Goal: Task Accomplishment & Management: Manage account settings

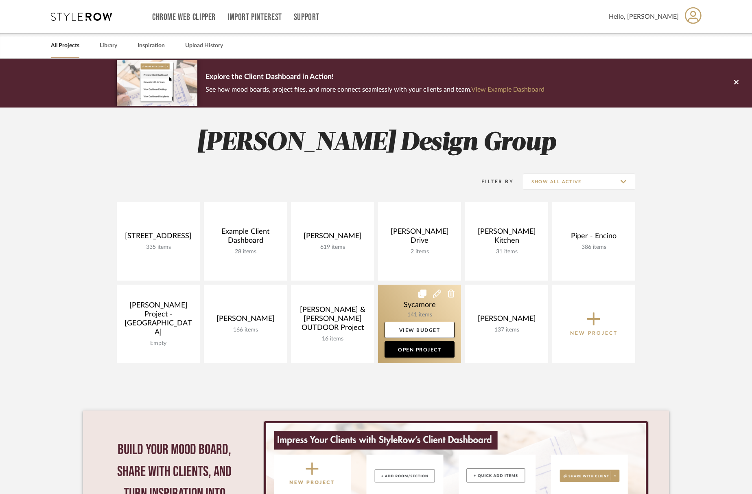
click at [403, 303] on link at bounding box center [419, 323] width 83 height 79
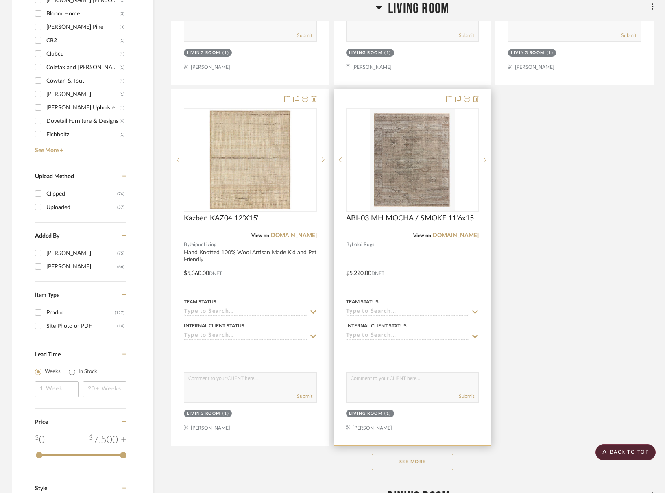
scroll to position [1237, 0]
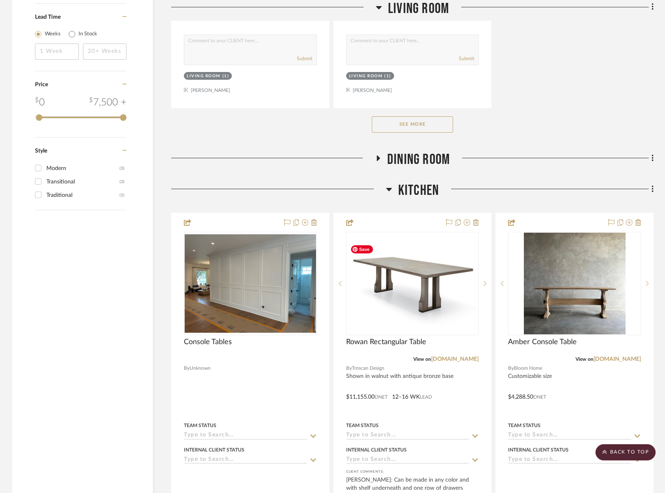
click at [404, 182] on span "Kitchen" at bounding box center [418, 190] width 41 height 17
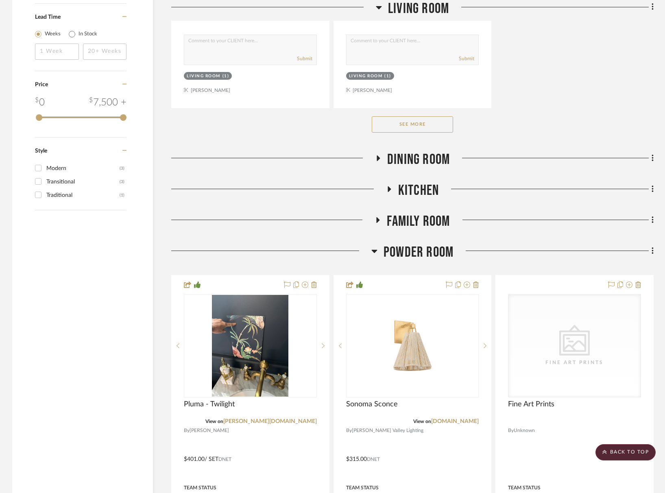
click at [422, 251] on span "Powder Room" at bounding box center [419, 252] width 70 height 17
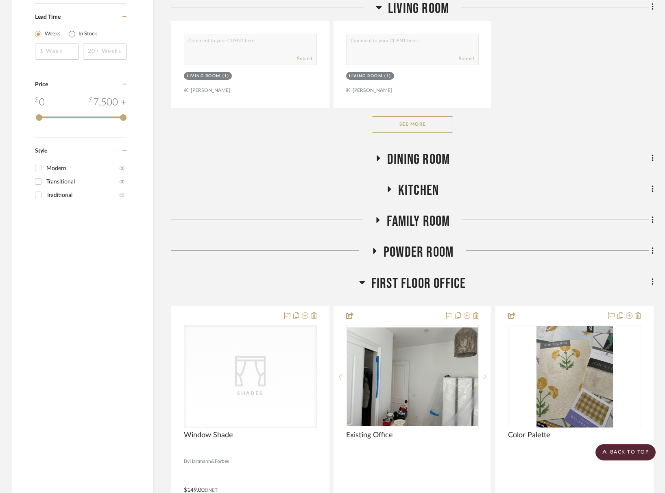
click at [427, 278] on span "First Floor Office" at bounding box center [419, 283] width 95 height 17
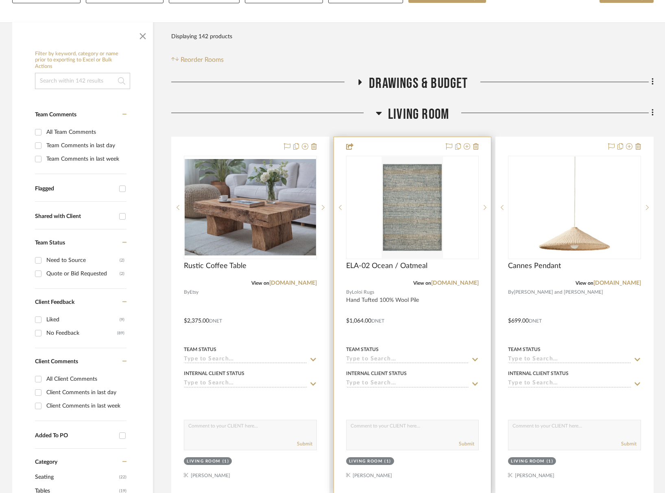
scroll to position [0, 0]
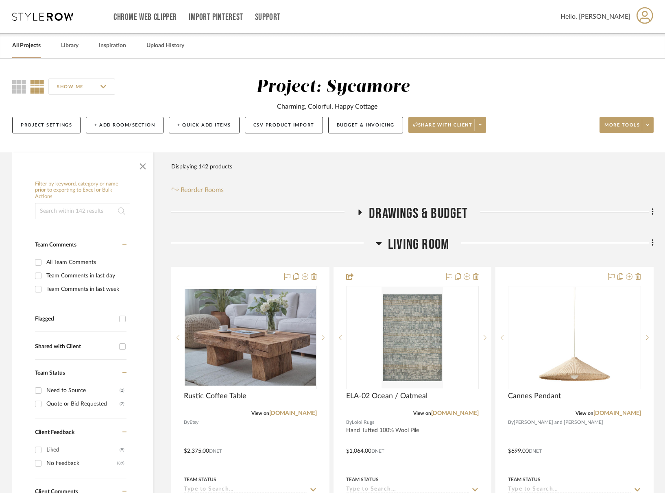
click at [424, 242] on span "Living Room" at bounding box center [418, 244] width 61 height 17
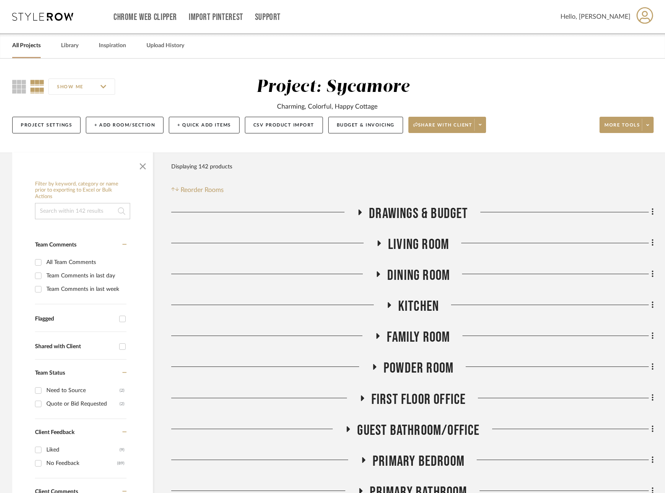
click at [433, 343] on span "Family Room" at bounding box center [418, 337] width 63 height 17
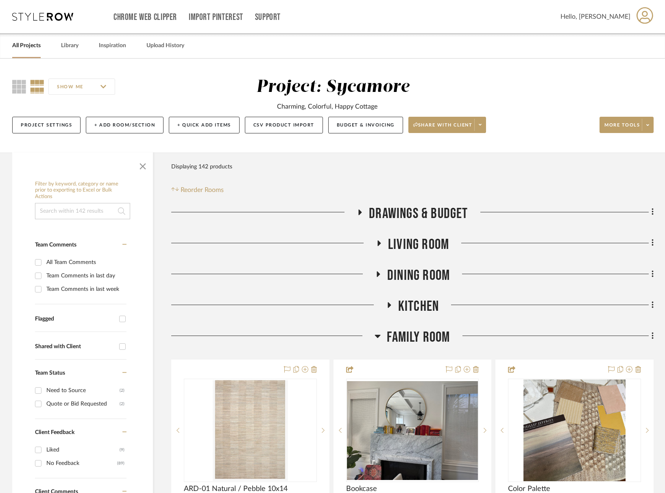
click at [433, 342] on span "Family Room" at bounding box center [418, 337] width 63 height 17
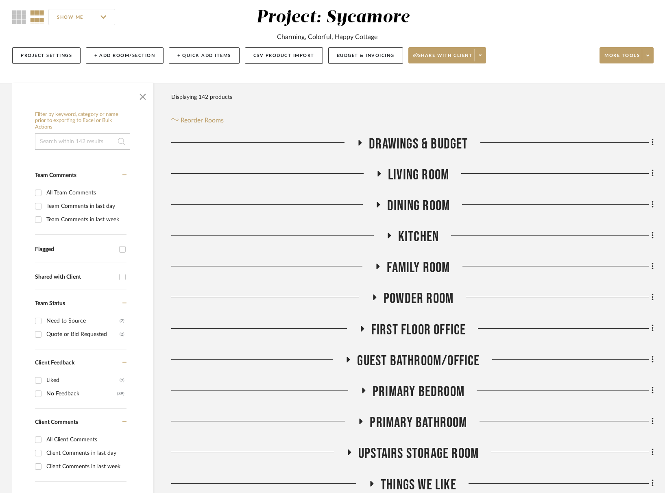
scroll to position [70, 0]
click at [430, 203] on span "Dining Room" at bounding box center [418, 205] width 63 height 17
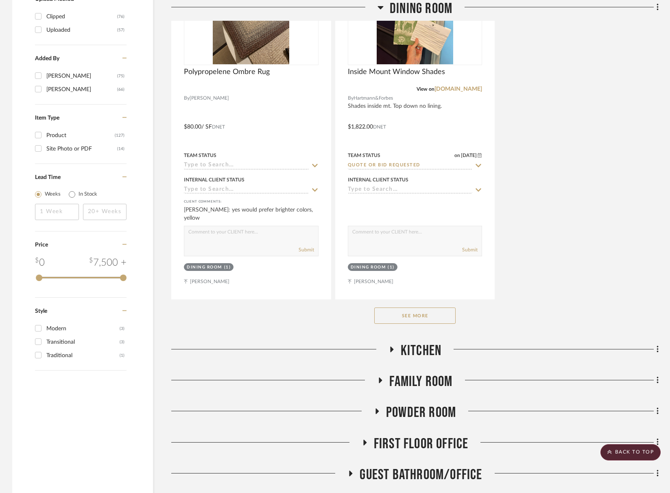
scroll to position [1235, 0]
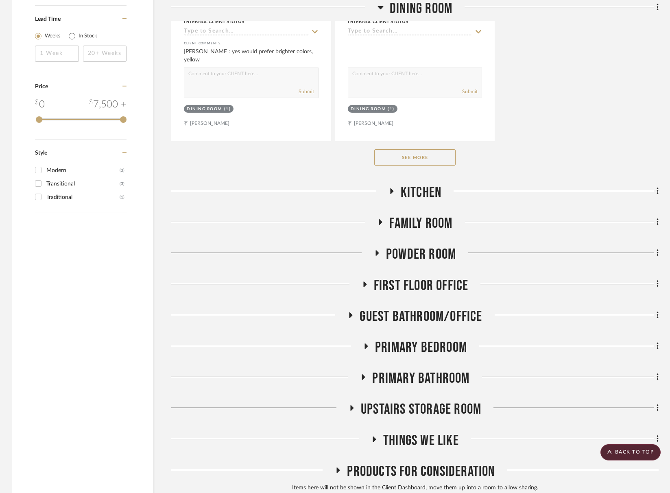
click at [430, 163] on button "See More" at bounding box center [414, 157] width 81 height 16
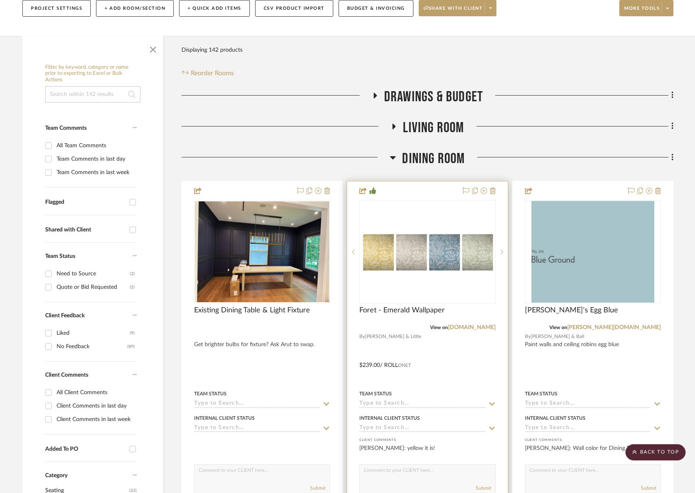
scroll to position [0, 0]
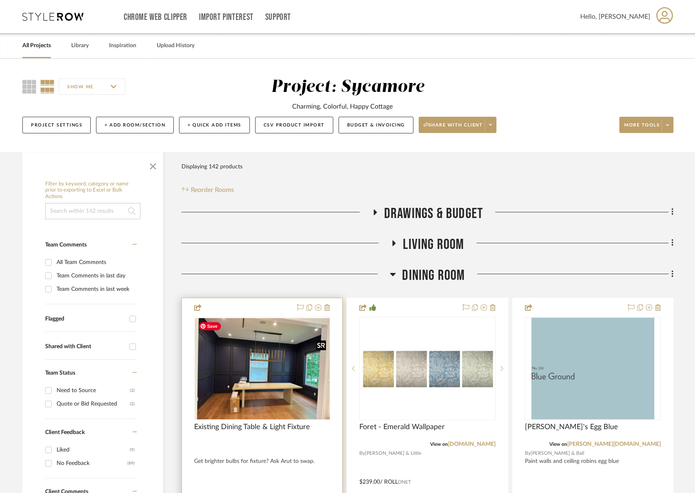
click at [281, 380] on img "0" at bounding box center [262, 368] width 135 height 101
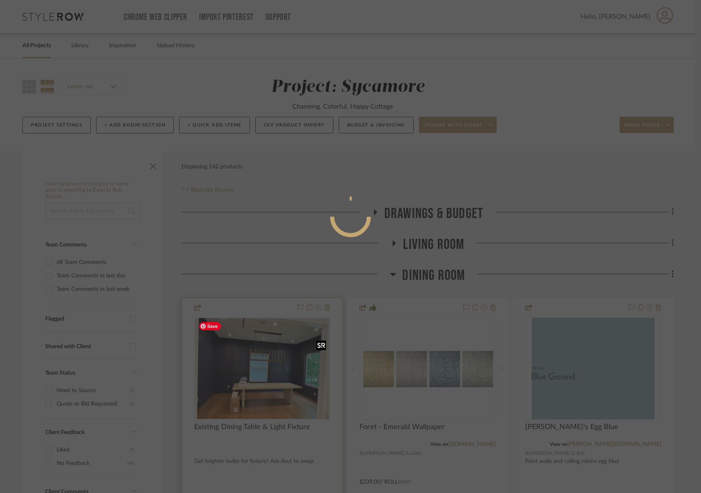
click at [281, 380] on body "Chrome Web Clipper Import Pinterest Support All Projects Library Inspiration Up…" at bounding box center [347, 246] width 695 height 493
click at [281, 380] on div at bounding box center [350, 246] width 701 height 493
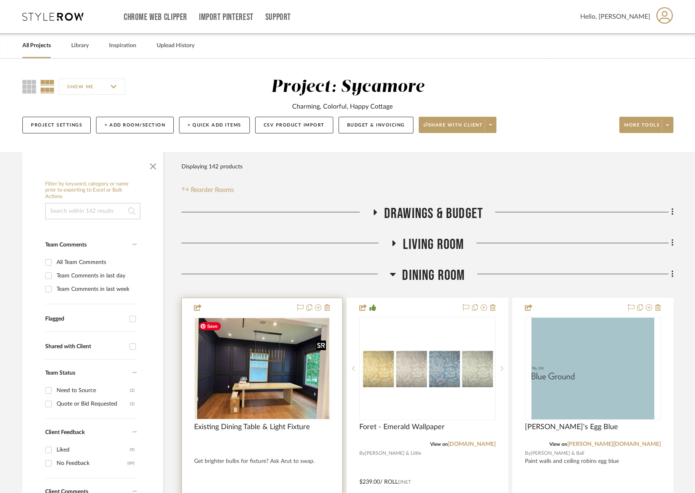
click at [262, 356] on img "0" at bounding box center [262, 368] width 134 height 101
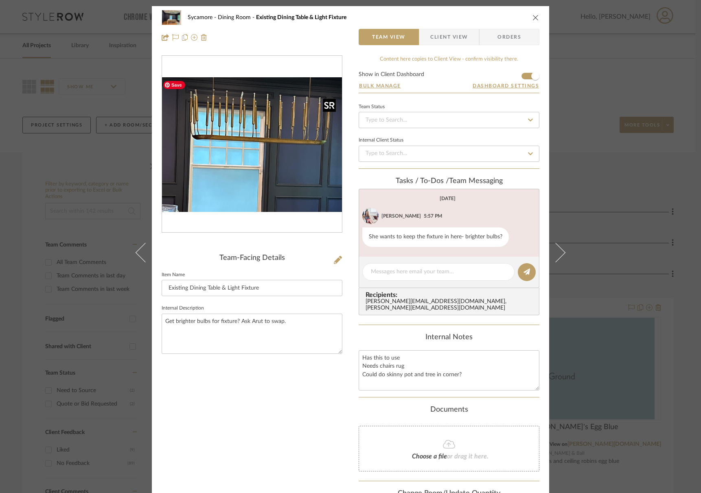
click at [253, 136] on img "0" at bounding box center [252, 144] width 180 height 135
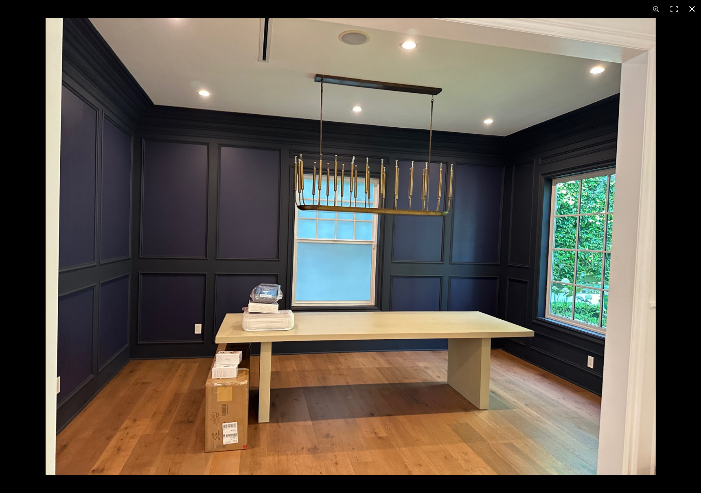
click at [693, 10] on button at bounding box center [692, 9] width 18 height 18
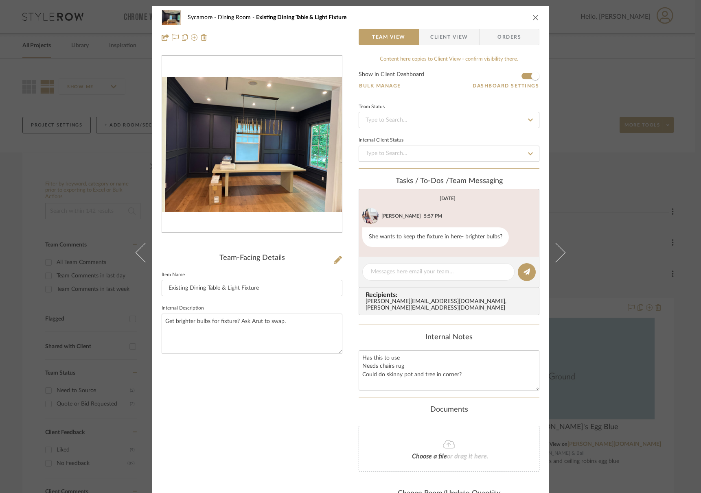
click at [532, 15] on icon "close" at bounding box center [535, 17] width 7 height 7
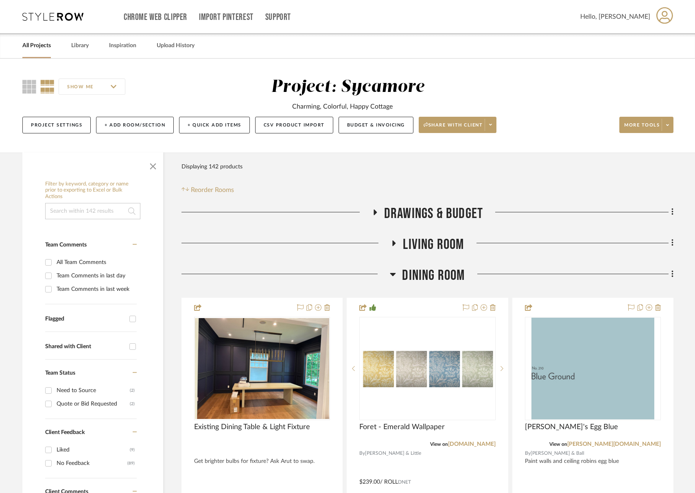
drag, startPoint x: 435, startPoint y: 279, endPoint x: 437, endPoint y: 264, distance: 14.9
click at [435, 278] on span "Dining Room" at bounding box center [433, 275] width 63 height 17
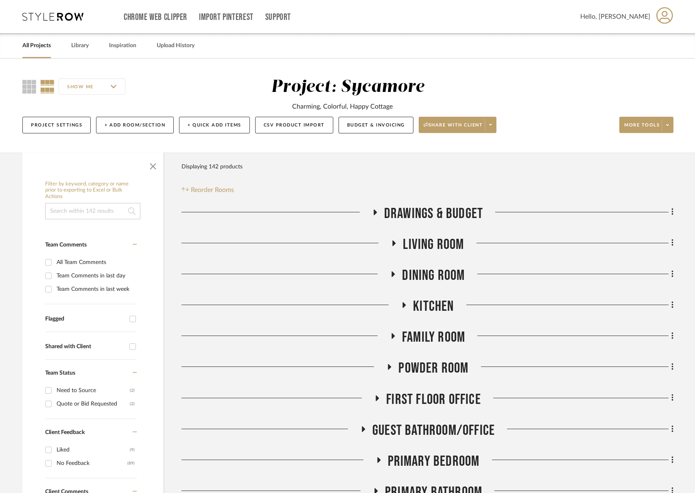
click at [444, 238] on span "Living Room" at bounding box center [433, 244] width 61 height 17
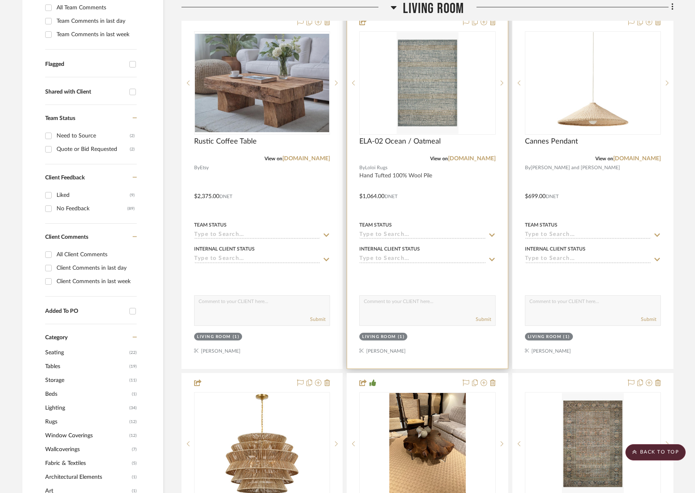
scroll to position [355, 0]
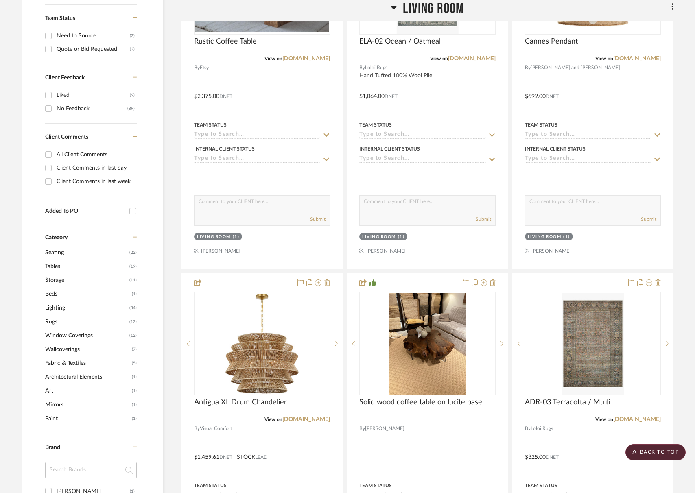
click at [53, 223] on mat-checkbox "Added To PO" at bounding box center [91, 211] width 92 height 28
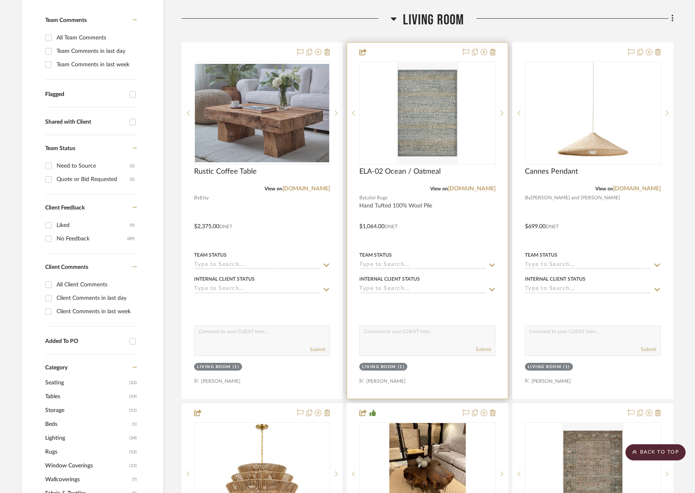
scroll to position [79, 0]
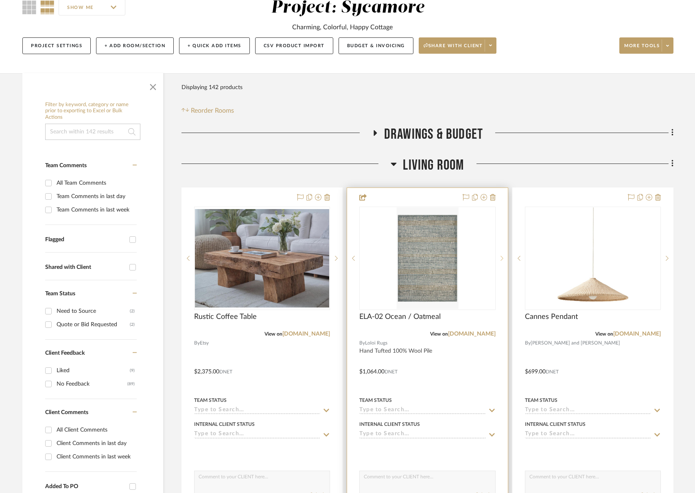
click at [502, 261] on div at bounding box center [502, 258] width 12 height 103
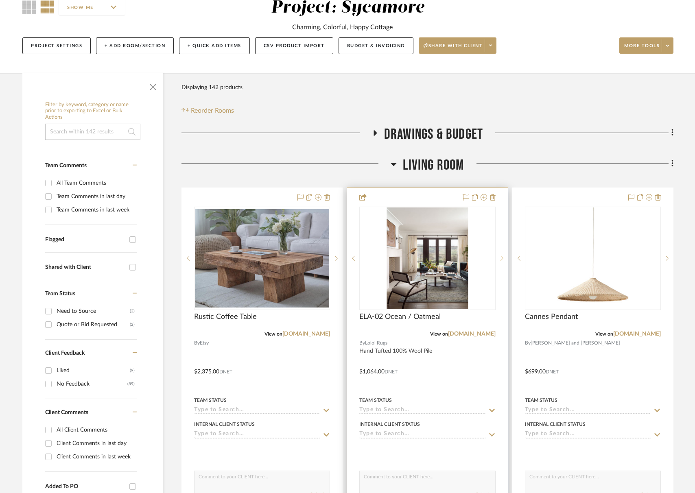
click at [502, 261] on div at bounding box center [502, 258] width 12 height 103
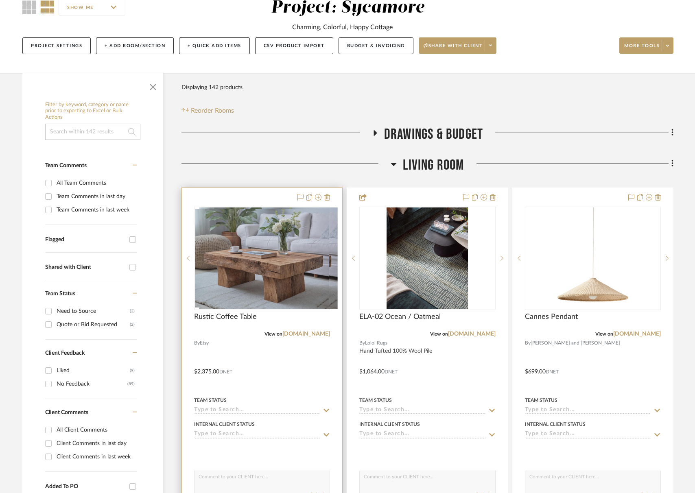
click at [336, 258] on icon at bounding box center [336, 259] width 3 height 6
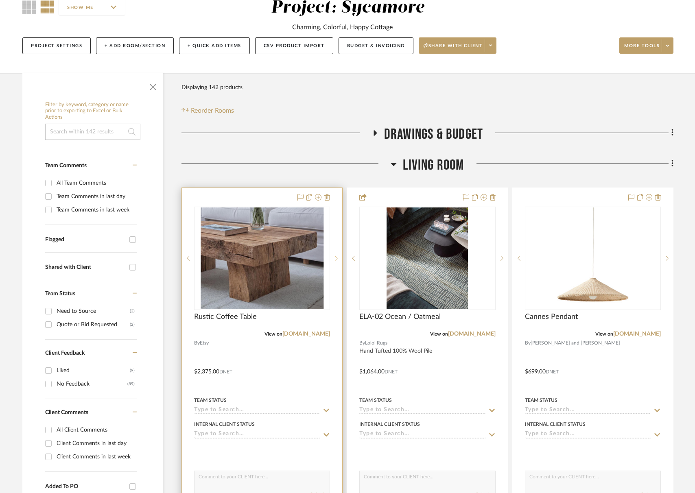
click at [336, 258] on icon at bounding box center [336, 259] width 3 height 6
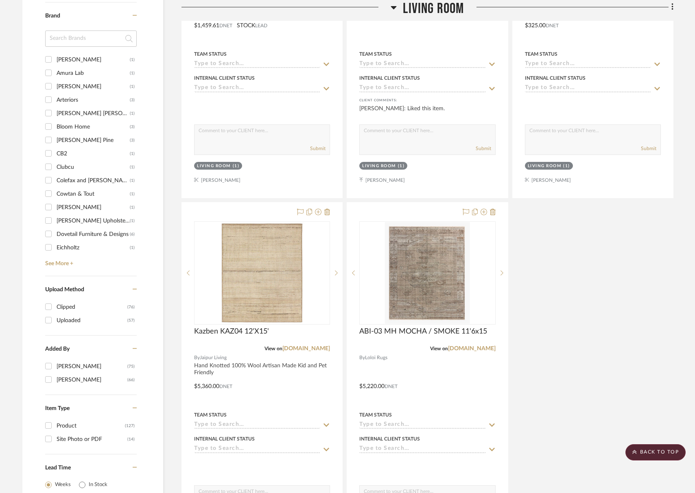
scroll to position [1013, 0]
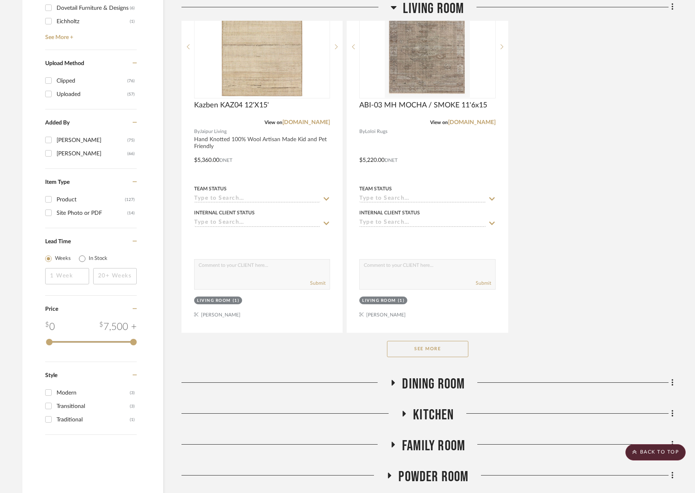
click at [443, 352] on button "See More" at bounding box center [427, 349] width 81 height 16
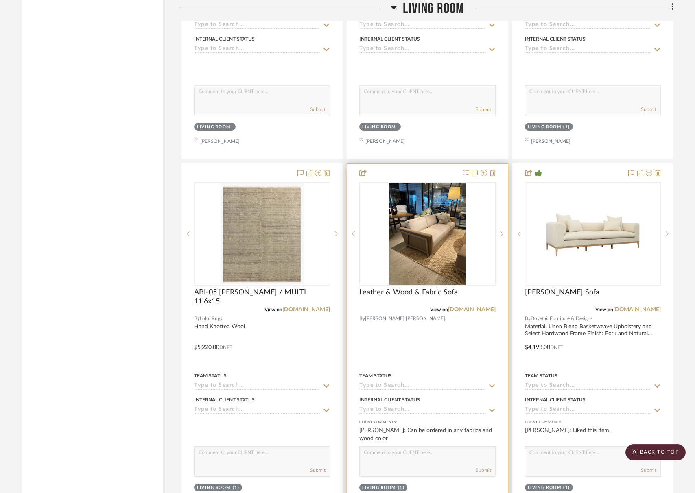
scroll to position [1541, 0]
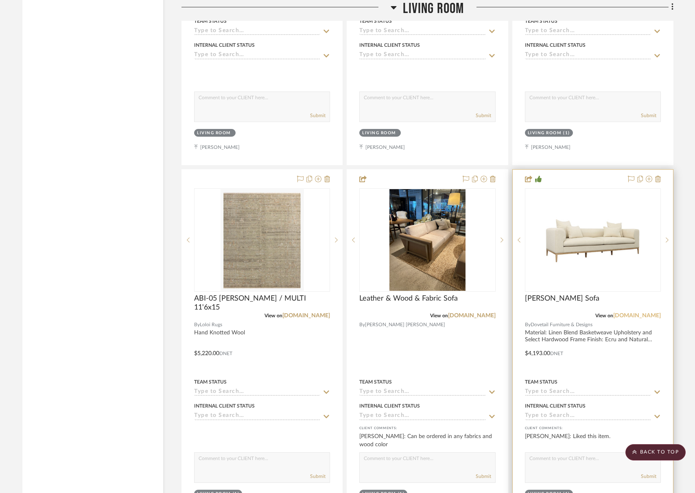
click at [640, 315] on link "[DOMAIN_NAME]" at bounding box center [637, 316] width 48 height 6
click at [571, 236] on img "0" at bounding box center [593, 240] width 102 height 102
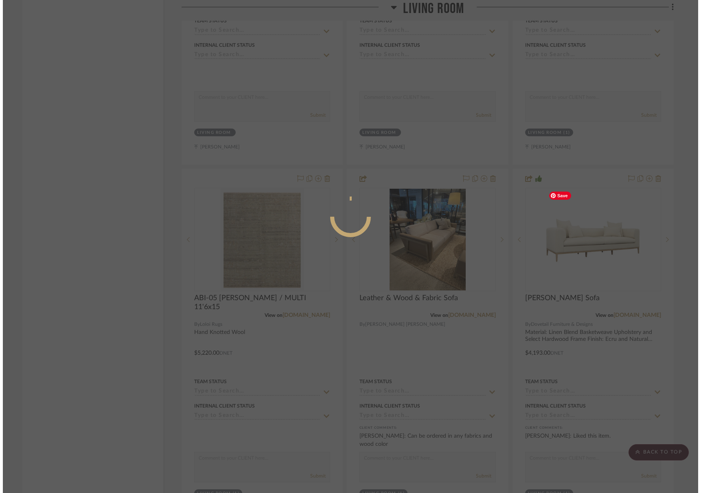
scroll to position [0, 0]
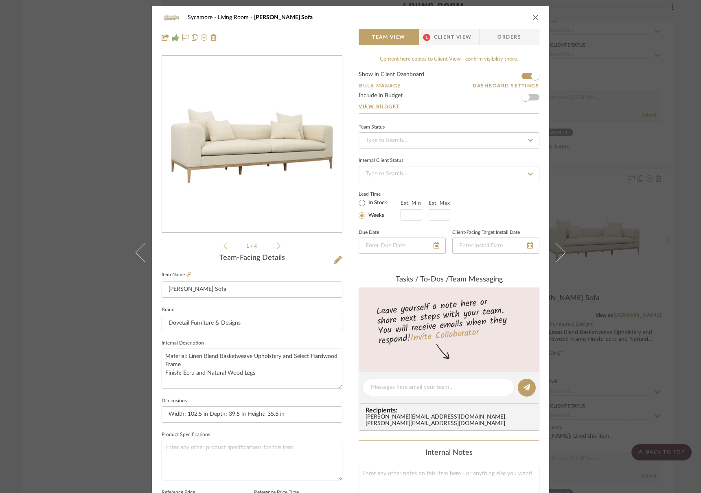
click at [277, 243] on icon at bounding box center [279, 245] width 4 height 7
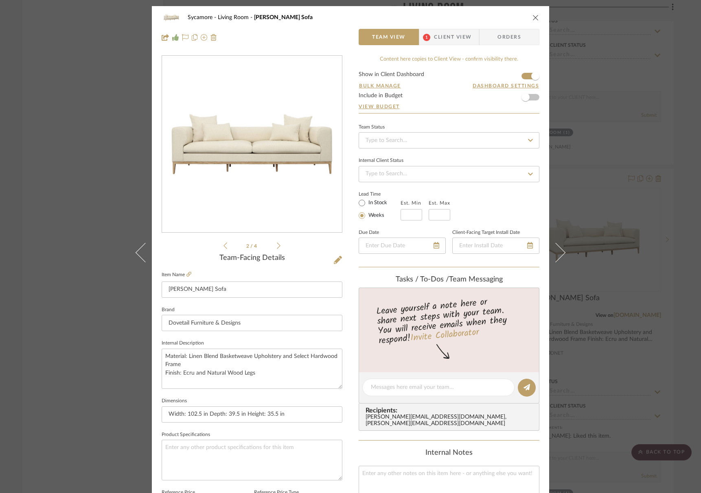
click at [277, 243] on icon at bounding box center [279, 245] width 4 height 7
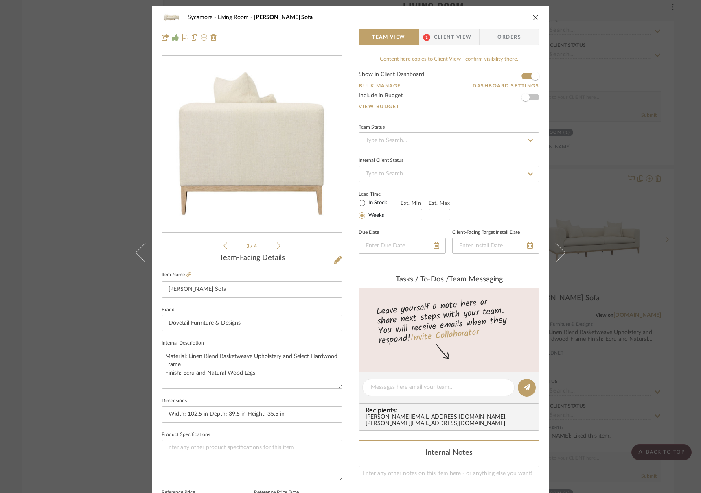
click at [277, 243] on icon at bounding box center [279, 245] width 4 height 7
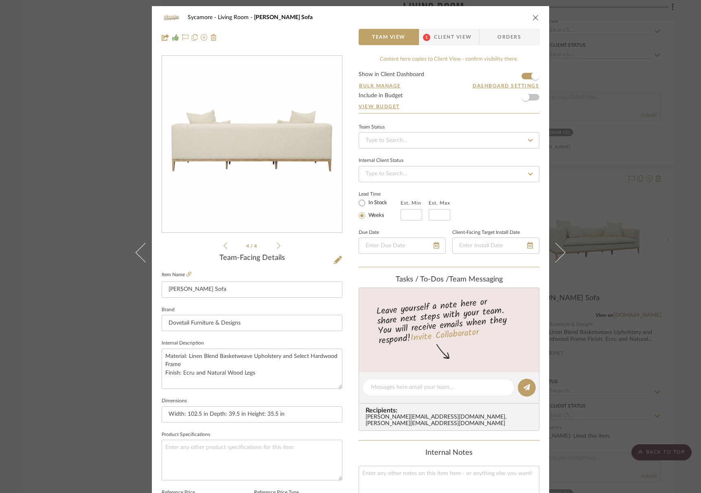
click at [277, 243] on icon at bounding box center [279, 245] width 4 height 7
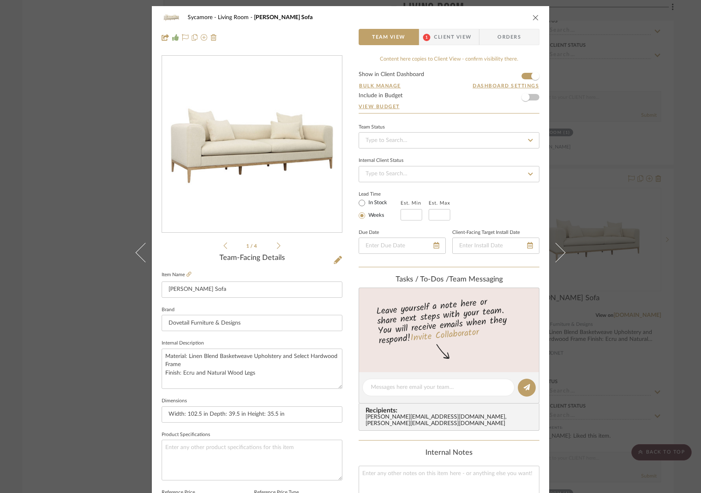
click at [536, 19] on div "Sycamore Living Room [PERSON_NAME] Sofa Team View 1 Client View Orders" at bounding box center [350, 27] width 397 height 43
click at [535, 17] on icon "close" at bounding box center [535, 17] width 7 height 7
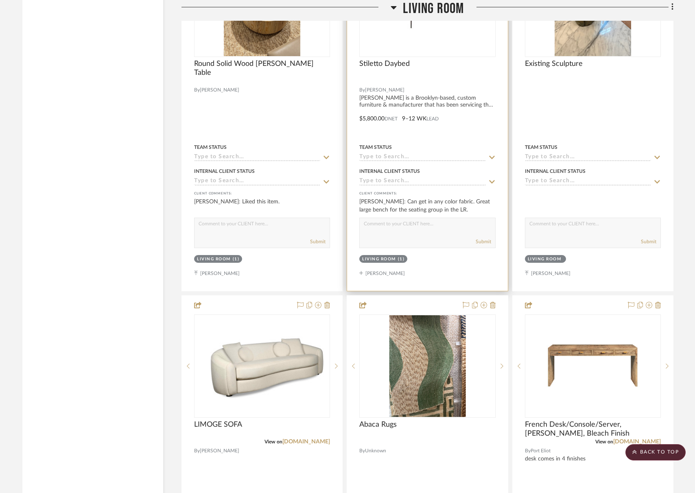
scroll to position [2147, 0]
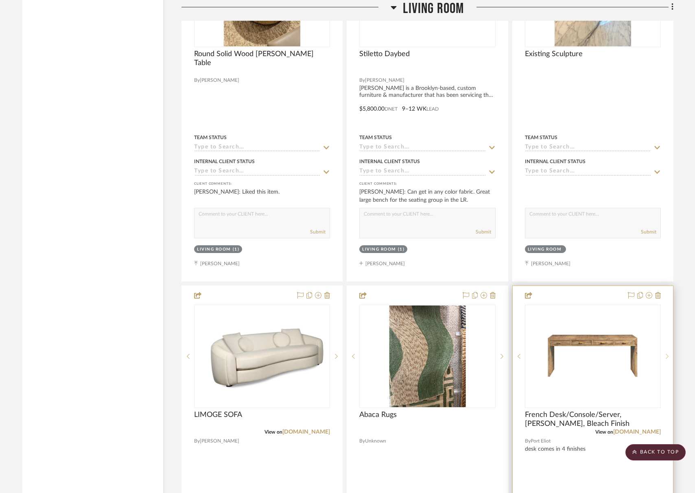
click at [673, 354] on sr-next-btn at bounding box center [667, 357] width 12 height 6
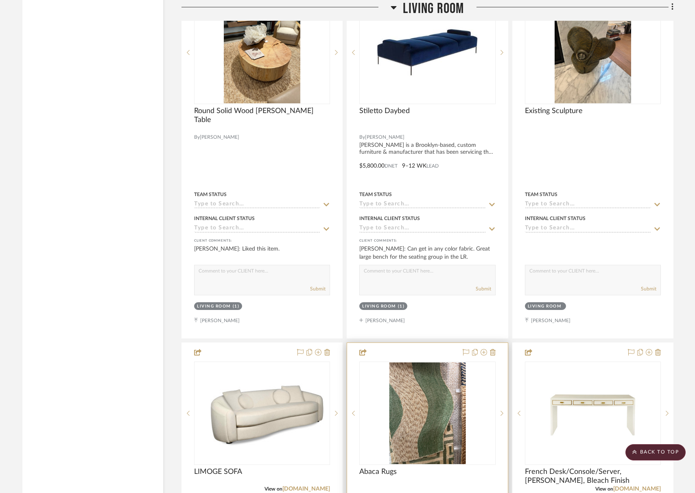
scroll to position [2171, 0]
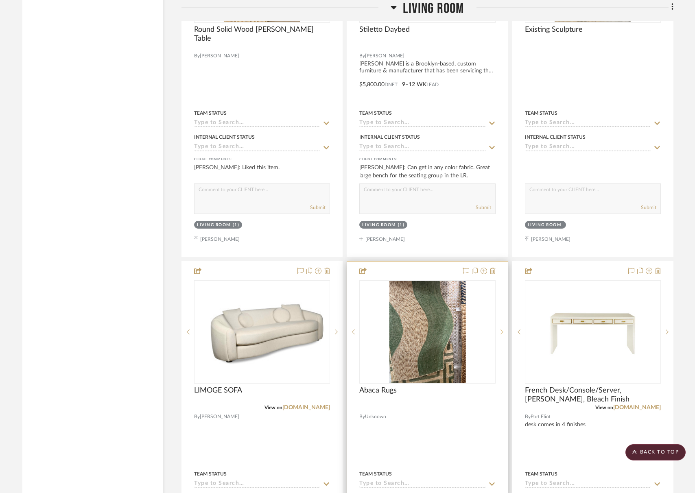
click at [503, 329] on icon at bounding box center [502, 332] width 3 height 6
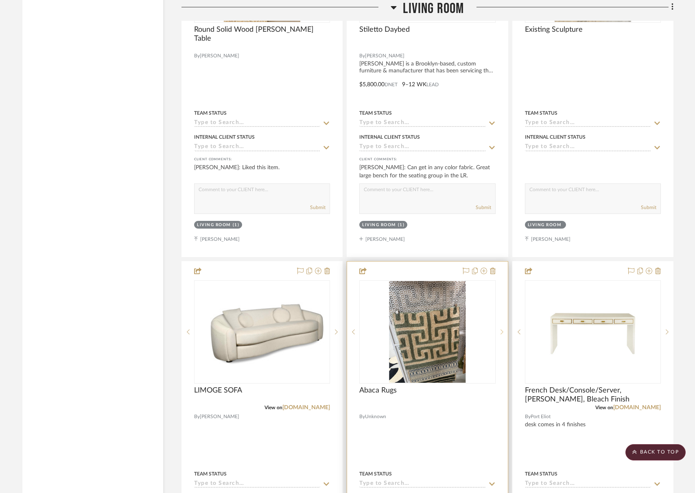
click at [503, 329] on icon at bounding box center [502, 332] width 3 height 6
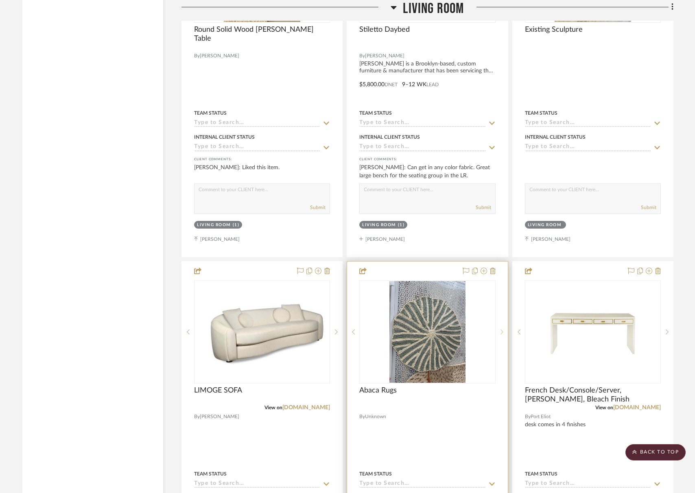
click at [503, 329] on icon at bounding box center [502, 332] width 3 height 6
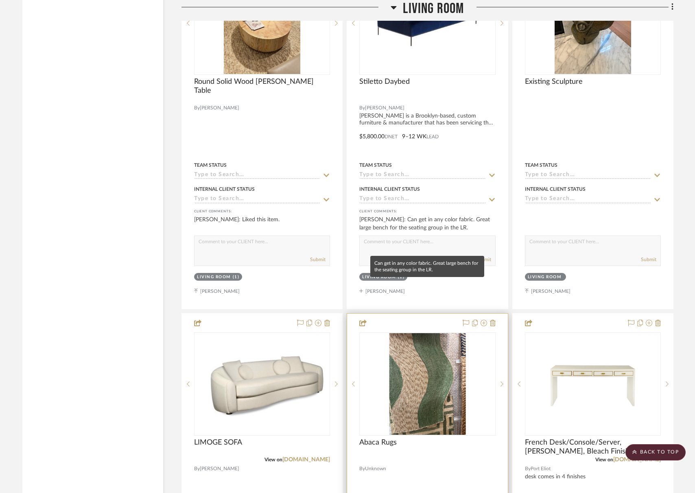
scroll to position [2185, 0]
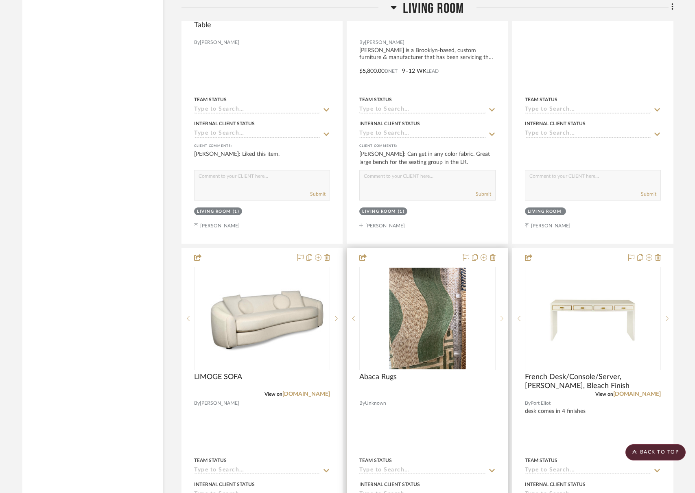
click at [500, 316] on sr-next-btn at bounding box center [502, 319] width 12 height 6
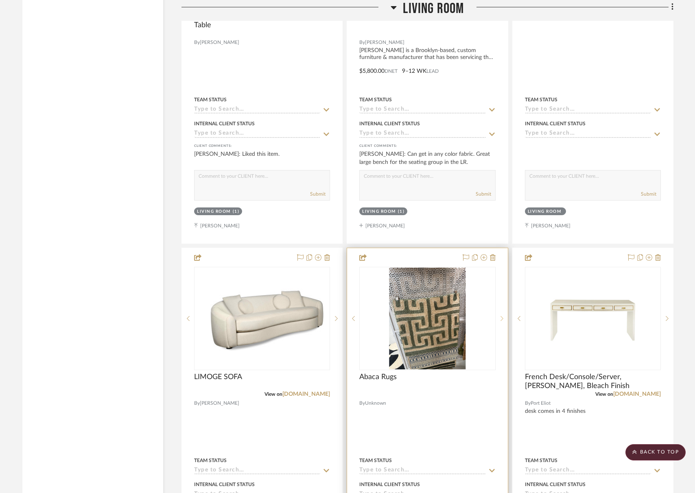
click at [500, 316] on sr-next-btn at bounding box center [502, 319] width 12 height 6
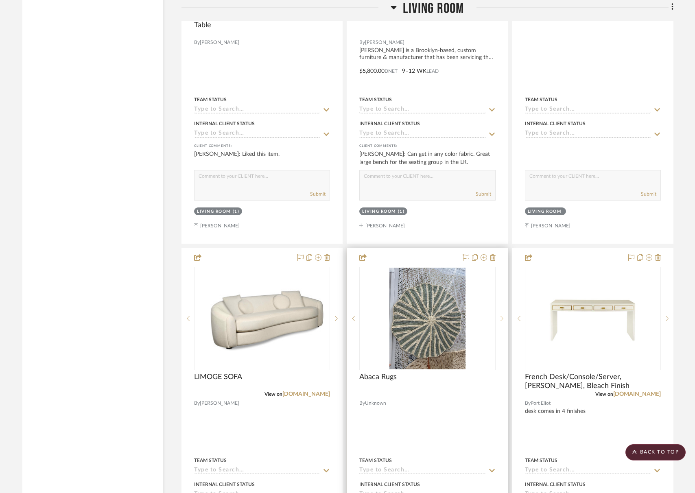
click at [500, 316] on sr-next-btn at bounding box center [502, 319] width 12 height 6
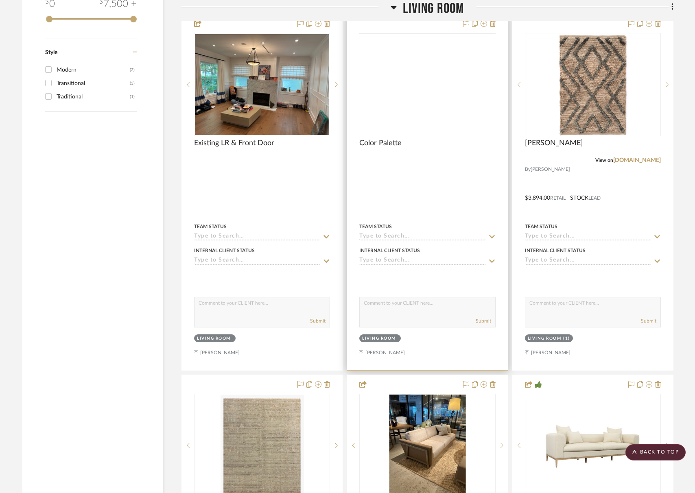
scroll to position [1252, 0]
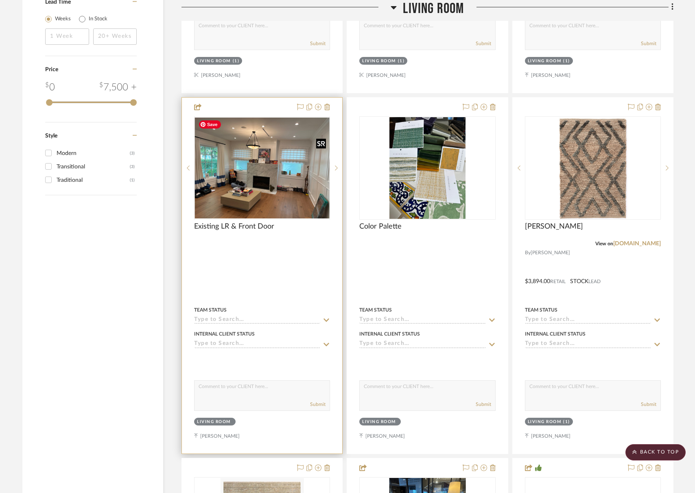
click at [249, 180] on img "0" at bounding box center [262, 168] width 134 height 101
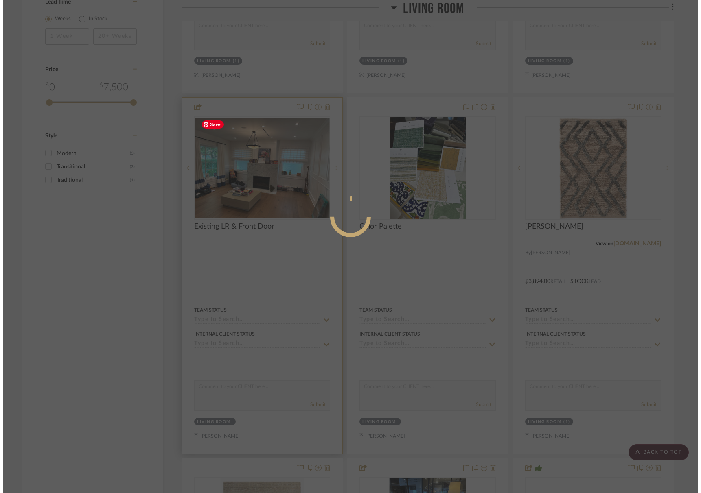
scroll to position [0, 0]
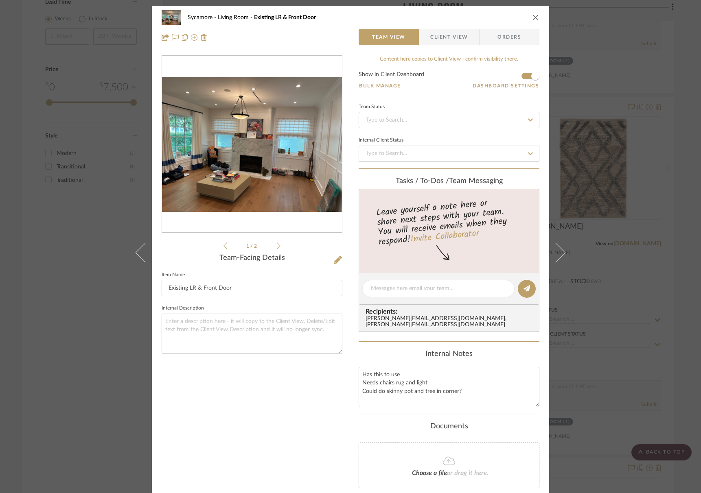
click at [221, 191] on img "0" at bounding box center [252, 144] width 180 height 135
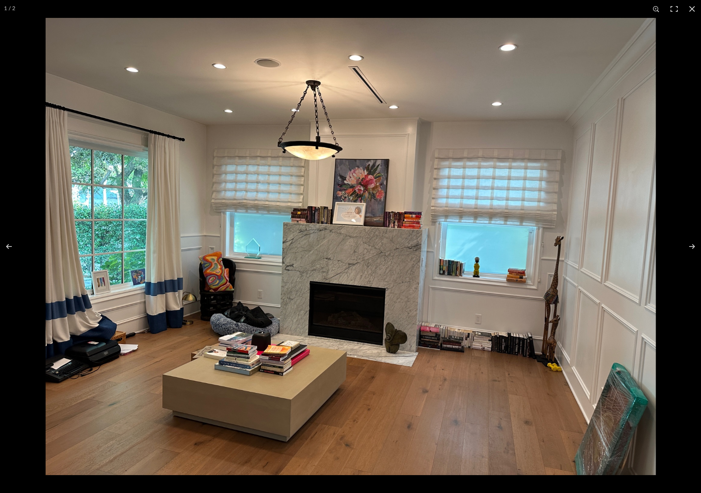
click at [482, 198] on img at bounding box center [351, 246] width 610 height 457
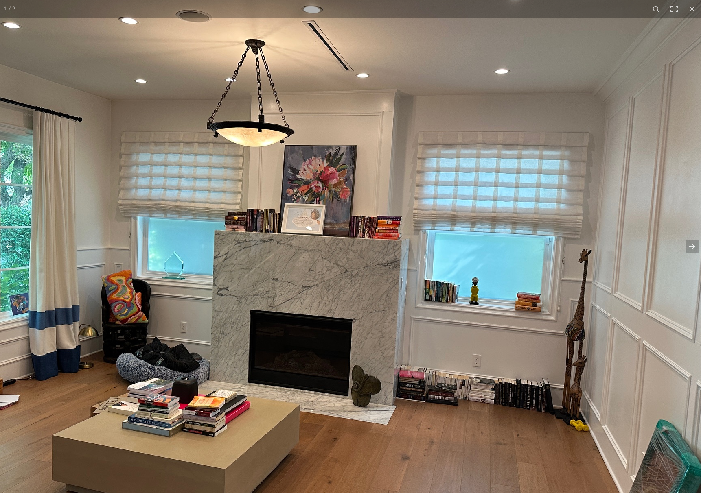
click at [482, 198] on img at bounding box center [305, 263] width 820 height 615
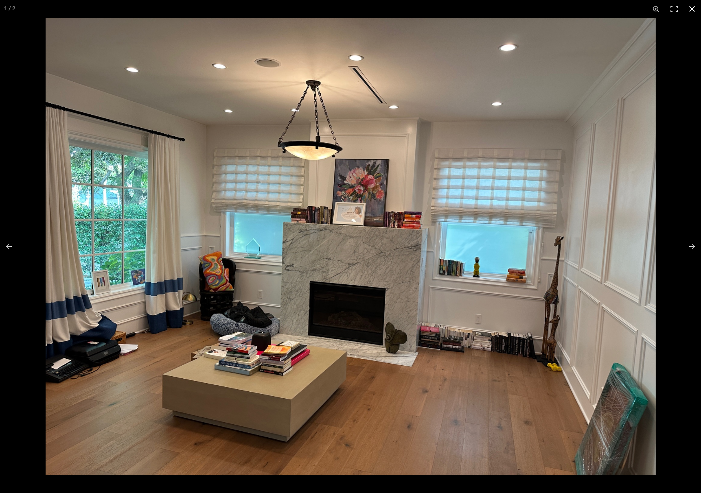
click at [697, 10] on button at bounding box center [692, 9] width 18 height 18
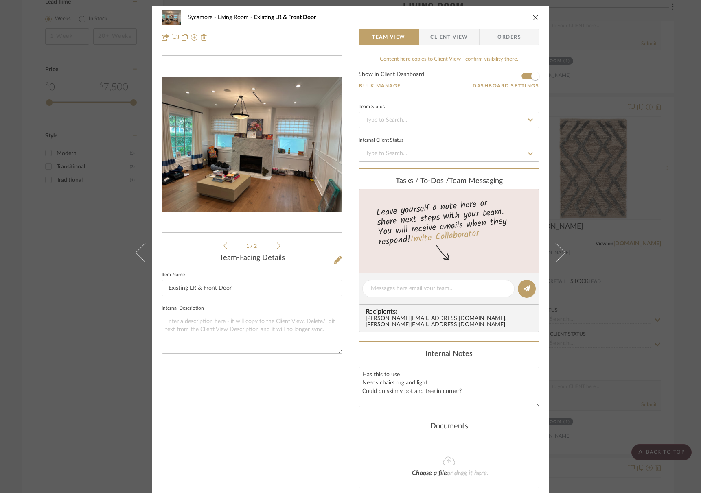
click at [533, 21] on button "close" at bounding box center [535, 17] width 7 height 7
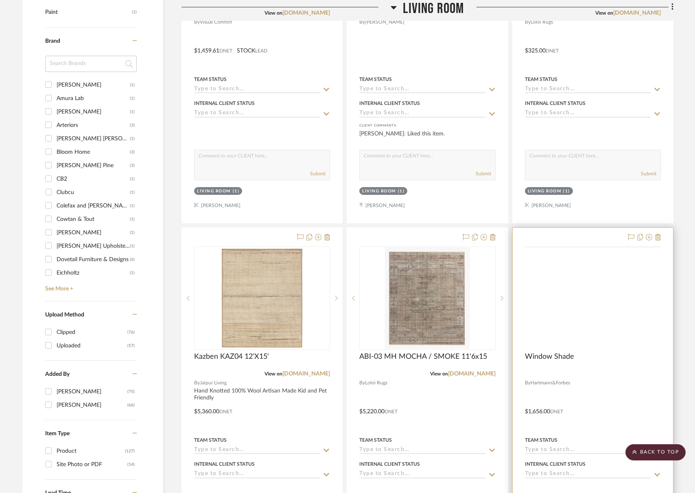
scroll to position [778, 0]
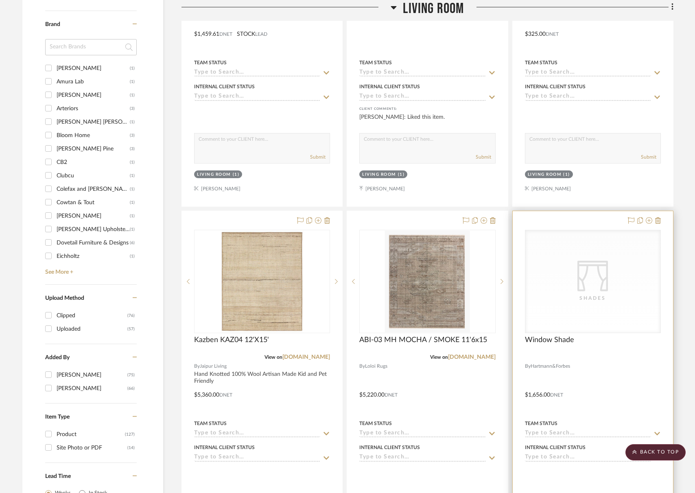
click at [0, 0] on div "Shades" at bounding box center [0, 0] width 0 height 0
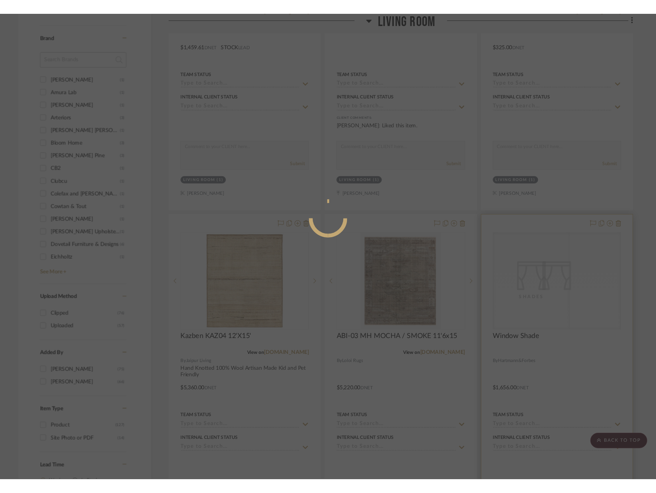
scroll to position [0, 0]
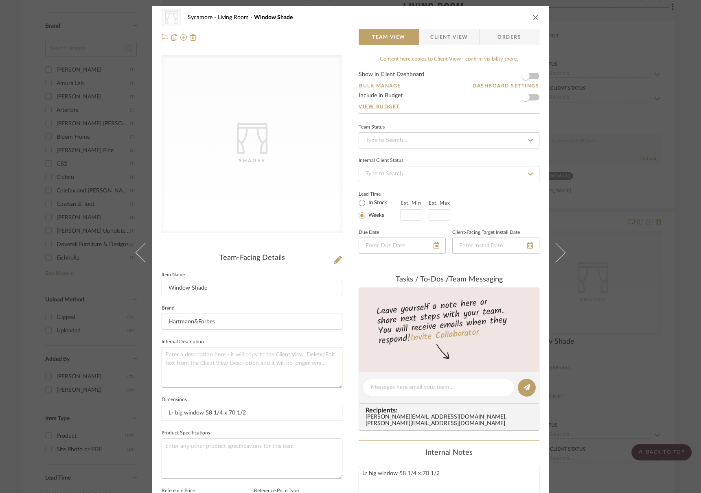
click at [216, 369] on textarea at bounding box center [252, 367] width 181 height 40
type textarea "Drapery on large window, shades flanking fireplace"
click at [217, 397] on fieldset "Dimensions Lr big window 58 1/4 x 70 1/2" at bounding box center [252, 407] width 181 height 27
click at [214, 379] on textarea "Drapery on large window, shades flanking fireplace" at bounding box center [252, 367] width 181 height 40
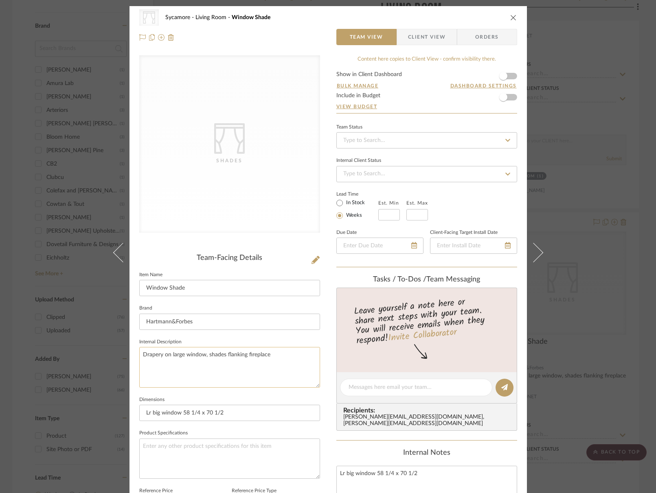
click at [260, 382] on textarea "Drapery on large window, shades flanking fireplace" at bounding box center [229, 367] width 181 height 40
click at [258, 363] on textarea "Drapery on large window, shades flanking fireplace" at bounding box center [229, 367] width 181 height 40
click at [265, 360] on textarea "Drapery on large window, shades flanking fireplace" at bounding box center [229, 367] width 181 height 40
click at [512, 9] on div "CategoryIconFabrics Created with Sketch. Shades Sycamore Living Room Window Sha…" at bounding box center [327, 27] width 397 height 43
drag, startPoint x: 511, startPoint y: 15, endPoint x: 568, endPoint y: 78, distance: 84.7
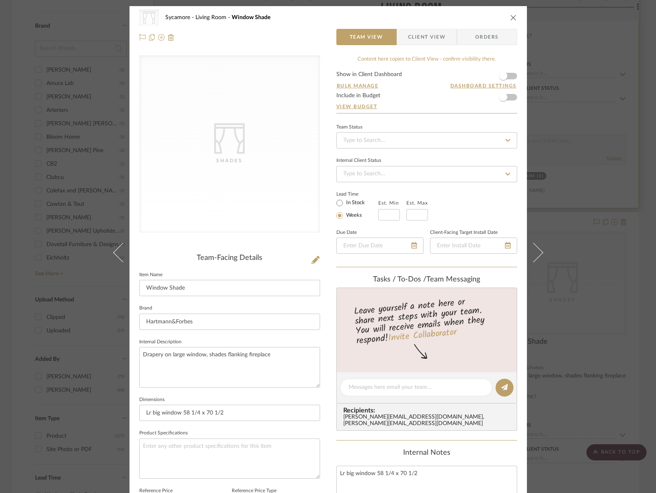
click at [511, 15] on icon "close" at bounding box center [513, 17] width 7 height 7
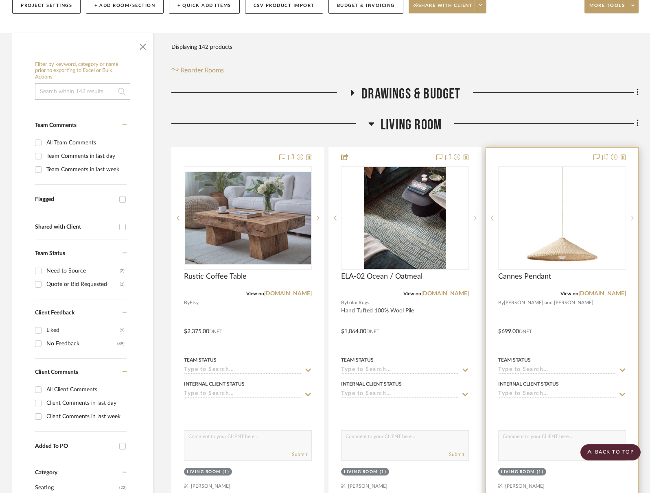
scroll to position [36, 0]
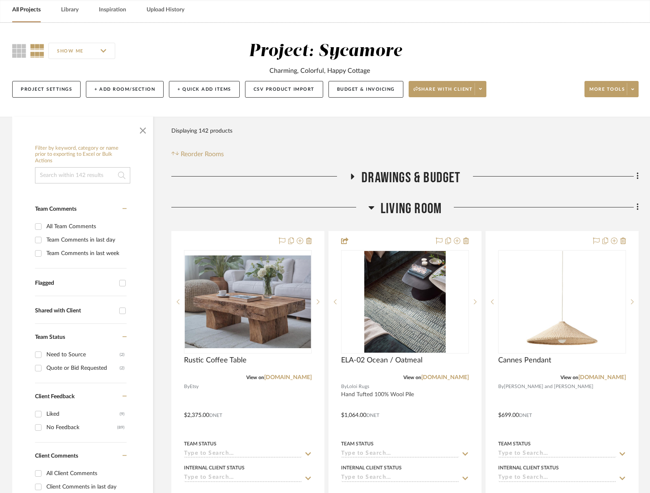
click at [407, 208] on span "Living Room" at bounding box center [410, 208] width 61 height 17
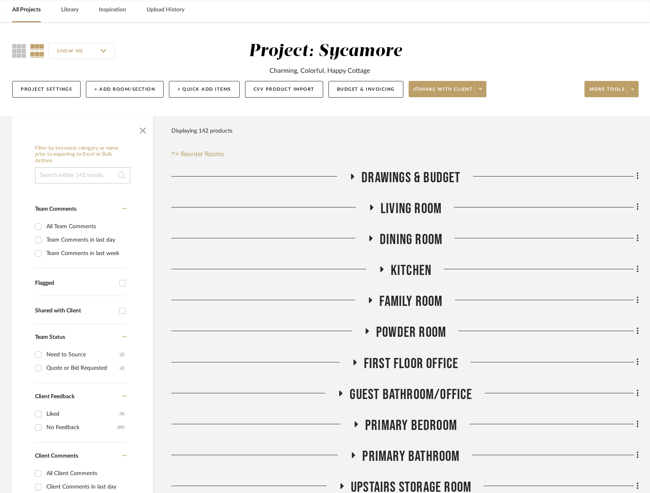
scroll to position [34, 0]
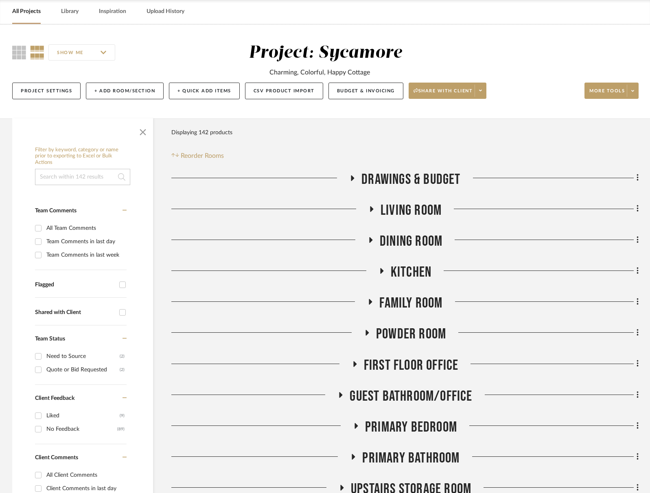
drag, startPoint x: 406, startPoint y: 223, endPoint x: 409, endPoint y: 229, distance: 7.1
click at [406, 223] on div "Drawings & Budget Living Room Dining Room Kitchen Family Room Powder Room First…" at bounding box center [404, 373] width 467 height 404
click at [413, 238] on span "Dining Room" at bounding box center [411, 241] width 63 height 17
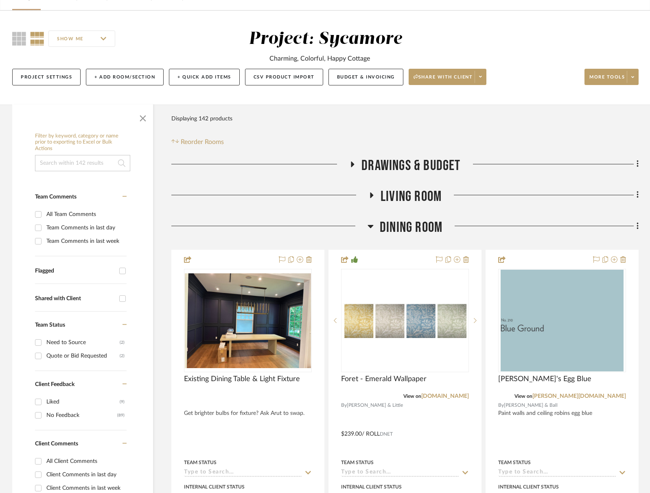
click at [413, 195] on span "Living Room" at bounding box center [410, 196] width 61 height 17
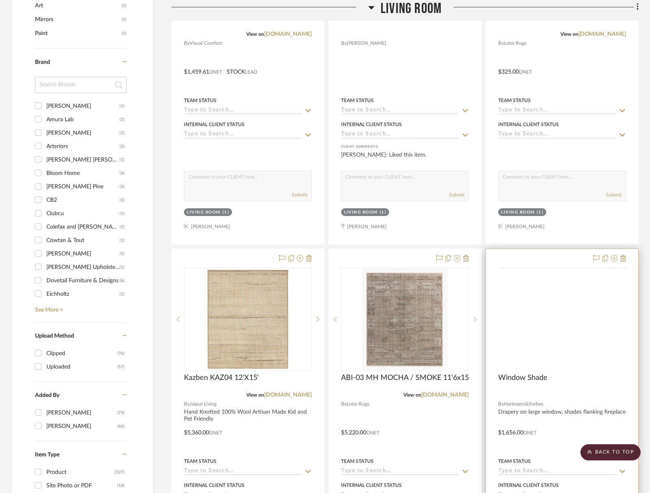
scroll to position [756, 0]
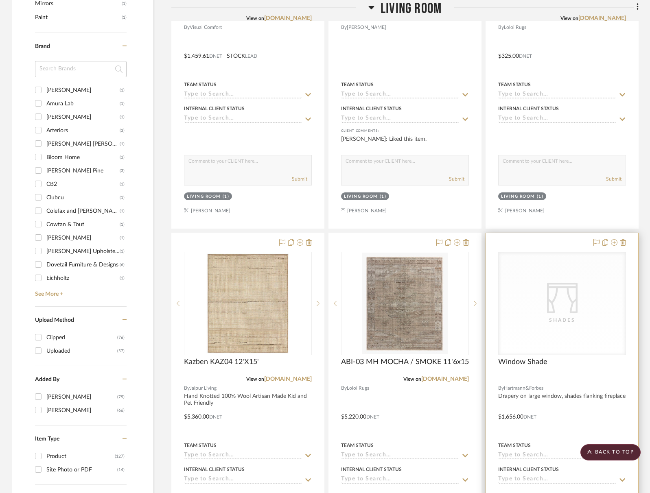
click at [555, 287] on icon "0" at bounding box center [562, 298] width 31 height 31
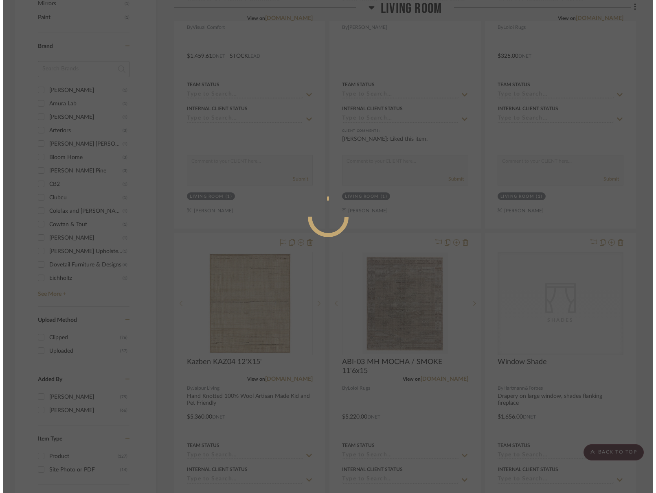
scroll to position [0, 0]
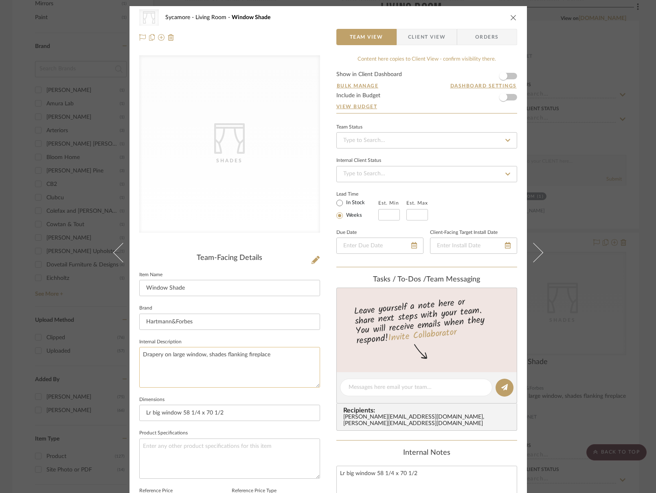
click at [255, 364] on textarea "Drapery on large window, shades flanking fireplace" at bounding box center [229, 367] width 181 height 40
drag, startPoint x: 288, startPoint y: 376, endPoint x: 173, endPoint y: 374, distance: 114.8
click at [288, 376] on textarea "Drapery on large window, shades flanking fireplace drapery fabric - noveltex?" at bounding box center [229, 367] width 181 height 40
click at [214, 348] on textarea "Drapery on large window, shades flanking fireplace drapery fabric - noveltex?" at bounding box center [229, 367] width 181 height 40
type textarea "Drapery on large window, shades flanking fireplace drapery fabric - noveltex?"
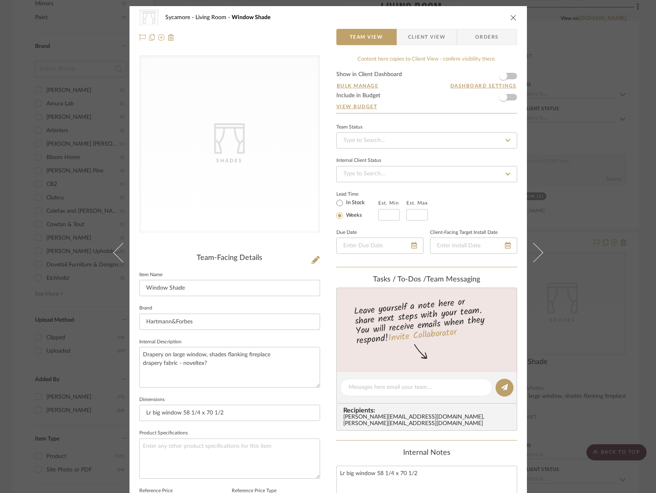
drag, startPoint x: 506, startPoint y: 15, endPoint x: 510, endPoint y: 18, distance: 5.1
click at [506, 15] on div "CategoryIconFabrics Created with Sketch. Shades Sycamore Living Room Window Sha…" at bounding box center [328, 17] width 378 height 16
click at [510, 18] on icon "close" at bounding box center [513, 17] width 7 height 7
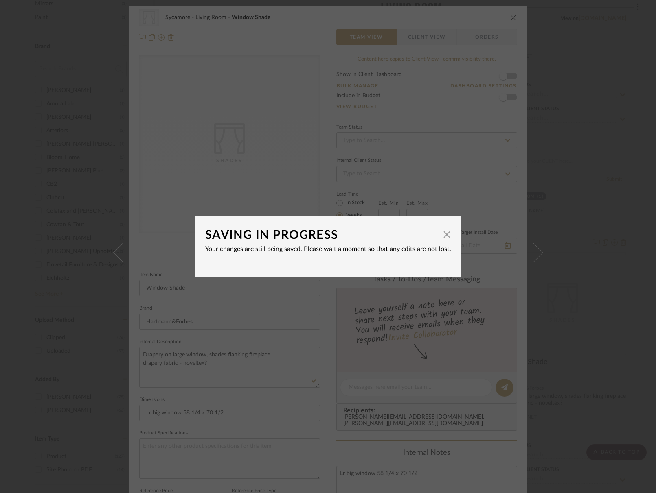
click at [369, 258] on mat-dialog-content "SAVING IN PROGRESS × Your changes are still being saved. Please wait a moment s…" at bounding box center [328, 246] width 246 height 41
click at [444, 232] on span "button" at bounding box center [447, 234] width 16 height 16
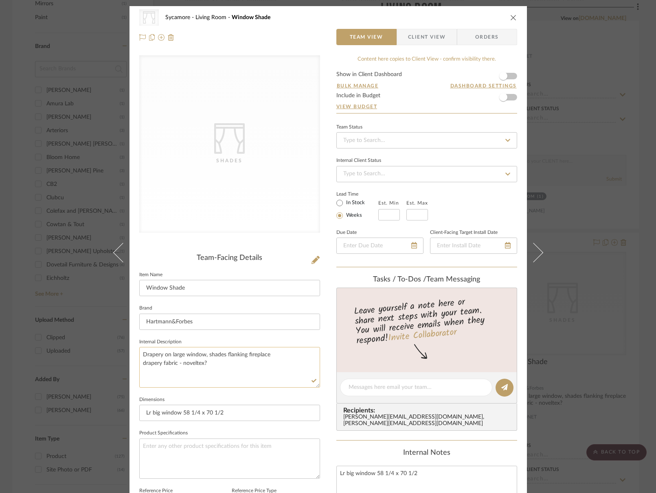
click at [229, 382] on textarea "Drapery on large window, shades flanking fireplace drapery fabric - noveltex?" at bounding box center [229, 367] width 181 height 40
click at [511, 14] on button "close" at bounding box center [512, 17] width 7 height 7
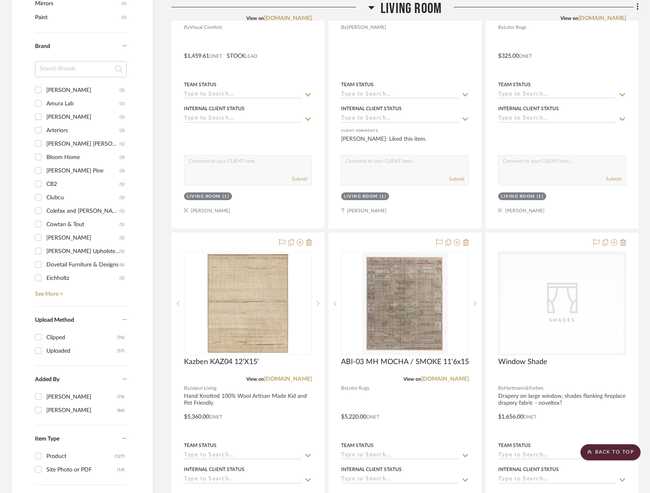
click at [415, 13] on span "Living Room" at bounding box center [410, 8] width 61 height 17
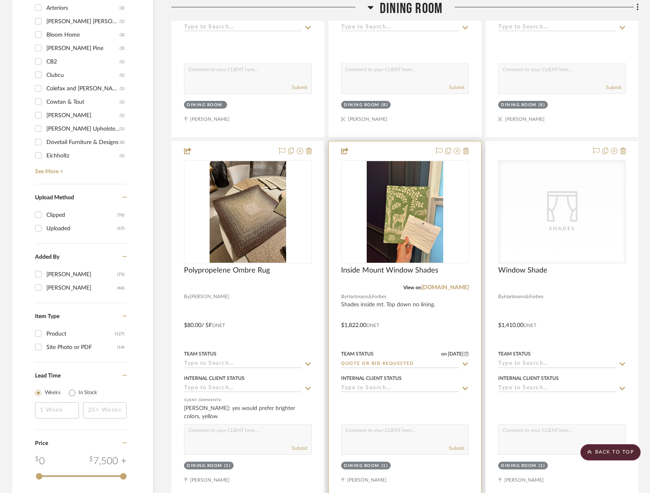
scroll to position [914, 0]
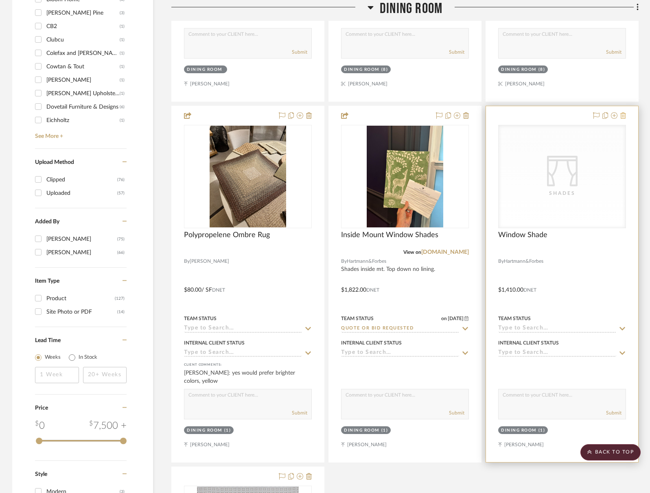
click at [621, 116] on icon at bounding box center [623, 115] width 6 height 7
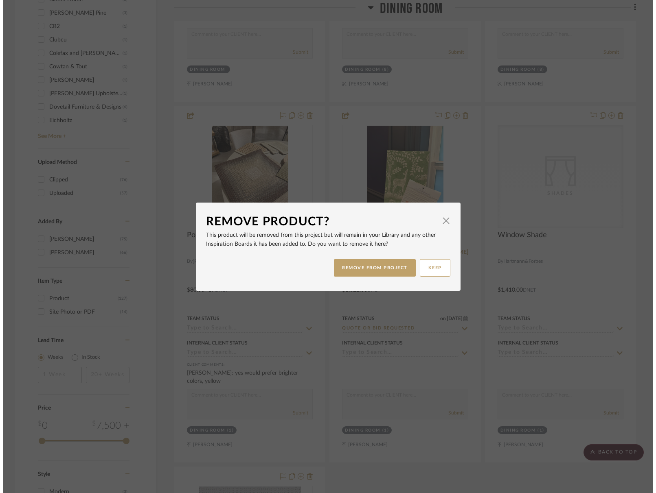
scroll to position [0, 0]
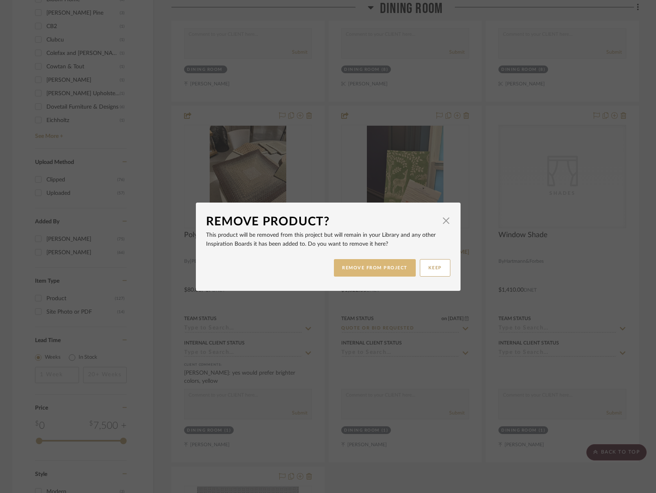
click at [369, 270] on button "REMOVE FROM PROJECT" at bounding box center [375, 267] width 82 height 17
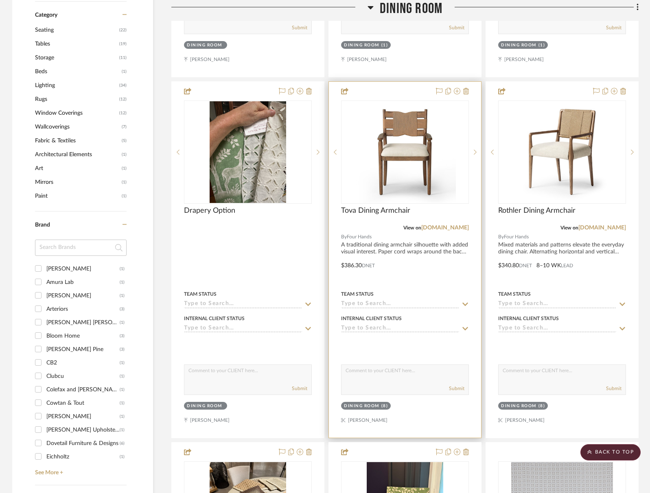
scroll to position [560, 0]
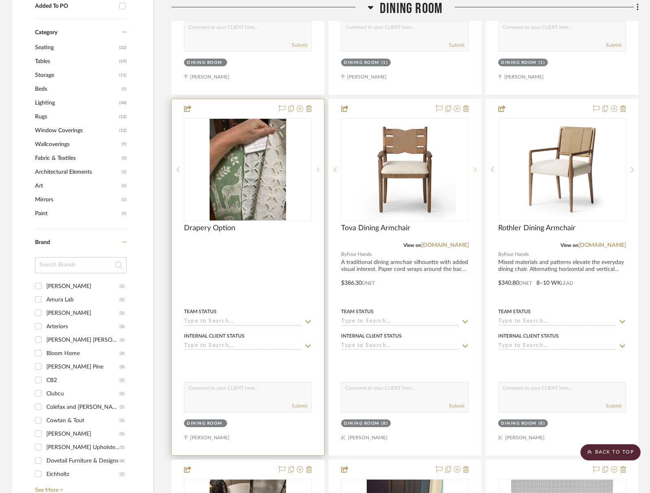
click at [318, 170] on icon at bounding box center [318, 169] width 3 height 5
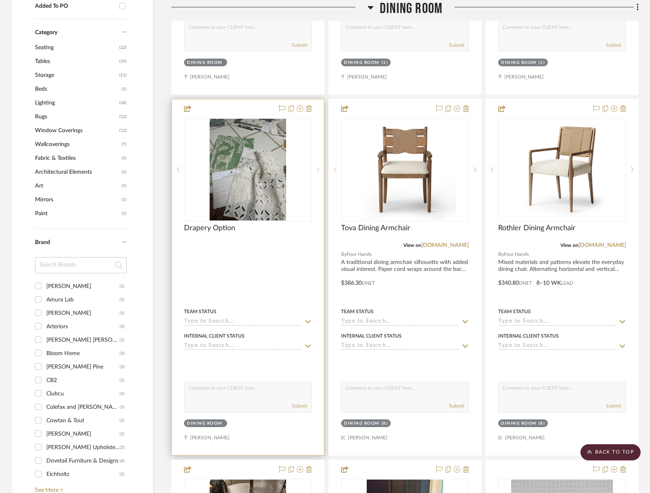
click at [318, 170] on icon at bounding box center [318, 169] width 3 height 5
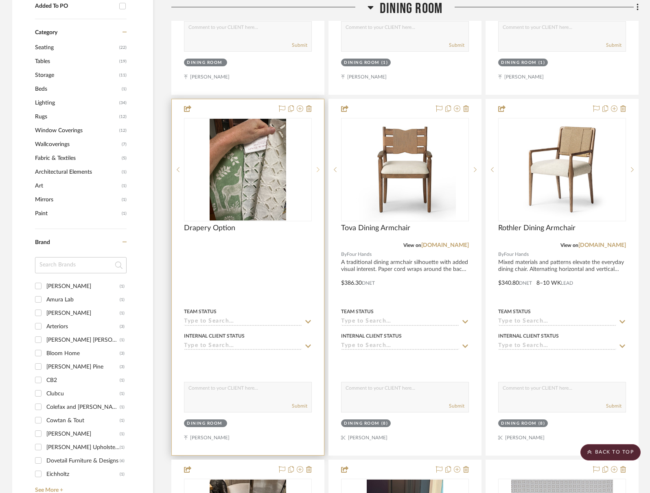
click at [318, 170] on icon at bounding box center [318, 169] width 3 height 5
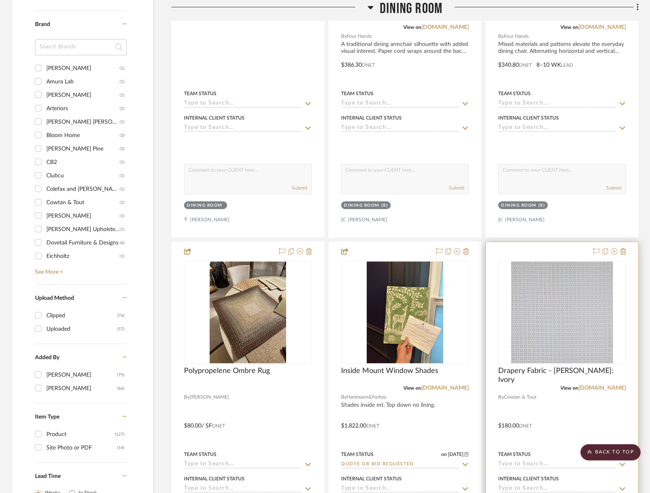
scroll to position [884, 0]
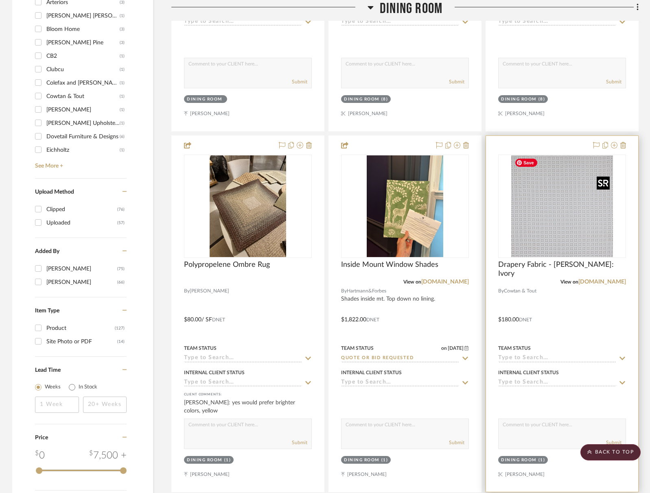
click at [546, 234] on img "0" at bounding box center [562, 206] width 102 height 102
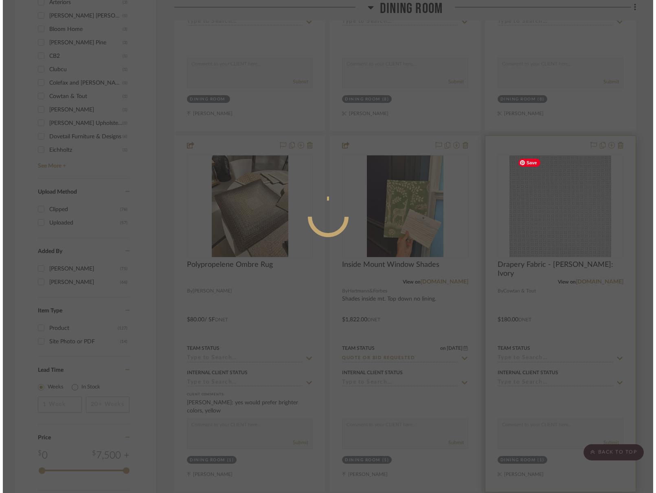
scroll to position [0, 0]
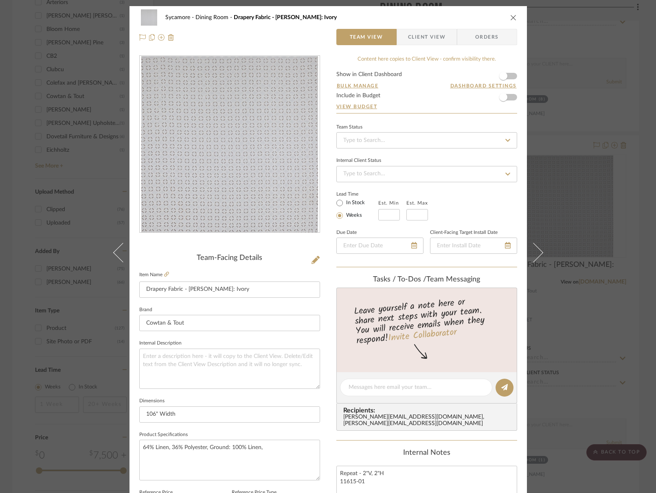
click at [510, 20] on icon "close" at bounding box center [513, 17] width 7 height 7
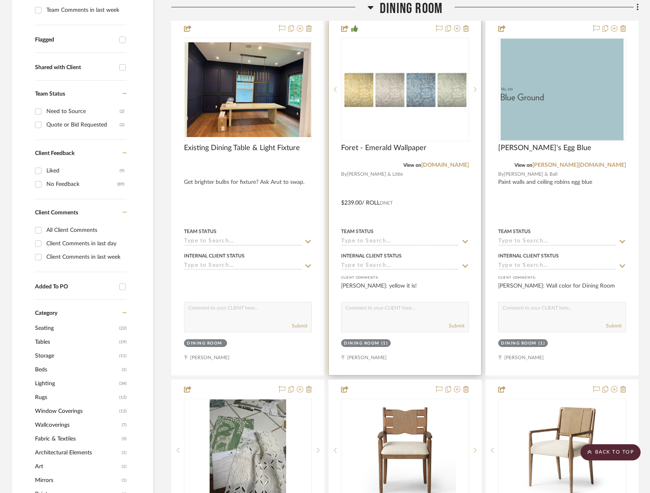
scroll to position [158, 0]
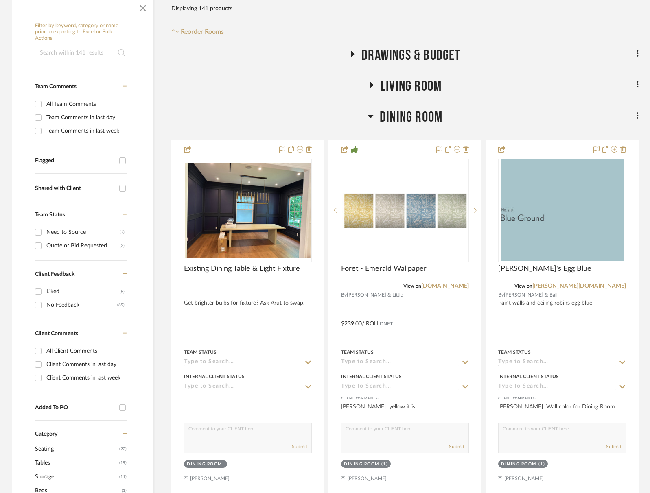
click at [391, 115] on span "Dining Room" at bounding box center [411, 117] width 63 height 17
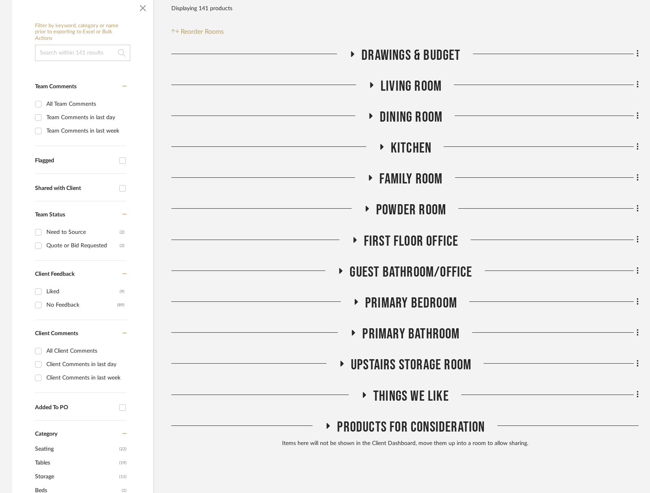
click at [410, 143] on span "Kitchen" at bounding box center [411, 148] width 41 height 17
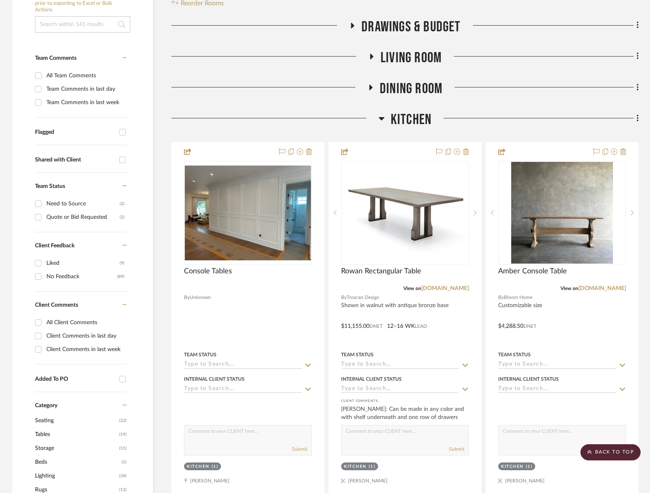
scroll to position [1, 0]
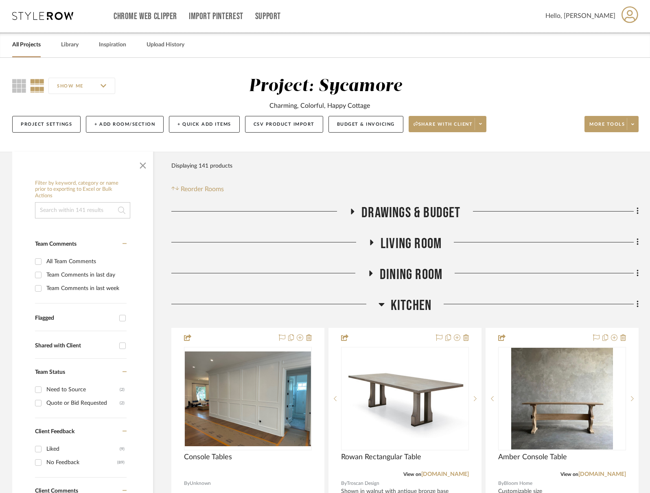
click at [401, 305] on span "Kitchen" at bounding box center [411, 305] width 41 height 17
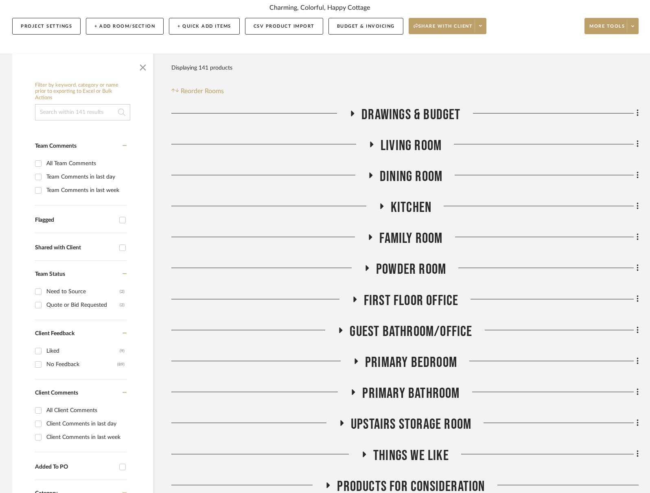
scroll to position [98, 0]
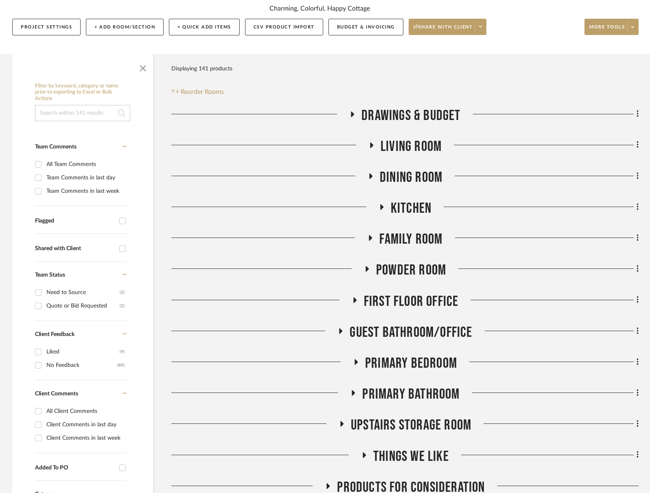
click at [402, 203] on span "Kitchen" at bounding box center [411, 208] width 41 height 17
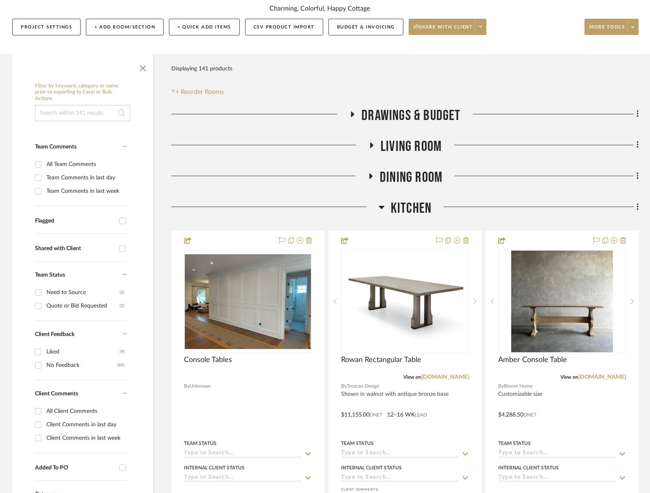
scroll to position [101, 0]
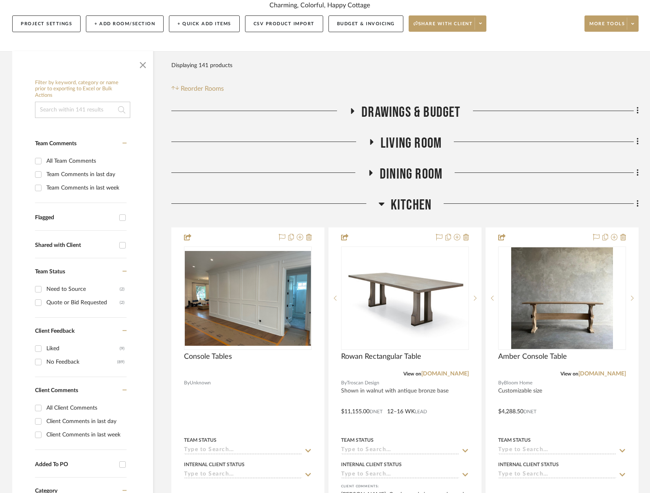
click at [417, 138] on span "Living Room" at bounding box center [410, 143] width 61 height 17
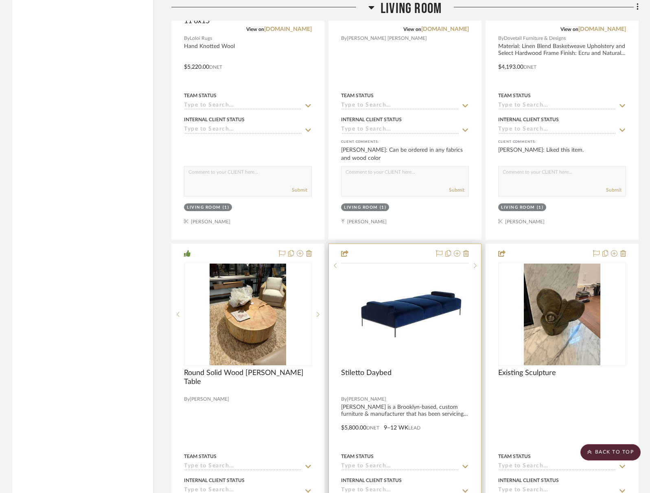
scroll to position [1930, 0]
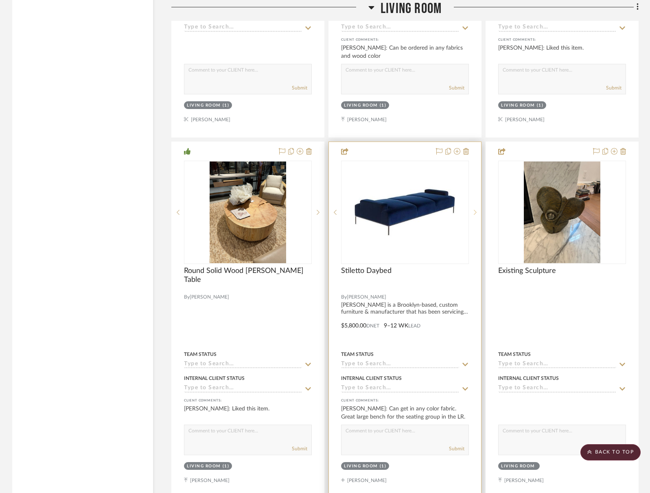
click at [472, 210] on sr-next-btn at bounding box center [475, 213] width 12 height 6
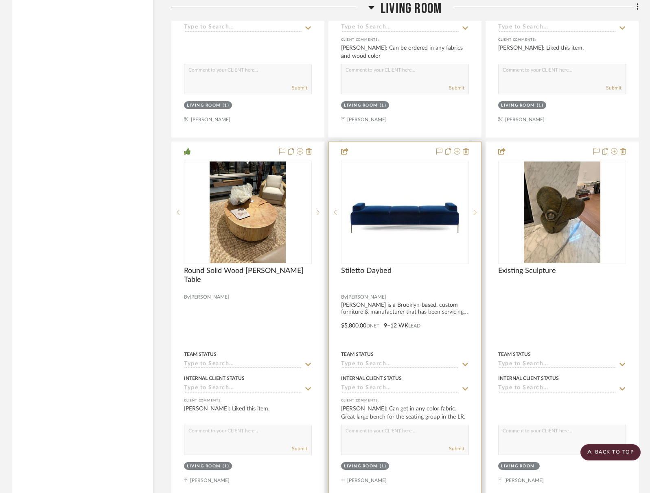
click at [472, 210] on sr-next-btn at bounding box center [475, 213] width 12 height 6
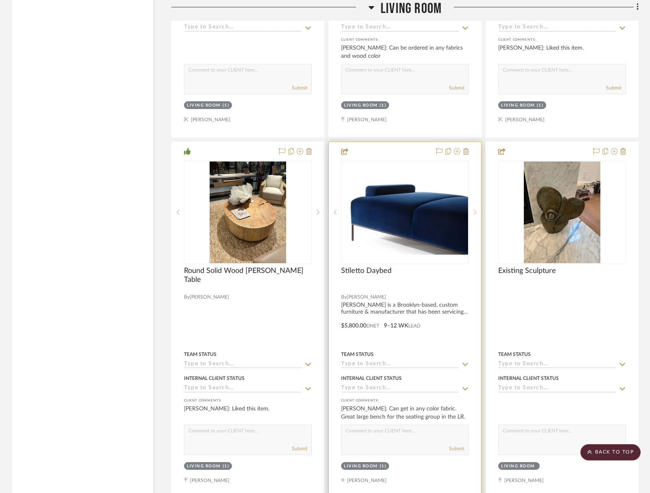
click at [472, 210] on sr-next-btn at bounding box center [475, 213] width 12 height 6
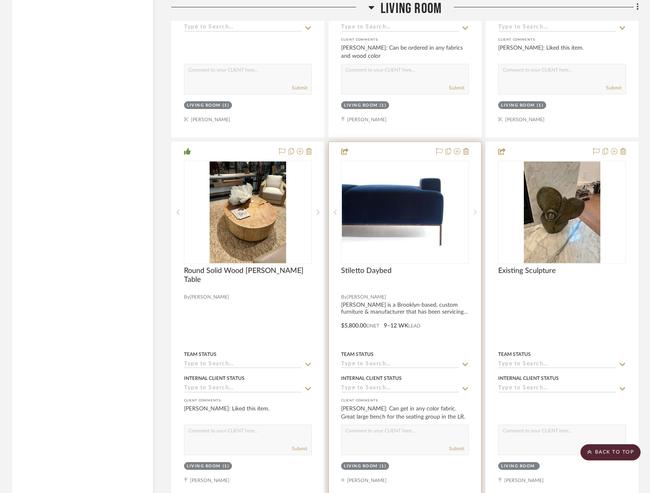
click at [473, 210] on sr-next-btn at bounding box center [475, 213] width 12 height 6
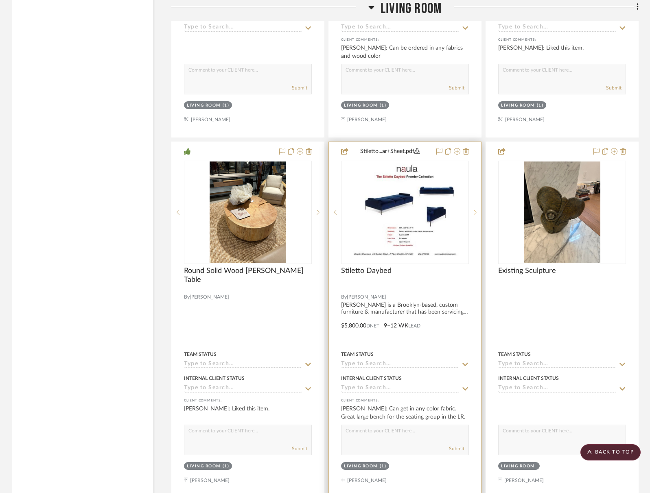
click at [479, 210] on sr-next-btn at bounding box center [475, 213] width 12 height 6
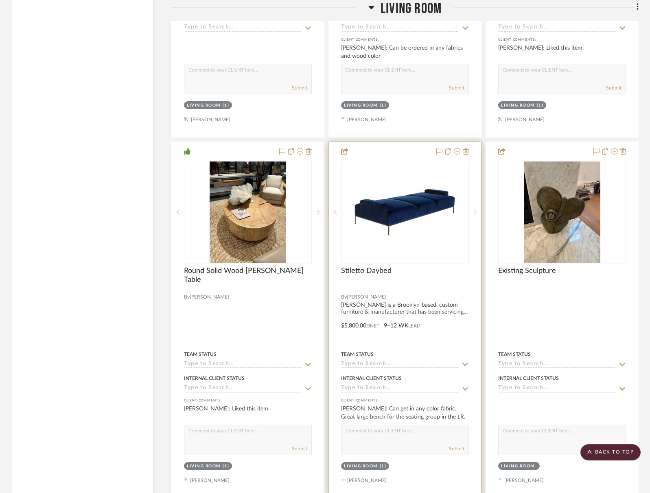
click at [479, 210] on sr-next-btn at bounding box center [475, 213] width 12 height 6
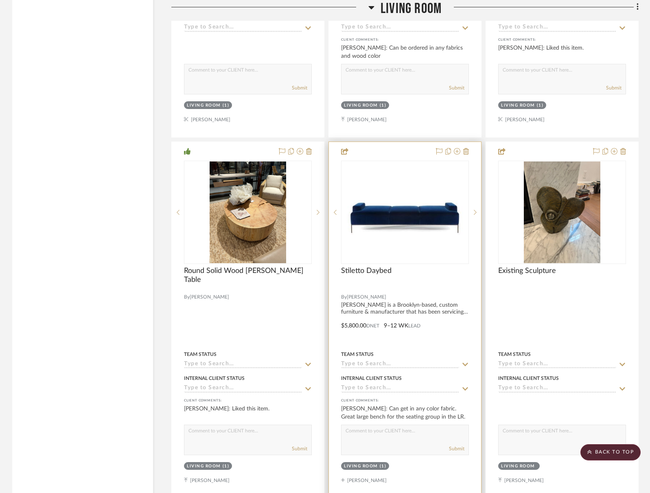
click at [455, 186] on img "1" at bounding box center [405, 212] width 126 height 70
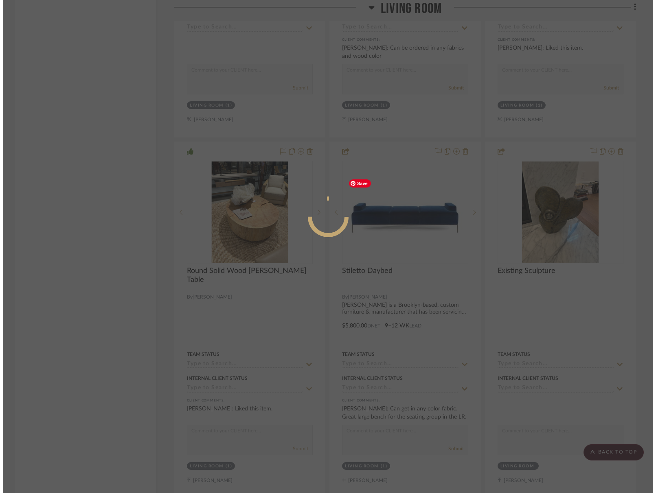
scroll to position [0, 0]
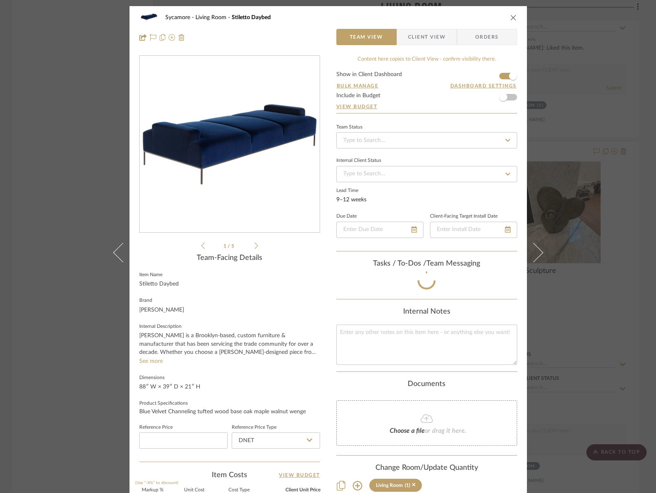
click at [424, 212] on div "Due Date Client-Facing Target Install Date" at bounding box center [426, 228] width 181 height 34
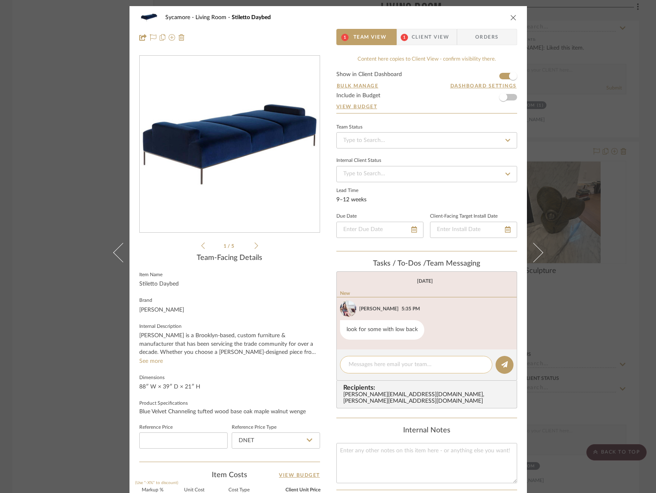
click at [380, 360] on div at bounding box center [416, 364] width 152 height 17
click at [381, 367] on textarea at bounding box center [415, 365] width 135 height 9
type textarea "holly hunt version?"
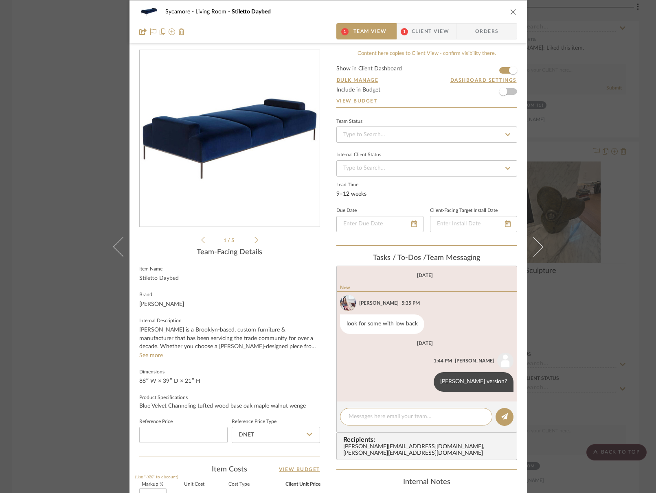
scroll to position [4, 0]
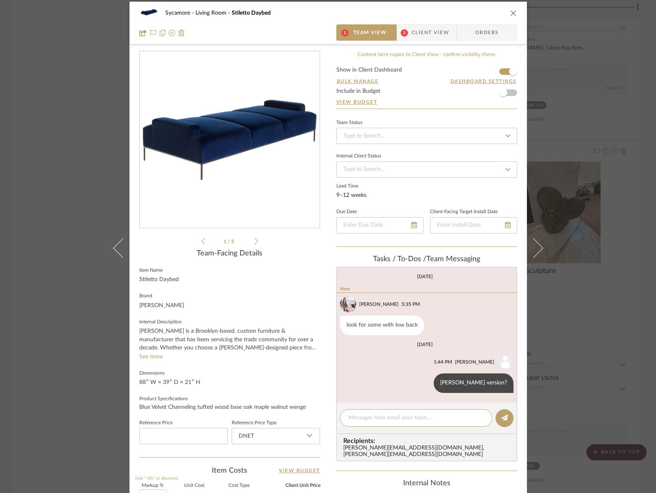
click at [516, 13] on div "Sycamore Living Room Stiletto Daybed 1 Team View 1 Client View Orders" at bounding box center [327, 23] width 397 height 43
click at [512, 13] on icon "close" at bounding box center [513, 13] width 7 height 7
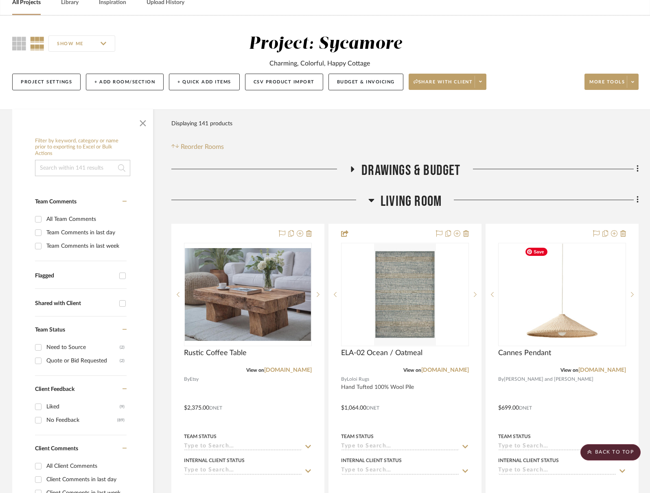
scroll to position [0, 0]
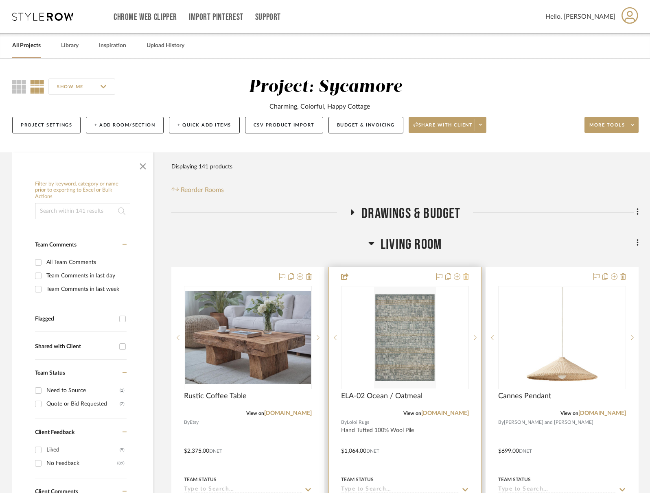
click at [465, 279] on icon at bounding box center [466, 276] width 6 height 7
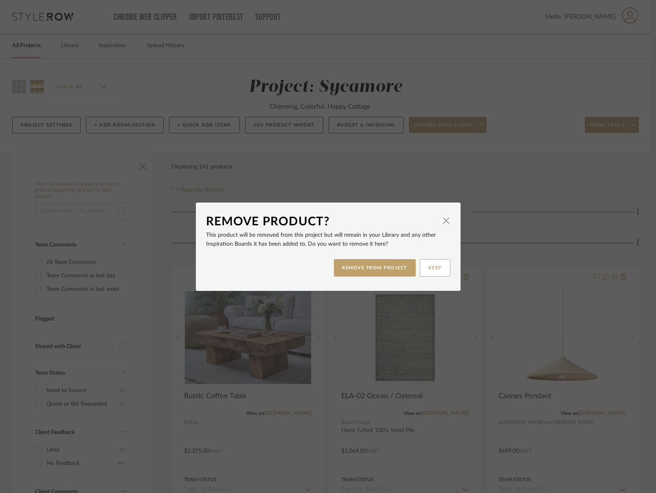
click at [355, 265] on button "REMOVE FROM PROJECT" at bounding box center [375, 267] width 82 height 17
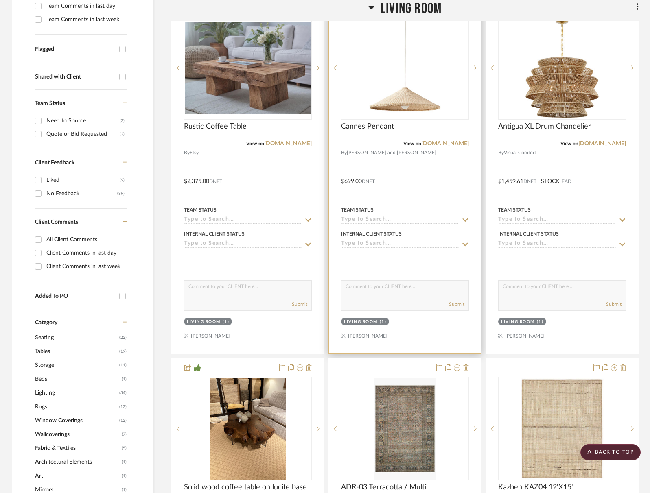
scroll to position [297, 0]
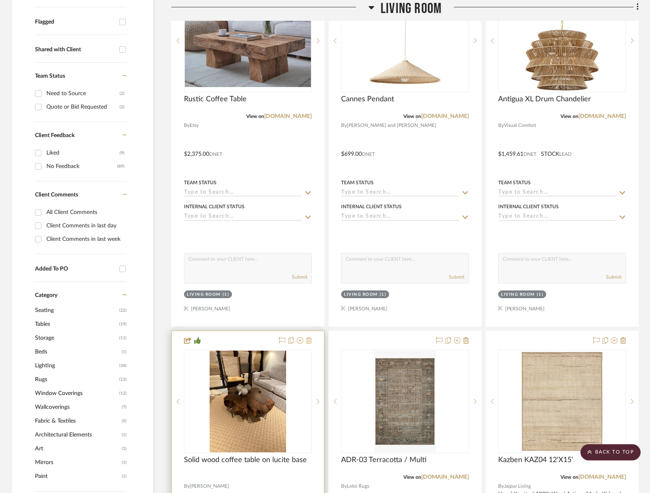
click at [310, 339] on icon at bounding box center [309, 340] width 6 height 7
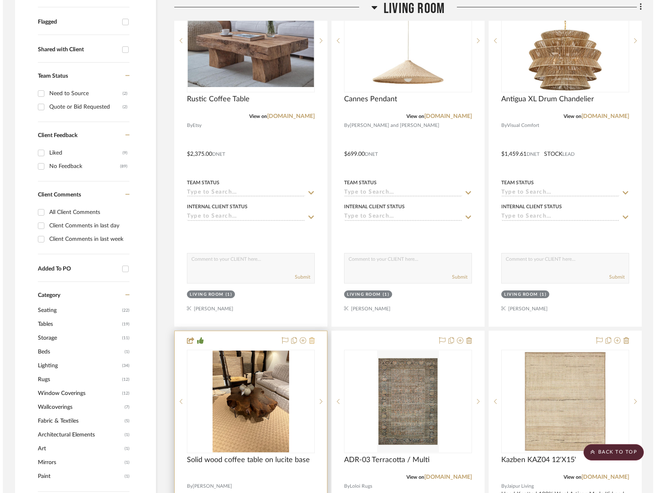
scroll to position [0, 0]
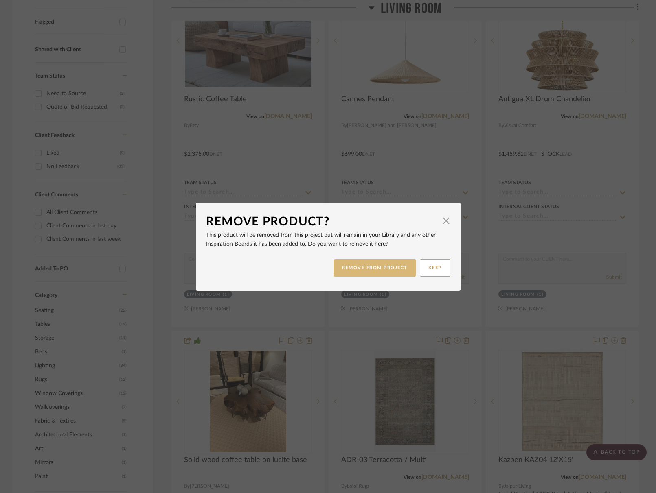
click at [369, 275] on button "REMOVE FROM PROJECT" at bounding box center [375, 267] width 82 height 17
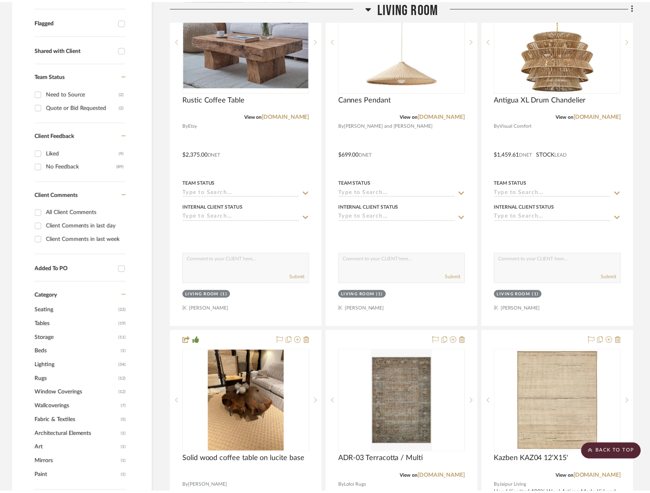
scroll to position [297, 0]
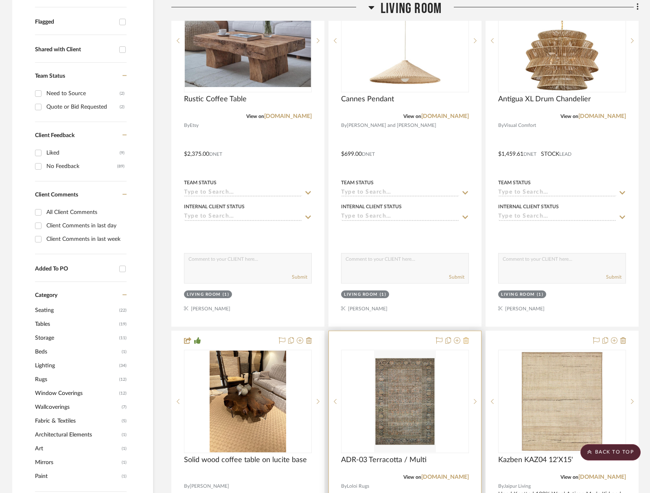
click at [463, 342] on icon at bounding box center [466, 340] width 6 height 7
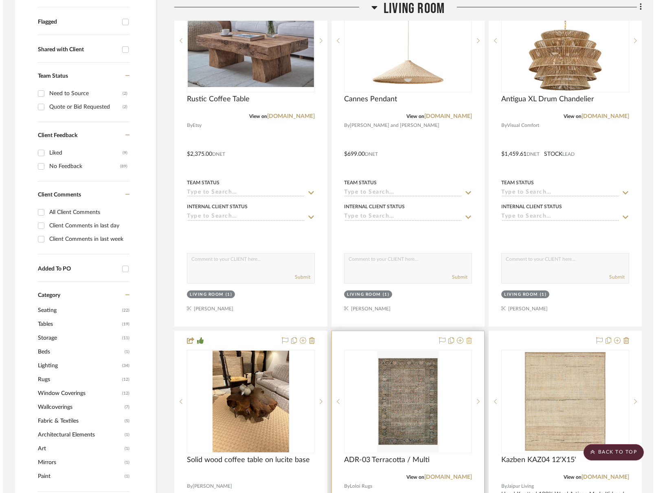
scroll to position [0, 0]
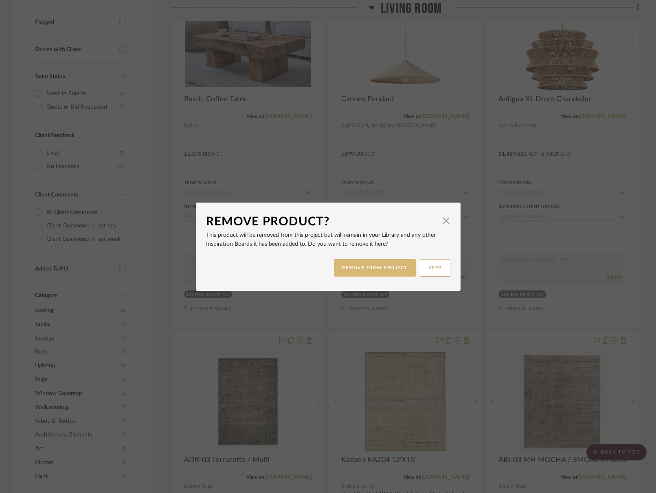
click at [350, 270] on button "REMOVE FROM PROJECT" at bounding box center [375, 267] width 82 height 17
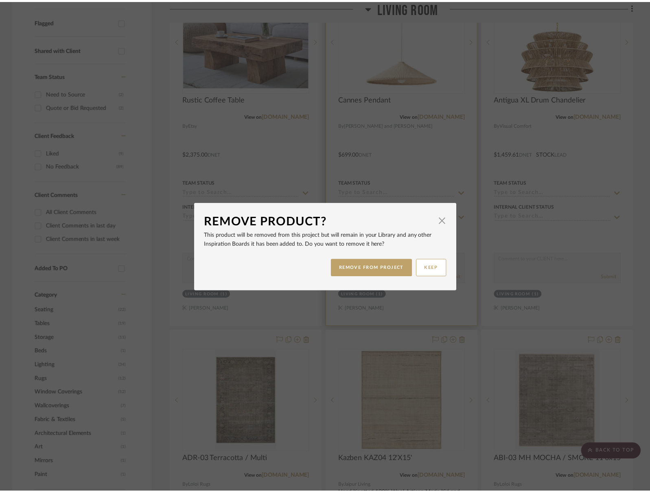
scroll to position [297, 0]
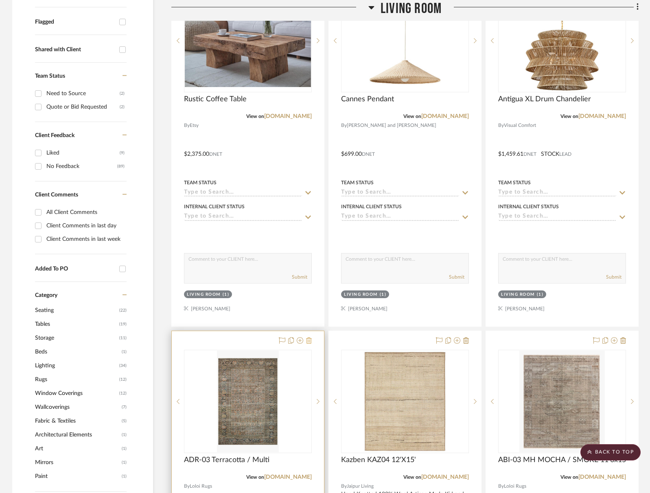
click at [308, 339] on icon at bounding box center [309, 340] width 6 height 7
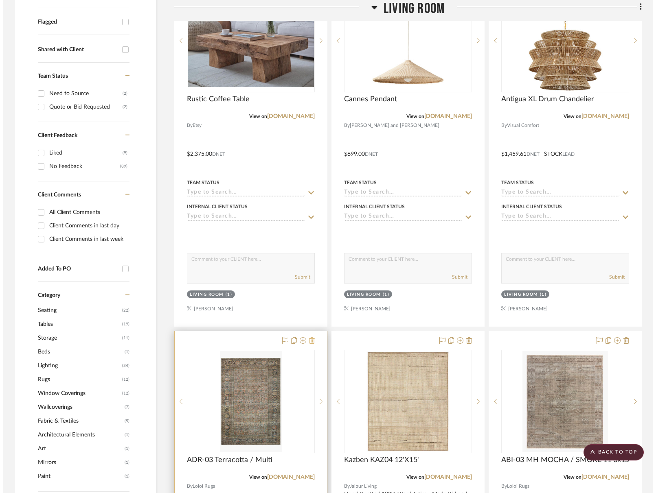
scroll to position [0, 0]
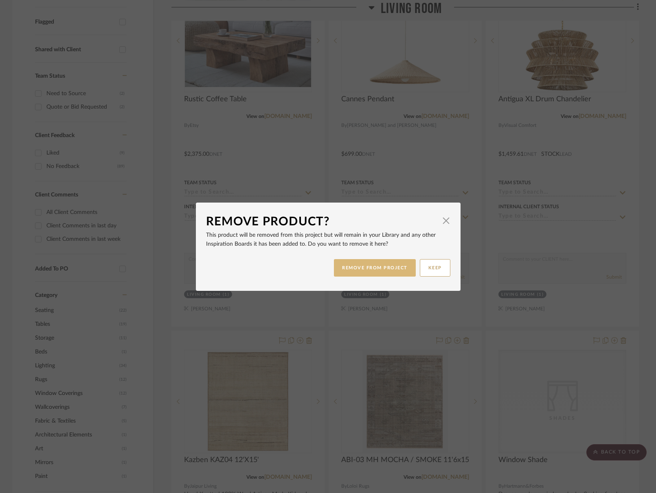
click at [371, 261] on button "REMOVE FROM PROJECT" at bounding box center [375, 267] width 82 height 17
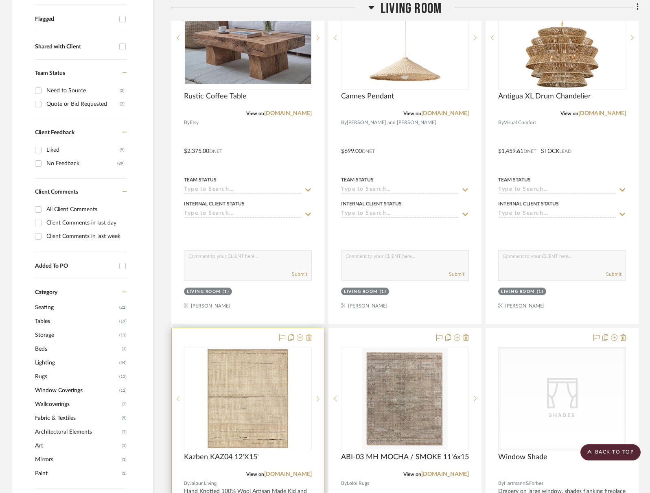
scroll to position [301, 0]
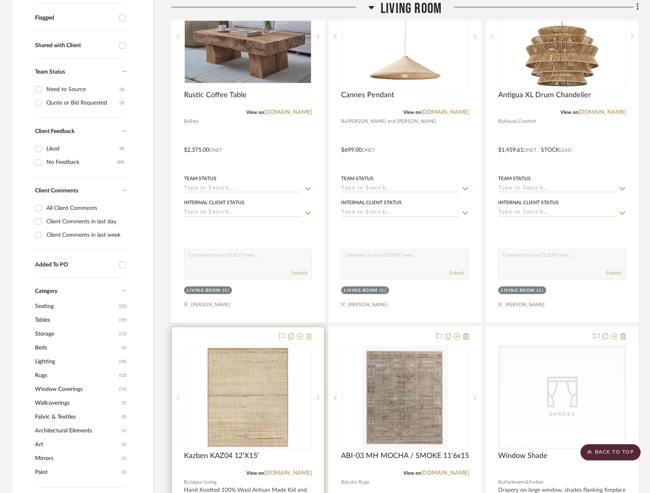
click at [308, 340] on button at bounding box center [309, 337] width 6 height 10
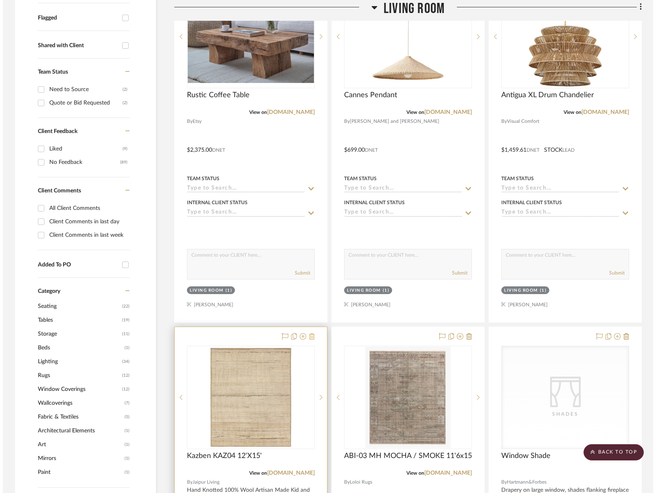
scroll to position [0, 0]
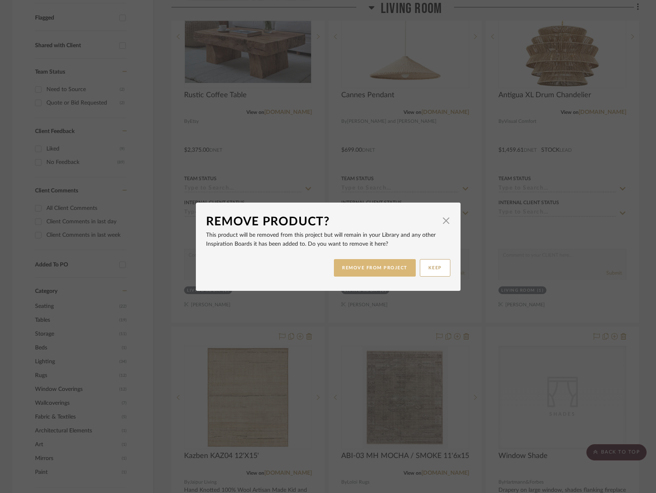
click at [377, 273] on button "REMOVE FROM PROJECT" at bounding box center [375, 267] width 82 height 17
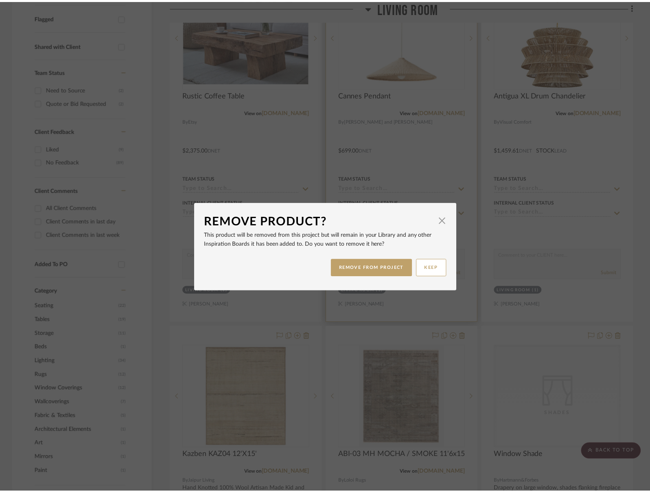
scroll to position [301, 0]
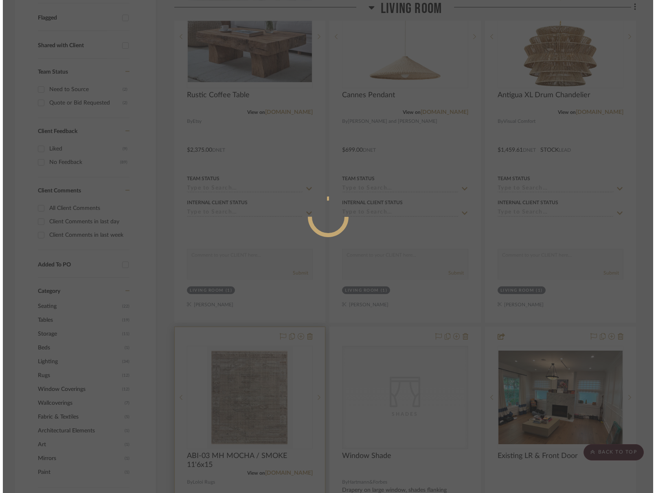
scroll to position [0, 0]
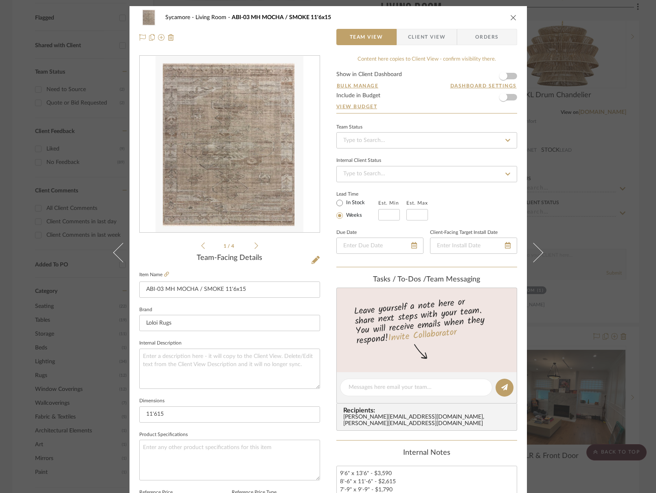
click at [510, 19] on icon "close" at bounding box center [513, 17] width 7 height 7
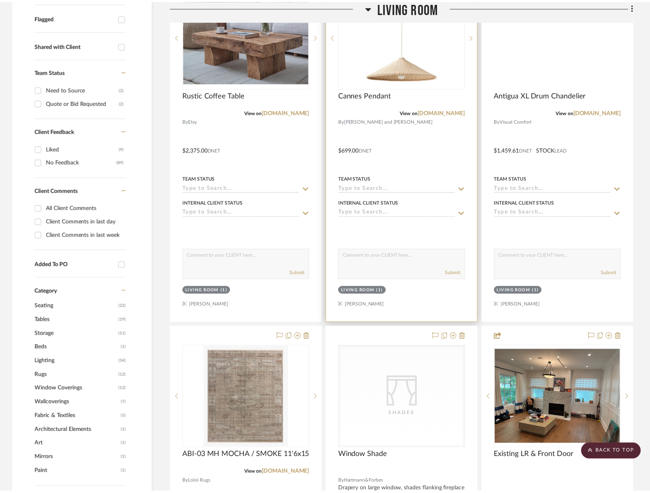
scroll to position [301, 0]
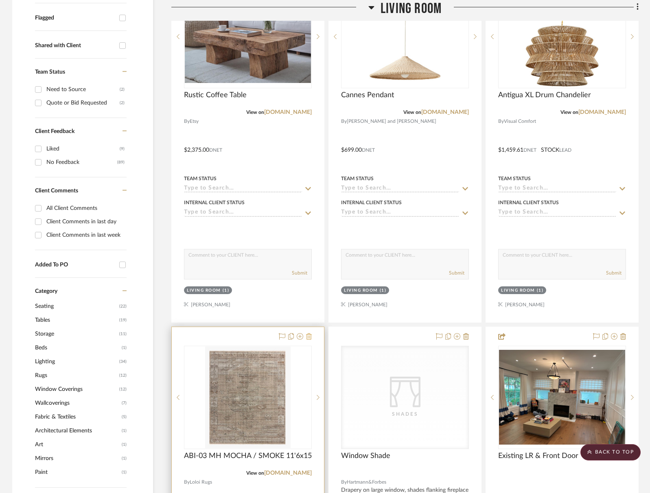
click at [309, 337] on icon at bounding box center [309, 336] width 6 height 7
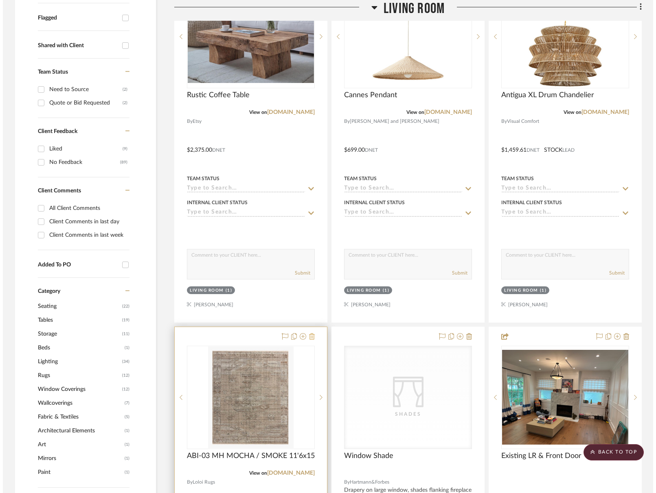
scroll to position [0, 0]
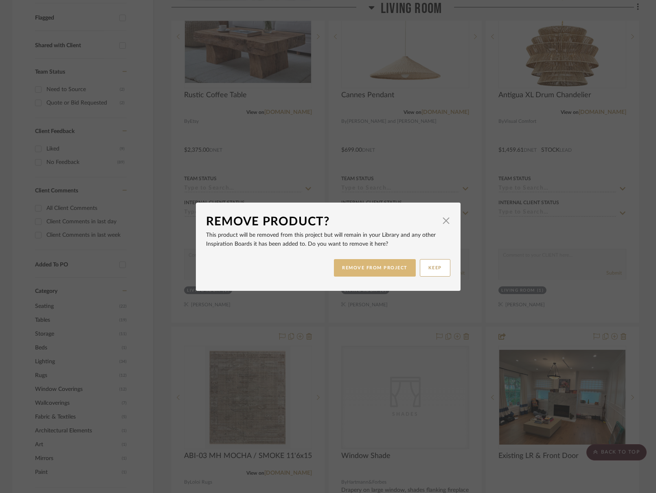
click at [376, 271] on button "REMOVE FROM PROJECT" at bounding box center [375, 267] width 82 height 17
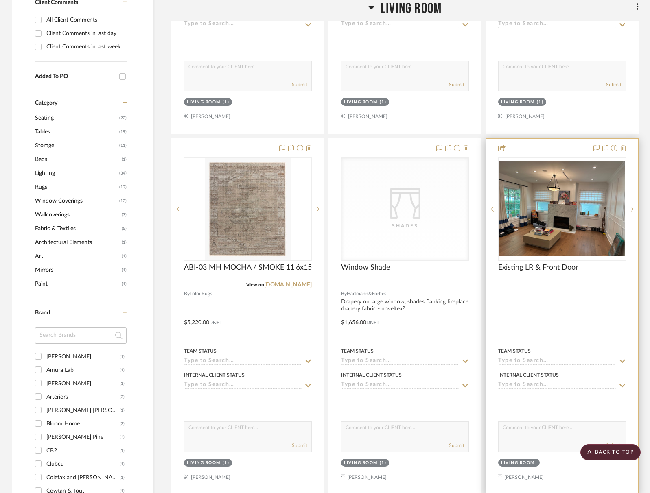
scroll to position [667, 0]
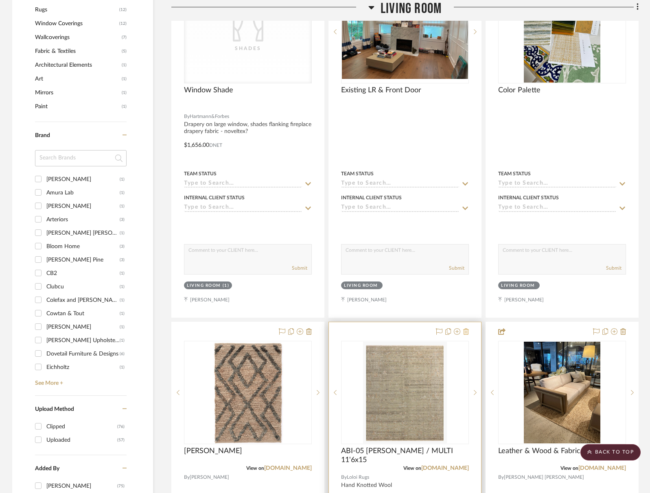
click at [468, 331] on icon at bounding box center [466, 331] width 6 height 7
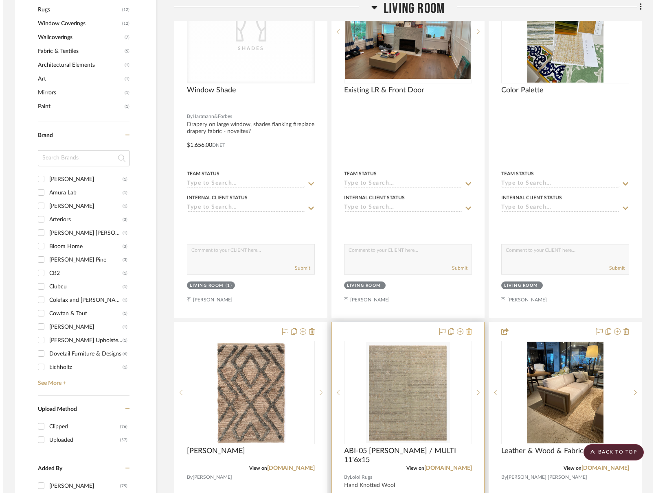
scroll to position [0, 0]
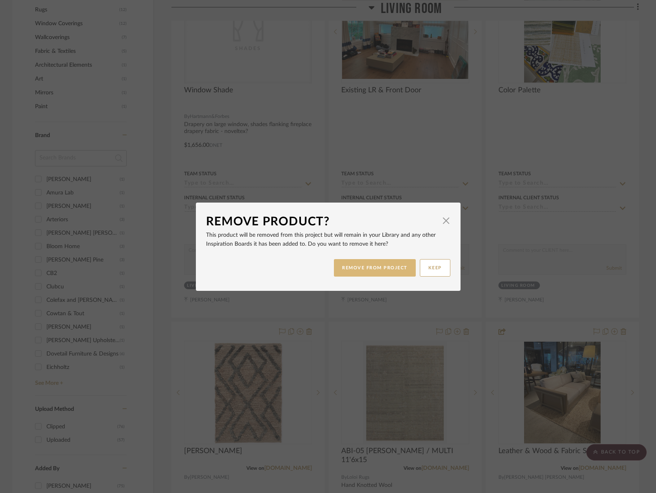
click at [393, 272] on button "REMOVE FROM PROJECT" at bounding box center [375, 267] width 82 height 17
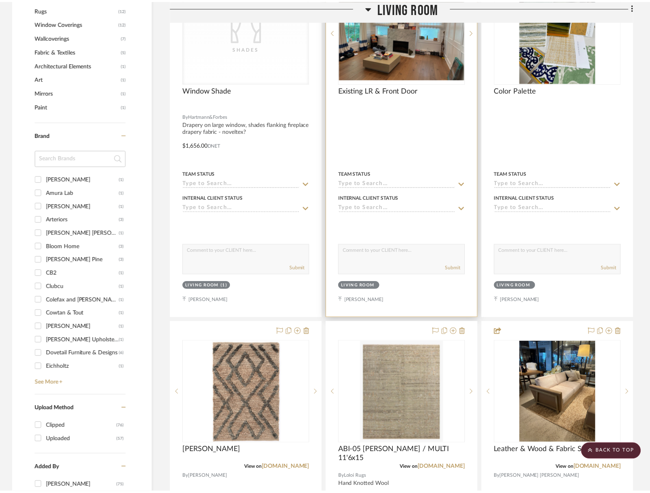
scroll to position [667, 0]
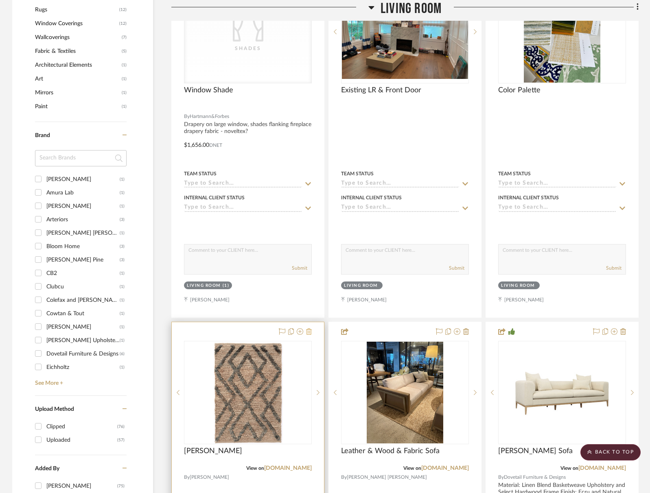
click at [308, 332] on icon at bounding box center [309, 331] width 6 height 7
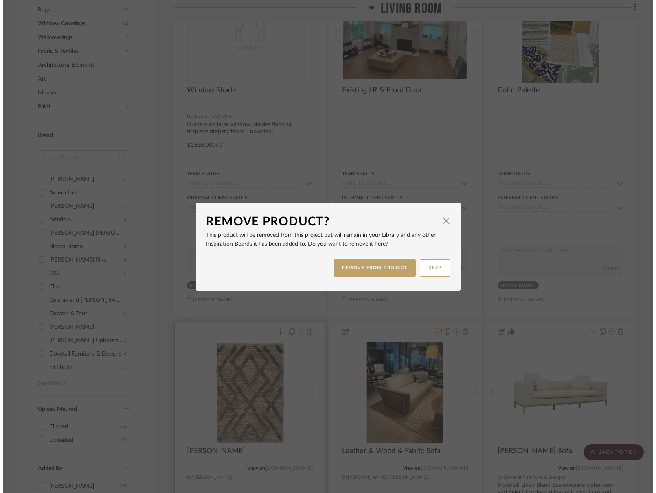
scroll to position [0, 0]
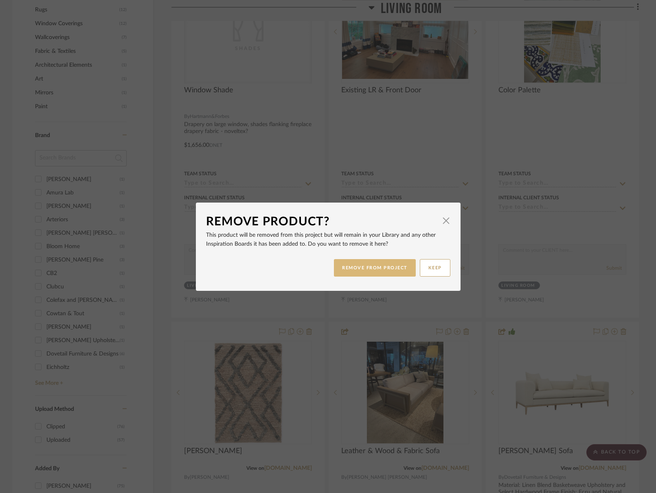
click at [375, 273] on button "REMOVE FROM PROJECT" at bounding box center [375, 267] width 82 height 17
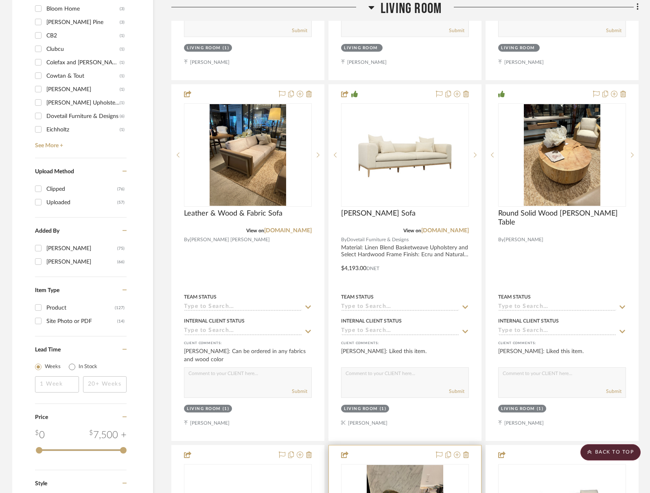
scroll to position [1185, 0]
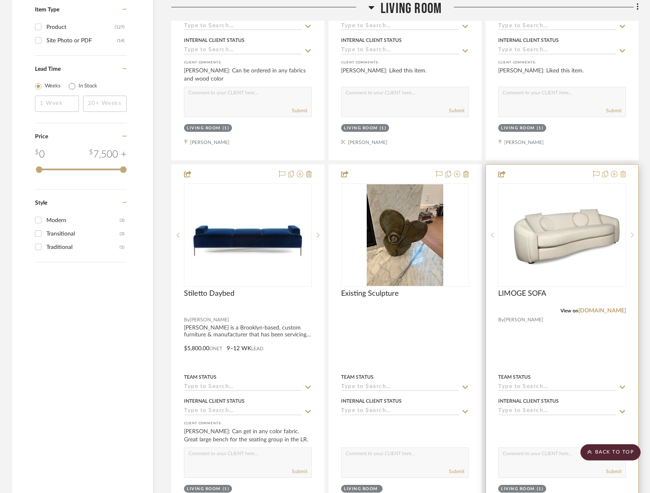
click at [623, 174] on icon at bounding box center [623, 174] width 6 height 7
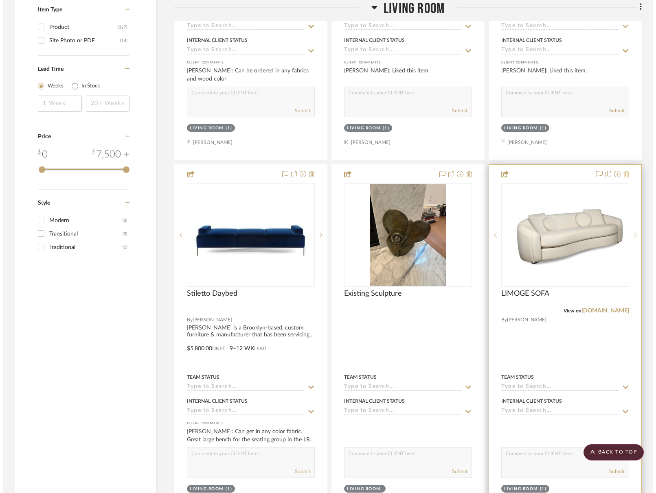
scroll to position [0, 0]
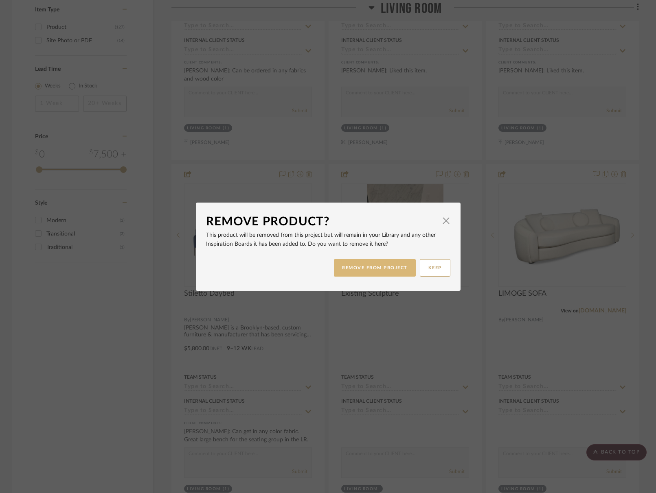
click at [377, 269] on button "REMOVE FROM PROJECT" at bounding box center [375, 267] width 82 height 17
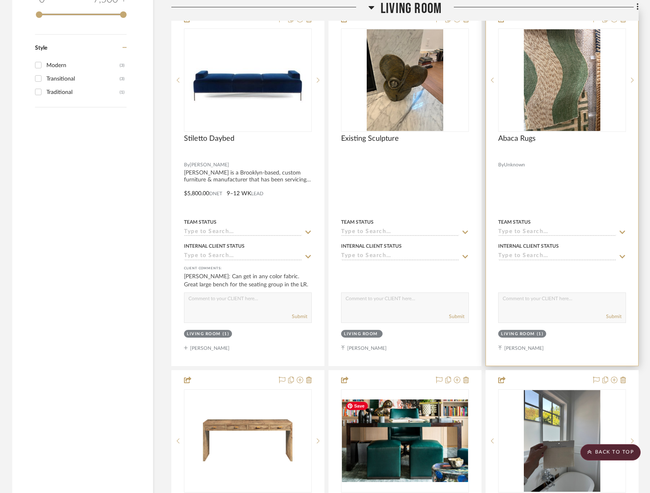
scroll to position [1233, 0]
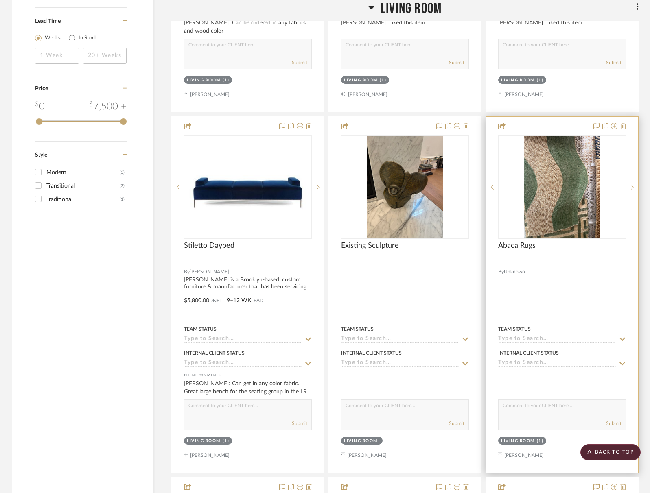
click at [626, 123] on div at bounding box center [562, 295] width 152 height 356
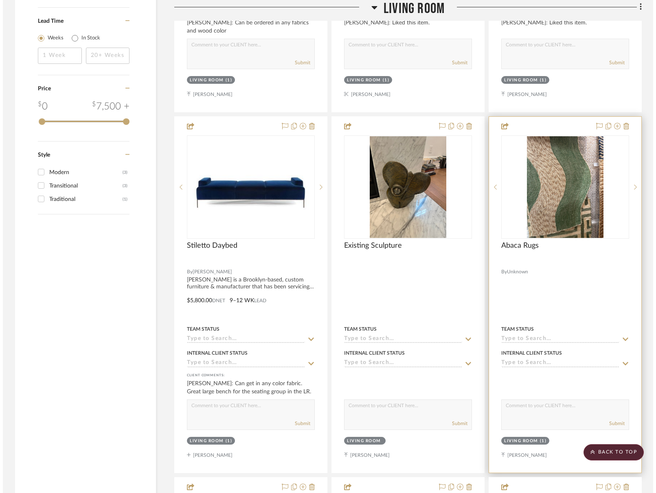
scroll to position [0, 0]
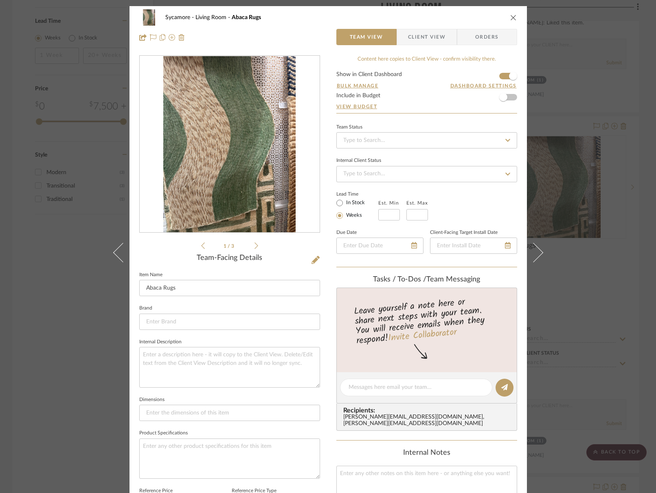
click at [511, 19] on icon "close" at bounding box center [513, 17] width 7 height 7
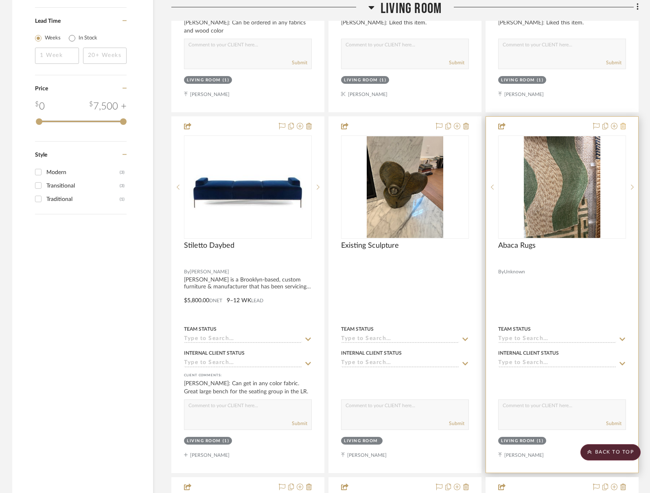
click at [624, 123] on icon at bounding box center [623, 126] width 6 height 7
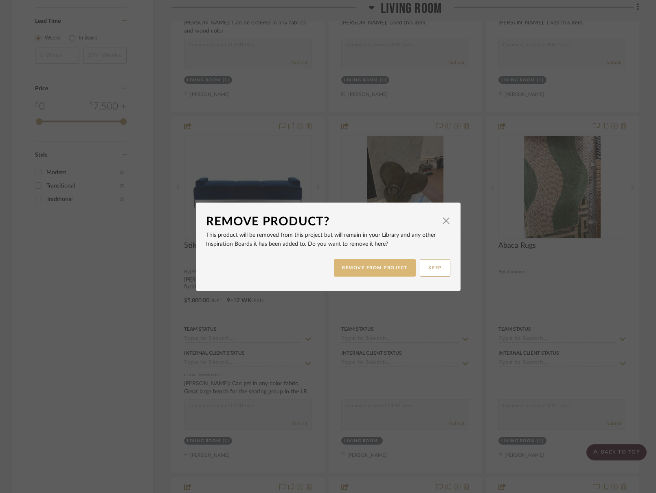
click at [389, 267] on button "REMOVE FROM PROJECT" at bounding box center [375, 267] width 82 height 17
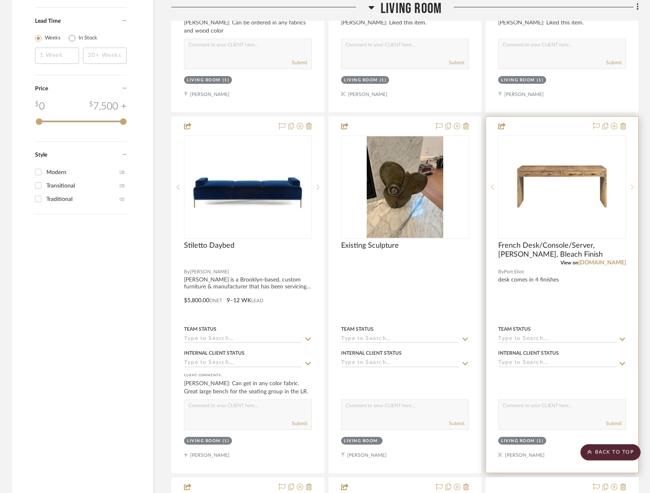
click at [632, 186] on icon at bounding box center [632, 187] width 3 height 6
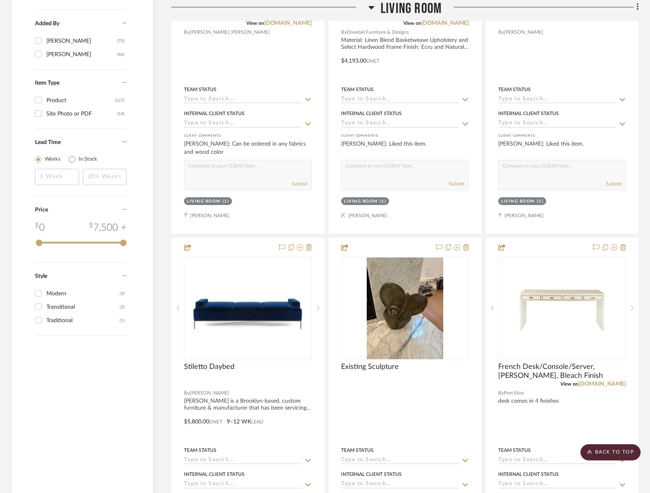
click at [409, 8] on span "Living Room" at bounding box center [410, 8] width 61 height 17
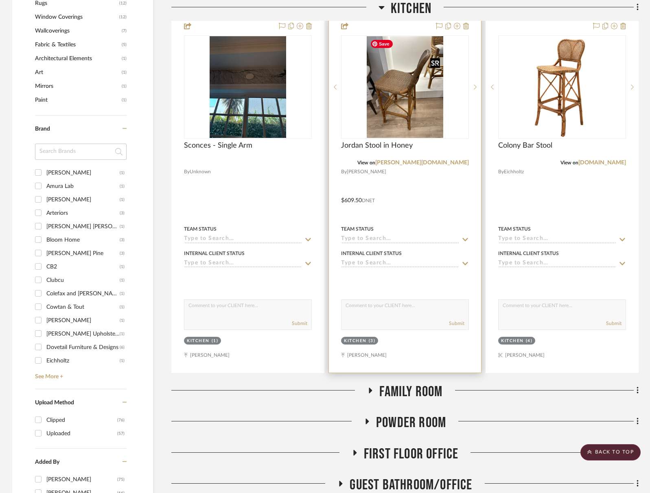
scroll to position [992, 0]
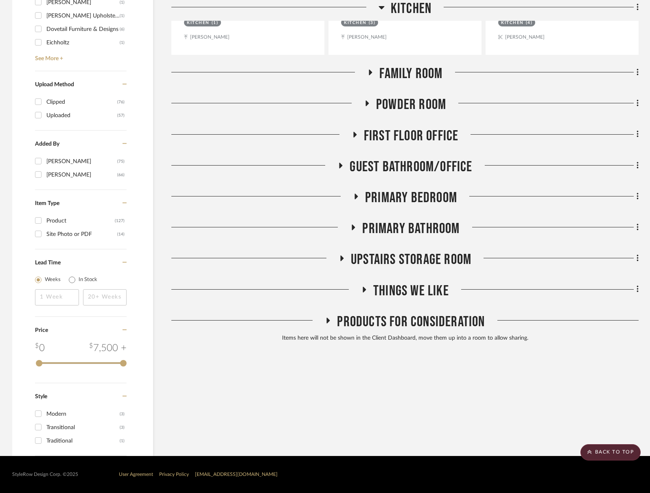
click at [411, 320] on span "Products For Consideration" at bounding box center [411, 321] width 148 height 17
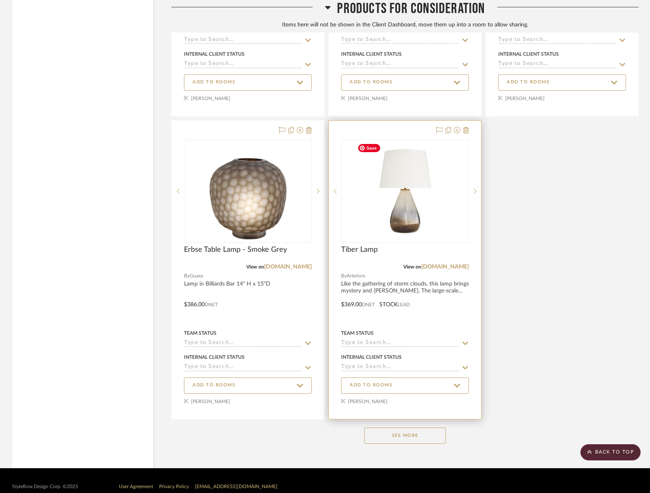
scroll to position [1846, 0]
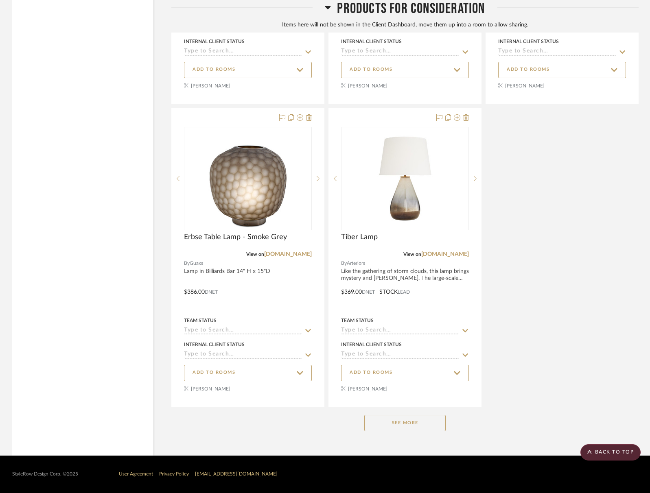
click at [397, 421] on button "See More" at bounding box center [404, 423] width 81 height 16
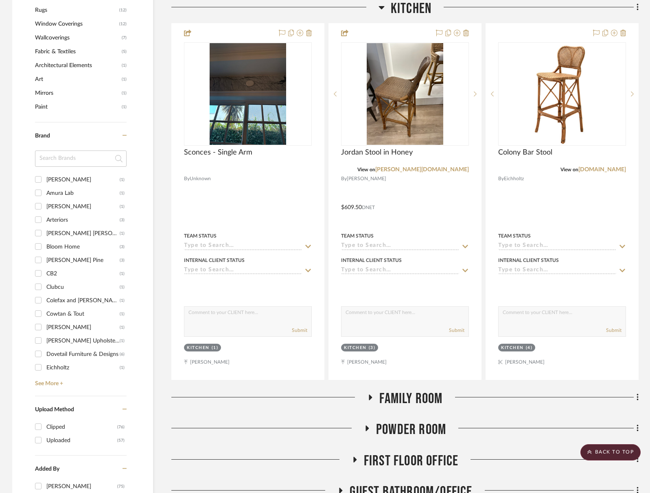
scroll to position [953, 0]
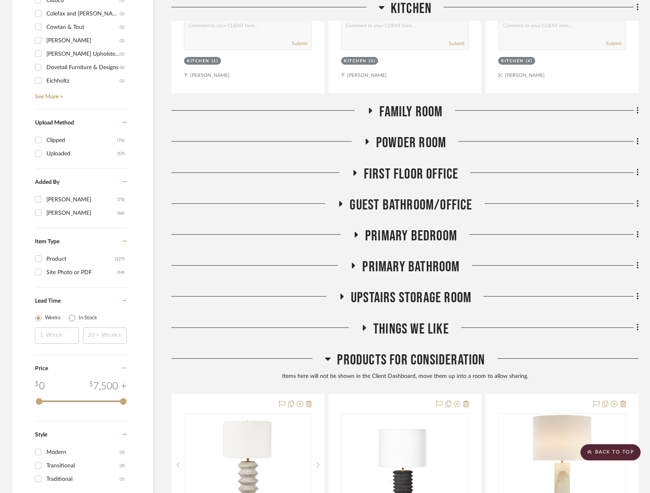
click at [418, 359] on span "Products For Consideration" at bounding box center [411, 360] width 148 height 17
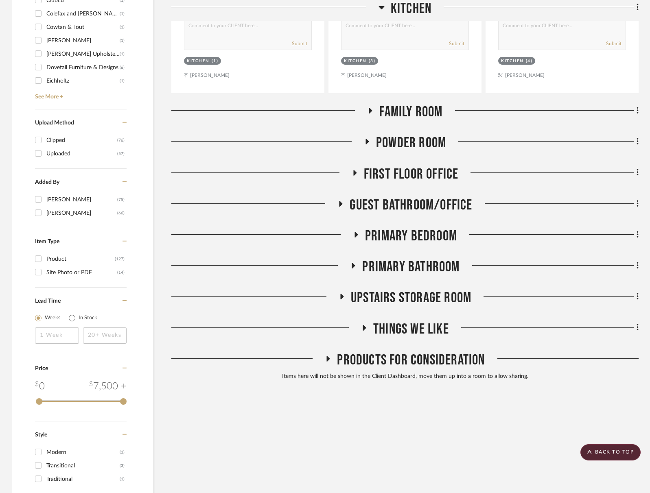
click at [395, 231] on span "Primary Bedroom" at bounding box center [411, 235] width 92 height 17
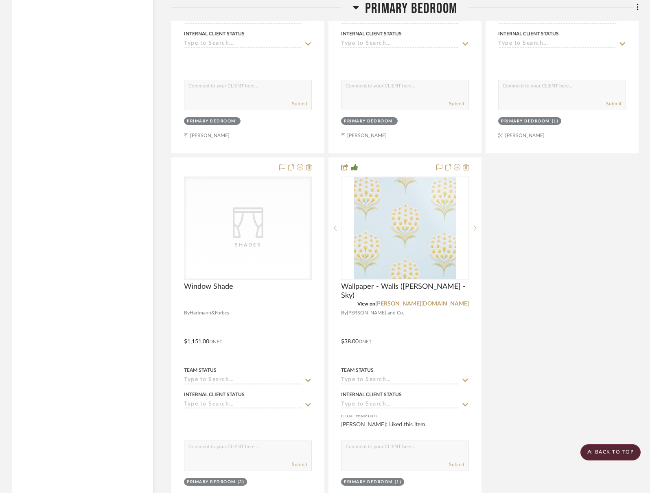
scroll to position [2027, 0]
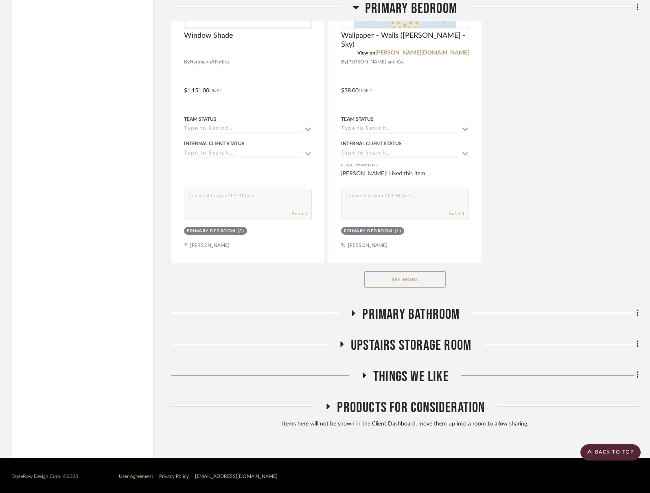
click at [393, 275] on button "See More" at bounding box center [404, 279] width 81 height 16
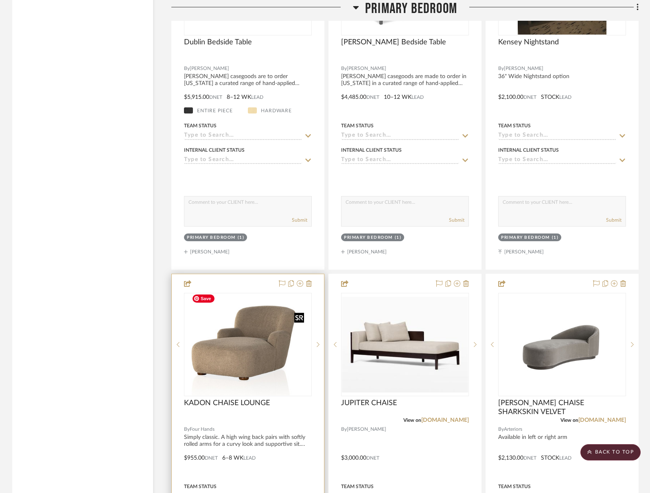
scroll to position [3212, 0]
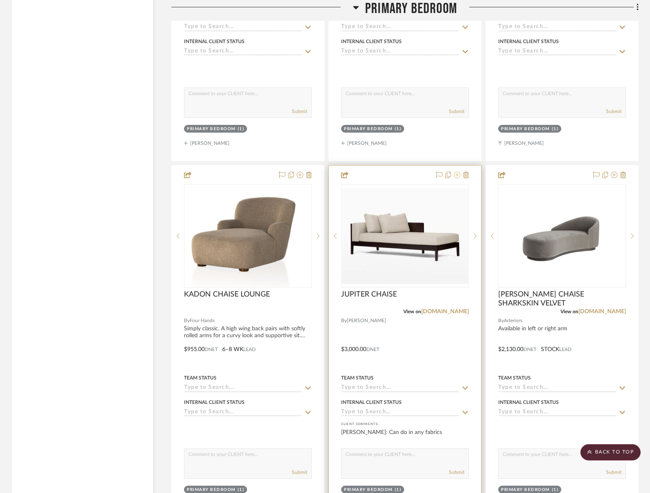
click at [459, 172] on icon at bounding box center [457, 175] width 7 height 7
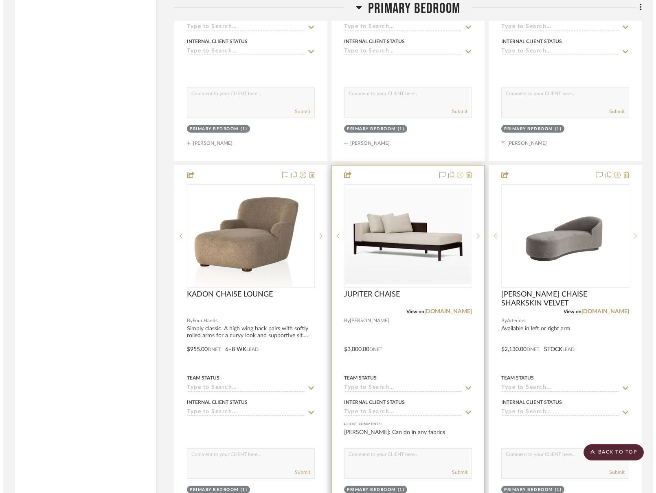
scroll to position [0, 0]
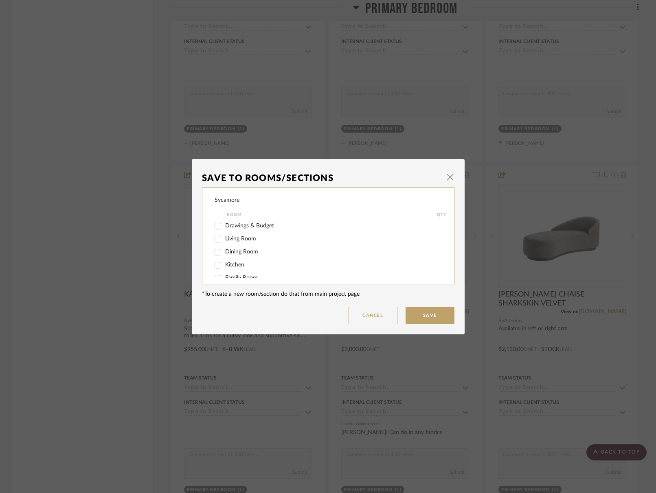
click at [235, 236] on span "Living Room" at bounding box center [240, 239] width 31 height 6
click at [224, 236] on input "Living Room" at bounding box center [217, 239] width 13 height 13
checkbox input "true"
type input "1"
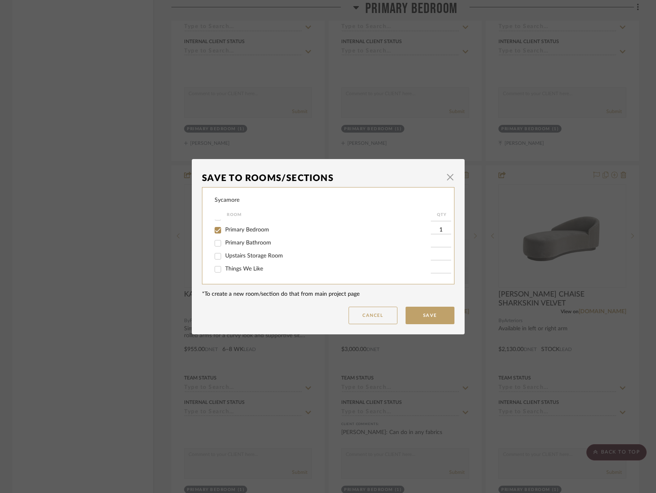
drag, startPoint x: 212, startPoint y: 227, endPoint x: 308, endPoint y: 262, distance: 103.1
click at [212, 227] on input "Primary Bedroom" at bounding box center [217, 230] width 13 height 13
checkbox input "false"
click at [421, 315] on button "Save" at bounding box center [429, 315] width 49 height 17
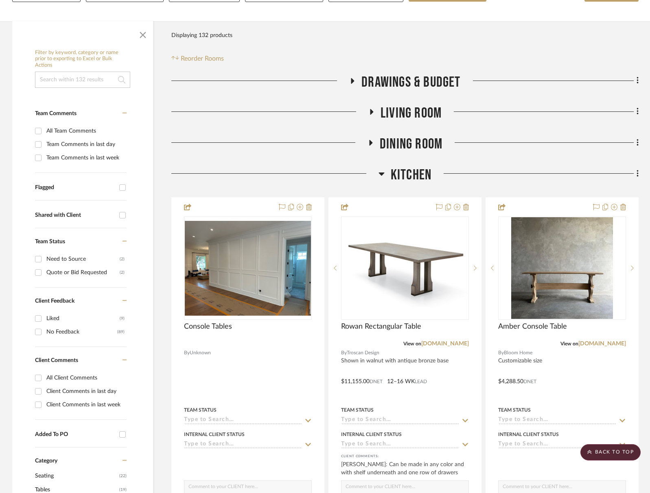
scroll to position [0, 0]
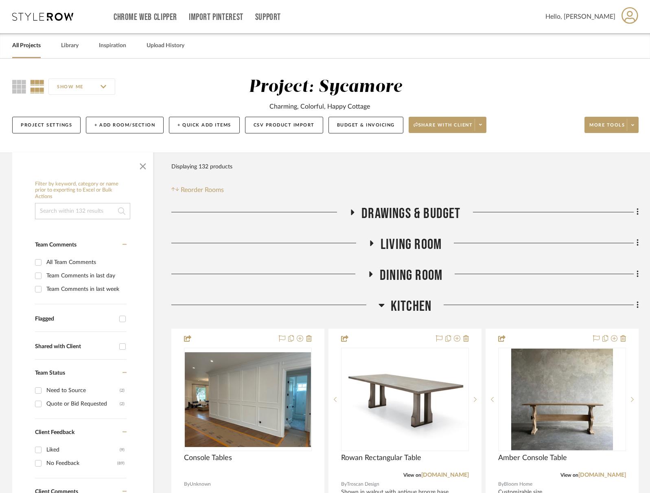
click at [420, 306] on span "Kitchen" at bounding box center [411, 306] width 41 height 17
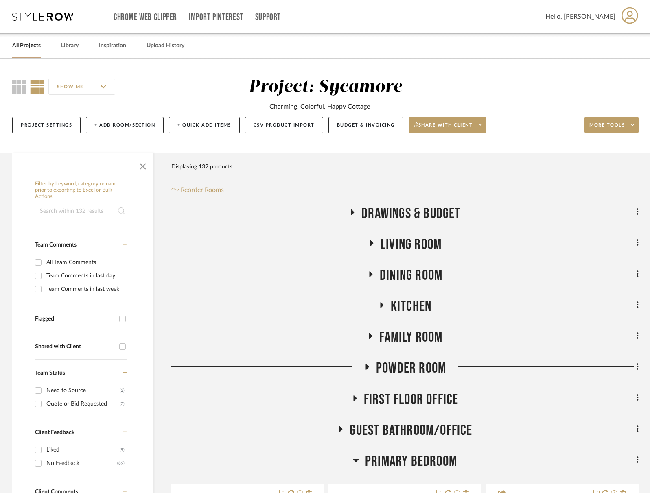
click at [420, 329] on span "Family Room" at bounding box center [410, 337] width 63 height 17
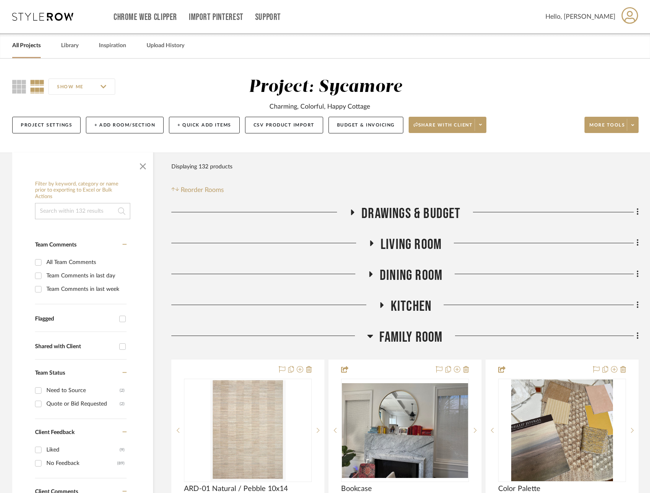
click at [405, 304] on span "Kitchen" at bounding box center [411, 306] width 41 height 17
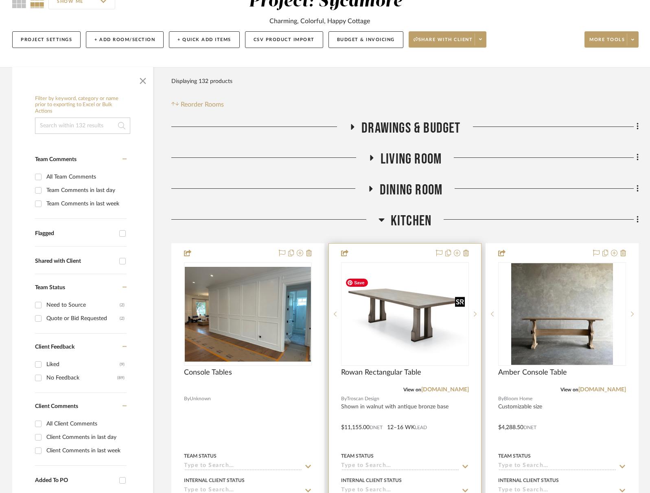
scroll to position [96, 0]
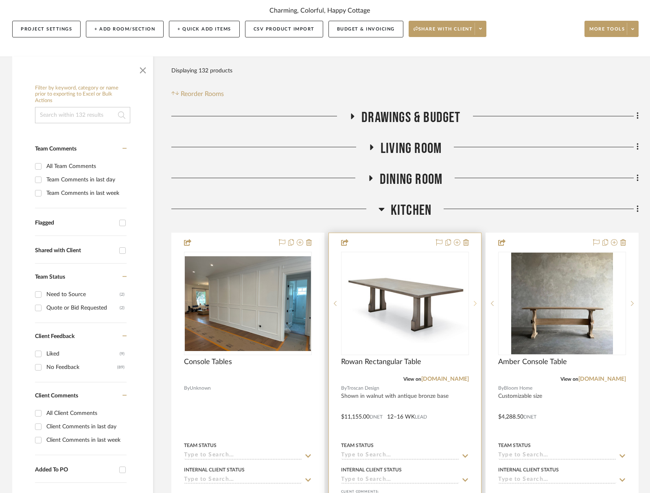
click at [476, 302] on icon at bounding box center [475, 304] width 3 height 6
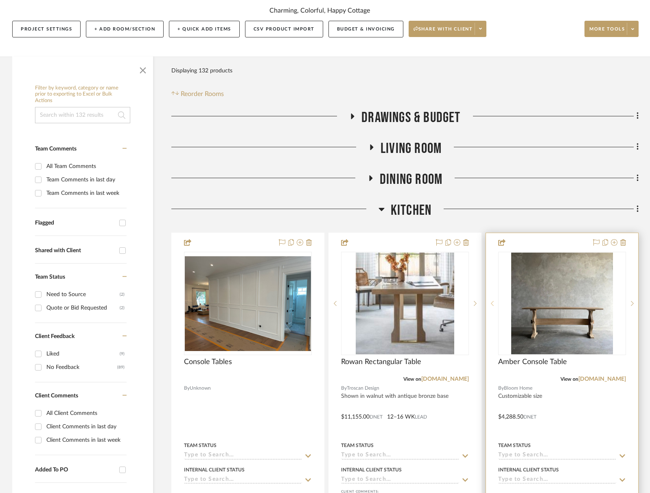
click at [496, 303] on sr-prev-btn at bounding box center [492, 304] width 12 height 6
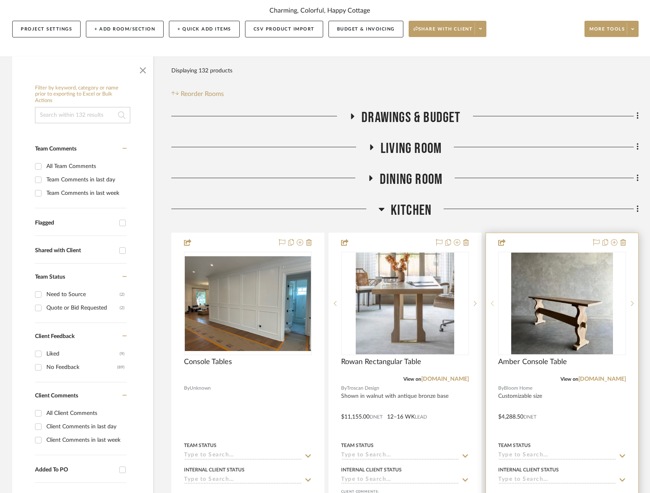
click at [496, 303] on sr-prev-btn at bounding box center [492, 304] width 12 height 6
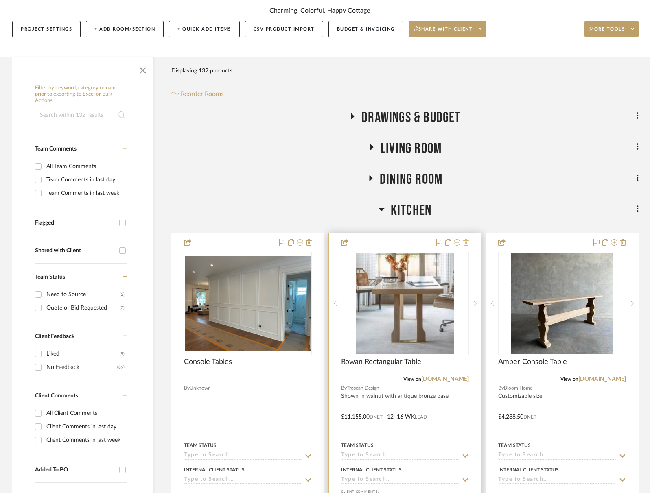
click at [466, 240] on icon at bounding box center [466, 242] width 6 height 7
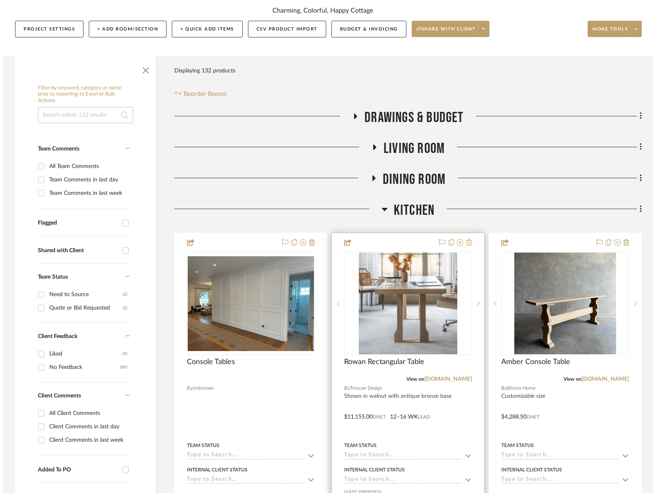
scroll to position [0, 0]
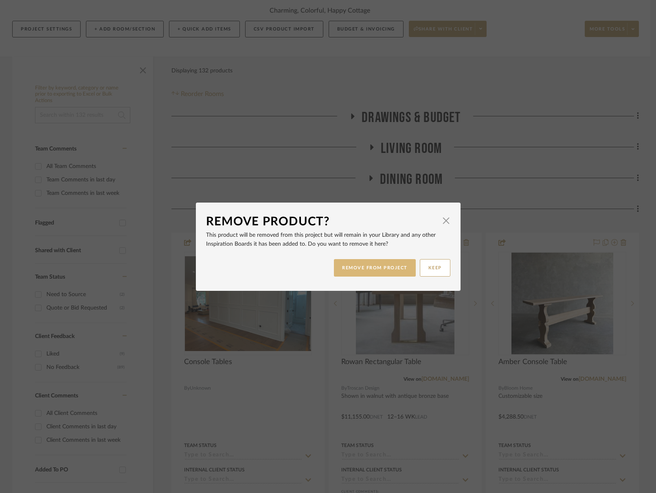
click at [380, 263] on button "REMOVE FROM PROJECT" at bounding box center [375, 267] width 82 height 17
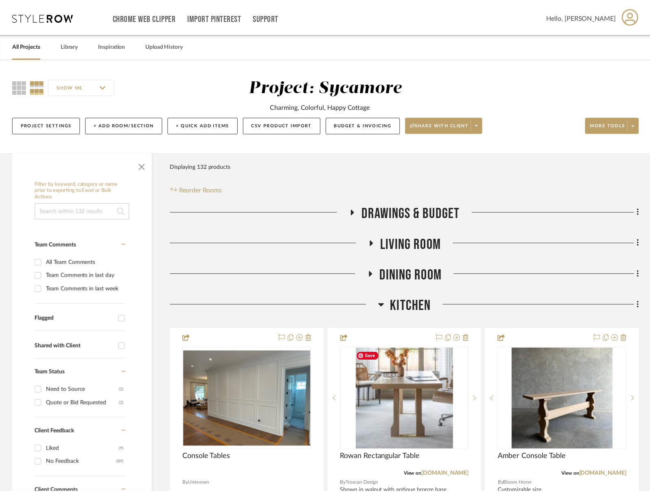
scroll to position [96, 0]
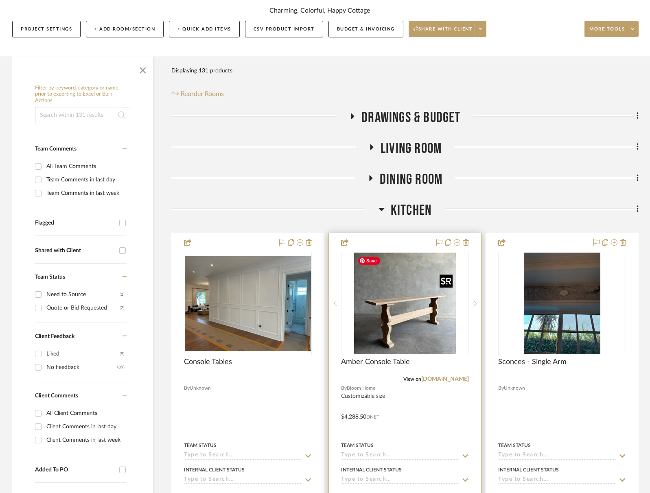
click at [429, 304] on img "2" at bounding box center [405, 304] width 102 height 102
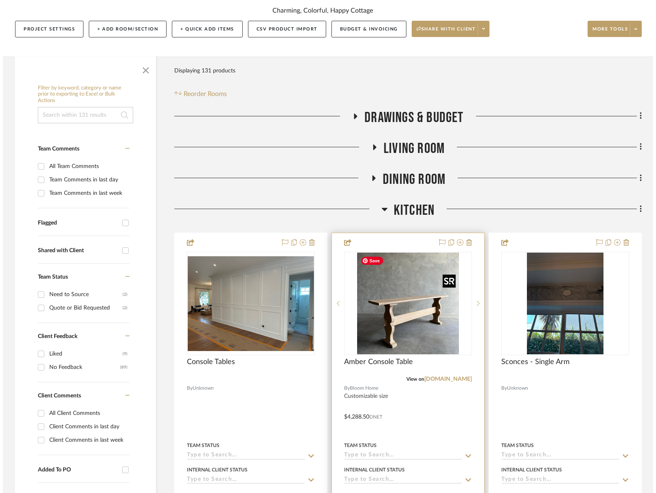
scroll to position [0, 0]
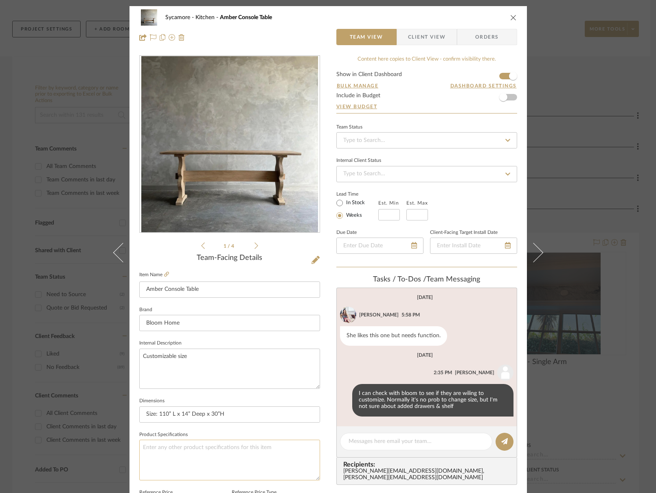
click at [196, 451] on textarea at bounding box center [229, 460] width 181 height 40
type textarea "add drawers at top and custom shelf underneath"
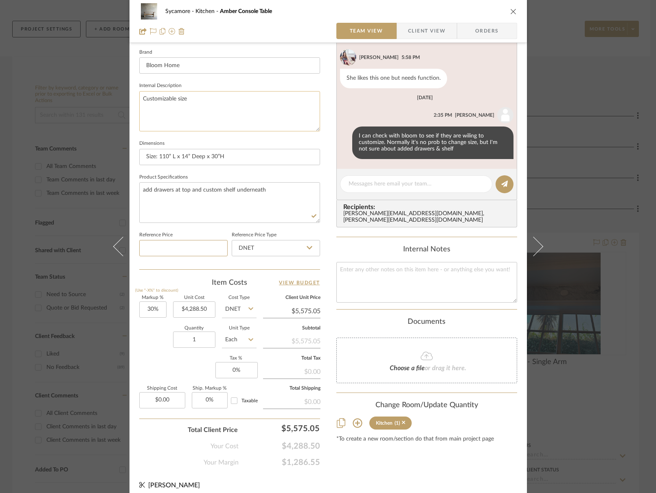
scroll to position [258, 0]
drag, startPoint x: 271, startPoint y: 111, endPoint x: 372, endPoint y: 70, distance: 109.6
click at [273, 109] on textarea "Customizable size" at bounding box center [229, 111] width 181 height 40
drag, startPoint x: 505, startPoint y: 17, endPoint x: 509, endPoint y: 13, distance: 6.6
click at [505, 15] on div "Sycamore Kitchen Amber Console Table" at bounding box center [328, 11] width 378 height 16
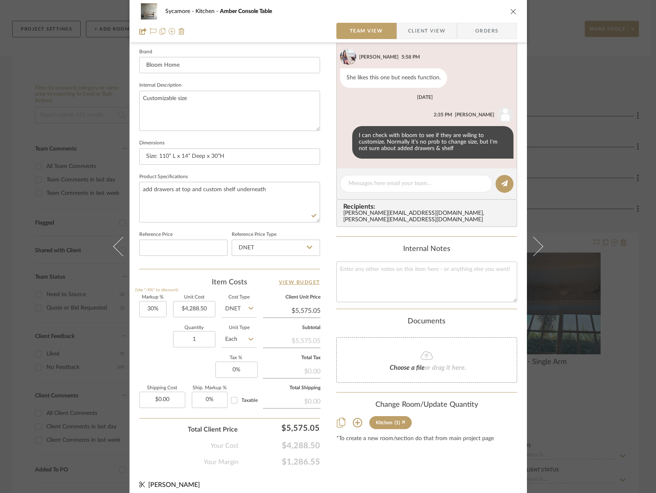
click at [510, 13] on icon "close" at bounding box center [513, 11] width 7 height 7
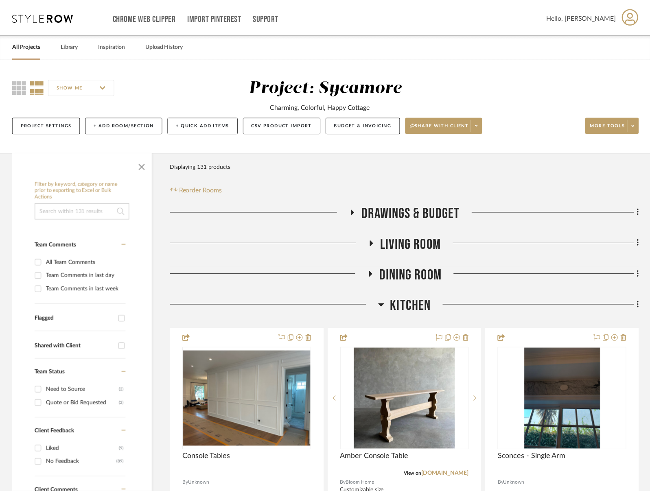
scroll to position [96, 0]
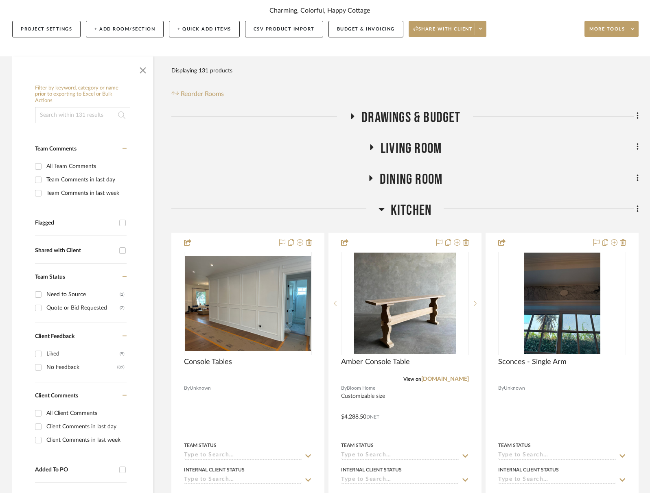
click at [403, 208] on span "Kitchen" at bounding box center [411, 210] width 41 height 17
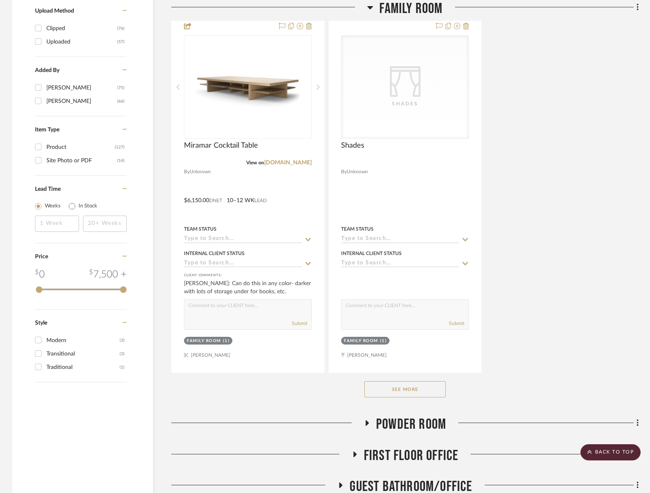
scroll to position [1120, 0]
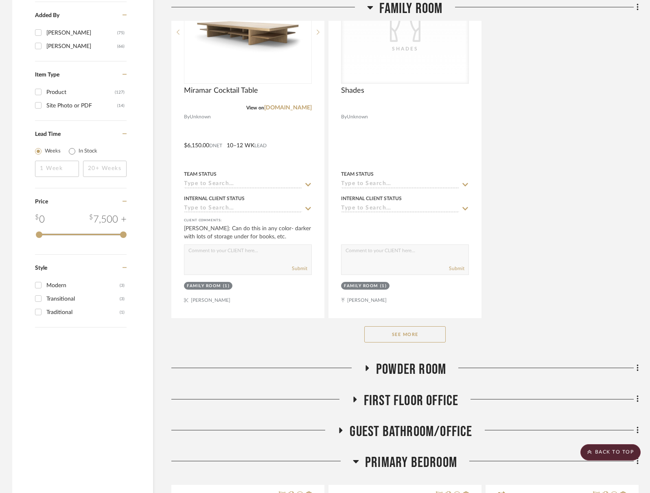
click at [398, 334] on button "See More" at bounding box center [404, 334] width 81 height 16
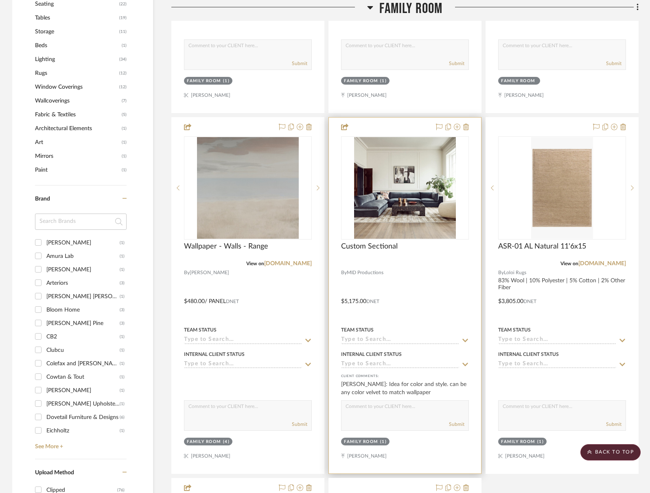
scroll to position [508, 0]
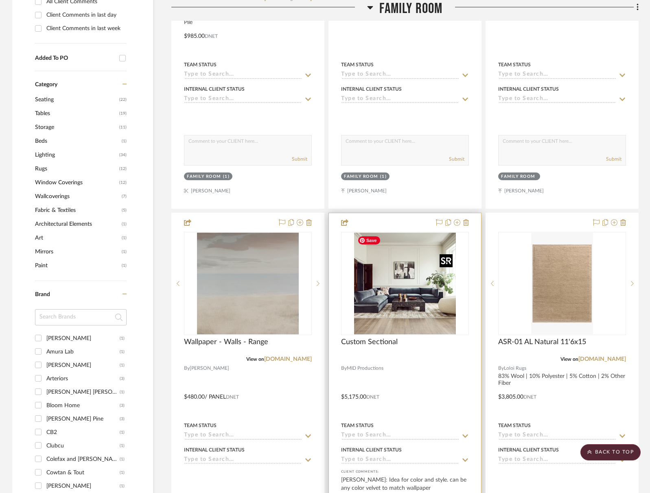
click at [417, 300] on img "0" at bounding box center [405, 284] width 102 height 102
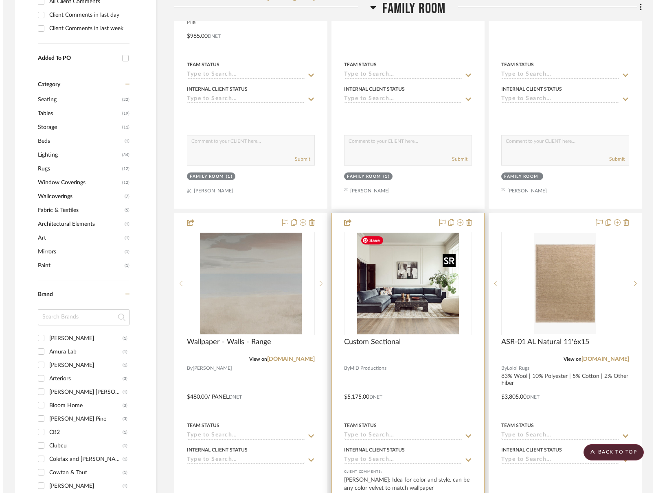
scroll to position [0, 0]
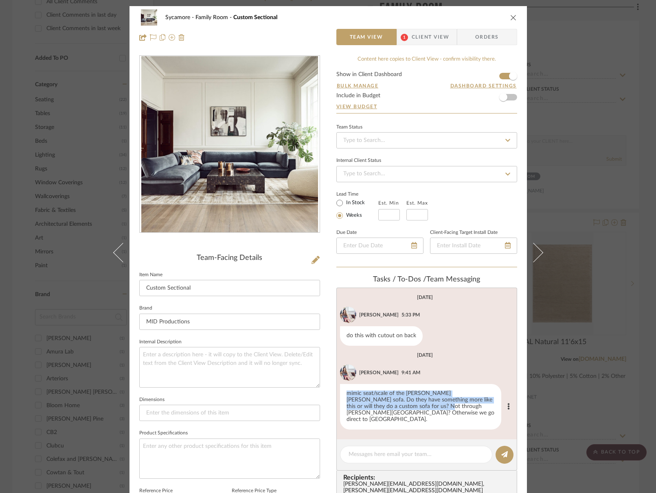
drag, startPoint x: 392, startPoint y: 405, endPoint x: 333, endPoint y: 389, distance: 61.2
click at [337, 389] on li "Erinn Valencich 9:41 AM mimic seat/scale of the Berman Rosetti sofa. Do they ha…" at bounding box center [425, 397] width 177 height 65
drag, startPoint x: 387, startPoint y: 403, endPoint x: 396, endPoint y: 402, distance: 9.4
click at [387, 403] on div "mimic seat/scale of the Berman Rosetti sofa. Do they have something more like t…" at bounding box center [420, 407] width 161 height 46
drag, startPoint x: 452, startPoint y: 410, endPoint x: 358, endPoint y: 416, distance: 94.2
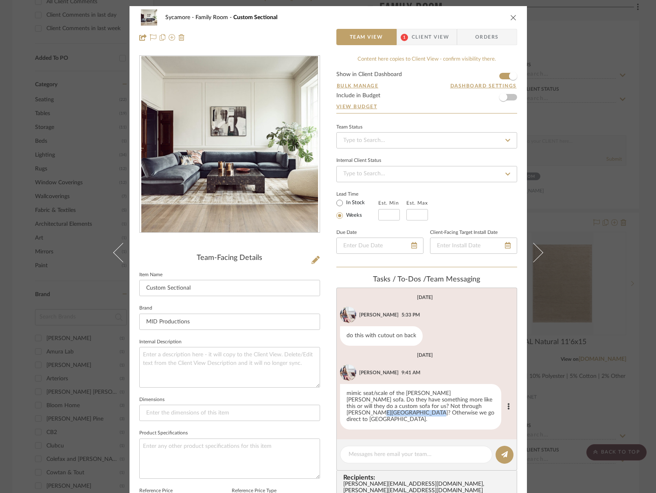
click at [354, 415] on div "mimic seat/scale of the Berman Rosetti sofa. Do they have something more like t…" at bounding box center [420, 407] width 161 height 46
click at [369, 415] on div "mimic seat/scale of the Berman Rosetti sofa. Do they have something more like t…" at bounding box center [420, 407] width 161 height 46
click at [513, 21] on div "Sycamore Family Room Custom Sectional" at bounding box center [328, 17] width 378 height 16
drag, startPoint x: 510, startPoint y: 18, endPoint x: 541, endPoint y: 192, distance: 176.4
click at [510, 18] on icon "close" at bounding box center [513, 17] width 7 height 7
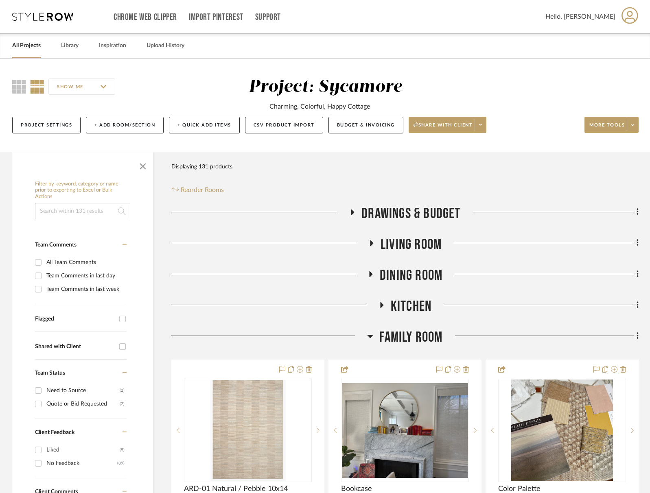
click at [405, 256] on div "Living Room" at bounding box center [404, 246] width 467 height 21
click at [407, 243] on span "Living Room" at bounding box center [410, 244] width 61 height 17
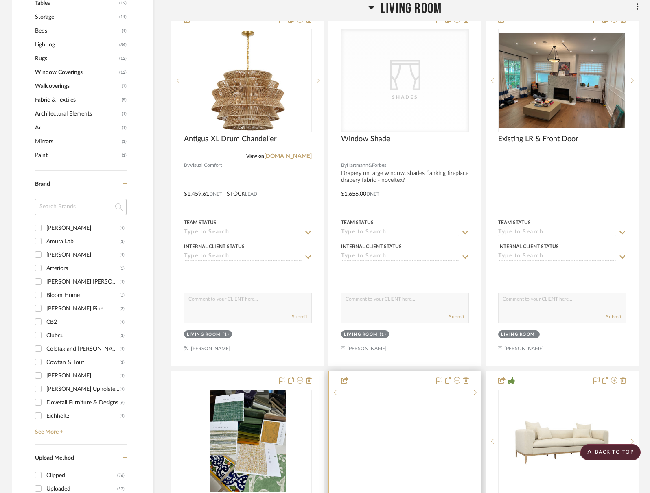
scroll to position [878, 0]
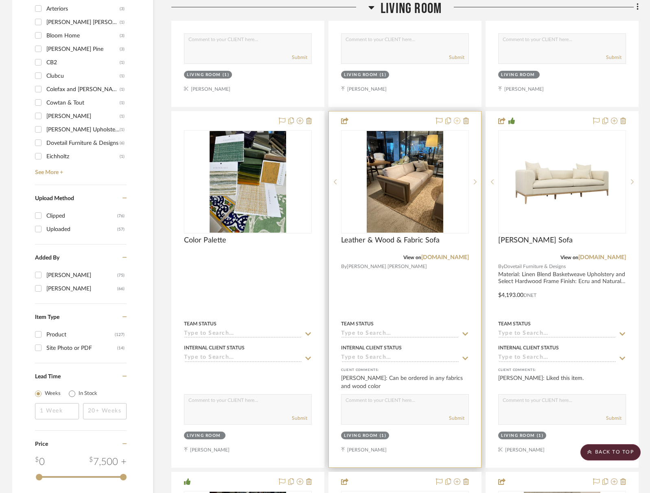
click at [456, 122] on icon at bounding box center [457, 121] width 7 height 7
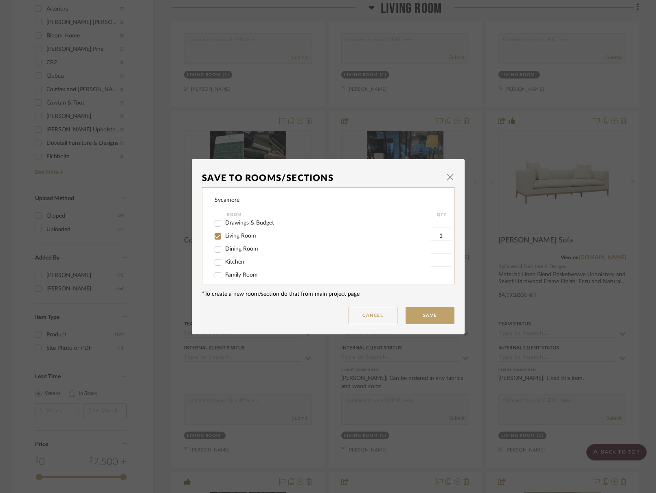
scroll to position [4, 0]
click at [214, 275] on input "Family Room" at bounding box center [217, 274] width 13 height 13
checkbox input "true"
type input "1"
click at [214, 276] on input "Family Room" at bounding box center [217, 274] width 13 height 13
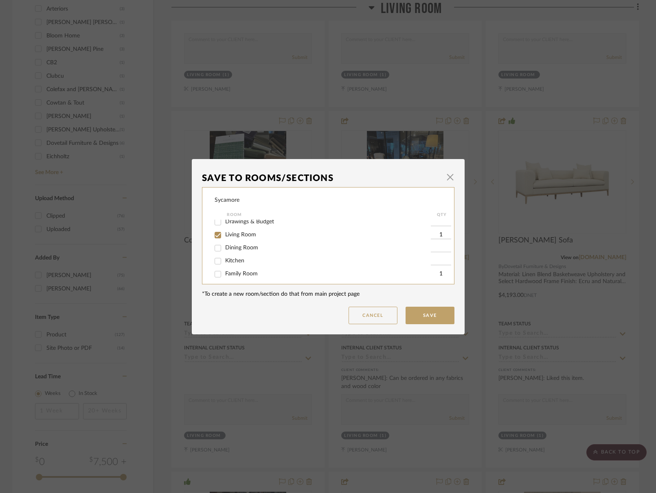
checkbox input "false"
click at [447, 180] on span "button" at bounding box center [450, 177] width 16 height 16
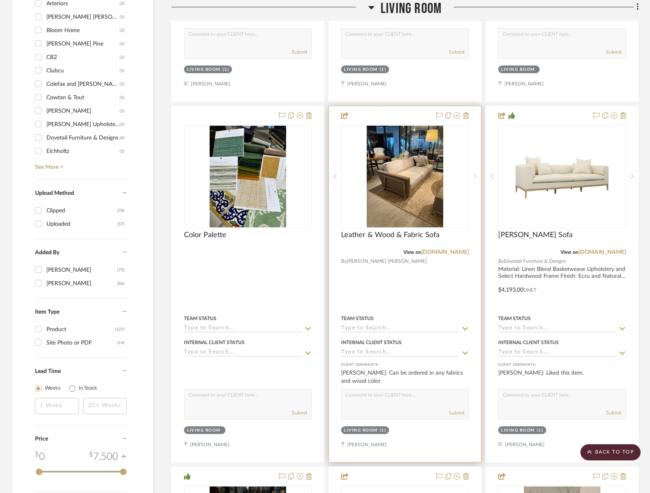
click at [472, 177] on sr-next-btn at bounding box center [475, 177] width 12 height 6
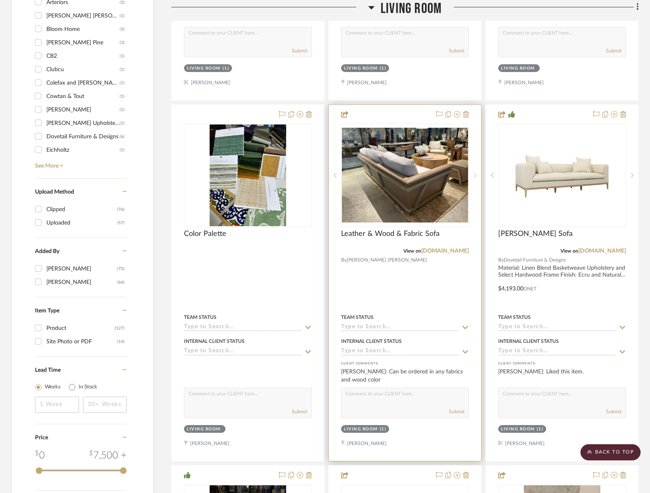
scroll to position [890, 0]
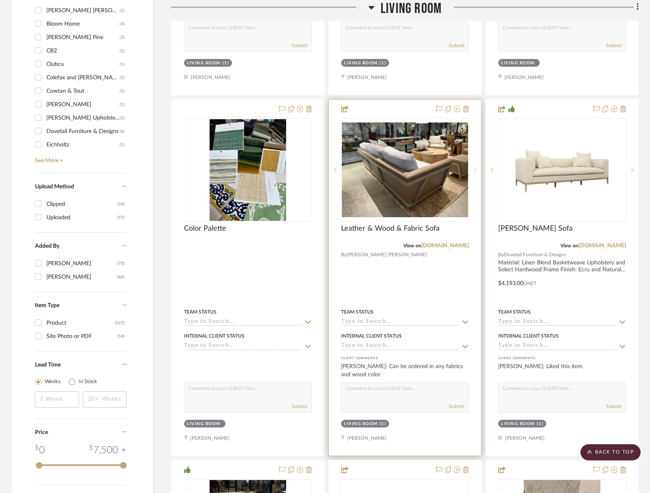
click at [471, 177] on div at bounding box center [475, 169] width 12 height 103
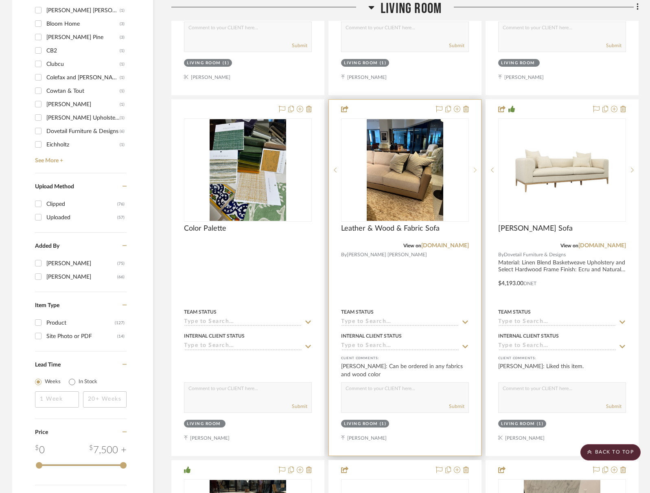
click at [471, 174] on div at bounding box center [475, 169] width 12 height 103
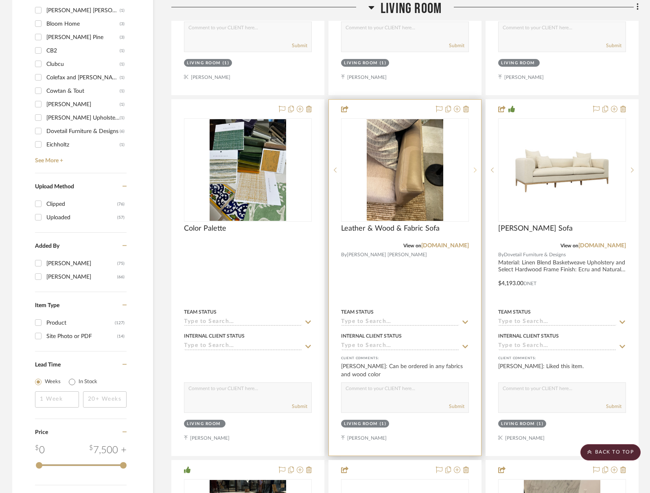
click at [471, 174] on div at bounding box center [475, 169] width 12 height 103
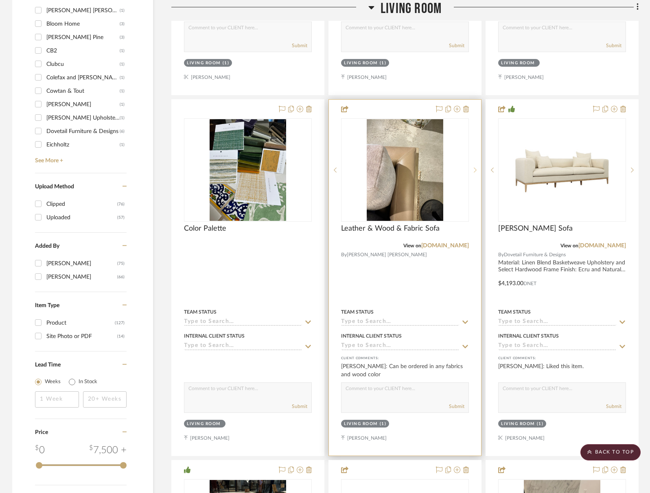
click at [471, 174] on div at bounding box center [475, 169] width 12 height 103
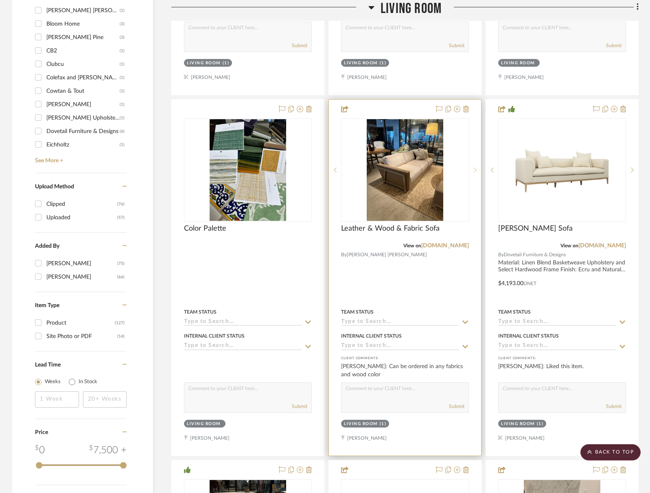
click at [471, 174] on div at bounding box center [475, 169] width 12 height 103
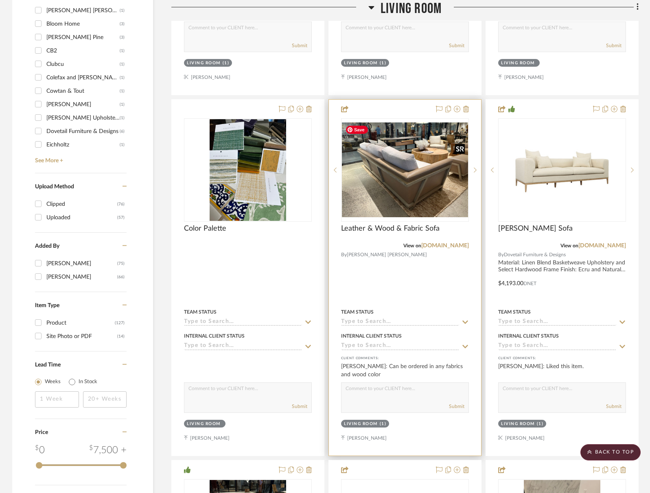
scroll to position [889, 0]
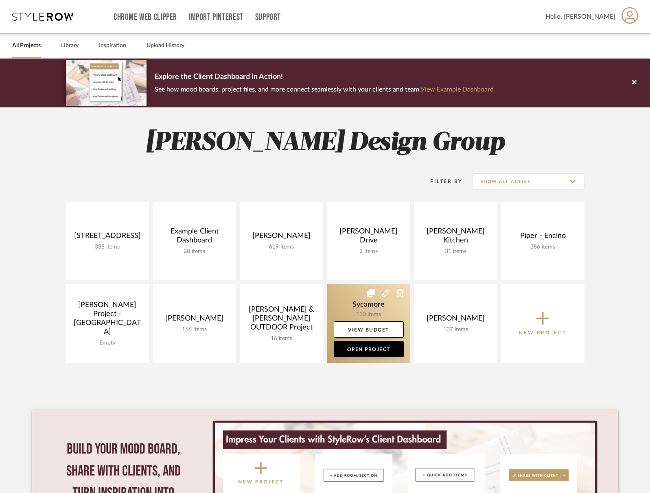
click at [371, 317] on link at bounding box center [368, 323] width 83 height 79
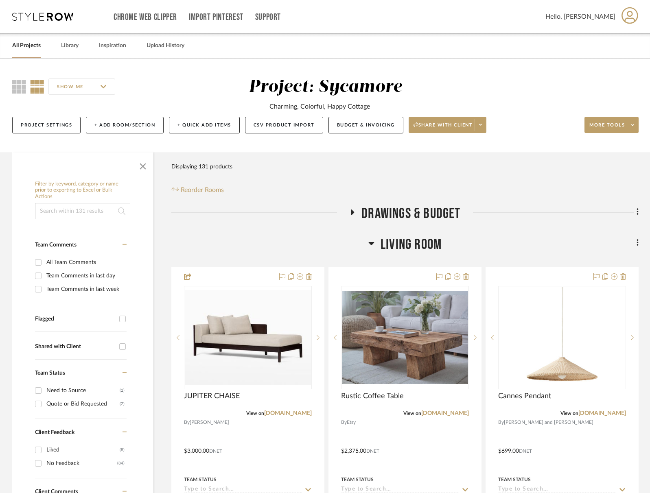
click at [424, 240] on span "Living Room" at bounding box center [410, 244] width 61 height 17
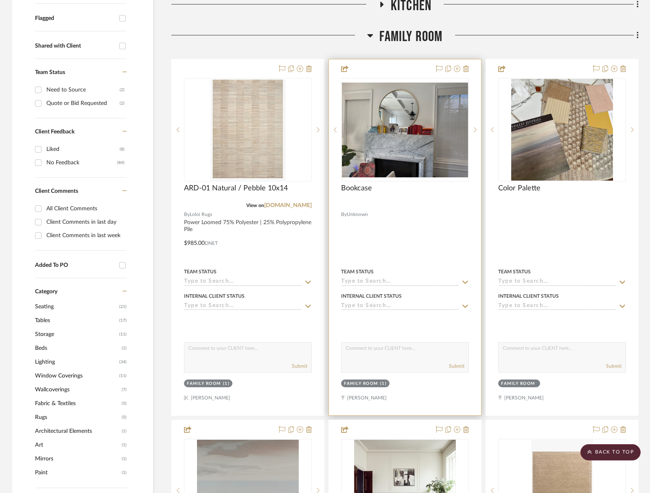
scroll to position [293, 0]
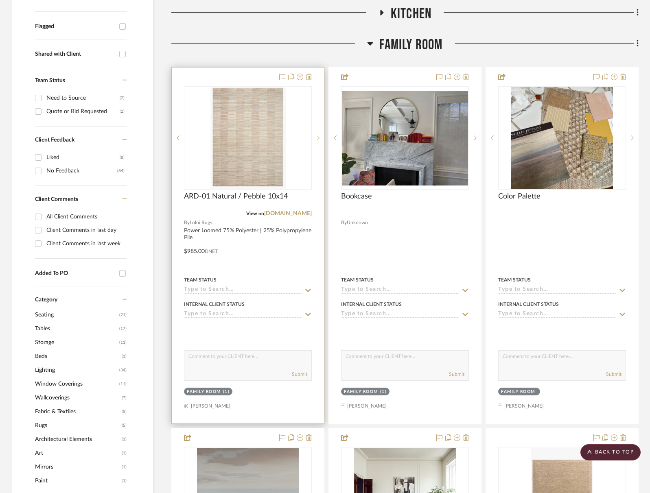
click at [321, 139] on sr-next-btn at bounding box center [318, 138] width 12 height 6
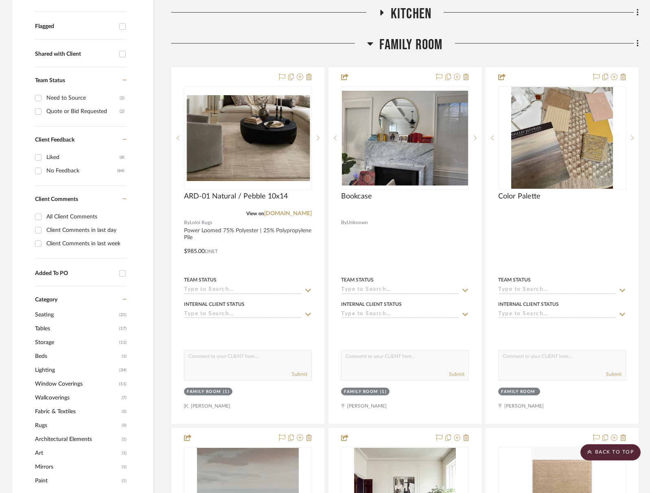
click at [417, 54] on div "Family Room" at bounding box center [404, 46] width 467 height 21
click at [417, 50] on span "Family Room" at bounding box center [410, 44] width 63 height 17
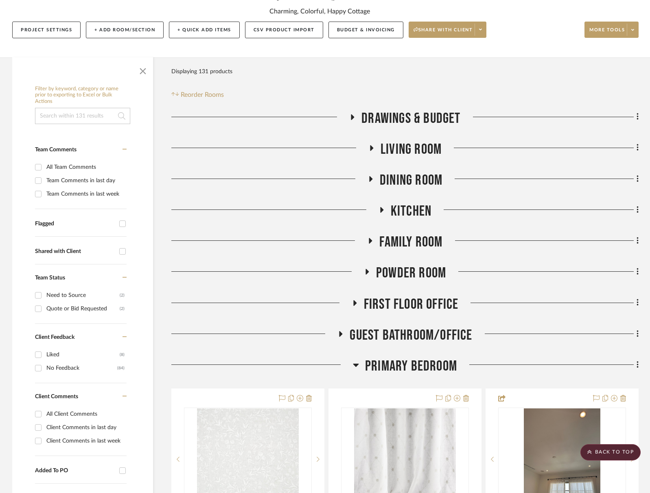
scroll to position [56, 0]
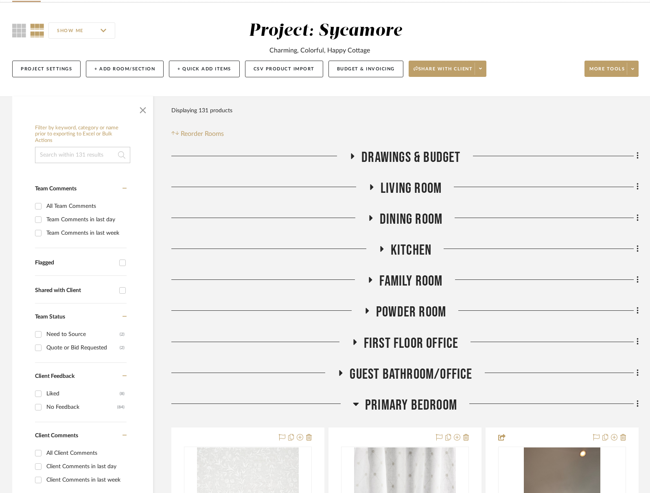
click at [409, 196] on span "Living Room" at bounding box center [410, 188] width 61 height 17
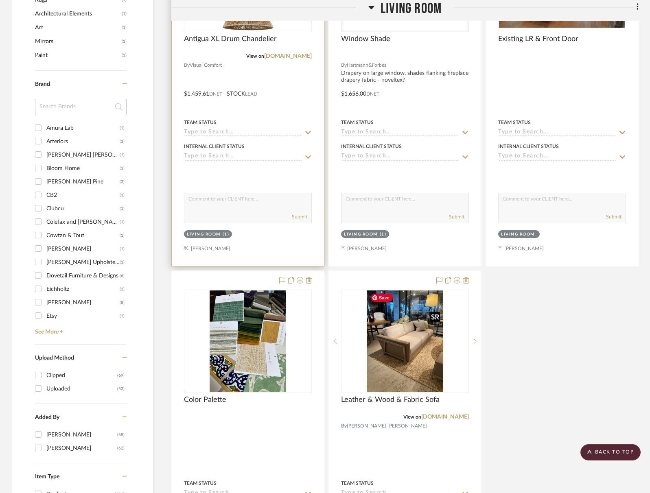
scroll to position [681, 0]
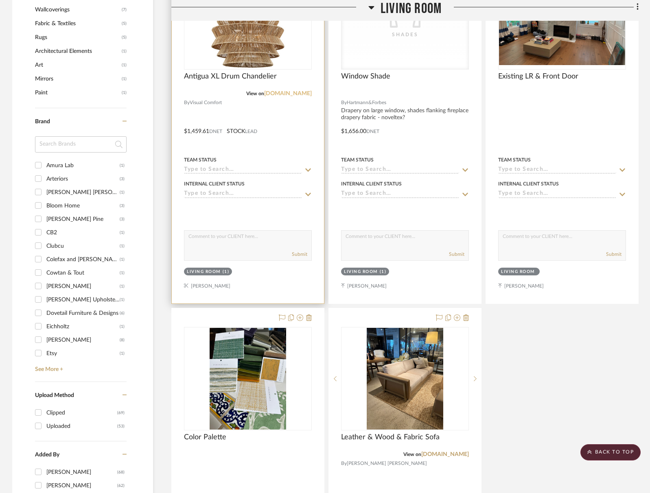
click at [294, 92] on link "[DOMAIN_NAME]" at bounding box center [288, 94] width 48 height 6
click at [257, 67] on img "0" at bounding box center [248, 18] width 102 height 102
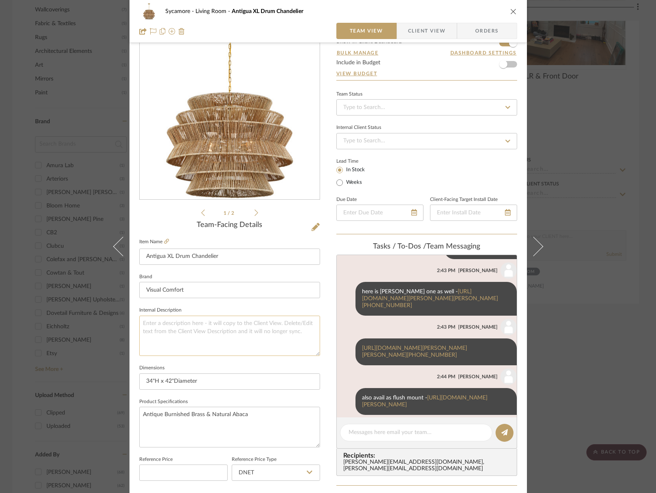
scroll to position [42, 0]
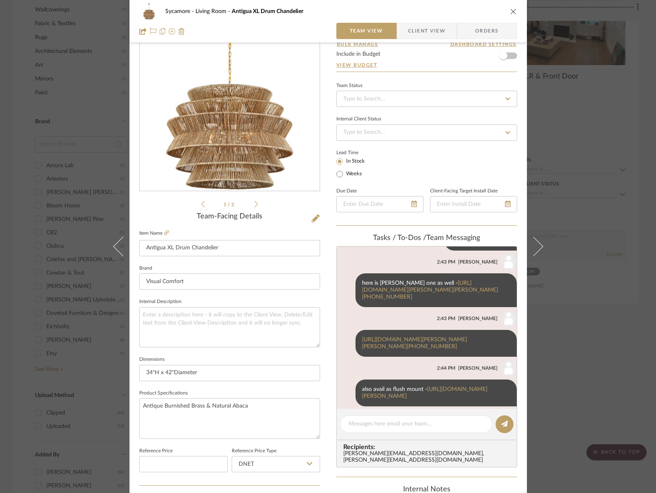
click at [510, 9] on icon "close" at bounding box center [513, 11] width 7 height 7
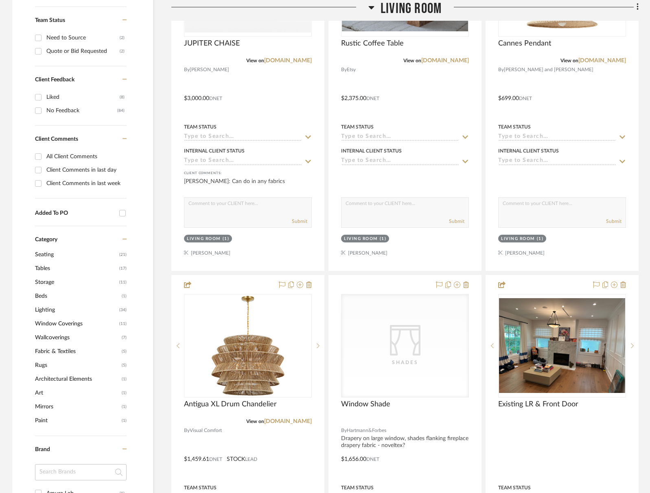
scroll to position [481, 0]
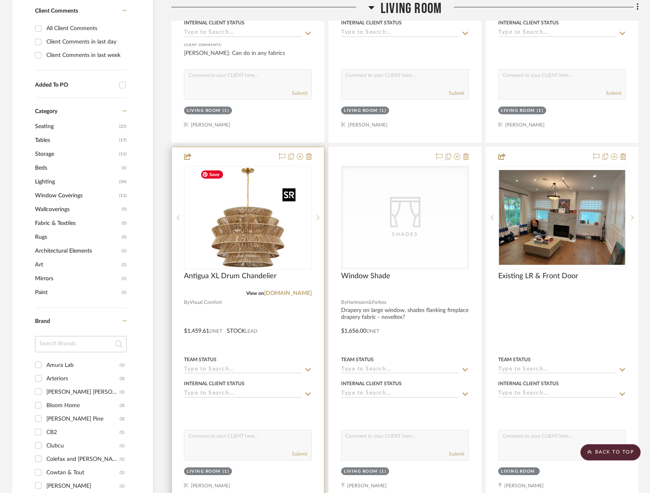
click at [234, 248] on img "0" at bounding box center [248, 218] width 102 height 102
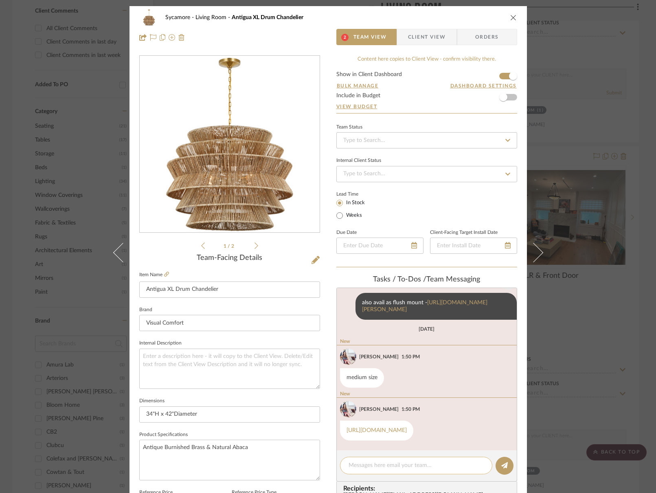
scroll to position [293, 0]
click at [510, 16] on icon "close" at bounding box center [513, 17] width 7 height 7
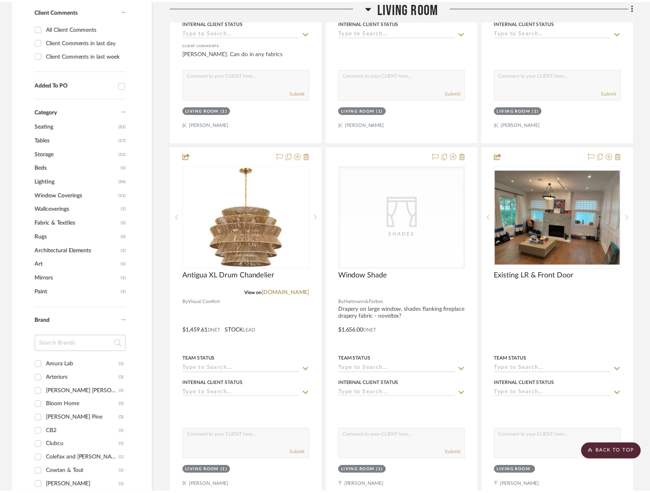
scroll to position [481, 0]
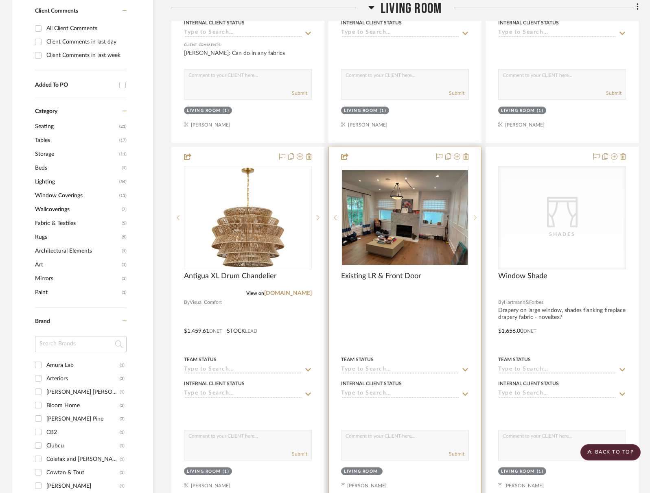
click at [479, 217] on sr-next-btn at bounding box center [475, 218] width 12 height 6
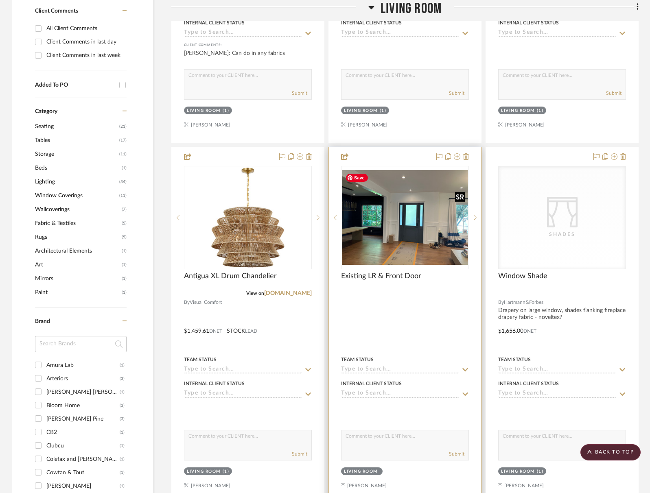
click at [408, 218] on img "1" at bounding box center [405, 217] width 126 height 95
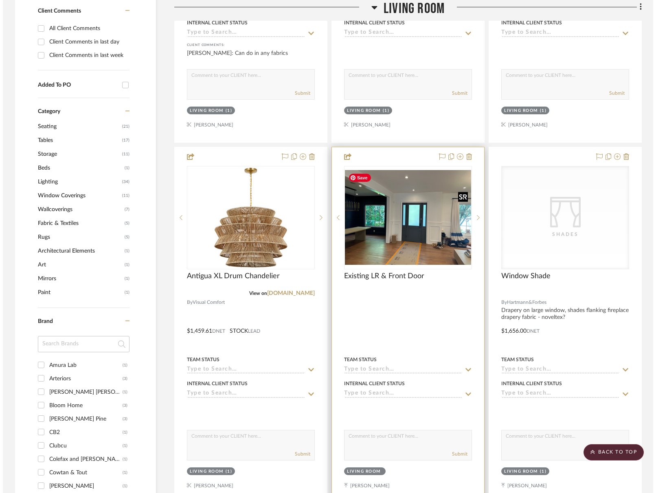
scroll to position [0, 0]
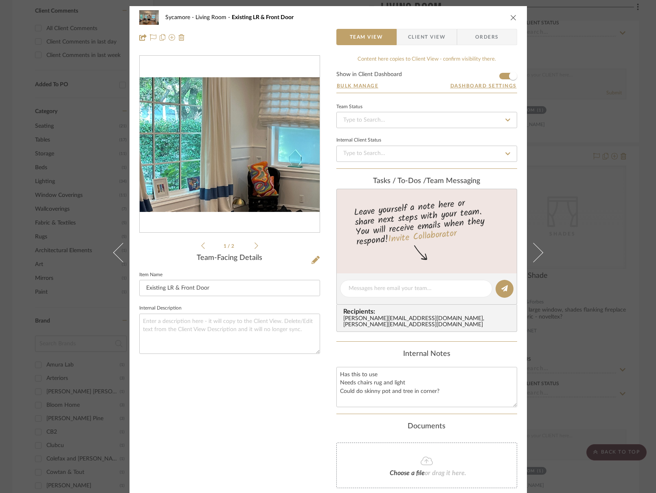
click at [176, 140] on img "0" at bounding box center [230, 144] width 180 height 135
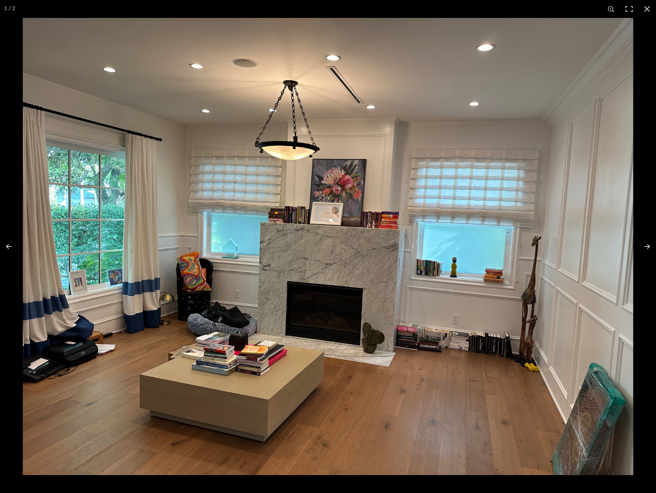
click at [647, 12] on button at bounding box center [647, 9] width 18 height 18
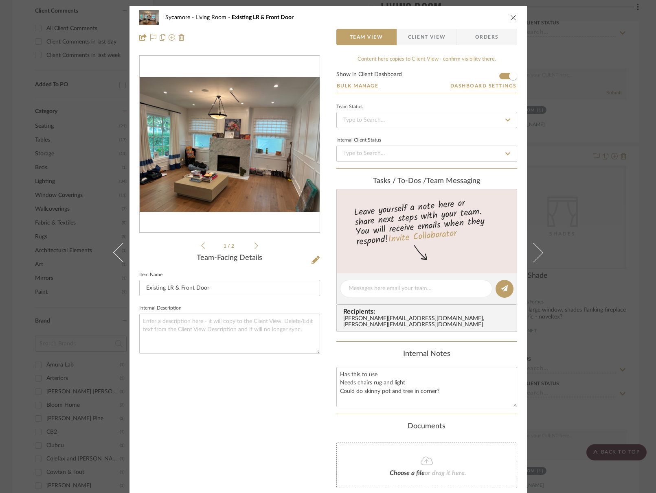
click at [510, 17] on icon "close" at bounding box center [513, 17] width 7 height 7
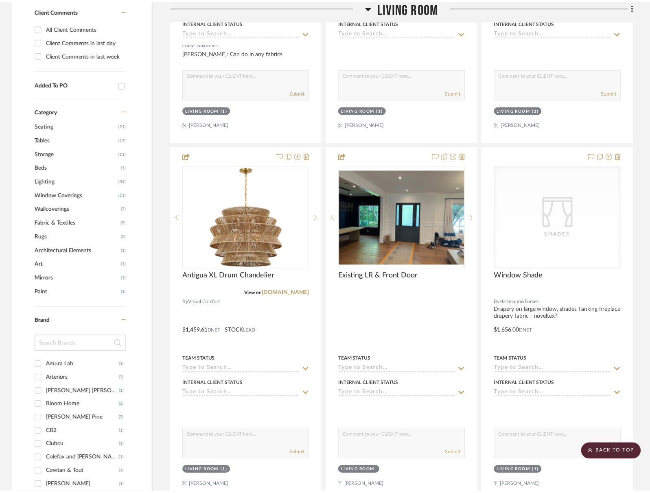
scroll to position [481, 0]
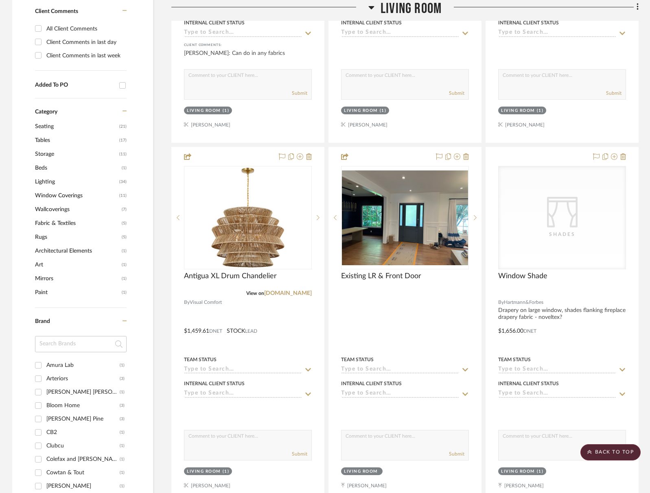
click at [396, 17] on span "Living Room" at bounding box center [410, 8] width 61 height 17
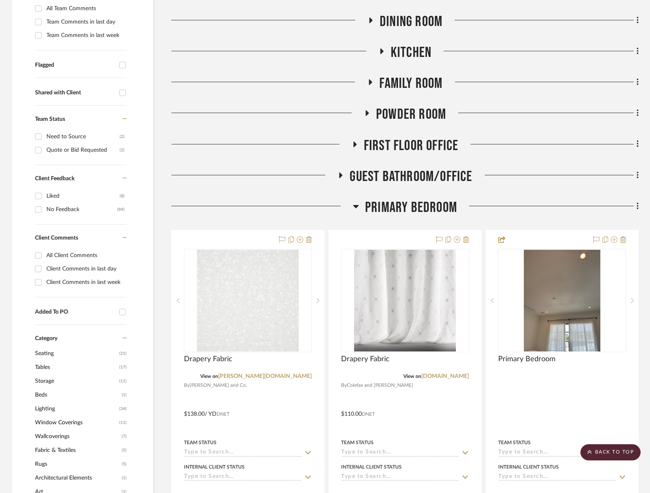
scroll to position [238, 0]
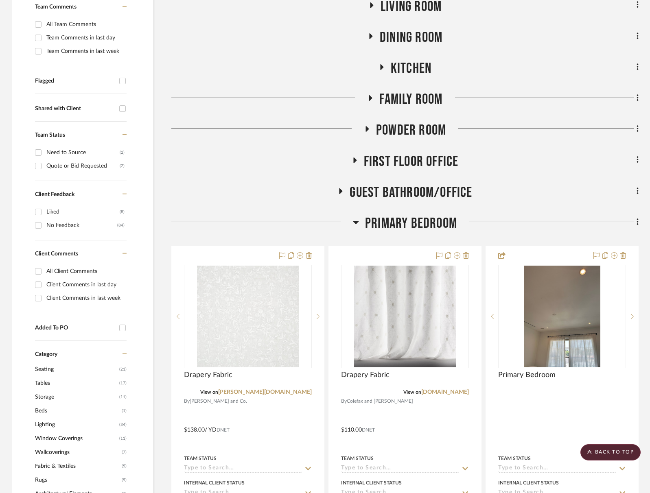
click at [382, 226] on span "Primary Bedroom" at bounding box center [411, 223] width 92 height 17
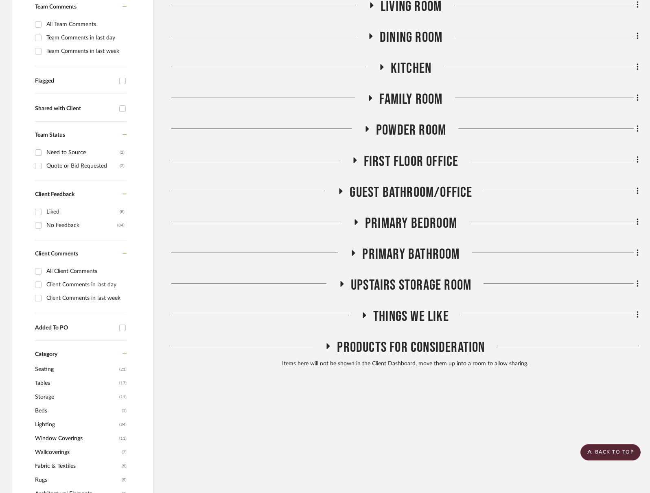
scroll to position [101, 0]
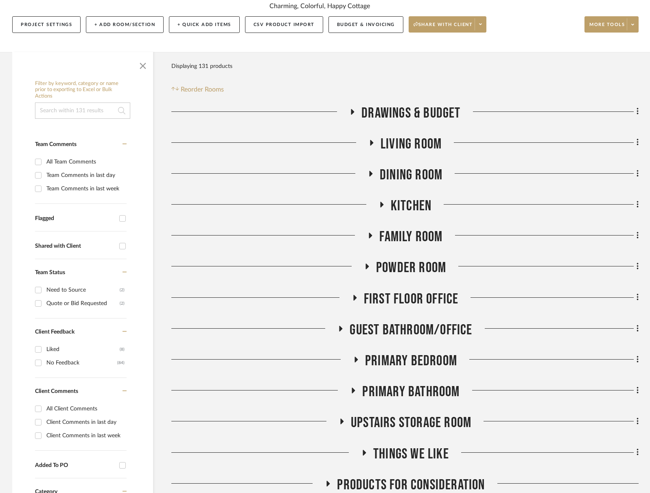
click at [419, 172] on span "Dining Room" at bounding box center [411, 174] width 63 height 17
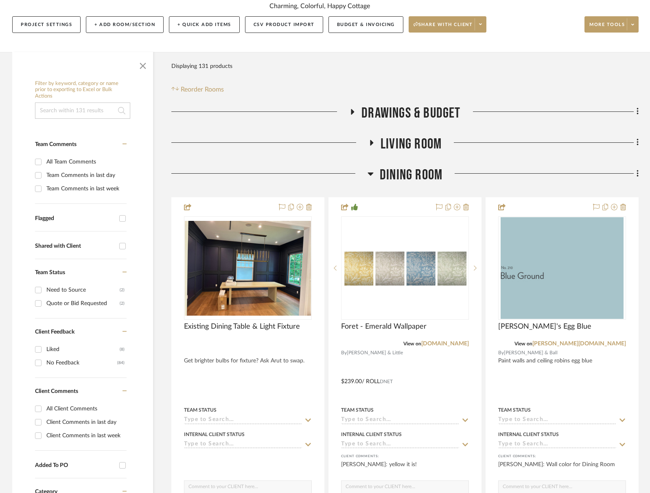
click at [419, 144] on span "Living Room" at bounding box center [410, 144] width 61 height 17
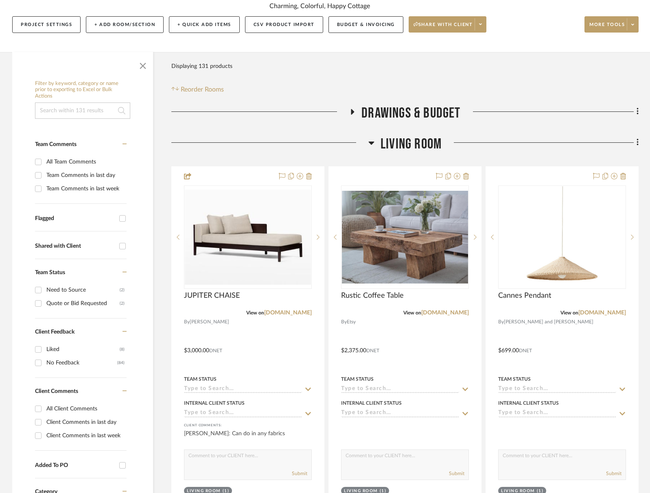
click at [419, 144] on span "Living Room" at bounding box center [410, 144] width 61 height 17
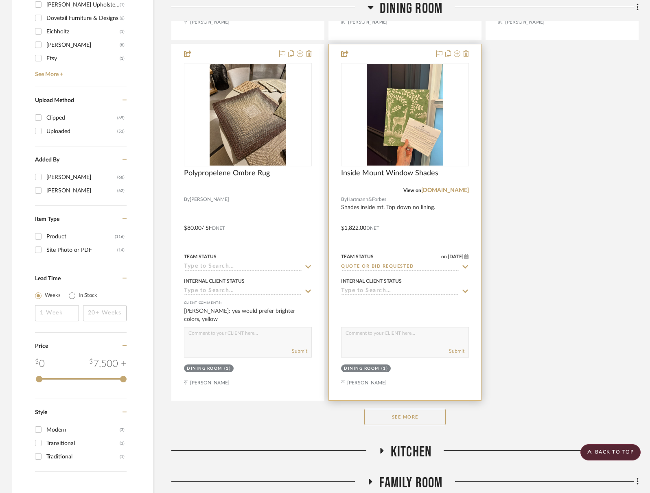
scroll to position [1061, 0]
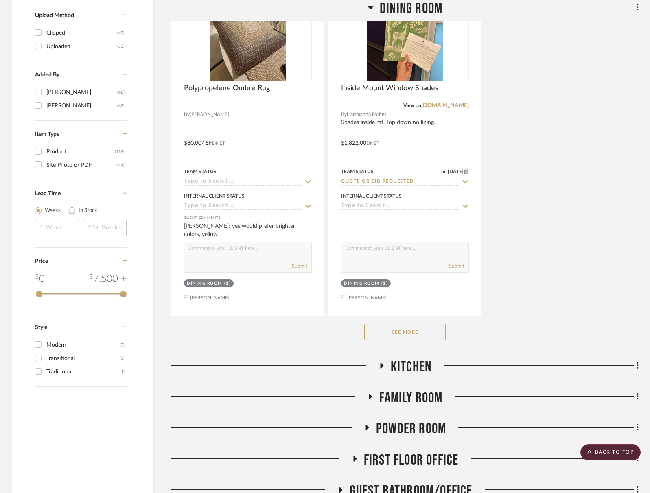
click at [428, 339] on div "See More" at bounding box center [404, 332] width 467 height 33
click at [425, 335] on button "See More" at bounding box center [404, 332] width 81 height 16
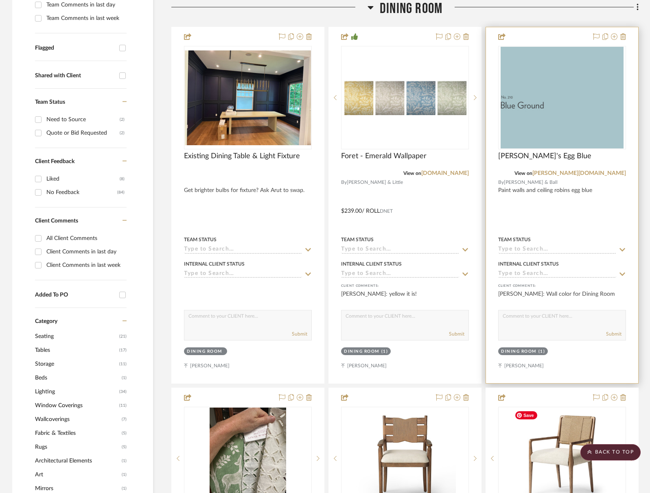
scroll to position [250, 0]
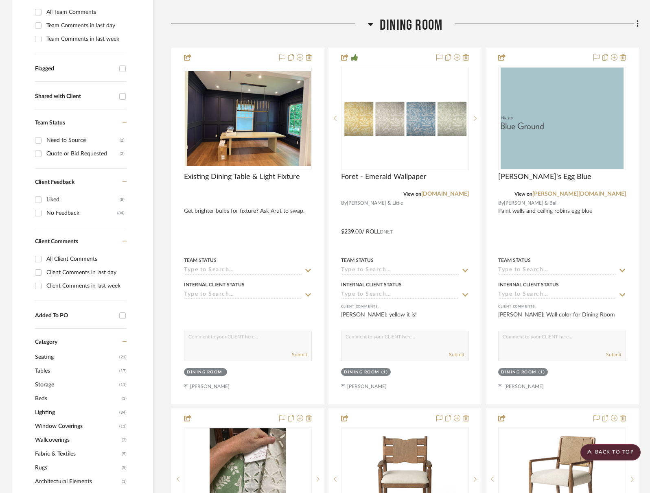
drag, startPoint x: 426, startPoint y: 35, endPoint x: 424, endPoint y: 31, distance: 4.2
click at [426, 34] on div "Dining Room" at bounding box center [404, 27] width 467 height 21
drag, startPoint x: 422, startPoint y: 28, endPoint x: 465, endPoint y: 54, distance: 50.0
click at [422, 28] on span "Dining Room" at bounding box center [411, 25] width 63 height 17
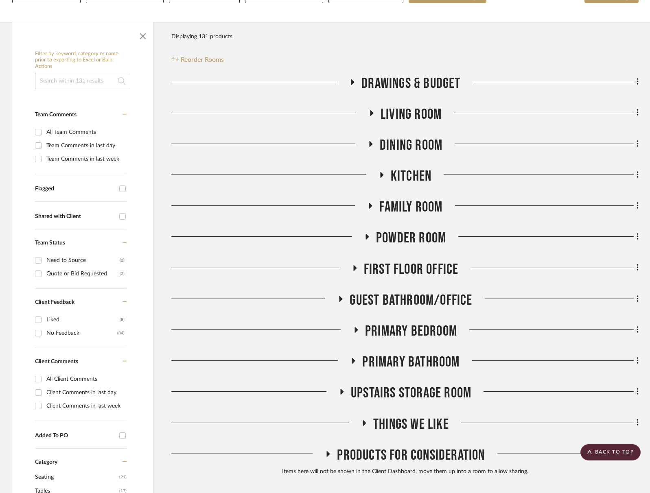
scroll to position [132, 0]
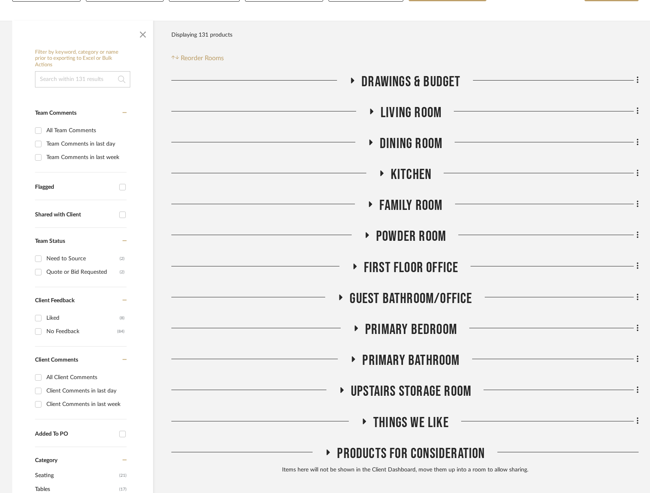
click at [425, 177] on span "Kitchen" at bounding box center [411, 174] width 41 height 17
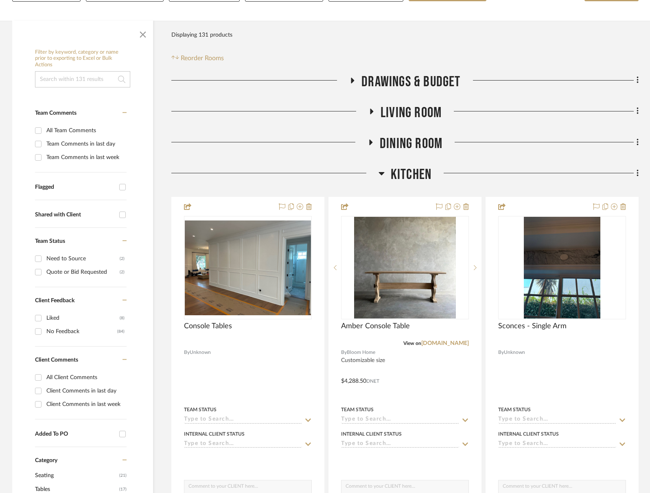
drag, startPoint x: 425, startPoint y: 177, endPoint x: 428, endPoint y: 199, distance: 23.0
click at [425, 177] on span "Kitchen" at bounding box center [411, 174] width 41 height 17
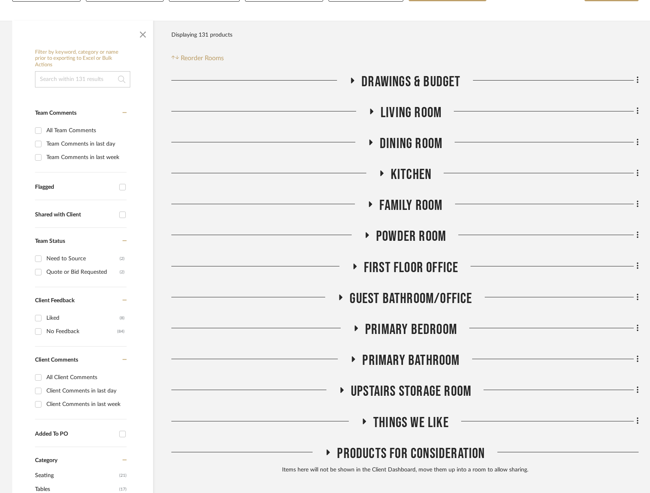
click at [414, 205] on span "Family Room" at bounding box center [410, 205] width 63 height 17
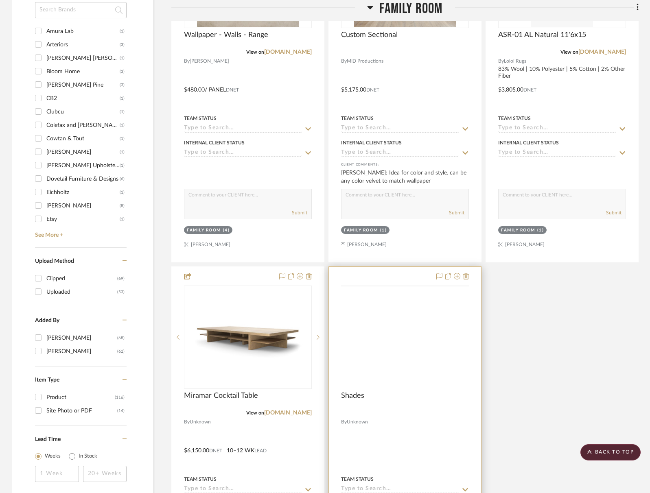
scroll to position [1119, 0]
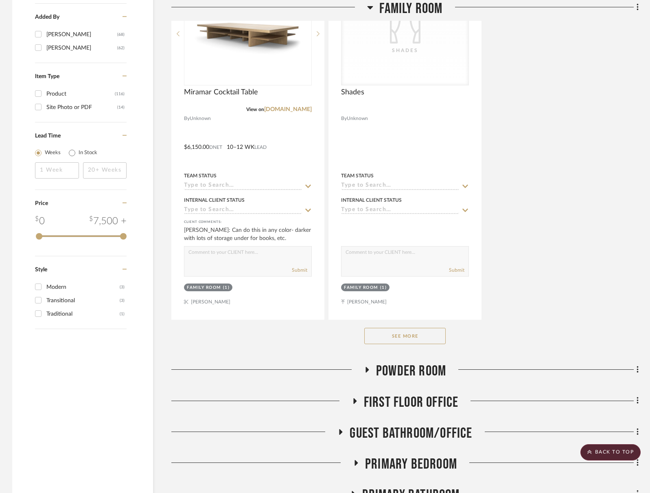
click at [413, 337] on button "See More" at bounding box center [404, 336] width 81 height 16
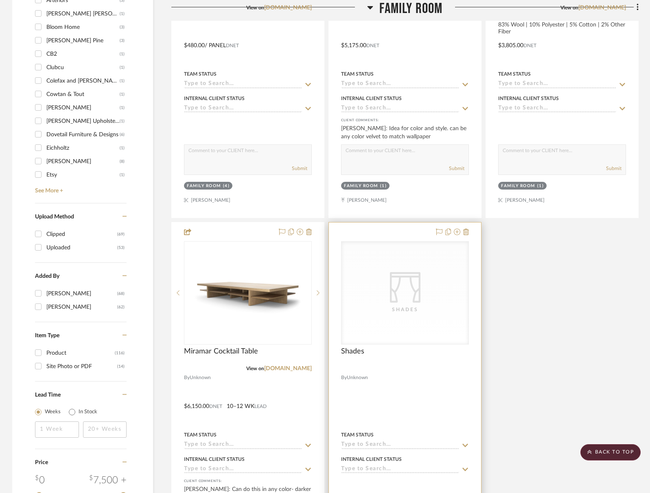
scroll to position [859, 0]
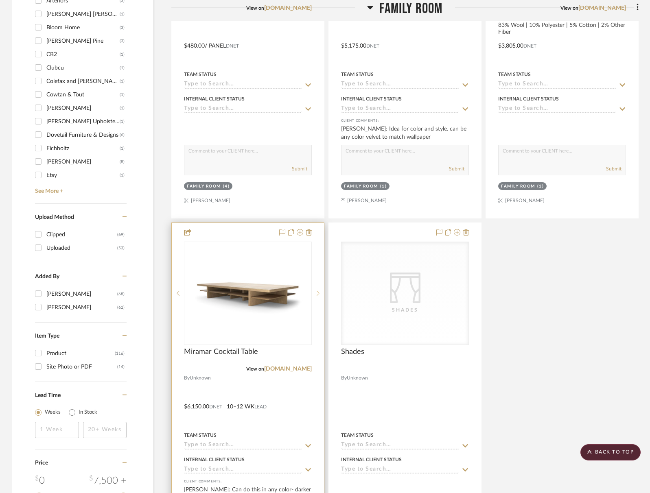
click at [319, 293] on icon at bounding box center [318, 294] width 3 height 6
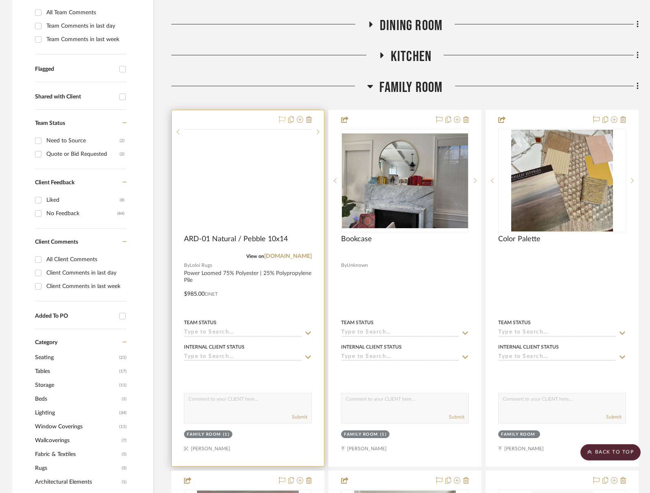
scroll to position [109, 0]
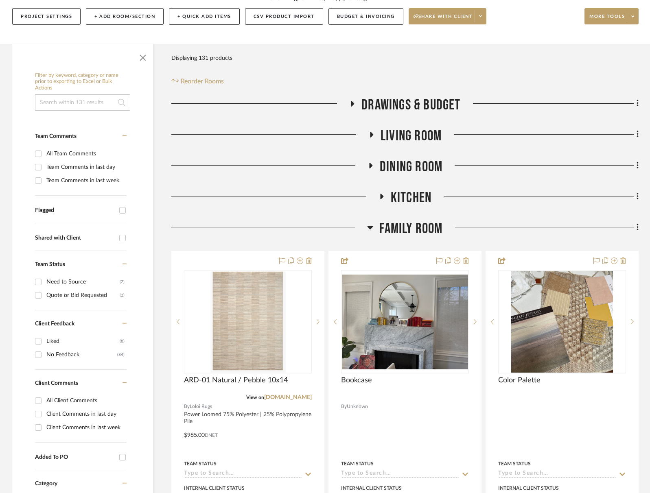
click at [411, 227] on span "Family Room" at bounding box center [410, 228] width 63 height 17
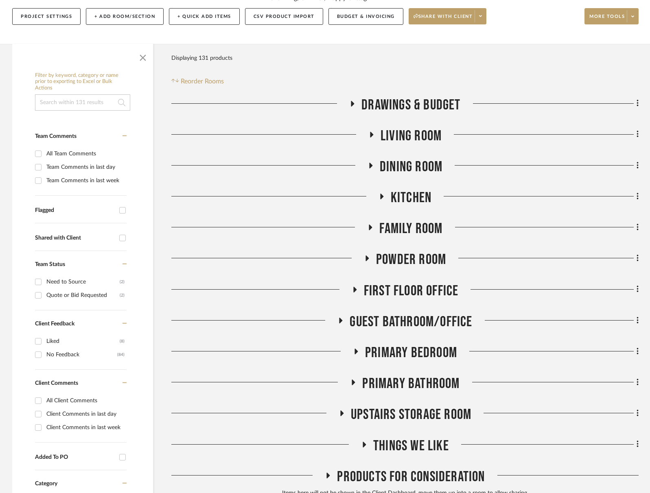
click at [411, 227] on span "Family Room" at bounding box center [410, 228] width 63 height 17
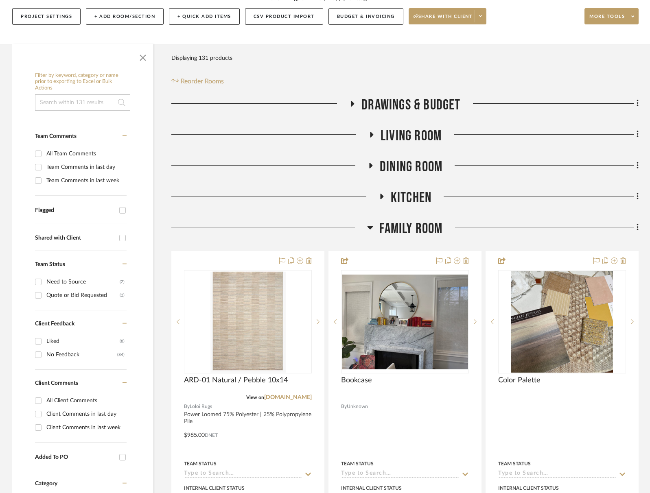
click at [413, 138] on span "Living Room" at bounding box center [410, 135] width 61 height 17
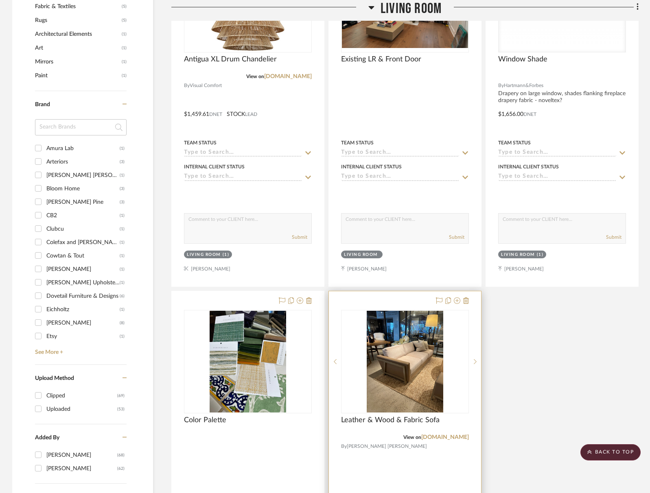
scroll to position [888, 0]
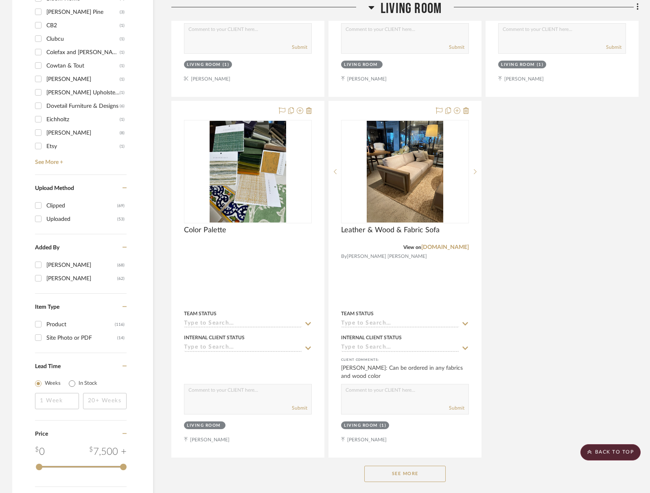
click at [407, 473] on button "See More" at bounding box center [404, 474] width 81 height 16
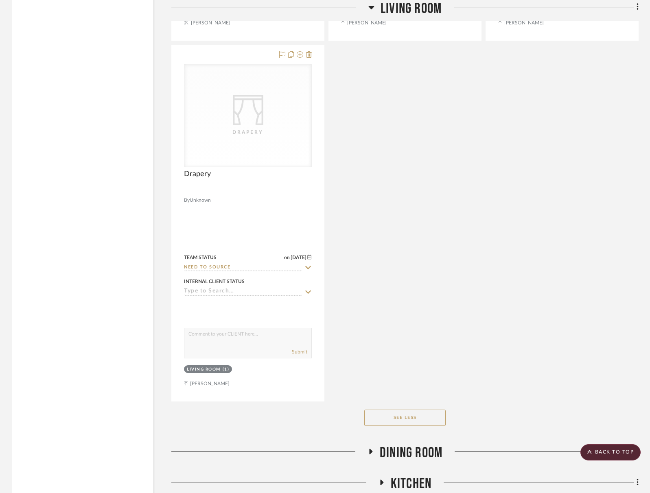
scroll to position [2151, 0]
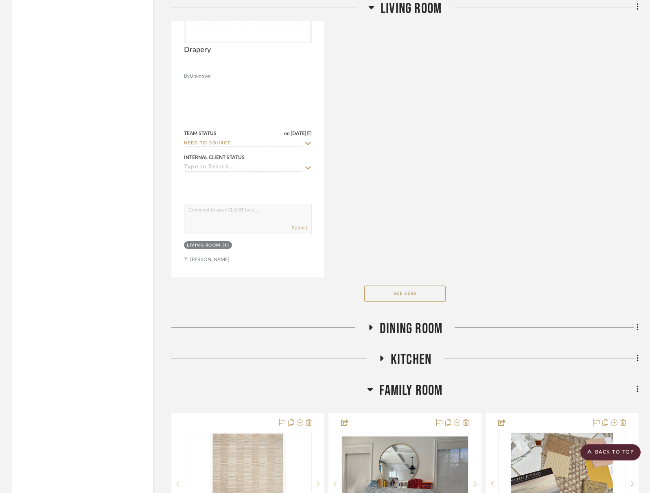
click at [393, 325] on span "Dining Room" at bounding box center [411, 328] width 63 height 17
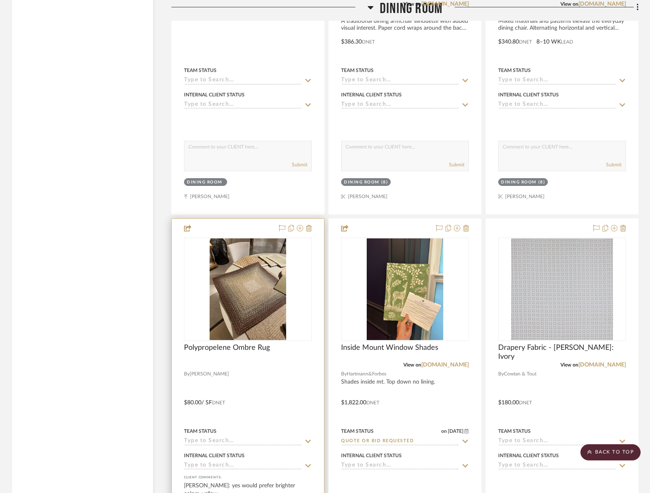
scroll to position [3042, 0]
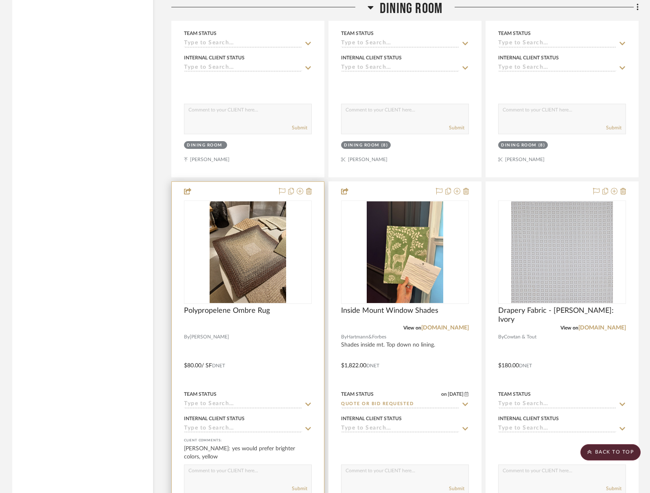
click at [312, 188] on div at bounding box center [248, 360] width 152 height 356
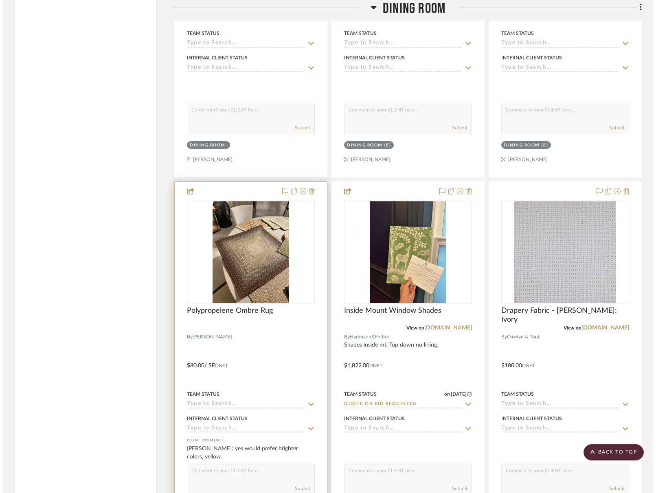
scroll to position [0, 0]
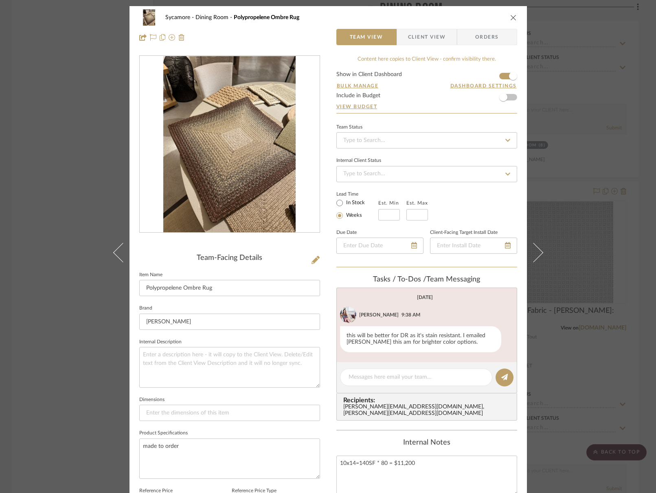
drag, startPoint x: 509, startPoint y: 15, endPoint x: 382, endPoint y: 57, distance: 133.8
click at [510, 15] on icon "close" at bounding box center [513, 17] width 7 height 7
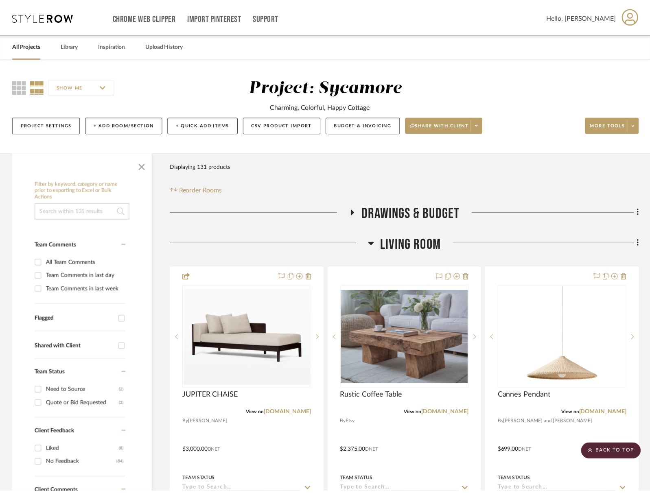
scroll to position [3042, 0]
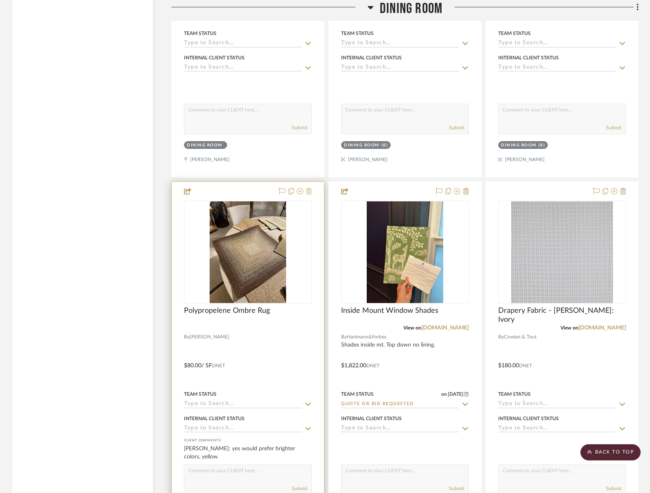
click at [307, 188] on icon at bounding box center [309, 191] width 6 height 7
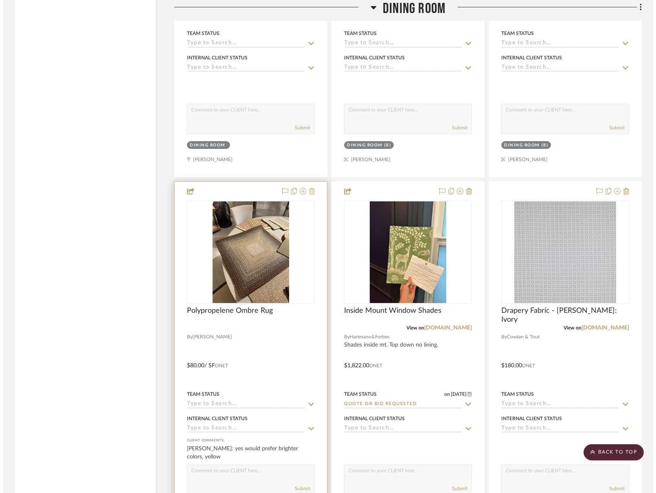
scroll to position [0, 0]
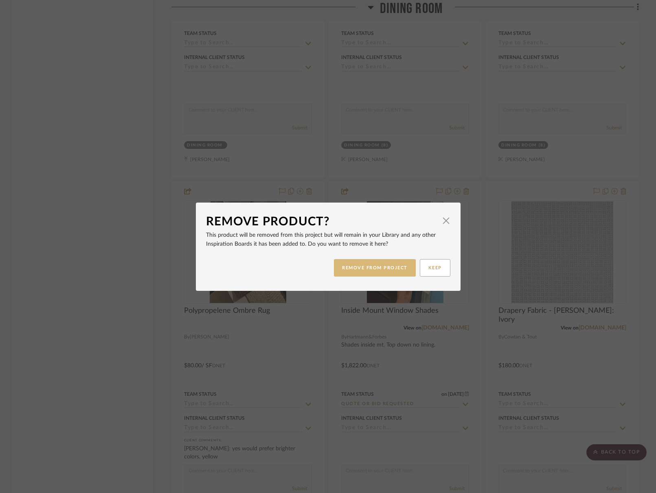
click at [343, 263] on button "REMOVE FROM PROJECT" at bounding box center [375, 267] width 82 height 17
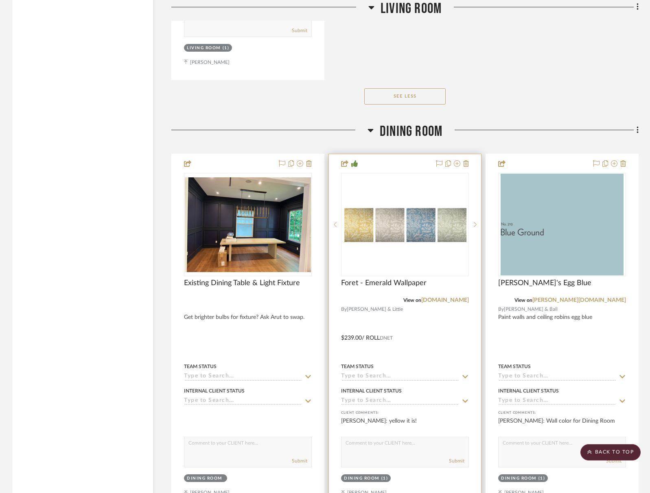
scroll to position [2327, 0]
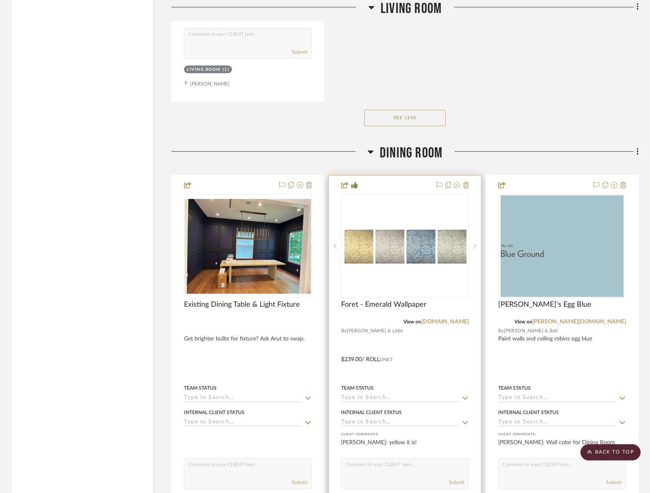
click at [417, 269] on div "0" at bounding box center [404, 246] width 127 height 103
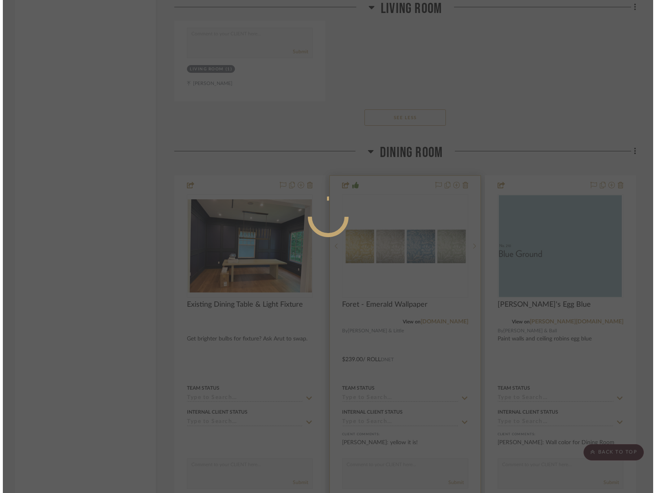
scroll to position [0, 0]
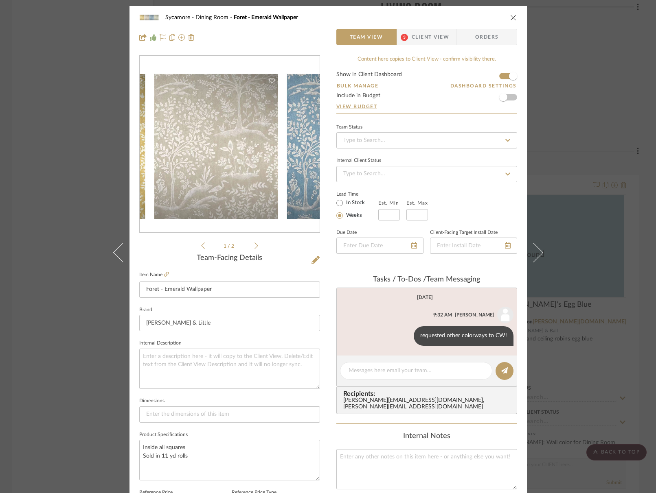
click at [210, 151] on img "0" at bounding box center [230, 145] width 180 height 50
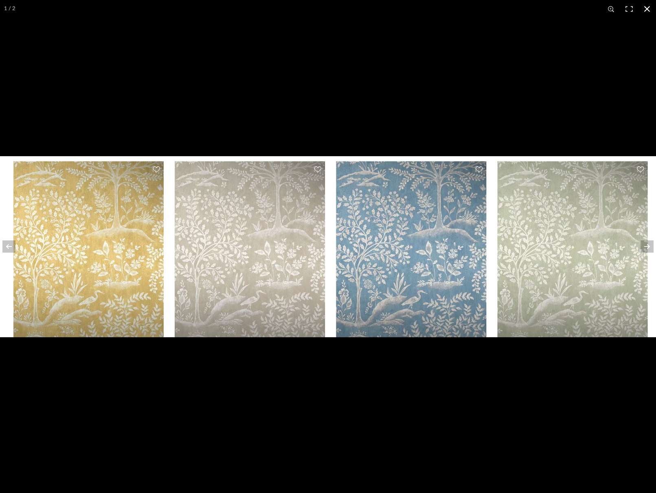
click at [653, 7] on button at bounding box center [647, 9] width 18 height 18
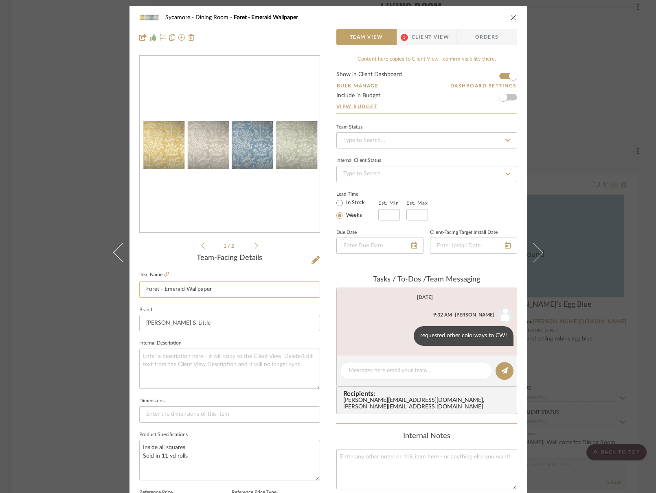
click at [164, 289] on input "Foret - Emerald Wallpaper" at bounding box center [229, 290] width 181 height 16
type input "Foret - Yellow Wallpaper"
click at [250, 293] on input "Foret - Yellow Wallpaper" at bounding box center [229, 290] width 181 height 16
drag, startPoint x: 485, startPoint y: 15, endPoint x: 501, endPoint y: 18, distance: 16.1
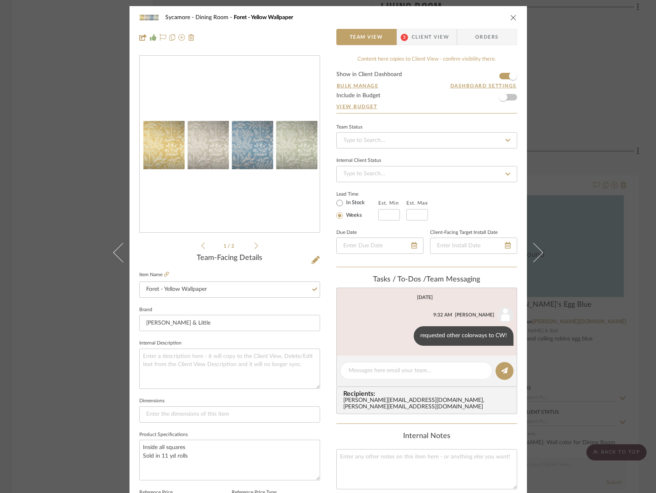
click at [485, 15] on div "Sycamore Dining Room Foret - Yellow Wallpaper" at bounding box center [334, 18] width 338 height 6
click at [510, 20] on icon "close" at bounding box center [513, 17] width 7 height 7
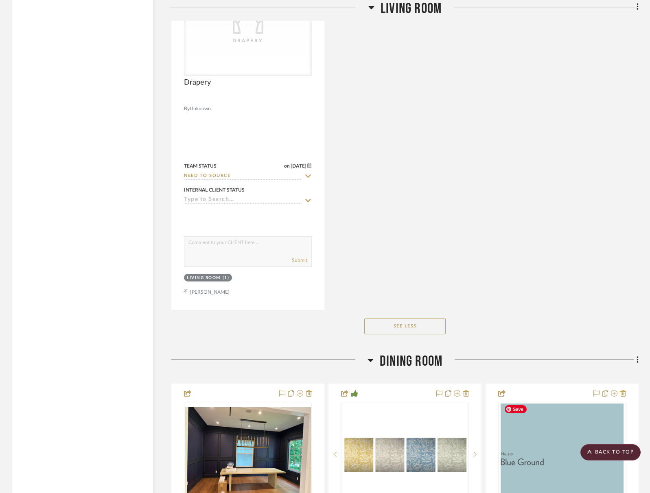
scroll to position [2068, 0]
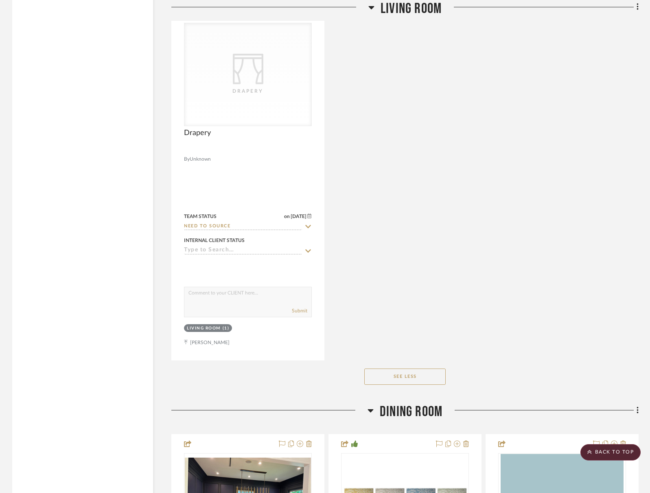
click at [415, 413] on span "Dining Room" at bounding box center [411, 411] width 63 height 17
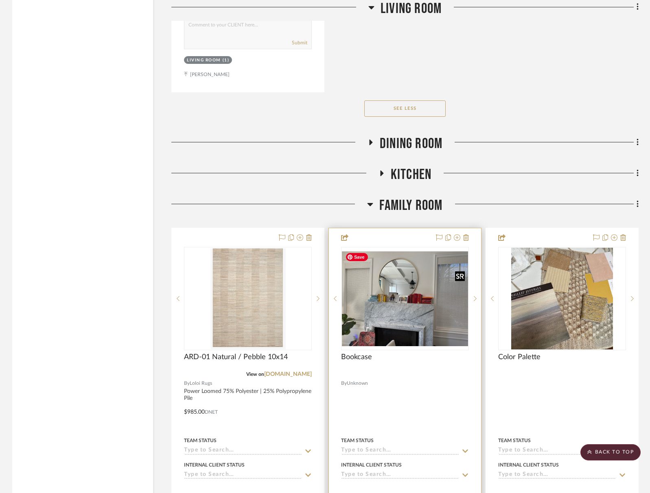
scroll to position [2428, 0]
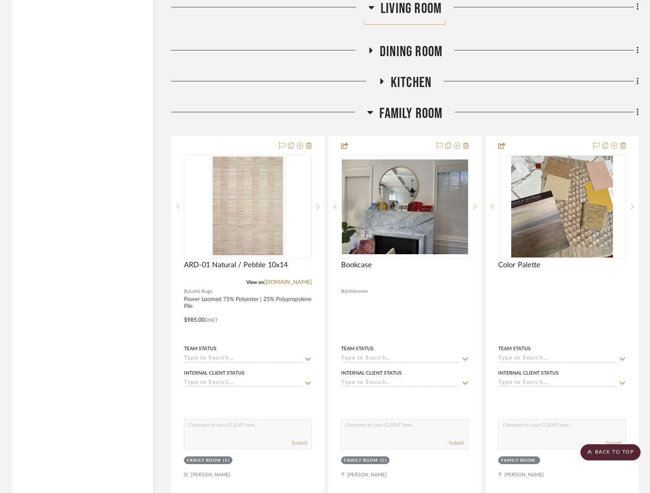
click at [414, 110] on span "Family Room" at bounding box center [410, 113] width 63 height 17
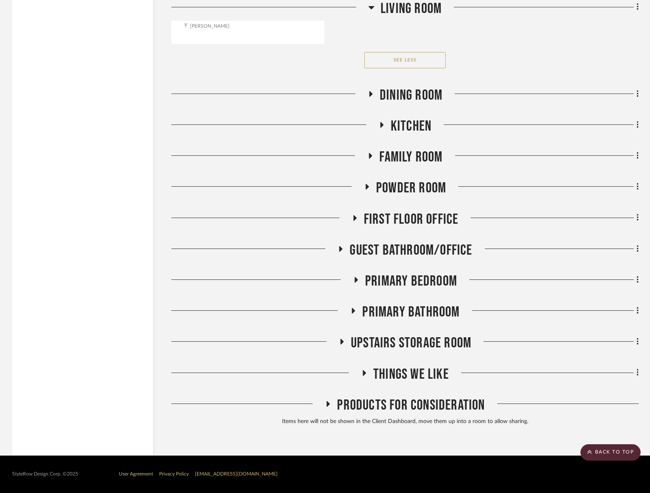
scroll to position [2382, 0]
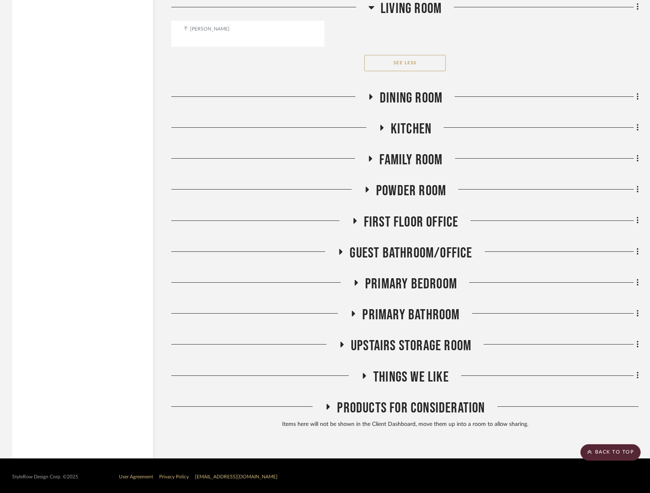
click at [408, 342] on span "Upstairs Storage Room" at bounding box center [411, 345] width 120 height 17
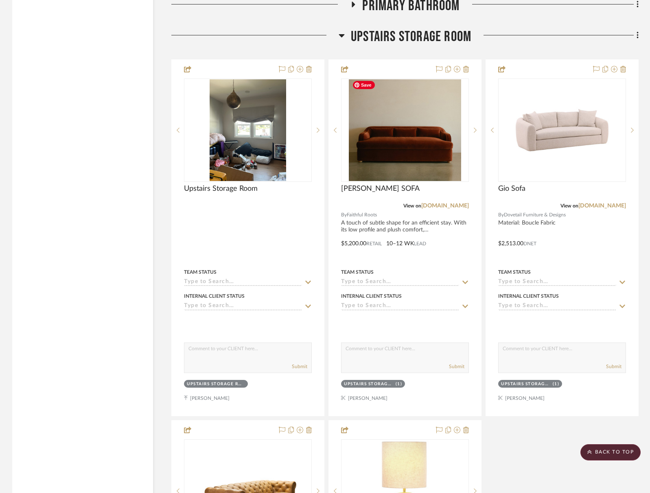
scroll to position [2376, 0]
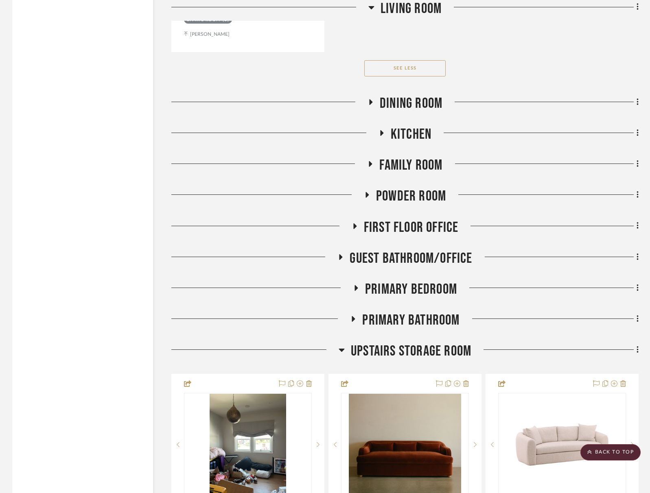
click at [417, 351] on span "Upstairs Storage Room" at bounding box center [411, 351] width 120 height 17
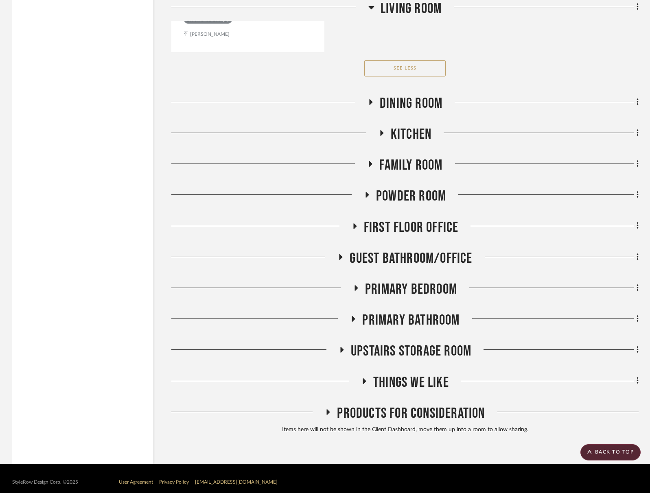
click at [416, 317] on span "Primary Bathroom" at bounding box center [410, 320] width 97 height 17
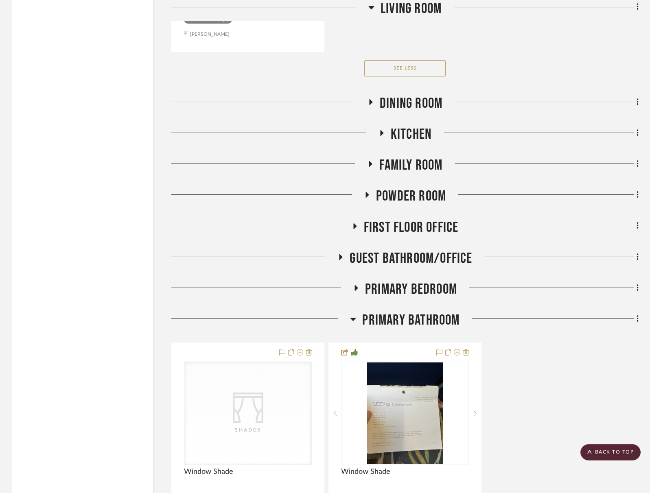
click at [416, 317] on span "Primary Bathroom" at bounding box center [410, 320] width 97 height 17
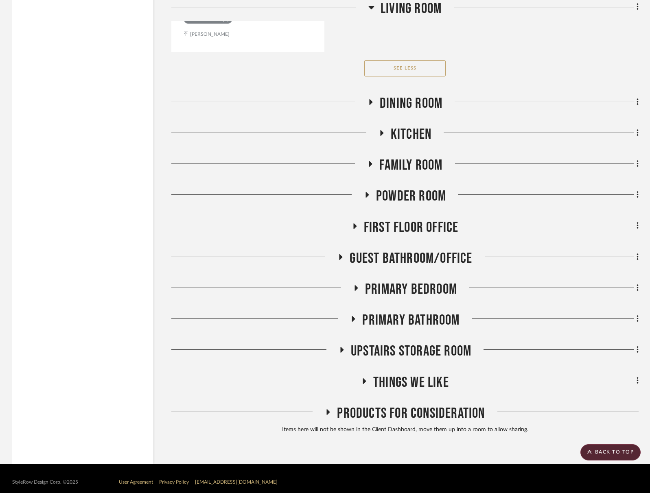
click at [401, 289] on span "Primary Bedroom" at bounding box center [411, 289] width 92 height 17
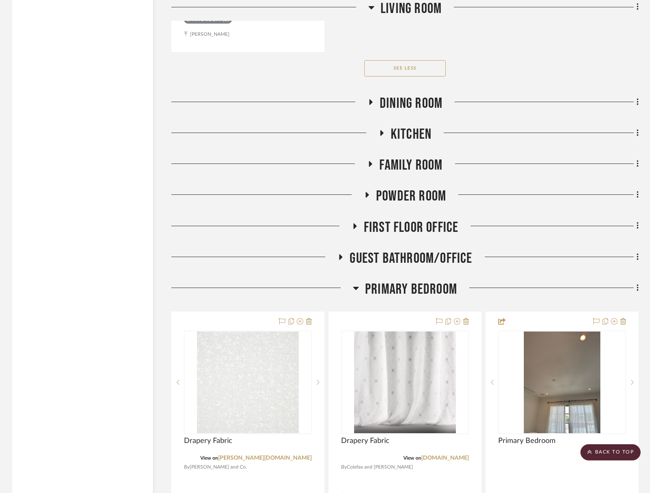
click at [402, 288] on span "Primary Bedroom" at bounding box center [411, 289] width 92 height 17
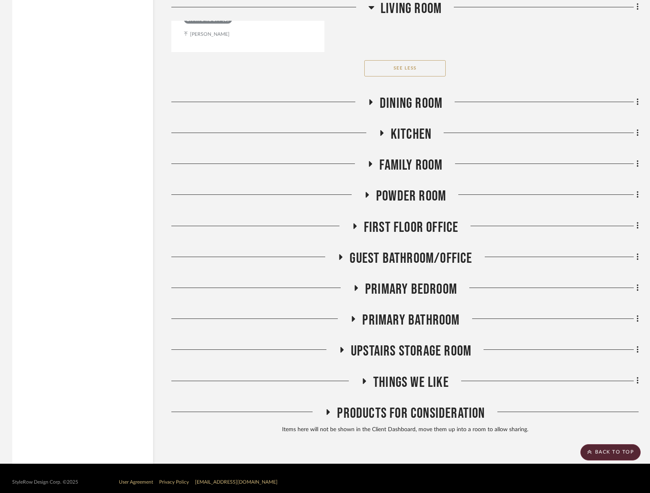
click at [396, 164] on span "Family Room" at bounding box center [410, 165] width 63 height 17
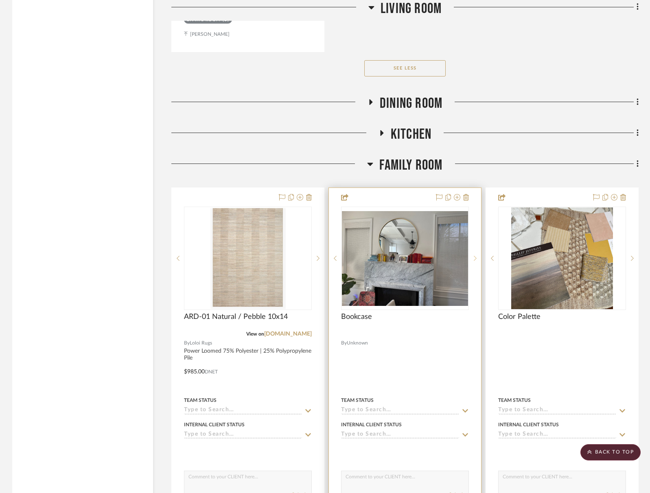
click at [477, 256] on sr-next-btn at bounding box center [475, 259] width 12 height 6
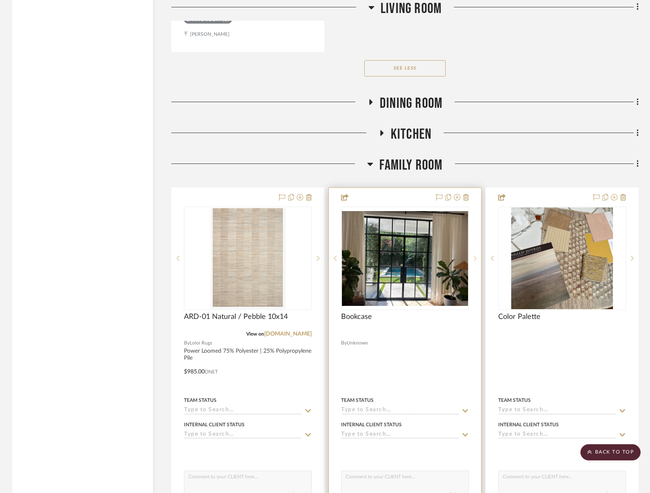
click at [477, 256] on sr-next-btn at bounding box center [475, 259] width 12 height 6
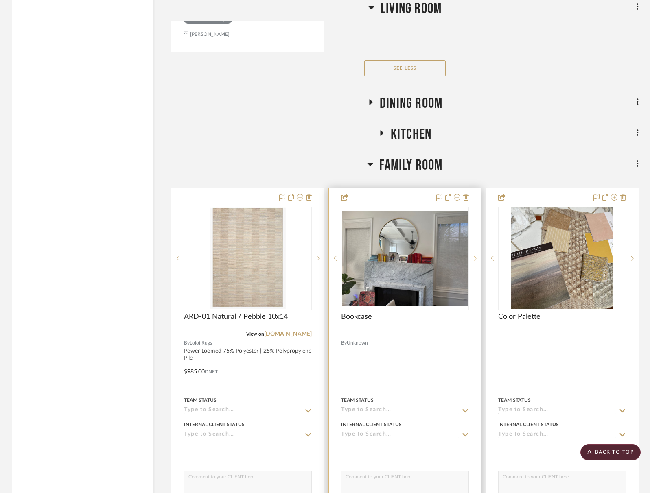
click at [477, 256] on sr-next-btn at bounding box center [475, 259] width 12 height 6
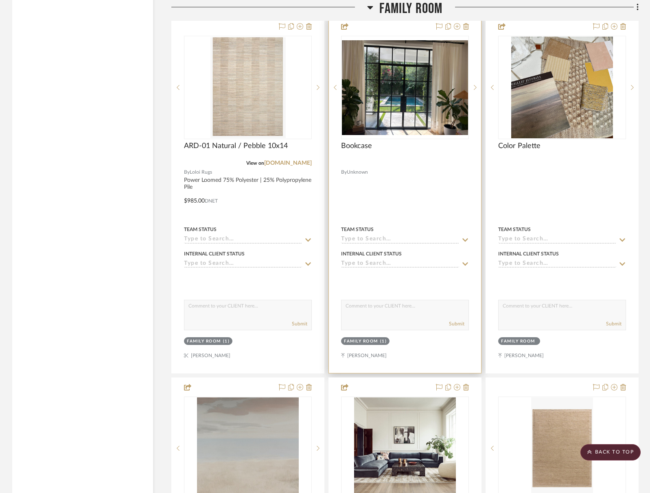
scroll to position [2474, 0]
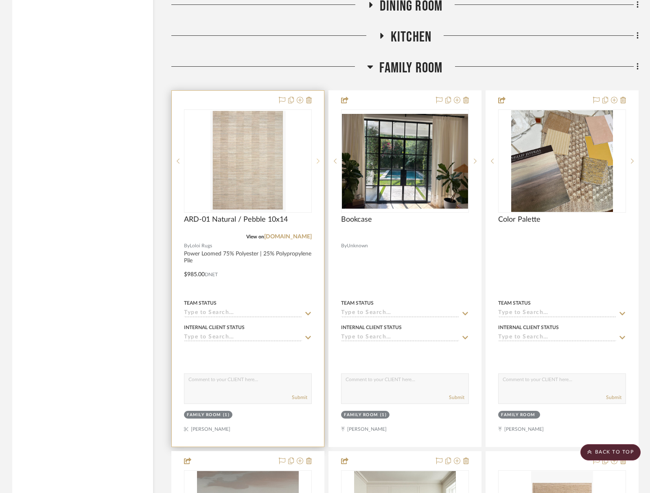
click at [315, 161] on sr-next-btn at bounding box center [318, 161] width 12 height 6
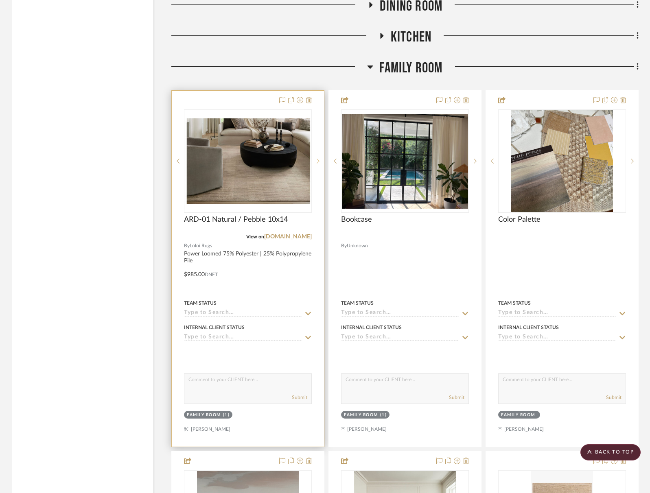
click at [315, 161] on sr-next-btn at bounding box center [318, 161] width 12 height 6
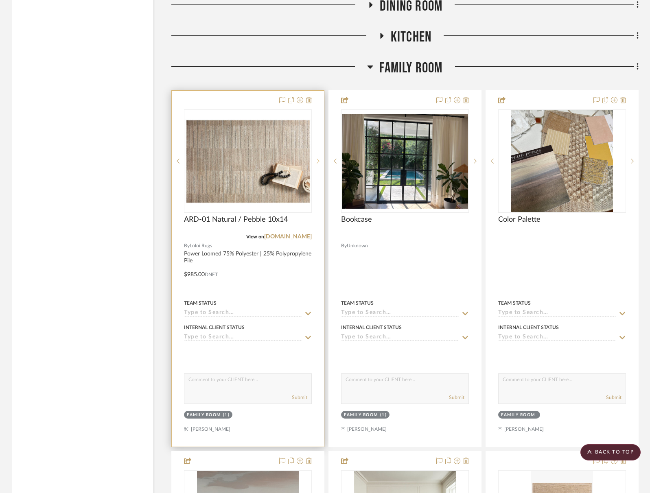
click at [315, 161] on sr-next-btn at bounding box center [318, 161] width 12 height 6
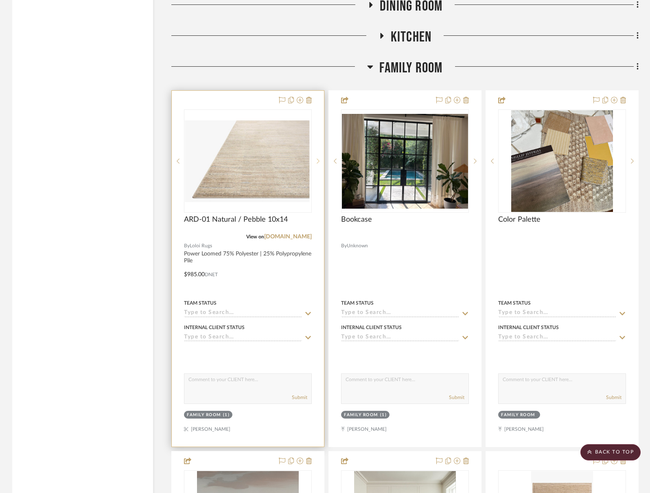
click at [315, 161] on sr-next-btn at bounding box center [318, 161] width 12 height 6
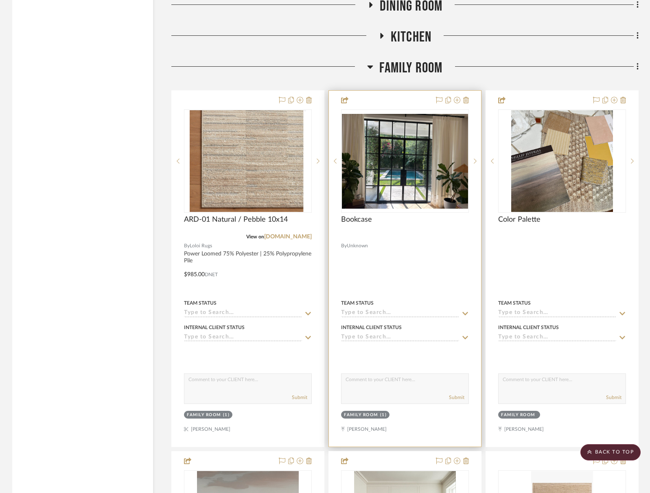
drag, startPoint x: 315, startPoint y: 161, endPoint x: 452, endPoint y: 173, distance: 137.3
click at [315, 161] on sr-next-btn at bounding box center [318, 161] width 12 height 6
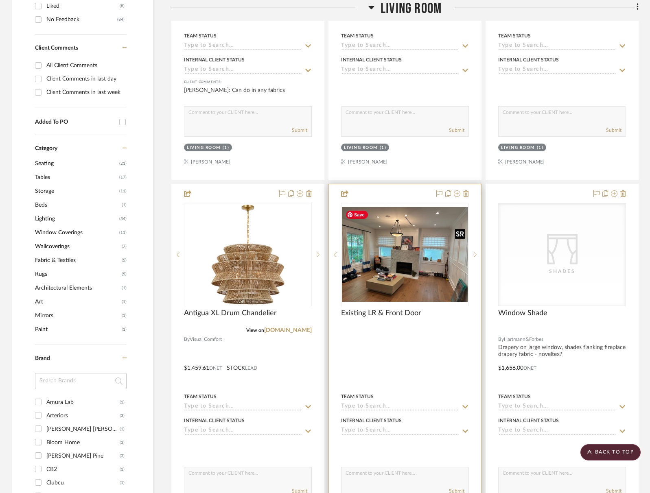
scroll to position [444, 0]
click at [410, 278] on img "0" at bounding box center [405, 255] width 126 height 95
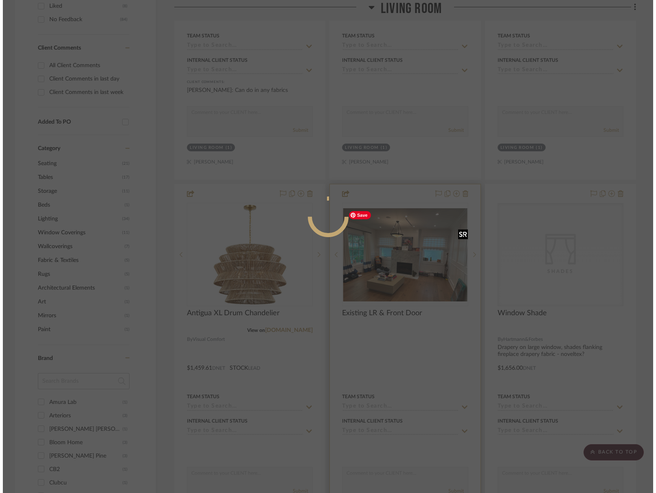
scroll to position [0, 0]
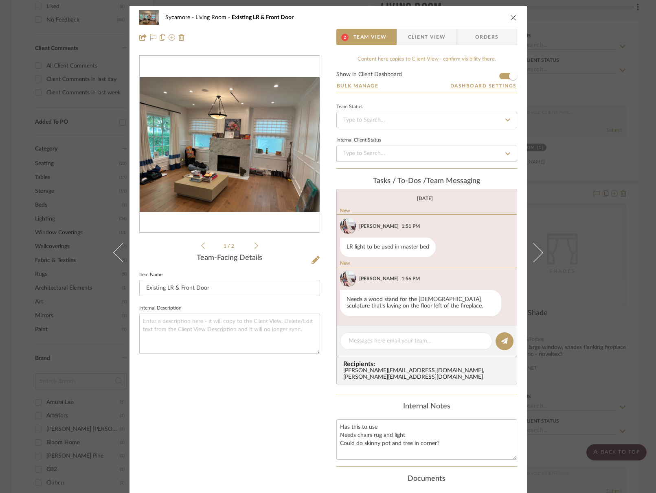
click at [511, 17] on icon "close" at bounding box center [513, 17] width 7 height 7
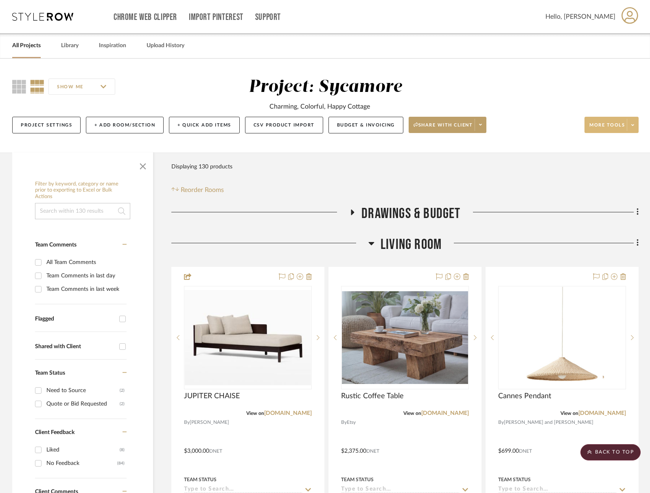
click at [602, 128] on span "More tools" at bounding box center [606, 128] width 35 height 12
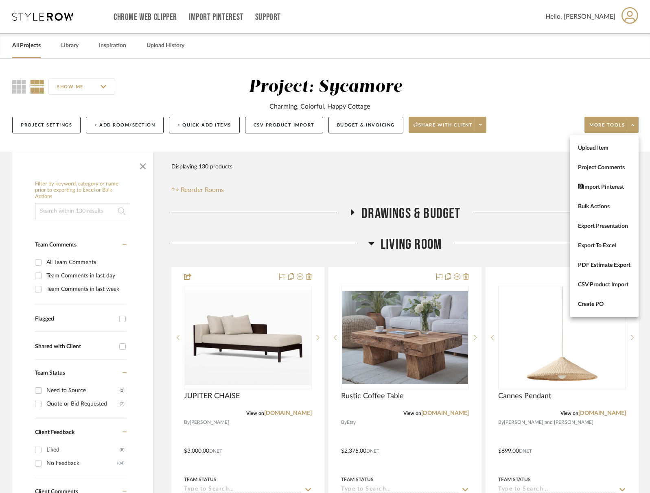
click at [605, 148] on span "Upload Item" at bounding box center [604, 148] width 52 height 7
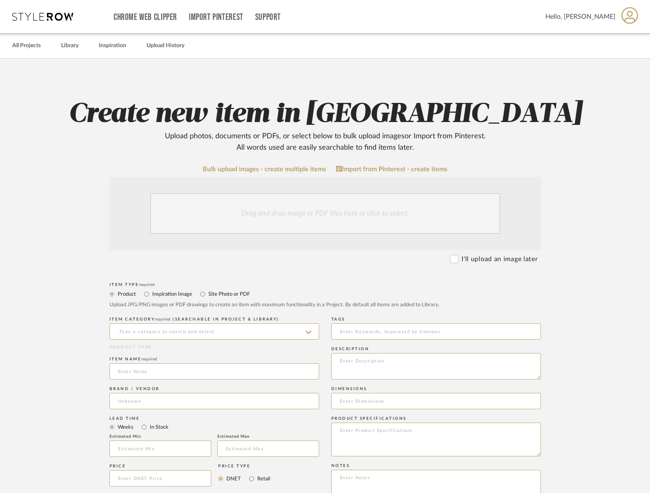
scroll to position [4, 0]
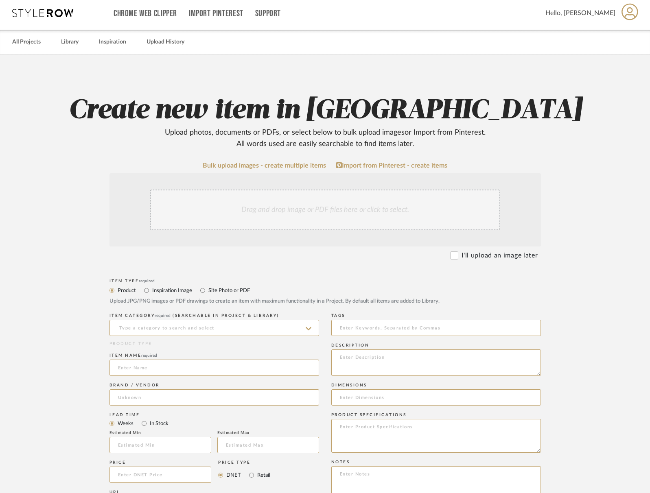
drag, startPoint x: 477, startPoint y: 254, endPoint x: 452, endPoint y: 260, distance: 25.9
click at [477, 254] on label "I'll upload an image later" at bounding box center [499, 256] width 76 height 10
click at [458, 254] on input "I'll upload an image later" at bounding box center [454, 255] width 8 height 8
checkbox input "true"
click at [214, 330] on input at bounding box center [214, 328] width 210 height 16
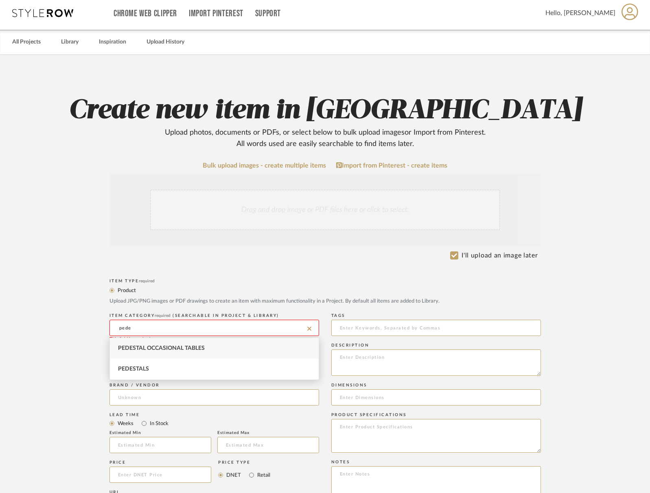
click at [210, 363] on div "Pedestals" at bounding box center [214, 369] width 209 height 21
drag, startPoint x: 183, startPoint y: 352, endPoint x: 182, endPoint y: 359, distance: 6.9
click at [183, 352] on div "Pedestal Occasional Tables" at bounding box center [214, 348] width 209 height 21
type input "Pedestal Occasional Tables"
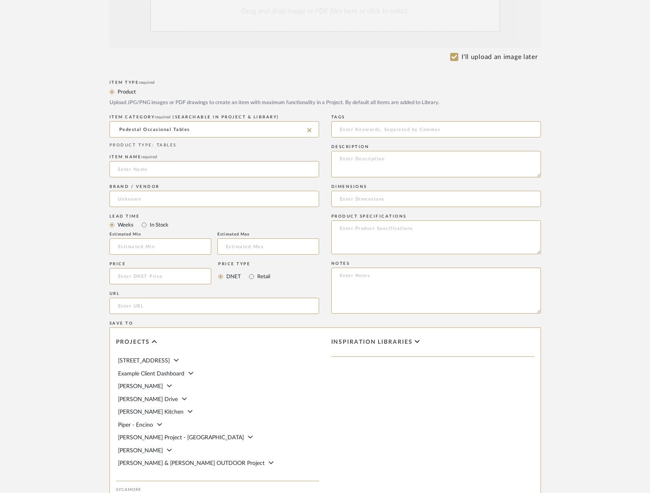
scroll to position [205, 0]
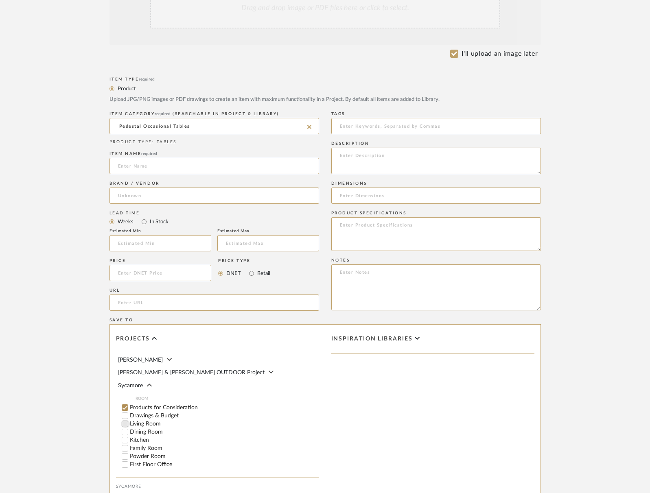
click at [126, 420] on input "Living Room" at bounding box center [125, 424] width 8 height 8
checkbox input "false"
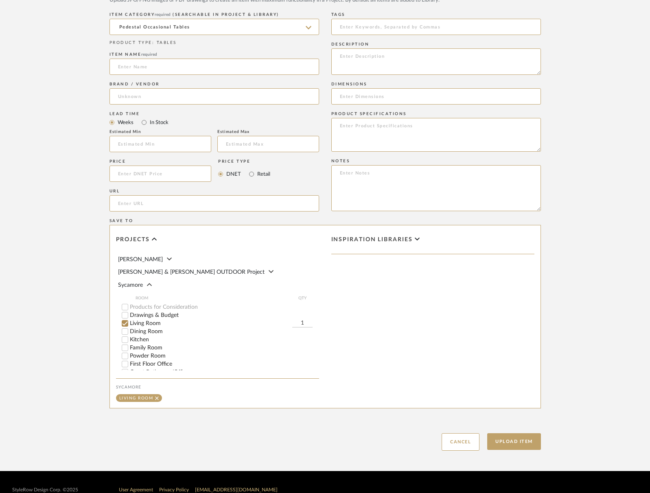
scroll to position [321, 0]
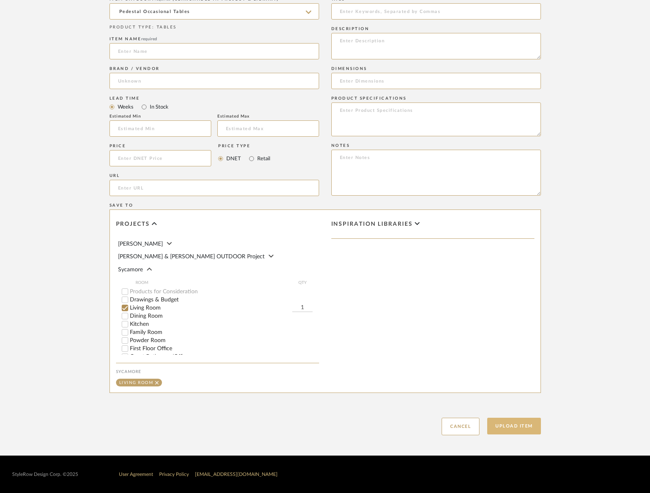
click at [506, 425] on button "Upload Item" at bounding box center [514, 426] width 54 height 17
click at [213, 48] on input at bounding box center [214, 51] width 210 height 16
type input "Pedestal Table"
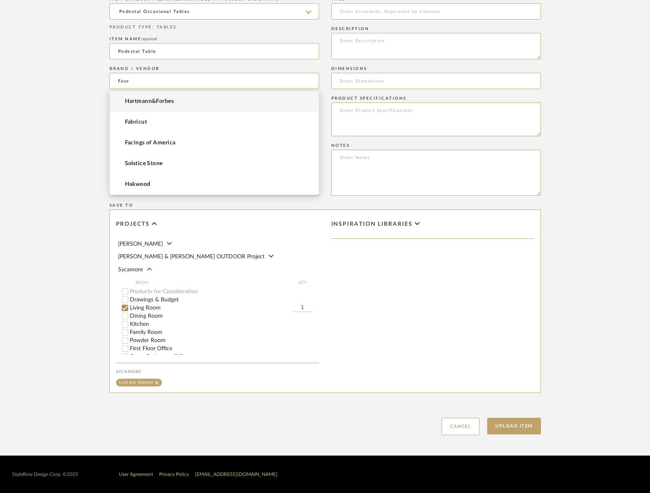
type input "Four"
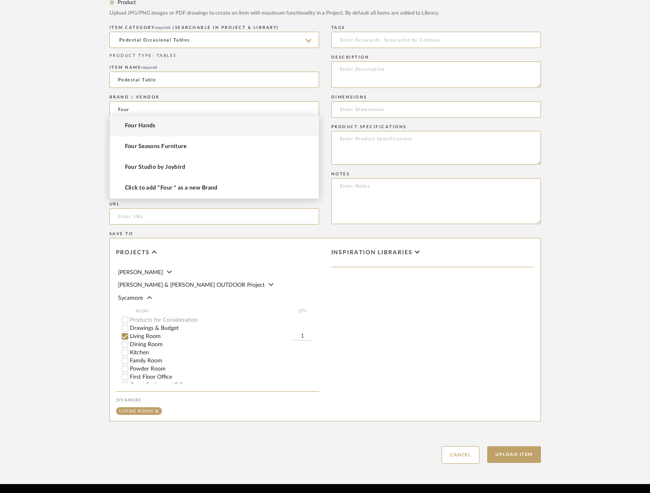
scroll to position [291, 0]
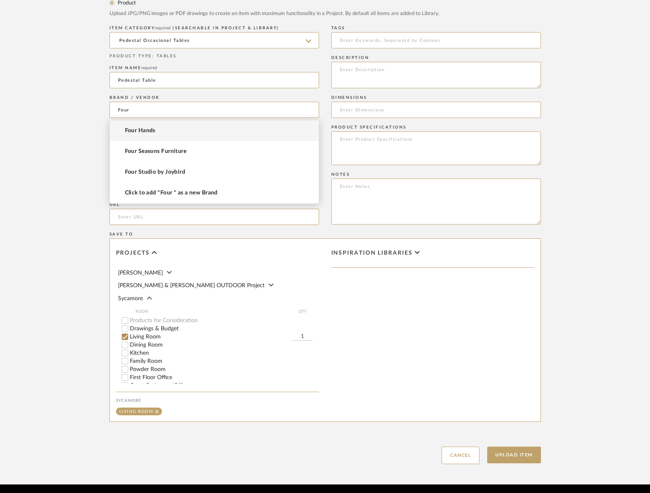
click at [139, 131] on span "Four Hands" at bounding box center [140, 130] width 31 height 7
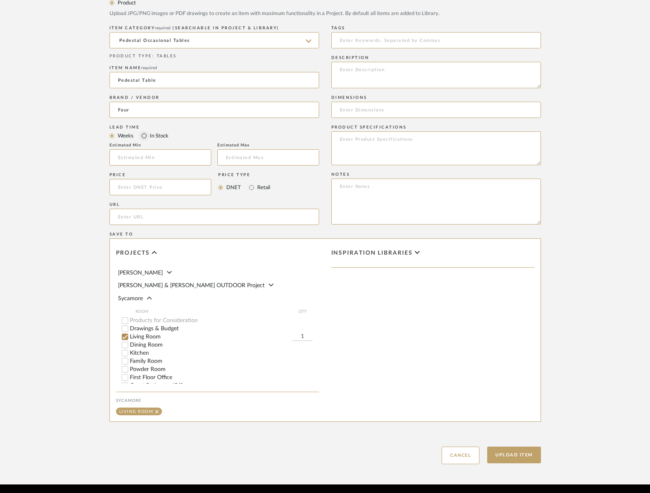
type input "Four Hands"
click at [511, 451] on button "Upload Item" at bounding box center [514, 455] width 54 height 17
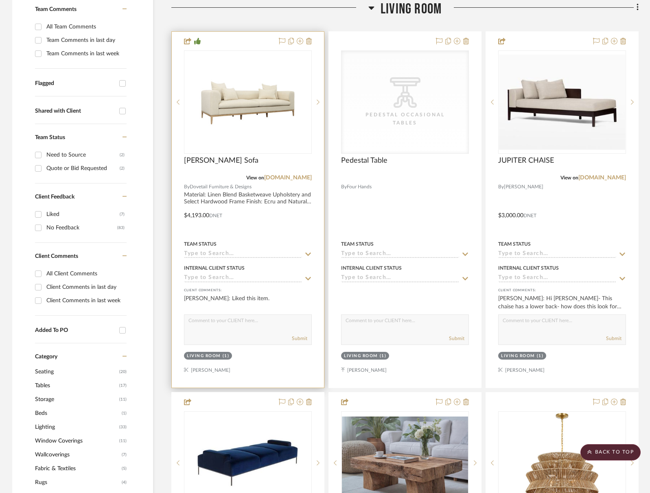
scroll to position [100, 0]
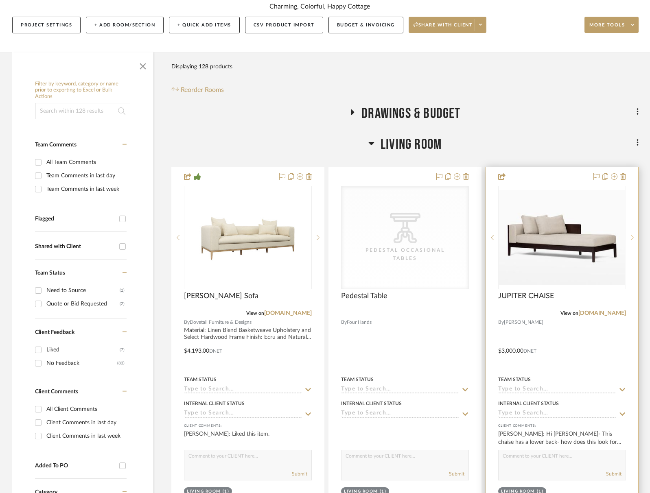
click at [632, 237] on div at bounding box center [632, 237] width 12 height 103
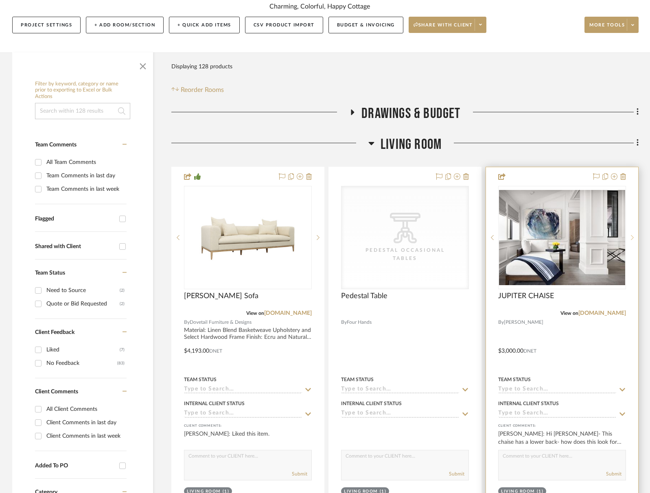
click at [632, 237] on icon at bounding box center [632, 238] width 3 height 6
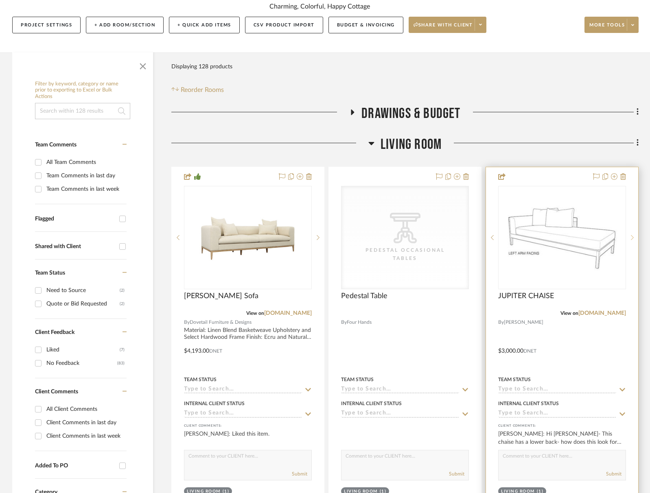
click at [632, 237] on icon at bounding box center [632, 238] width 3 height 6
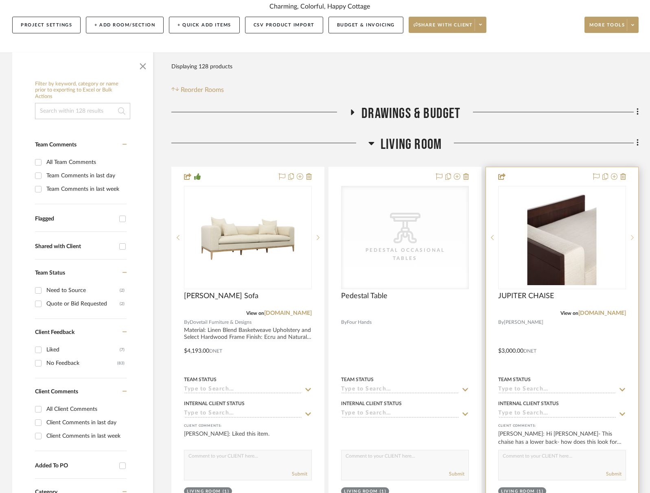
click at [632, 237] on icon at bounding box center [632, 238] width 3 height 6
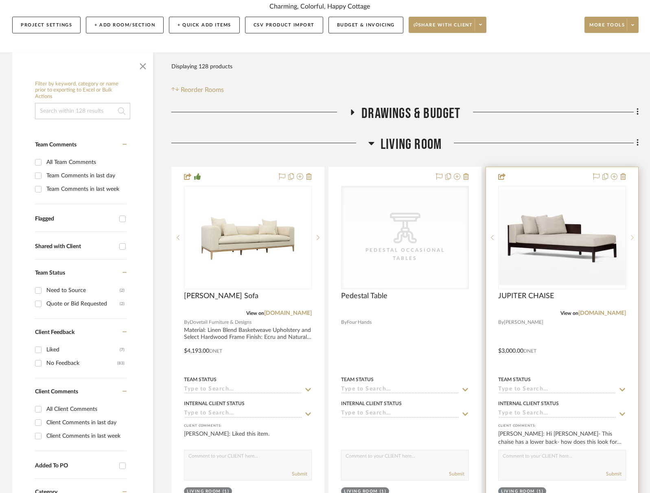
click at [632, 237] on icon at bounding box center [632, 238] width 3 height 6
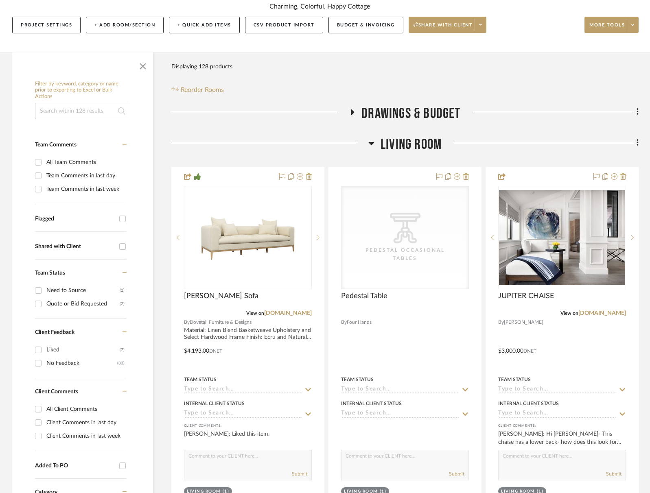
click at [417, 146] on span "Living Room" at bounding box center [410, 144] width 61 height 17
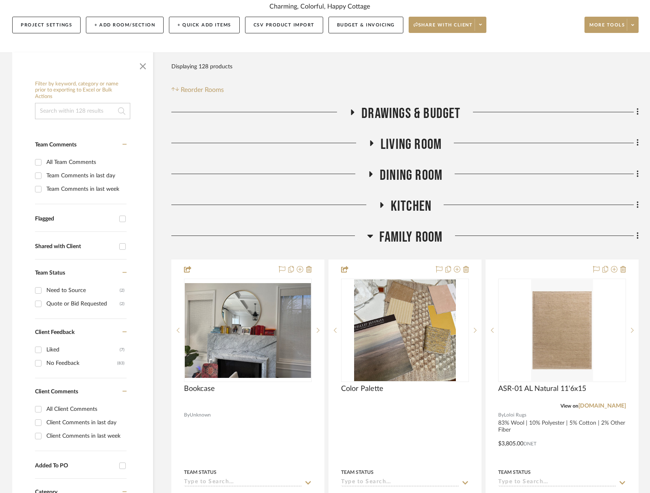
click at [417, 145] on span "Living Room" at bounding box center [410, 144] width 61 height 17
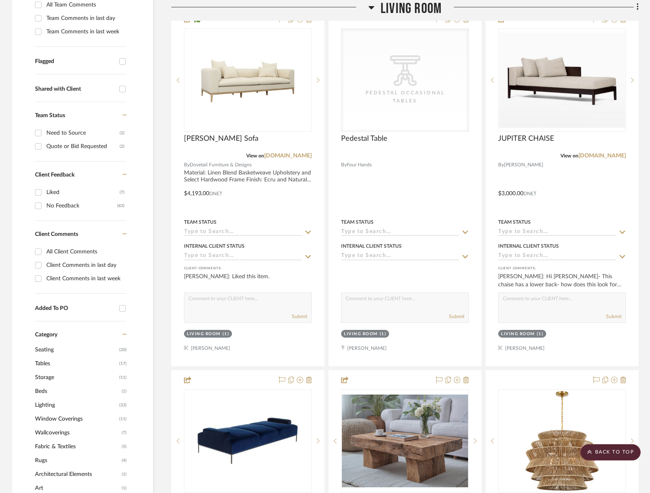
scroll to position [93, 0]
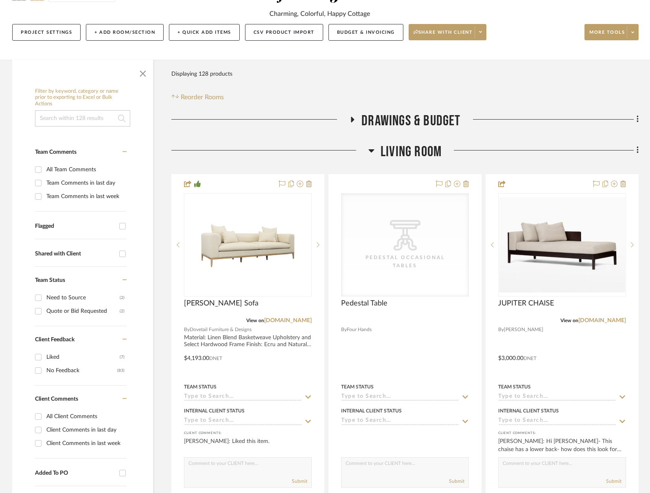
click at [412, 149] on span "Living Room" at bounding box center [410, 151] width 61 height 17
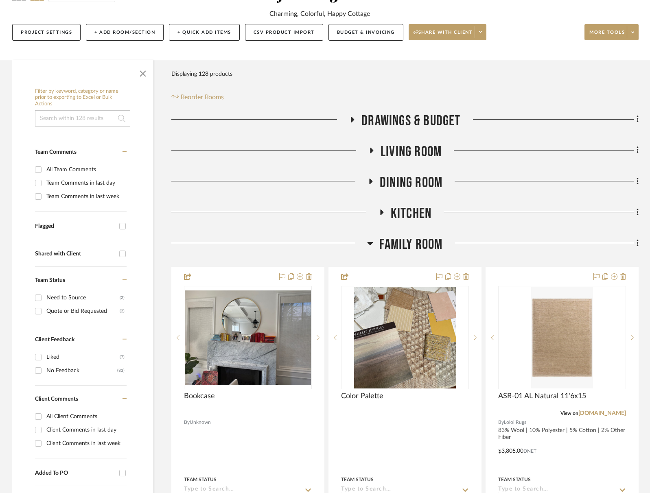
click at [416, 175] on span "Dining Room" at bounding box center [411, 182] width 63 height 17
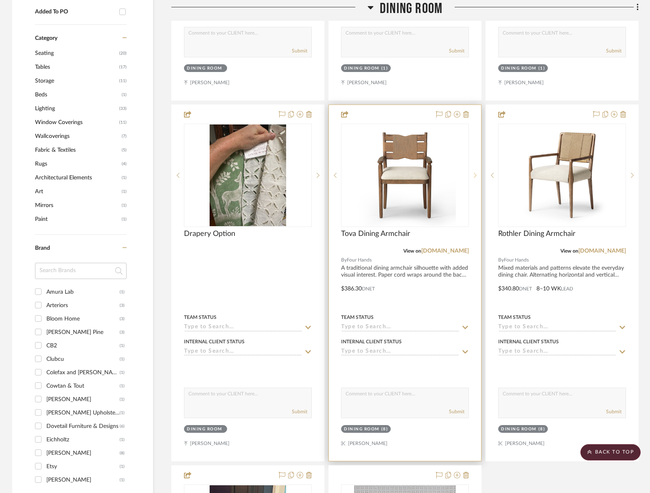
scroll to position [555, 0]
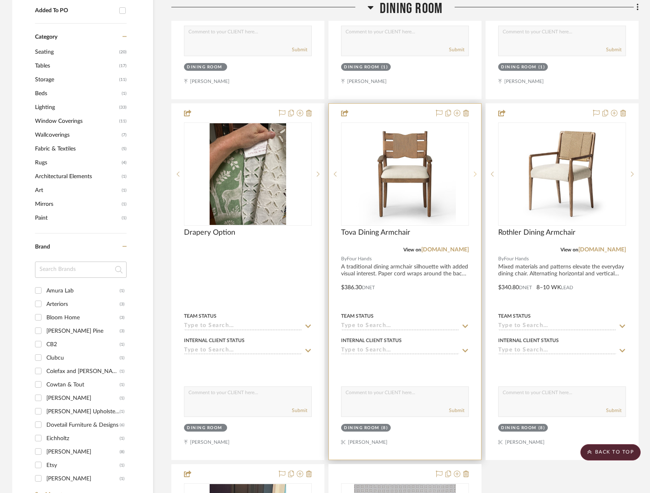
click at [471, 178] on div at bounding box center [475, 173] width 12 height 103
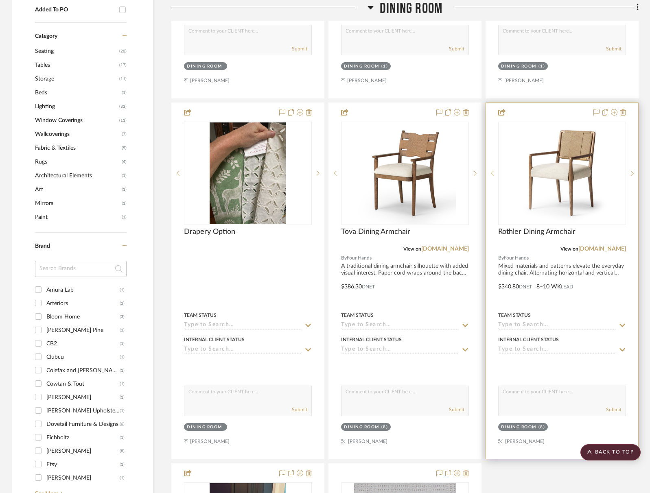
click at [493, 174] on icon at bounding box center [492, 173] width 3 height 6
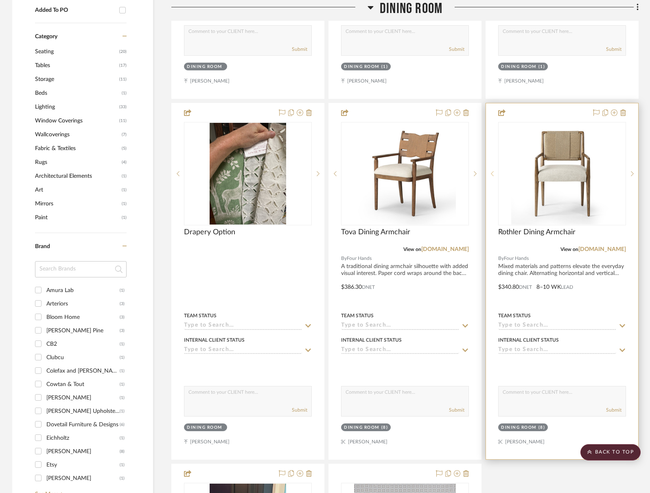
click at [493, 174] on icon at bounding box center [492, 174] width 3 height 6
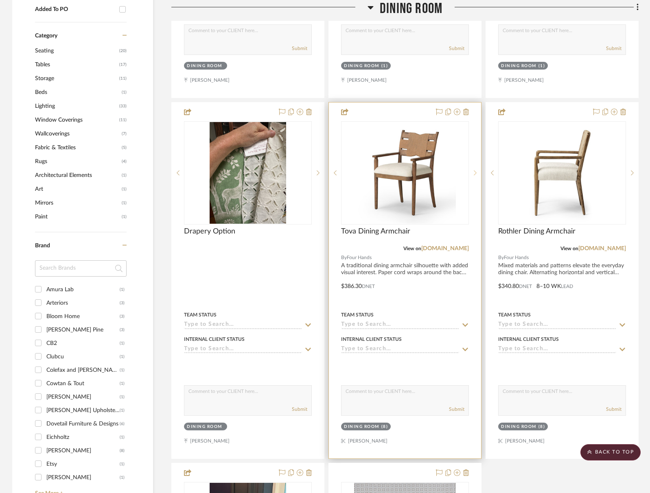
click at [472, 173] on sr-next-btn at bounding box center [475, 173] width 12 height 6
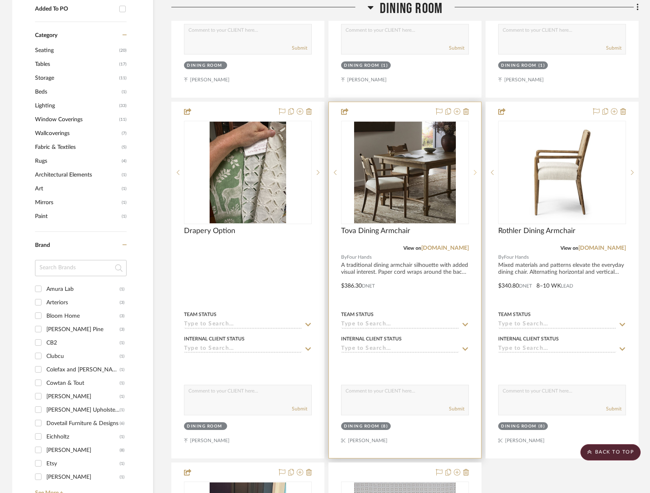
click at [472, 173] on sr-next-btn at bounding box center [475, 173] width 12 height 6
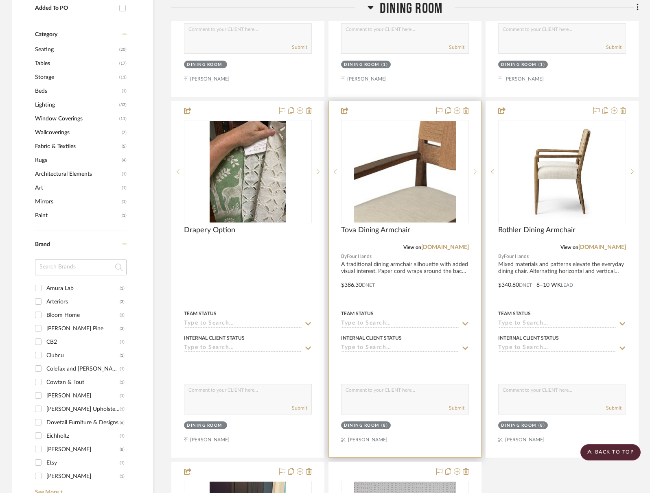
click at [472, 173] on sr-next-btn at bounding box center [475, 172] width 12 height 6
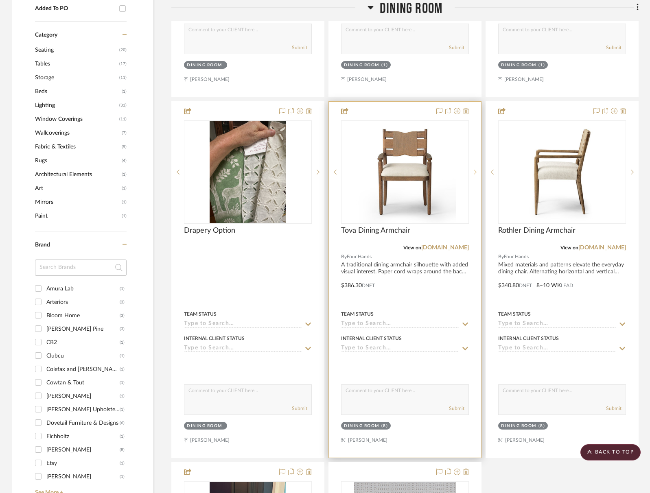
scroll to position [558, 0]
click at [472, 173] on sr-next-btn at bounding box center [475, 171] width 12 height 6
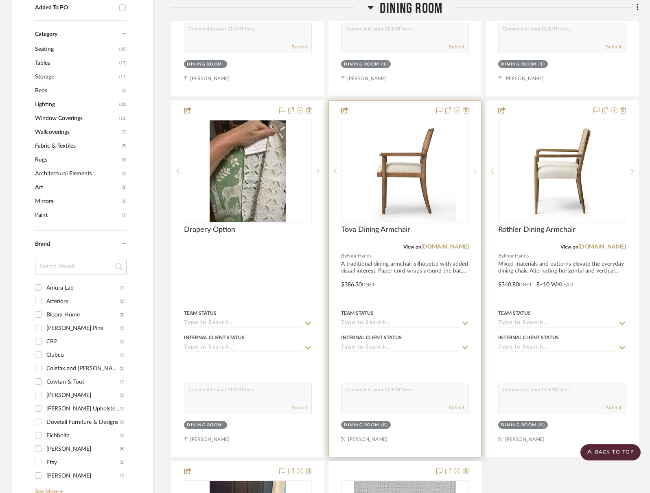
scroll to position [559, 0]
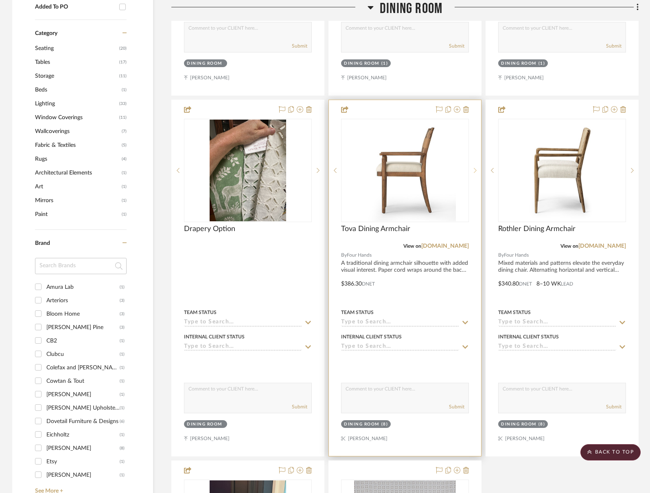
click at [472, 173] on sr-next-btn at bounding box center [475, 171] width 12 height 6
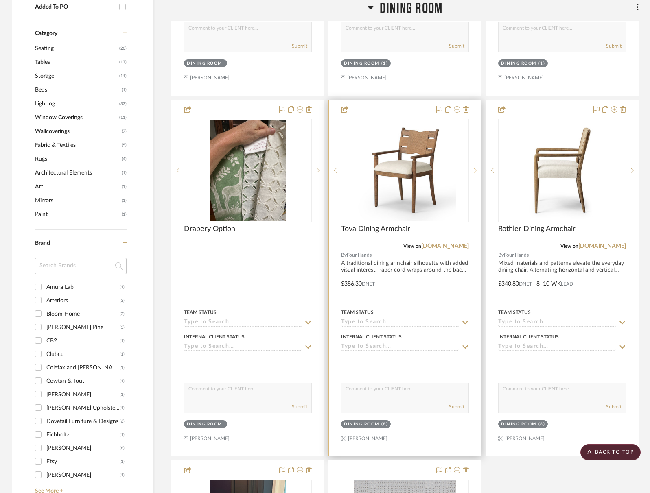
scroll to position [561, 0]
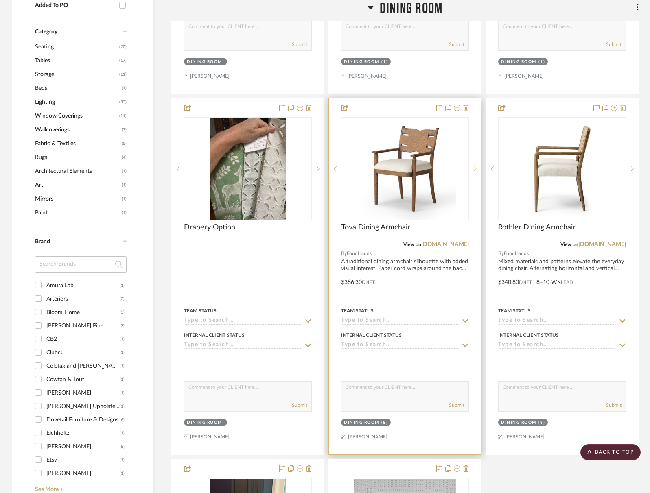
click at [472, 173] on div at bounding box center [475, 168] width 12 height 103
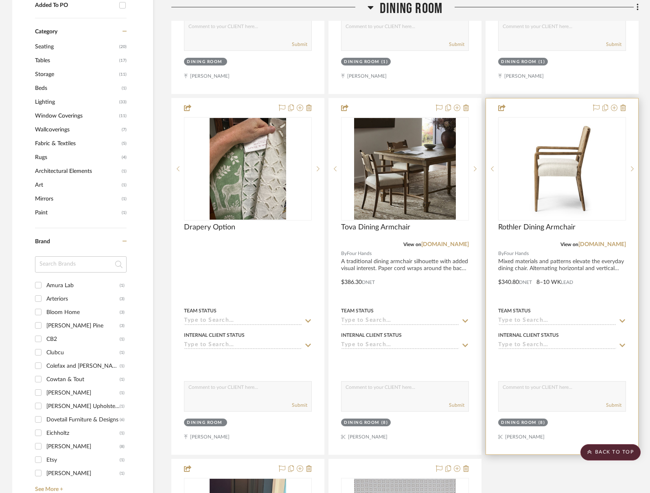
scroll to position [559, 0]
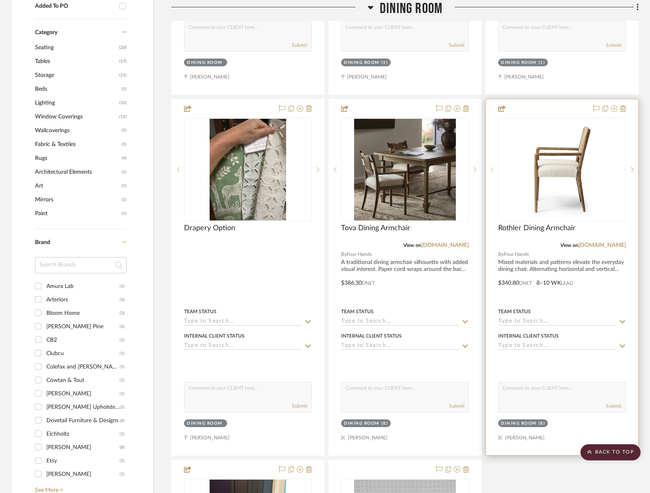
click at [494, 166] on div at bounding box center [492, 169] width 12 height 103
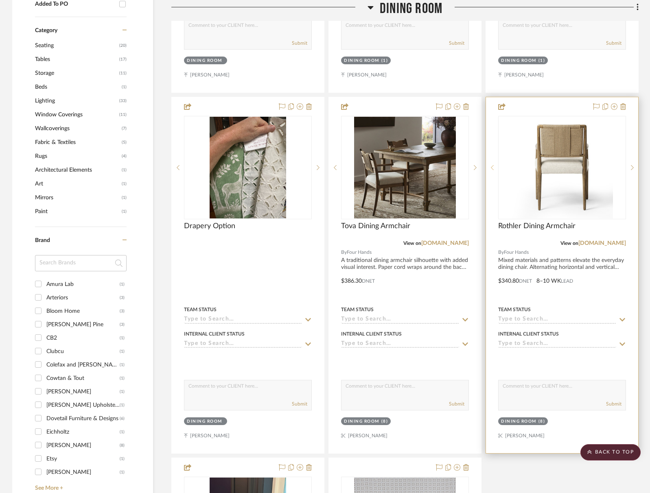
scroll to position [562, 0]
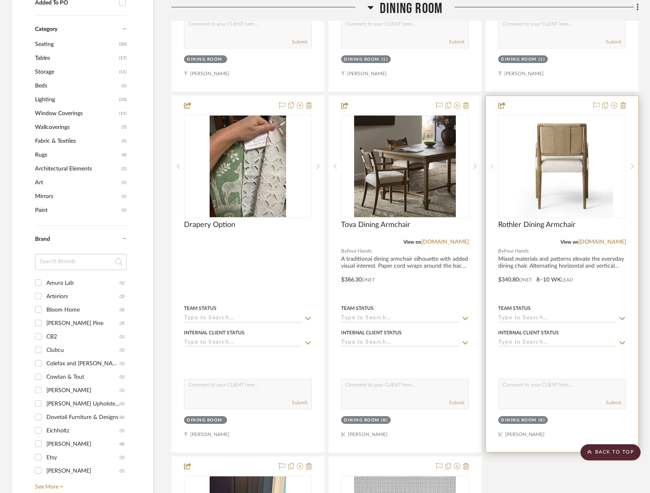
click at [494, 166] on sr-prev-btn at bounding box center [492, 167] width 12 height 6
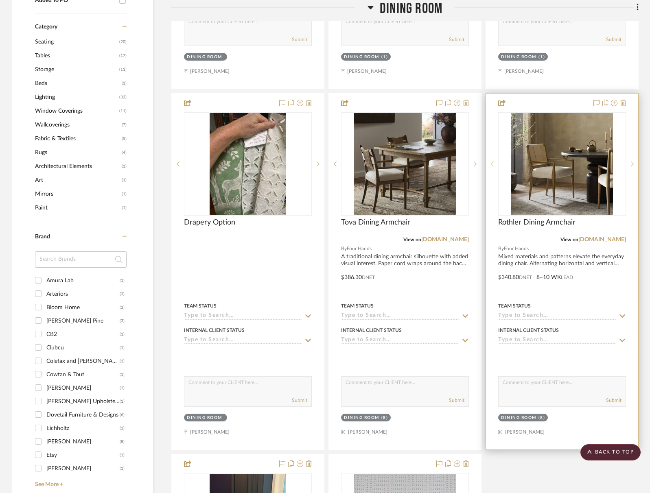
scroll to position [566, 0]
click at [494, 166] on div at bounding box center [492, 163] width 12 height 103
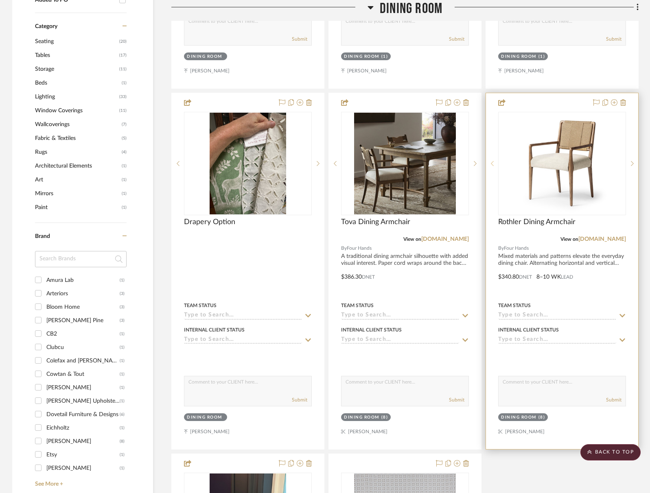
scroll to position [567, 0]
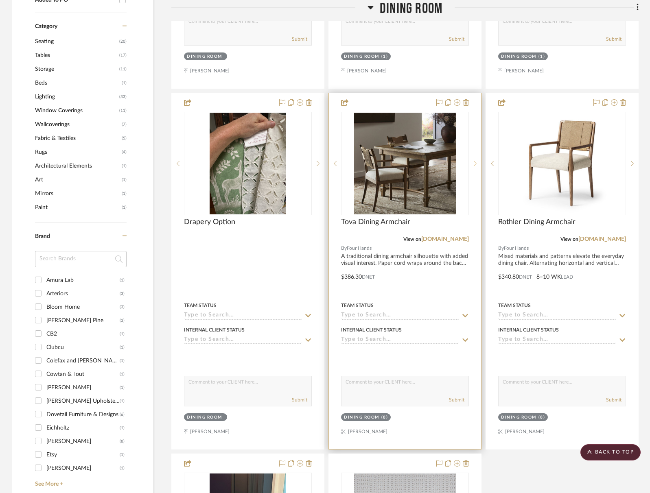
click at [474, 163] on icon at bounding box center [475, 164] width 3 height 6
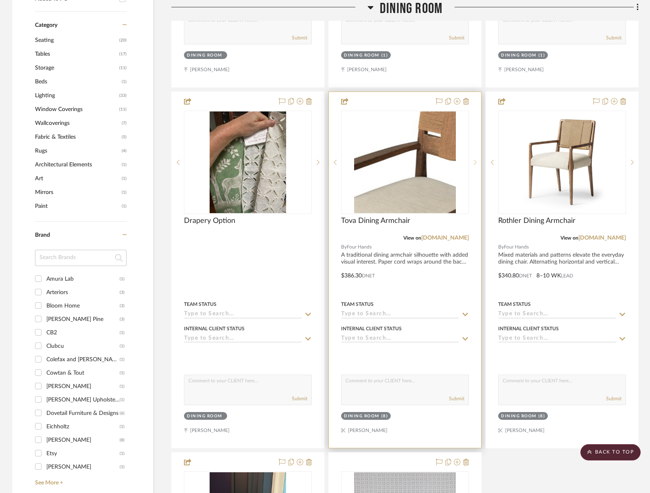
click at [474, 163] on icon at bounding box center [475, 163] width 3 height 6
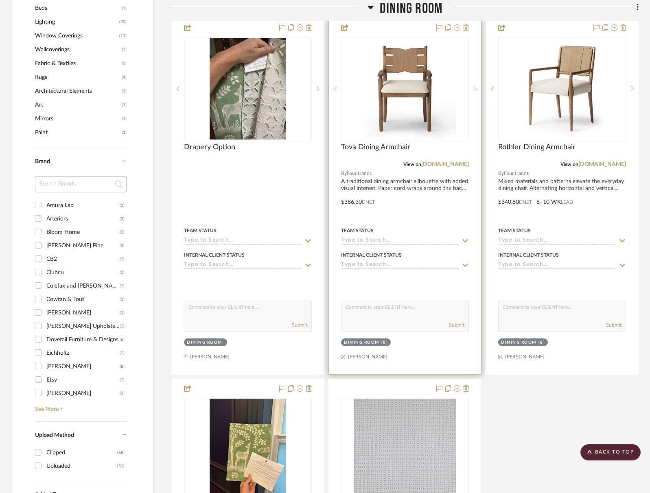
scroll to position [602, 0]
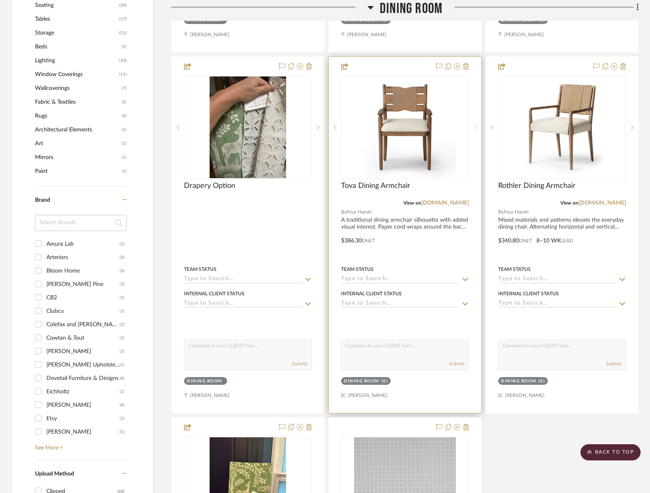
click at [476, 126] on icon at bounding box center [475, 128] width 3 height 6
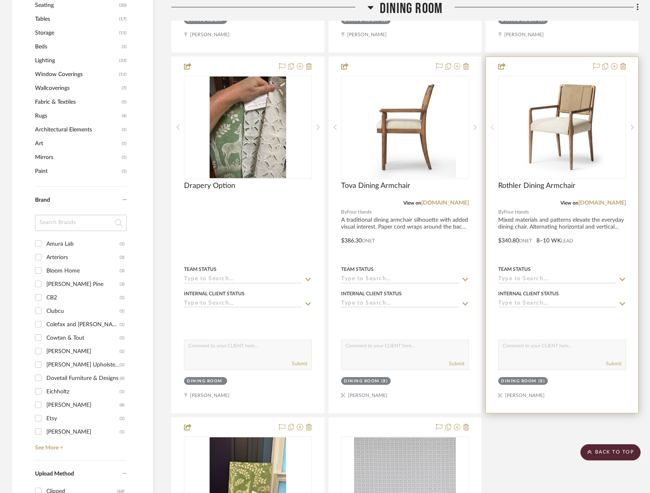
click at [487, 126] on sr-prev-btn at bounding box center [492, 128] width 12 height 6
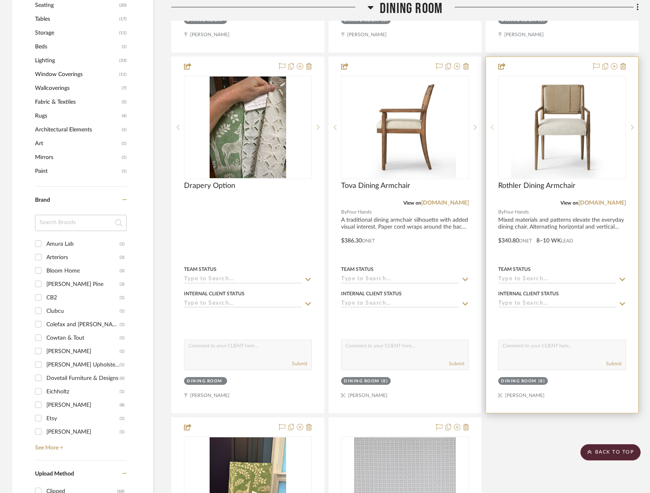
click at [487, 126] on sr-prev-btn at bounding box center [492, 128] width 12 height 6
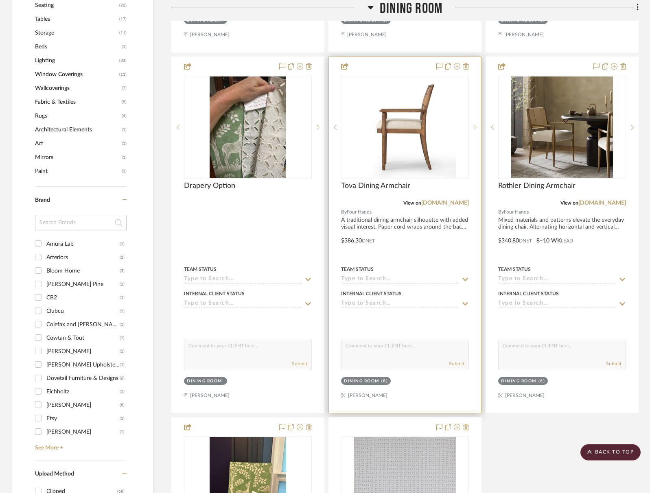
click at [476, 127] on icon at bounding box center [475, 128] width 3 height 6
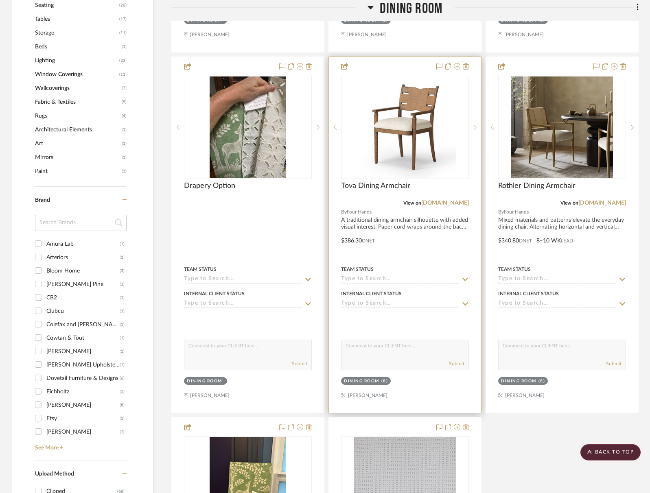
click at [476, 127] on icon at bounding box center [475, 128] width 3 height 6
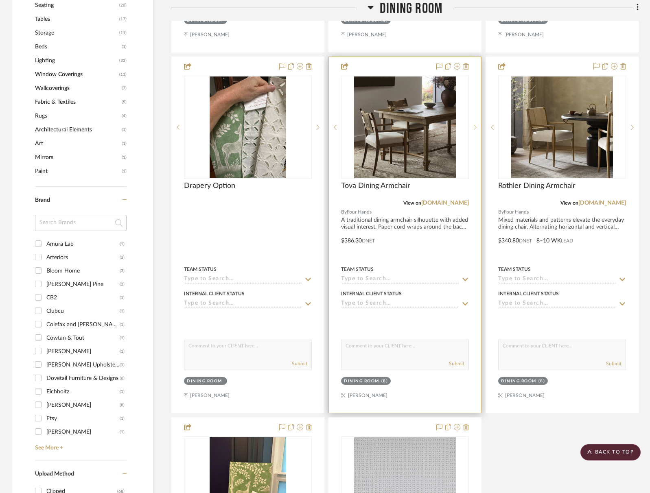
click at [476, 127] on icon at bounding box center [475, 128] width 3 height 6
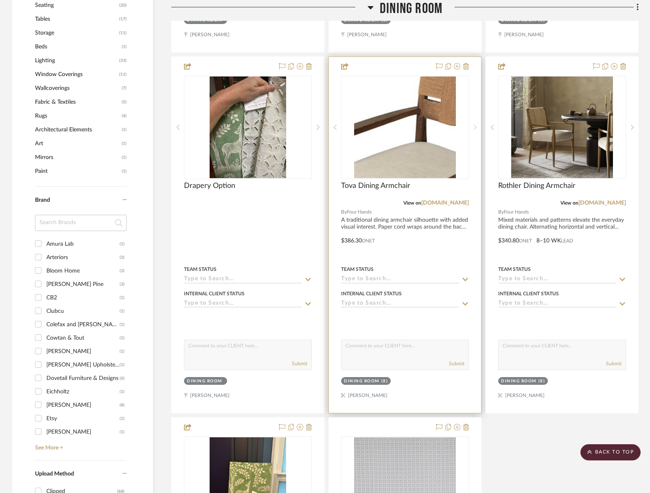
click at [476, 127] on icon at bounding box center [475, 128] width 3 height 6
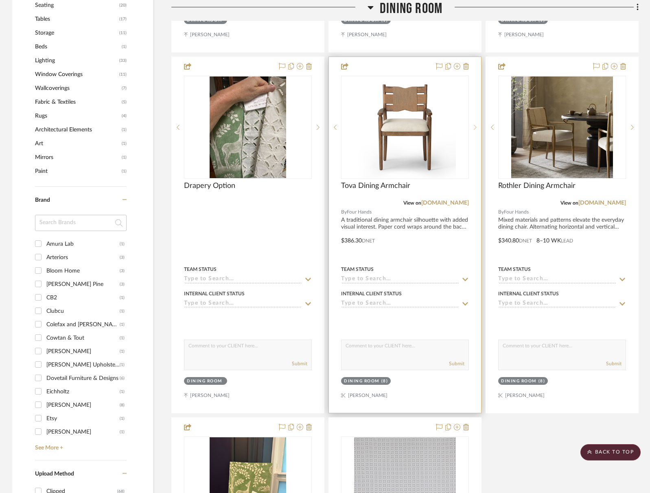
click at [476, 127] on icon at bounding box center [475, 128] width 3 height 6
click at [475, 125] on icon at bounding box center [475, 128] width 3 height 6
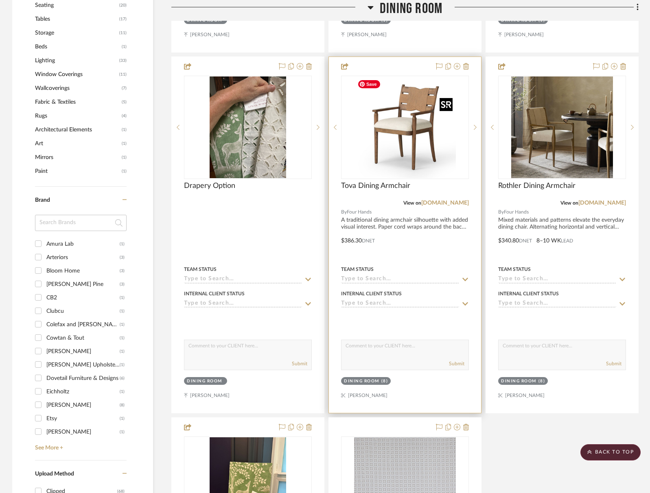
click at [420, 136] on img "2" at bounding box center [405, 127] width 102 height 102
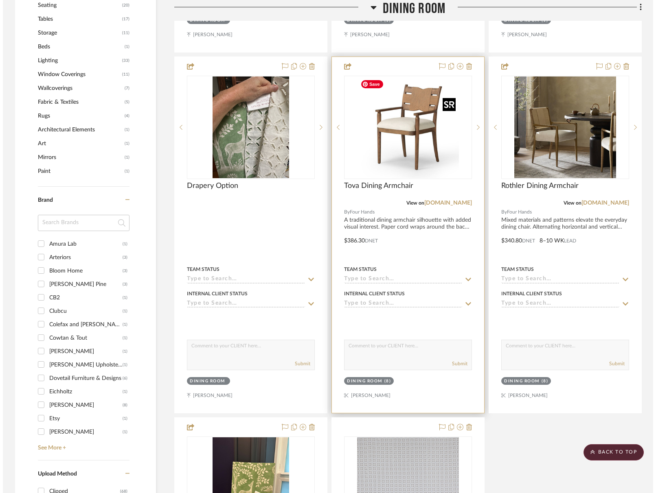
scroll to position [0, 0]
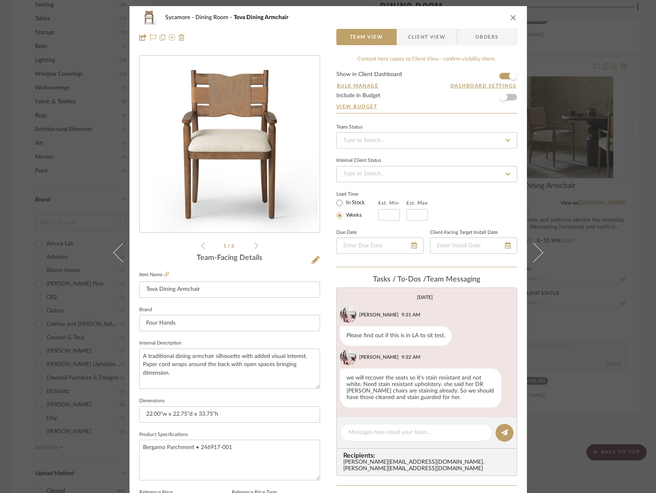
click at [510, 18] on icon "close" at bounding box center [513, 17] width 7 height 7
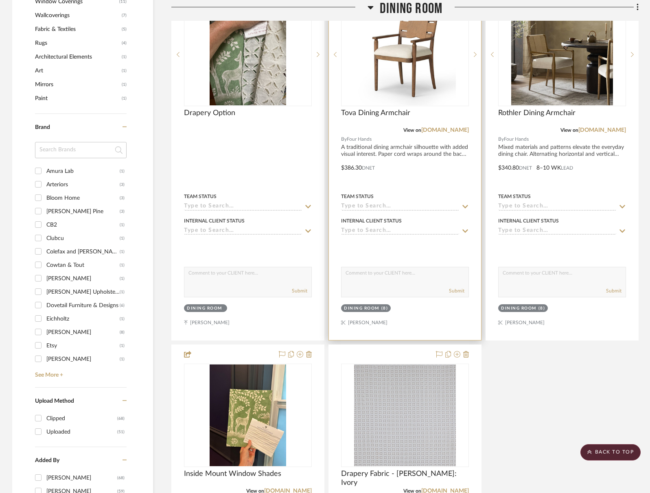
scroll to position [707, 0]
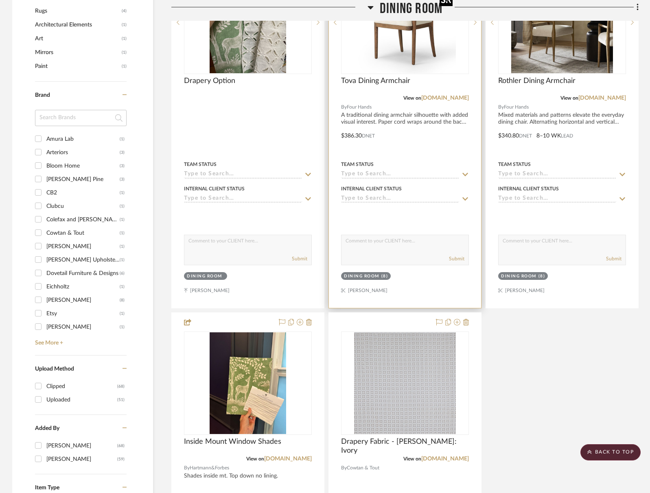
click at [418, 57] on img "2" at bounding box center [405, 23] width 102 height 102
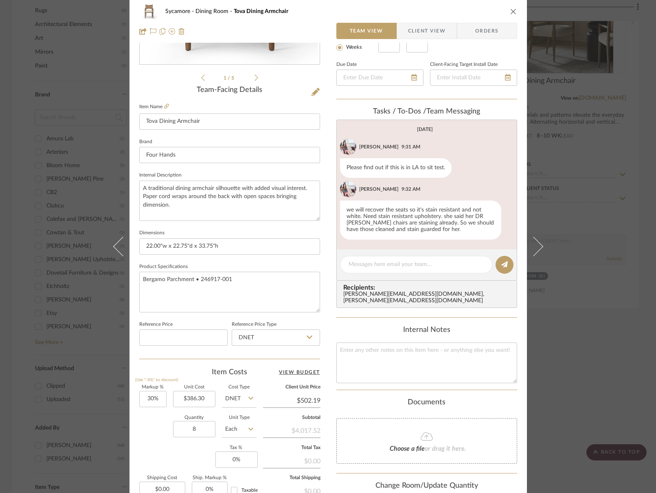
scroll to position [263, 0]
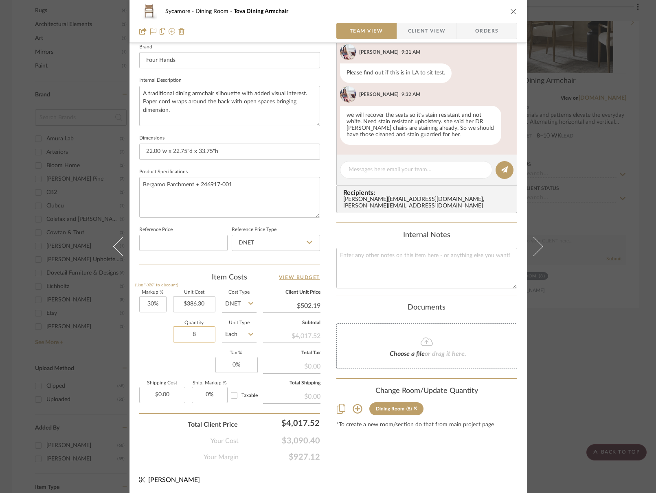
drag, startPoint x: 192, startPoint y: 335, endPoint x: 176, endPoint y: 333, distance: 16.0
click at [175, 335] on input "8" at bounding box center [194, 334] width 42 height 16
click at [368, 166] on textarea at bounding box center [415, 170] width 135 height 9
click at [372, 262] on textarea at bounding box center [426, 268] width 181 height 40
type textarea "6 for now?"
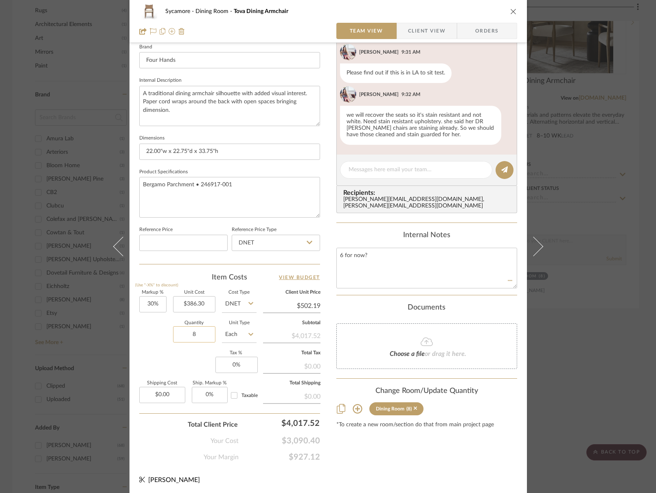
click at [192, 341] on input "8" at bounding box center [194, 334] width 42 height 16
drag, startPoint x: 383, startPoint y: 270, endPoint x: 382, endPoint y: 242, distance: 28.5
click at [384, 269] on textarea "6 for now?" at bounding box center [426, 268] width 181 height 40
click at [441, 232] on div "Internal Notes" at bounding box center [426, 235] width 181 height 9
click at [195, 326] on input "8" at bounding box center [194, 334] width 42 height 16
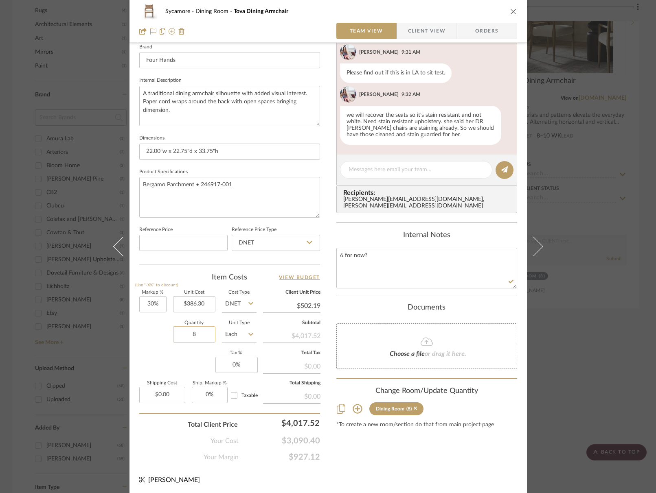
click at [195, 328] on input "8" at bounding box center [194, 334] width 42 height 16
click at [195, 333] on input "8" at bounding box center [194, 334] width 42 height 16
type input "6"
click at [169, 349] on div "Markup % (Use "-X%" to discount) 30% Unit Cost $386.30 Cost Type DNET Client Un…" at bounding box center [229, 350] width 181 height 119
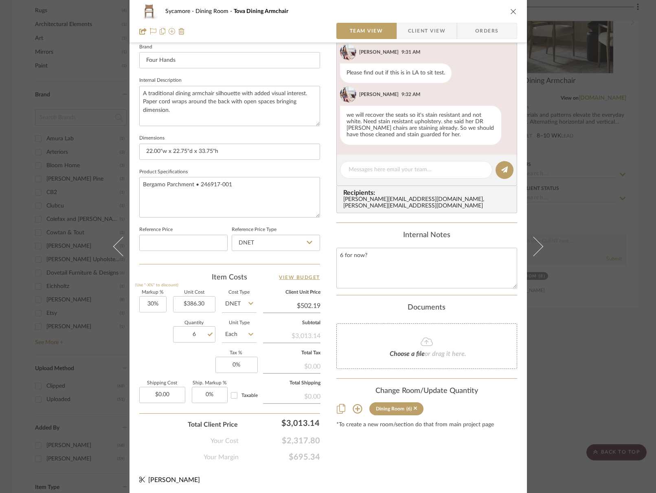
click at [511, 10] on icon "close" at bounding box center [513, 11] width 7 height 7
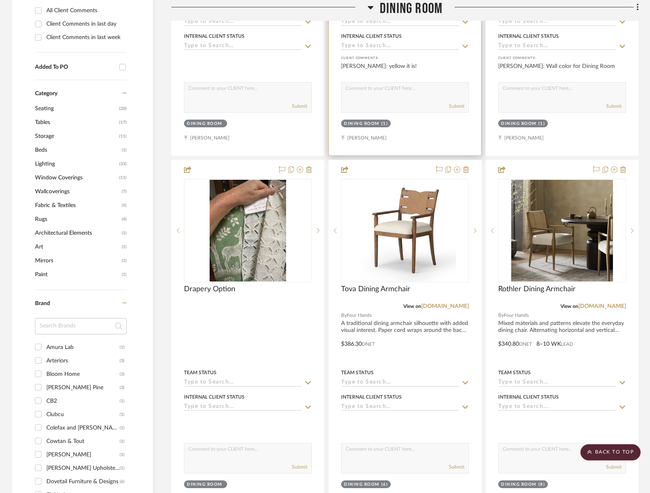
scroll to position [473, 0]
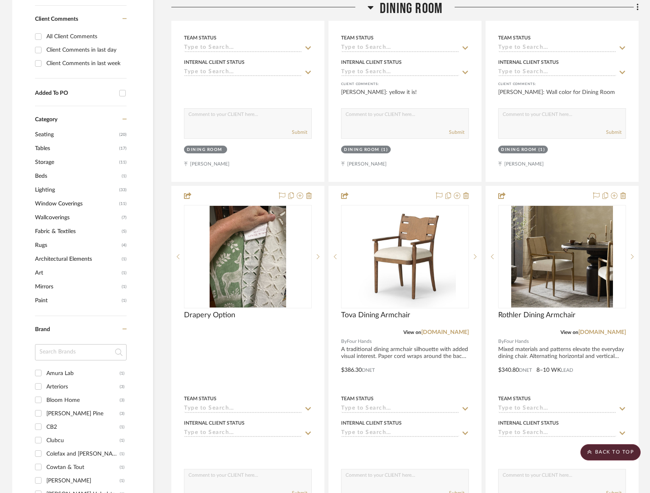
click at [410, 20] on div "Dining Room" at bounding box center [404, 10] width 467 height 21
click at [413, 9] on span "Dining Room" at bounding box center [411, 8] width 63 height 17
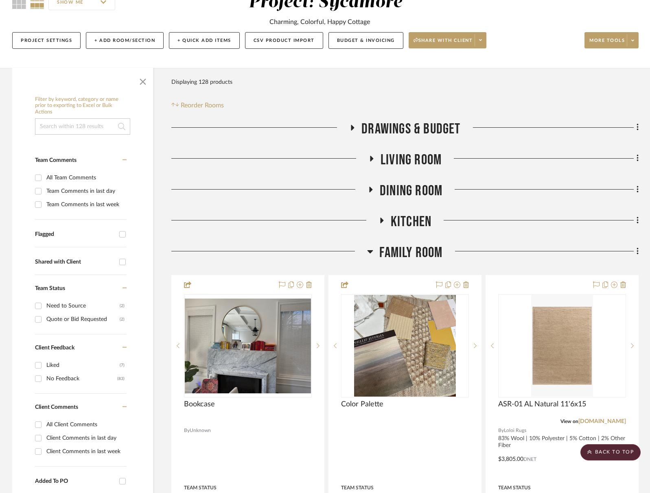
scroll to position [78, 0]
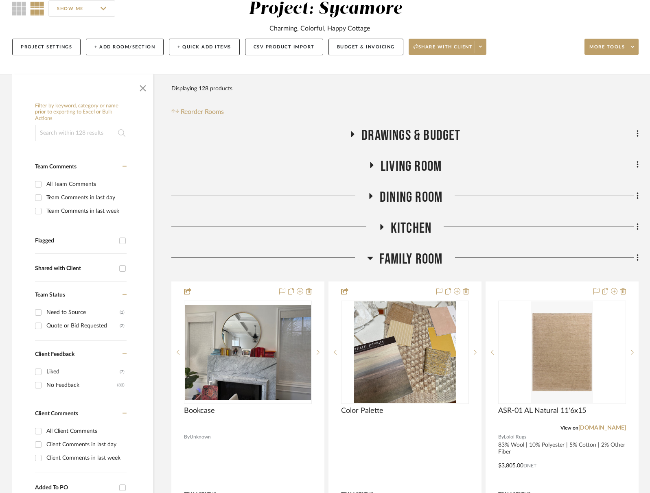
click at [410, 226] on span "Kitchen" at bounding box center [411, 228] width 41 height 17
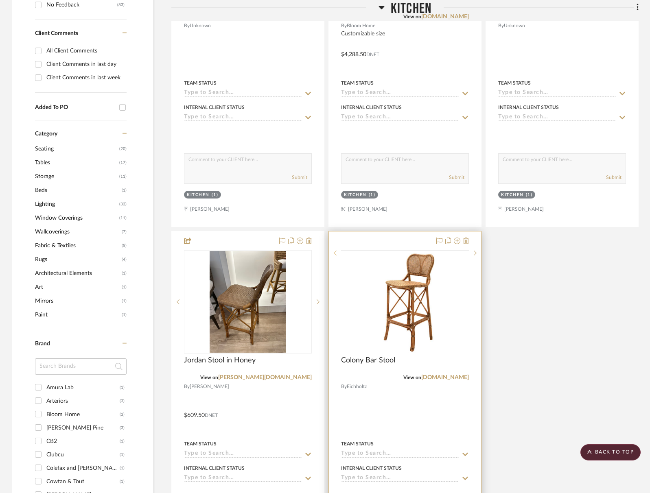
scroll to position [502, 0]
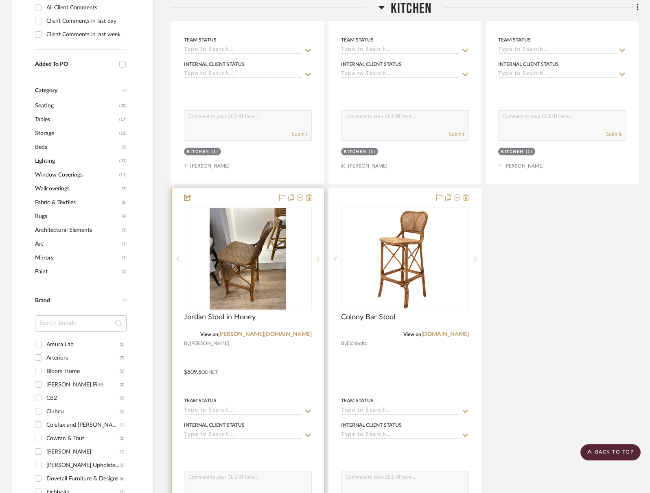
click at [321, 256] on sr-next-btn at bounding box center [318, 259] width 12 height 6
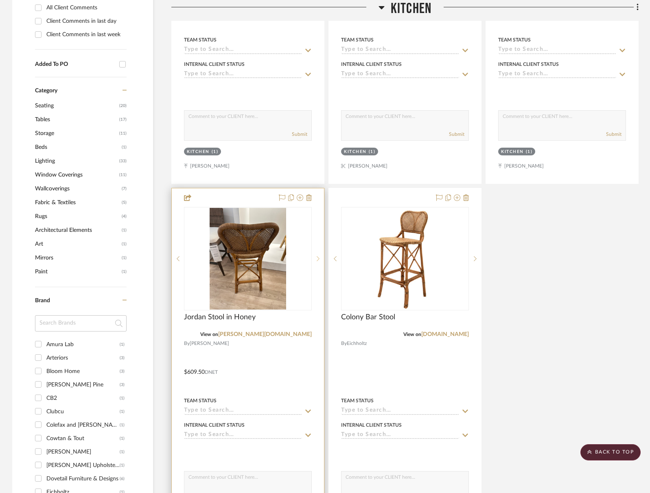
click at [321, 256] on sr-next-btn at bounding box center [318, 259] width 12 height 6
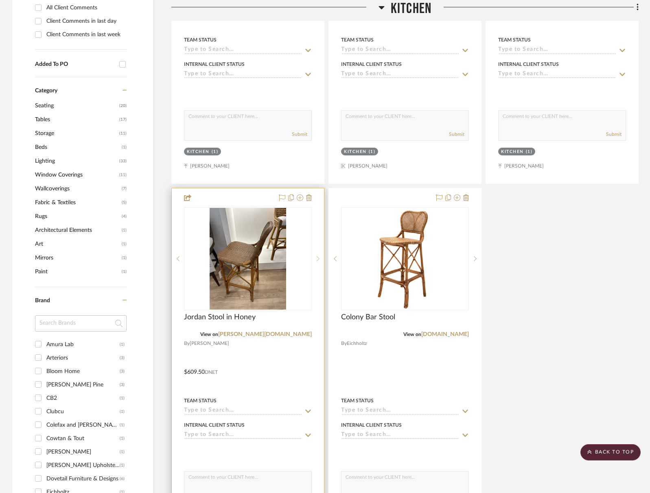
click at [321, 256] on sr-next-btn at bounding box center [318, 259] width 12 height 6
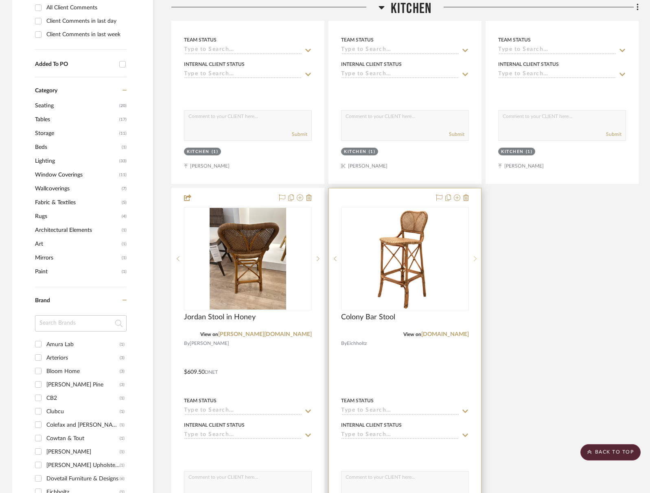
click at [478, 254] on div at bounding box center [475, 258] width 12 height 103
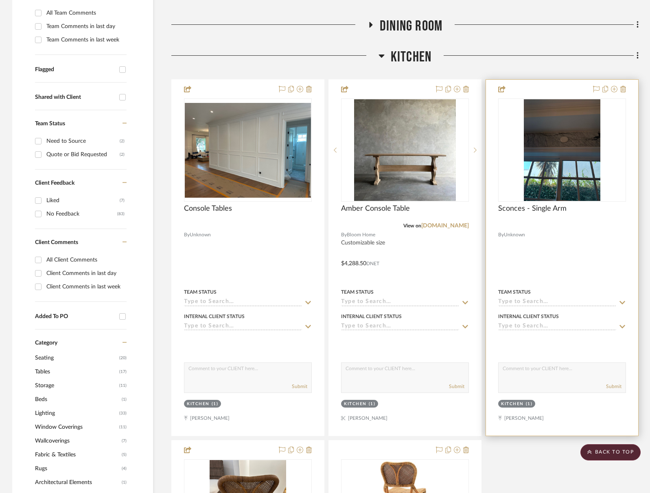
scroll to position [243, 0]
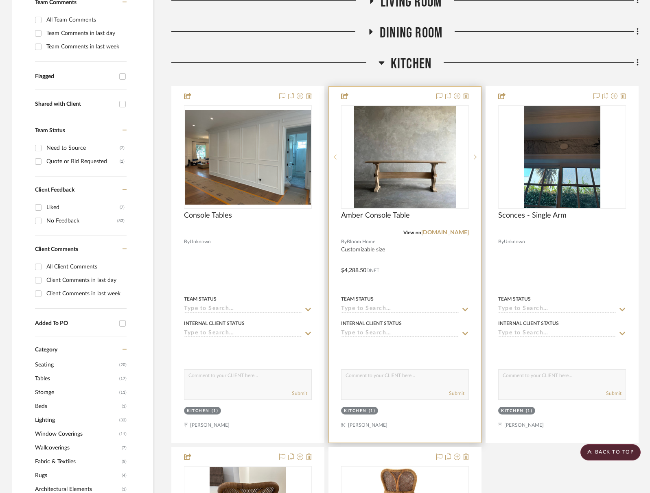
click at [337, 157] on sr-prev-btn at bounding box center [335, 157] width 12 height 6
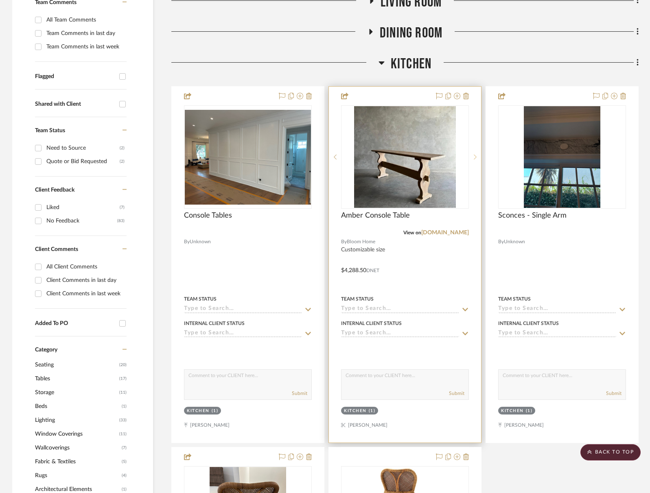
click at [475, 156] on icon at bounding box center [475, 157] width 3 height 5
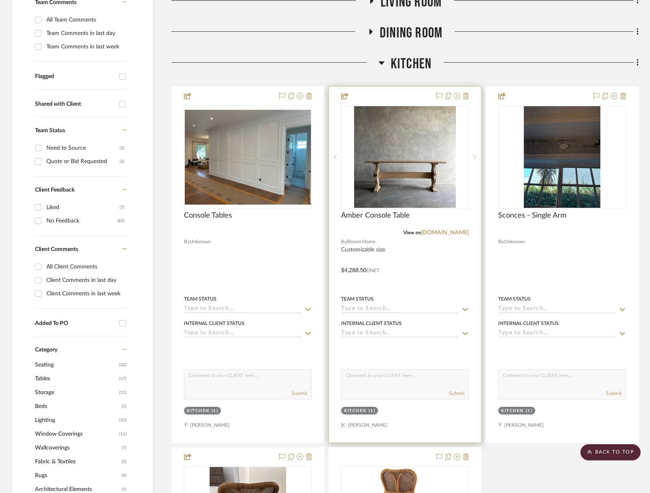
click at [475, 156] on icon at bounding box center [475, 157] width 3 height 5
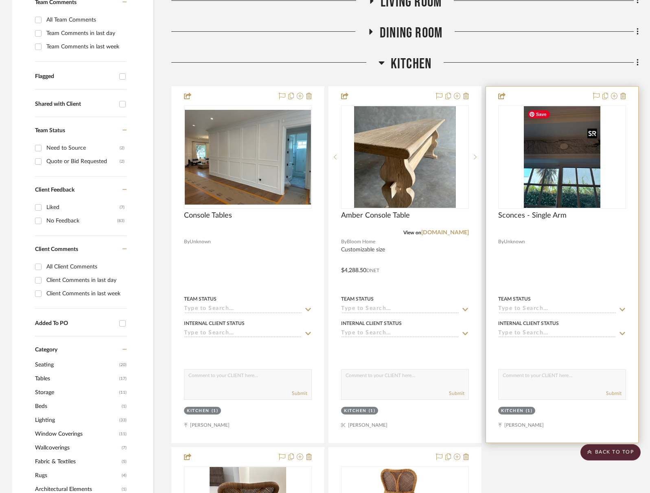
click at [575, 167] on img "0" at bounding box center [562, 157] width 76 height 102
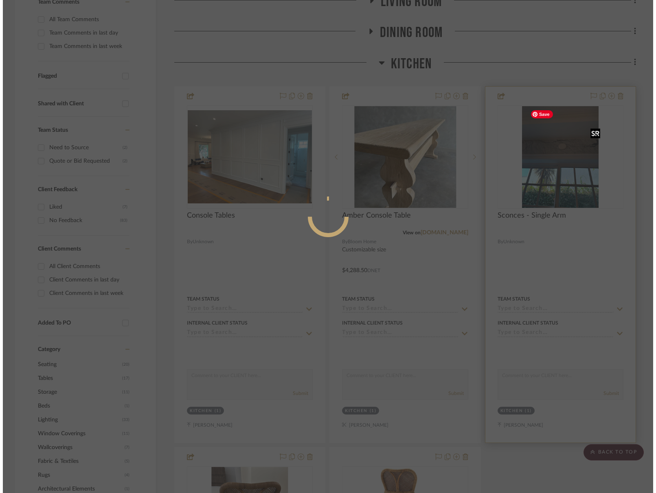
scroll to position [0, 0]
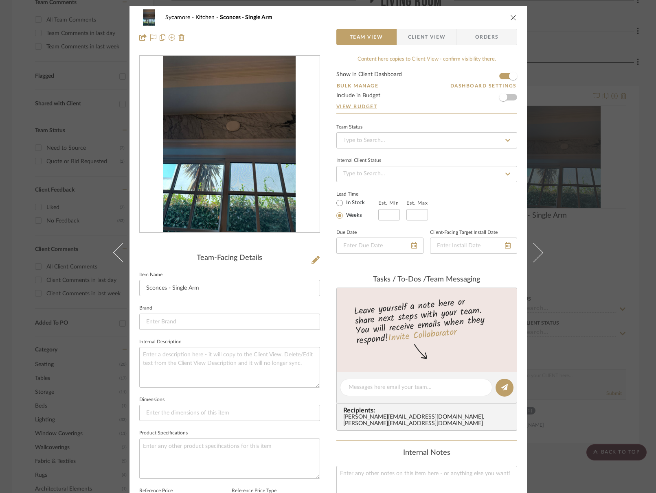
click at [510, 15] on icon "close" at bounding box center [513, 17] width 7 height 7
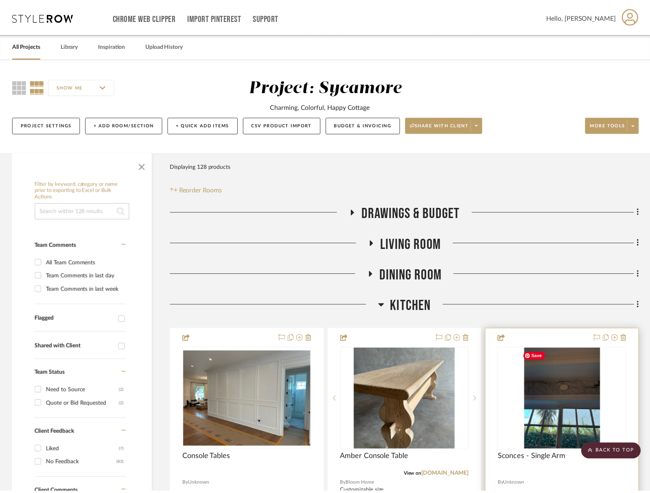
scroll to position [243, 0]
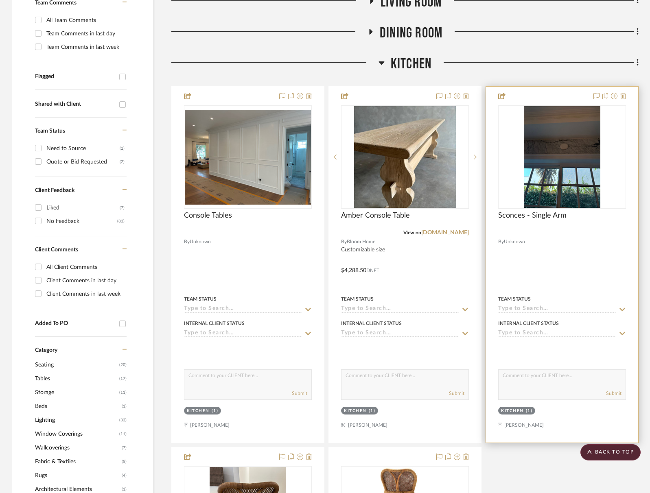
click at [525, 301] on div "Team Status" at bounding box center [514, 298] width 33 height 7
click at [528, 307] on input at bounding box center [557, 310] width 118 height 8
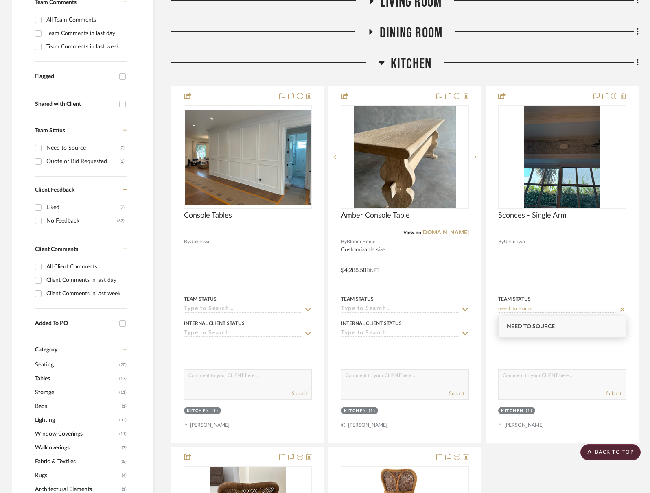
type input "need to sourc"
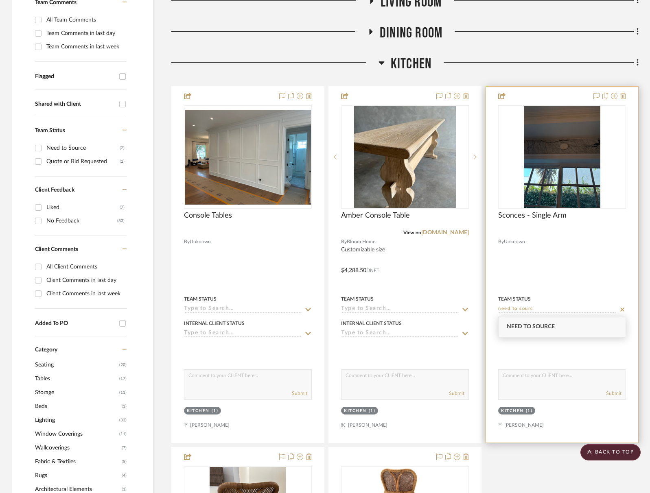
click at [526, 330] on span "Need to Source" at bounding box center [531, 327] width 48 height 6
type input "9/1/2025"
type input "Need to Source"
click at [566, 284] on div at bounding box center [562, 265] width 152 height 356
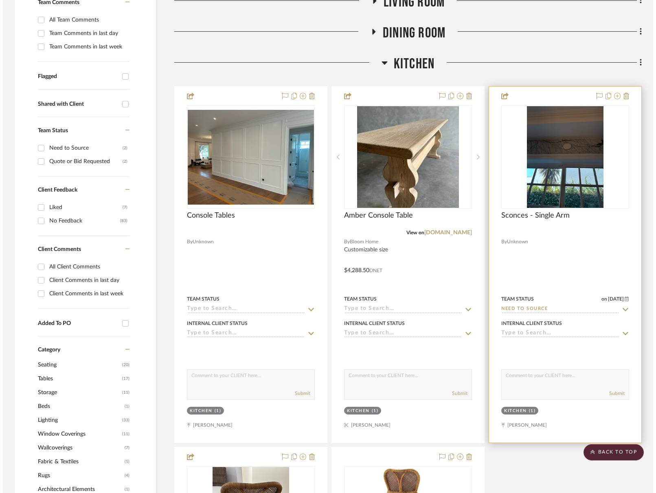
scroll to position [0, 0]
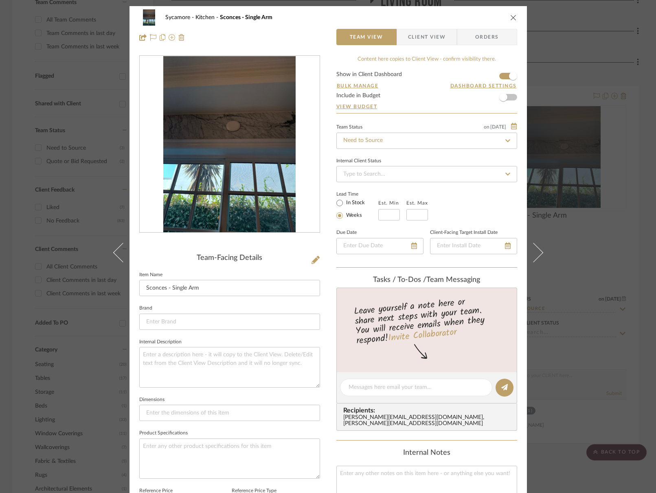
click at [510, 17] on icon "close" at bounding box center [513, 17] width 7 height 7
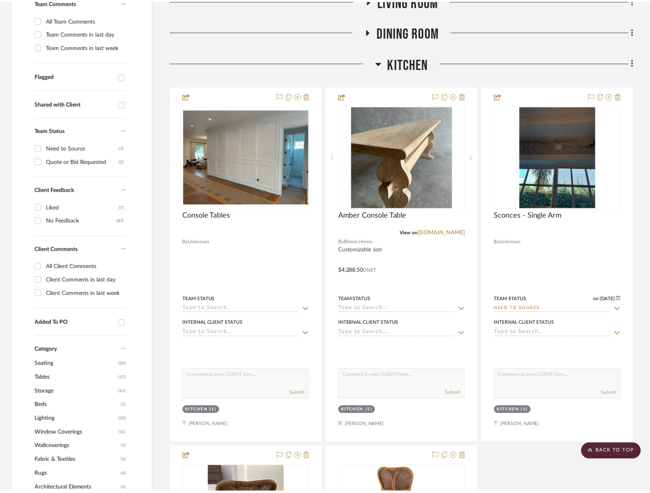
scroll to position [243, 0]
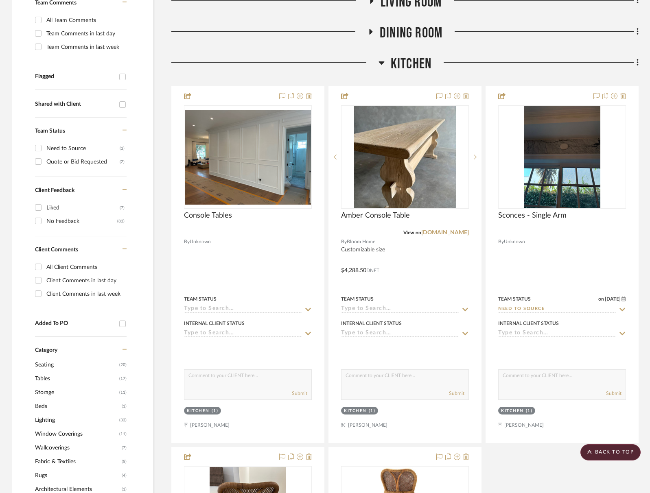
click at [395, 64] on span "Kitchen" at bounding box center [411, 63] width 41 height 17
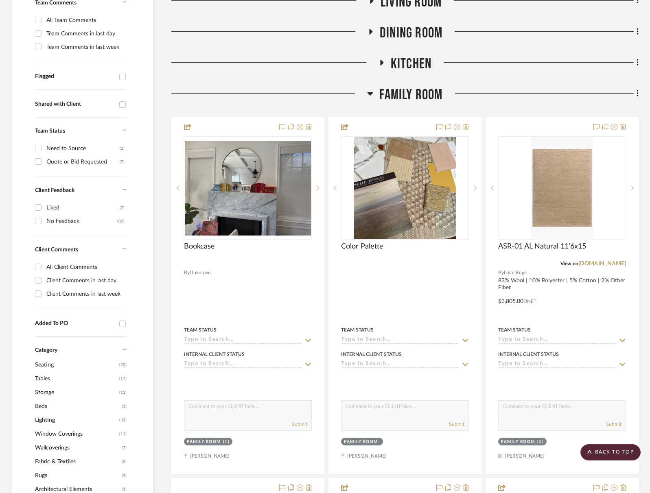
click at [419, 39] on span "Dining Room" at bounding box center [411, 32] width 63 height 17
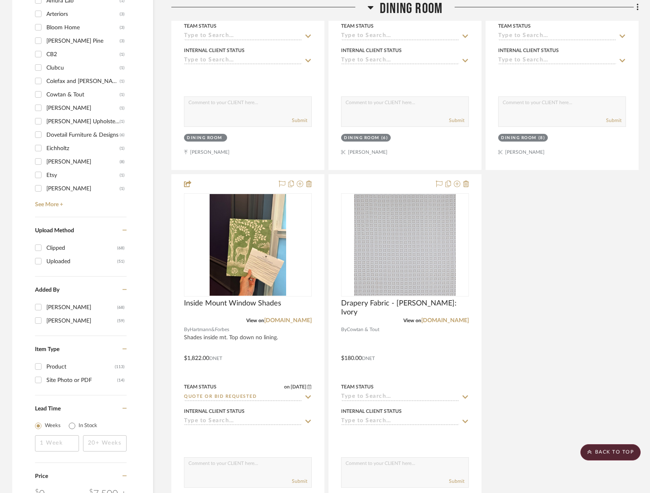
scroll to position [918, 0]
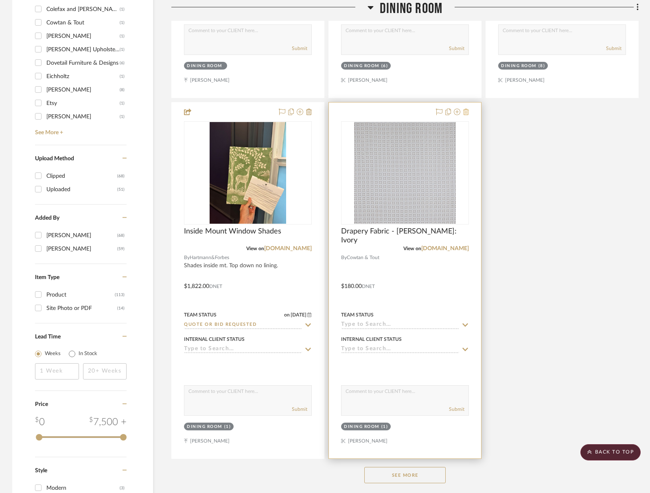
click at [467, 114] on icon at bounding box center [466, 112] width 6 height 7
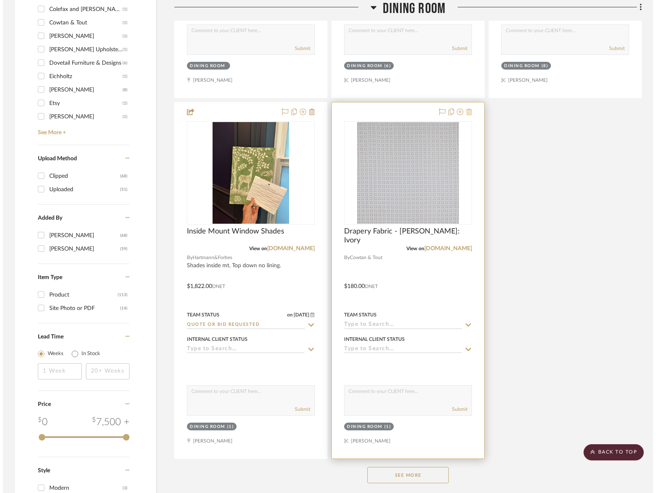
scroll to position [0, 0]
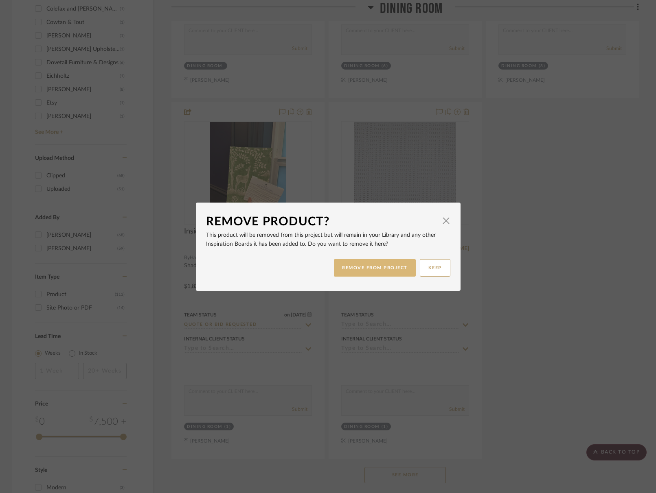
click at [391, 269] on button "REMOVE FROM PROJECT" at bounding box center [375, 267] width 82 height 17
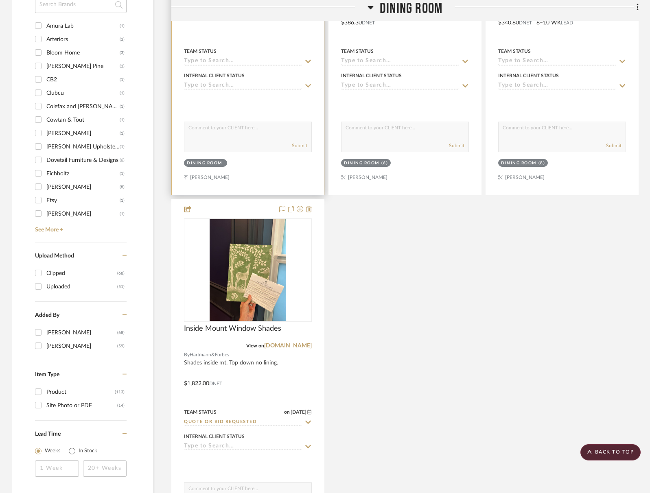
scroll to position [720, 0]
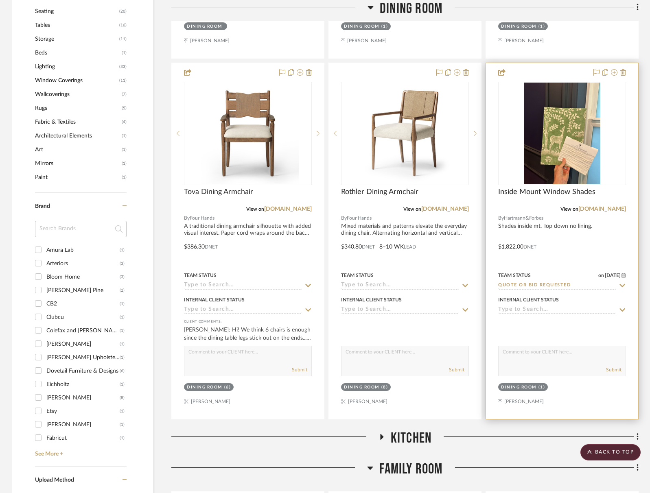
scroll to position [597, 0]
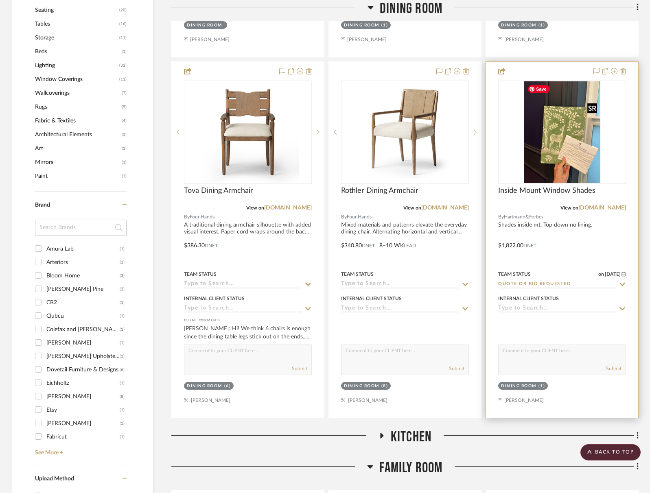
click at [531, 145] on img "0" at bounding box center [562, 132] width 76 height 102
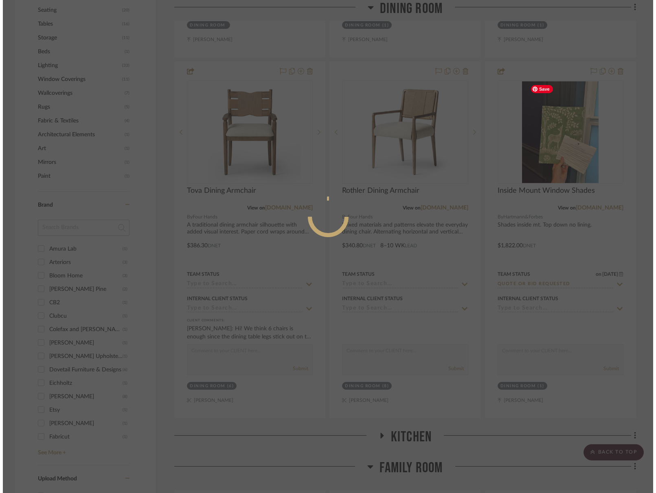
scroll to position [0, 0]
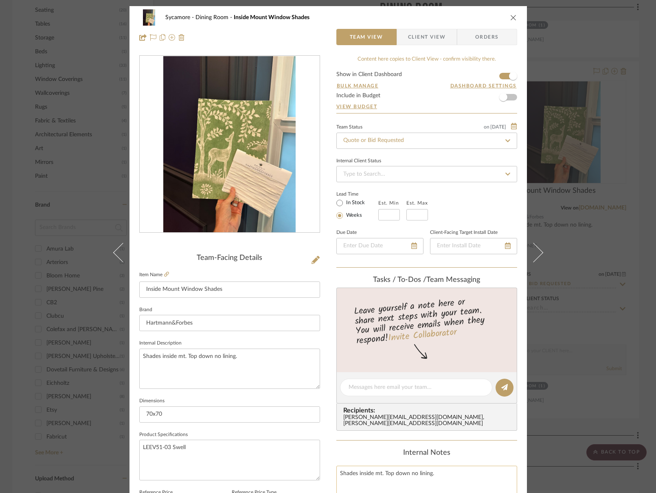
click at [389, 474] on textarea "Shades inside mt. Top down no lining." at bounding box center [426, 486] width 181 height 40
type textarea "Shades inside mt. Top down no lining. match living room fabric - noveltex? some…"
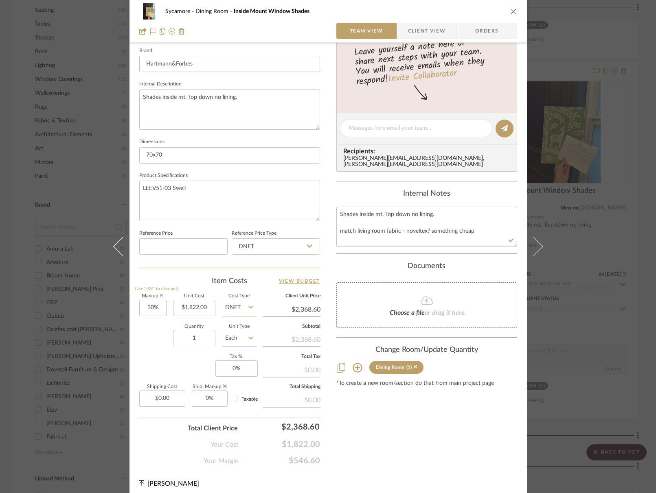
scroll to position [263, 0]
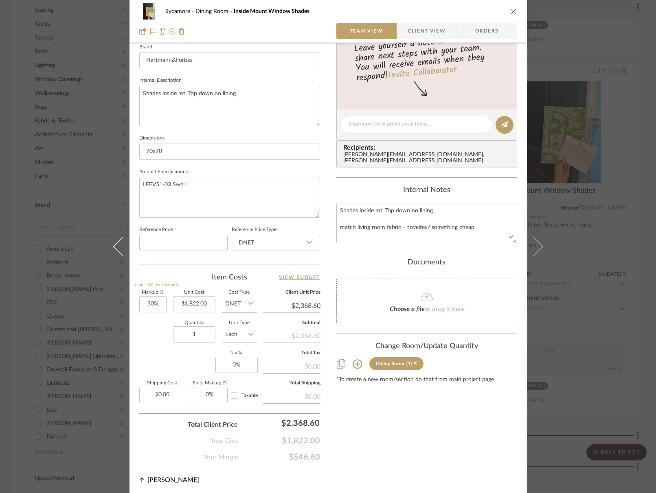
click at [481, 411] on div "Content here copies to Client View - confirm visibility there. Show in Client D…" at bounding box center [426, 127] width 181 height 670
click at [511, 11] on icon "close" at bounding box center [513, 11] width 7 height 7
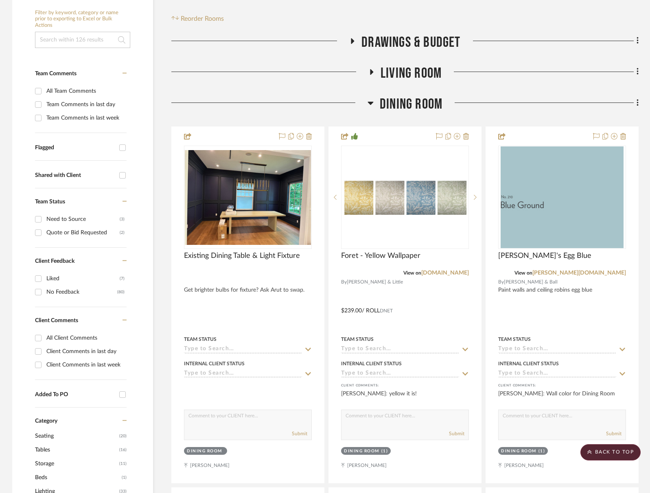
scroll to position [0, 0]
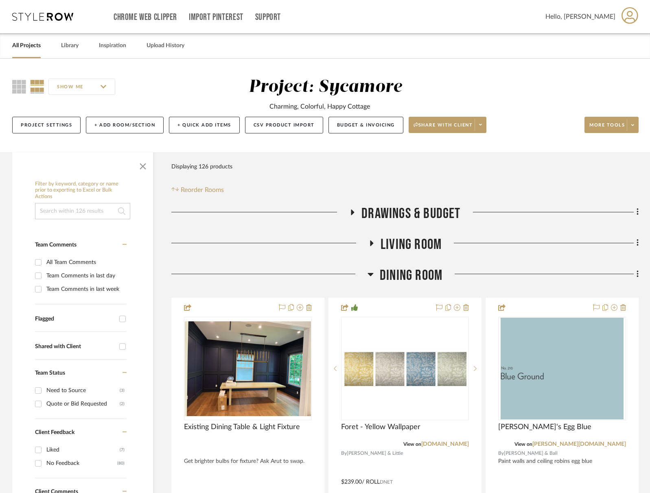
click at [417, 273] on span "Dining Room" at bounding box center [411, 275] width 63 height 17
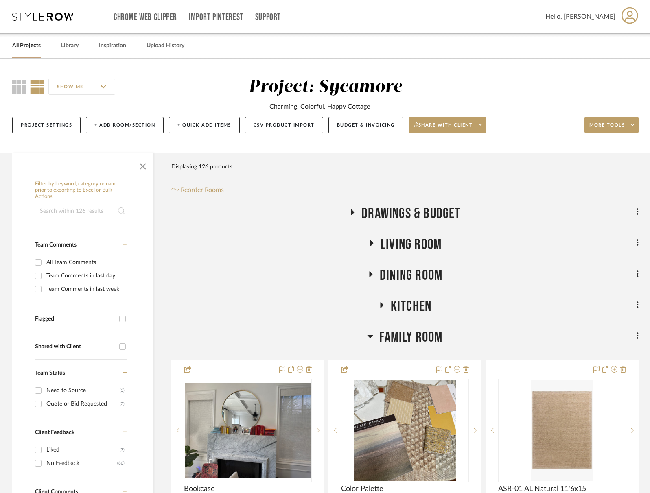
click at [415, 304] on span "Kitchen" at bounding box center [411, 306] width 41 height 17
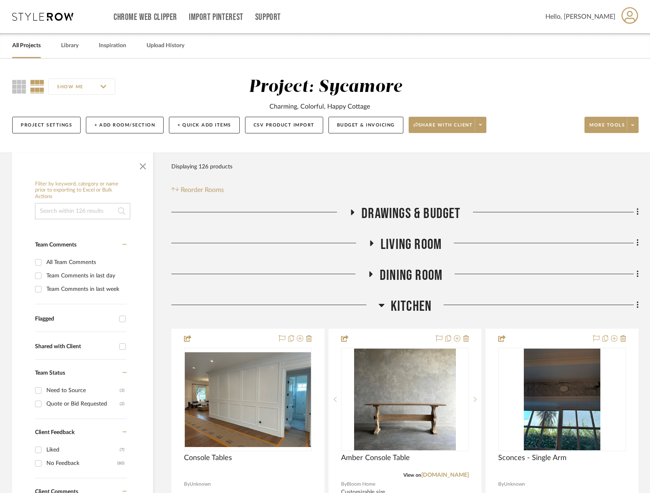
click at [415, 304] on span "Kitchen" at bounding box center [411, 306] width 41 height 17
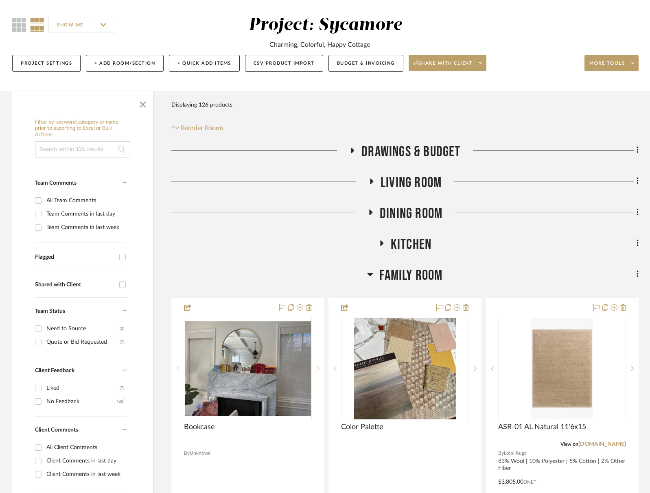
scroll to position [63, 0]
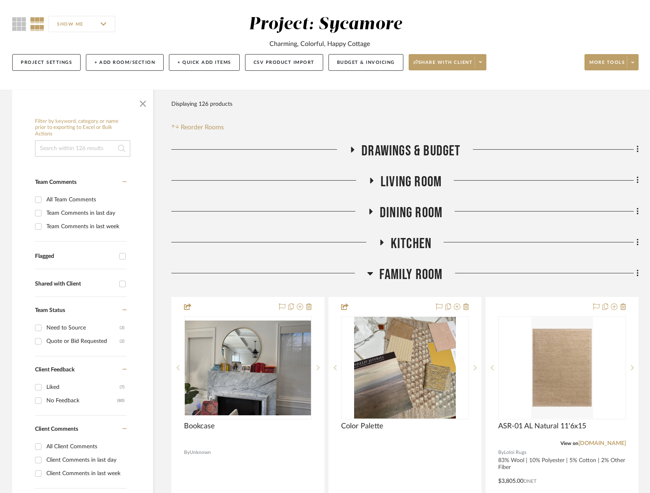
click at [420, 237] on span "Kitchen" at bounding box center [411, 243] width 41 height 17
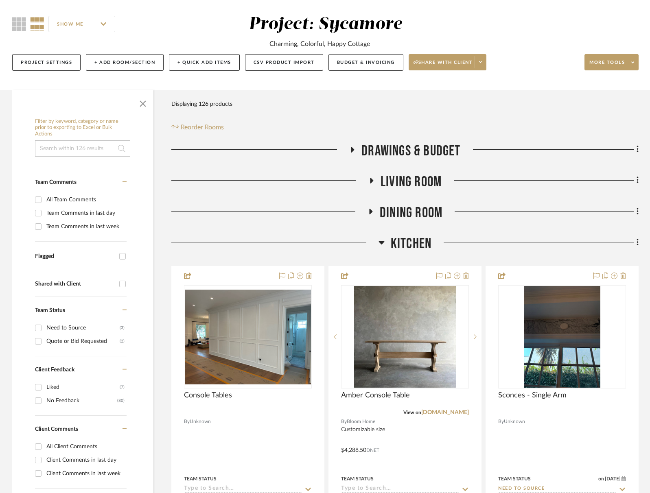
click at [420, 237] on span "Kitchen" at bounding box center [411, 243] width 41 height 17
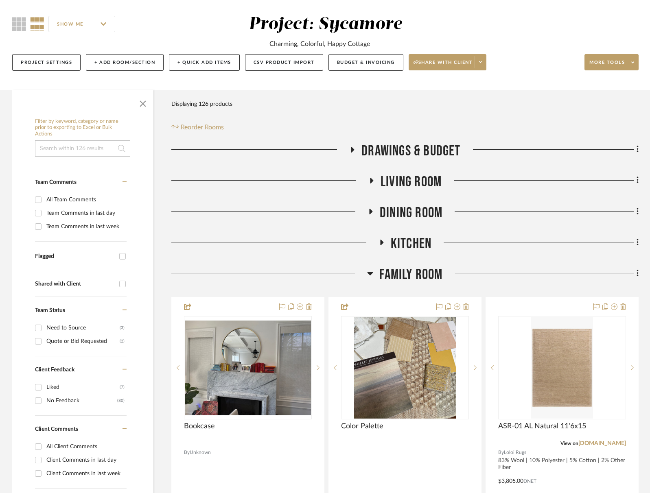
scroll to position [63, 0]
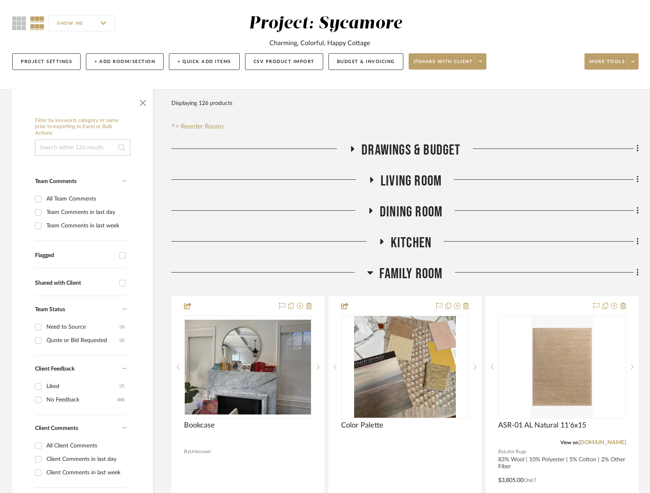
click at [428, 278] on span "Family Room" at bounding box center [410, 273] width 63 height 17
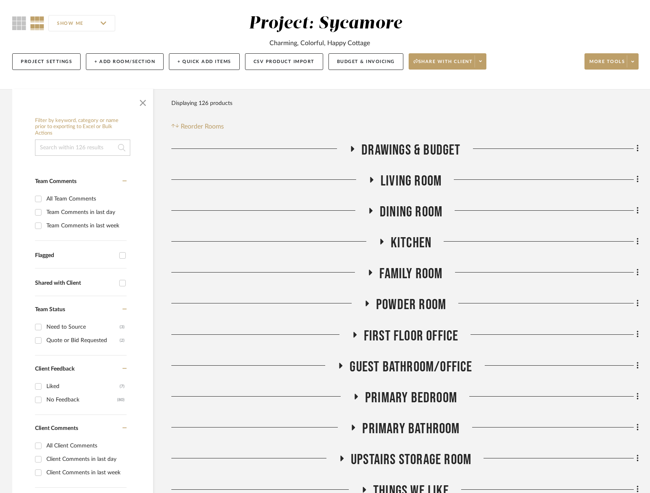
click at [428, 278] on span "Family Room" at bounding box center [410, 273] width 63 height 17
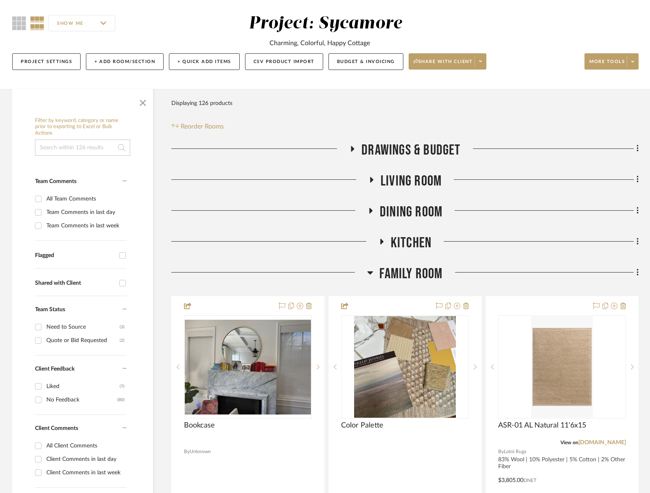
click at [415, 247] on span "Kitchen" at bounding box center [411, 242] width 41 height 17
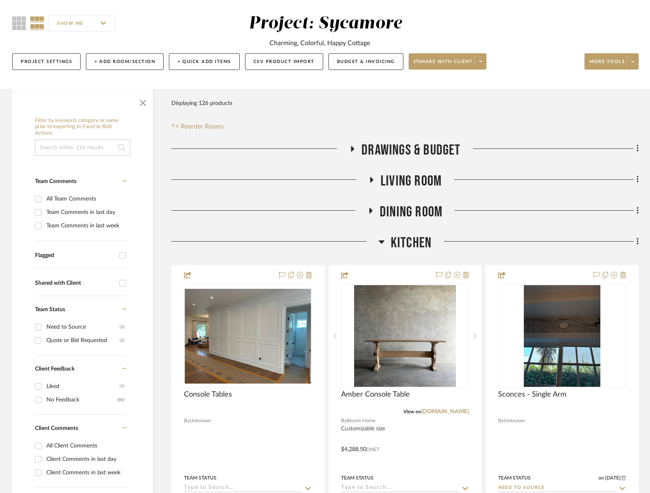
click at [413, 241] on span "Kitchen" at bounding box center [411, 242] width 41 height 17
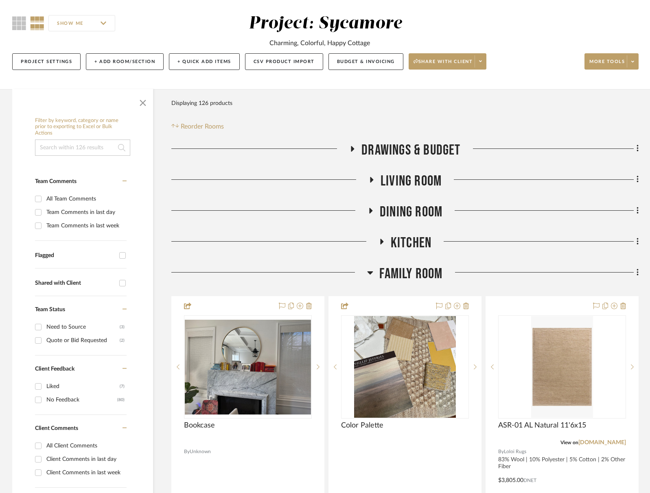
click at [413, 241] on span "Kitchen" at bounding box center [411, 242] width 41 height 17
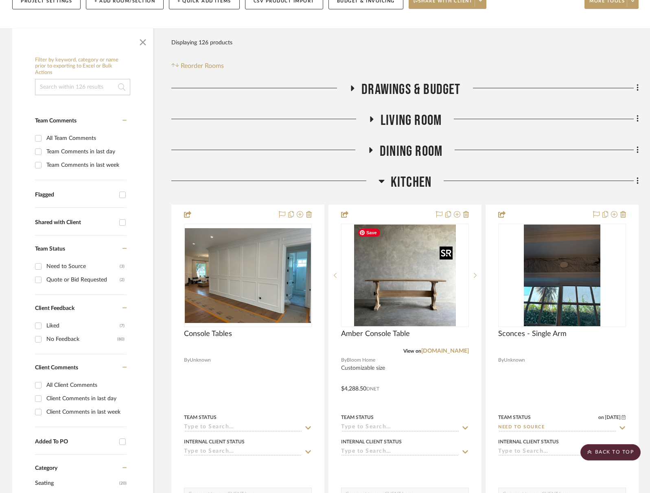
scroll to position [68, 0]
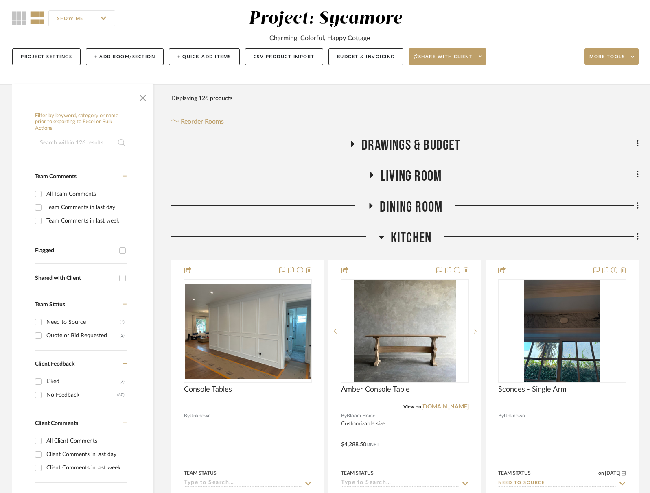
click at [404, 230] on span "Kitchen" at bounding box center [411, 237] width 41 height 17
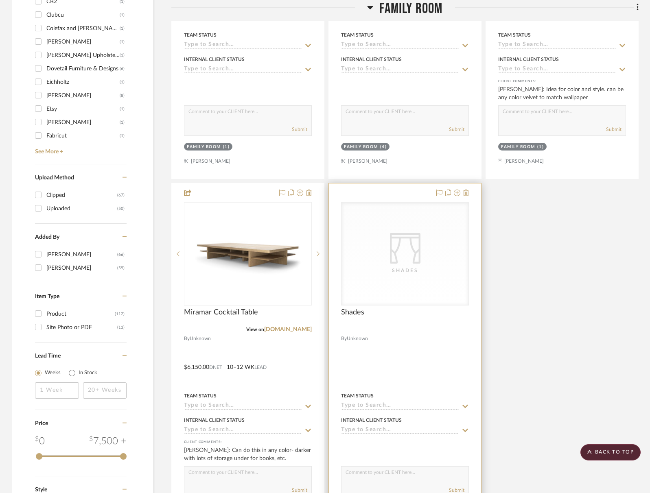
scroll to position [987, 0]
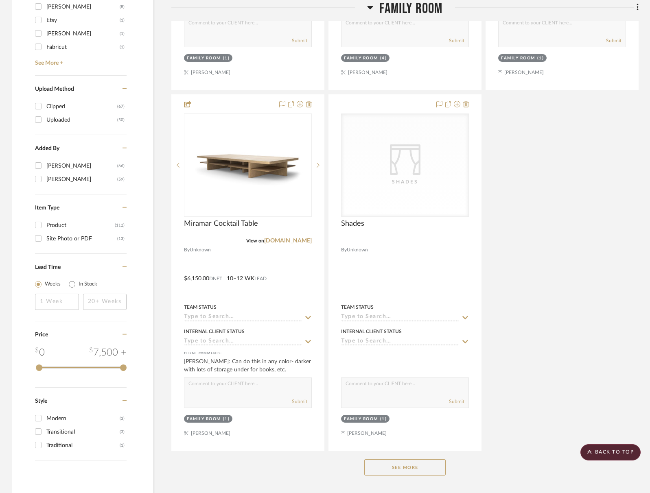
drag, startPoint x: 421, startPoint y: 465, endPoint x: 417, endPoint y: 466, distance: 4.5
click at [421, 465] on button "See More" at bounding box center [404, 467] width 81 height 16
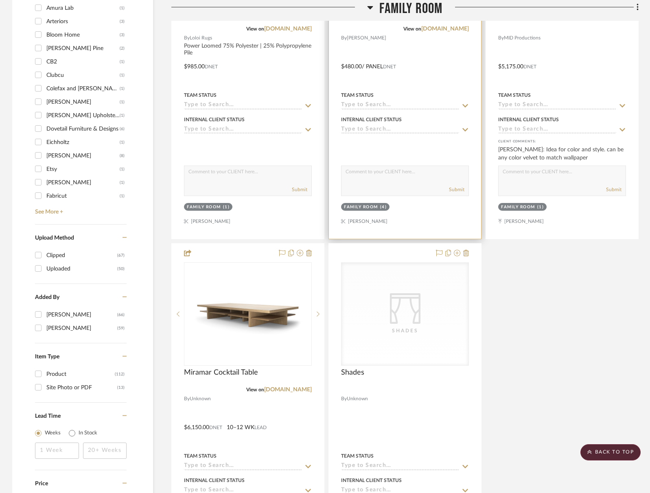
scroll to position [859, 0]
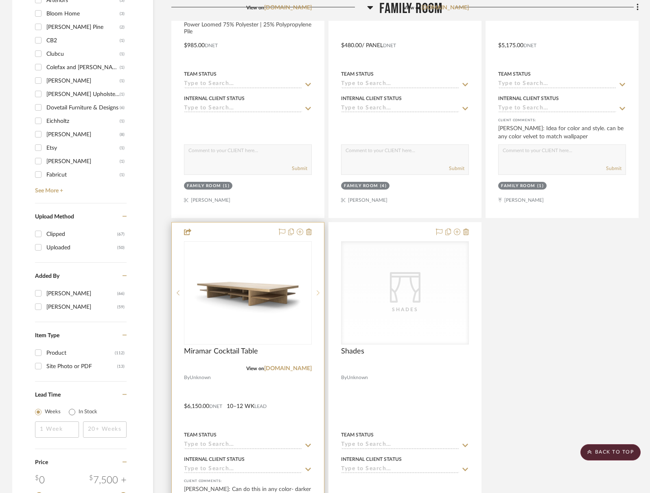
click at [321, 291] on sr-next-btn at bounding box center [318, 293] width 12 height 6
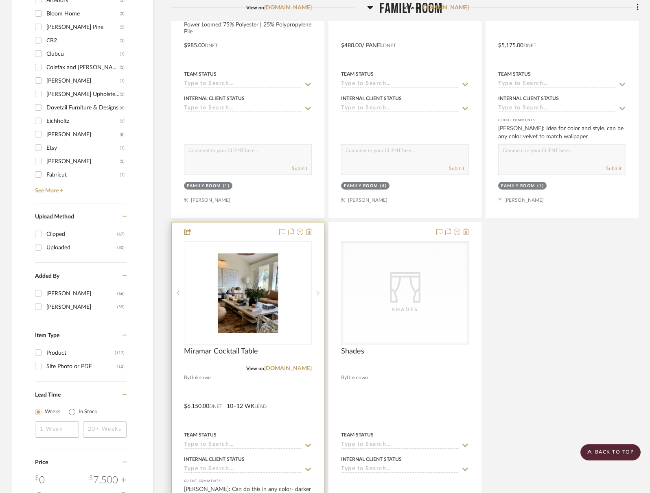
click at [321, 291] on sr-next-btn at bounding box center [318, 293] width 12 height 6
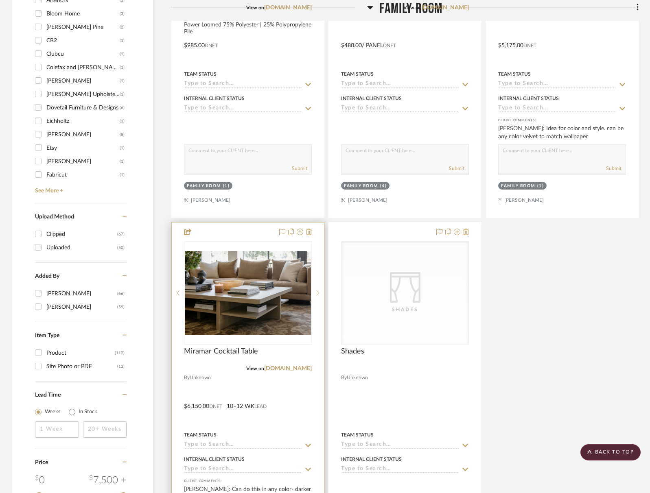
click at [321, 291] on sr-next-btn at bounding box center [318, 293] width 12 height 6
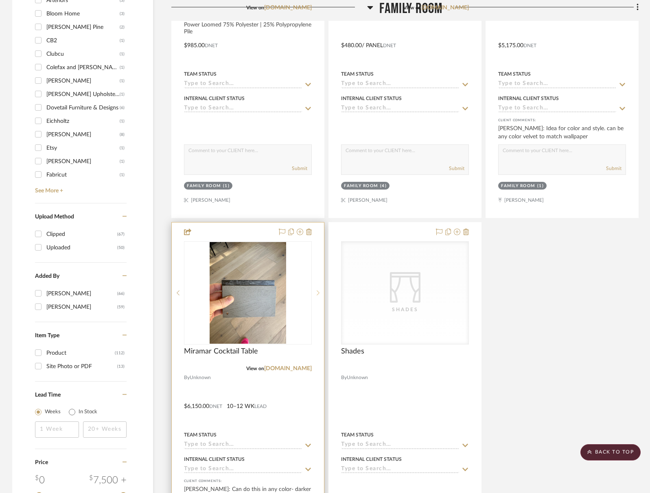
click at [321, 291] on sr-next-btn at bounding box center [318, 293] width 12 height 6
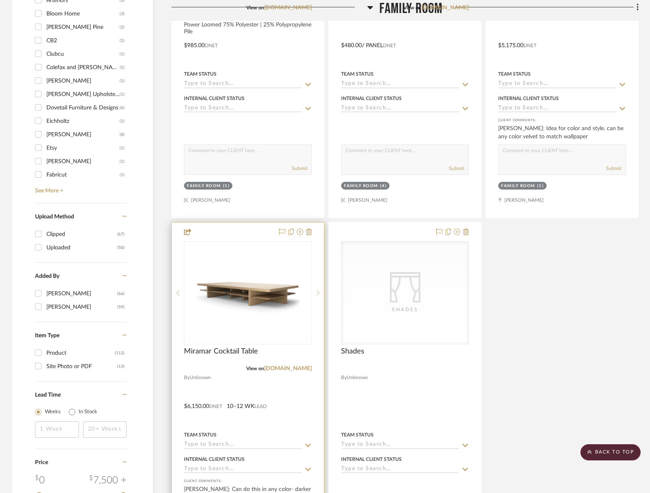
click at [321, 291] on sr-next-btn at bounding box center [318, 293] width 12 height 6
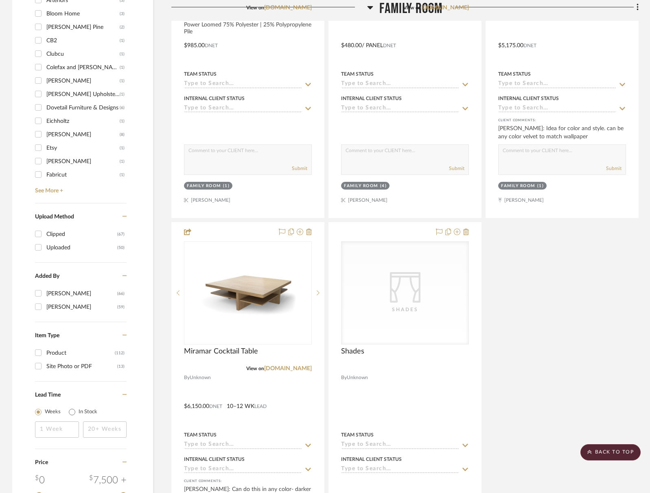
click at [550, 321] on div "Bookcase By Unknown Team Status Internal Client Status client Comments: Submit …" at bounding box center [404, 39] width 467 height 1079
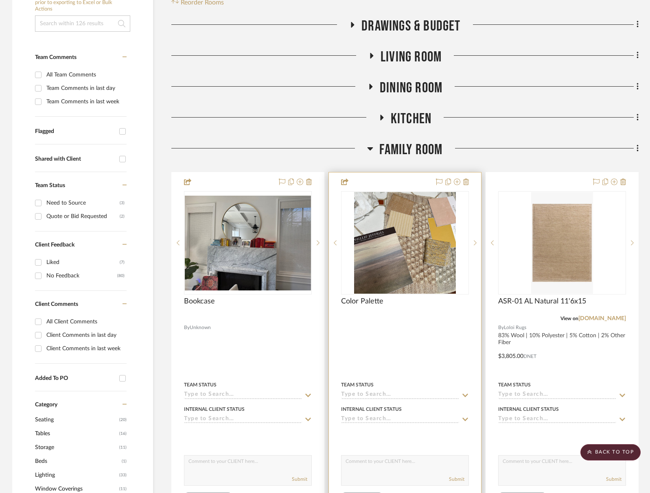
scroll to position [156, 0]
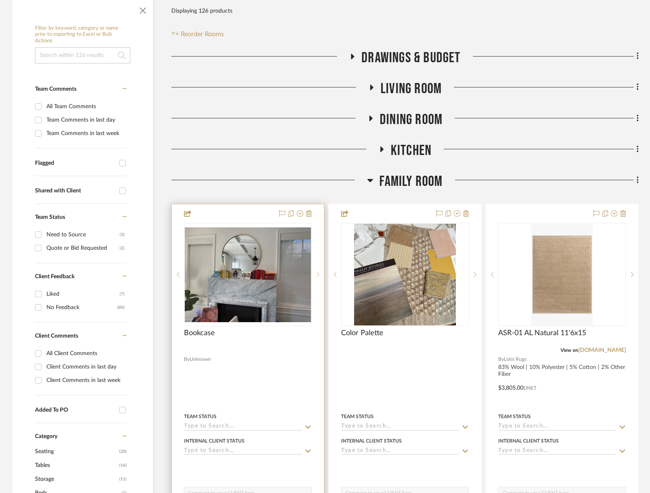
click at [321, 277] on sr-next-btn at bounding box center [318, 275] width 12 height 6
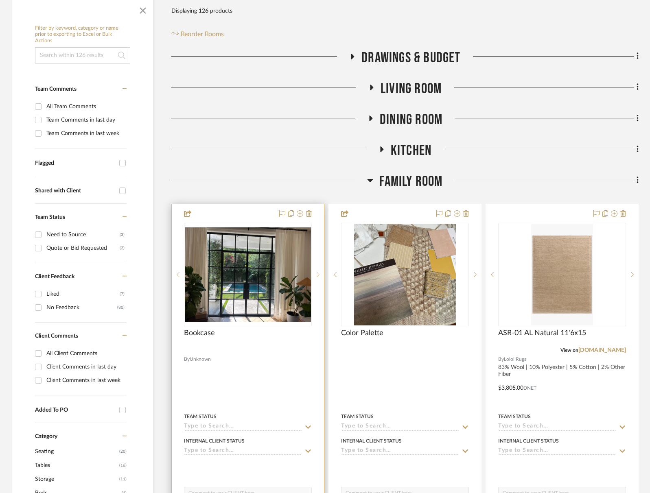
click at [321, 277] on sr-next-btn at bounding box center [318, 275] width 12 height 6
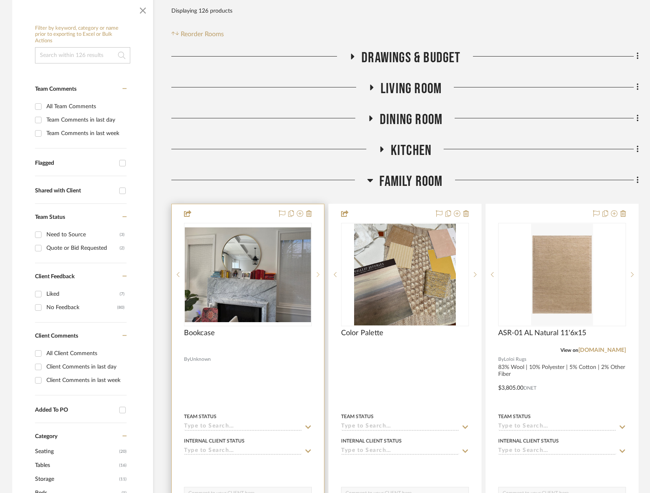
click at [321, 277] on sr-next-btn at bounding box center [318, 275] width 12 height 6
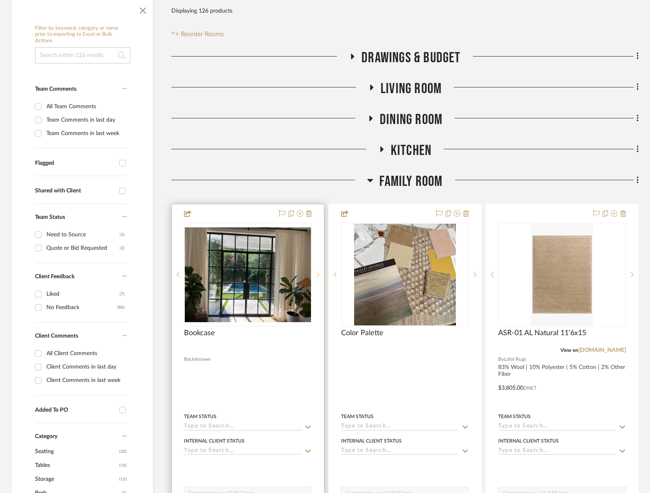
click at [321, 277] on sr-next-btn at bounding box center [318, 275] width 12 height 6
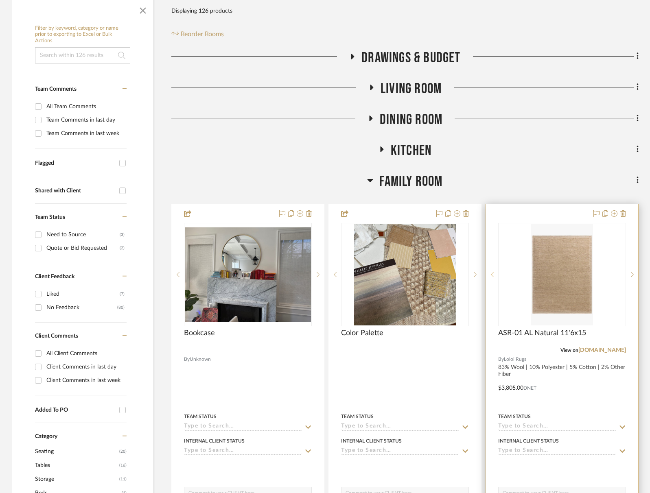
click at [492, 279] on div at bounding box center [492, 274] width 12 height 103
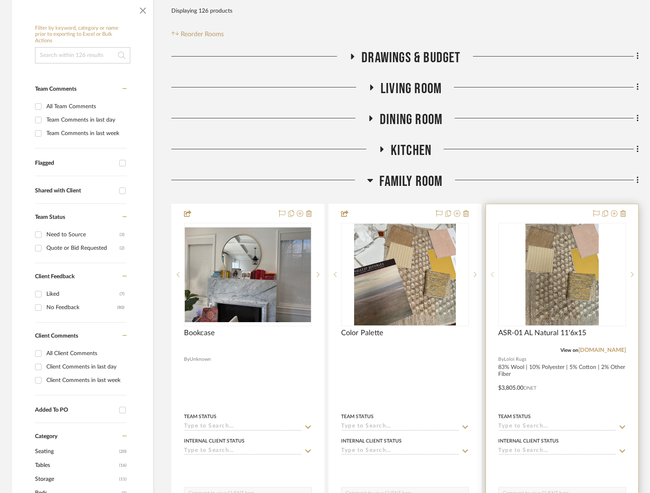
click at [492, 279] on div at bounding box center [492, 274] width 12 height 103
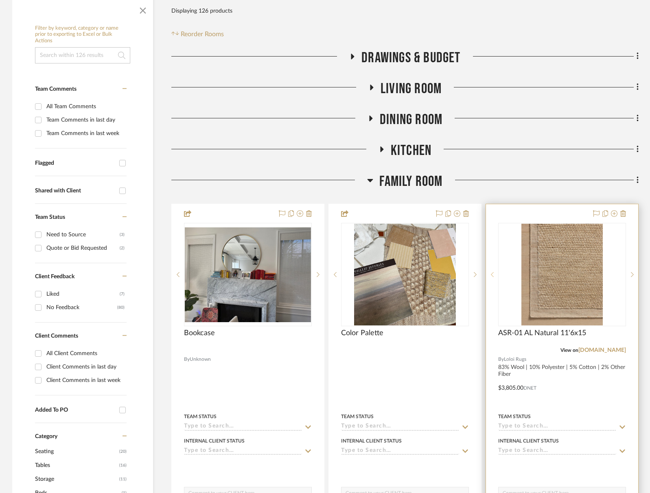
click at [492, 279] on div at bounding box center [492, 274] width 12 height 103
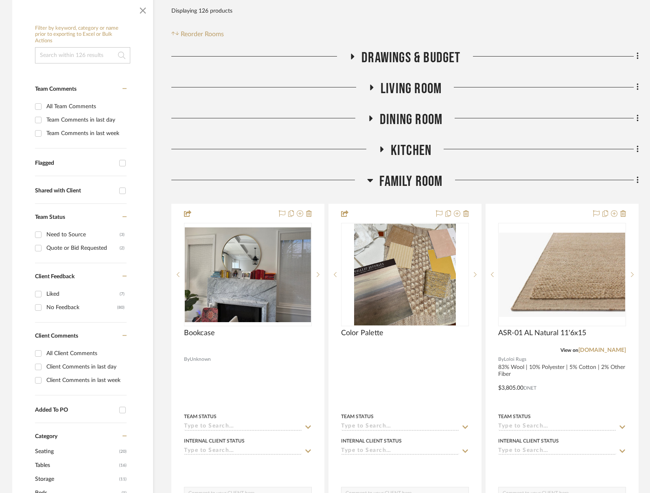
scroll to position [586, 0]
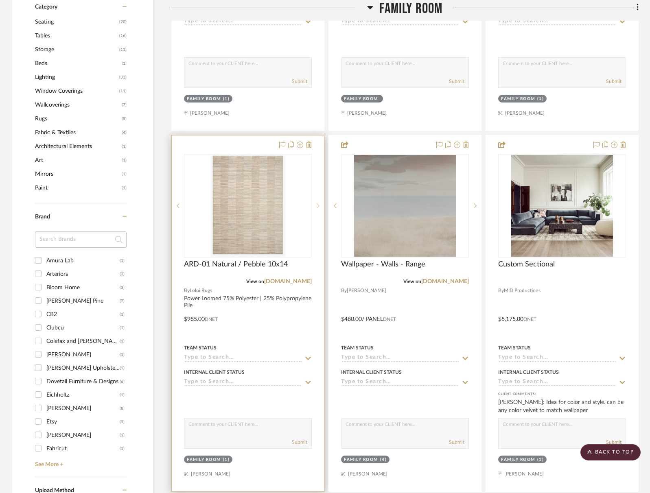
click at [318, 203] on icon at bounding box center [318, 206] width 3 height 6
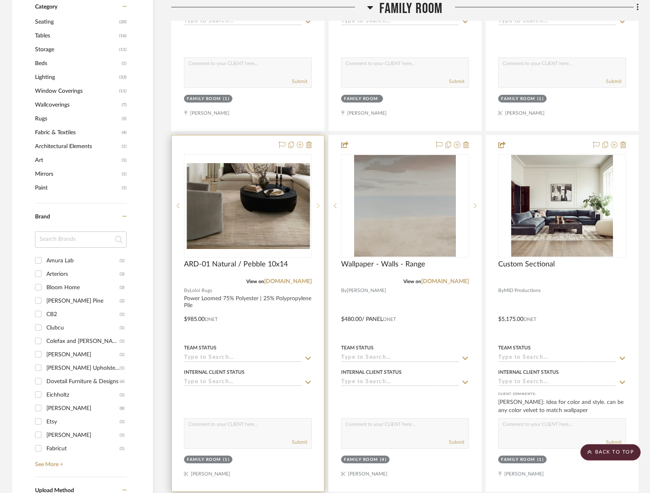
click at [318, 203] on icon at bounding box center [318, 206] width 3 height 6
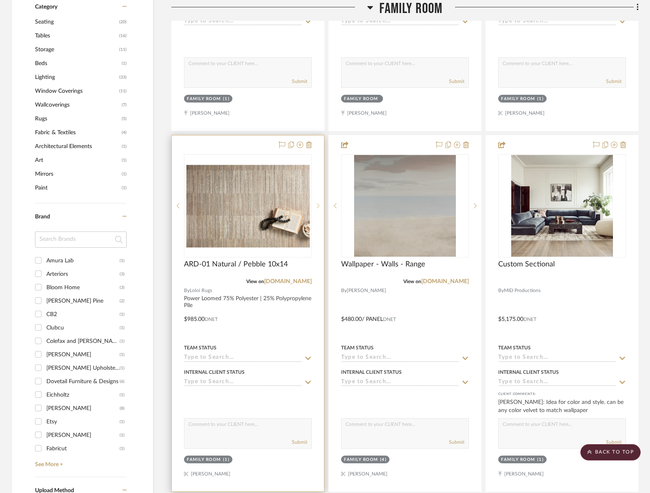
click at [318, 203] on icon at bounding box center [318, 206] width 3 height 6
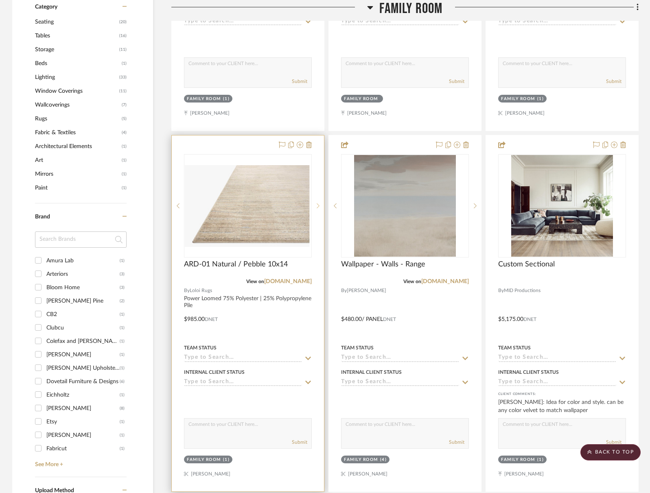
click at [318, 203] on icon at bounding box center [318, 206] width 3 height 6
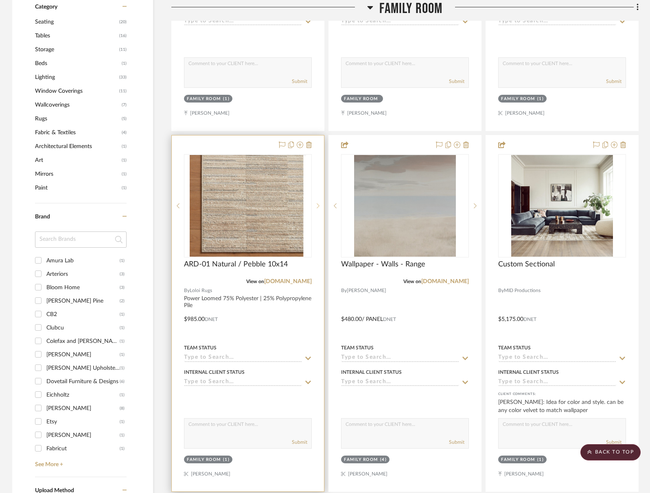
click at [318, 203] on icon at bounding box center [318, 206] width 3 height 6
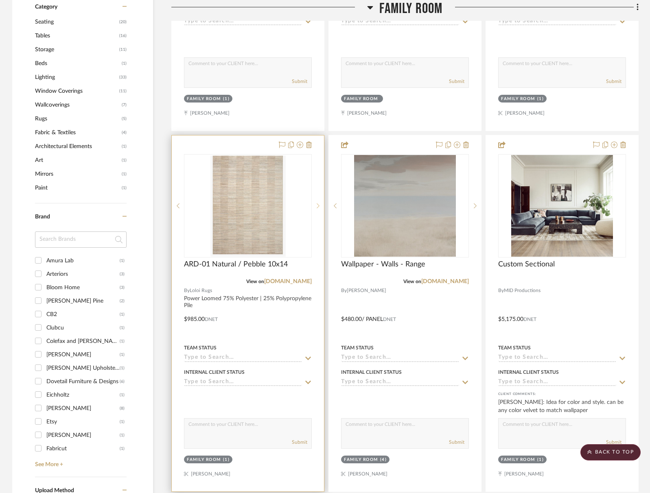
click at [318, 203] on icon at bounding box center [318, 206] width 3 height 6
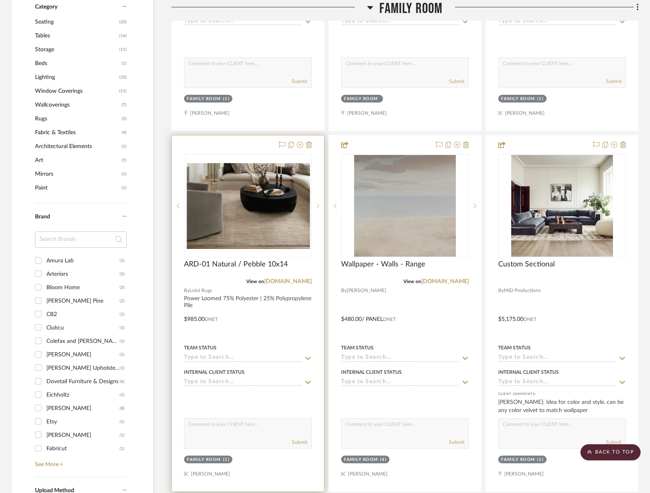
click at [315, 207] on sr-next-btn at bounding box center [318, 206] width 12 height 6
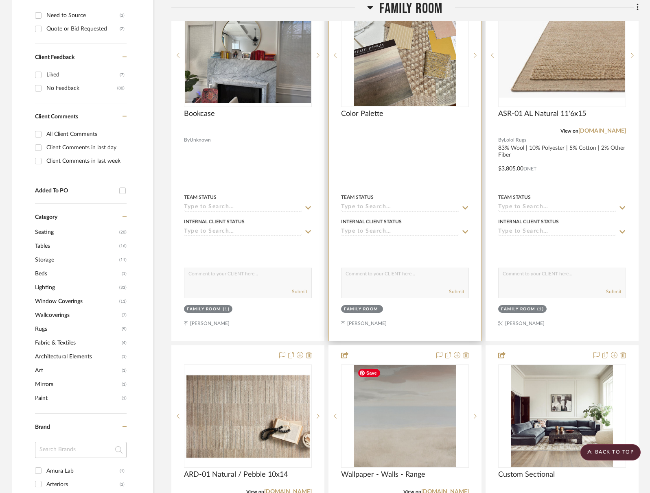
scroll to position [319, 0]
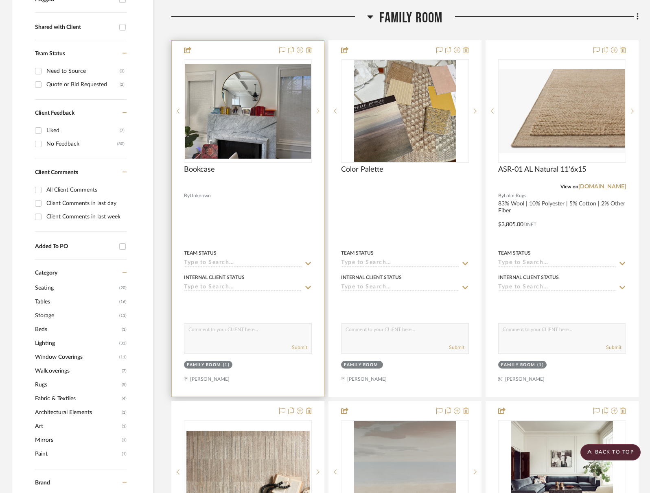
click at [318, 110] on icon at bounding box center [318, 111] width 3 height 5
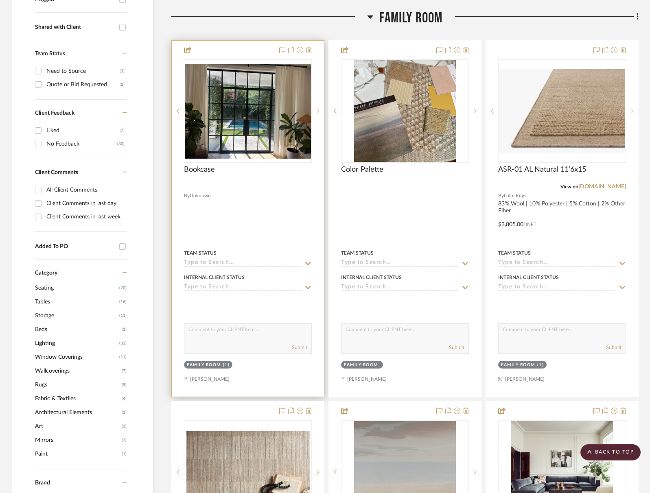
click at [318, 110] on icon at bounding box center [318, 111] width 3 height 5
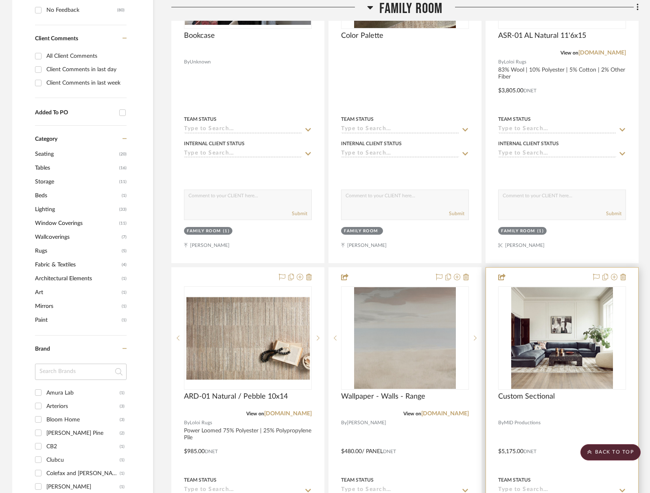
scroll to position [629, 0]
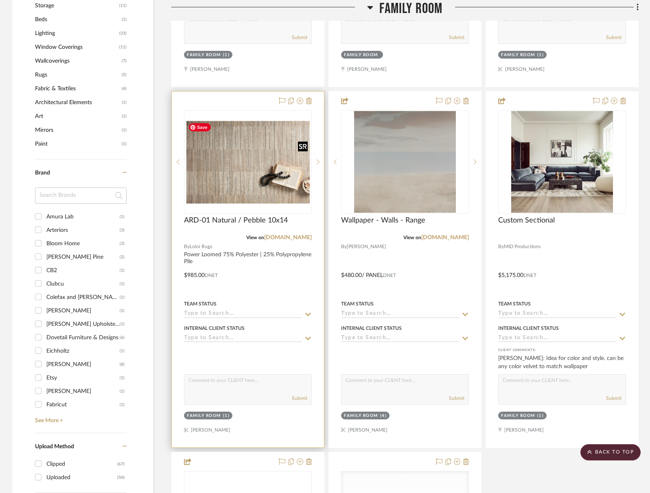
click at [276, 173] on img "2" at bounding box center [248, 162] width 126 height 85
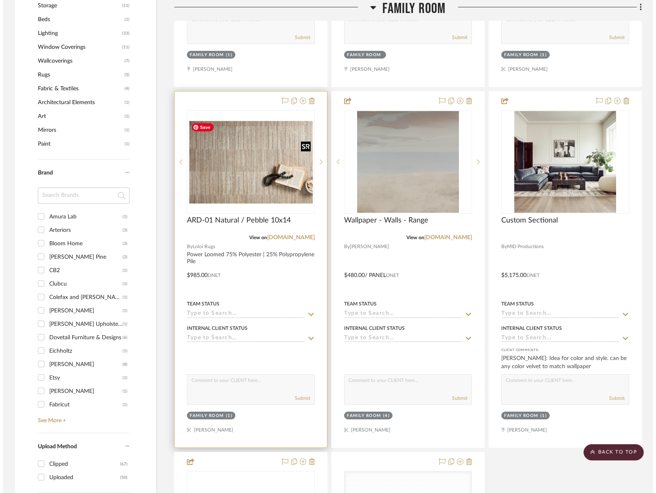
scroll to position [0, 0]
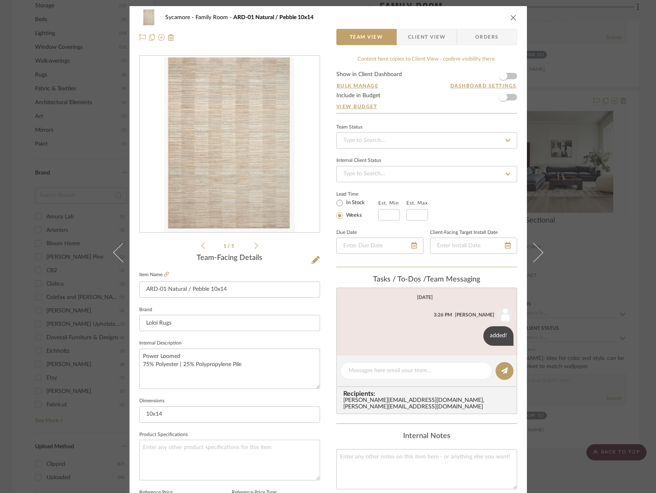
drag, startPoint x: 510, startPoint y: 19, endPoint x: 507, endPoint y: 24, distance: 5.7
click at [510, 19] on icon "close" at bounding box center [513, 17] width 7 height 7
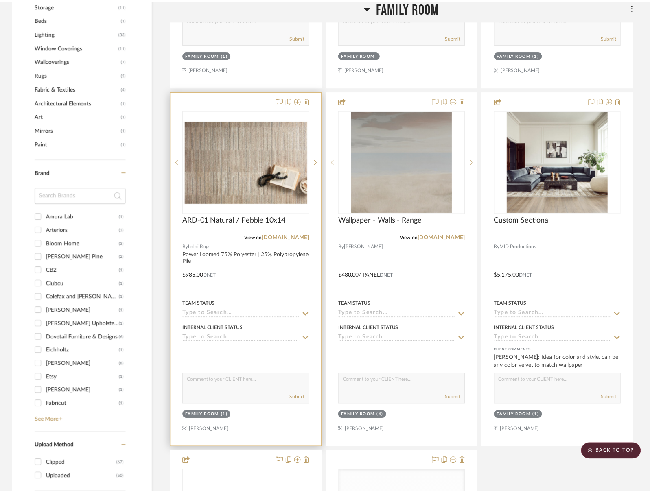
scroll to position [629, 0]
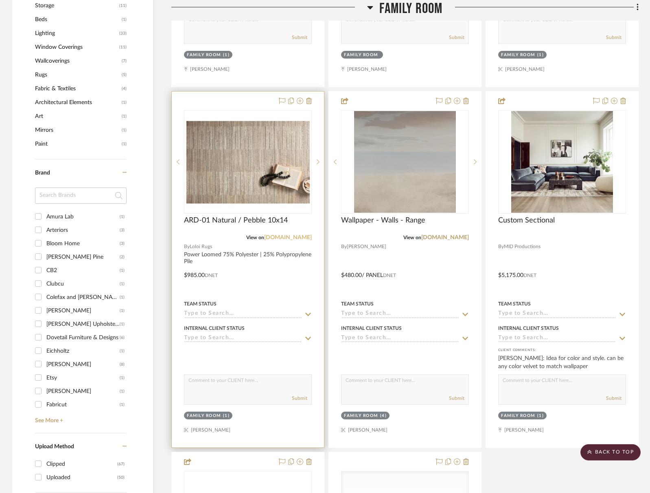
click at [298, 238] on link "[DOMAIN_NAME]" at bounding box center [288, 238] width 48 height 6
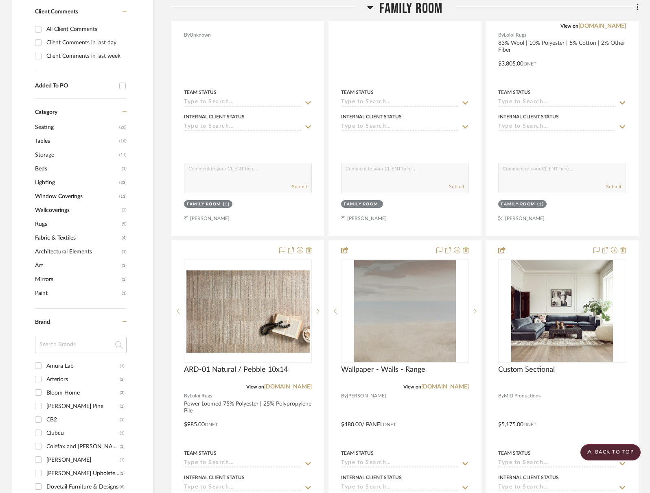
scroll to position [79, 0]
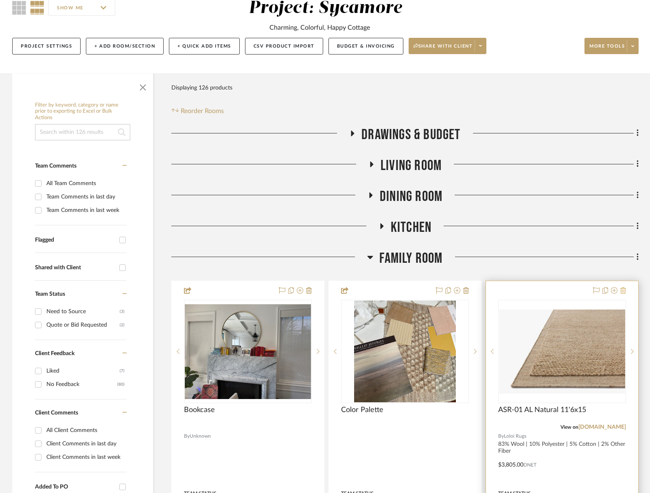
click at [625, 290] on icon at bounding box center [623, 290] width 6 height 7
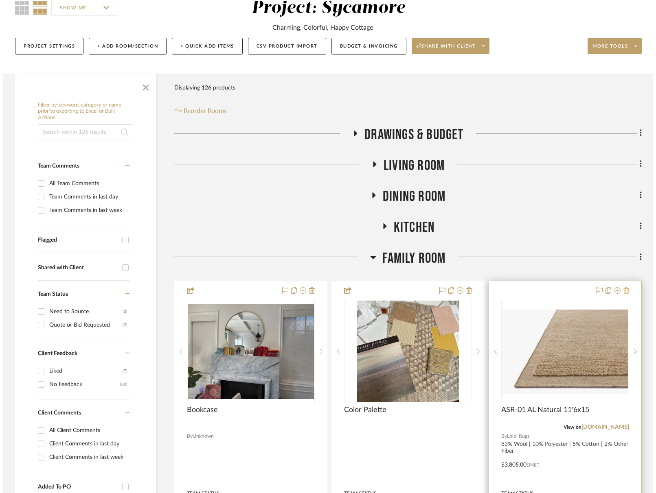
scroll to position [0, 0]
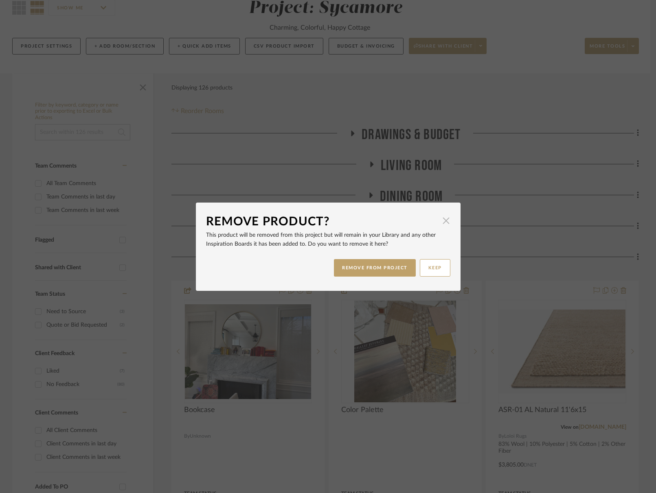
click at [442, 223] on span "button" at bounding box center [446, 221] width 16 height 16
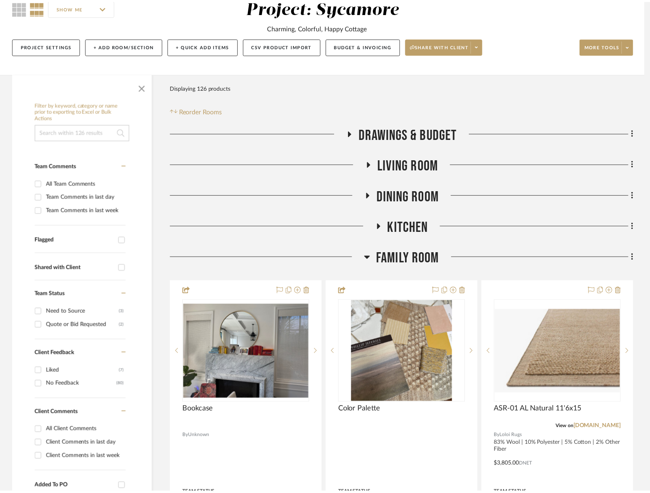
scroll to position [79, 0]
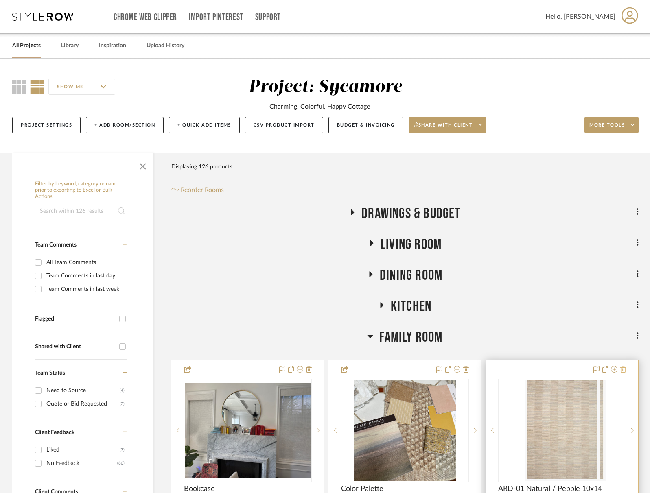
click at [625, 368] on icon at bounding box center [623, 369] width 6 height 7
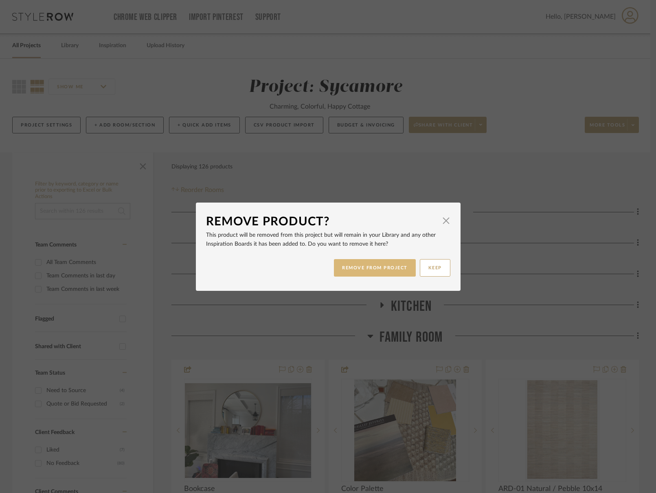
click at [382, 262] on button "REMOVE FROM PROJECT" at bounding box center [375, 267] width 82 height 17
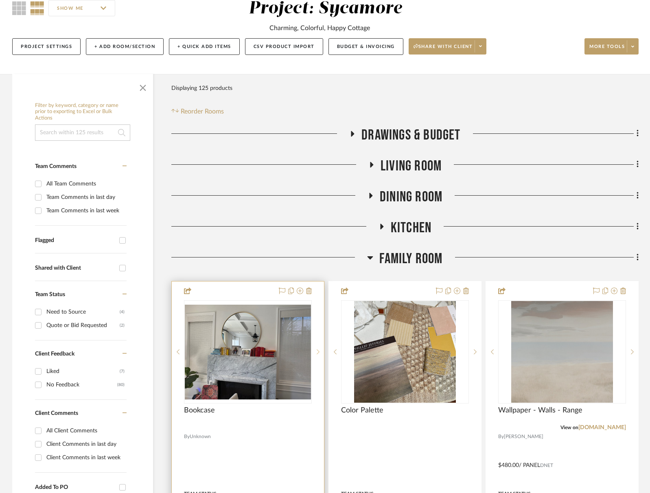
click at [320, 352] on sr-next-btn at bounding box center [318, 352] width 12 height 6
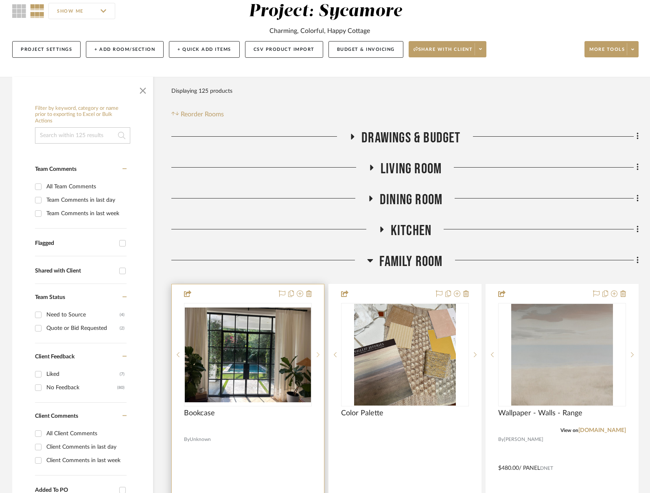
click at [320, 352] on sr-next-btn at bounding box center [318, 355] width 12 height 6
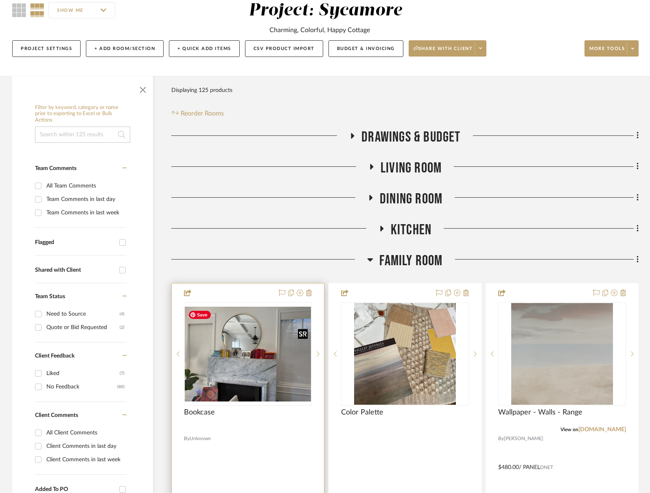
scroll to position [78, 0]
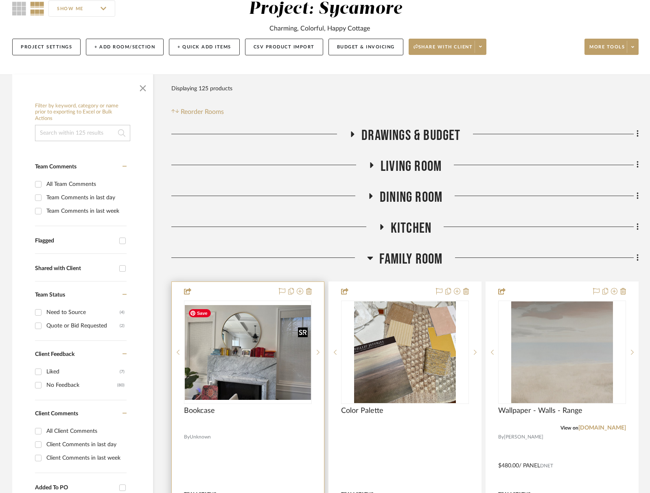
click at [227, 396] on img "0" at bounding box center [248, 352] width 126 height 95
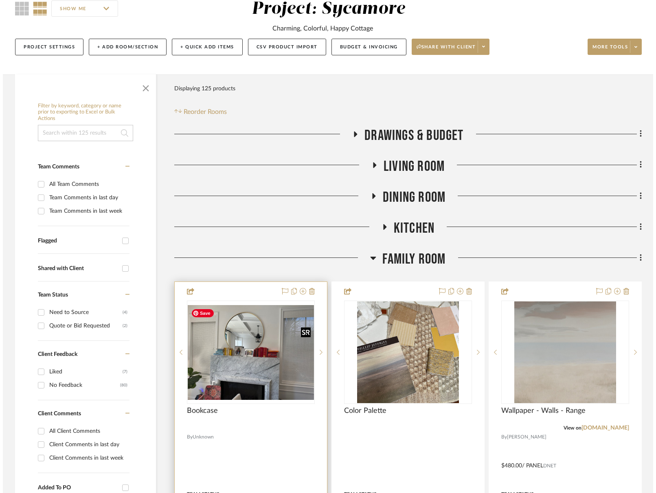
scroll to position [0, 0]
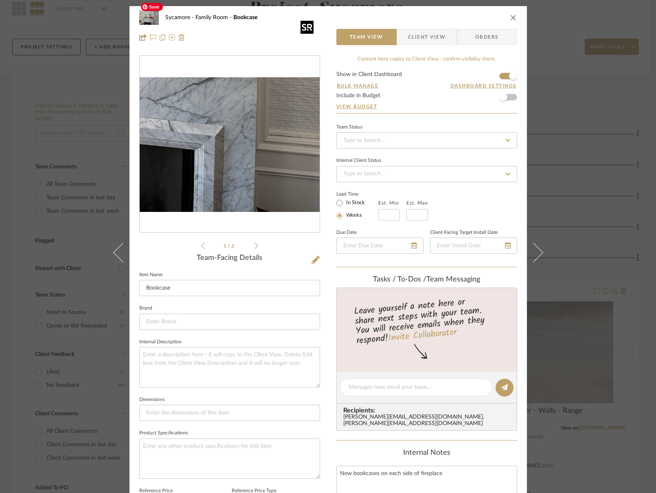
click at [258, 192] on img "0" at bounding box center [230, 144] width 180 height 135
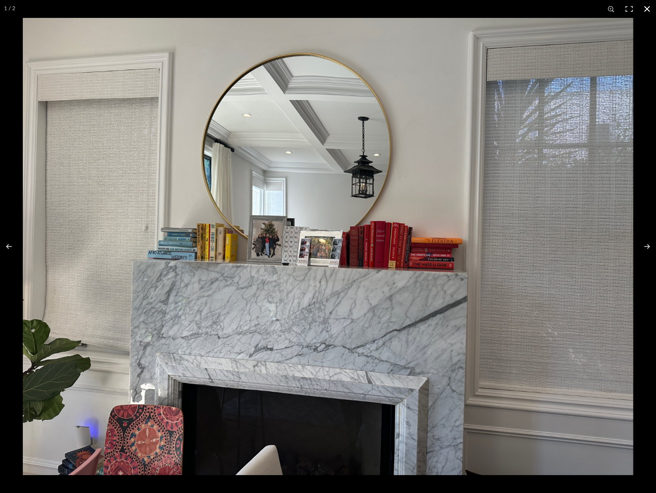
click at [651, 8] on button at bounding box center [647, 9] width 18 height 18
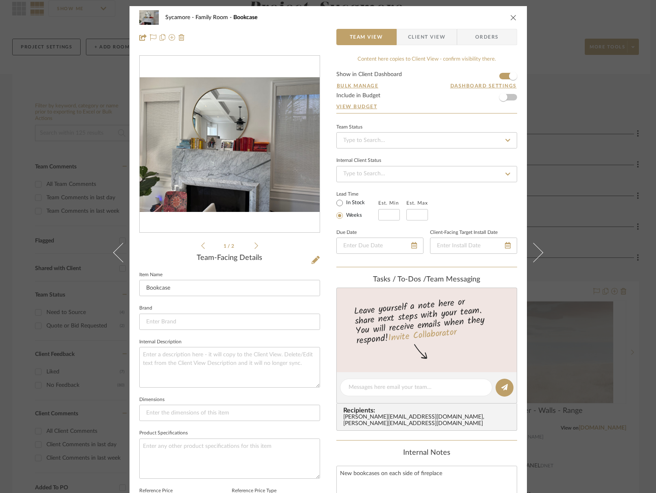
click at [256, 245] on div "1 / 2" at bounding box center [229, 152] width 181 height 195
click at [254, 245] on icon at bounding box center [256, 245] width 4 height 7
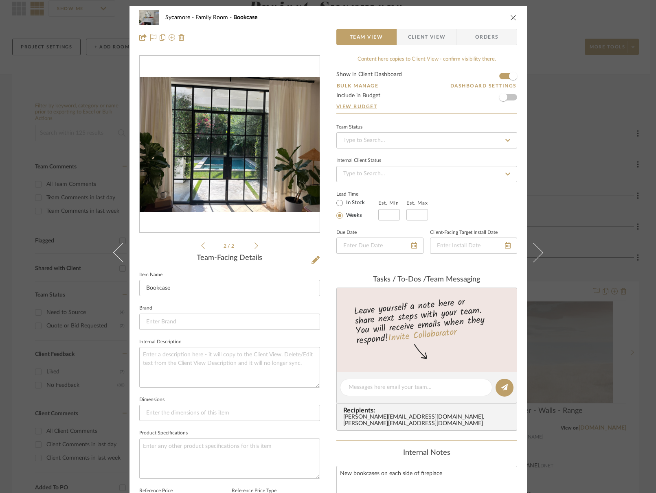
click at [254, 245] on icon at bounding box center [256, 245] width 4 height 7
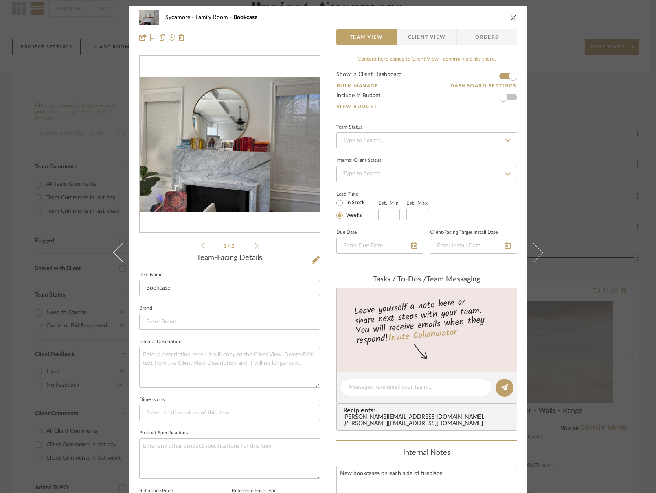
click at [254, 245] on icon at bounding box center [256, 245] width 4 height 7
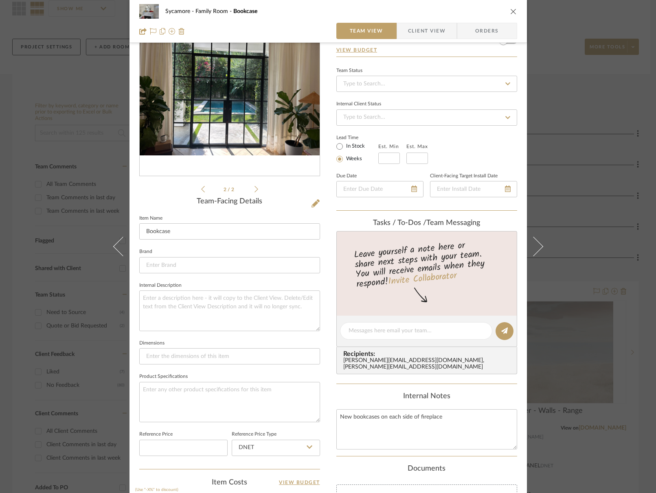
scroll to position [84, 0]
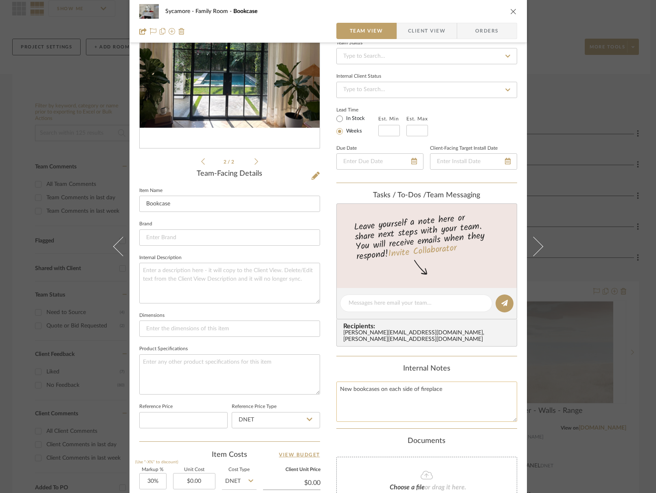
click at [389, 396] on textarea "New bookcases on each side of fireplace" at bounding box center [426, 402] width 181 height 40
type textarea "New bookcases on each side of fireplace painted white from campos - soft subtle…"
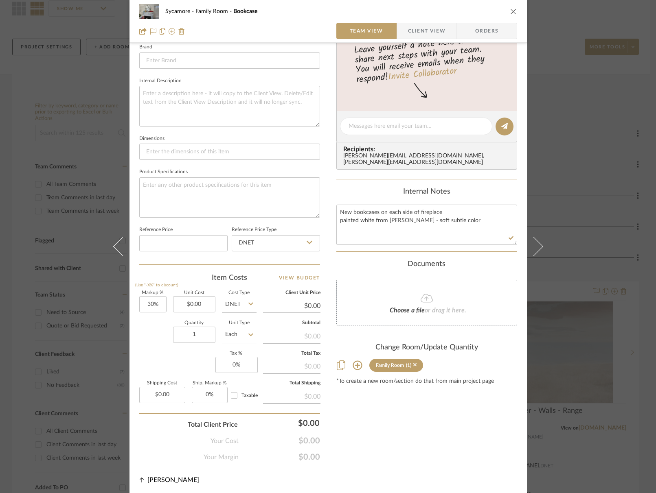
scroll to position [262, 0]
click at [167, 68] on input at bounding box center [229, 60] width 181 height 16
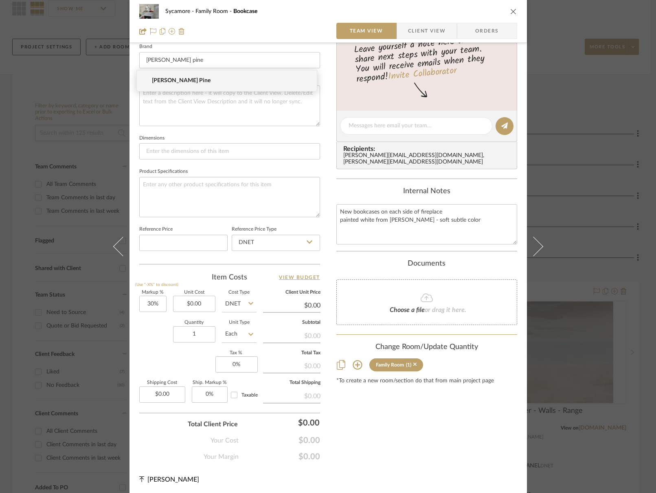
click at [166, 82] on span "[PERSON_NAME] Pine" at bounding box center [230, 80] width 156 height 7
type input "[PERSON_NAME] Pine"
click at [298, 142] on fieldset "Dimensions" at bounding box center [229, 146] width 181 height 27
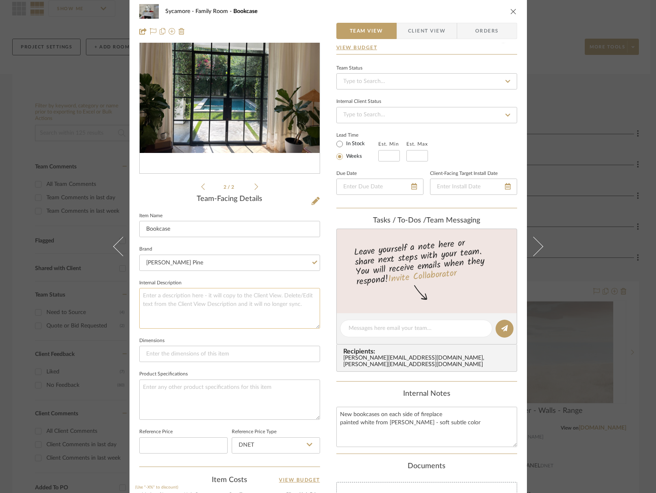
scroll to position [0, 0]
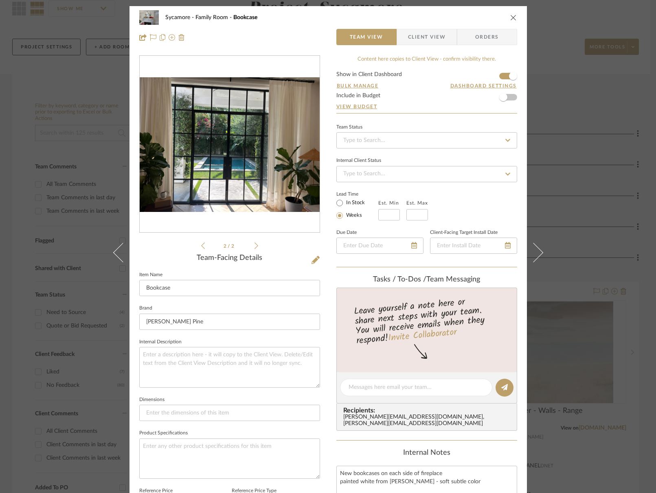
click at [511, 17] on icon "close" at bounding box center [513, 17] width 7 height 7
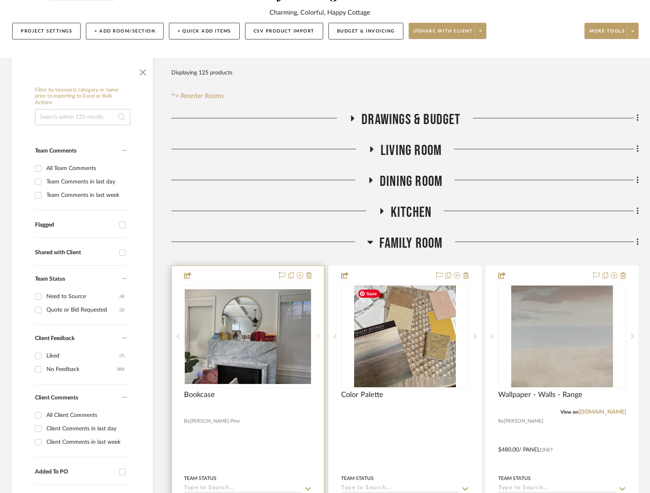
scroll to position [96, 0]
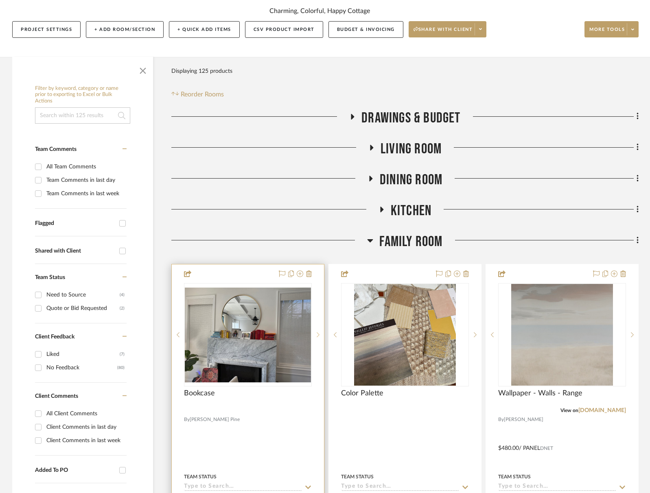
click at [321, 337] on sr-next-btn at bounding box center [318, 335] width 12 height 6
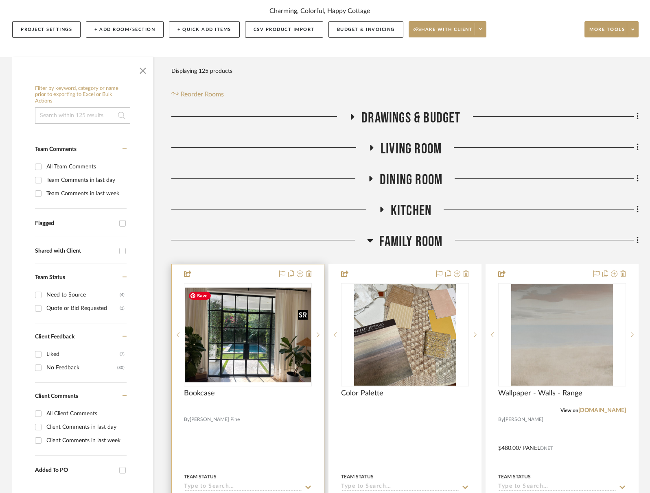
click at [279, 330] on img "1" at bounding box center [248, 335] width 126 height 95
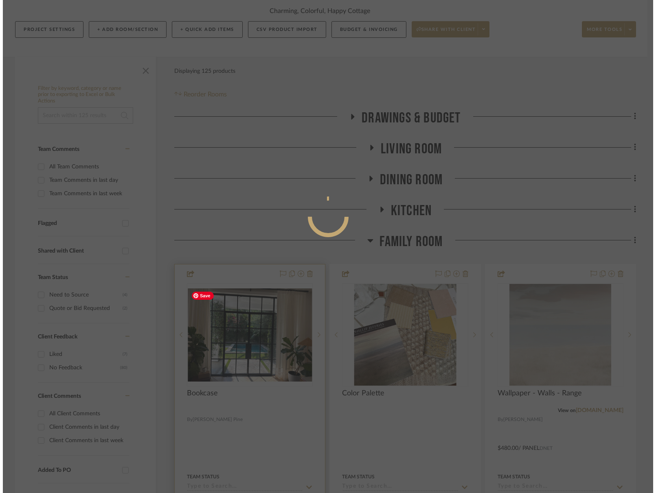
scroll to position [0, 0]
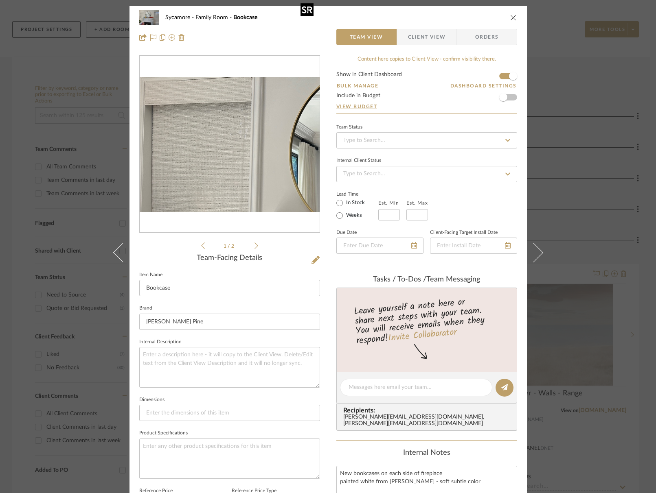
click at [169, 115] on img "0" at bounding box center [230, 144] width 180 height 135
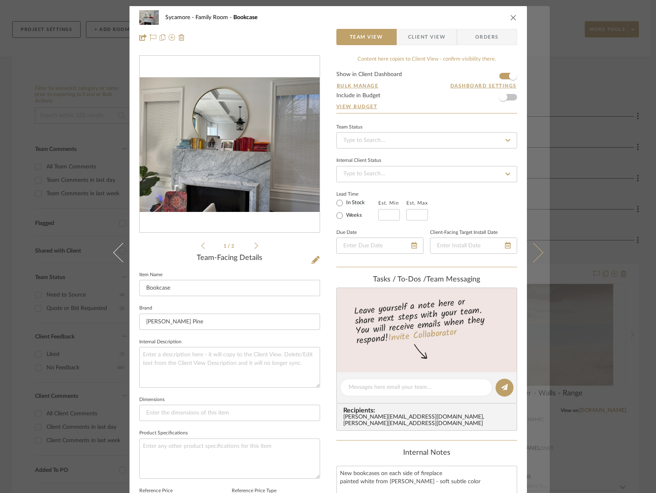
scroll to position [1, 0]
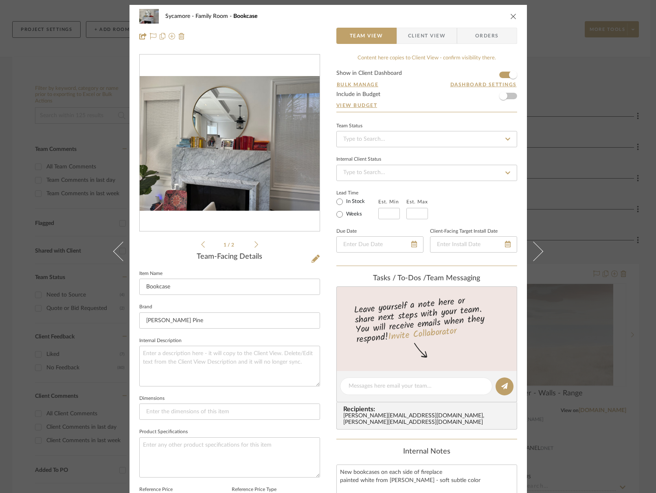
click at [510, 17] on icon "close" at bounding box center [513, 16] width 7 height 7
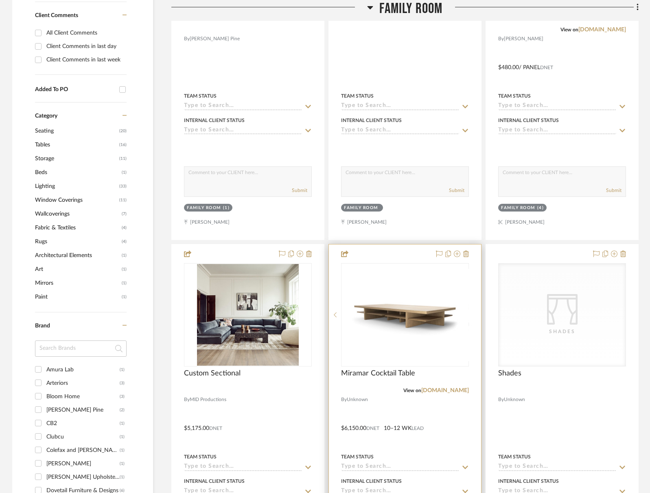
scroll to position [685, 0]
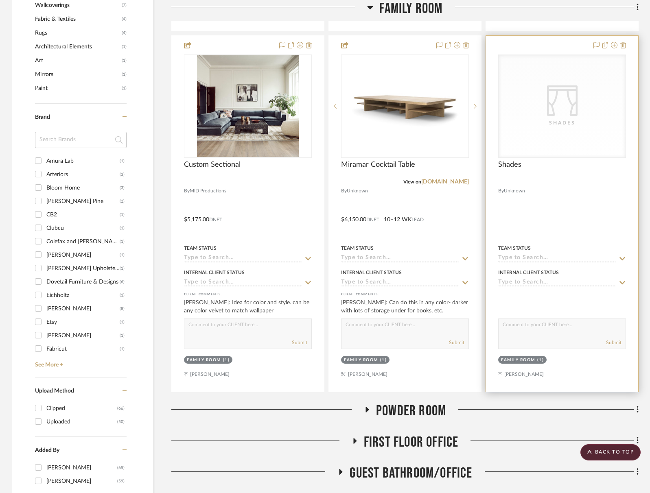
click at [548, 122] on div "Shades" at bounding box center [561, 123] width 81 height 8
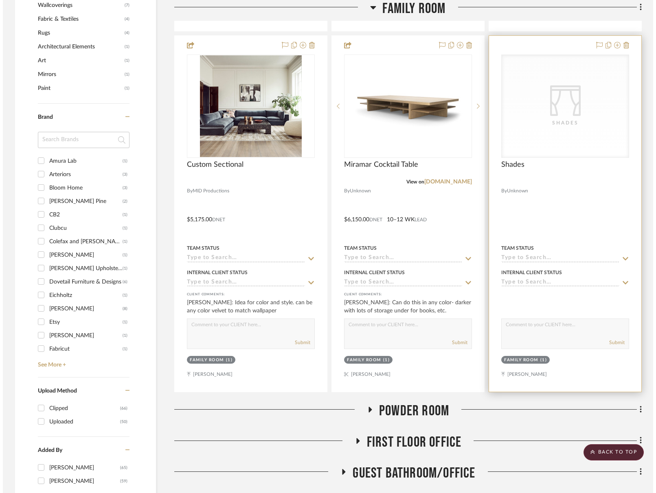
scroll to position [0, 0]
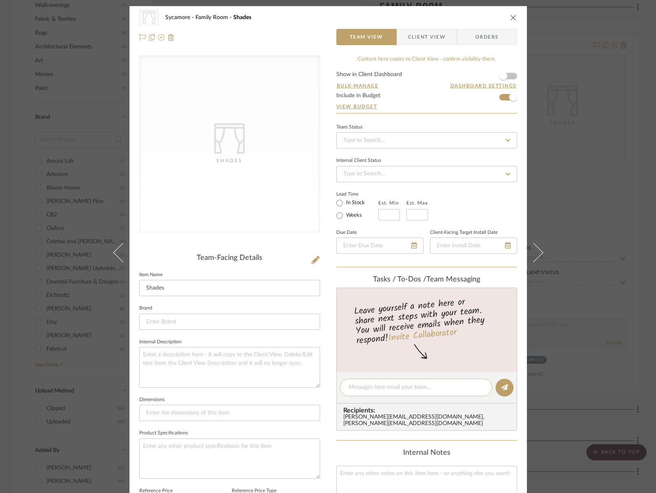
click at [383, 386] on textarea at bounding box center [415, 387] width 135 height 9
type textarea "two small corner windows"
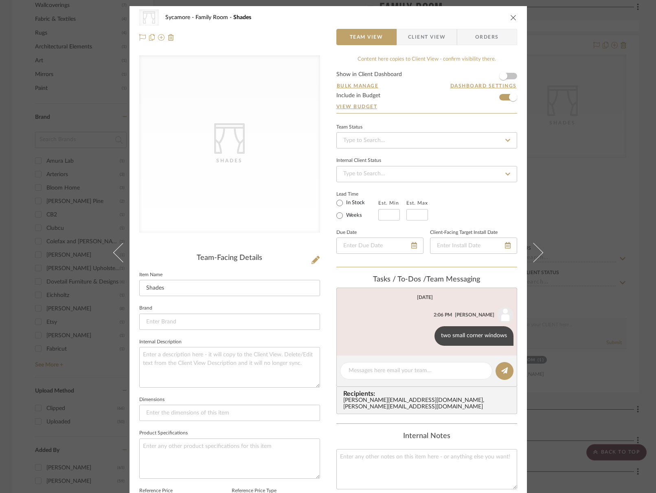
click at [511, 15] on icon "close" at bounding box center [513, 17] width 7 height 7
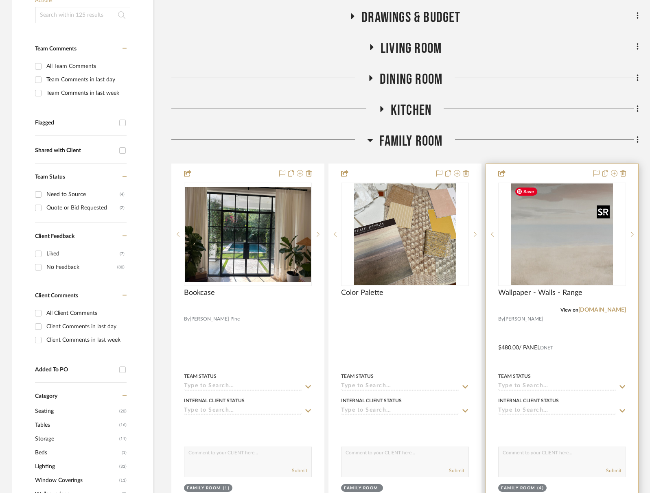
scroll to position [210, 0]
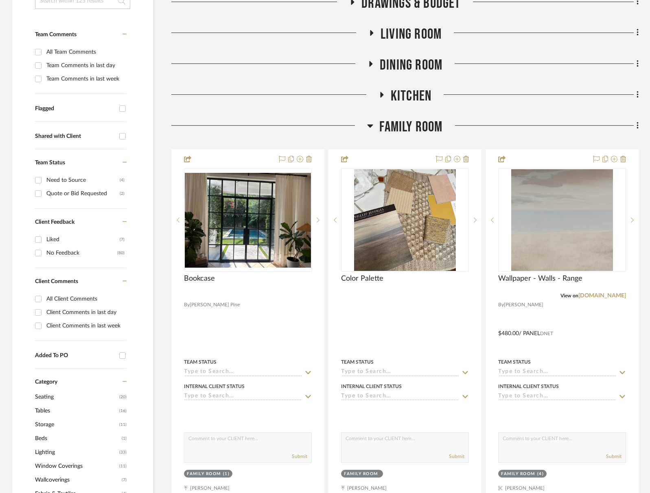
click at [407, 58] on span "Dining Room" at bounding box center [411, 65] width 63 height 17
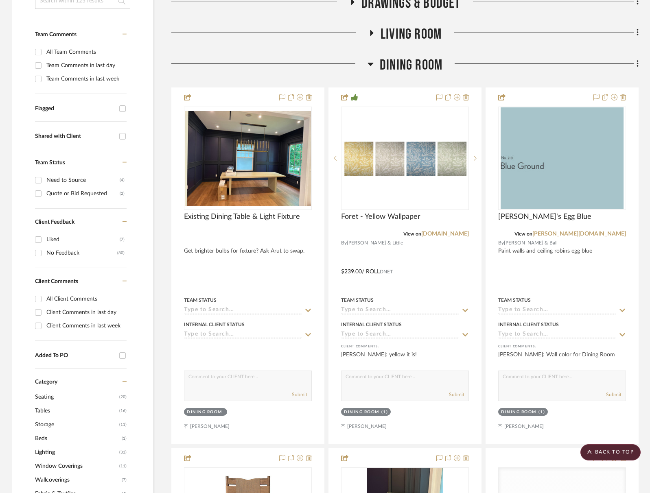
click at [407, 58] on span "Dining Room" at bounding box center [411, 65] width 63 height 17
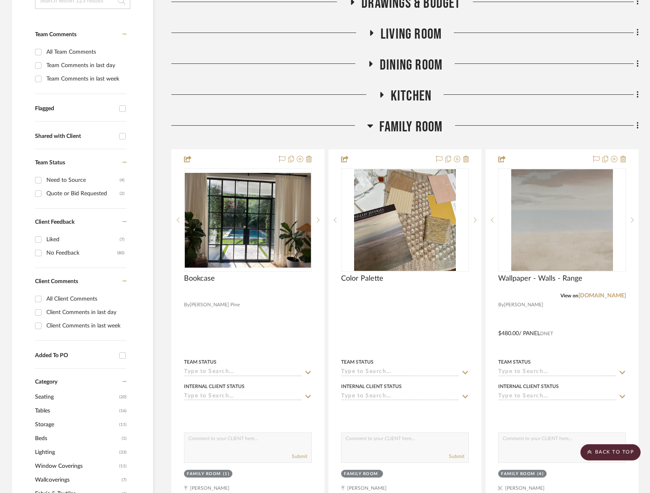
click at [407, 26] on span "Living Room" at bounding box center [410, 34] width 61 height 17
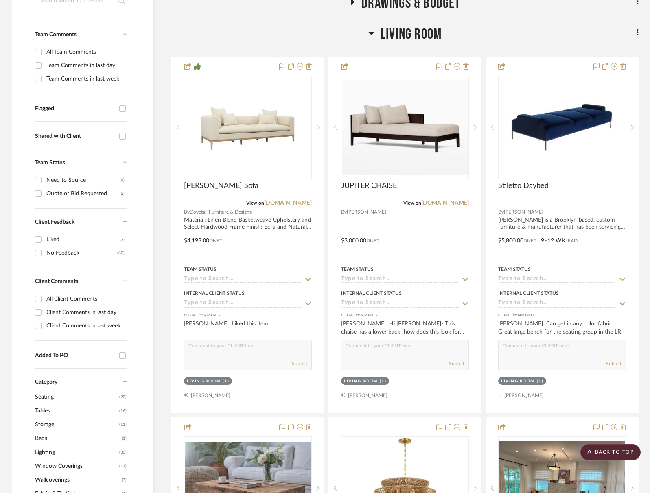
click at [407, 26] on span "Living Room" at bounding box center [410, 34] width 61 height 17
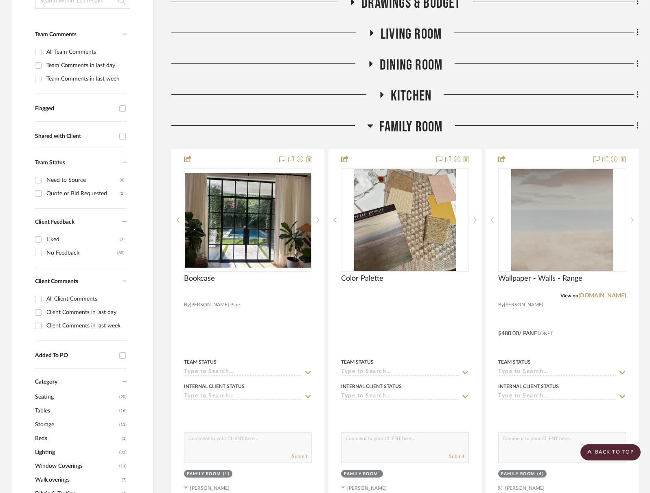
click at [415, 92] on span "Kitchen" at bounding box center [411, 95] width 41 height 17
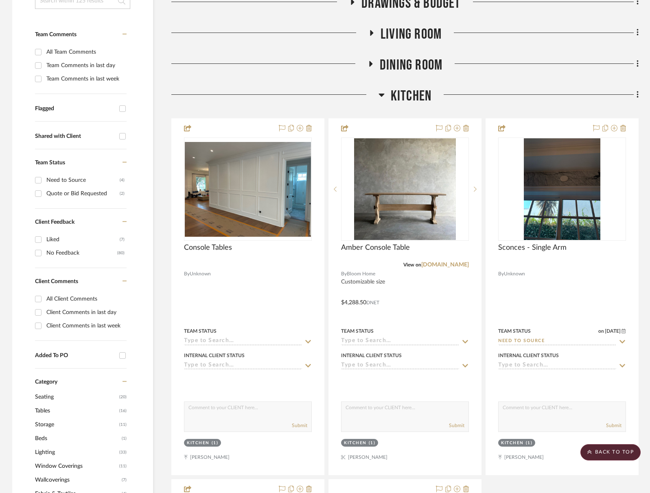
click at [415, 92] on span "Kitchen" at bounding box center [411, 95] width 41 height 17
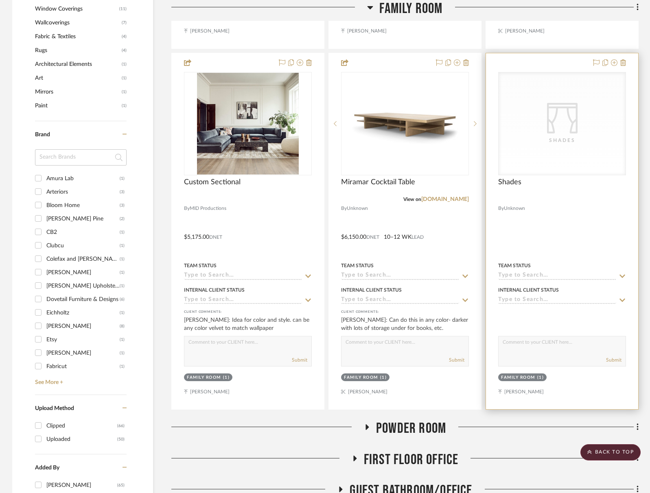
scroll to position [707, 0]
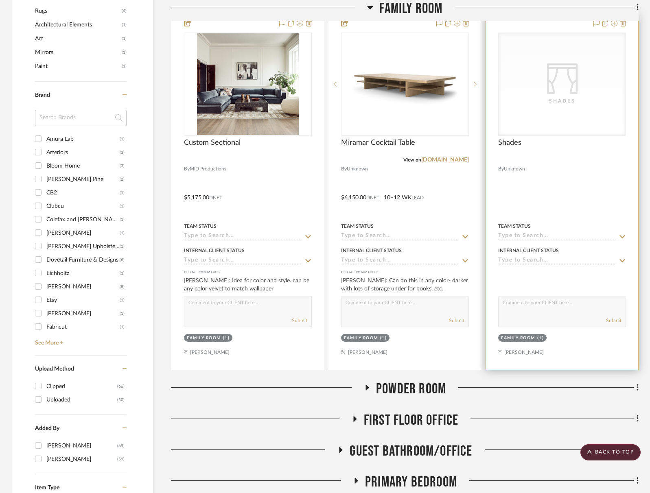
click at [543, 79] on div "CategoryIconFabrics Created with Sketch. Shades" at bounding box center [561, 84] width 127 height 103
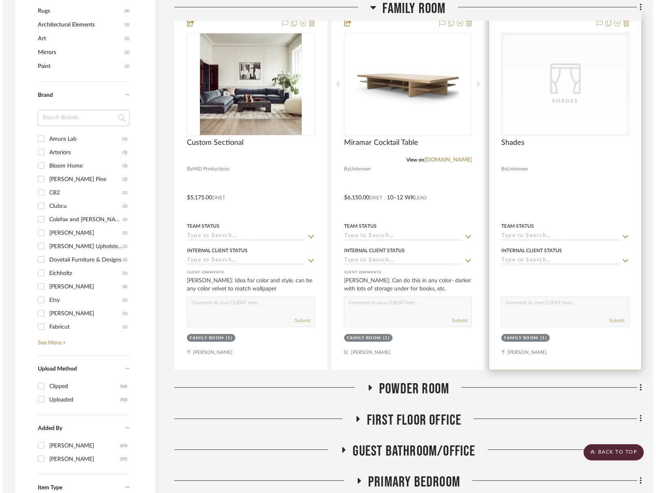
scroll to position [0, 0]
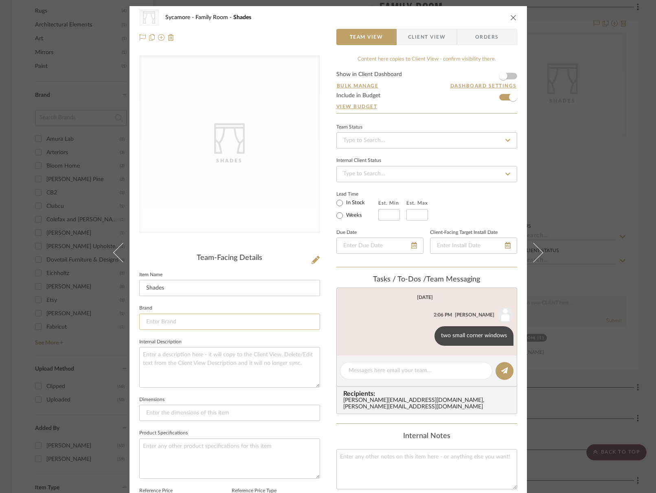
click at [189, 327] on input at bounding box center [229, 322] width 181 height 16
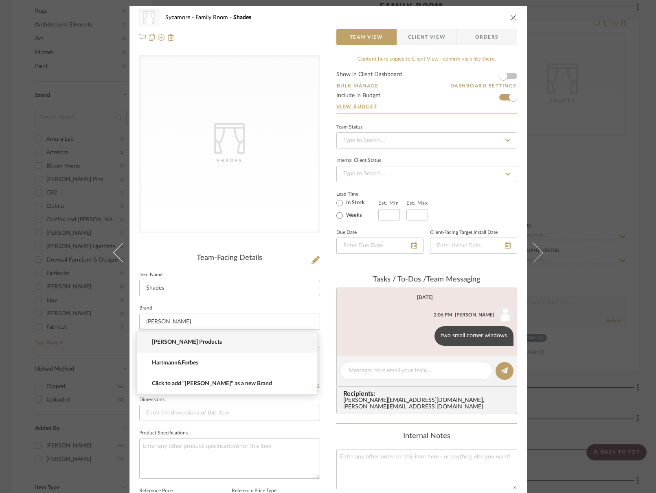
click at [198, 368] on mat-option "Hartmann&Forbes" at bounding box center [227, 363] width 180 height 21
type input "Hartmann&Forbes"
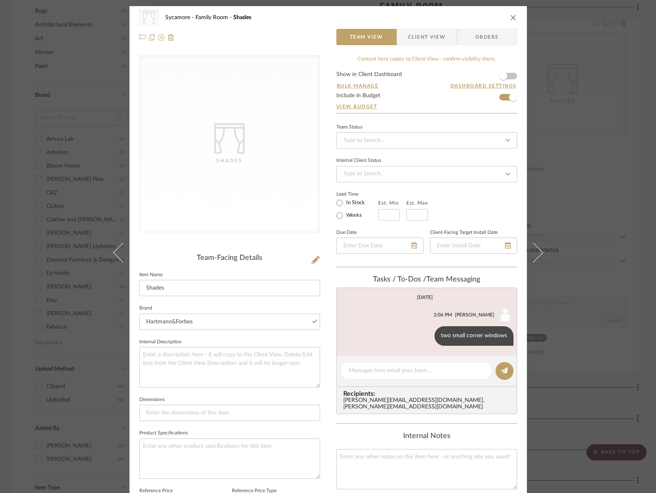
click at [328, 343] on div "CategoryIconFabrics Created with Sketch. Shades Sycamore Family Room Shades Tea…" at bounding box center [327, 381] width 397 height 750
click at [511, 15] on icon "close" at bounding box center [513, 17] width 7 height 7
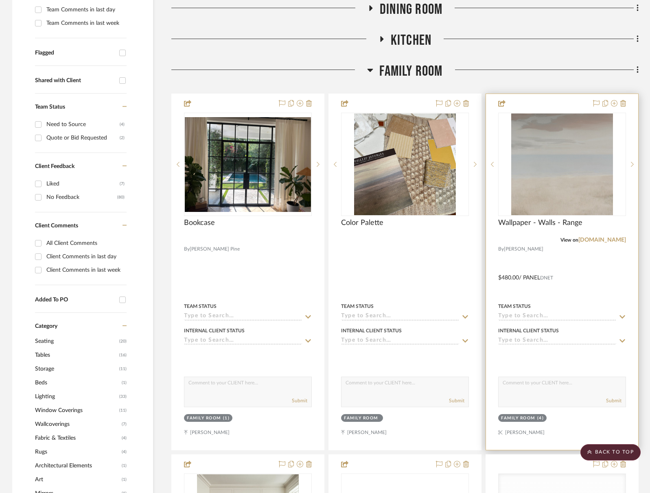
scroll to position [222, 0]
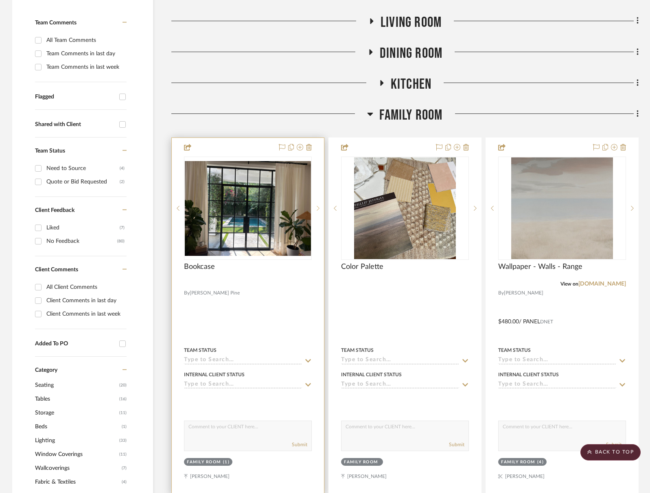
click at [321, 206] on sr-next-btn at bounding box center [318, 208] width 12 height 6
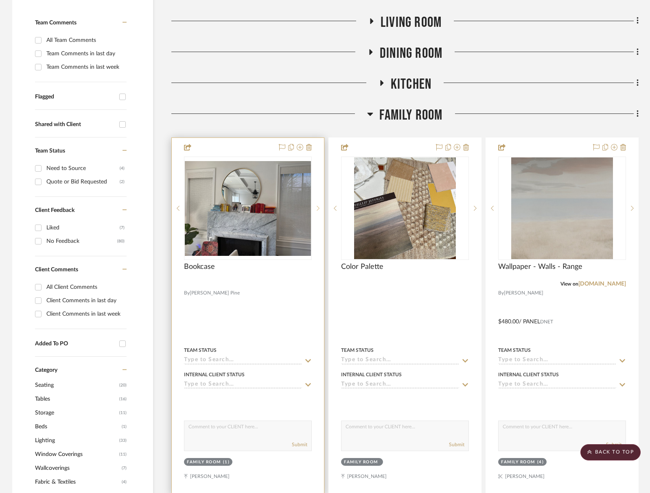
click at [321, 206] on sr-next-btn at bounding box center [318, 208] width 12 height 6
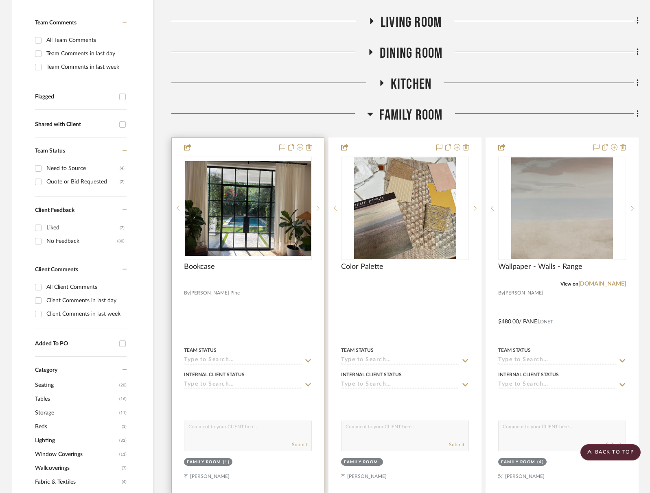
click at [321, 206] on sr-next-btn at bounding box center [318, 208] width 12 height 6
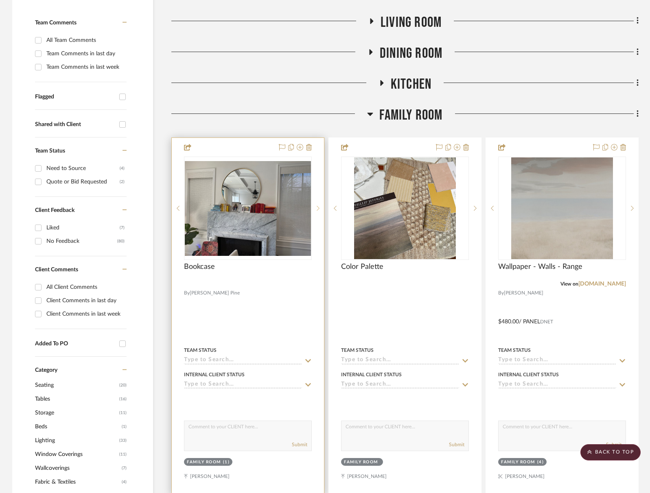
click at [321, 206] on sr-next-btn at bounding box center [318, 208] width 12 height 6
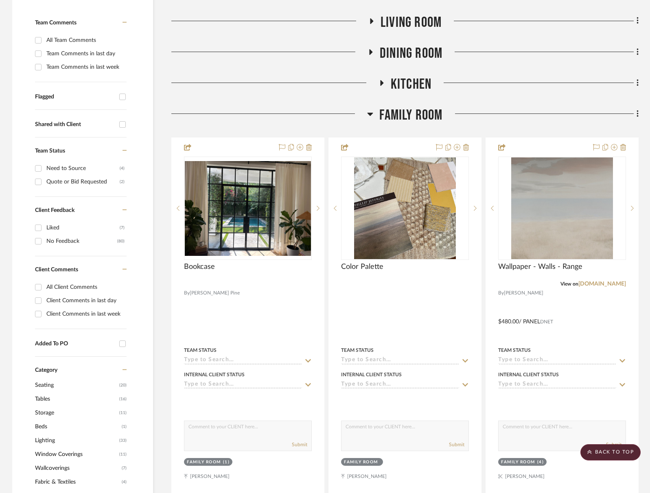
click at [432, 110] on span "Family Room" at bounding box center [410, 115] width 63 height 17
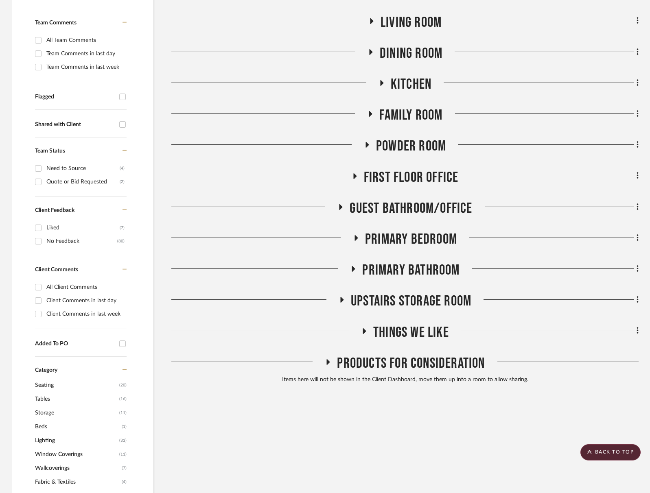
click at [404, 142] on span "Powder Room" at bounding box center [411, 146] width 70 height 17
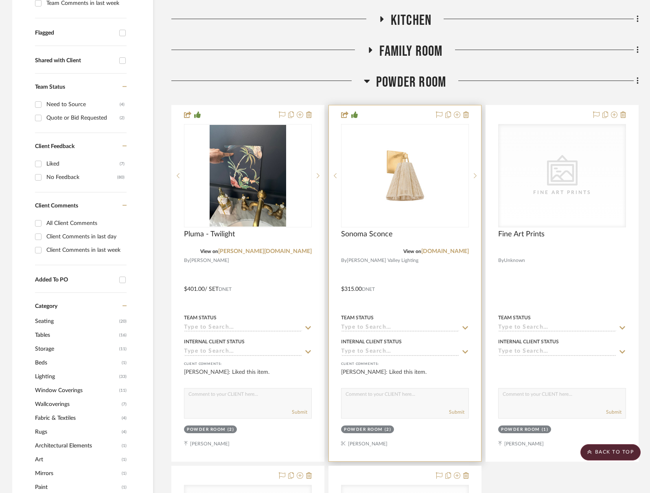
scroll to position [247, 0]
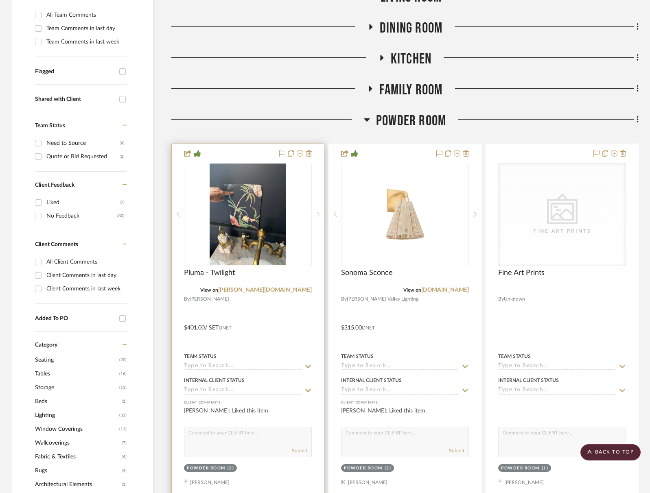
click at [318, 215] on icon at bounding box center [318, 215] width 3 height 6
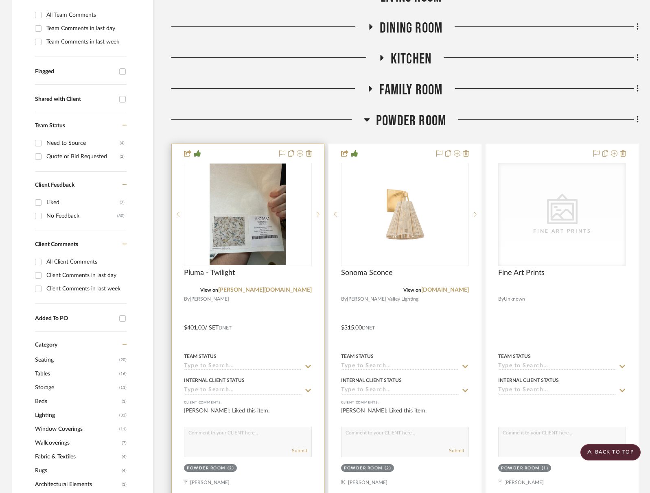
click at [318, 215] on icon at bounding box center [318, 215] width 3 height 6
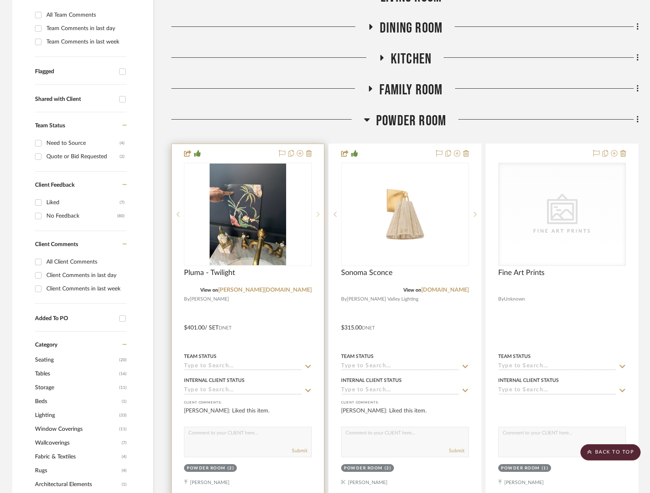
click at [319, 215] on icon at bounding box center [318, 215] width 3 height 6
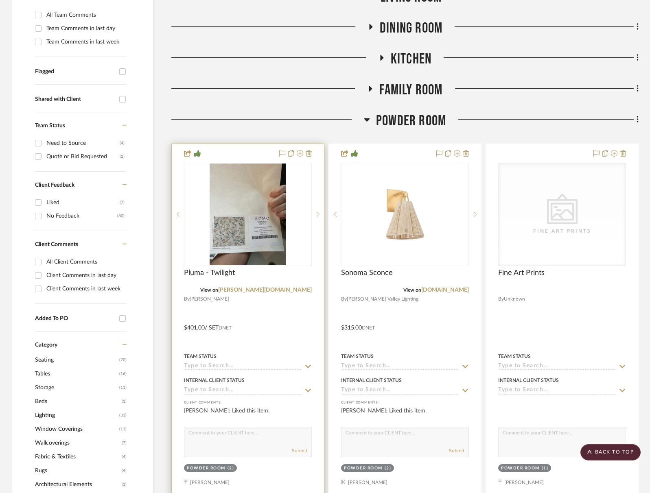
click at [319, 215] on icon at bounding box center [318, 215] width 3 height 6
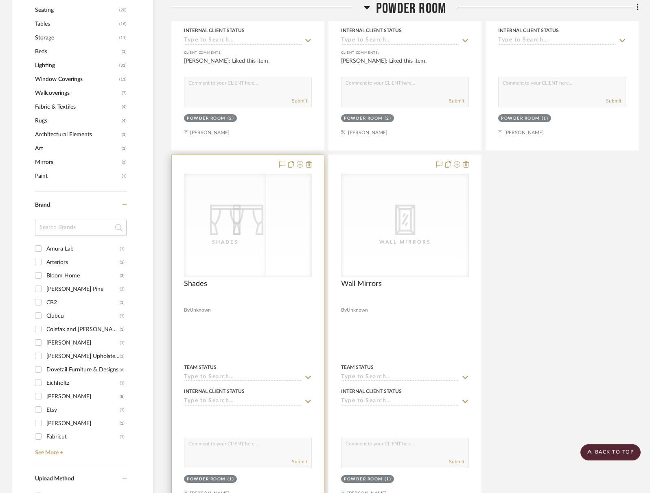
scroll to position [479, 0]
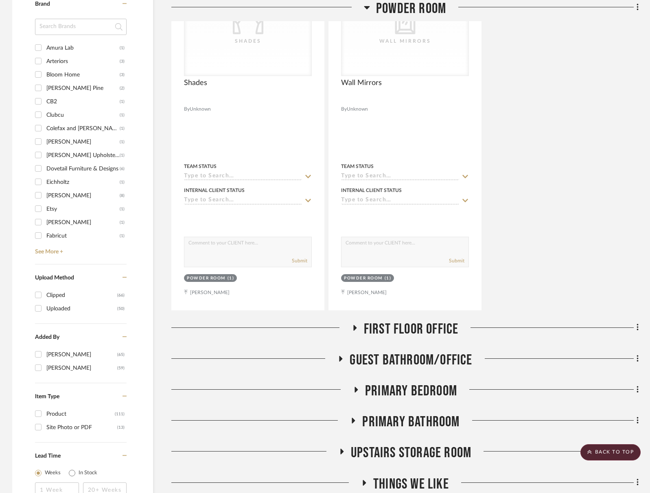
click at [402, 328] on span "First Floor Office" at bounding box center [411, 329] width 95 height 17
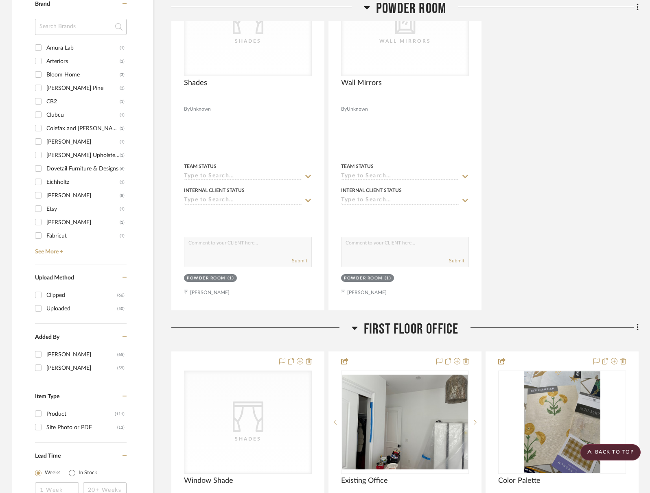
scroll to position [799, 0]
click at [402, 328] on span "First Floor Office" at bounding box center [411, 328] width 95 height 17
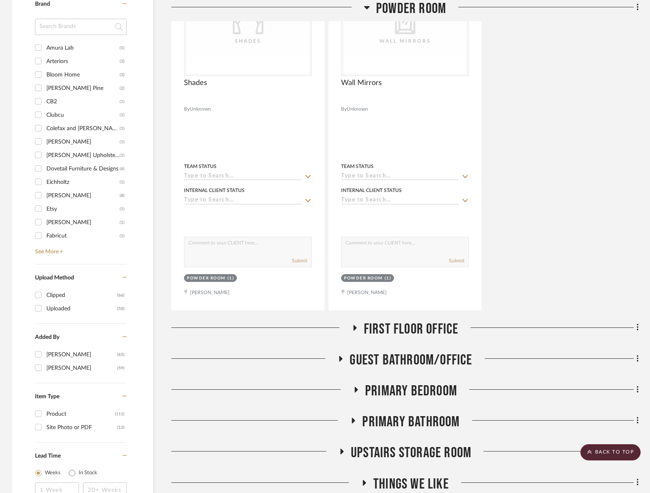
click at [407, 329] on span "First Floor Office" at bounding box center [411, 329] width 95 height 17
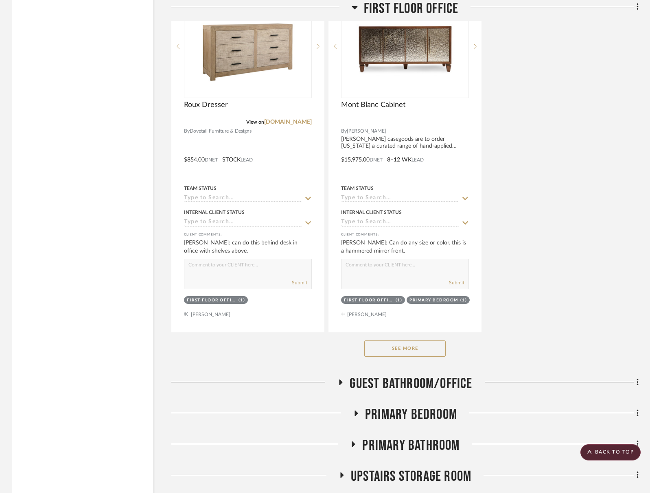
scroll to position [1897, 0]
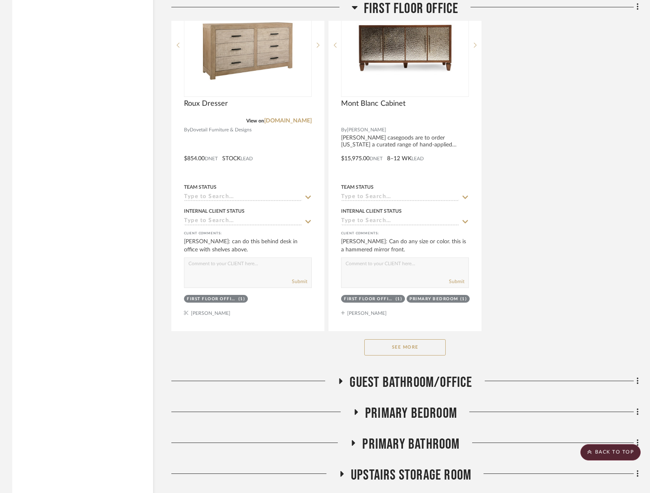
click at [407, 345] on button "See More" at bounding box center [404, 347] width 81 height 16
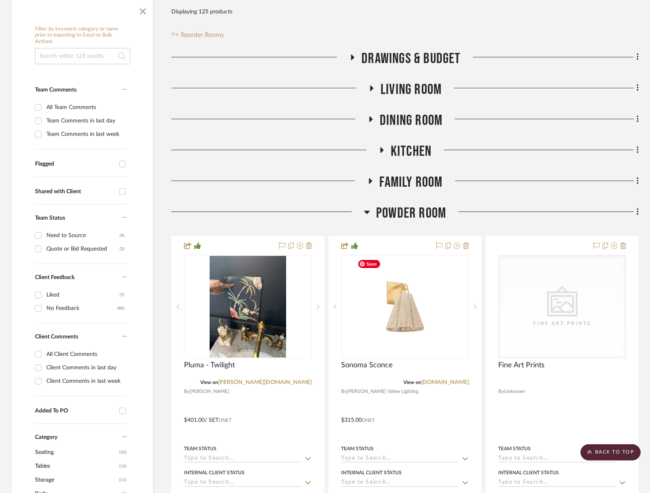
scroll to position [132, 0]
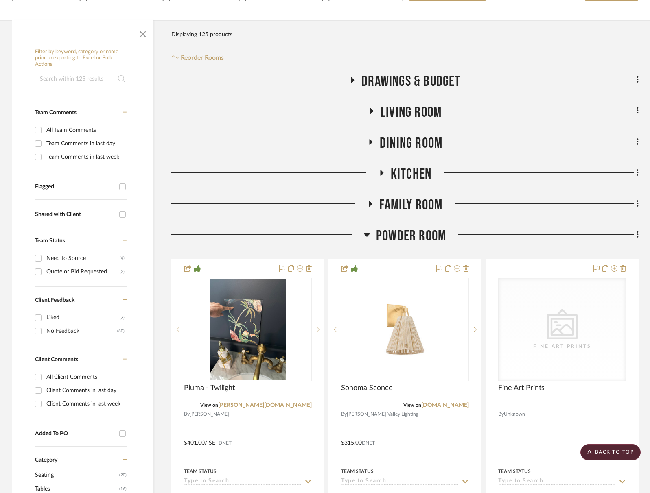
click at [418, 233] on span "Powder Room" at bounding box center [411, 235] width 70 height 17
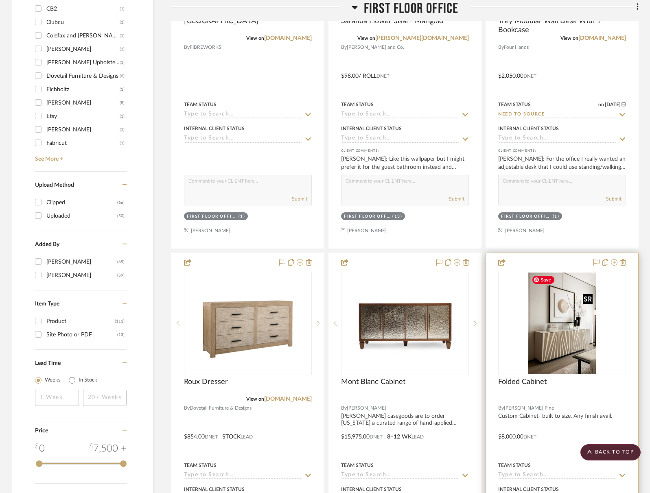
scroll to position [971, 0]
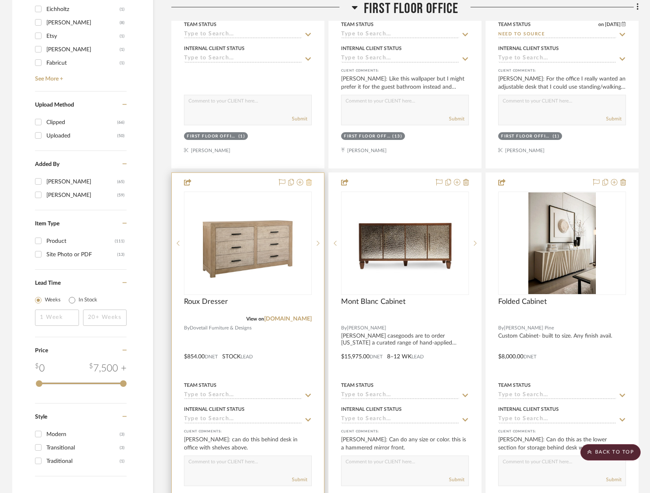
click at [309, 179] on icon at bounding box center [309, 182] width 6 height 7
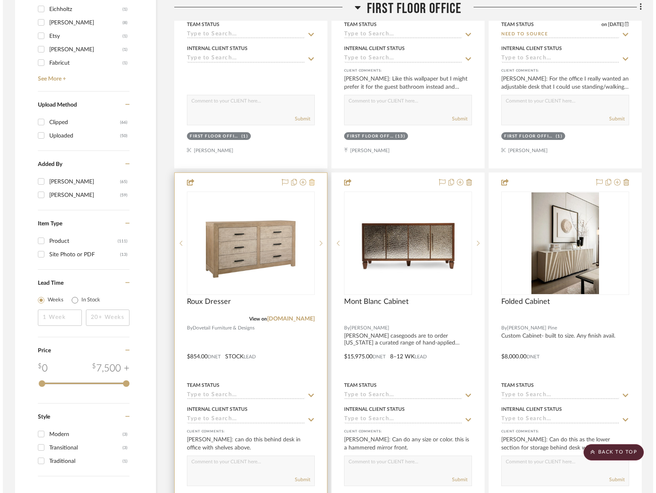
scroll to position [0, 0]
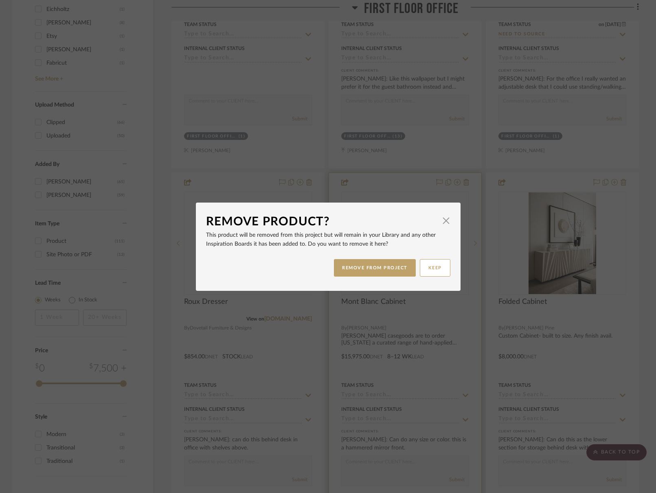
drag, startPoint x: 373, startPoint y: 269, endPoint x: 369, endPoint y: 266, distance: 4.4
click at [373, 269] on button "REMOVE FROM PROJECT" at bounding box center [375, 267] width 82 height 17
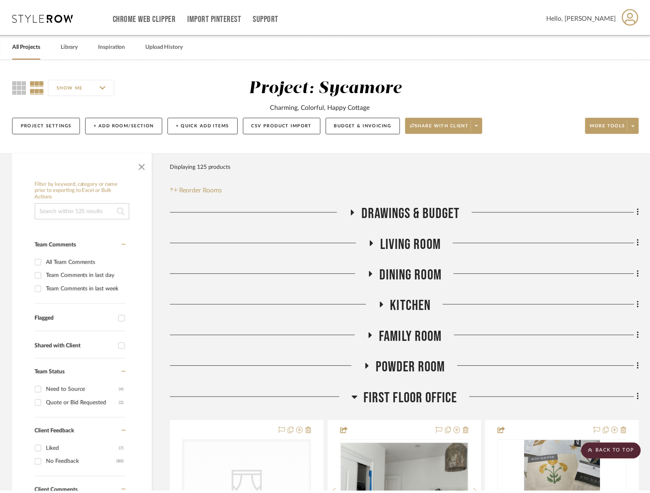
scroll to position [971, 0]
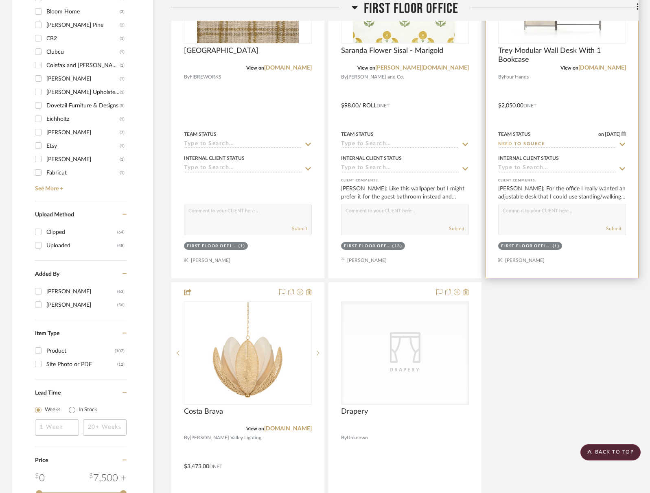
scroll to position [778, 0]
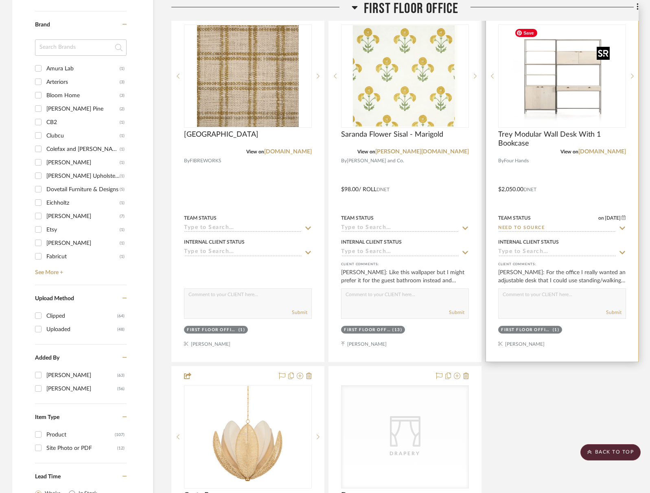
click at [533, 91] on img "0" at bounding box center [562, 76] width 102 height 102
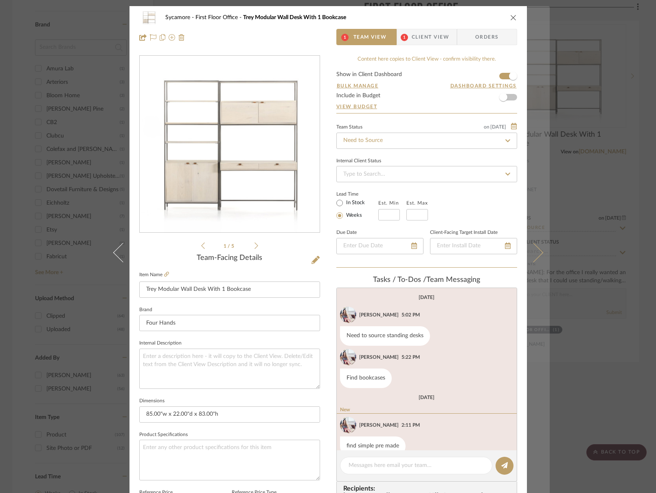
scroll to position [15, 0]
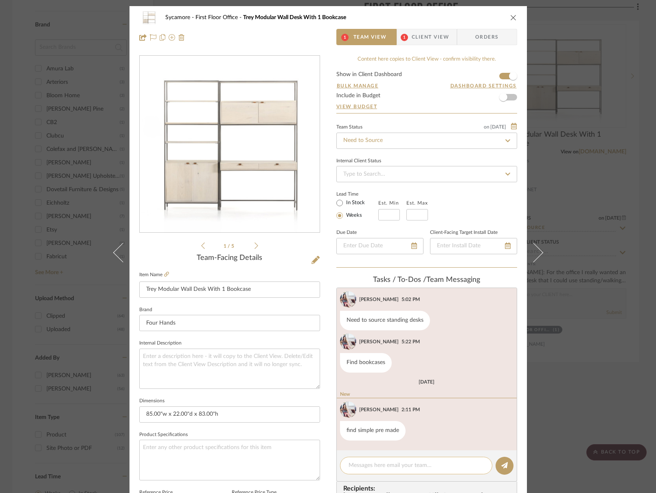
click at [379, 468] on textarea at bounding box center [415, 465] width 135 height 9
click at [512, 20] on icon "close" at bounding box center [513, 17] width 7 height 7
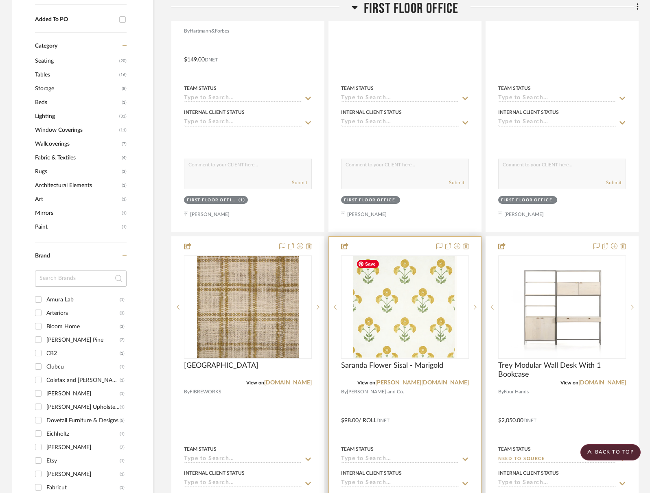
scroll to position [544, 0]
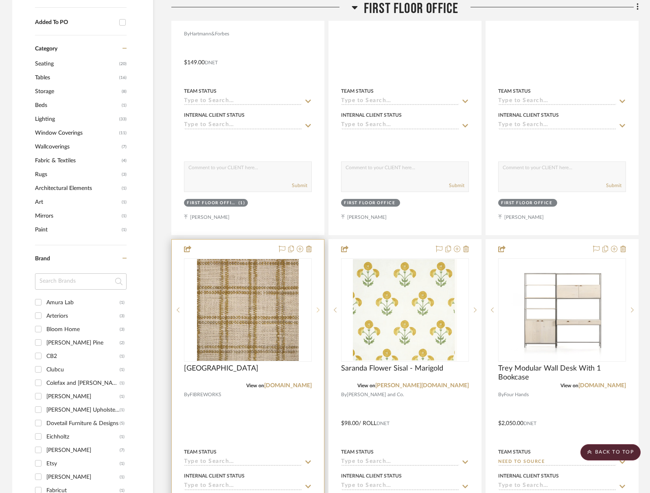
click at [315, 309] on sr-next-btn at bounding box center [318, 310] width 12 height 6
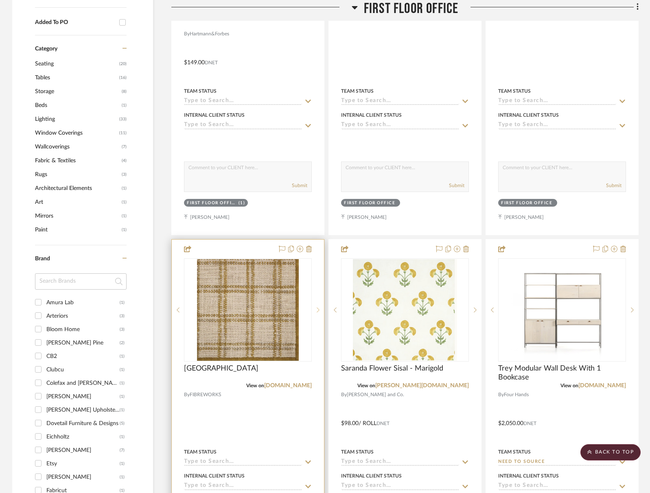
click at [315, 308] on sr-next-btn at bounding box center [318, 310] width 12 height 6
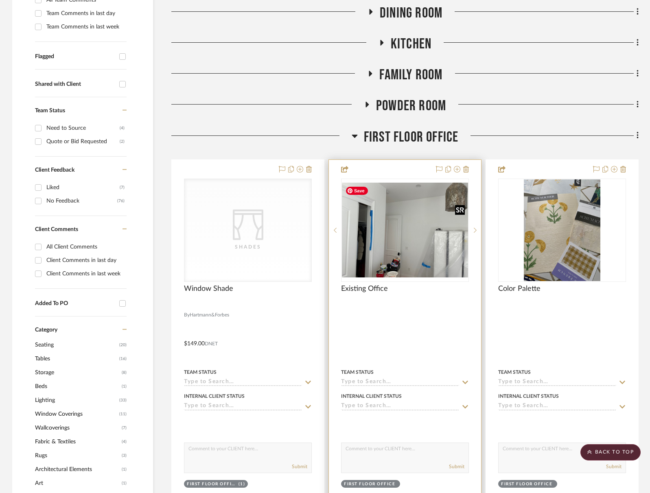
scroll to position [225, 0]
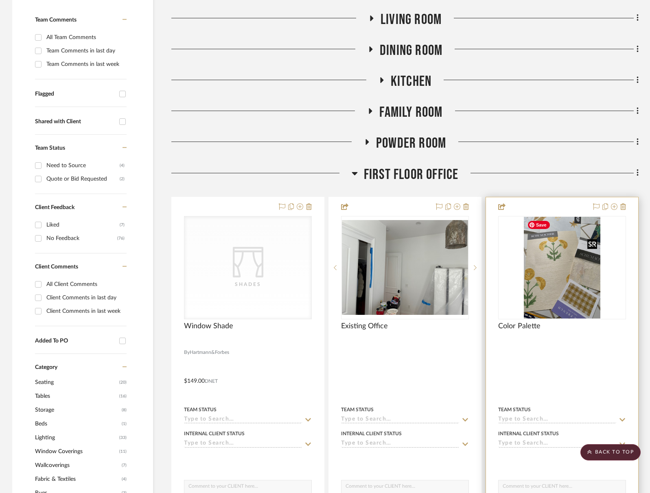
click at [568, 276] on img "0" at bounding box center [562, 268] width 76 height 102
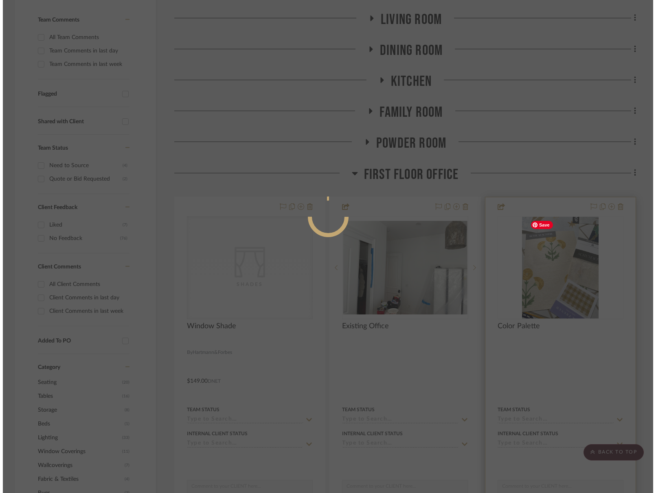
scroll to position [0, 0]
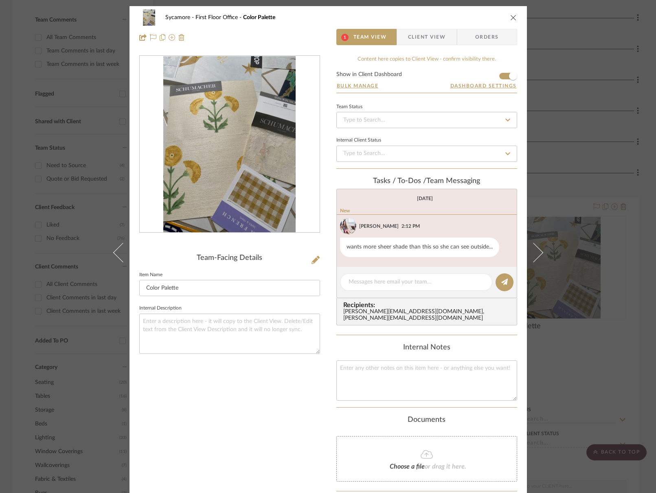
click at [510, 17] on icon "close" at bounding box center [513, 17] width 7 height 7
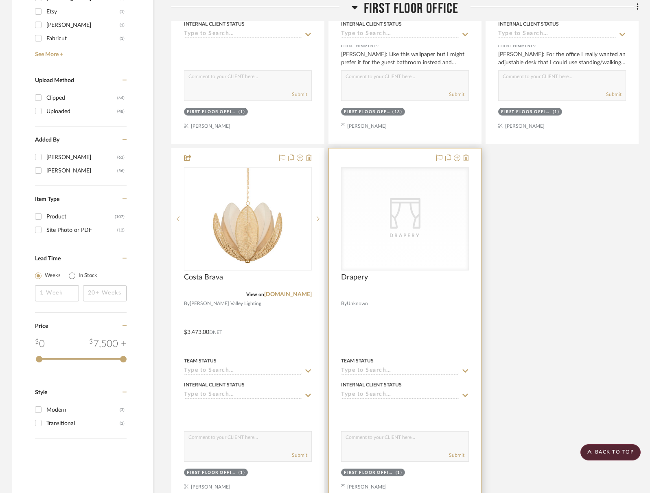
scroll to position [1089, 0]
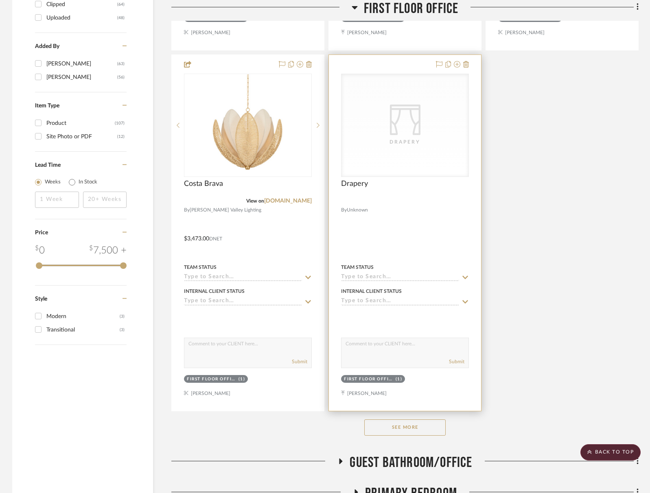
click at [394, 146] on div "CategoryIconFabrics Created with Sketch. Drapery" at bounding box center [404, 125] width 127 height 103
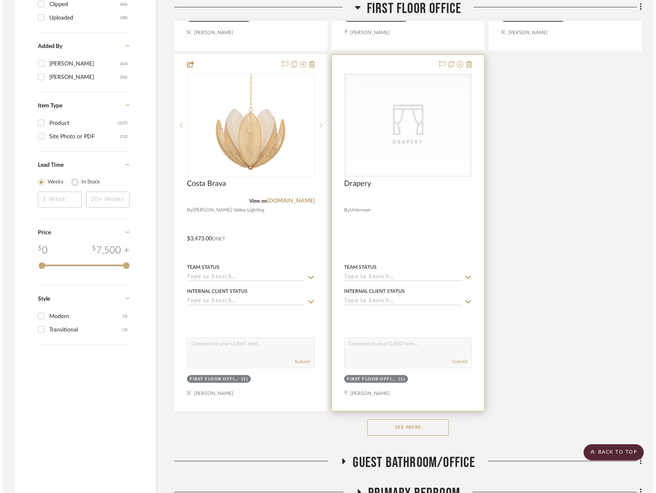
scroll to position [0, 0]
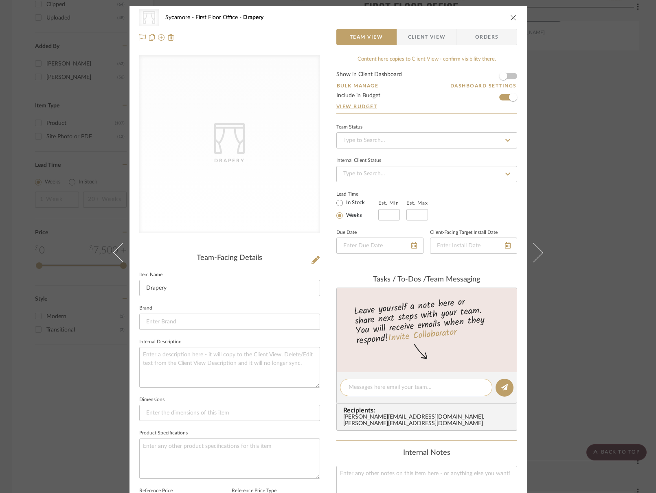
click at [365, 385] on textarea at bounding box center [415, 387] width 135 height 9
type textarea "noveltex cream sheer -"
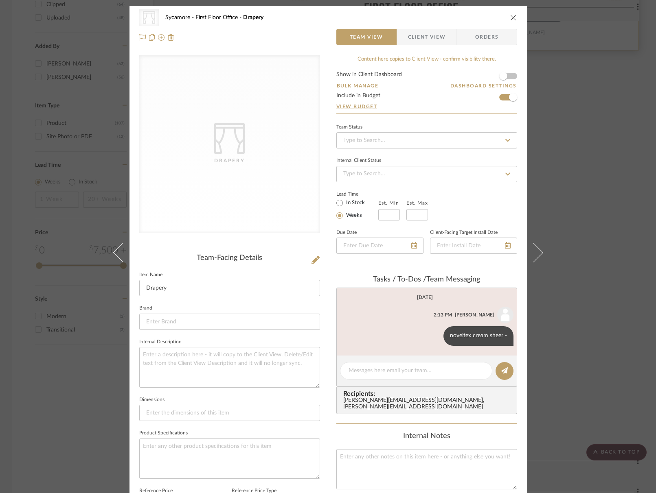
drag, startPoint x: 512, startPoint y: 17, endPoint x: 538, endPoint y: 46, distance: 38.9
click at [512, 17] on icon "close" at bounding box center [513, 17] width 7 height 7
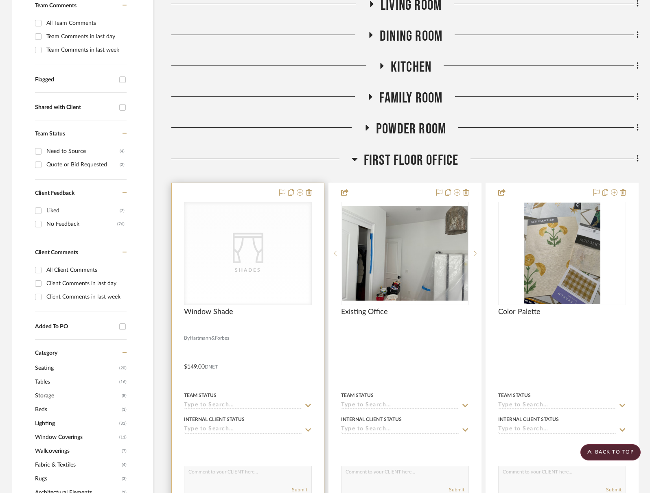
scroll to position [217, 0]
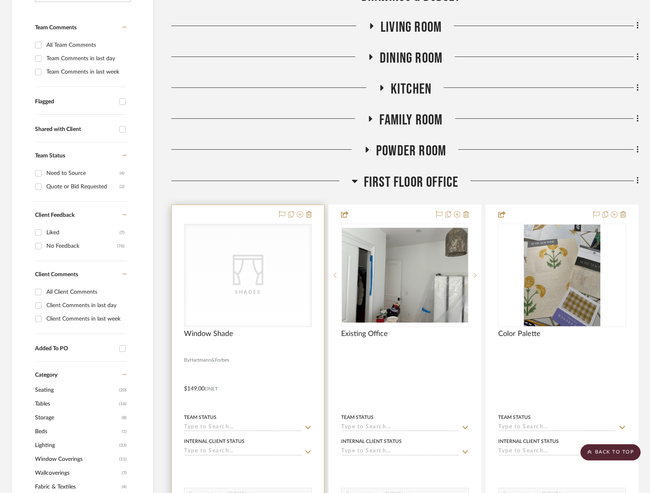
click at [250, 246] on div "CategoryIconFabrics Created with Sketch. Shades" at bounding box center [247, 275] width 127 height 103
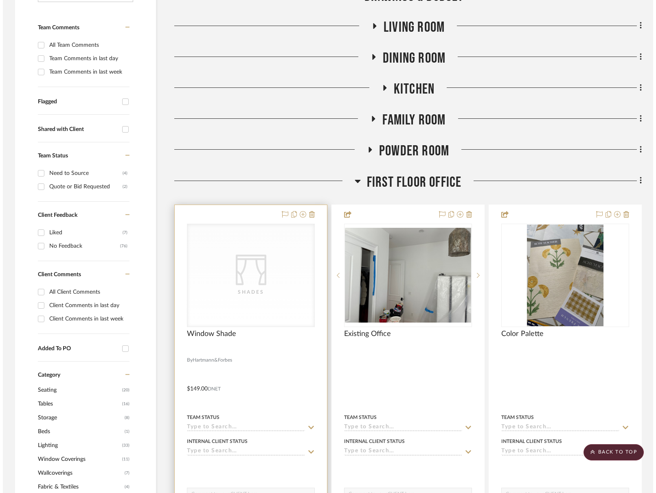
scroll to position [0, 0]
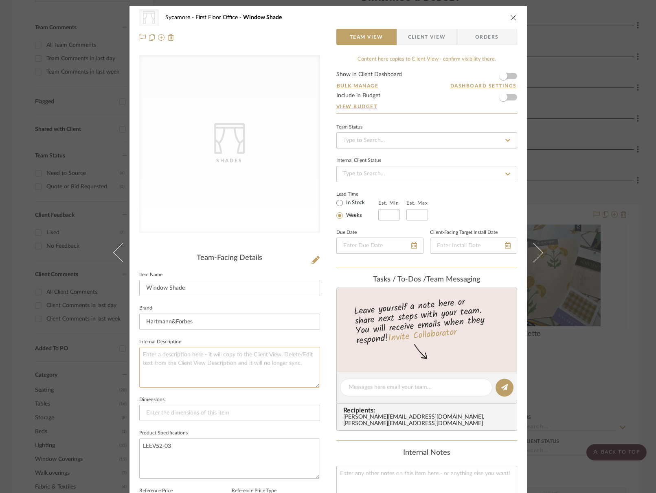
click at [234, 382] on textarea at bounding box center [229, 367] width 181 height 40
click at [510, 15] on icon "close" at bounding box center [513, 17] width 7 height 7
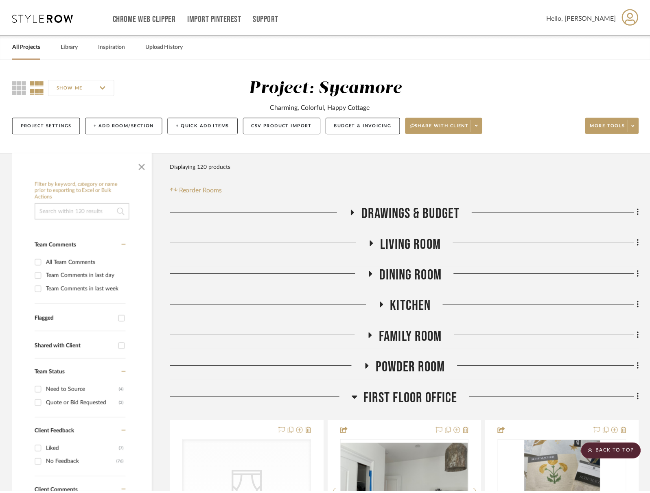
scroll to position [217, 0]
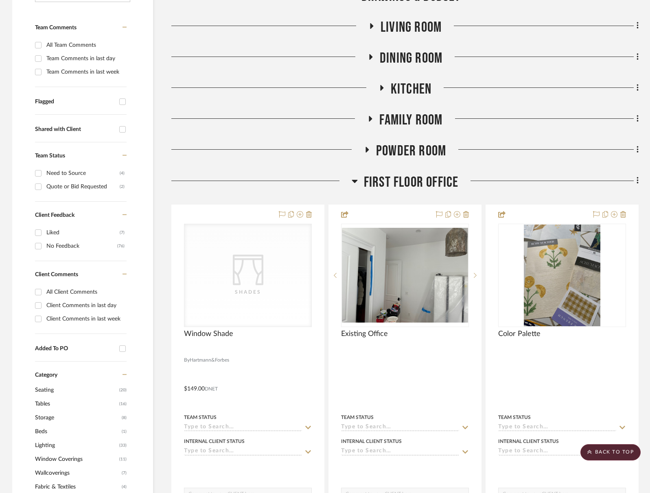
click at [382, 187] on span "First Floor Office" at bounding box center [411, 182] width 95 height 17
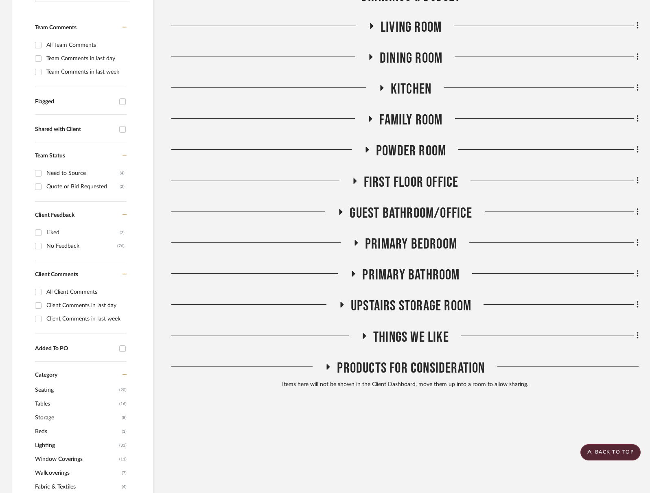
click at [383, 217] on span "Guest Bathroom/Office" at bounding box center [411, 213] width 122 height 17
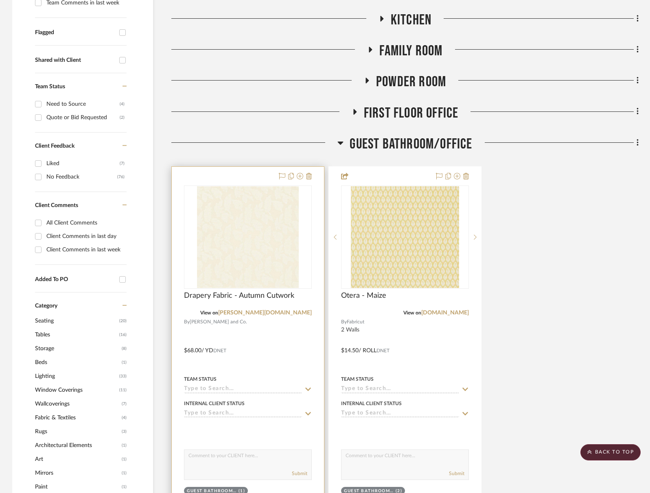
scroll to position [286, 0]
click at [252, 235] on img "0" at bounding box center [236, 238] width 102 height 102
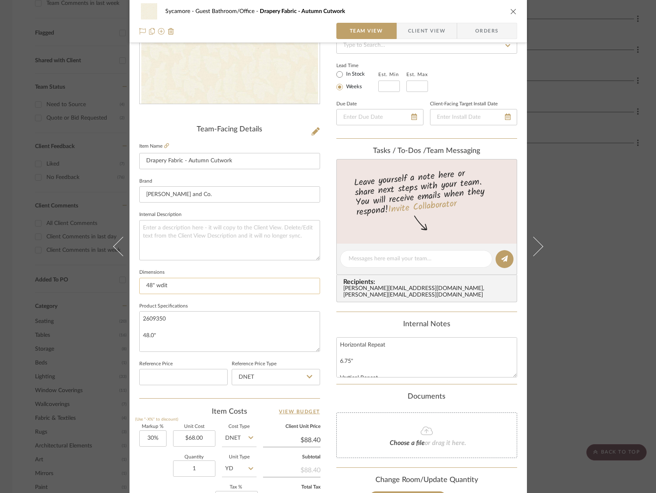
scroll to position [149, 0]
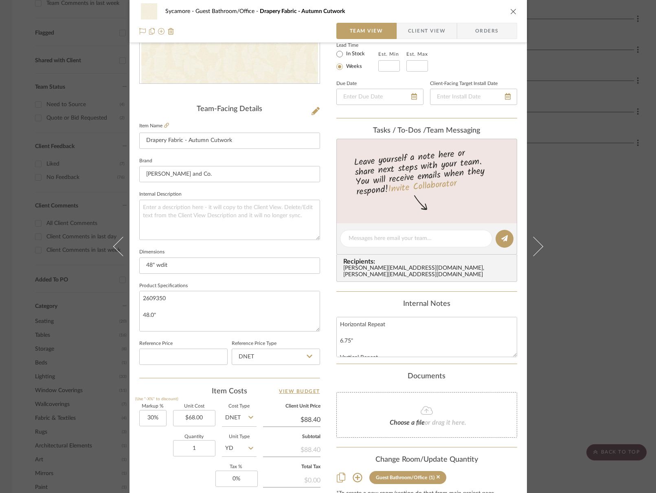
click at [356, 473] on icon at bounding box center [357, 478] width 10 height 10
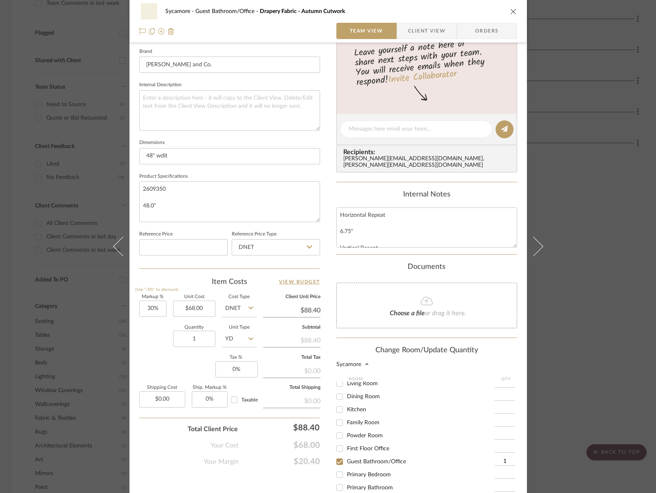
scroll to position [259, 0]
drag, startPoint x: 337, startPoint y: 441, endPoint x: 337, endPoint y: 453, distance: 12.2
click at [337, 442] on input "First Floor Office" at bounding box center [339, 448] width 13 height 13
checkbox input "true"
type input "1"
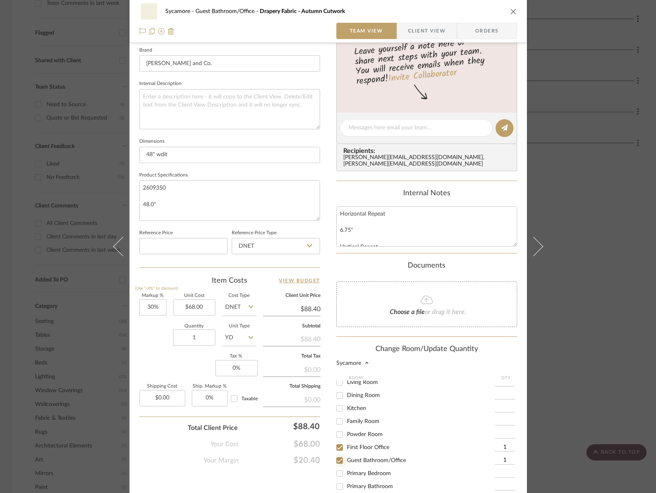
click at [337, 454] on input "Guest Bathroom/Office" at bounding box center [339, 460] width 13 height 13
checkbox input "false"
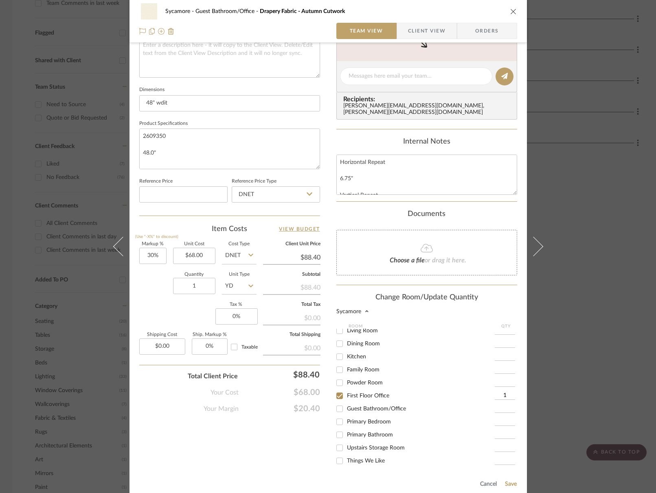
scroll to position [376, 0]
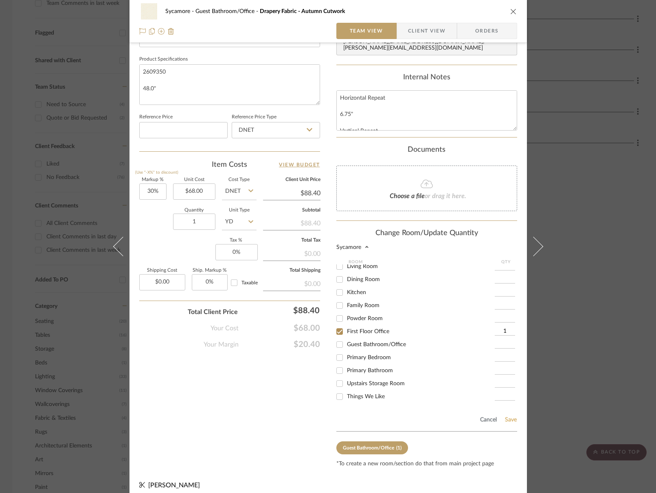
click at [507, 417] on button "Save" at bounding box center [510, 420] width 13 height 7
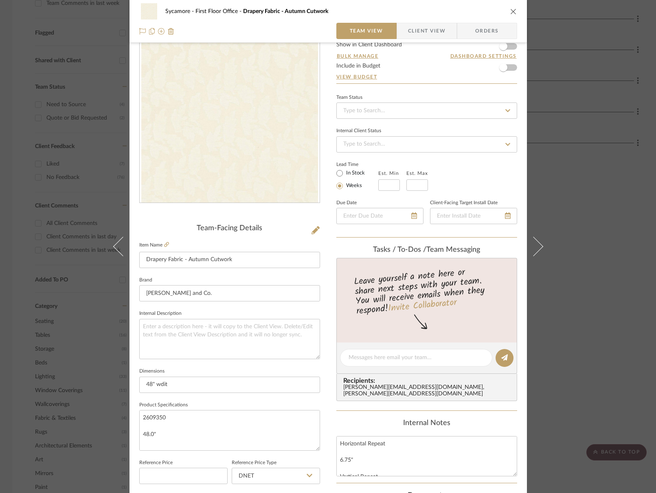
scroll to position [0, 0]
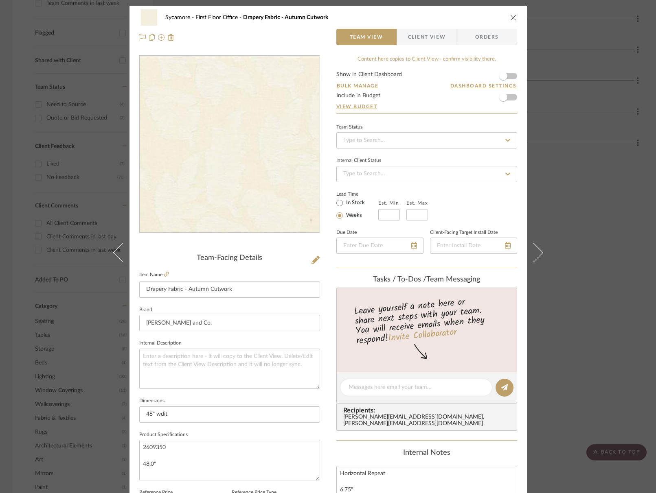
click at [228, 152] on img "0" at bounding box center [229, 144] width 177 height 177
click at [513, 15] on icon "close" at bounding box center [513, 17] width 7 height 7
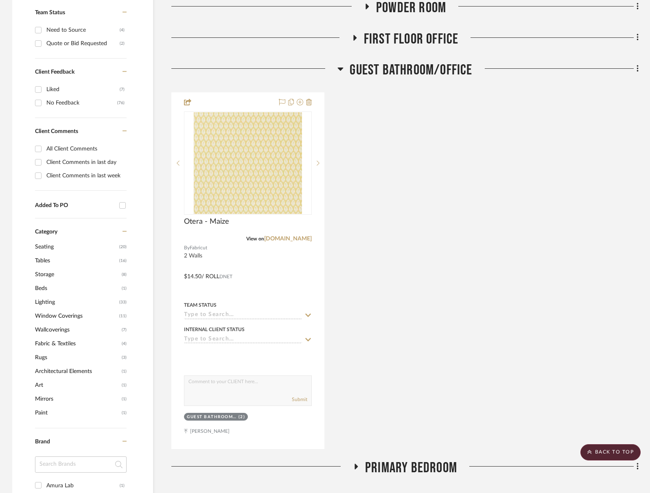
scroll to position [392, 0]
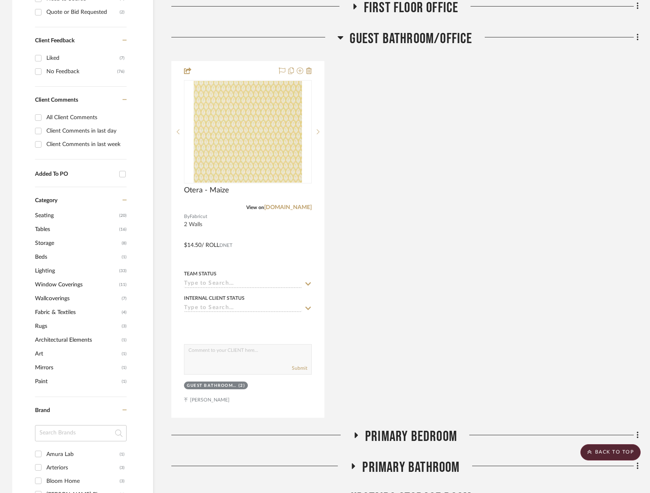
click at [420, 12] on span "First Floor Office" at bounding box center [411, 7] width 95 height 17
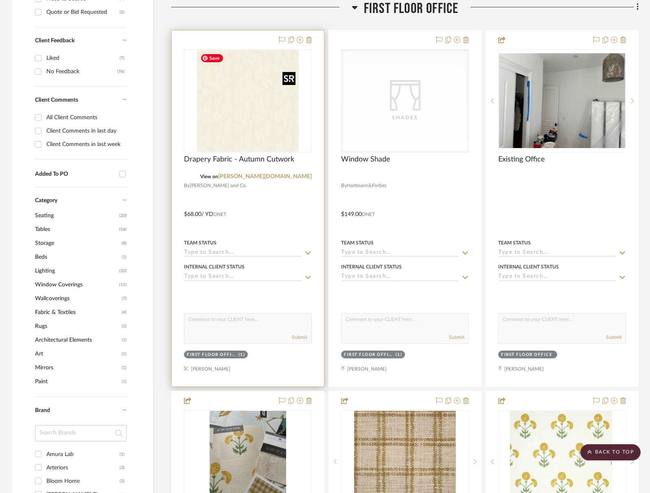
click at [0, 0] on img at bounding box center [0, 0] width 0 height 0
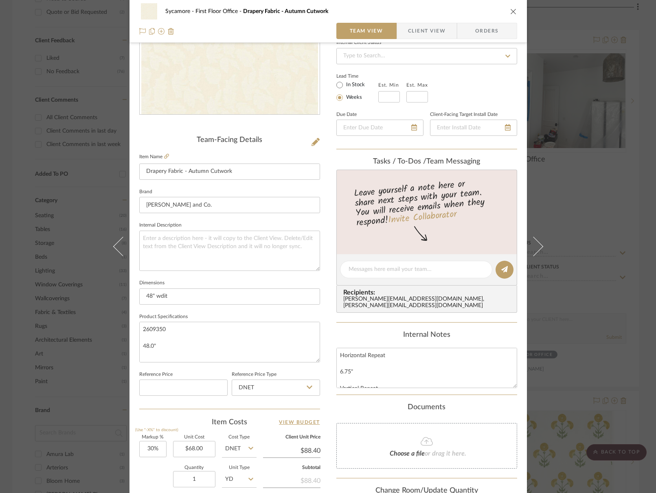
scroll to position [263, 0]
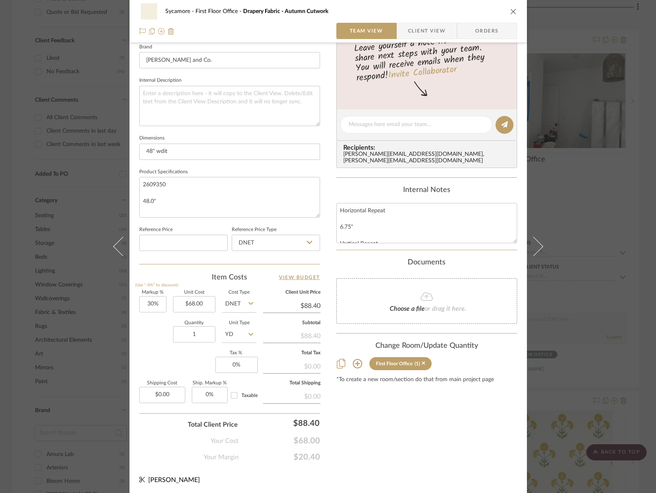
click at [354, 359] on icon at bounding box center [357, 364] width 10 height 10
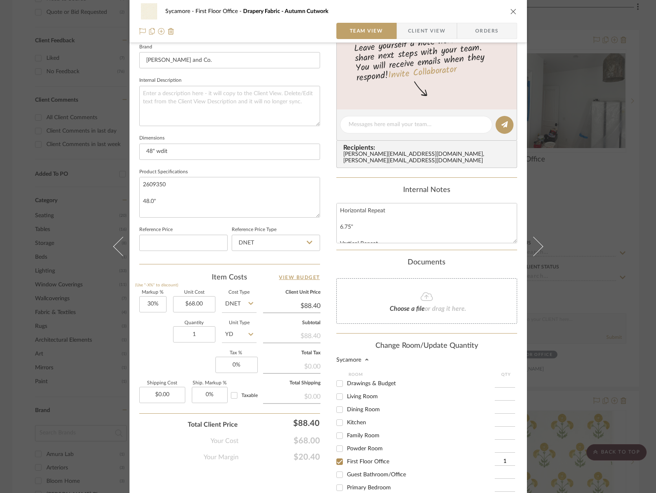
click at [337, 470] on input "Guest Bathroom/Office" at bounding box center [339, 474] width 13 height 13
checkbox input "true"
type input "1"
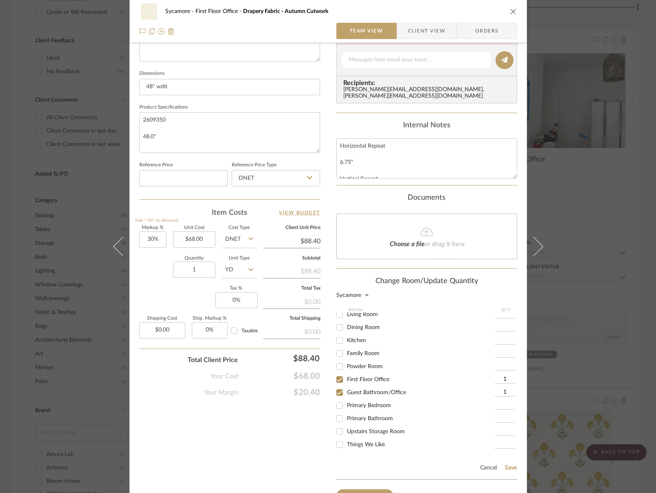
scroll to position [376, 0]
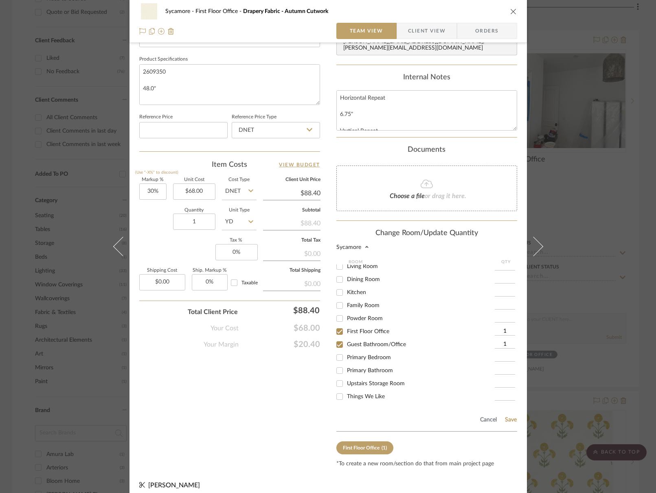
click at [505, 407] on div "Cancel Save" at bounding box center [426, 418] width 181 height 26
click at [507, 417] on button "Save" at bounding box center [510, 420] width 13 height 7
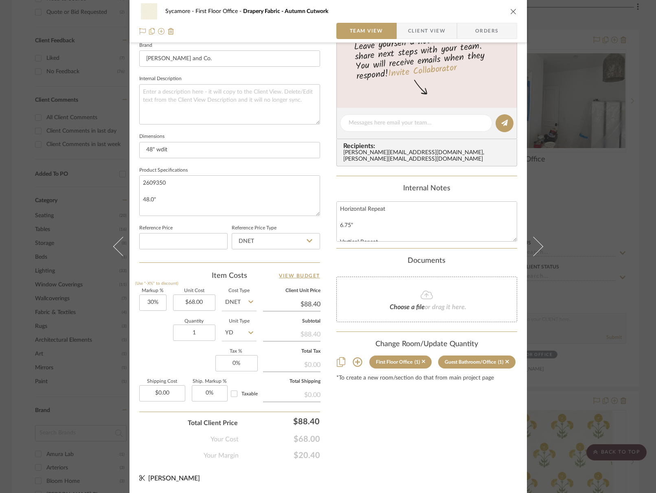
scroll to position [263, 0]
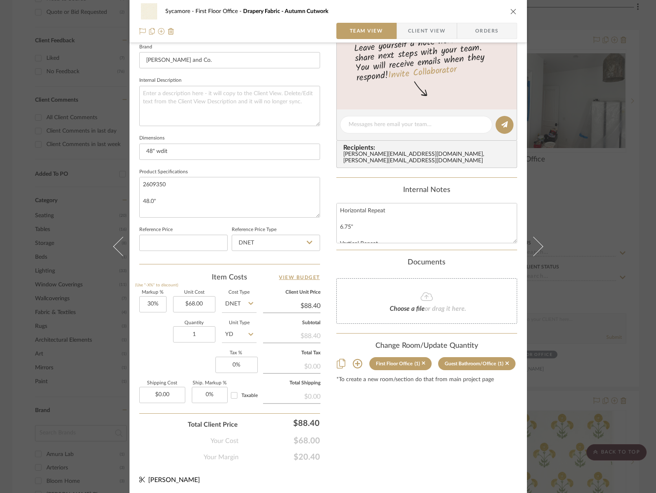
drag, startPoint x: 513, startPoint y: 11, endPoint x: 472, endPoint y: 52, distance: 57.8
click at [513, 11] on icon "close" at bounding box center [513, 11] width 7 height 7
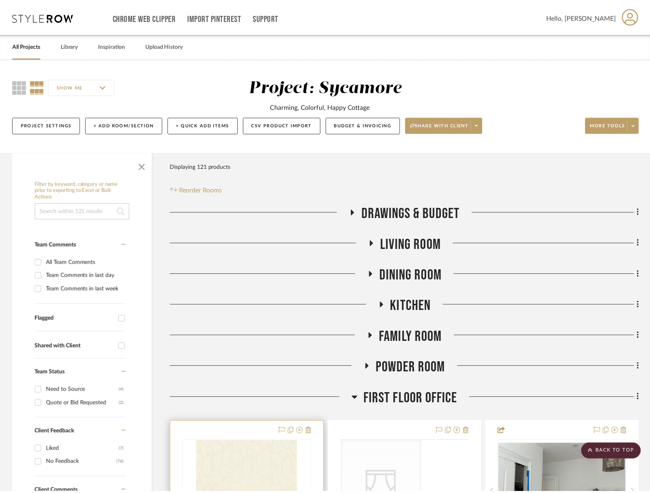
scroll to position [392, 0]
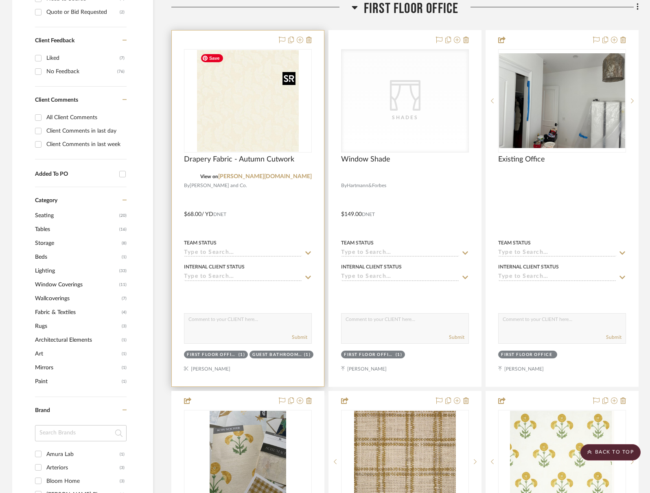
click at [238, 121] on img "0" at bounding box center [248, 101] width 102 height 102
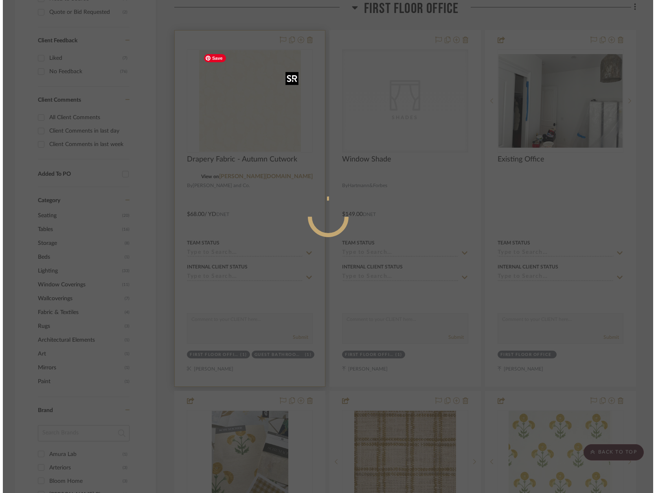
scroll to position [0, 0]
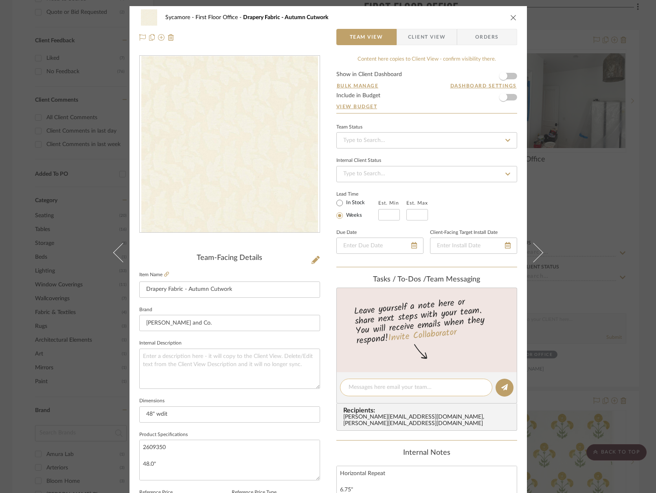
click at [352, 384] on textarea at bounding box center [415, 387] width 135 height 9
type textarea ","
type textarea "more sheer"
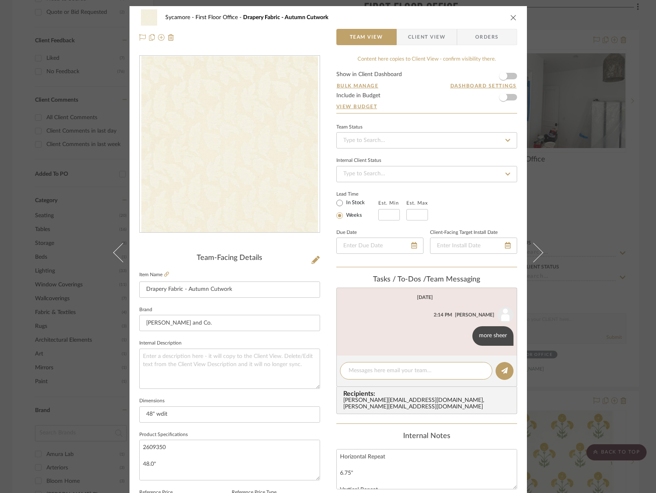
click at [512, 15] on icon "close" at bounding box center [513, 17] width 7 height 7
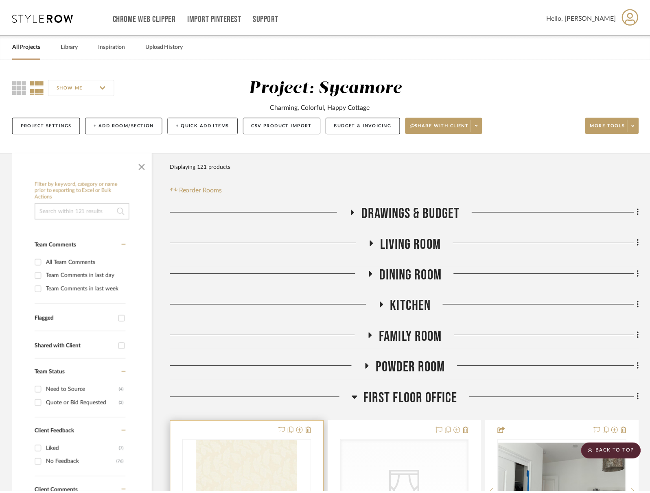
scroll to position [392, 0]
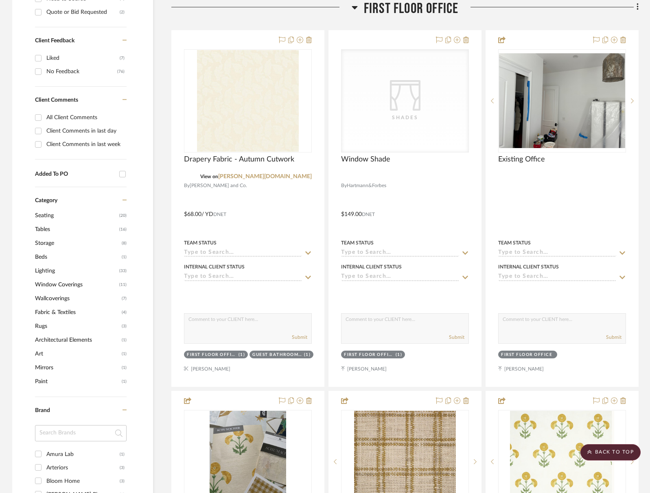
click at [407, 14] on span "First Floor Office" at bounding box center [411, 8] width 95 height 17
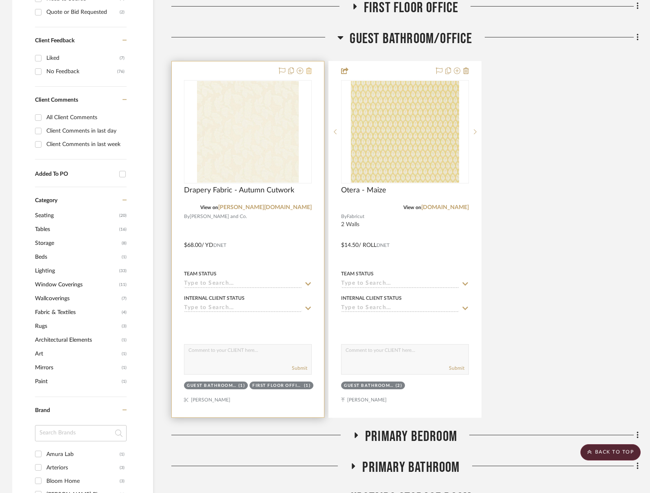
click at [310, 71] on icon at bounding box center [309, 71] width 6 height 7
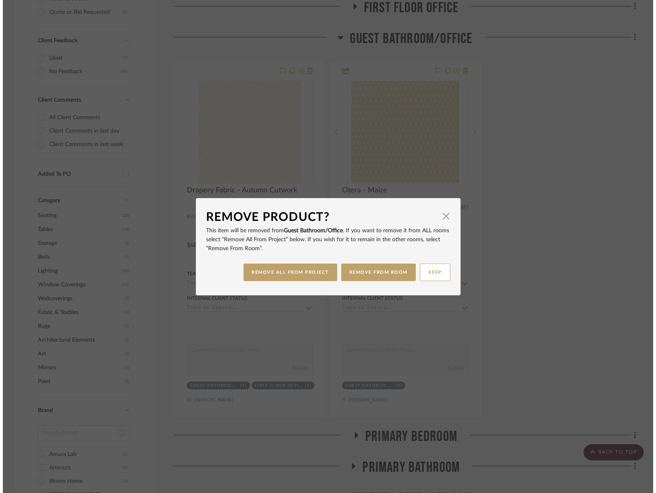
scroll to position [0, 0]
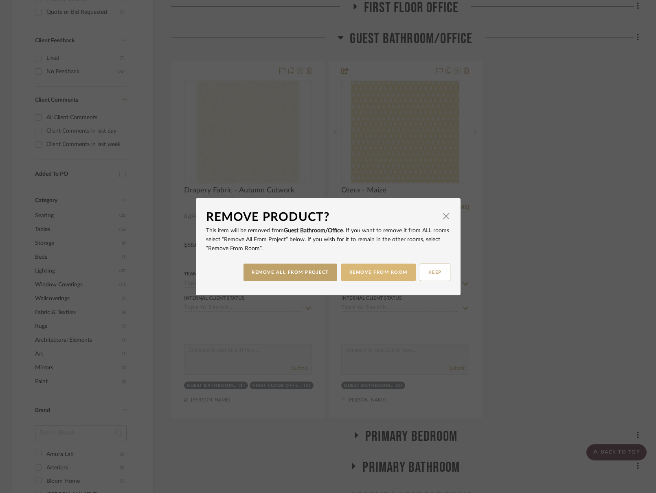
click at [361, 277] on button "REMOVE FROM ROOM" at bounding box center [378, 272] width 74 height 17
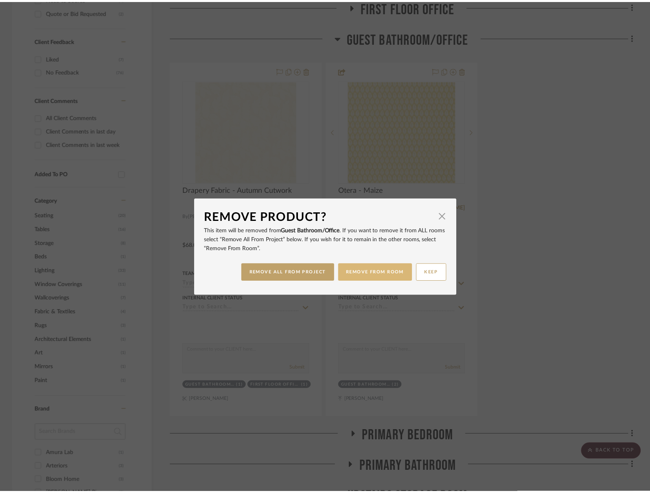
scroll to position [392, 0]
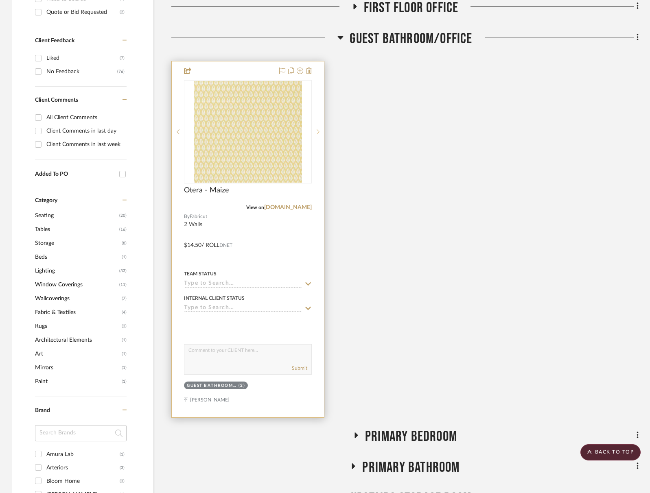
click at [322, 131] on sr-next-btn at bounding box center [318, 132] width 12 height 6
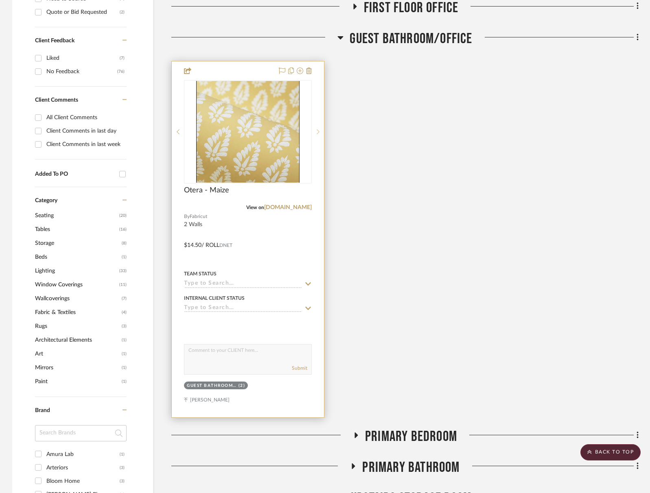
click at [322, 132] on sr-next-btn at bounding box center [318, 132] width 12 height 6
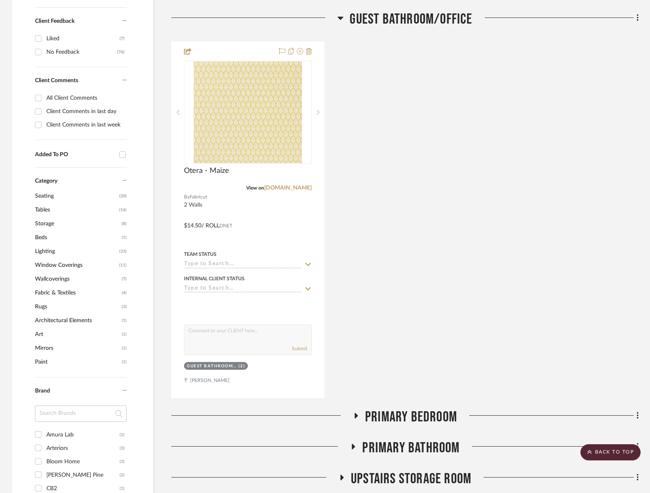
scroll to position [378, 0]
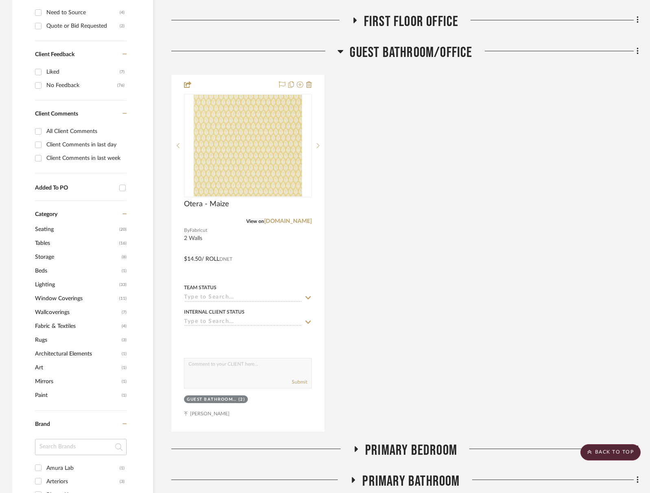
click at [415, 58] on span "Guest Bathroom/Office" at bounding box center [411, 52] width 122 height 17
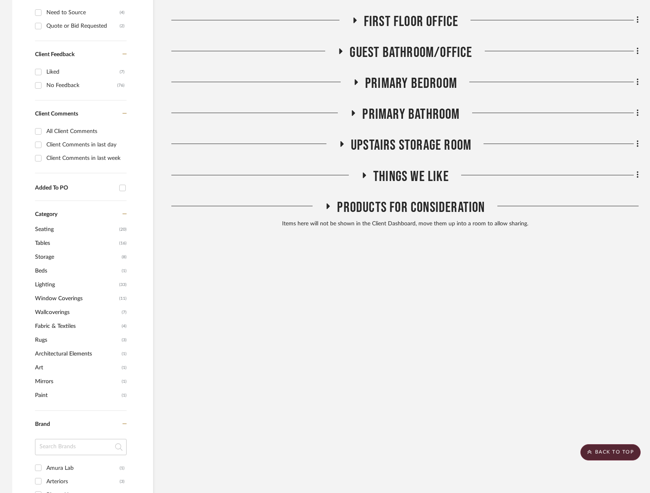
click at [436, 90] on span "Primary Bedroom" at bounding box center [411, 83] width 92 height 17
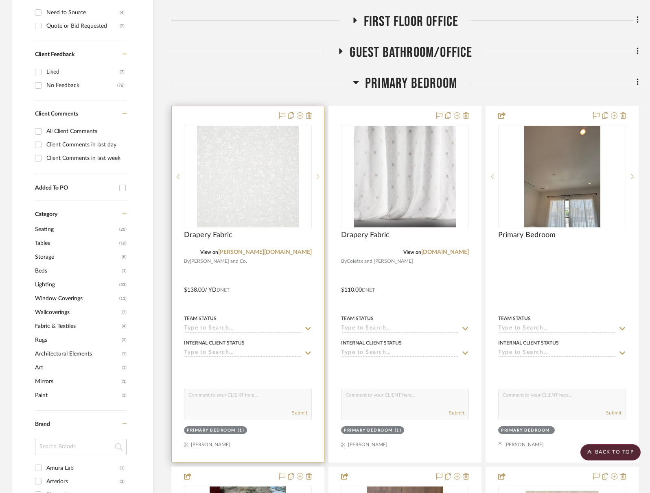
click at [317, 175] on icon at bounding box center [318, 177] width 3 height 6
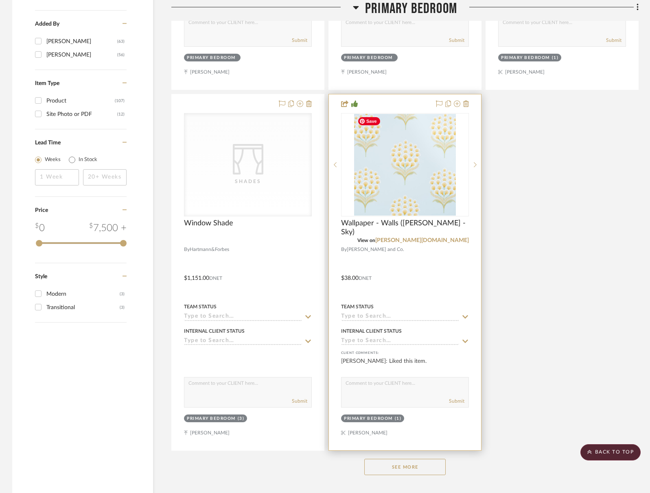
scroll to position [1229, 0]
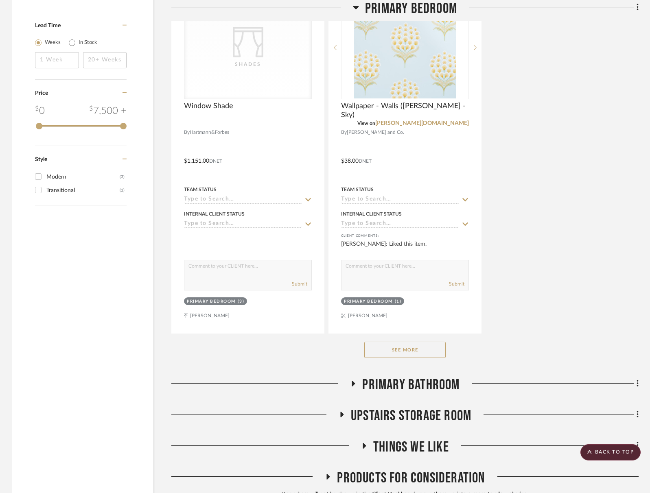
click at [426, 355] on button "See More" at bounding box center [404, 350] width 81 height 16
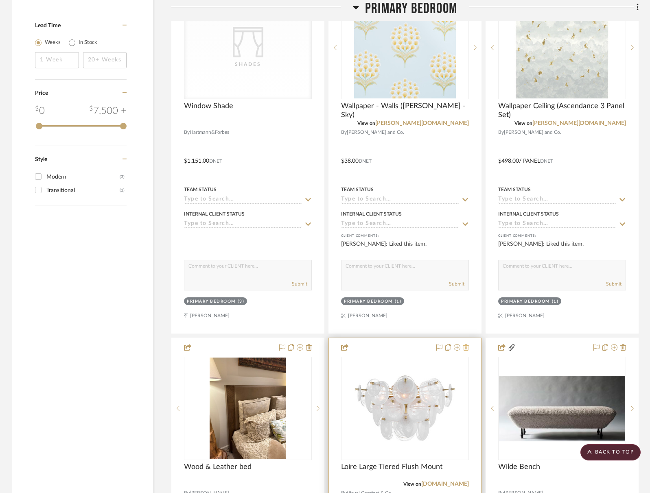
click at [466, 346] on icon at bounding box center [466, 347] width 6 height 7
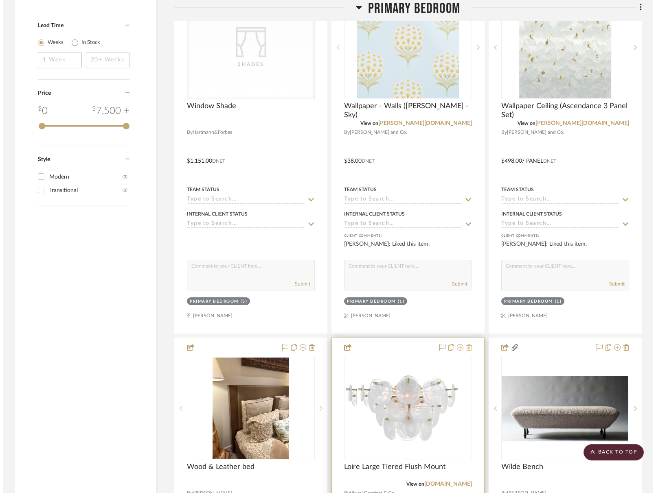
scroll to position [0, 0]
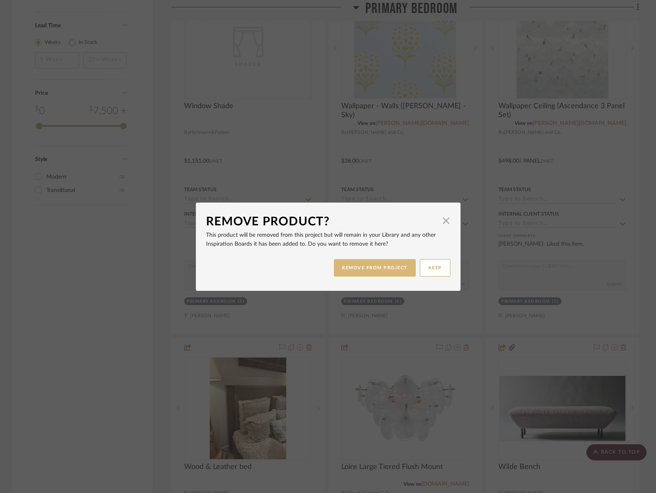
click at [367, 272] on button "REMOVE FROM PROJECT" at bounding box center [375, 267] width 82 height 17
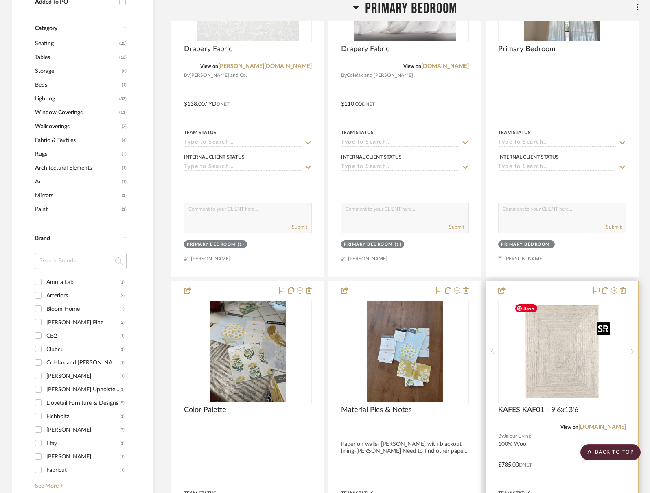
scroll to position [654, 0]
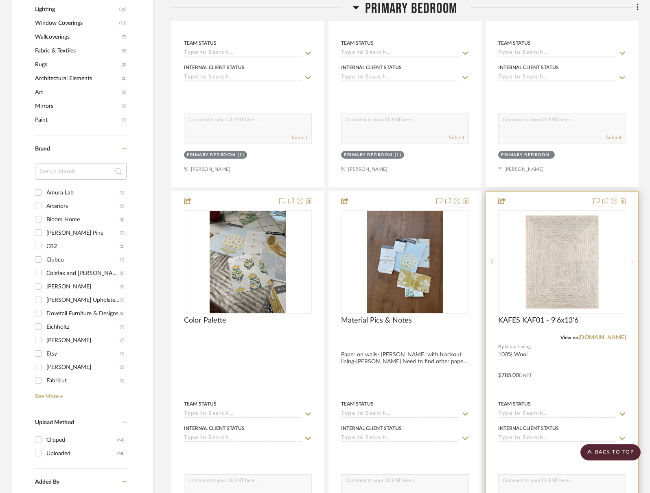
click at [628, 257] on div at bounding box center [632, 261] width 12 height 103
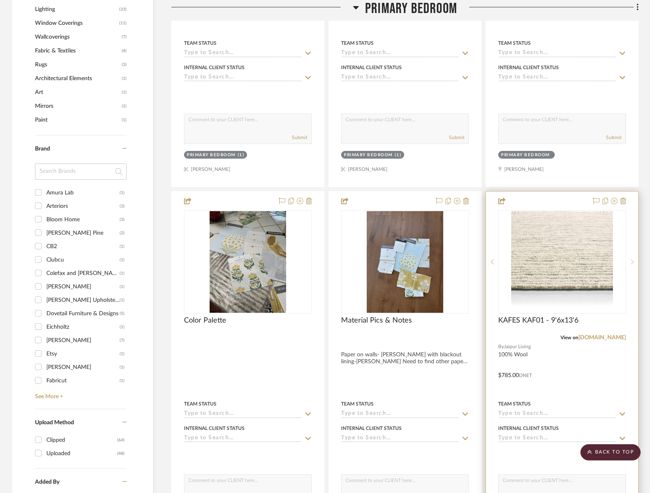
click at [628, 257] on div at bounding box center [632, 261] width 12 height 103
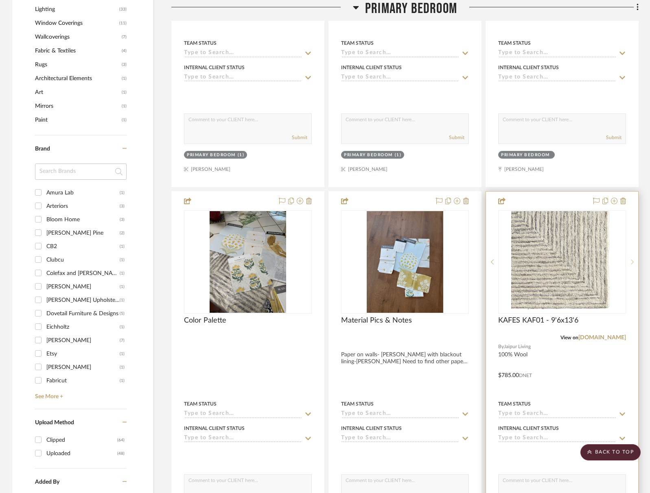
click at [628, 257] on div at bounding box center [632, 261] width 12 height 103
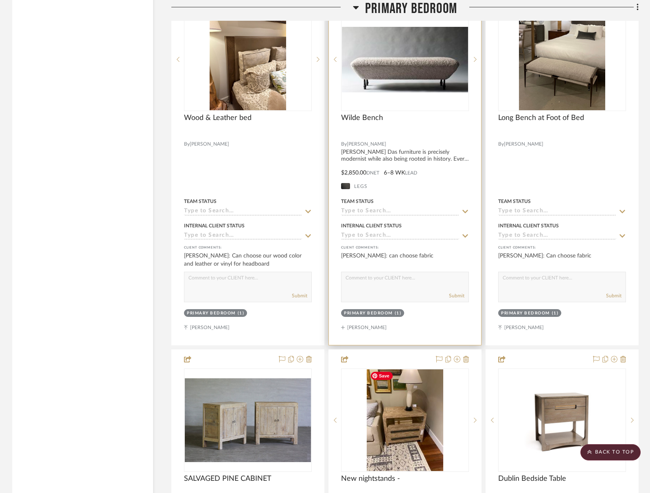
scroll to position [1452, 0]
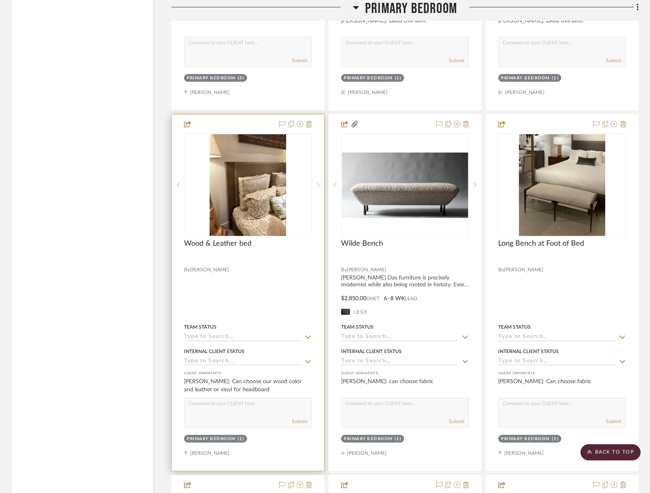
click at [315, 182] on sr-next-btn at bounding box center [318, 185] width 12 height 6
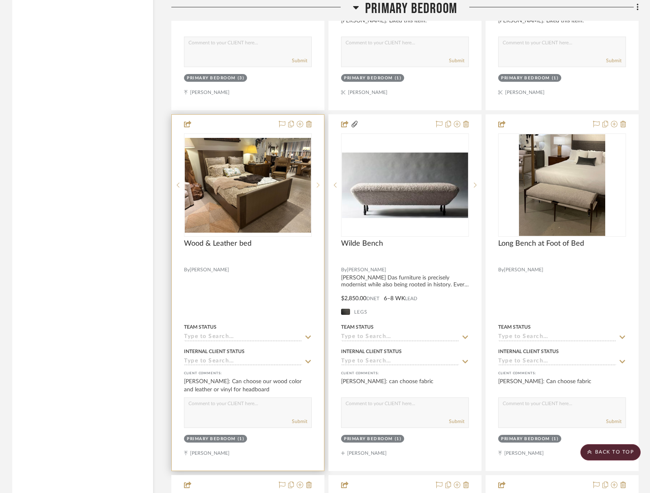
click at [316, 182] on sr-next-btn at bounding box center [318, 185] width 12 height 6
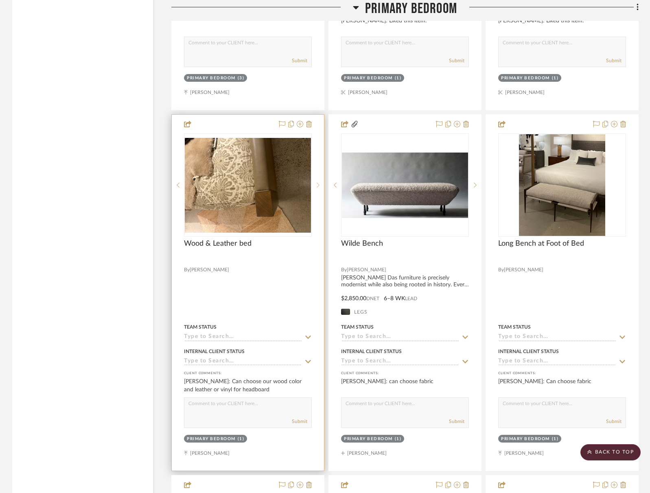
click at [316, 182] on sr-next-btn at bounding box center [318, 185] width 12 height 6
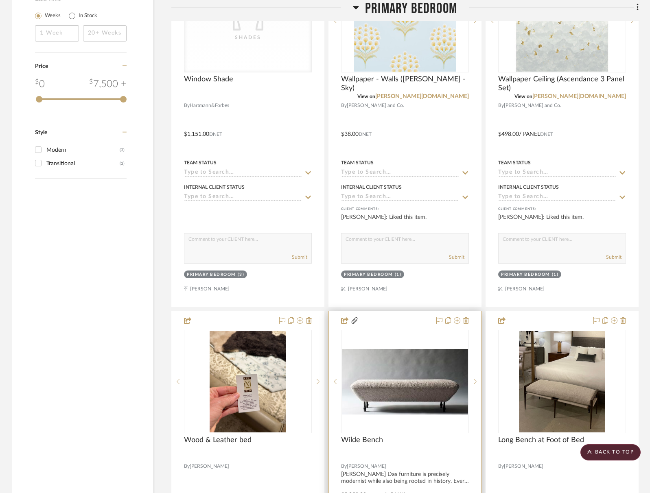
scroll to position [1296, 0]
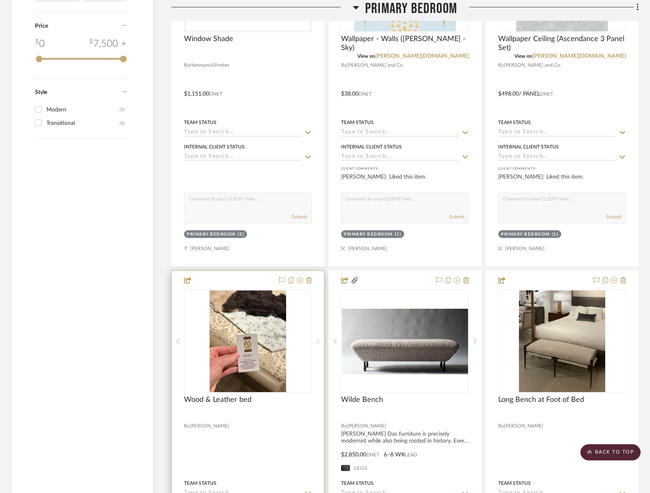
click at [321, 337] on div at bounding box center [318, 341] width 12 height 103
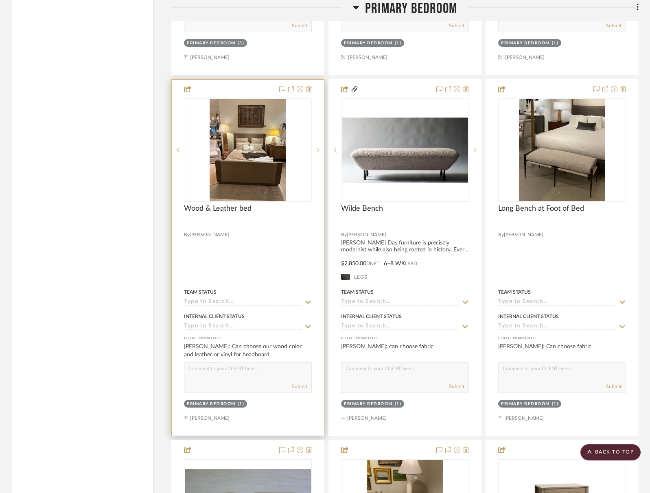
scroll to position [1392, 0]
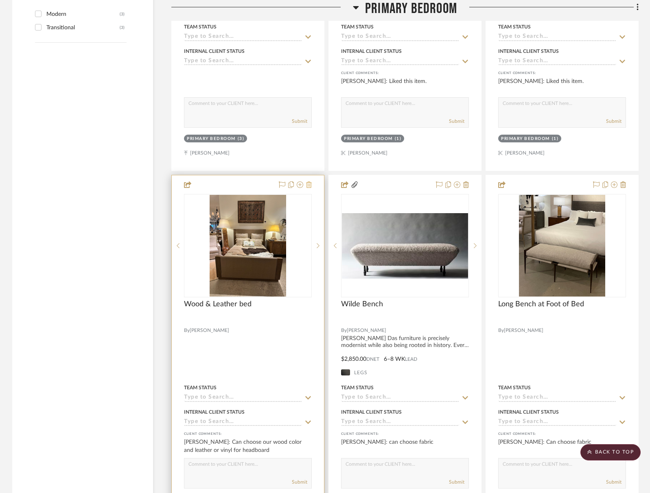
click at [306, 186] on icon at bounding box center [309, 184] width 6 height 7
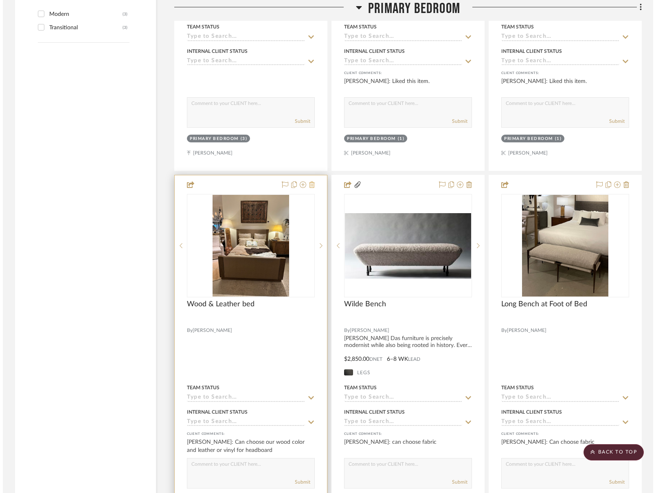
scroll to position [0, 0]
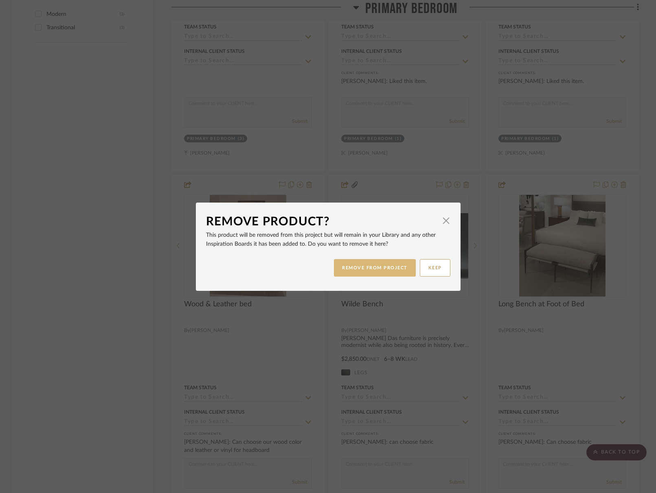
click at [378, 267] on button "REMOVE FROM PROJECT" at bounding box center [375, 267] width 82 height 17
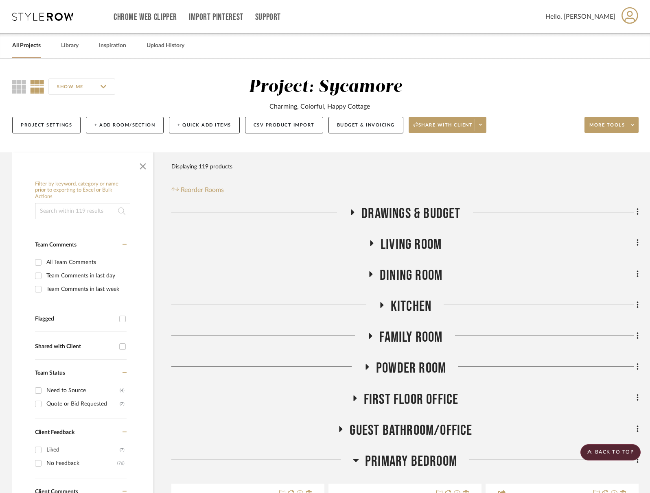
click at [611, 139] on div "SHOW ME Project: Sycamore Charming, Colorful, Happy Cottage Project Settings + …" at bounding box center [325, 106] width 650 height 94
click at [608, 129] on span "More tools" at bounding box center [606, 128] width 35 height 12
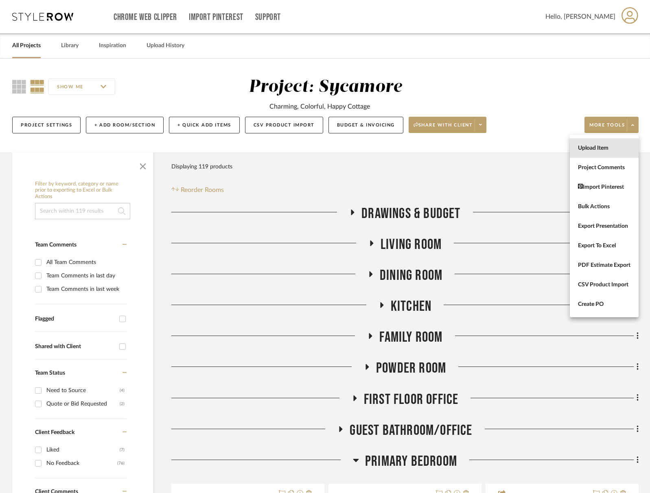
click at [595, 148] on span "Upload Item" at bounding box center [604, 148] width 52 height 7
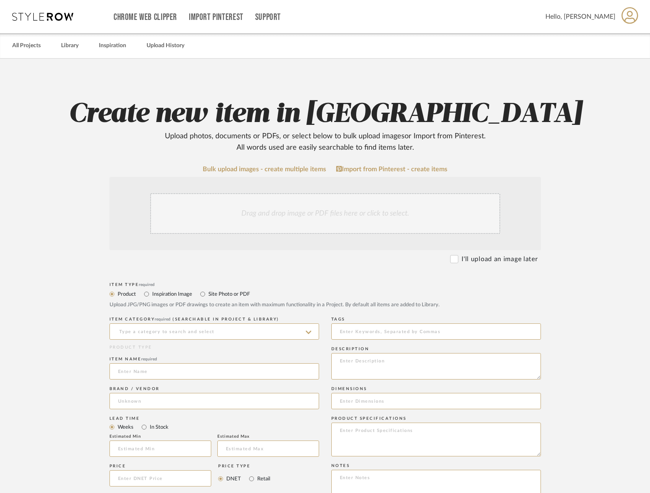
drag, startPoint x: 455, startPoint y: 258, endPoint x: 448, endPoint y: 262, distance: 8.1
click at [455, 258] on input "I'll upload an image later" at bounding box center [454, 259] width 8 height 8
checkbox input "true"
click at [164, 336] on input at bounding box center [214, 331] width 210 height 16
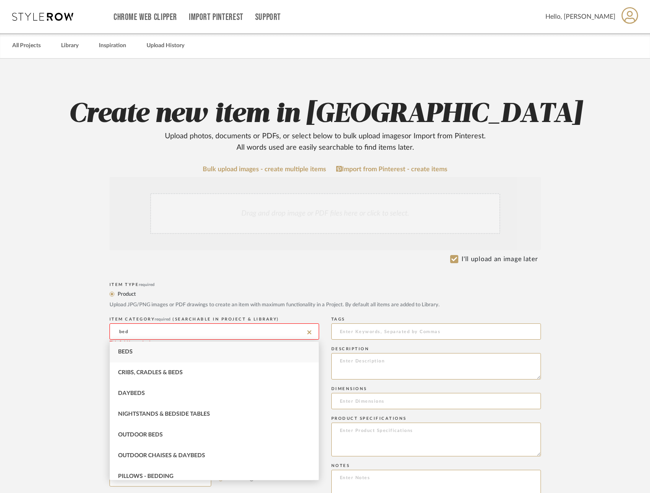
click at [142, 352] on div "Beds" at bounding box center [214, 352] width 209 height 21
type input "Beds"
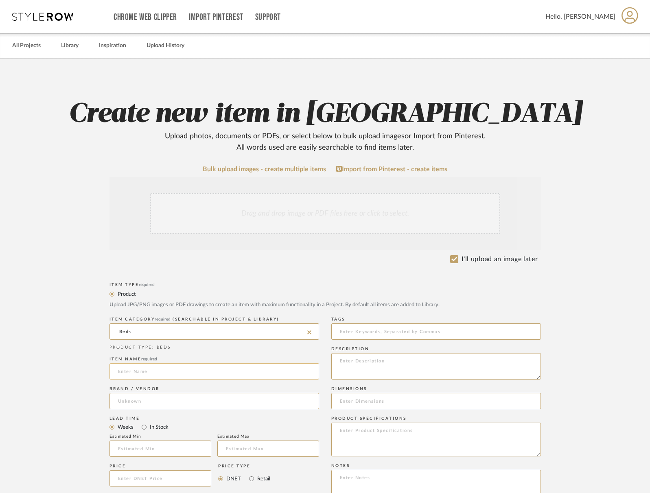
click at [141, 367] on input at bounding box center [214, 371] width 210 height 16
type input "Canopy Bed"
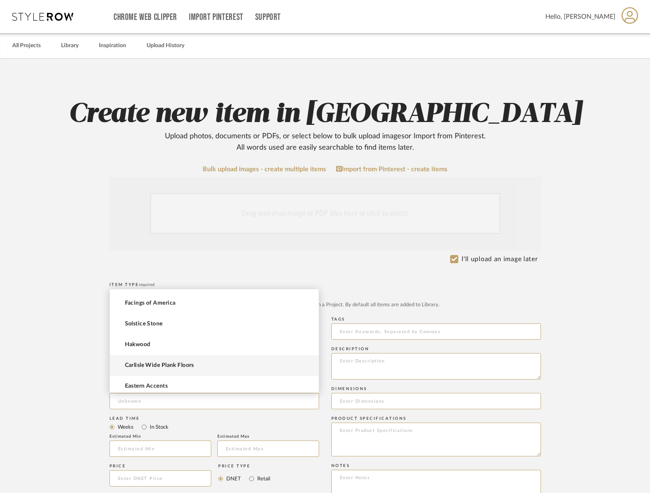
scroll to position [61, 0]
click at [75, 374] on form "Bulk upload images - create multiple items Import from Pinterest - create items…" at bounding box center [325, 461] width 518 height 590
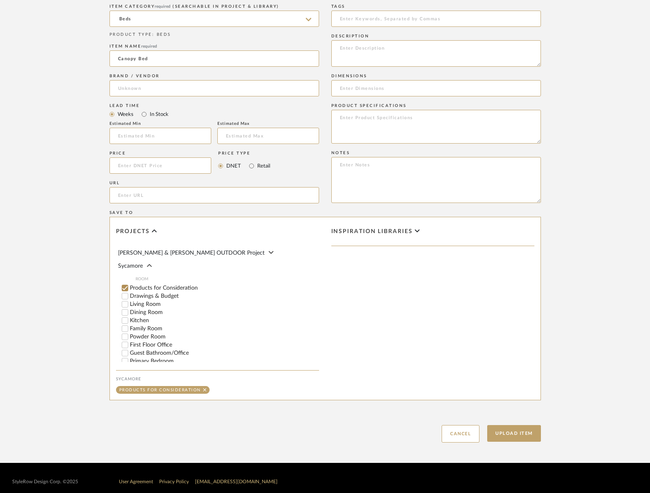
scroll to position [99, 0]
click at [125, 358] on input "Primary Bedroom" at bounding box center [125, 362] width 8 height 8
checkbox input "false"
drag, startPoint x: 531, startPoint y: 433, endPoint x: 525, endPoint y: 433, distance: 5.3
click at [531, 432] on button "Upload Item" at bounding box center [514, 433] width 54 height 17
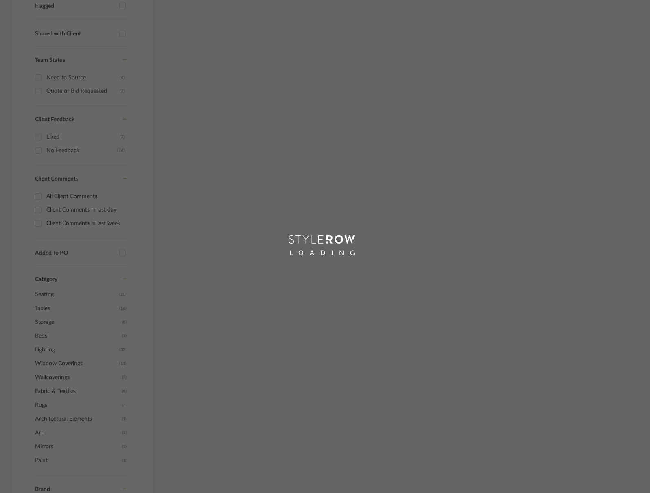
scroll to position [72, 0]
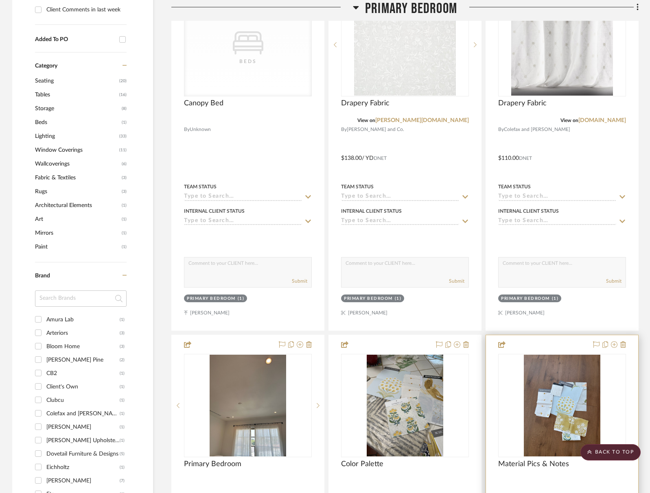
scroll to position [584, 0]
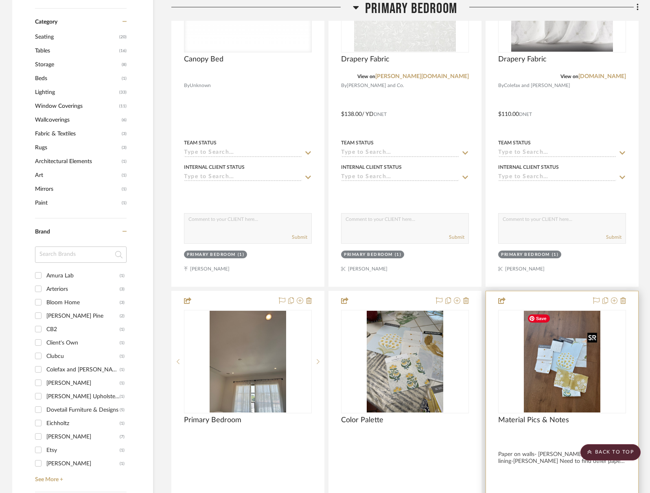
click at [565, 362] on img "0" at bounding box center [562, 362] width 76 height 102
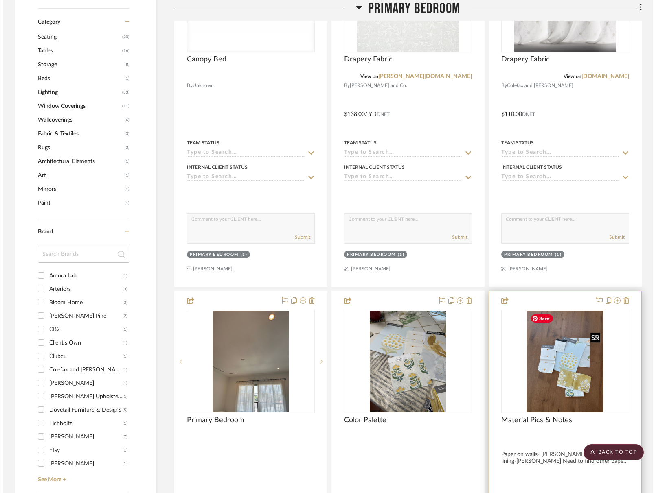
scroll to position [0, 0]
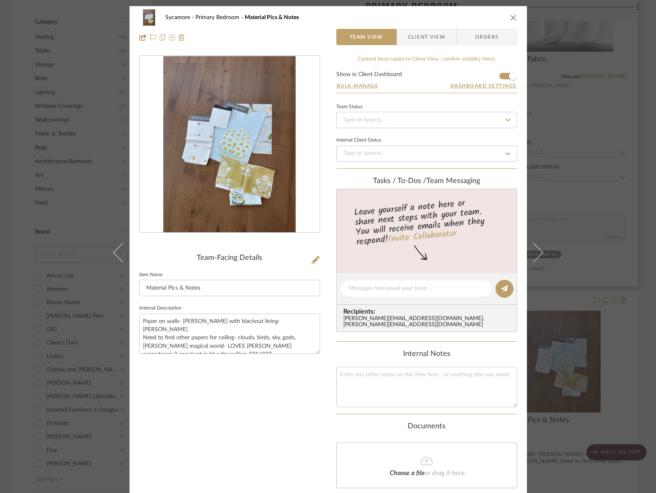
drag, startPoint x: 509, startPoint y: 18, endPoint x: 547, endPoint y: 75, distance: 68.7
click at [510, 18] on icon "close" at bounding box center [513, 17] width 7 height 7
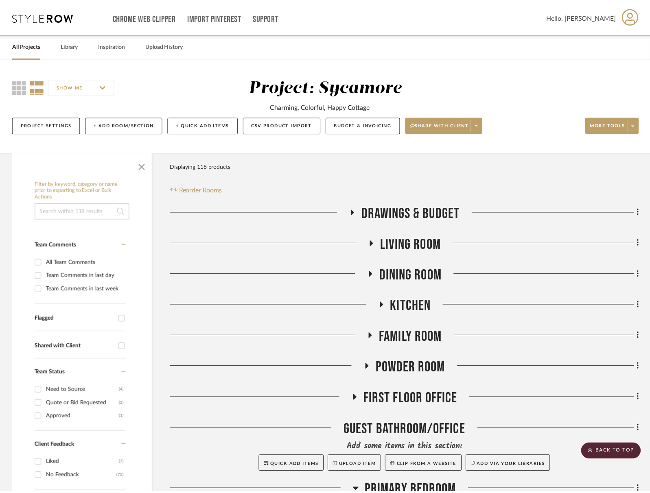
scroll to position [584, 0]
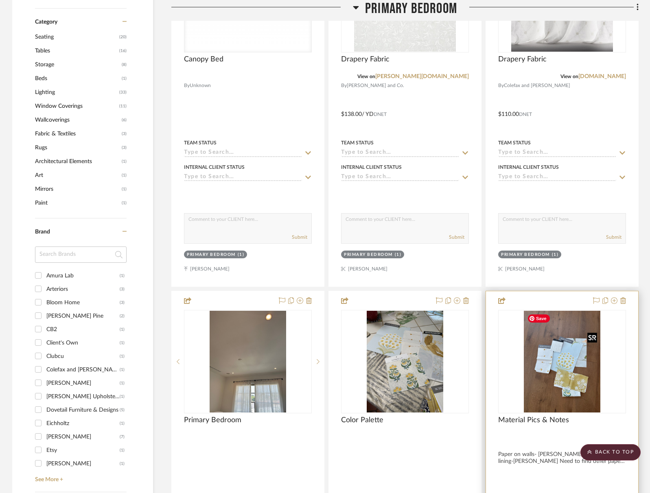
click at [552, 367] on img "0" at bounding box center [562, 362] width 76 height 102
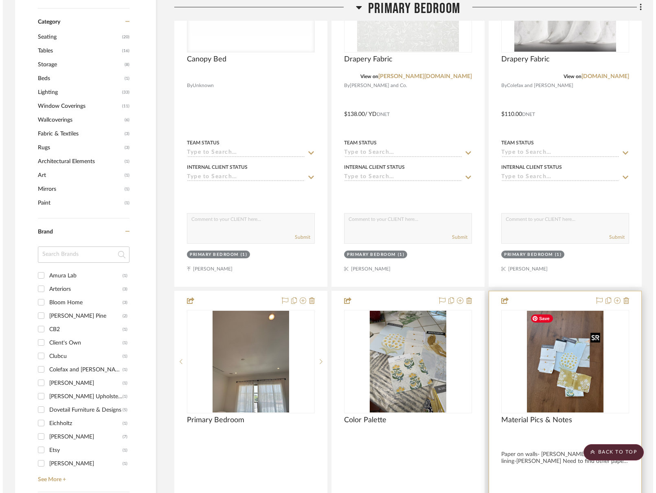
scroll to position [0, 0]
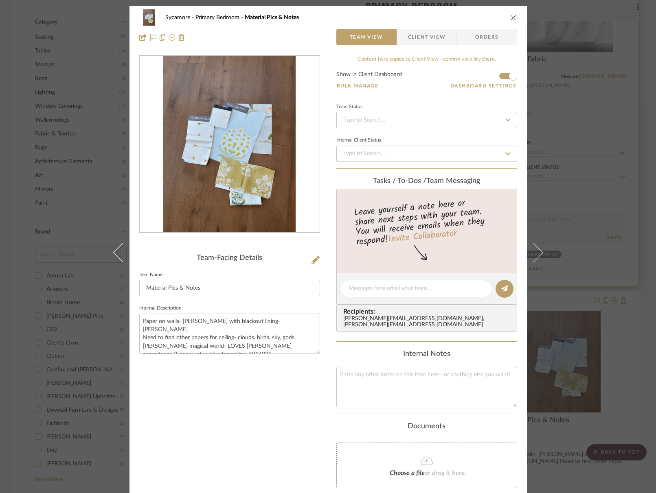
drag, startPoint x: 507, startPoint y: 16, endPoint x: 527, endPoint y: 42, distance: 32.8
click at [510, 16] on icon "close" at bounding box center [513, 17] width 7 height 7
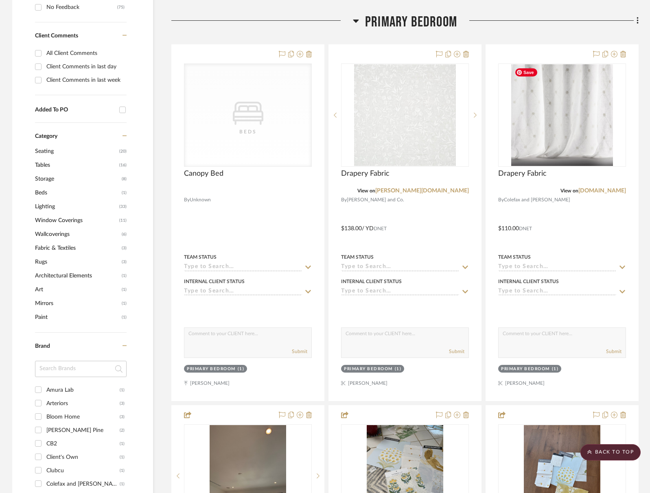
scroll to position [345, 0]
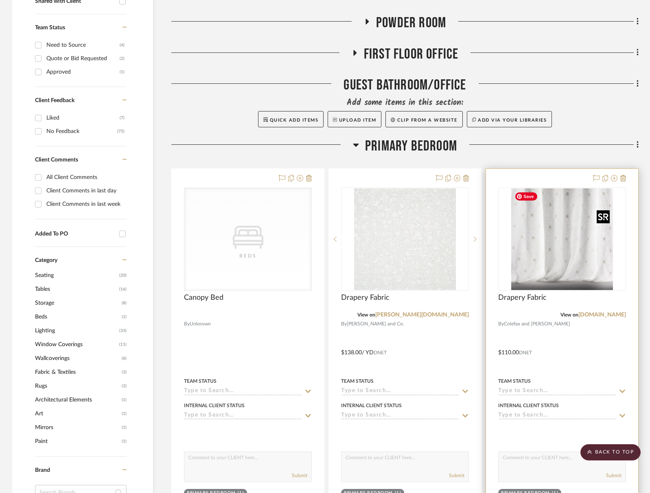
click at [562, 282] on img "0" at bounding box center [562, 239] width 102 height 102
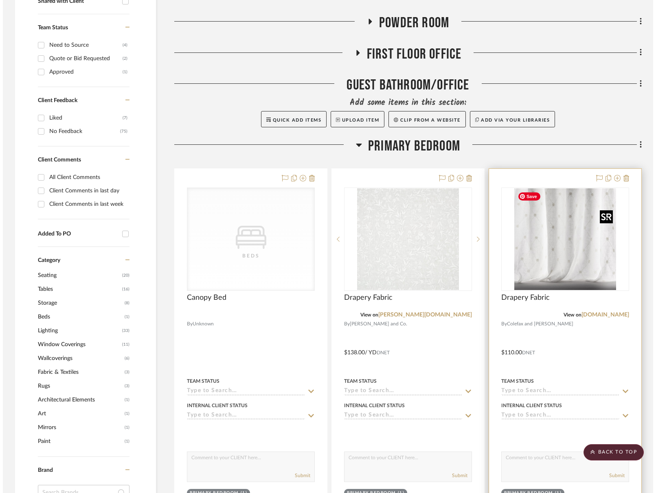
scroll to position [0, 0]
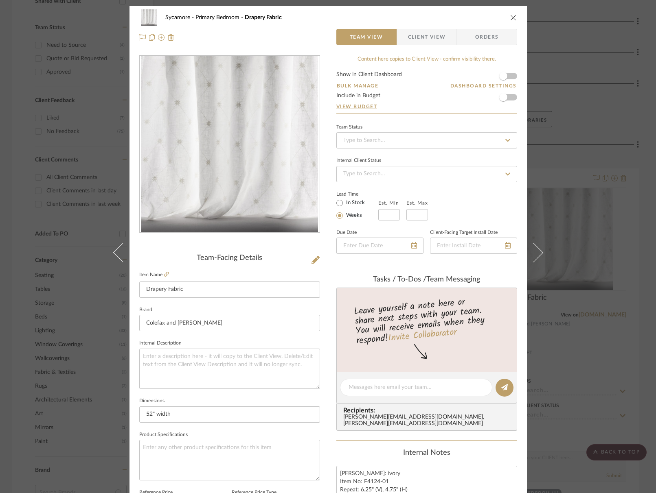
click at [510, 14] on icon "close" at bounding box center [513, 17] width 7 height 7
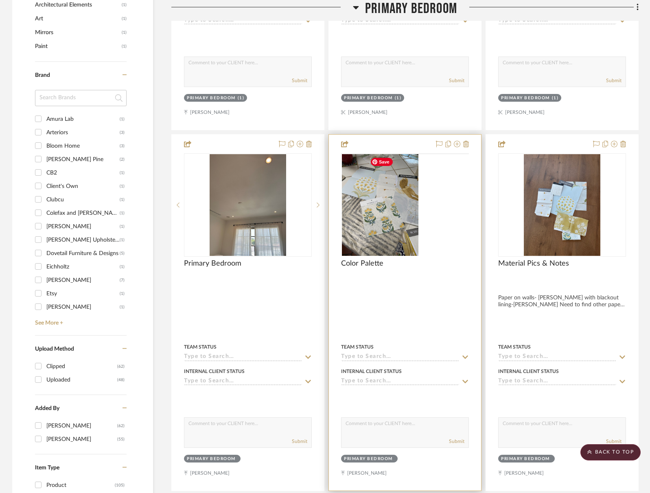
scroll to position [879, 0]
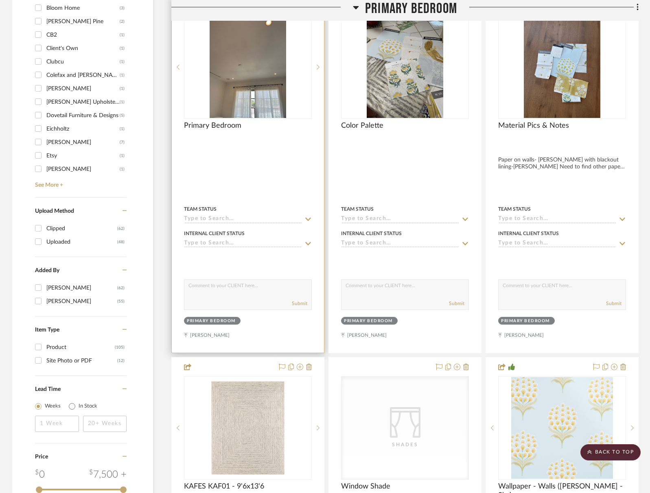
click at [196, 293] on textarea at bounding box center [247, 287] width 127 height 15
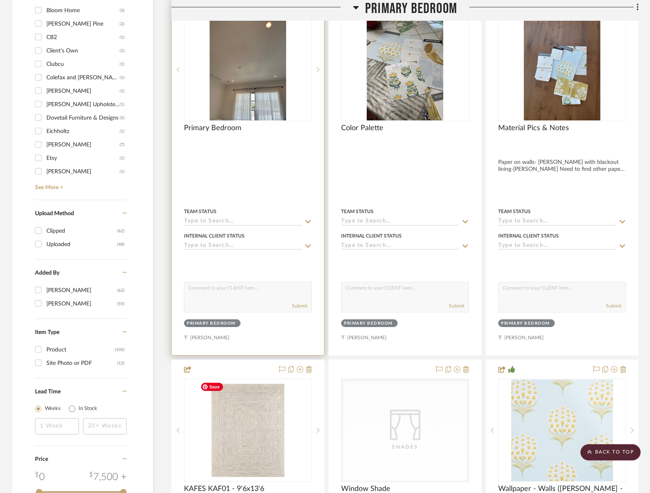
scroll to position [737, 0]
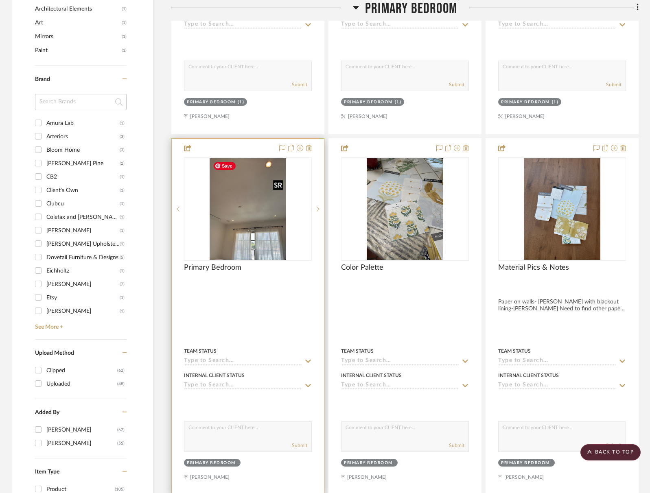
click at [0, 0] on img at bounding box center [0, 0] width 0 height 0
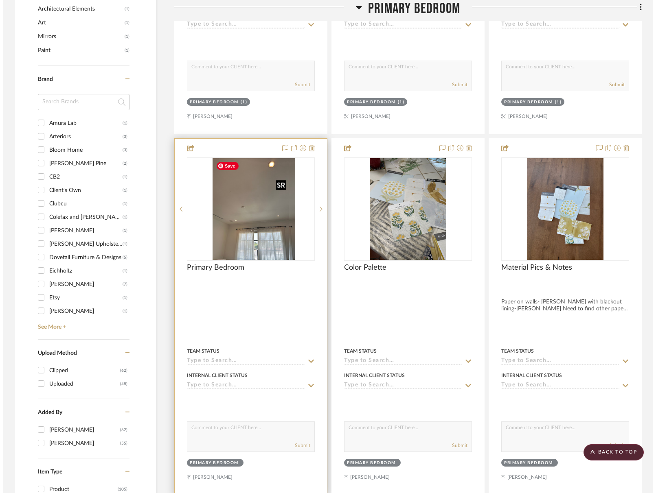
scroll to position [0, 0]
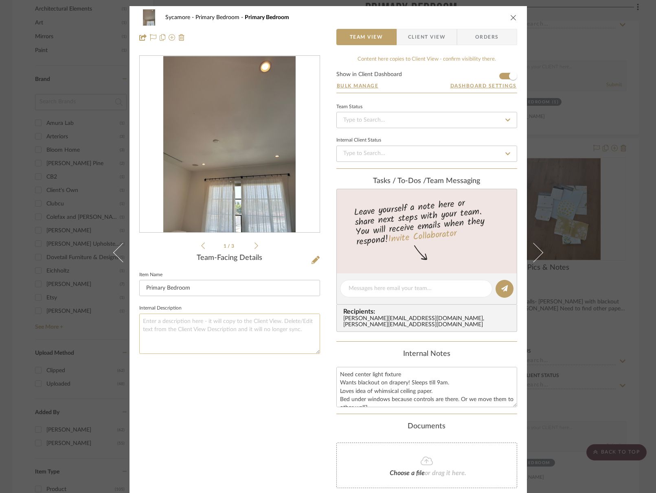
click at [184, 335] on textarea at bounding box center [229, 334] width 181 height 40
type textarea "nicer fabric"
click at [507, 13] on div "Sycamore Primary Bedroom Primary Bedroom" at bounding box center [328, 17] width 378 height 16
drag, startPoint x: 509, startPoint y: 15, endPoint x: 516, endPoint y: 21, distance: 9.6
click at [510, 15] on icon "close" at bounding box center [513, 17] width 7 height 7
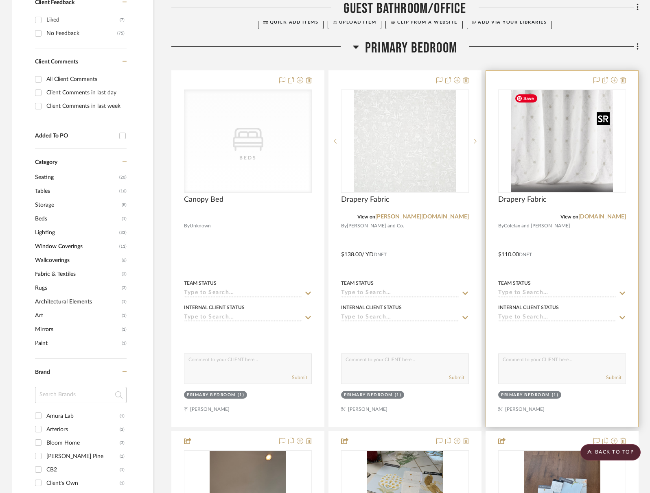
scroll to position [444, 0]
click at [562, 161] on img "0" at bounding box center [562, 141] width 102 height 102
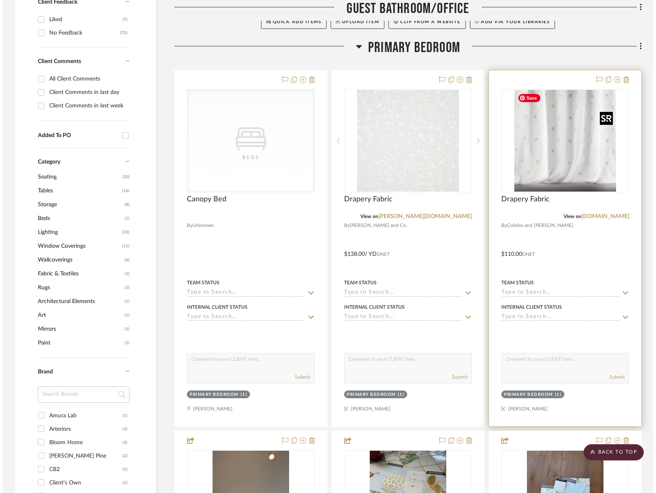
scroll to position [0, 0]
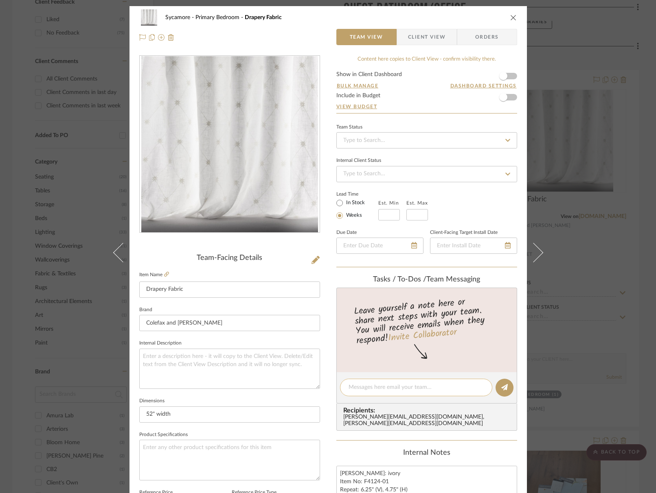
click at [359, 379] on div at bounding box center [416, 387] width 152 height 17
click at [358, 387] on textarea at bounding box center [415, 387] width 135 height 9
type textarea "nice fabric for canopt bed and lower cost for windows"
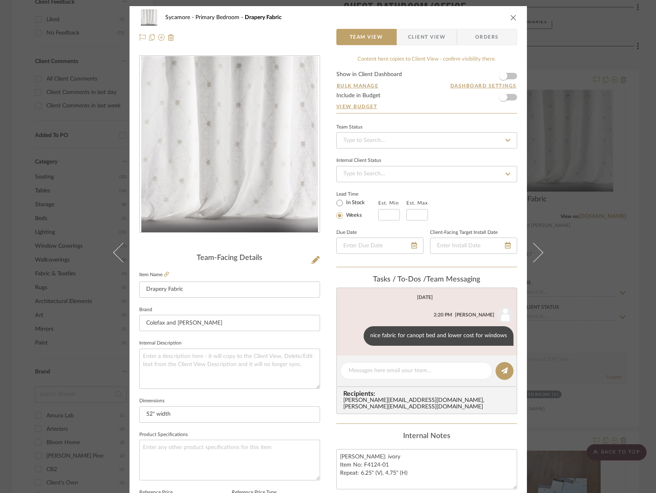
click at [510, 15] on icon "close" at bounding box center [513, 17] width 7 height 7
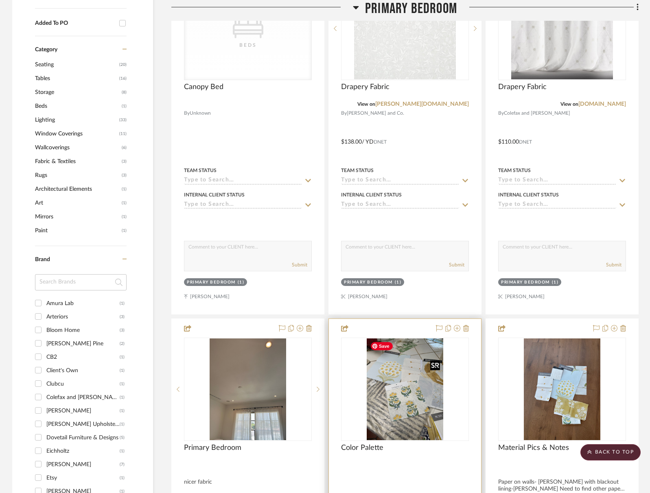
scroll to position [625, 0]
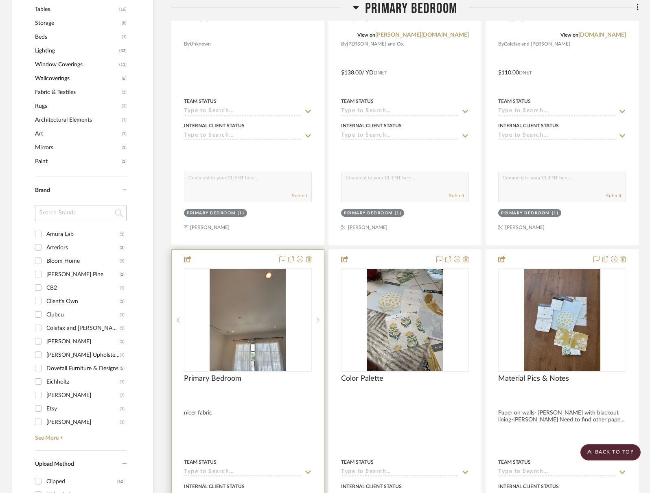
click at [323, 325] on div at bounding box center [318, 320] width 12 height 103
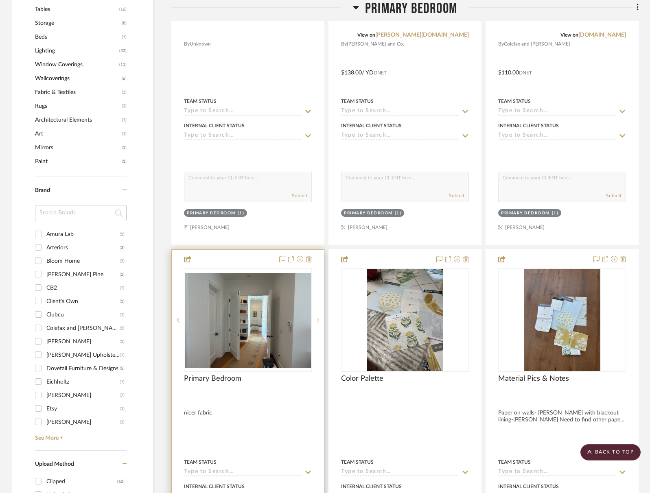
click at [316, 321] on sr-next-btn at bounding box center [318, 320] width 12 height 6
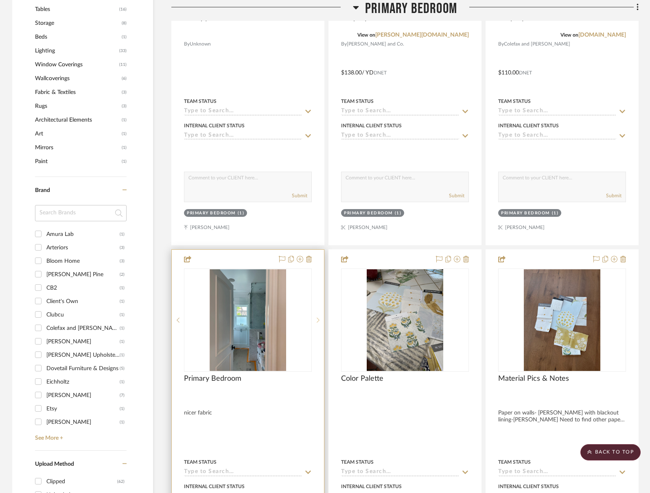
click at [317, 321] on icon at bounding box center [318, 320] width 3 height 6
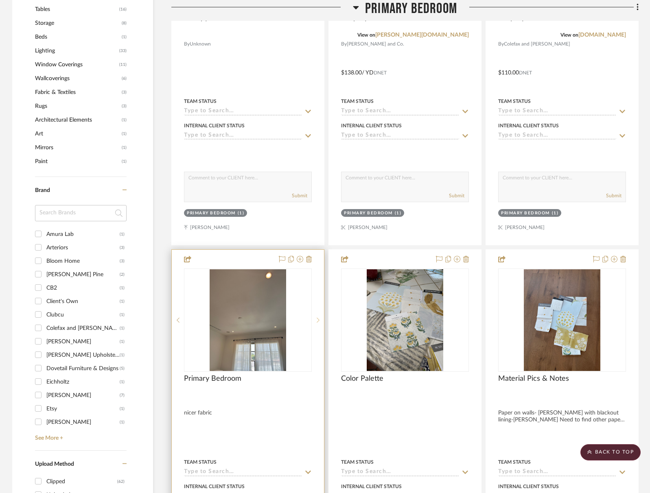
click at [317, 321] on icon at bounding box center [318, 320] width 3 height 6
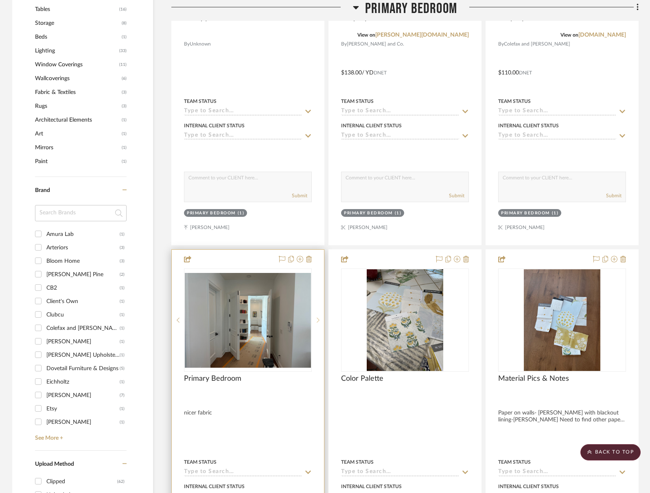
click at [317, 321] on icon at bounding box center [318, 320] width 3 height 6
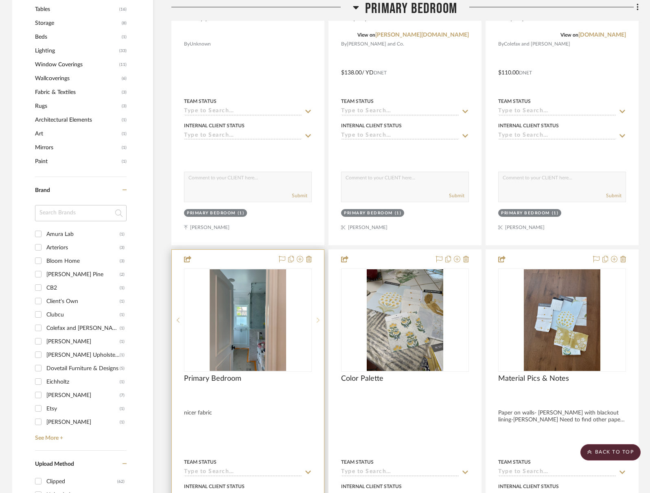
click at [317, 321] on icon at bounding box center [318, 320] width 3 height 6
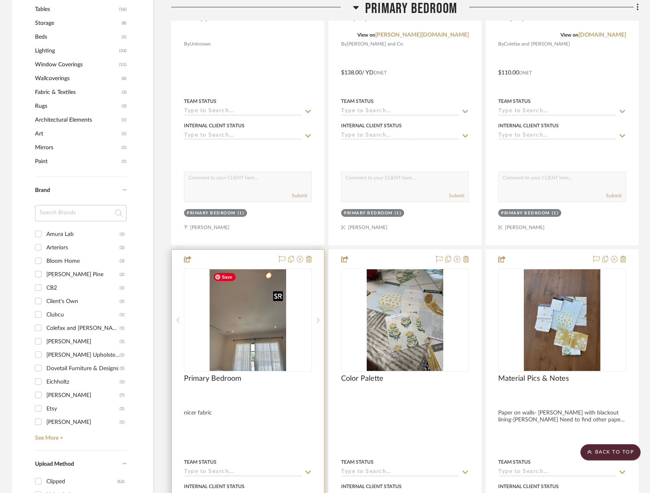
click at [267, 345] on img "0" at bounding box center [248, 320] width 76 height 102
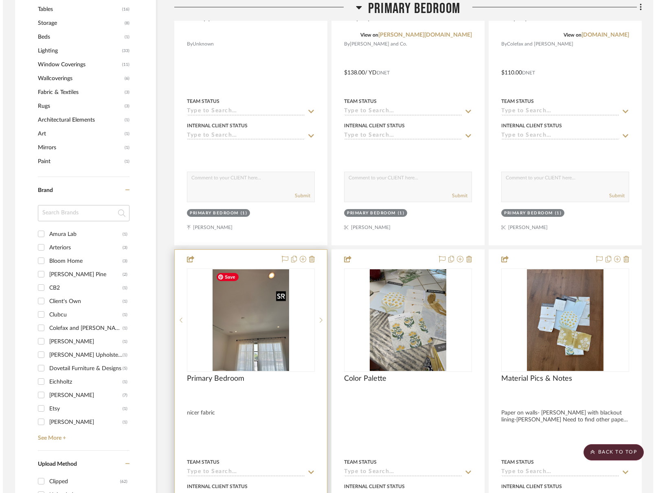
scroll to position [0, 0]
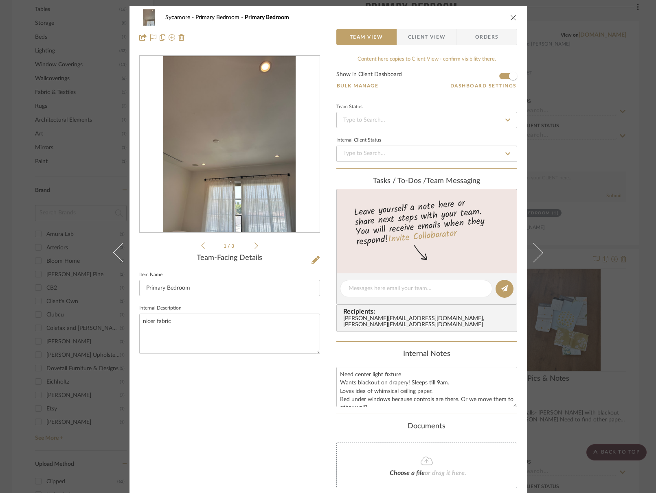
click at [512, 17] on icon "close" at bounding box center [513, 17] width 7 height 7
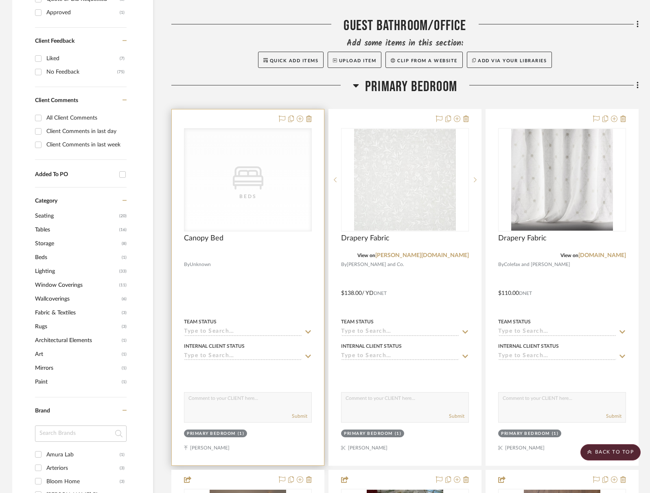
scroll to position [501, 0]
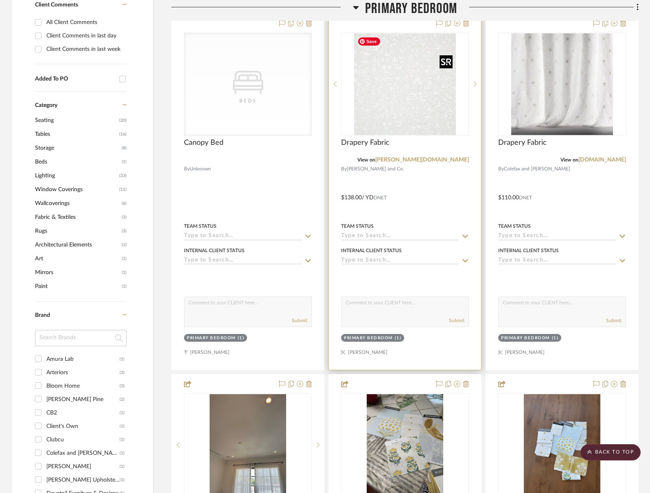
click at [430, 93] on img "0" at bounding box center [405, 84] width 102 height 102
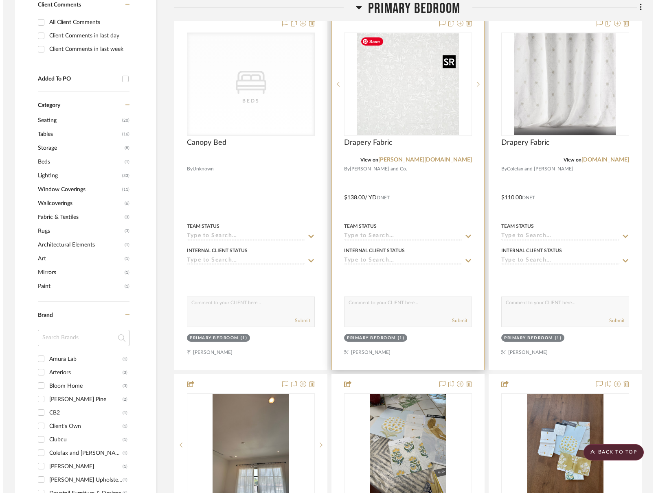
scroll to position [0, 0]
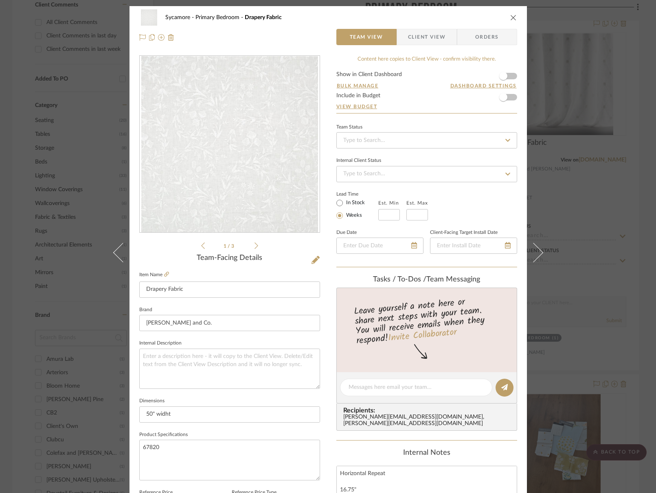
click at [510, 19] on icon "close" at bounding box center [513, 17] width 7 height 7
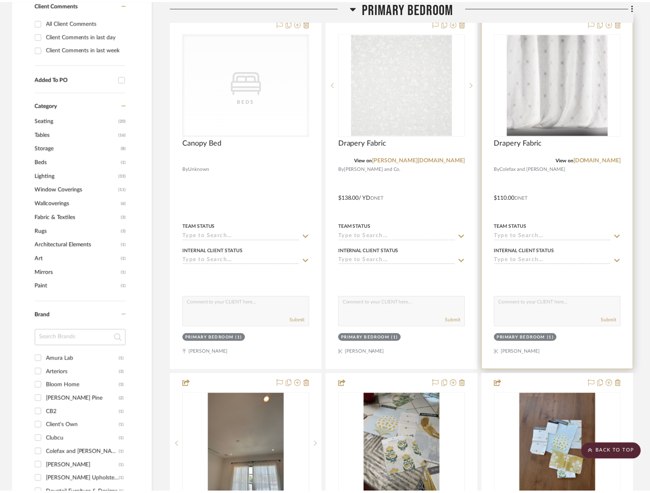
scroll to position [501, 0]
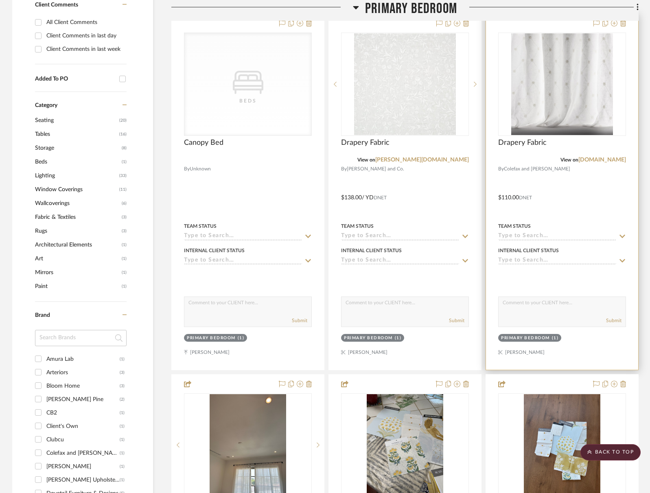
click at [539, 85] on img "0" at bounding box center [562, 84] width 102 height 102
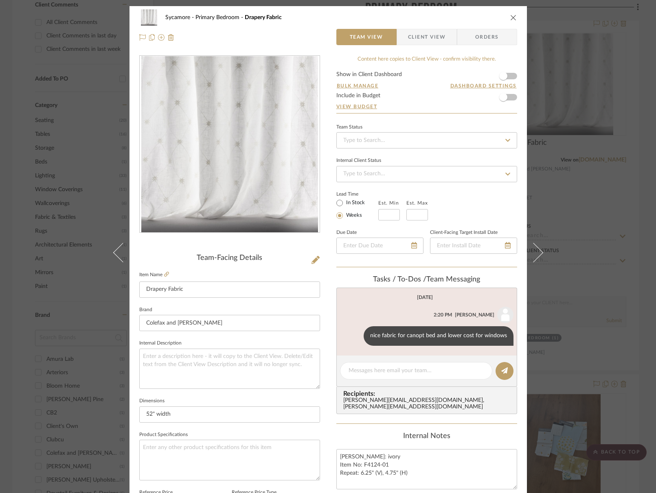
scroll to position [66, 0]
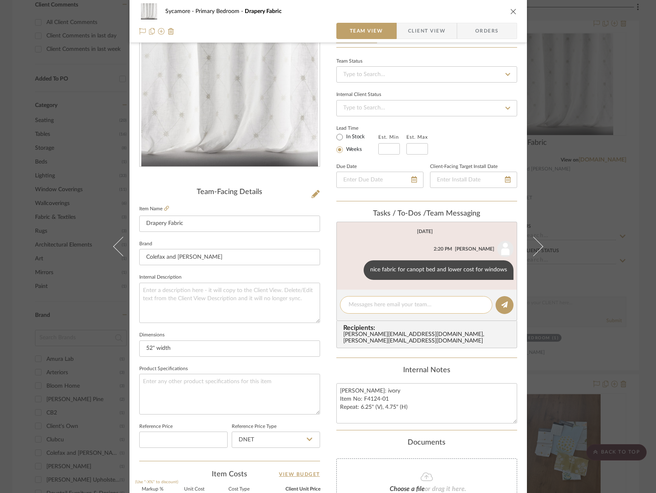
click at [385, 293] on editor-of-message at bounding box center [426, 305] width 181 height 31
click at [382, 309] on div at bounding box center [416, 304] width 152 height 17
click at [388, 308] on textarea at bounding box center [415, 305] width 135 height 9
click at [350, 304] on textarea "hsser drapery & blac out lined linen" at bounding box center [415, 305] width 135 height 9
click at [351, 304] on textarea "hsser drapery & blac out lined linen" at bounding box center [415, 305] width 135 height 9
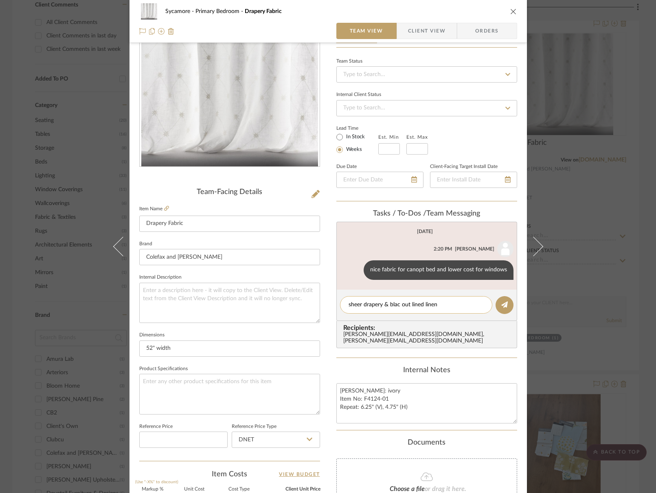
type textarea "sheer drapery & blac out lined linen"
click at [399, 304] on textarea "sheer drapery & blac out lined linen" at bounding box center [415, 305] width 135 height 9
drag, startPoint x: 396, startPoint y: 305, endPoint x: 414, endPoint y: 306, distance: 18.0
click at [396, 305] on textarea "sheer drapery & blac out lined linen" at bounding box center [415, 305] width 135 height 9
type textarea "sheer drapery & black out lined linen"
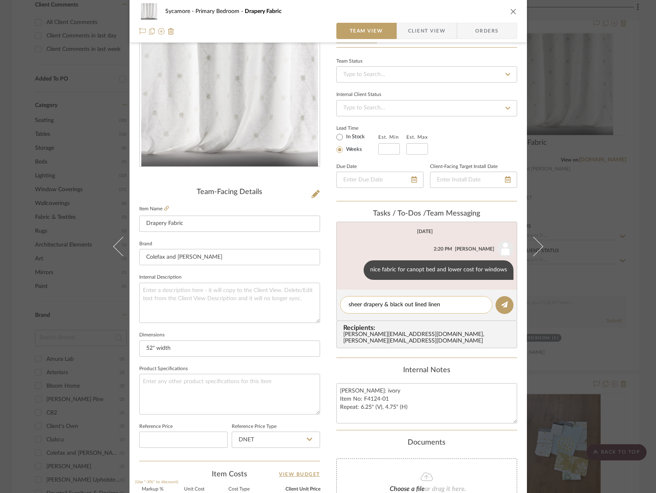
drag, startPoint x: 455, startPoint y: 298, endPoint x: 460, endPoint y: 303, distance: 6.6
click at [455, 298] on div "sheer drapery & black out lined linen" at bounding box center [416, 304] width 152 height 17
click at [501, 304] on icon at bounding box center [504, 305] width 7 height 7
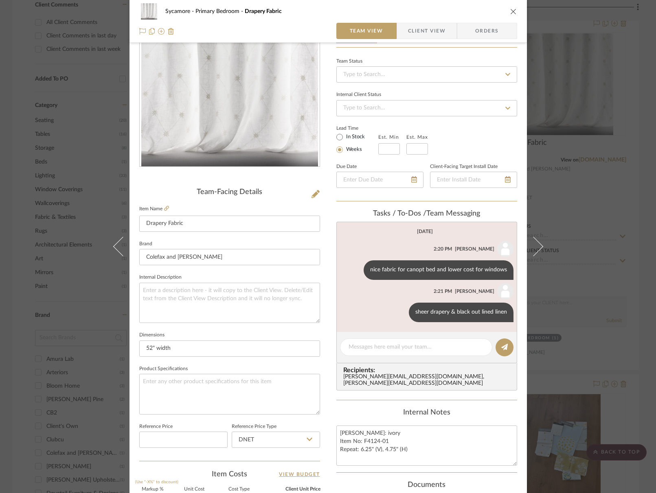
click at [512, 12] on icon "close" at bounding box center [513, 11] width 7 height 7
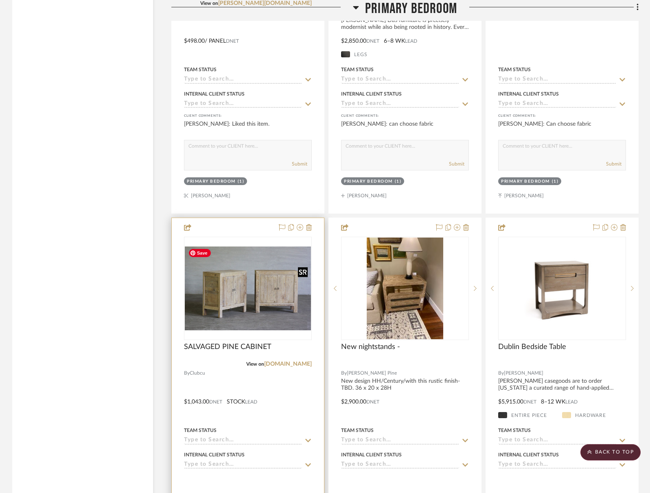
scroll to position [1772, 0]
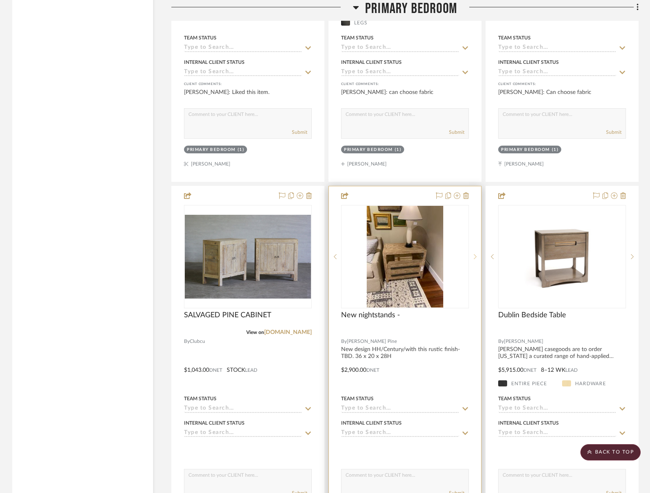
click at [474, 254] on icon at bounding box center [475, 257] width 3 height 6
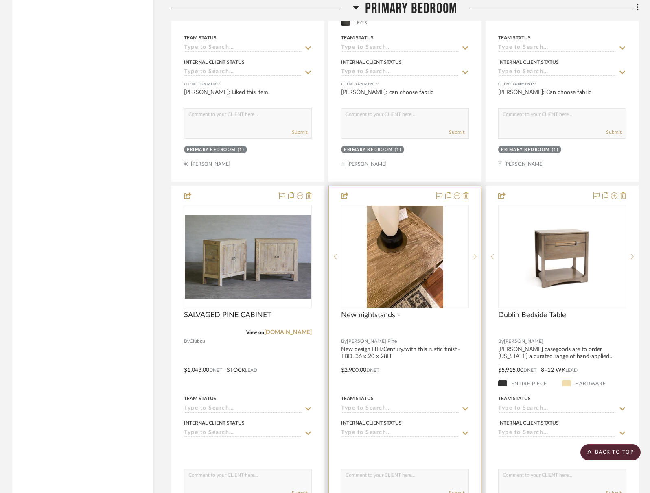
click at [474, 254] on icon at bounding box center [475, 257] width 3 height 6
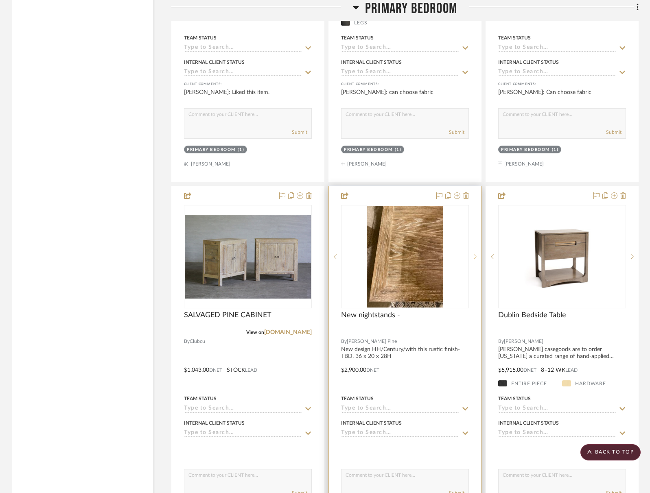
click at [474, 254] on icon at bounding box center [475, 257] width 3 height 6
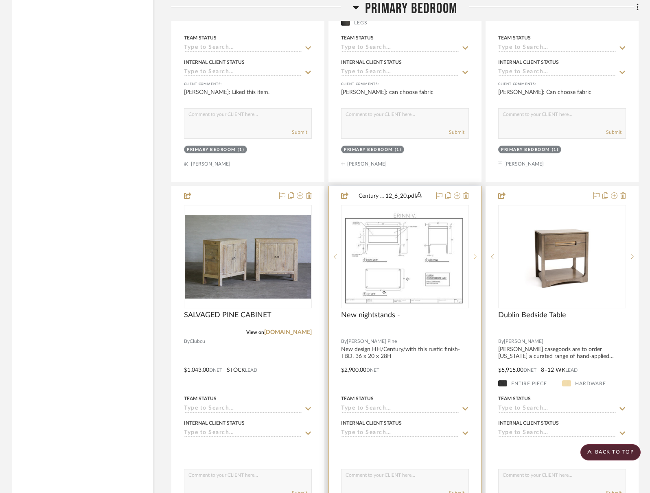
click at [474, 254] on icon at bounding box center [475, 257] width 3 height 6
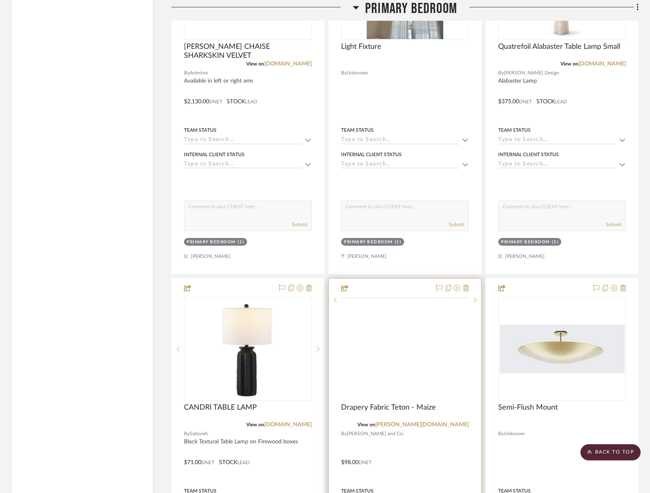
scroll to position [2884, 0]
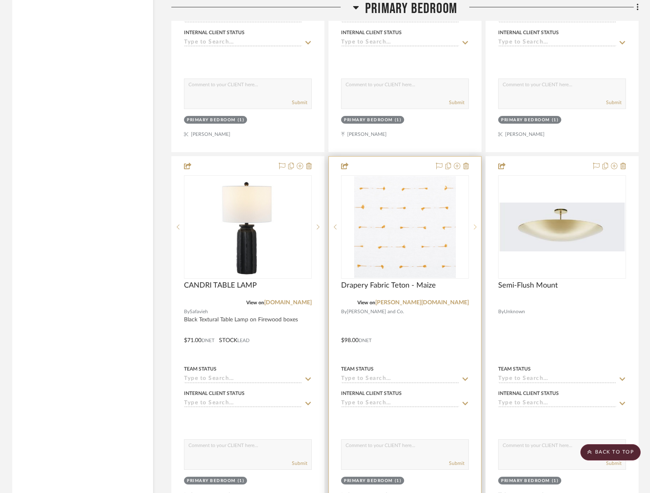
click at [474, 224] on icon at bounding box center [475, 227] width 3 height 6
drag, startPoint x: 474, startPoint y: 224, endPoint x: 475, endPoint y: 228, distance: 4.2
click at [474, 225] on icon at bounding box center [475, 227] width 3 height 6
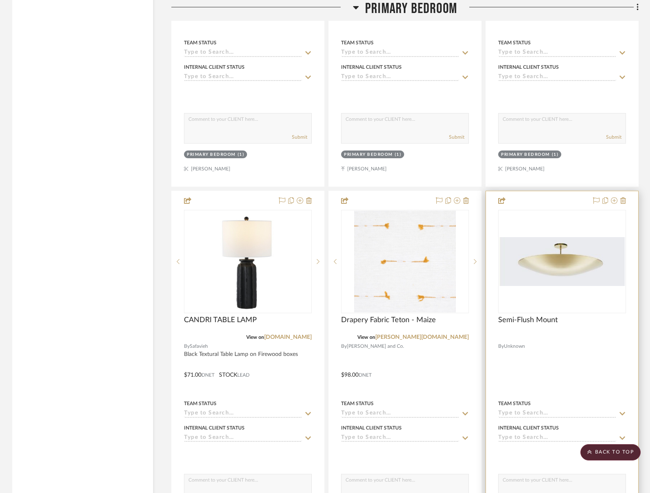
scroll to position [2852, 0]
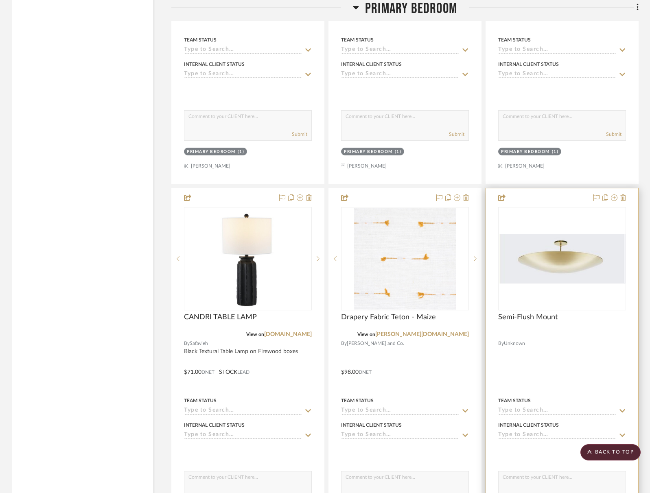
click at [626, 194] on div at bounding box center [562, 366] width 152 height 356
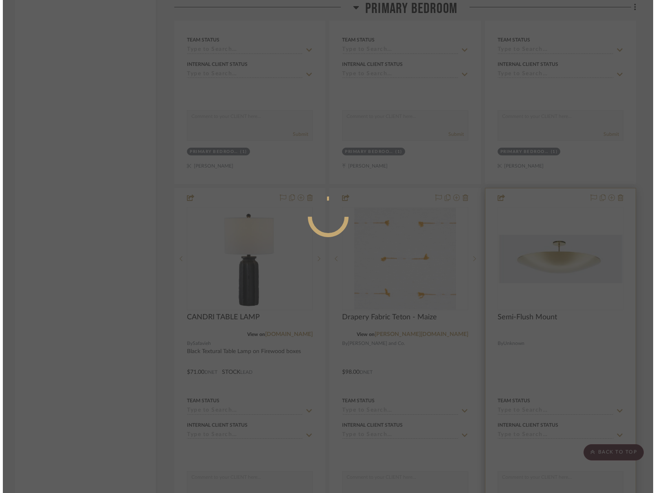
scroll to position [0, 0]
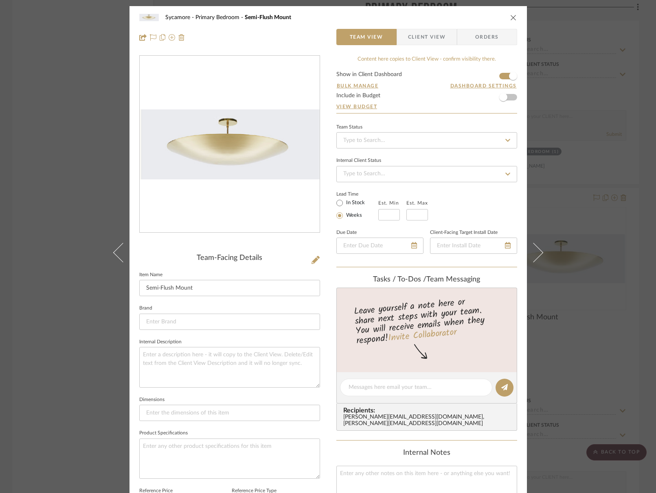
drag, startPoint x: 507, startPoint y: 19, endPoint x: 513, endPoint y: 26, distance: 8.7
click at [510, 19] on icon "close" at bounding box center [513, 17] width 7 height 7
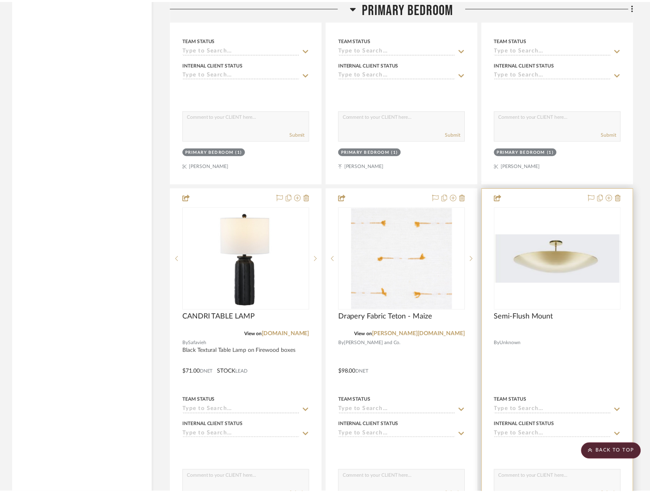
scroll to position [2852, 0]
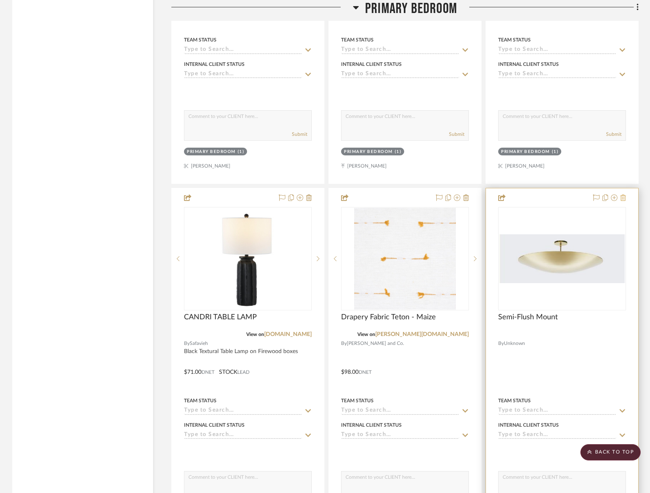
click at [621, 195] on icon at bounding box center [623, 198] width 6 height 7
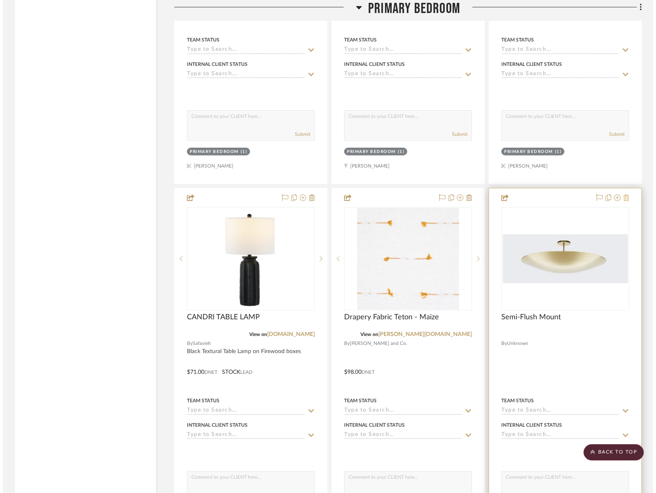
scroll to position [0, 0]
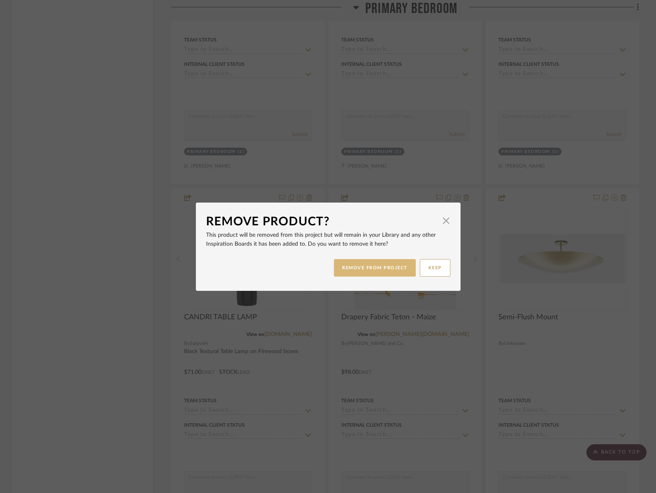
click at [387, 269] on button "REMOVE FROM PROJECT" at bounding box center [375, 267] width 82 height 17
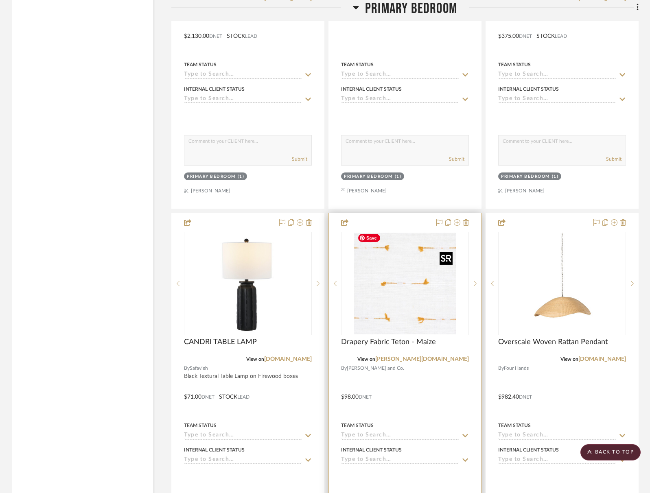
scroll to position [2826, 0]
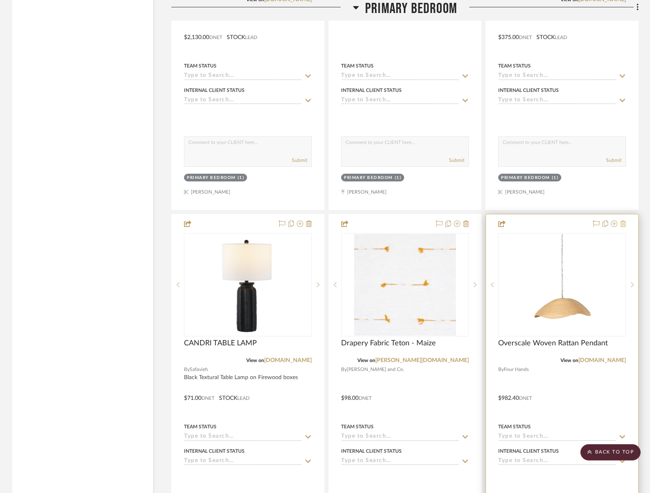
click at [622, 221] on icon at bounding box center [623, 224] width 6 height 7
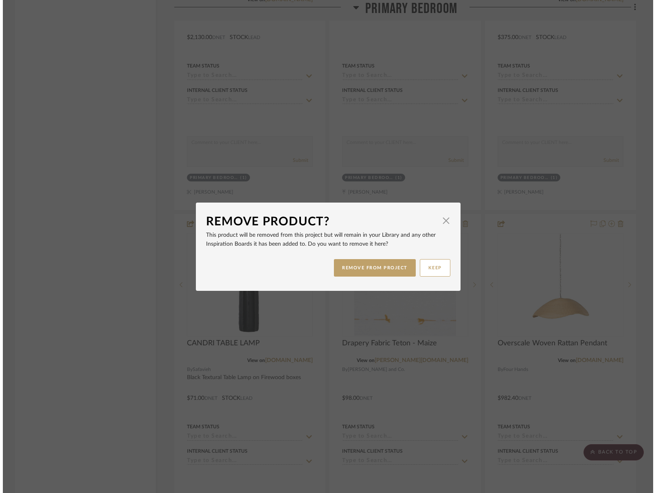
scroll to position [0, 0]
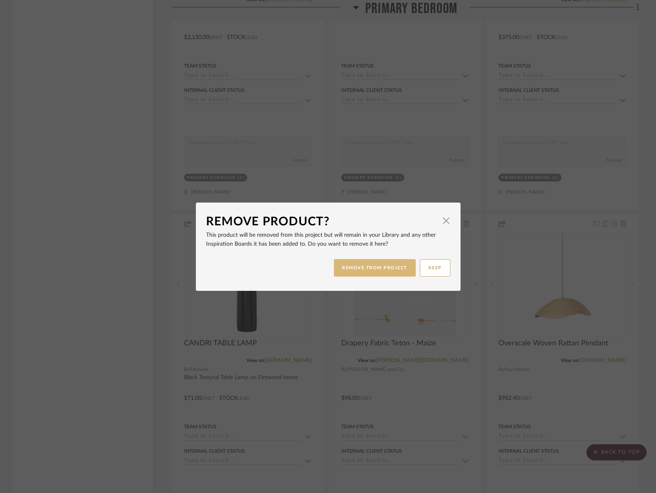
click at [400, 268] on button "REMOVE FROM PROJECT" at bounding box center [375, 267] width 82 height 17
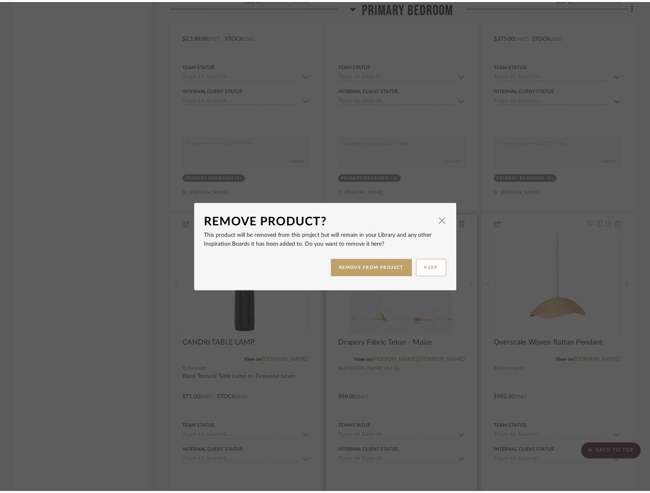
scroll to position [2826, 0]
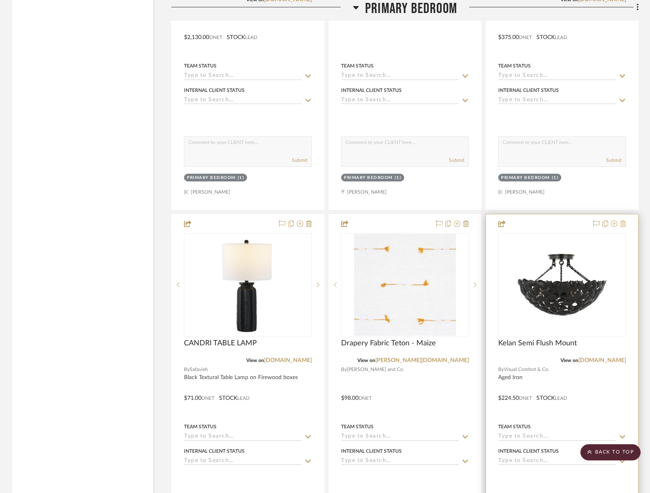
click at [624, 221] on icon at bounding box center [623, 224] width 6 height 7
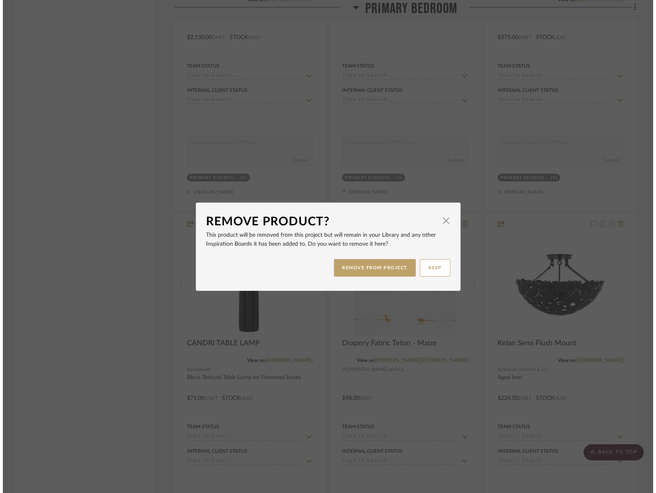
scroll to position [0, 0]
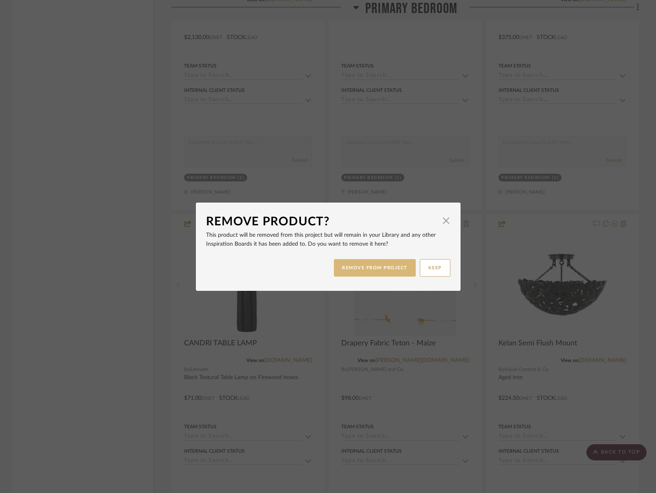
click at [379, 271] on button "REMOVE FROM PROJECT" at bounding box center [375, 267] width 82 height 17
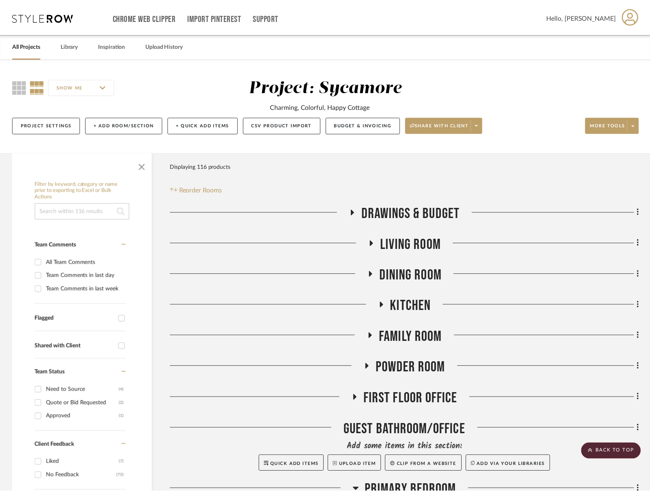
scroll to position [2826, 0]
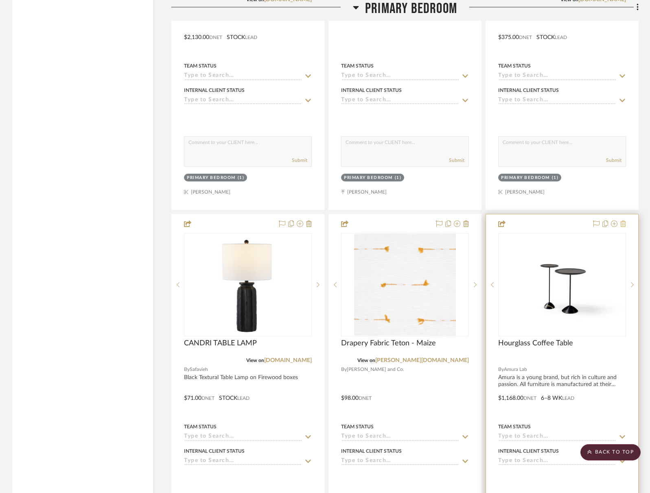
click at [623, 224] on icon at bounding box center [623, 224] width 6 height 7
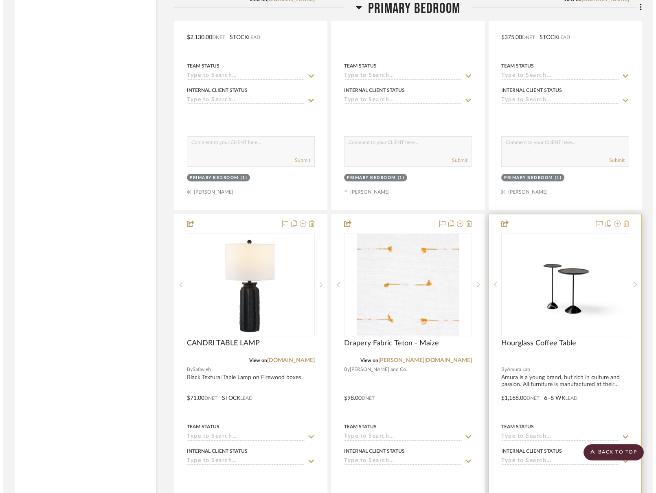
scroll to position [0, 0]
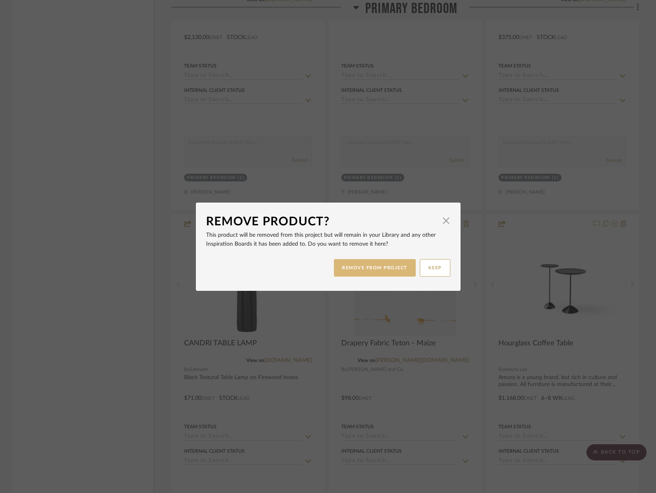
click at [369, 271] on button "REMOVE FROM PROJECT" at bounding box center [375, 267] width 82 height 17
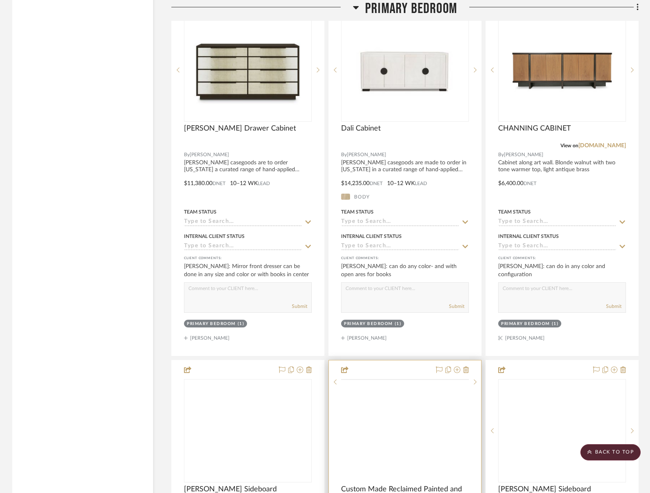
scroll to position [3603, 0]
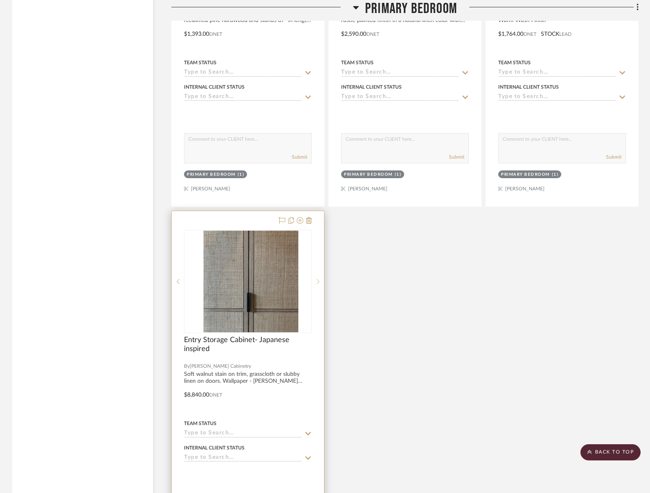
click at [316, 279] on sr-next-btn at bounding box center [318, 282] width 12 height 6
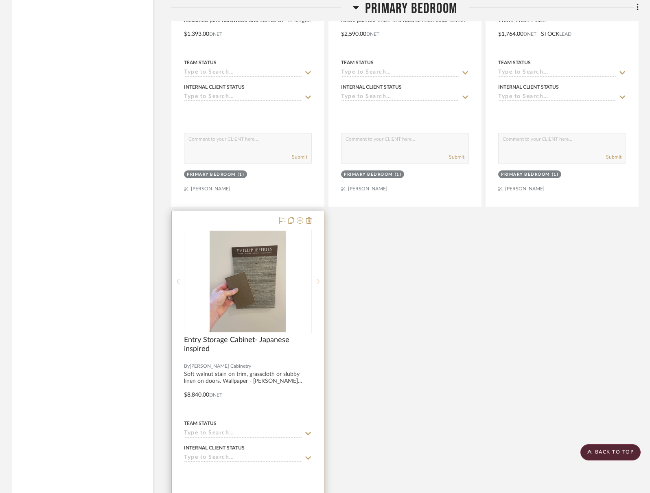
scroll to position [3913, 0]
click at [316, 278] on sr-next-btn at bounding box center [318, 281] width 12 height 6
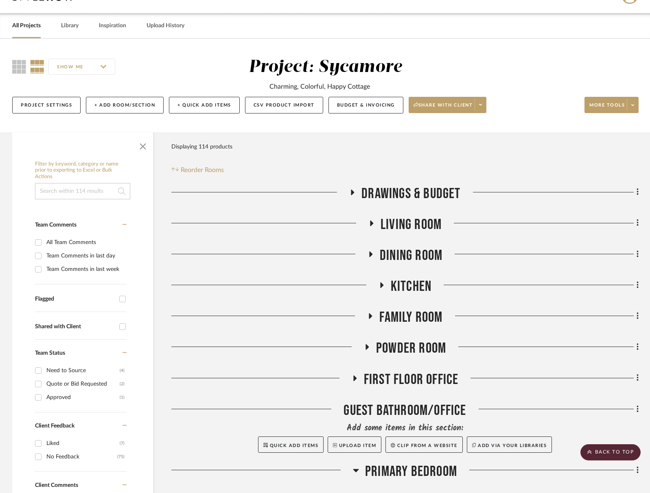
scroll to position [0, 0]
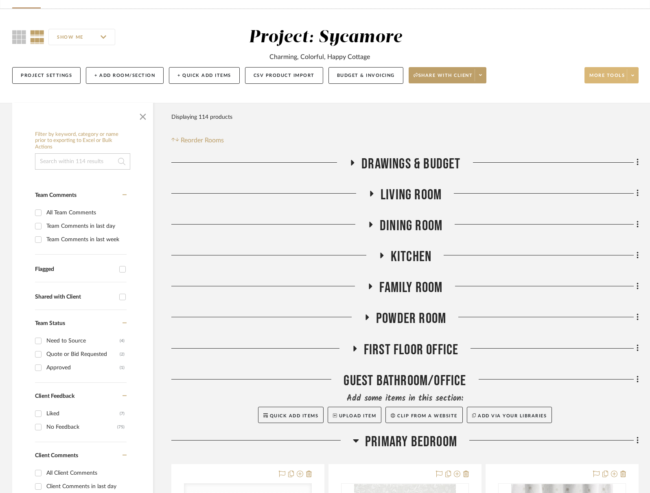
click at [613, 77] on span "More tools" at bounding box center [606, 78] width 35 height 12
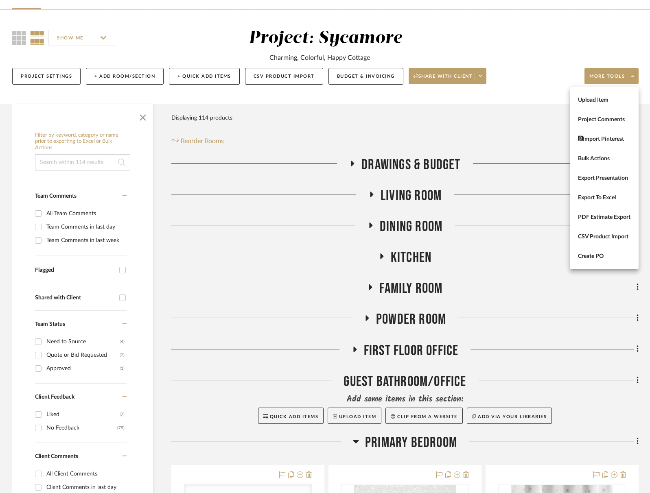
click at [600, 98] on span "Upload Item" at bounding box center [604, 99] width 52 height 7
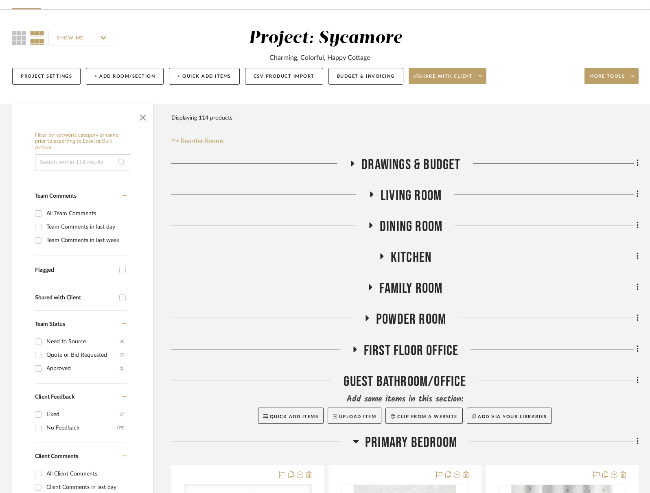
scroll to position [48, 0]
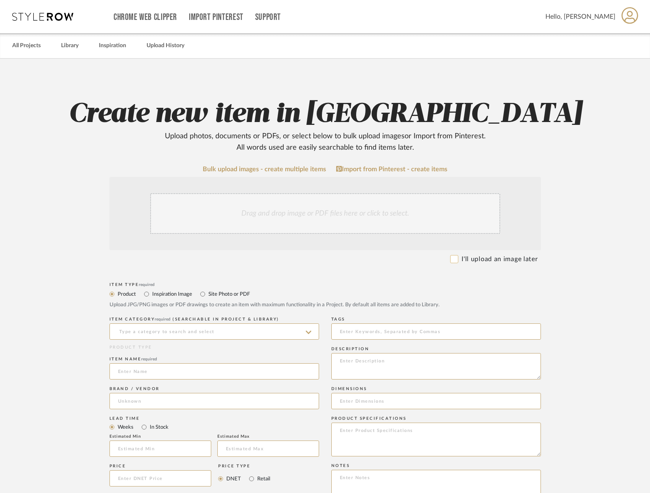
drag, startPoint x: 454, startPoint y: 255, endPoint x: 452, endPoint y: 258, distance: 4.2
click at [454, 255] on input "I'll upload an image later" at bounding box center [454, 259] width 8 height 8
checkbox input "true"
click at [164, 343] on div "ITEM CATEGORY required (Searchable in Project & Library)" at bounding box center [214, 330] width 210 height 30
click at [162, 336] on input at bounding box center [214, 331] width 210 height 16
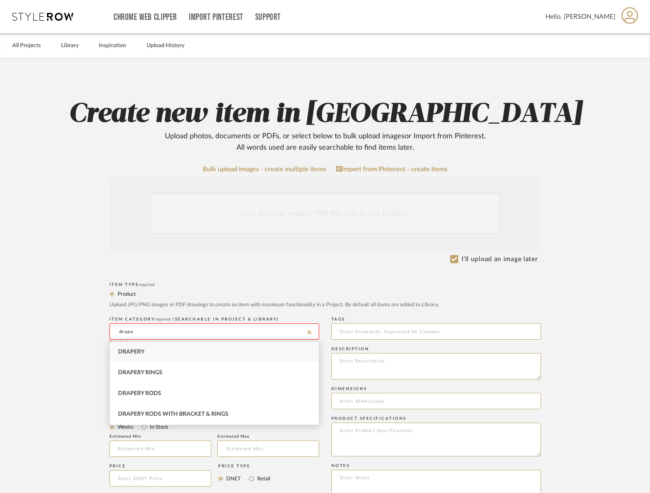
drag, startPoint x: 146, startPoint y: 350, endPoint x: 147, endPoint y: 356, distance: 6.5
click at [146, 350] on div "Drapery" at bounding box center [214, 352] width 209 height 21
type input "Drapery"
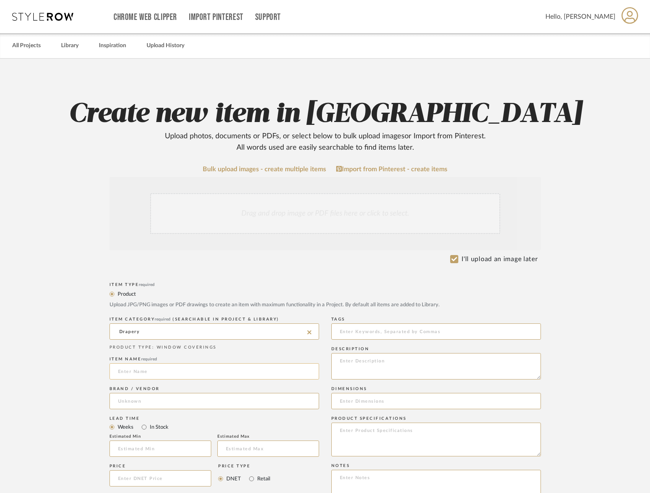
click at [151, 370] on input at bounding box center [214, 371] width 210 height 16
type input "a"
type input "Cafe Curtain"
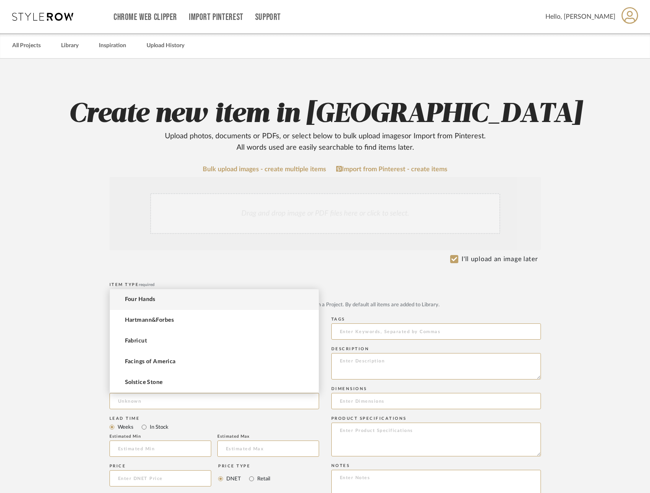
click at [68, 341] on form "Bulk upload images - create multiple items Import from Pinterest - create items…" at bounding box center [325, 461] width 518 height 590
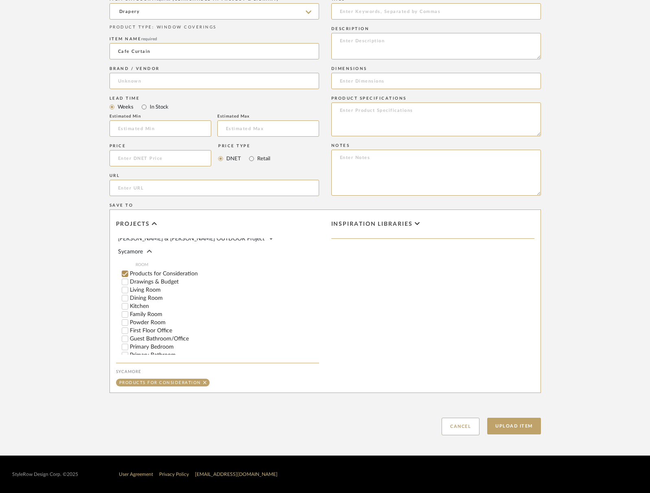
scroll to position [108, 0]
click at [124, 317] on input "Powder Room" at bounding box center [125, 321] width 8 height 8
checkbox input "false"
click at [515, 426] on button "Upload Item" at bounding box center [514, 426] width 54 height 17
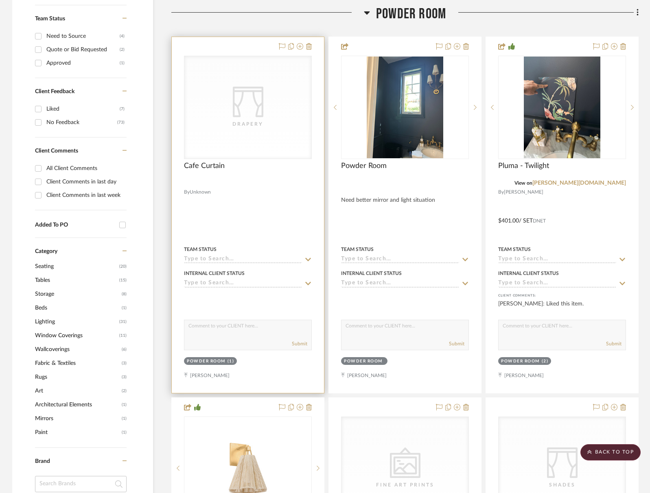
scroll to position [360, 0]
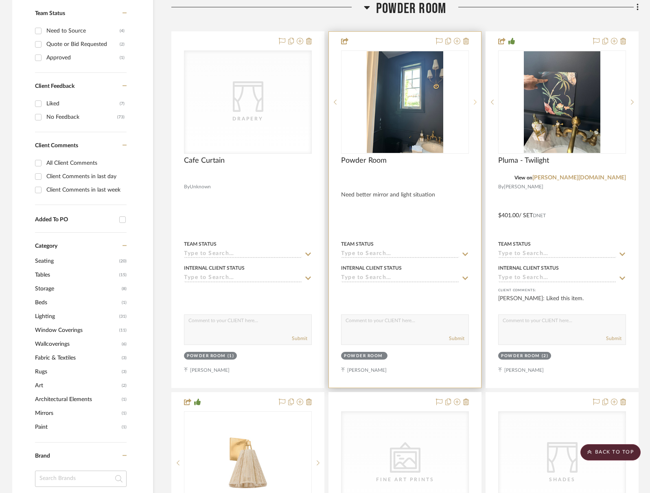
click at [475, 103] on icon at bounding box center [475, 102] width 3 height 6
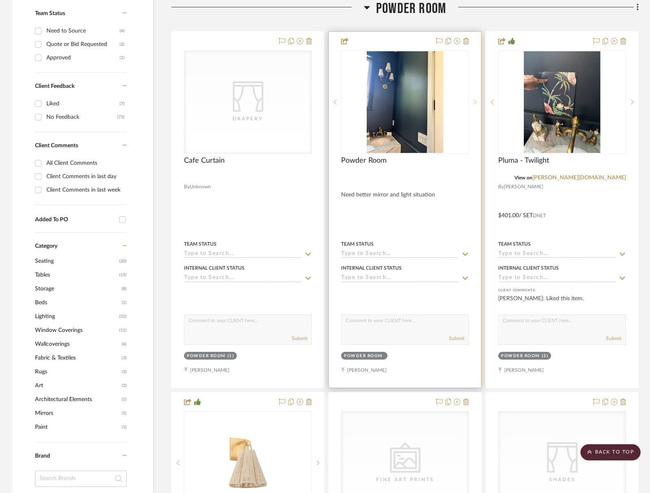
click at [475, 103] on icon at bounding box center [475, 102] width 3 height 6
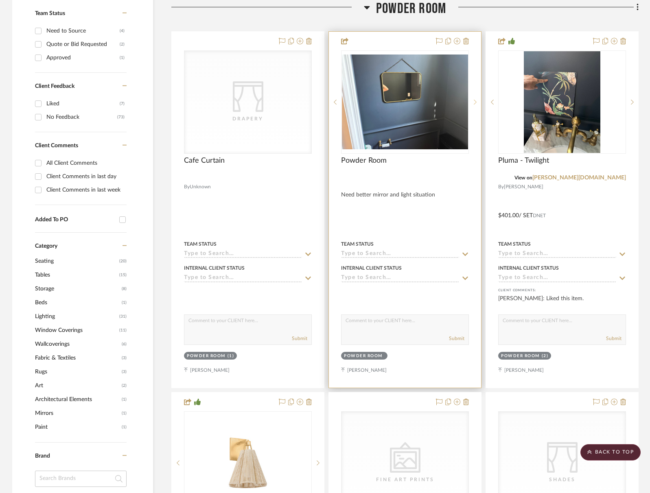
click at [475, 103] on icon at bounding box center [475, 102] width 3 height 6
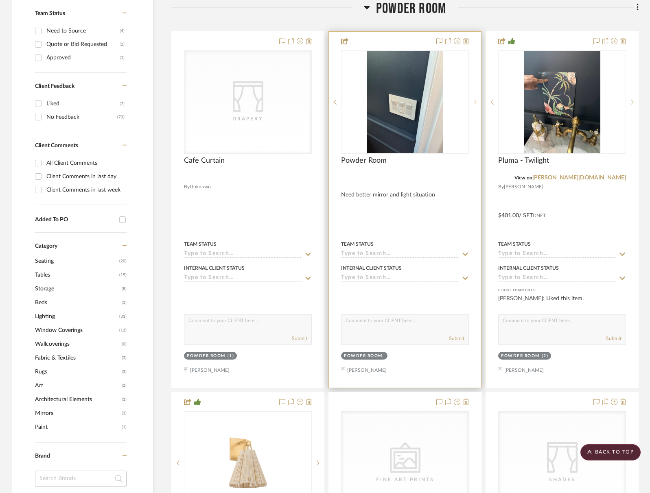
click at [475, 103] on icon at bounding box center [475, 102] width 3 height 6
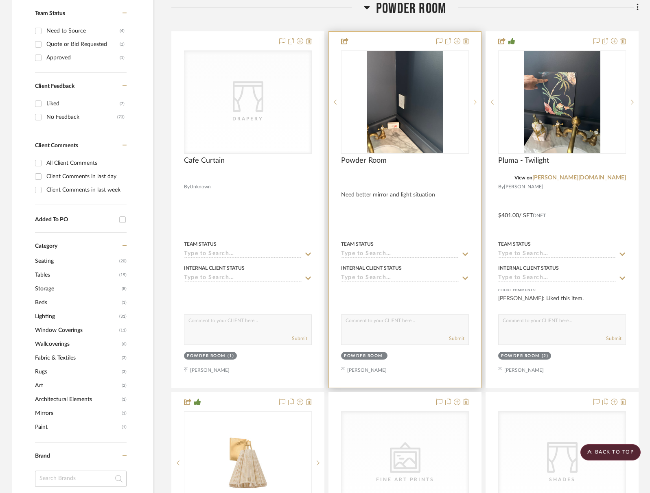
click at [475, 103] on icon at bounding box center [475, 102] width 3 height 6
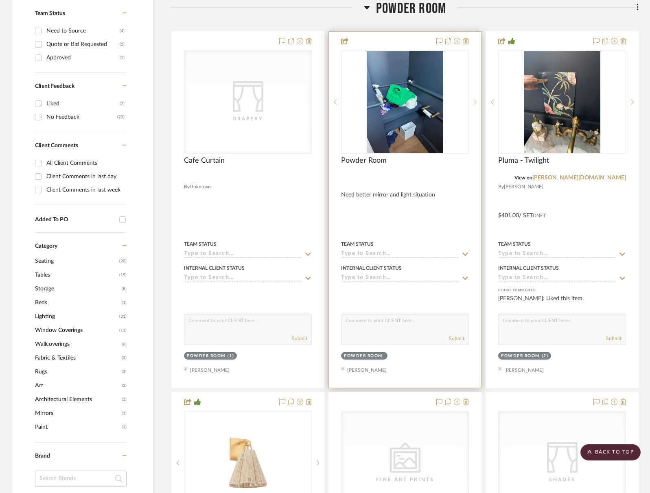
click at [475, 103] on icon at bounding box center [475, 102] width 3 height 6
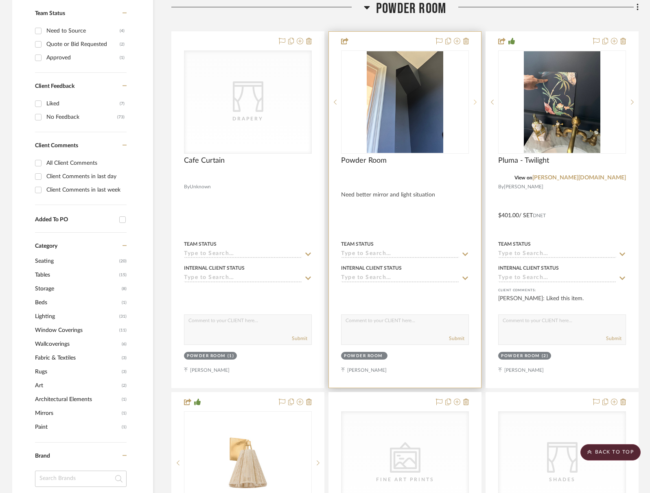
click at [475, 103] on icon at bounding box center [475, 102] width 3 height 6
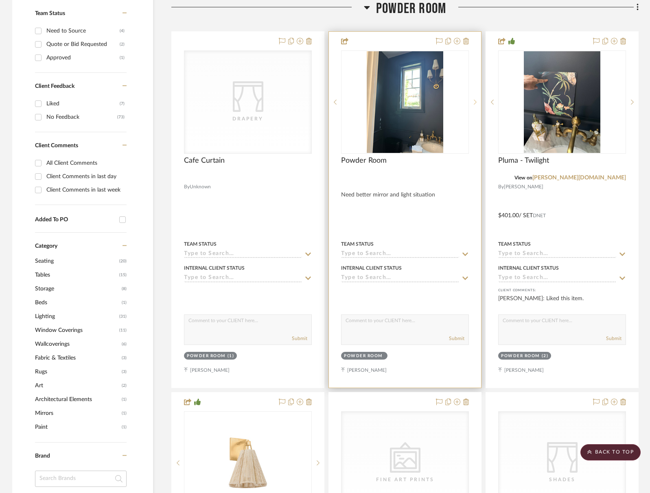
click at [475, 103] on icon at bounding box center [475, 102] width 3 height 6
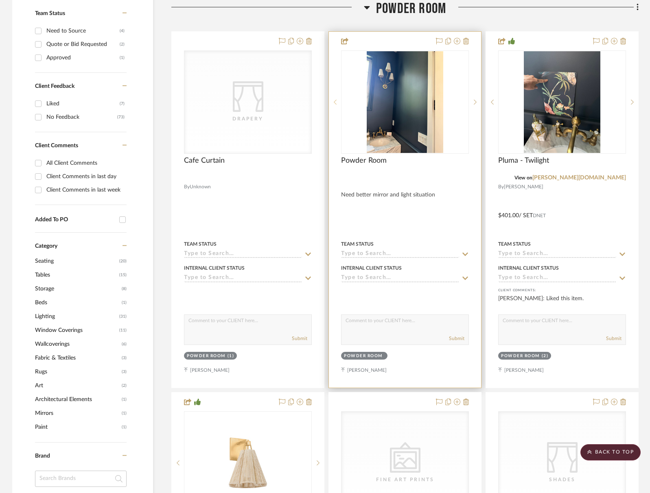
click at [337, 99] on sr-prev-btn at bounding box center [335, 102] width 12 height 6
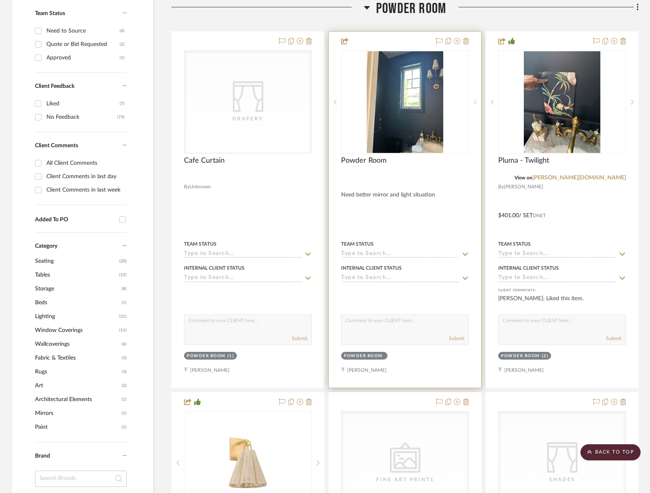
click at [476, 101] on sr-next-btn at bounding box center [475, 102] width 12 height 6
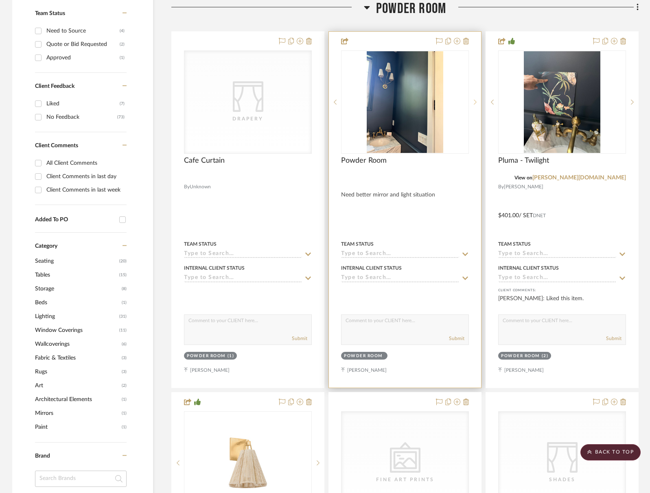
click at [476, 101] on sr-next-btn at bounding box center [475, 102] width 12 height 6
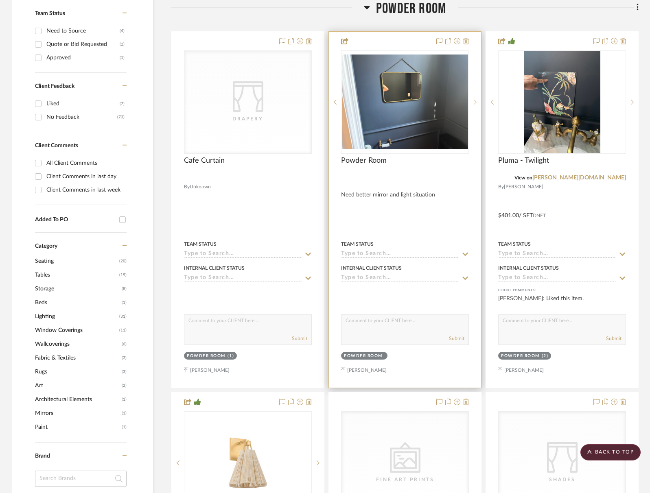
click at [476, 101] on sr-next-btn at bounding box center [475, 102] width 12 height 6
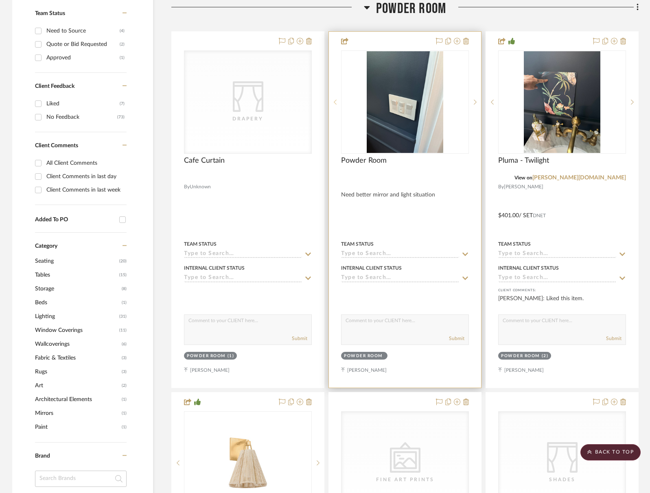
click at [332, 102] on sr-prev-btn at bounding box center [335, 102] width 12 height 6
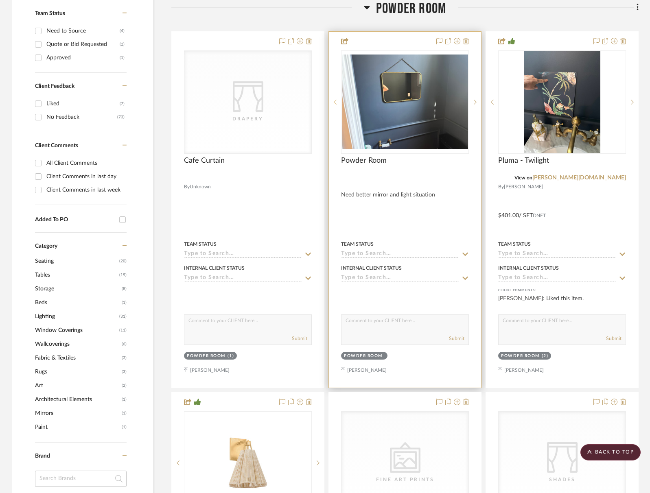
click at [336, 102] on icon at bounding box center [335, 102] width 3 height 6
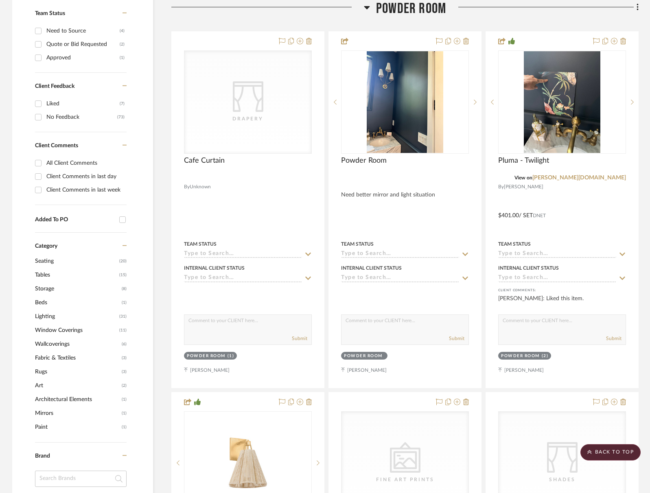
click at [437, 19] on div "Powder Room" at bounding box center [404, 10] width 467 height 21
click at [437, 15] on span "Powder Room" at bounding box center [411, 8] width 70 height 17
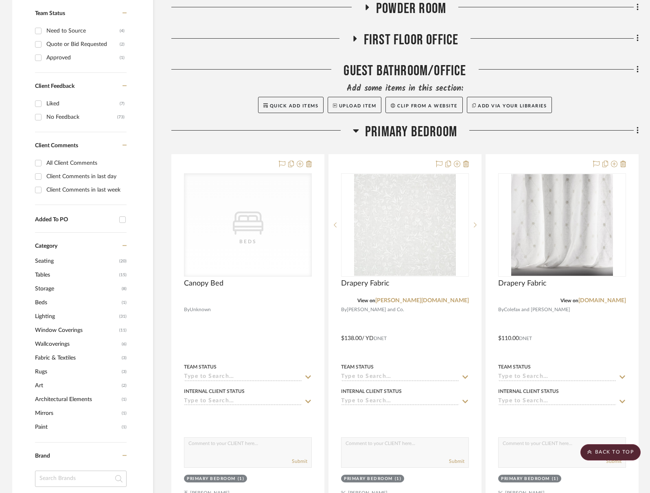
click at [426, 76] on div "Guest Bathroom/Office" at bounding box center [404, 72] width 467 height 21
click at [420, 133] on span "Primary Bedroom" at bounding box center [411, 131] width 92 height 17
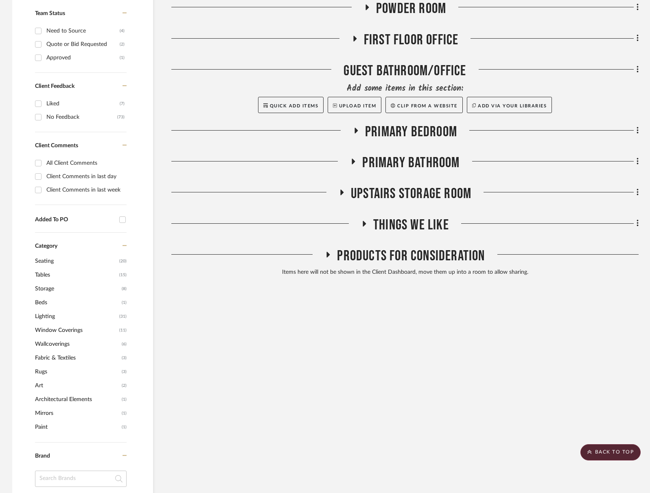
click at [422, 155] on span "Primary Bathroom" at bounding box center [410, 162] width 97 height 17
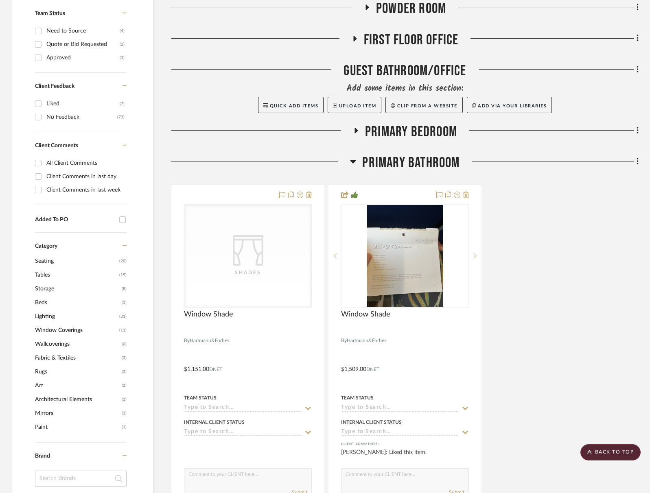
click at [422, 155] on span "Primary Bathroom" at bounding box center [410, 162] width 97 height 17
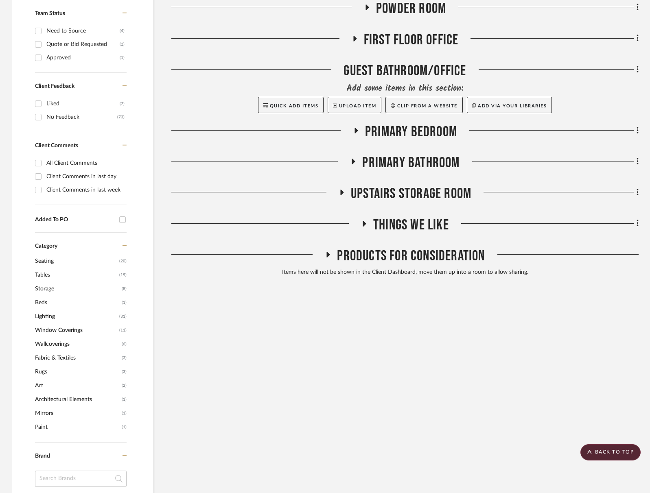
click at [426, 134] on span "Primary Bedroom" at bounding box center [411, 131] width 92 height 17
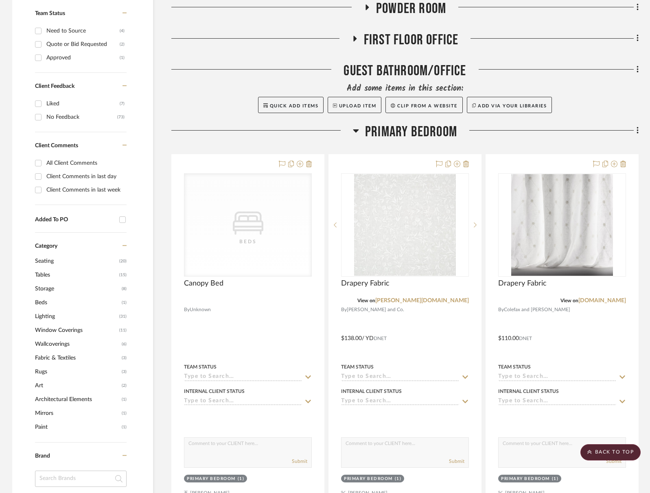
click at [418, 127] on span "Primary Bedroom" at bounding box center [411, 131] width 92 height 17
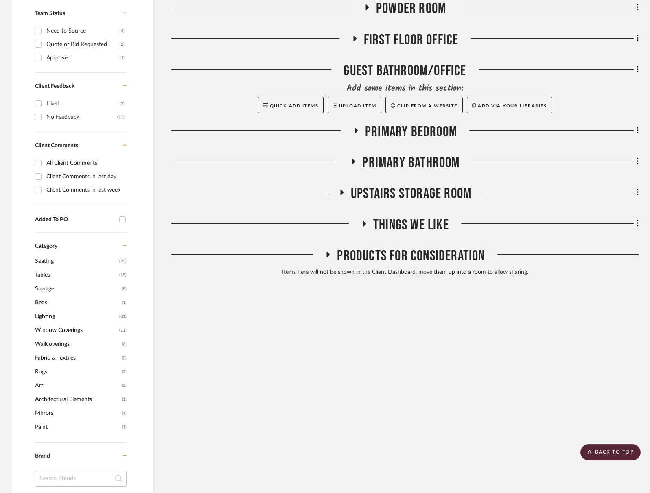
click at [416, 129] on span "Primary Bedroom" at bounding box center [411, 131] width 92 height 17
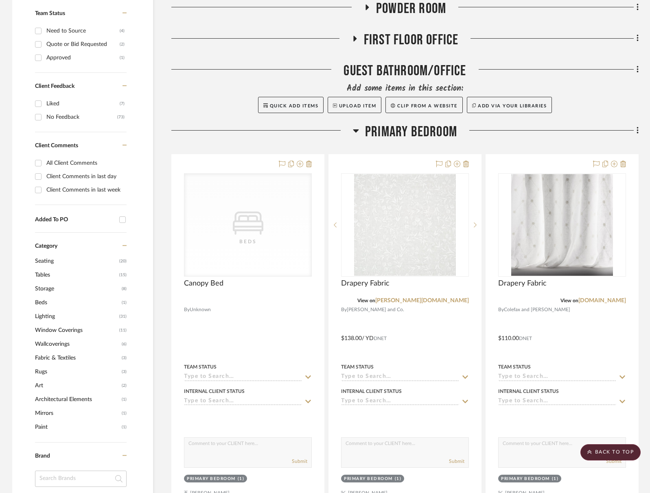
click at [411, 134] on span "Primary Bedroom" at bounding box center [411, 131] width 92 height 17
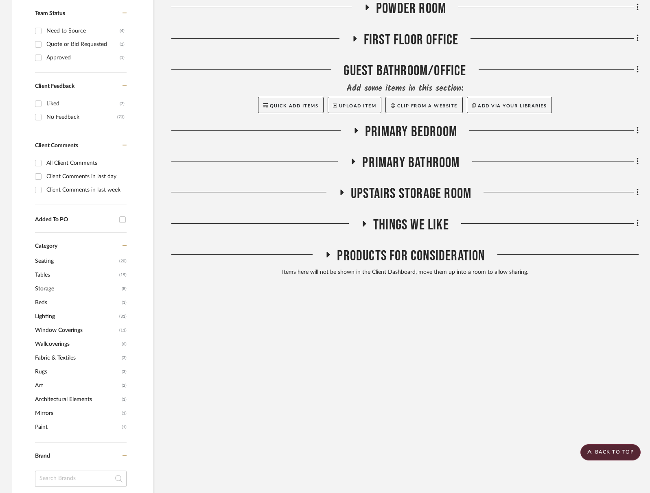
click at [411, 134] on span "Primary Bedroom" at bounding box center [411, 131] width 92 height 17
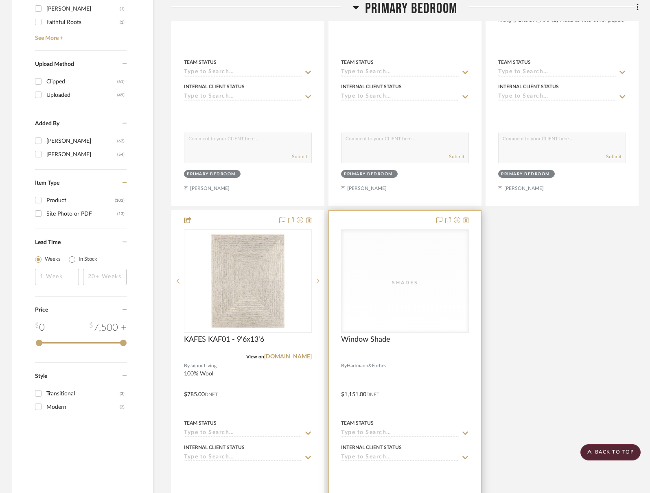
scroll to position [1163, 0]
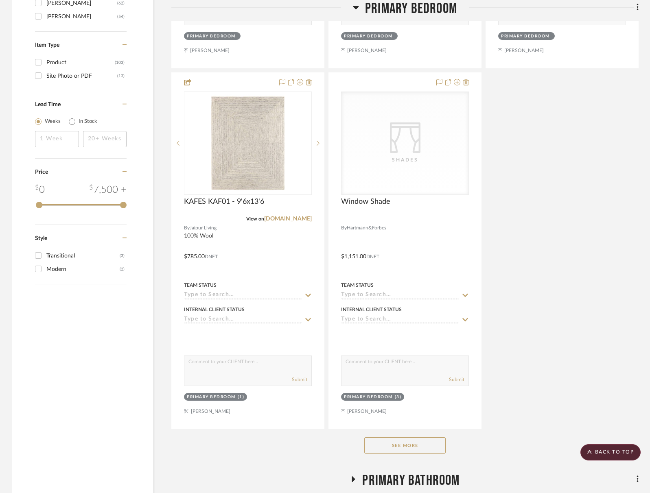
click at [407, 438] on button "See More" at bounding box center [404, 445] width 81 height 16
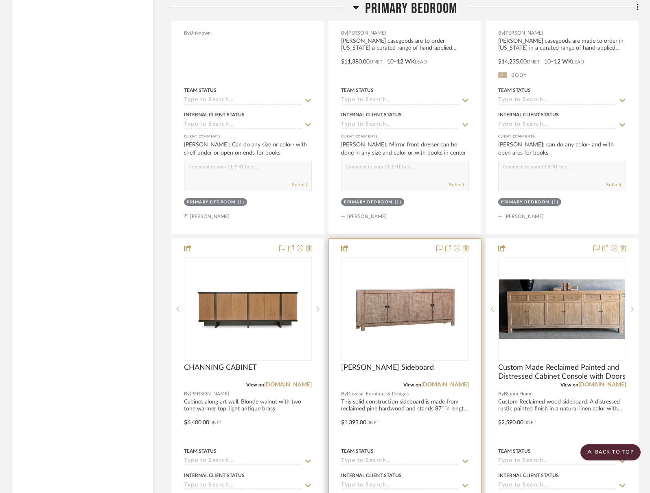
scroll to position [3601, 0]
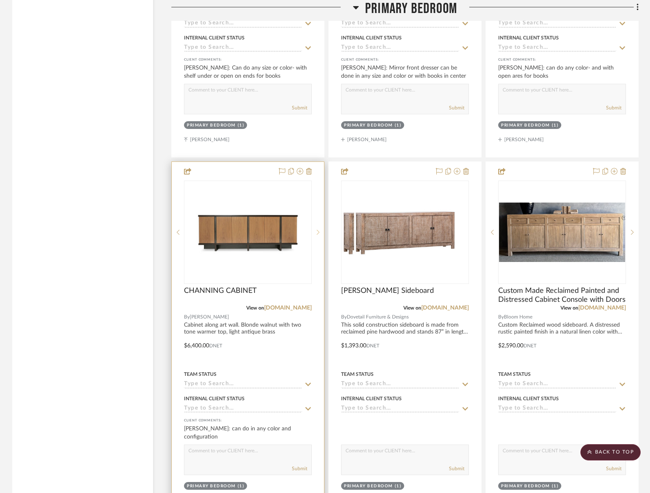
click at [317, 229] on icon at bounding box center [318, 232] width 3 height 6
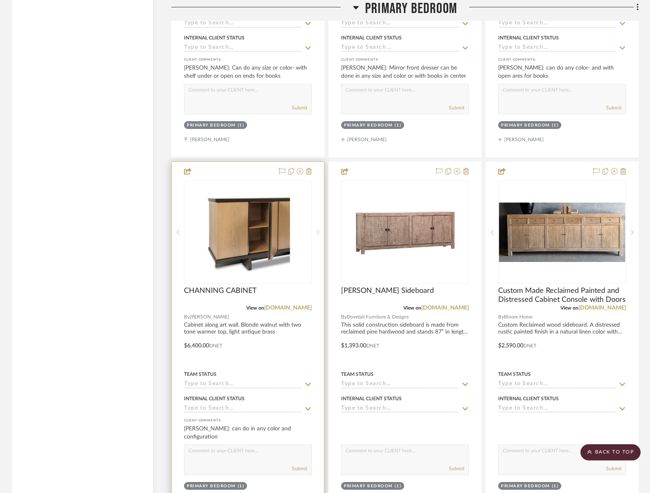
click at [317, 229] on icon at bounding box center [318, 232] width 3 height 6
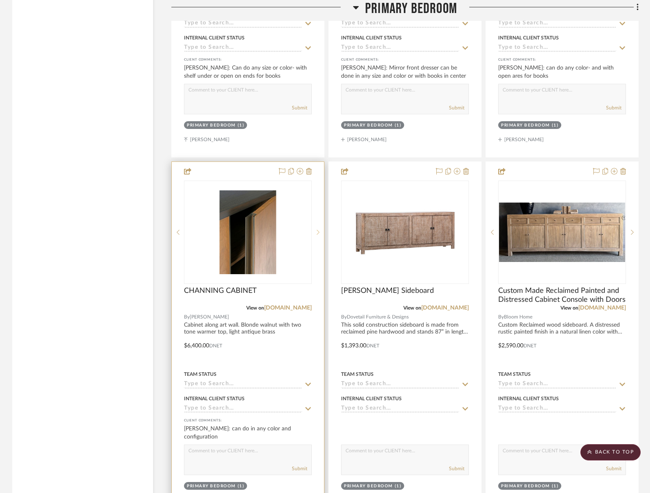
click at [317, 229] on icon at bounding box center [318, 232] width 3 height 6
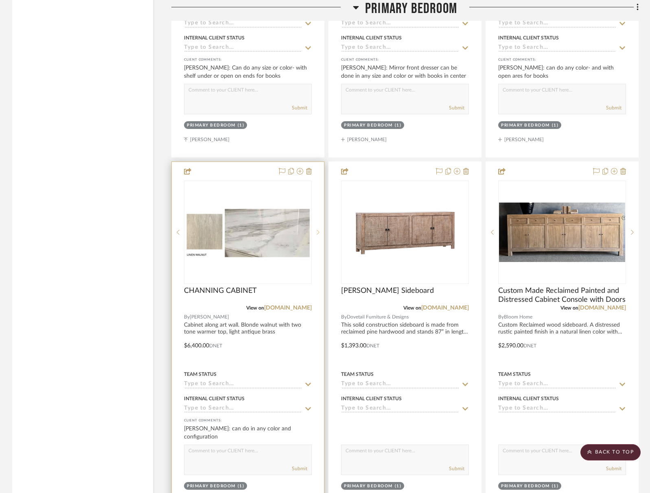
click at [317, 229] on icon at bounding box center [318, 232] width 3 height 6
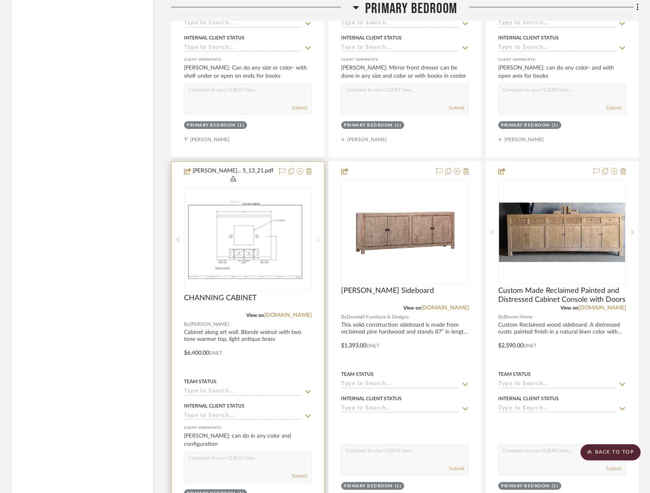
click at [317, 237] on icon at bounding box center [318, 240] width 3 height 6
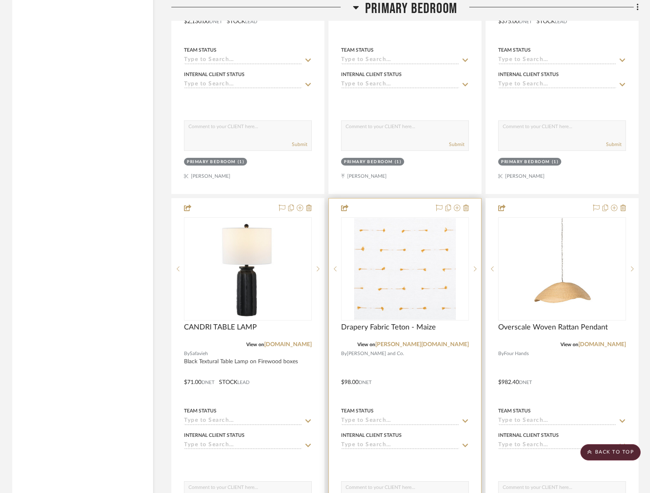
scroll to position [2768, 0]
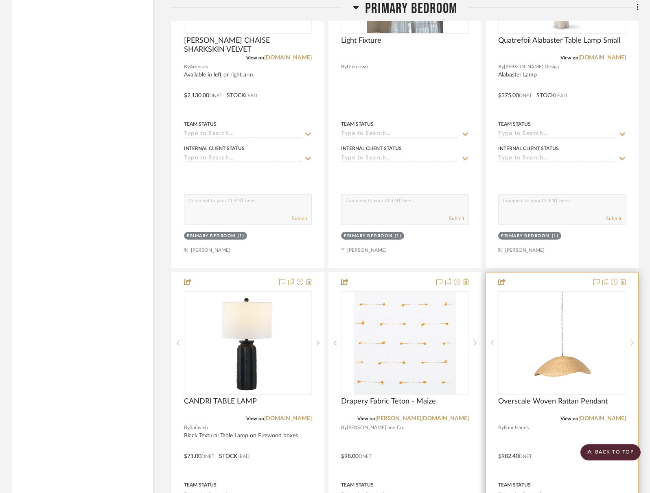
click at [627, 282] on div at bounding box center [562, 451] width 152 height 356
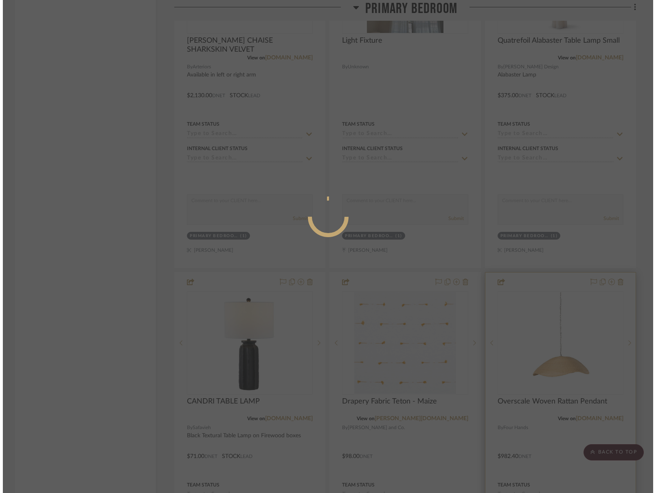
scroll to position [0, 0]
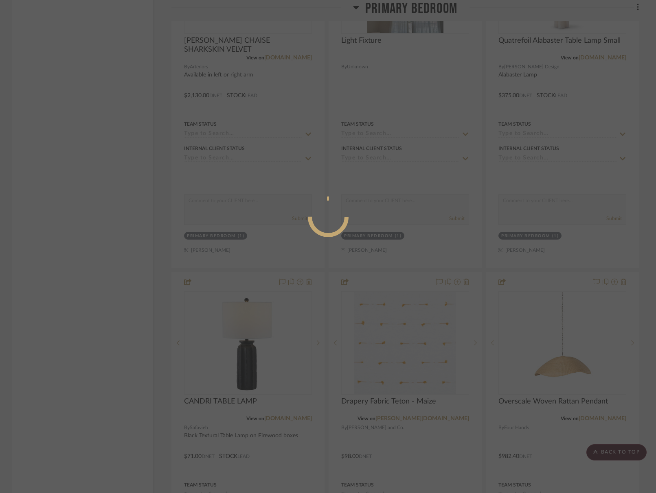
click at [157, 329] on div at bounding box center [328, 246] width 656 height 493
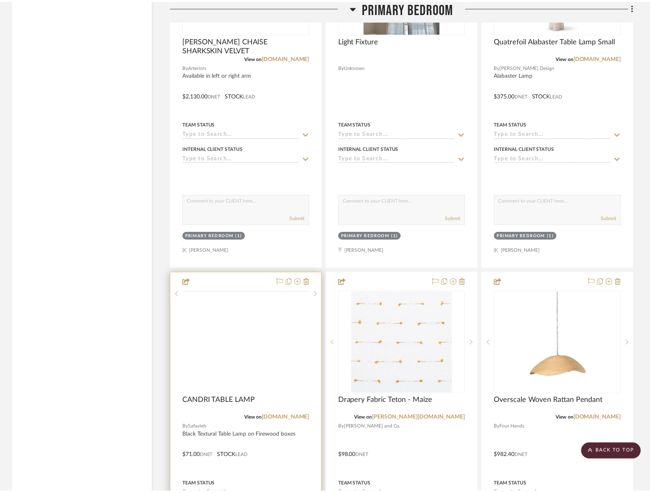
scroll to position [2768, 0]
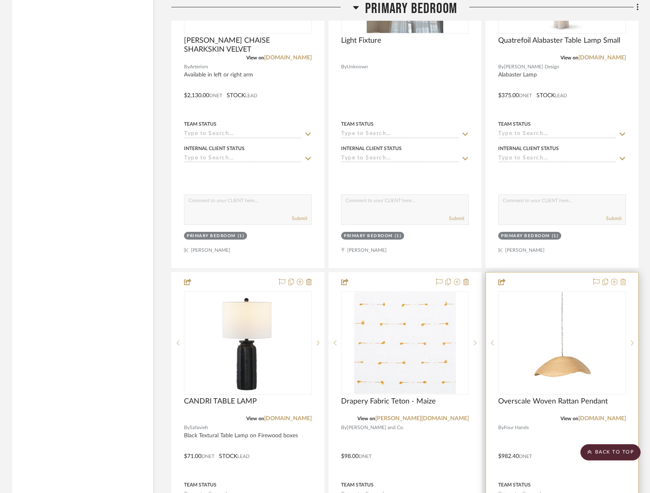
click at [624, 280] on icon at bounding box center [623, 282] width 6 height 7
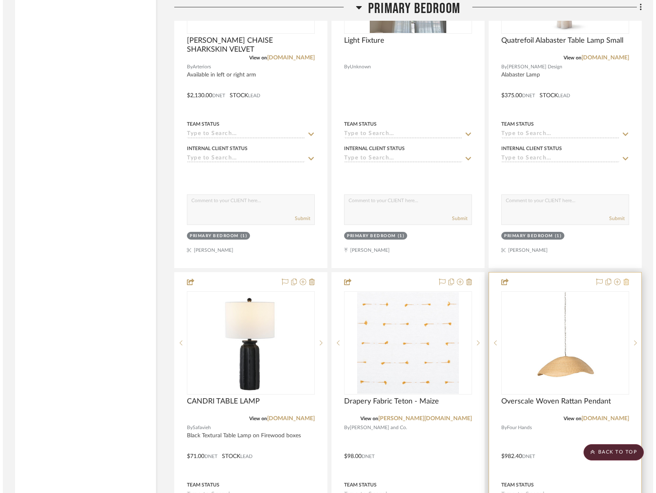
scroll to position [0, 0]
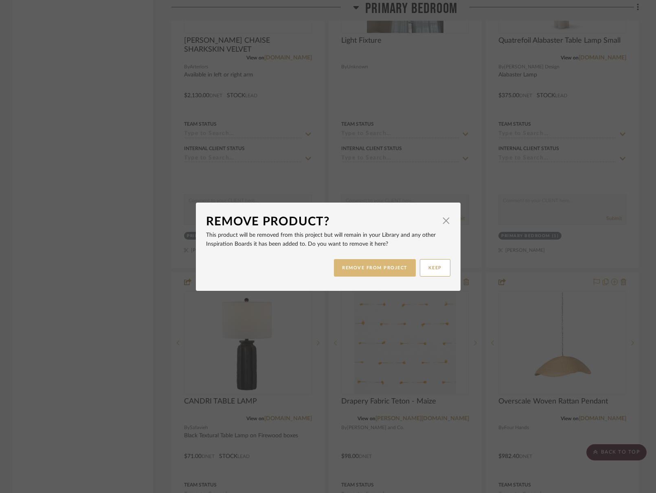
click at [387, 270] on button "REMOVE FROM PROJECT" at bounding box center [375, 267] width 82 height 17
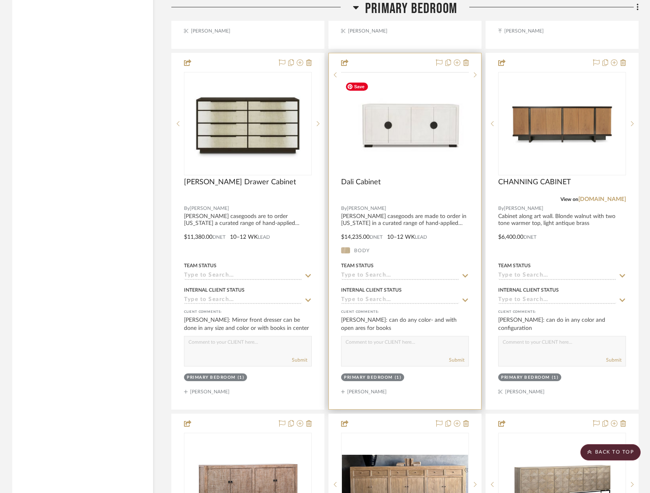
scroll to position [3225, 0]
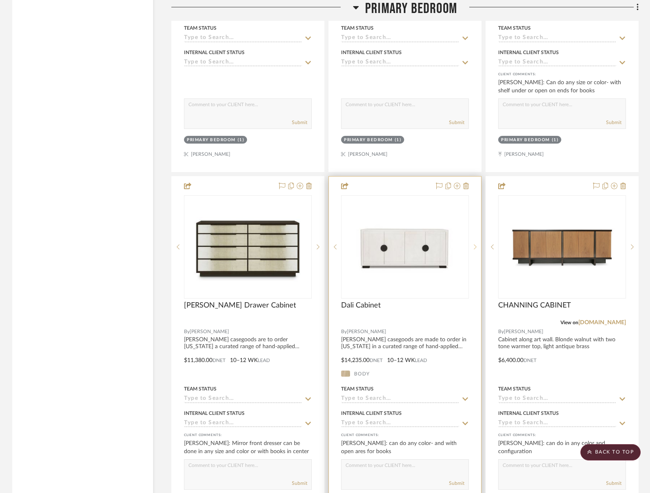
click at [478, 246] on sr-next-btn at bounding box center [475, 247] width 12 height 6
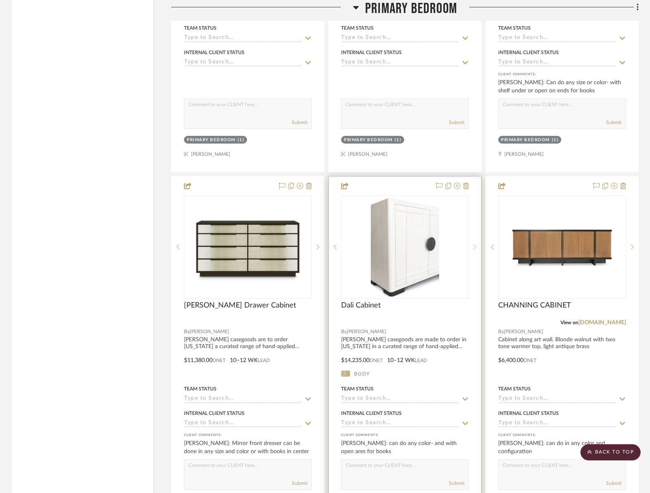
click at [478, 246] on sr-next-btn at bounding box center [475, 247] width 12 height 6
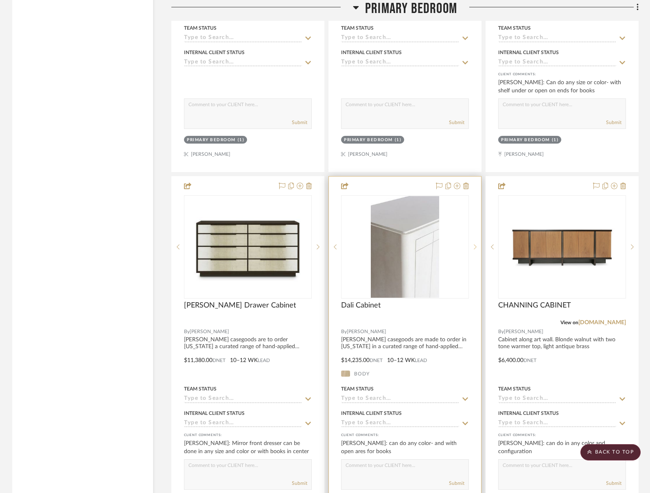
click at [478, 246] on sr-next-btn at bounding box center [475, 247] width 12 height 6
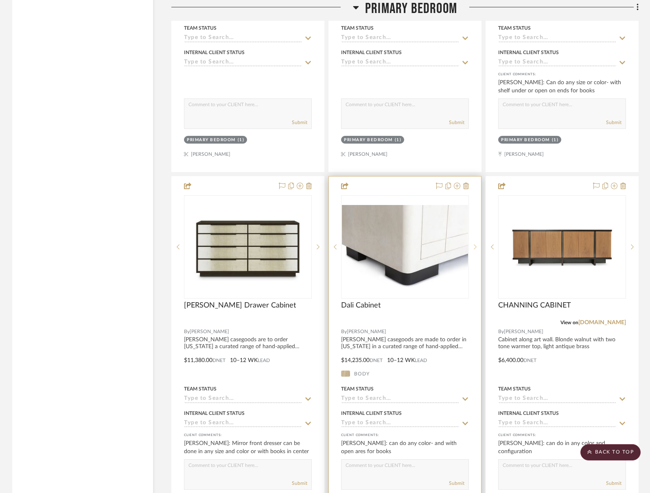
click at [478, 246] on sr-next-btn at bounding box center [475, 247] width 12 height 6
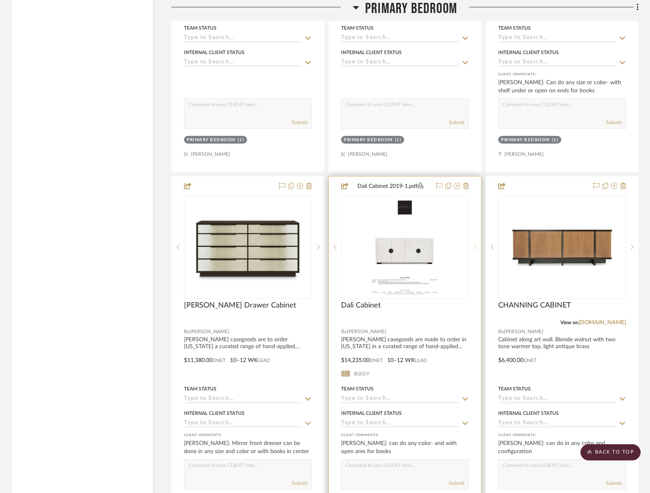
click at [478, 246] on sr-next-btn at bounding box center [475, 247] width 12 height 6
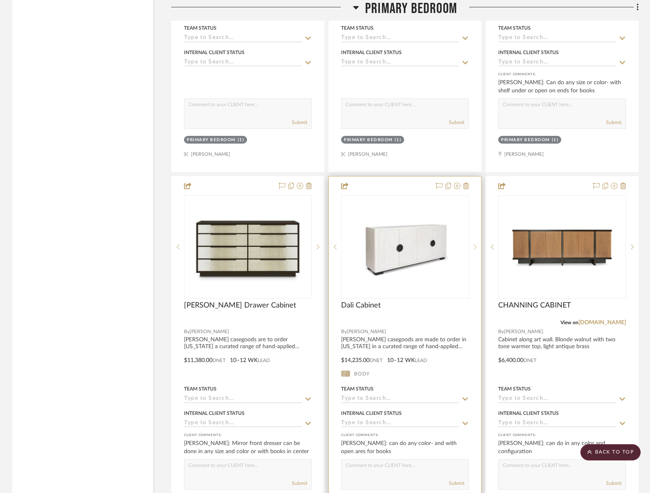
click at [478, 246] on sr-next-btn at bounding box center [475, 247] width 12 height 6
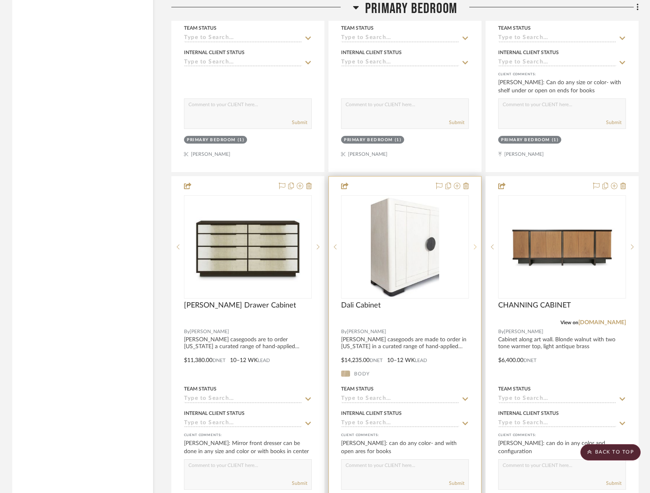
click at [478, 246] on sr-next-btn at bounding box center [475, 247] width 12 height 6
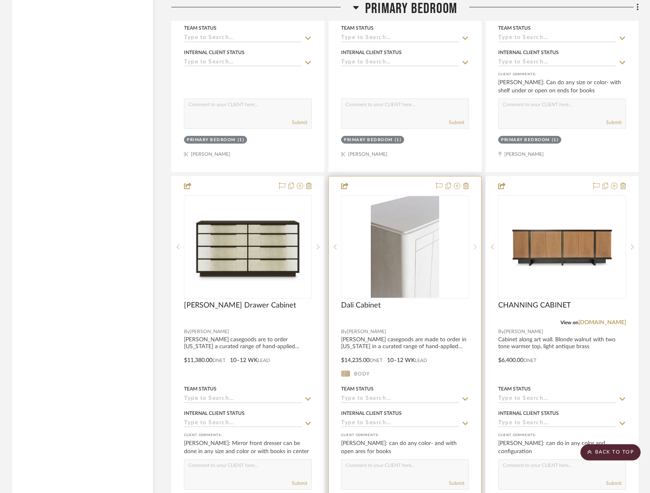
click at [478, 246] on sr-next-btn at bounding box center [475, 247] width 12 height 6
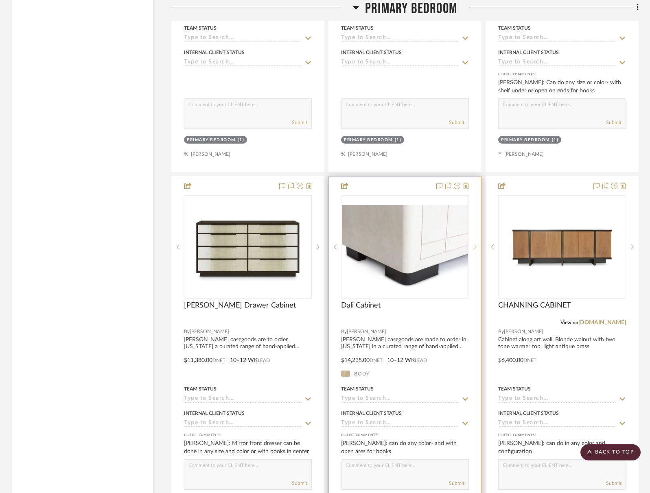
click at [478, 246] on sr-next-btn at bounding box center [475, 247] width 12 height 6
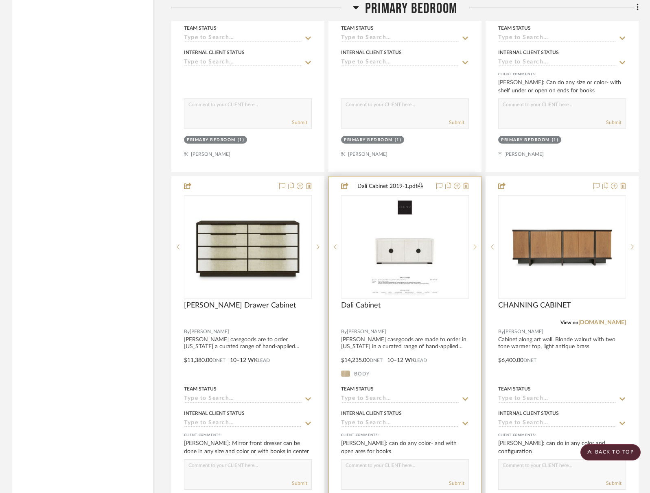
click at [478, 246] on sr-next-btn at bounding box center [475, 247] width 12 height 6
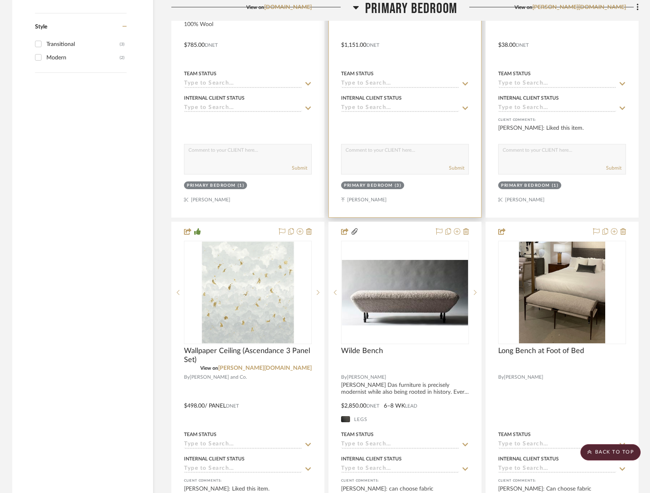
scroll to position [1334, 0]
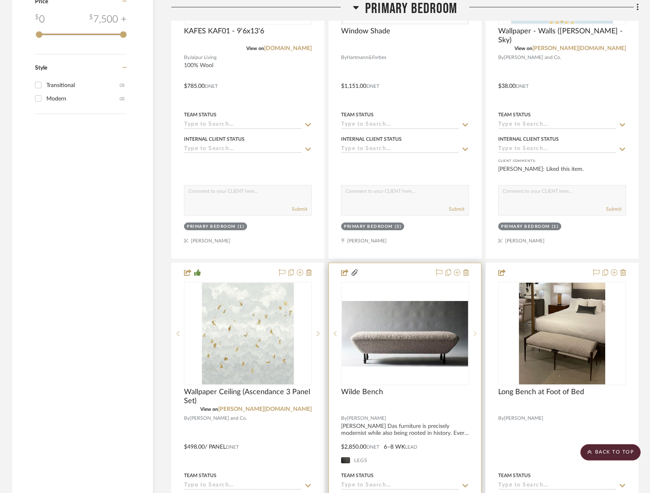
click at [476, 336] on div at bounding box center [475, 333] width 12 height 103
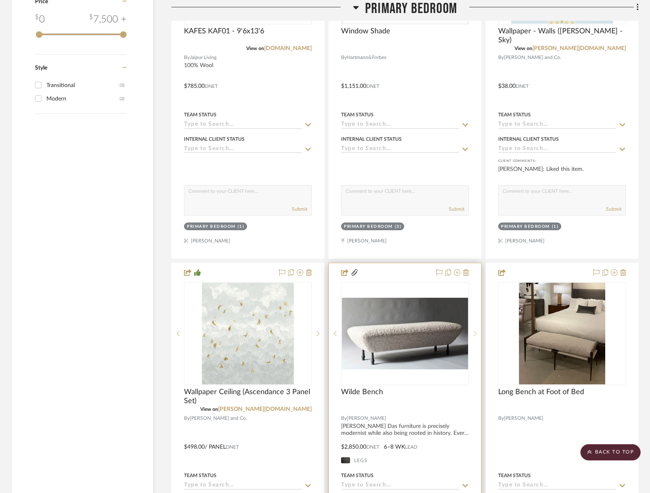
click at [476, 336] on div at bounding box center [475, 333] width 12 height 103
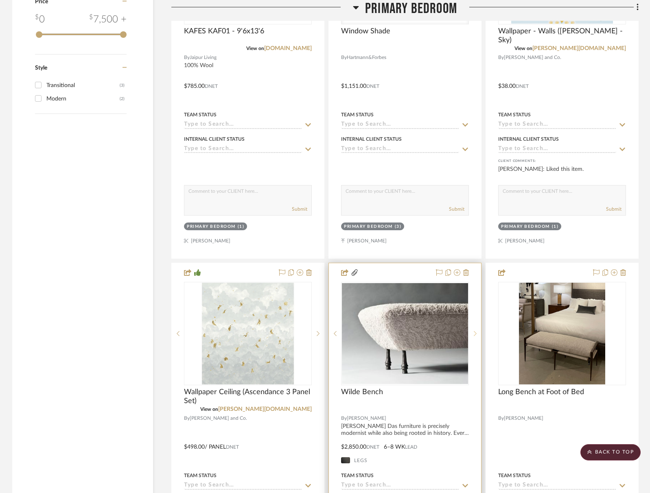
click at [476, 336] on div at bounding box center [475, 333] width 12 height 103
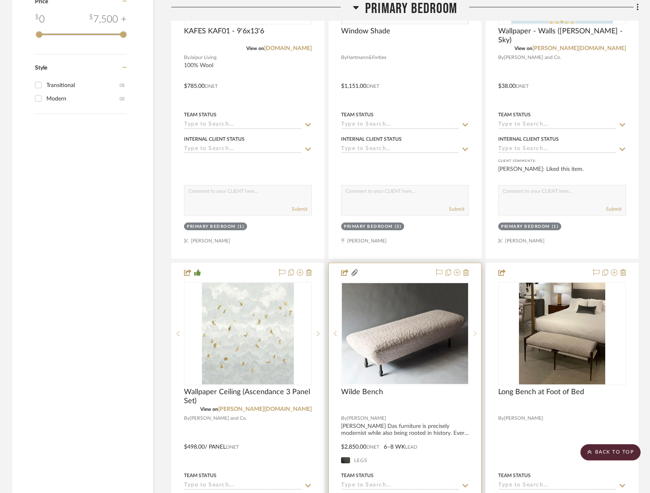
click at [476, 336] on div at bounding box center [475, 333] width 12 height 103
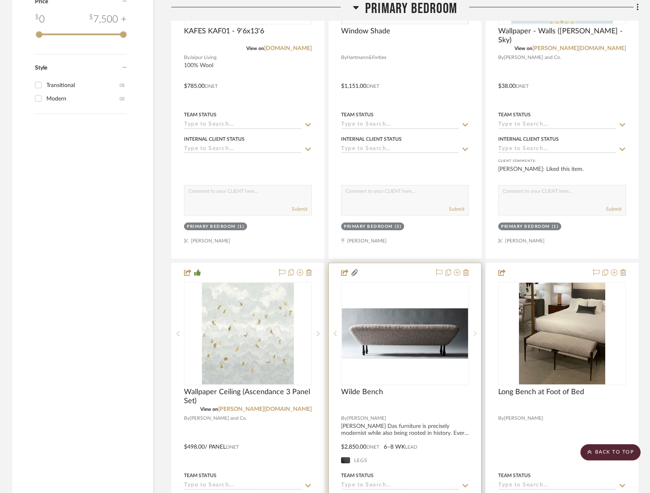
click at [476, 336] on div at bounding box center [475, 333] width 12 height 103
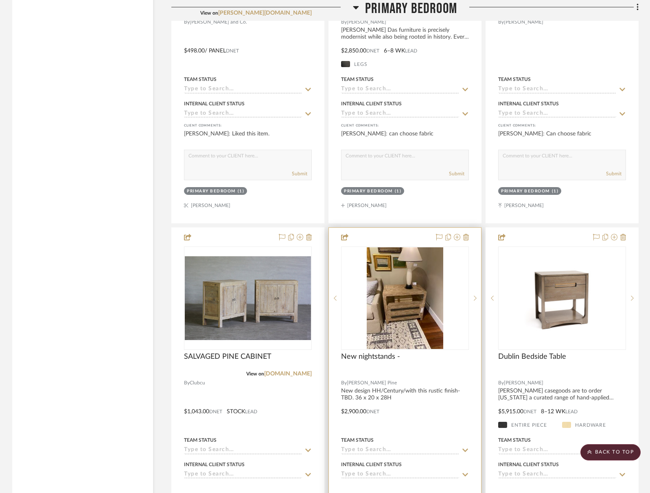
scroll to position [1812, 0]
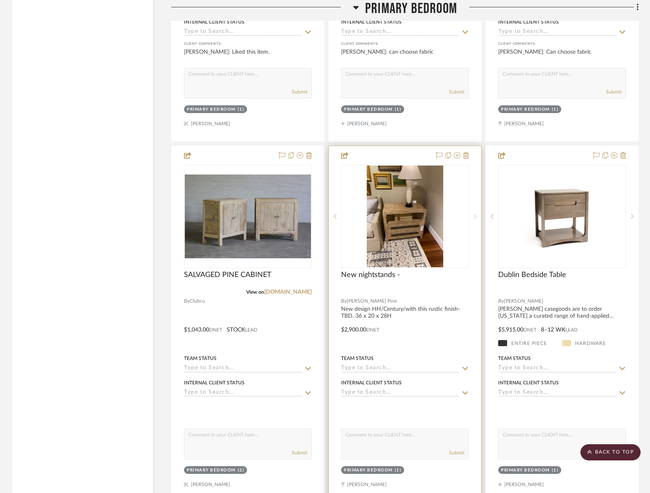
click at [479, 218] on div at bounding box center [475, 216] width 12 height 103
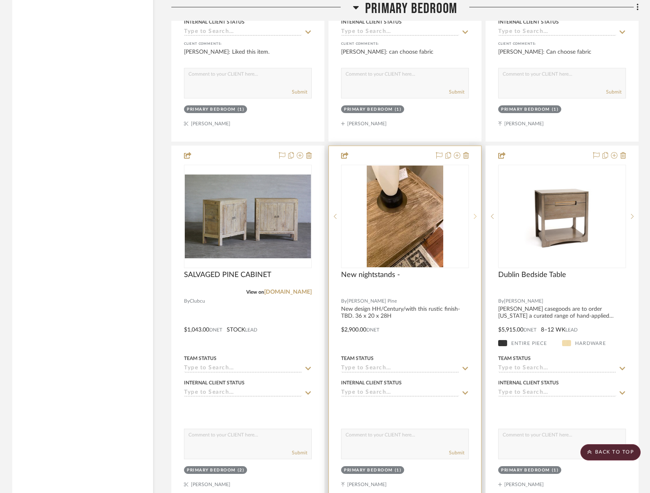
click at [479, 218] on div at bounding box center [475, 216] width 12 height 103
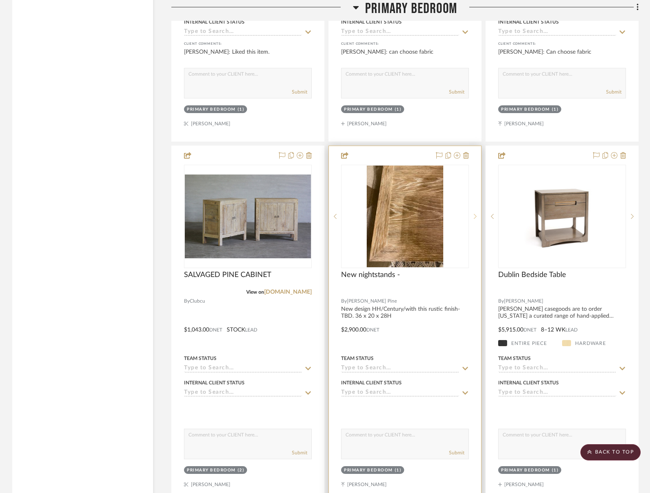
click at [479, 218] on div at bounding box center [475, 216] width 12 height 103
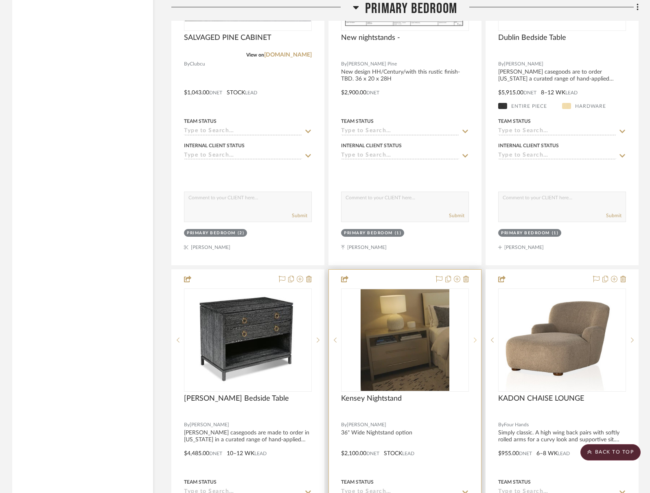
scroll to position [2135, 0]
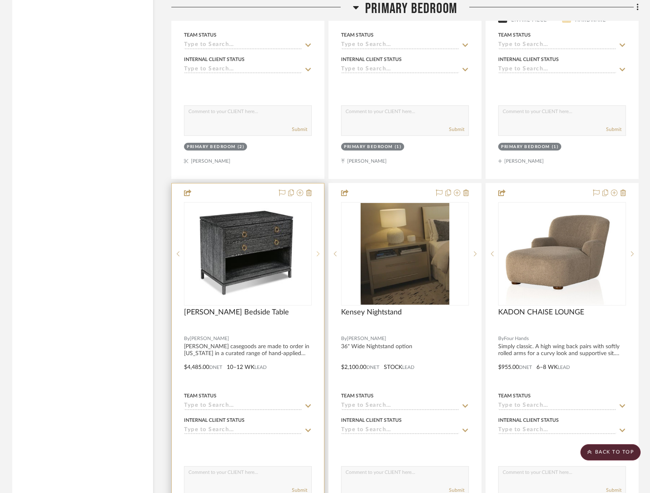
click at [319, 251] on icon at bounding box center [318, 254] width 3 height 6
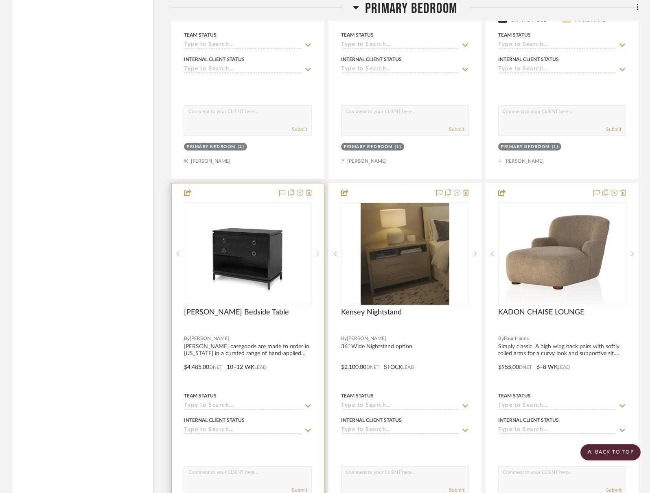
click at [319, 251] on icon at bounding box center [318, 254] width 3 height 6
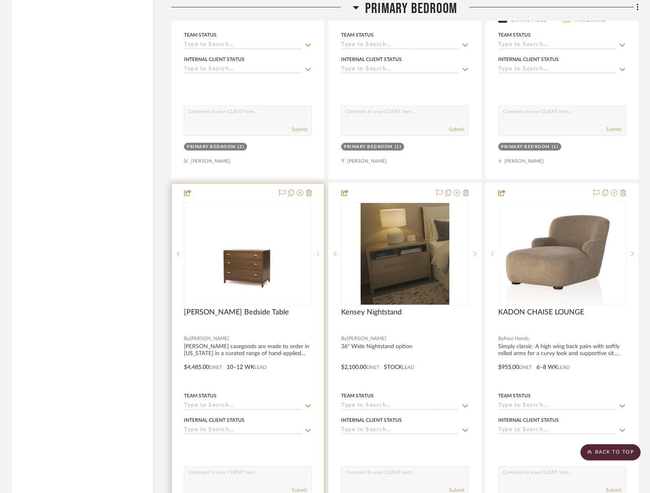
click at [319, 251] on icon at bounding box center [318, 254] width 3 height 6
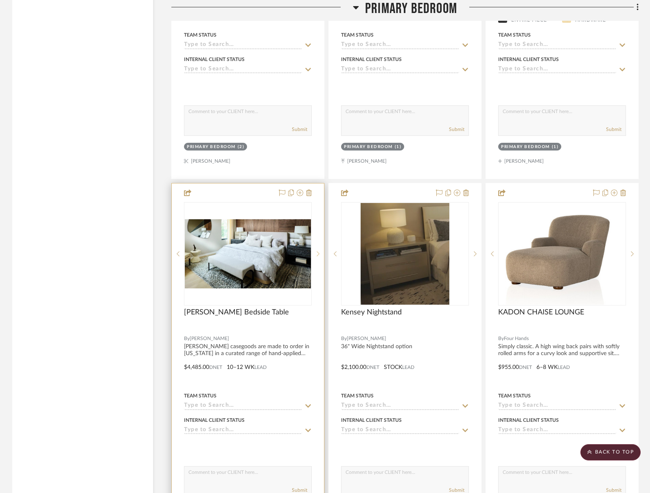
click at [319, 251] on icon at bounding box center [318, 254] width 3 height 6
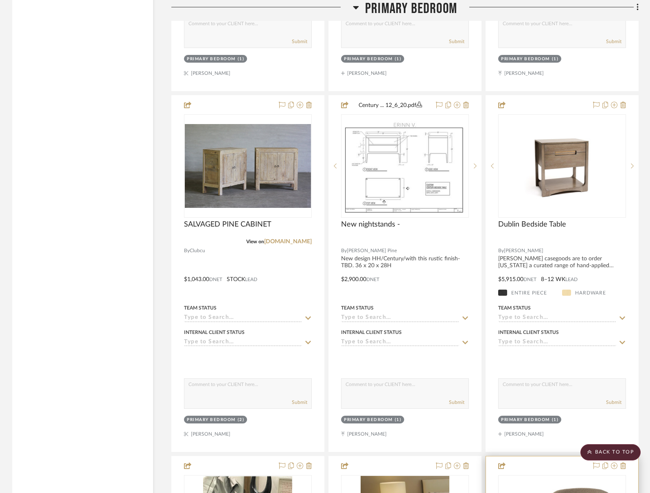
scroll to position [2119, 0]
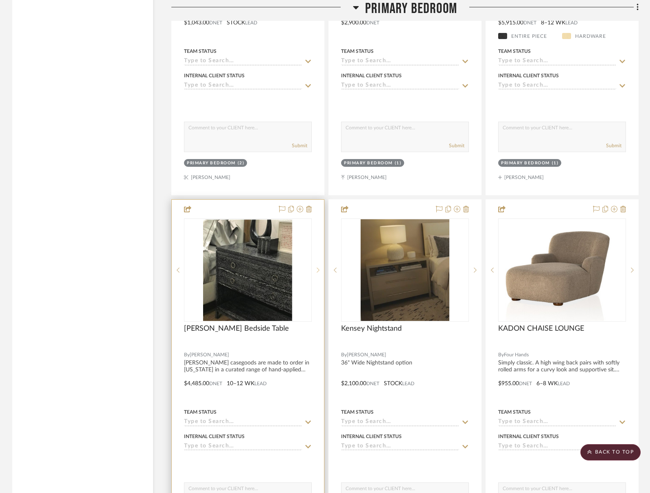
click at [320, 268] on sr-next-btn at bounding box center [318, 270] width 12 height 6
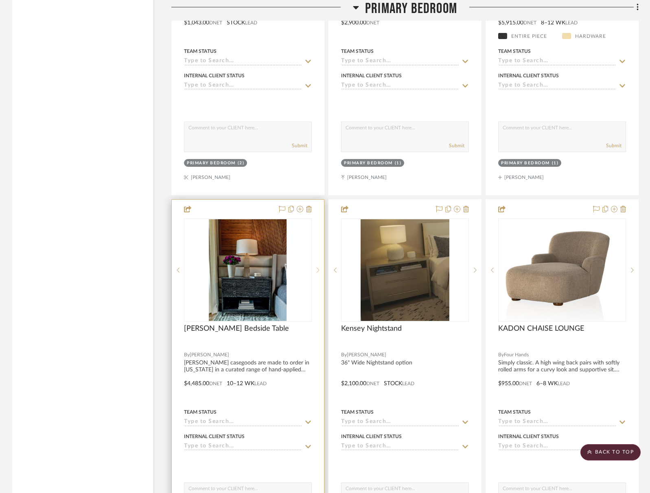
click at [320, 268] on sr-next-btn at bounding box center [318, 270] width 12 height 6
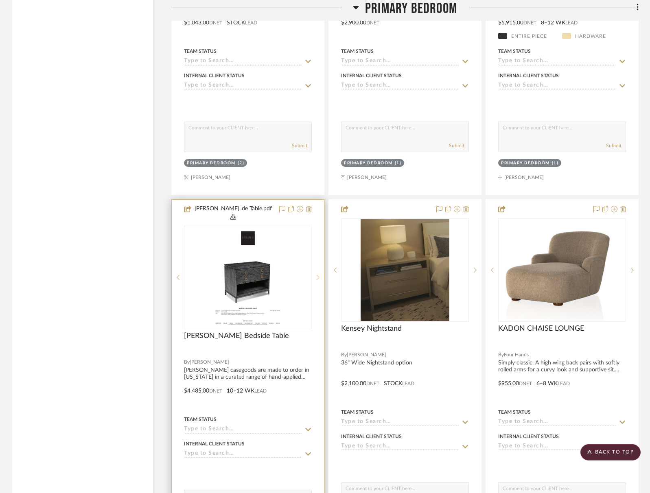
click at [320, 275] on sr-next-btn at bounding box center [318, 278] width 12 height 6
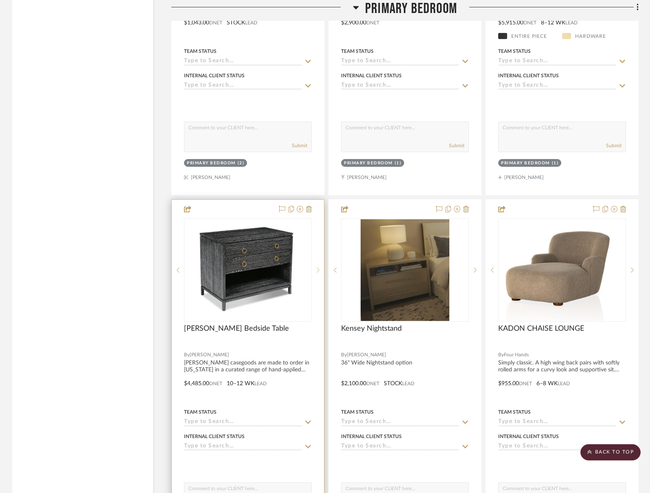
click at [320, 268] on sr-next-btn at bounding box center [318, 270] width 12 height 6
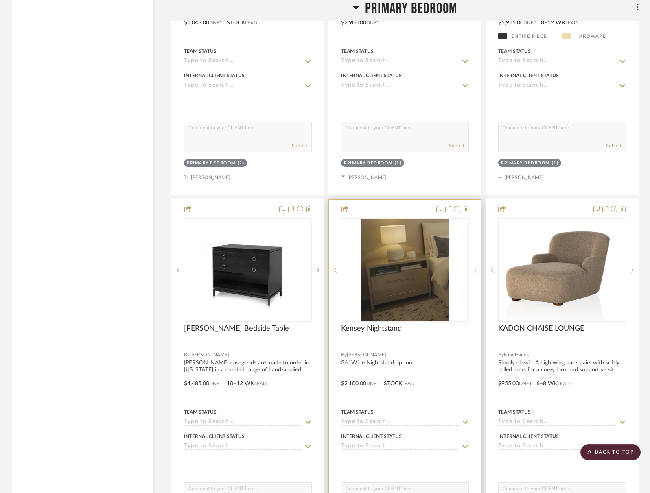
click at [474, 267] on icon at bounding box center [475, 270] width 3 height 6
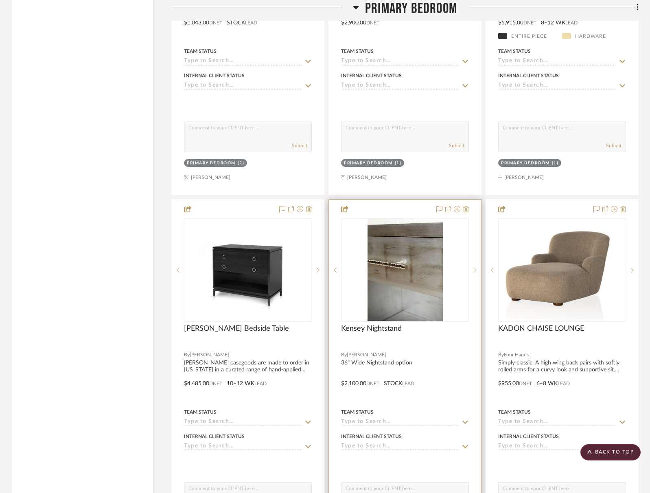
click at [474, 267] on icon at bounding box center [475, 270] width 3 height 6
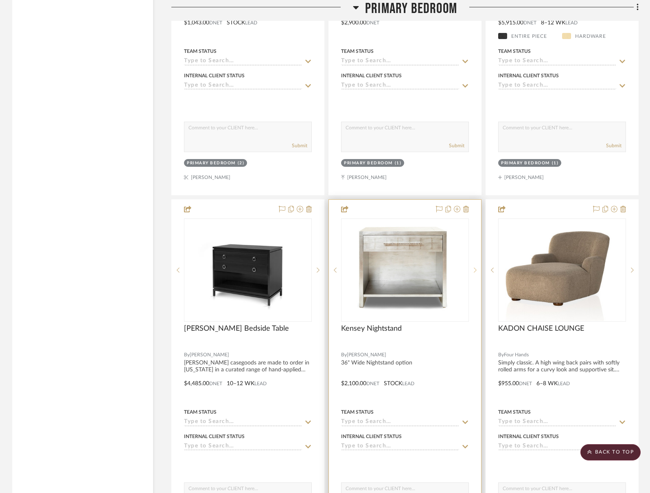
click at [474, 267] on icon at bounding box center [475, 270] width 3 height 6
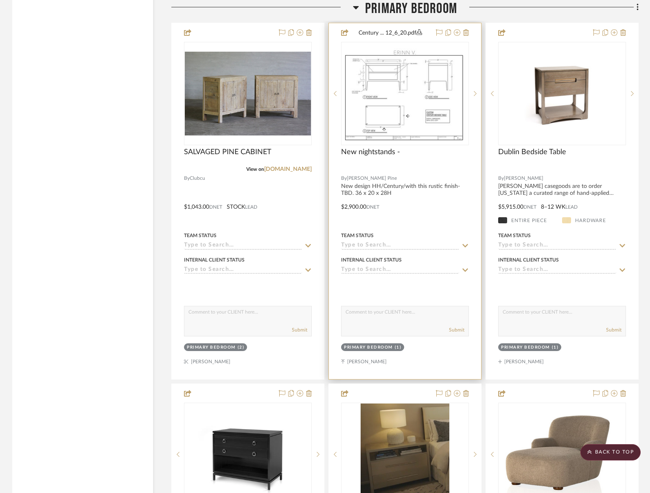
scroll to position [1913, 0]
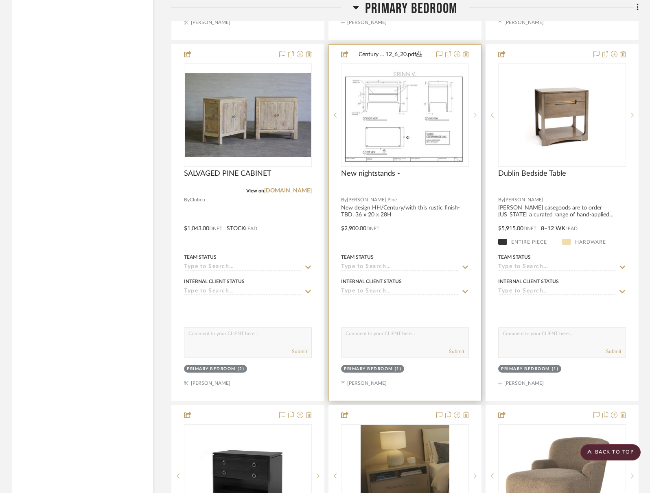
click at [472, 110] on div at bounding box center [475, 114] width 12 height 103
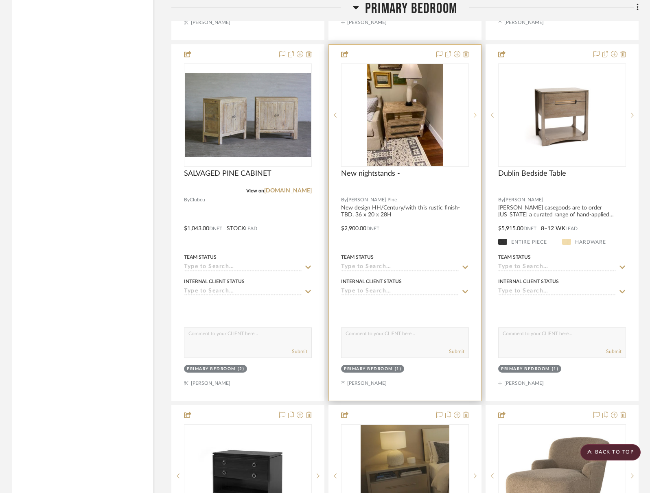
click at [473, 110] on div at bounding box center [475, 114] width 12 height 103
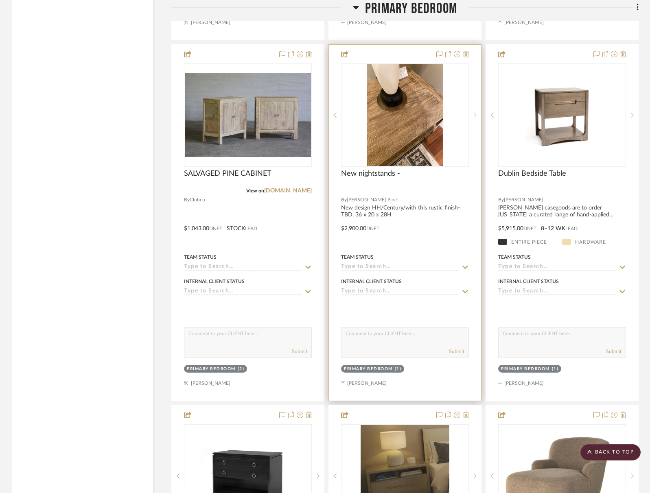
click at [473, 110] on div at bounding box center [475, 114] width 12 height 103
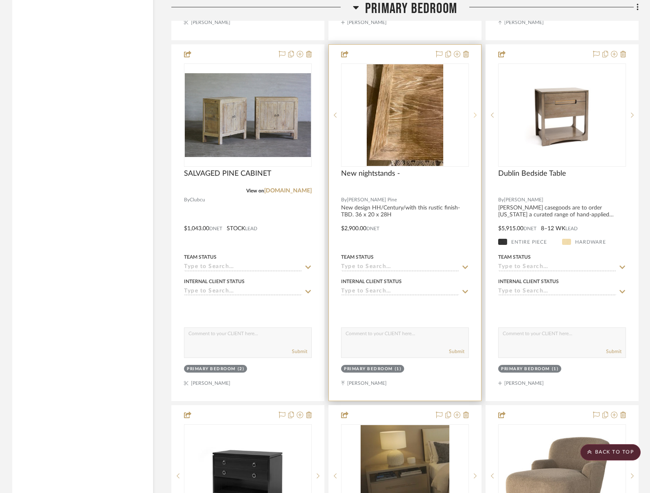
click at [473, 110] on div at bounding box center [475, 114] width 12 height 103
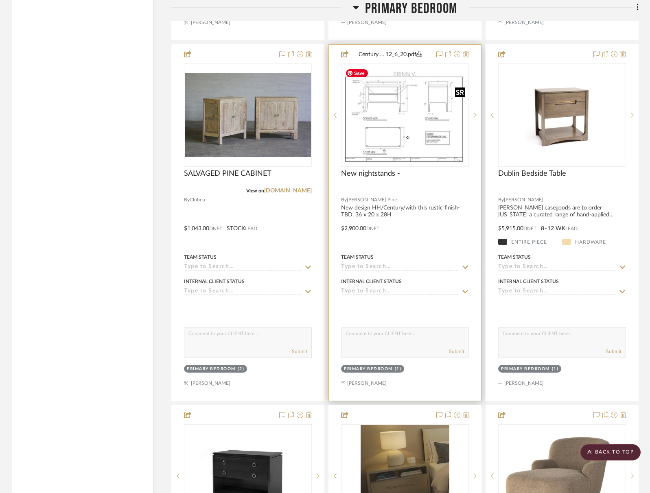
click at [398, 114] on img "3" at bounding box center [405, 115] width 126 height 97
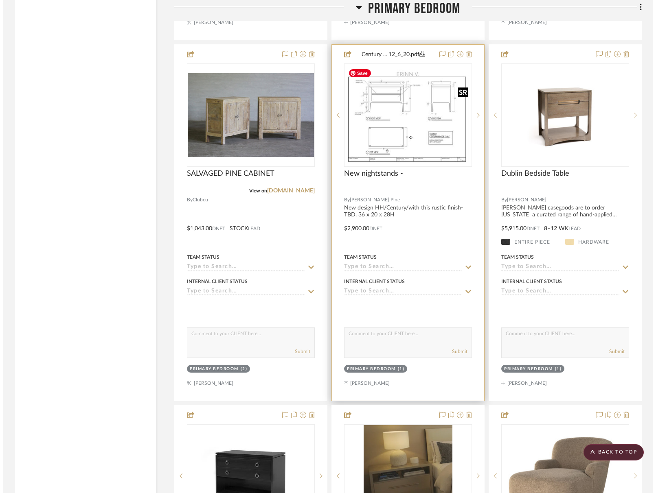
scroll to position [0, 0]
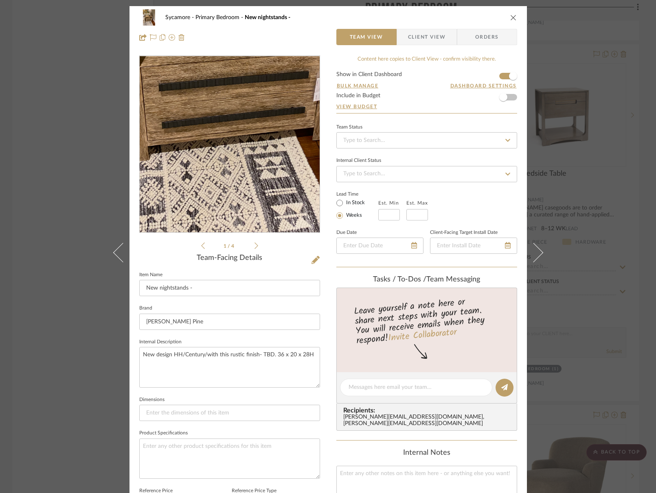
click at [225, 184] on img "0" at bounding box center [229, 144] width 132 height 177
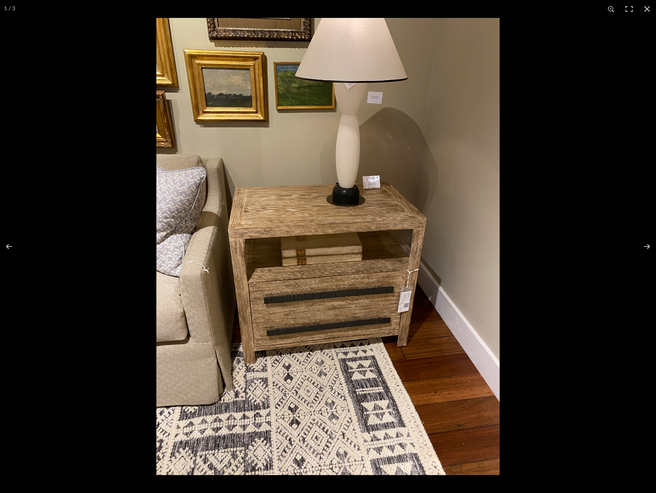
click at [650, 8] on button at bounding box center [647, 9] width 18 height 18
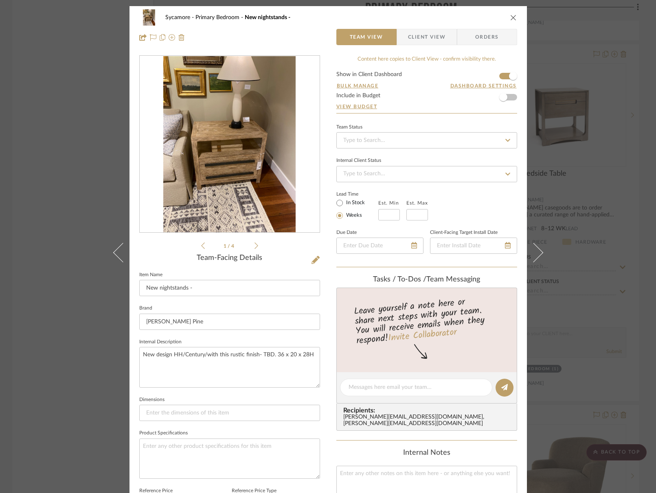
click at [510, 15] on icon "close" at bounding box center [513, 17] width 7 height 7
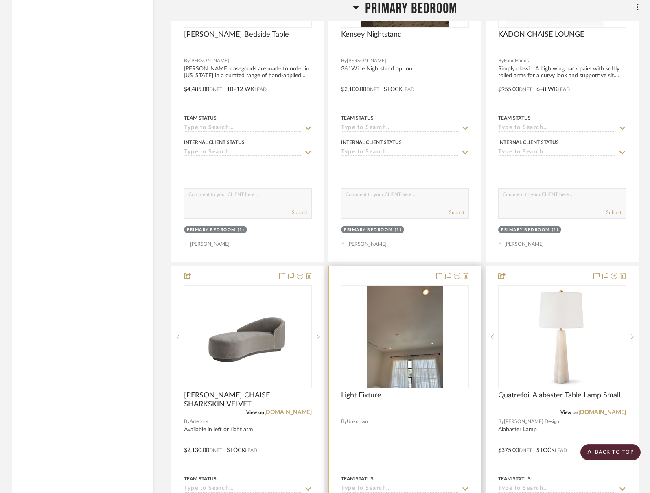
scroll to position [2462, 0]
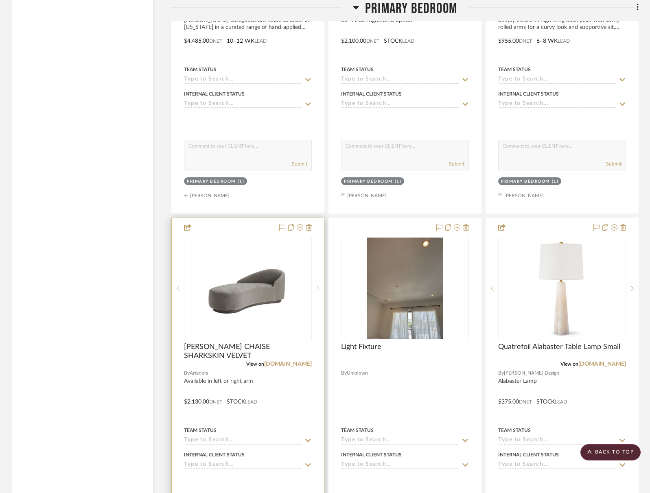
click at [316, 282] on div at bounding box center [318, 288] width 12 height 103
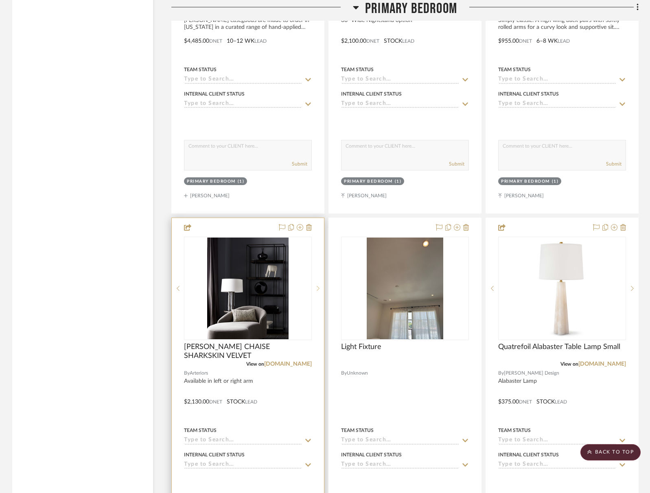
click at [316, 282] on div at bounding box center [318, 288] width 12 height 103
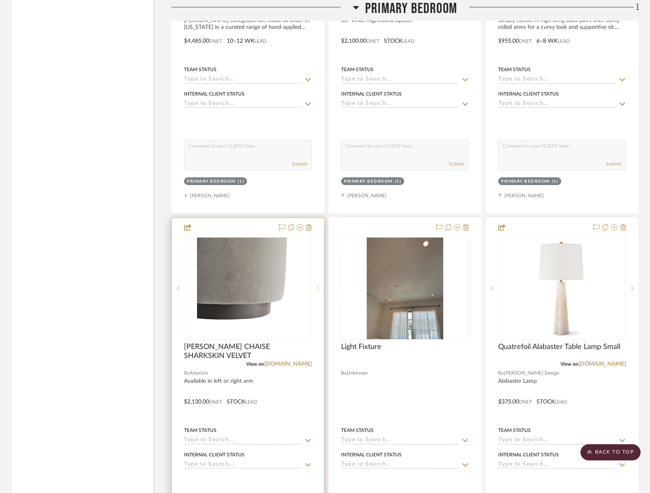
click at [316, 282] on div at bounding box center [318, 288] width 12 height 103
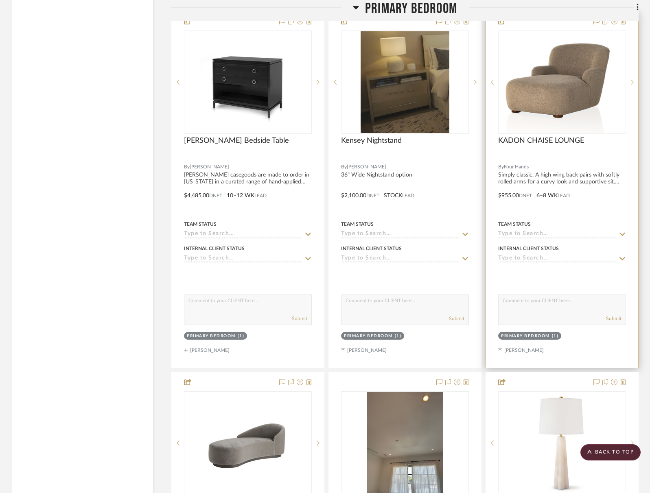
scroll to position [2286, 0]
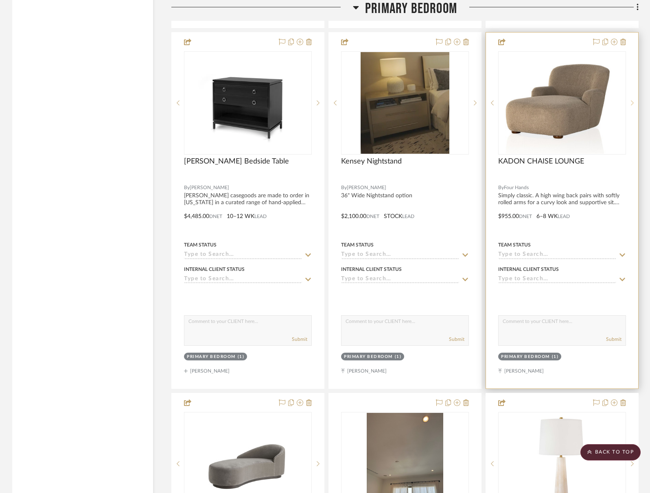
click at [636, 100] on sr-next-btn at bounding box center [632, 103] width 12 height 6
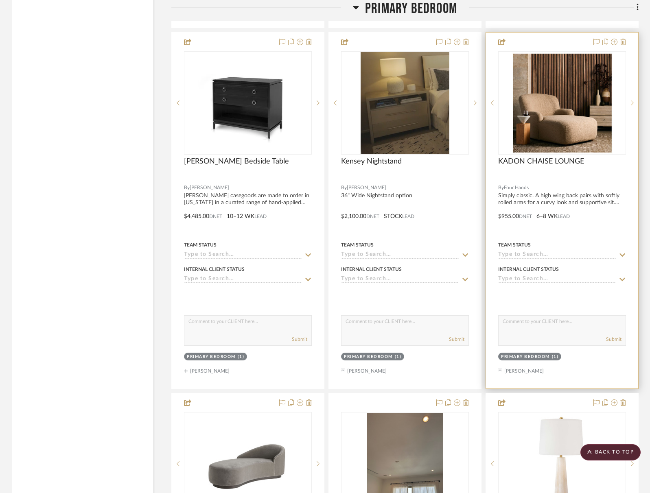
click at [636, 100] on sr-next-btn at bounding box center [632, 103] width 12 height 6
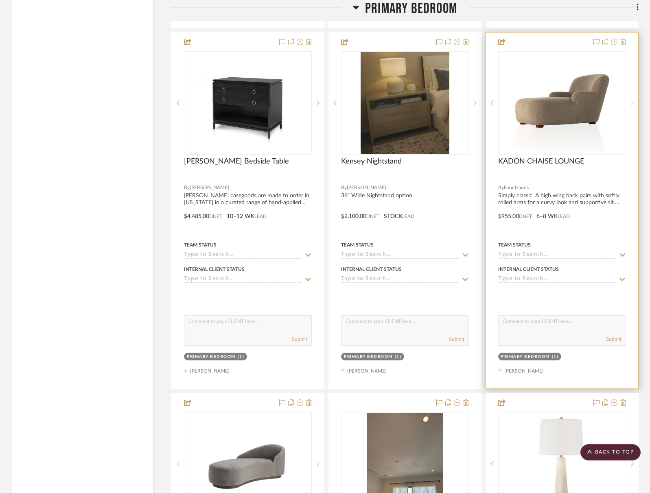
click at [636, 100] on sr-next-btn at bounding box center [632, 103] width 12 height 6
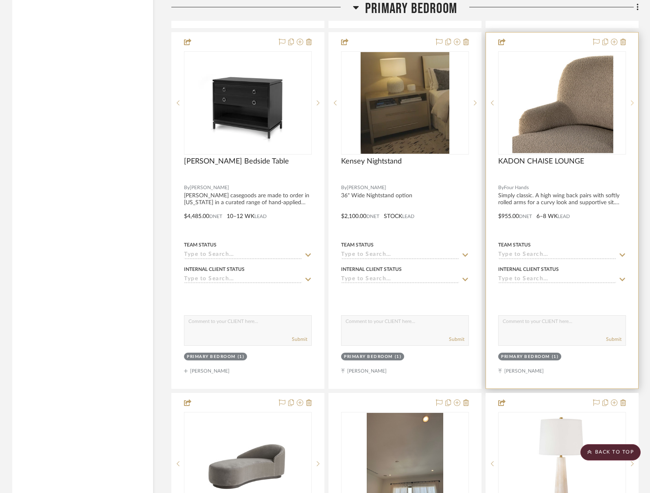
click at [636, 100] on sr-next-btn at bounding box center [632, 103] width 12 height 6
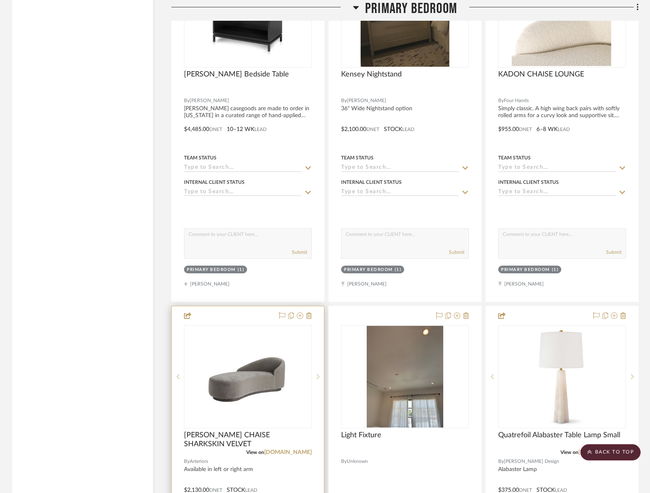
scroll to position [2474, 0]
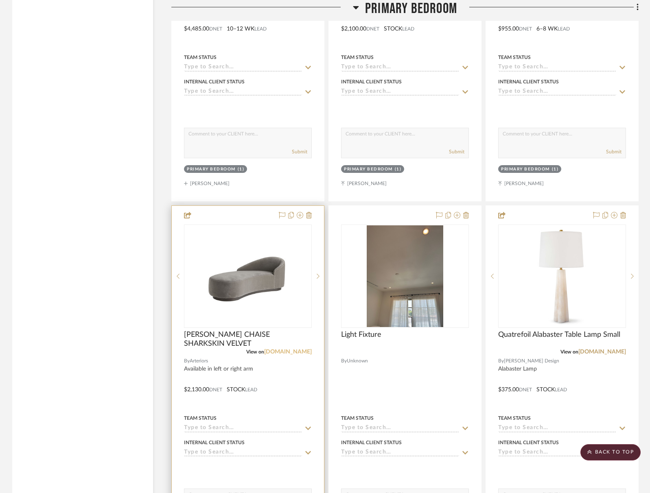
click at [300, 351] on link "[DOMAIN_NAME]" at bounding box center [288, 352] width 48 height 6
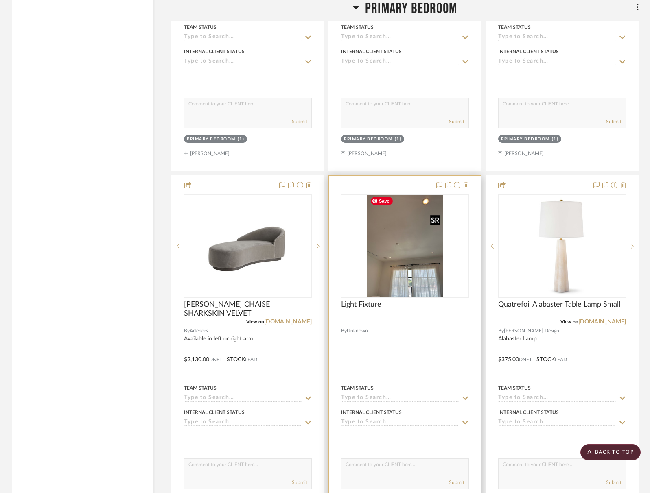
scroll to position [2610, 0]
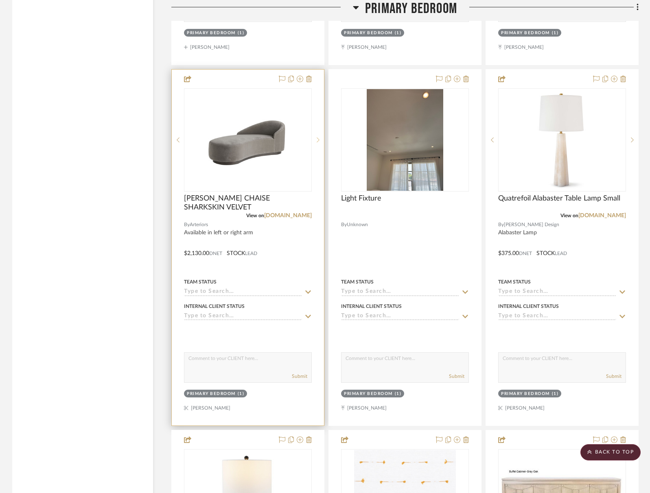
click at [318, 133] on div at bounding box center [318, 139] width 12 height 103
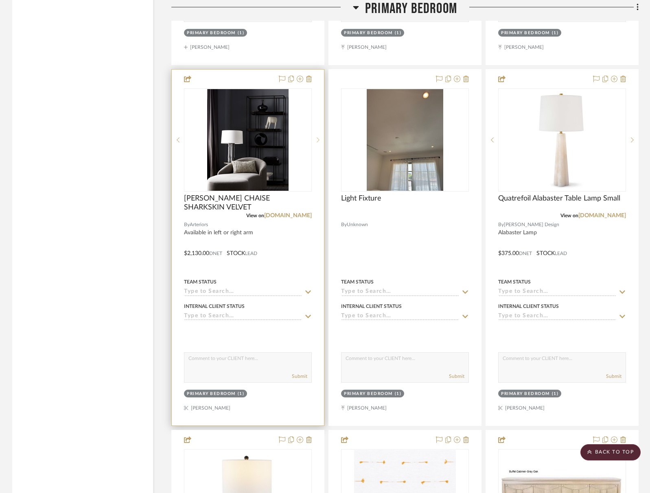
click at [318, 133] on div at bounding box center [318, 139] width 12 height 103
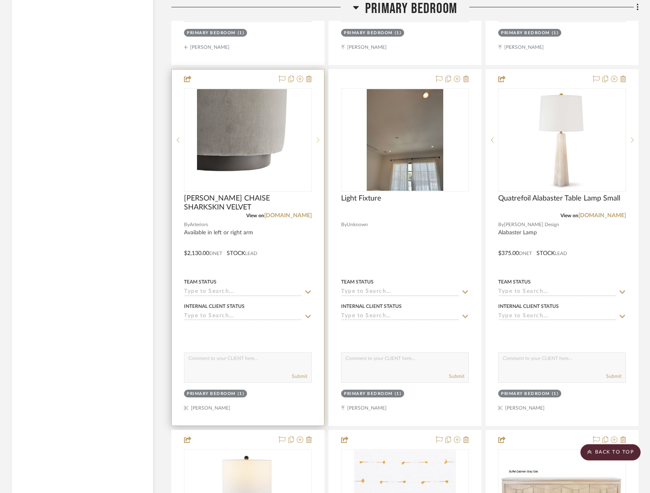
click at [318, 133] on div at bounding box center [318, 139] width 12 height 103
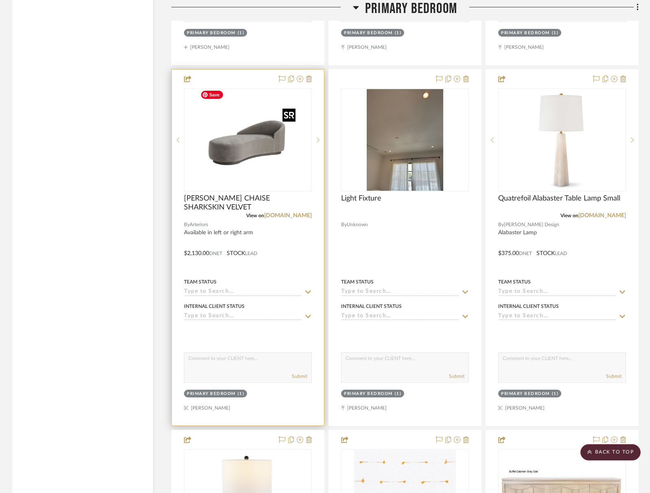
click at [249, 136] on img "0" at bounding box center [248, 140] width 102 height 102
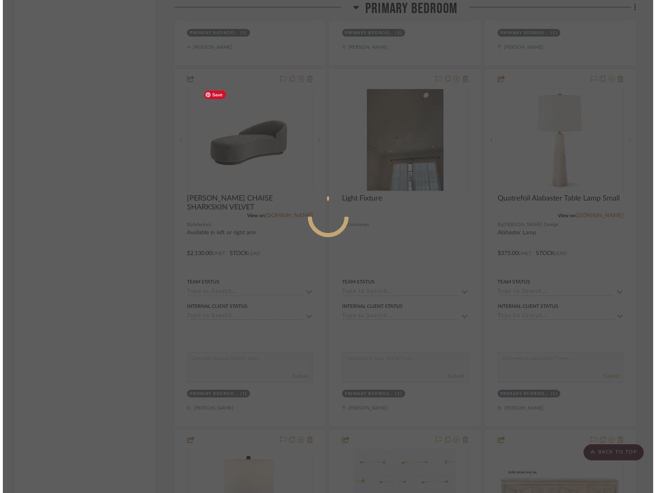
scroll to position [0, 0]
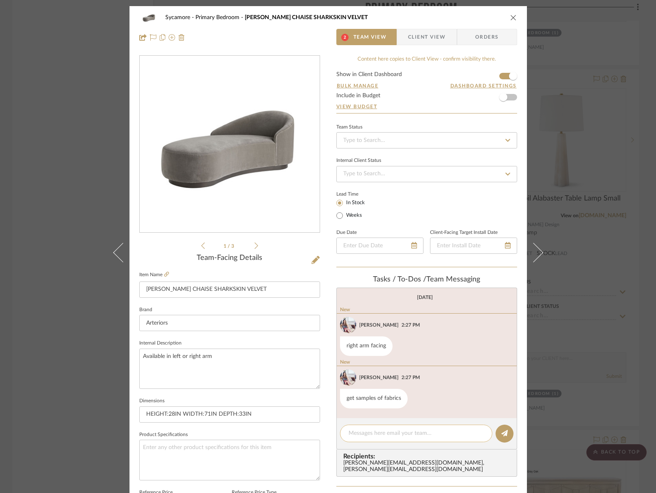
click at [395, 437] on textarea at bounding box center [415, 433] width 135 height 9
click at [363, 437] on textarea at bounding box center [415, 433] width 135 height 9
type textarea "com?"
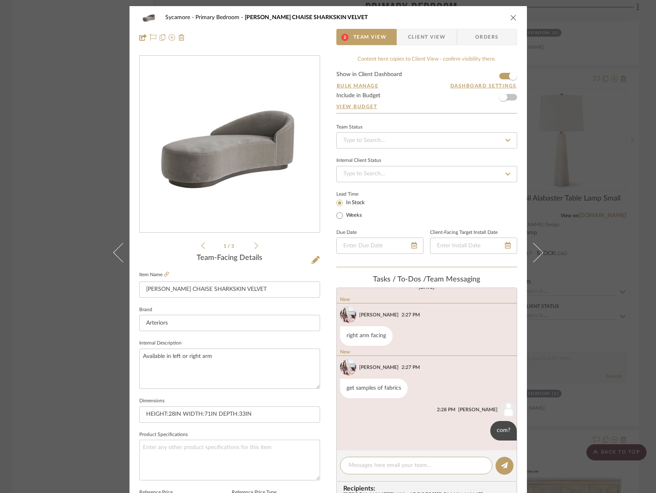
scroll to position [0, 0]
drag, startPoint x: 510, startPoint y: 14, endPoint x: 559, endPoint y: 80, distance: 82.4
click at [510, 14] on icon "close" at bounding box center [513, 17] width 7 height 7
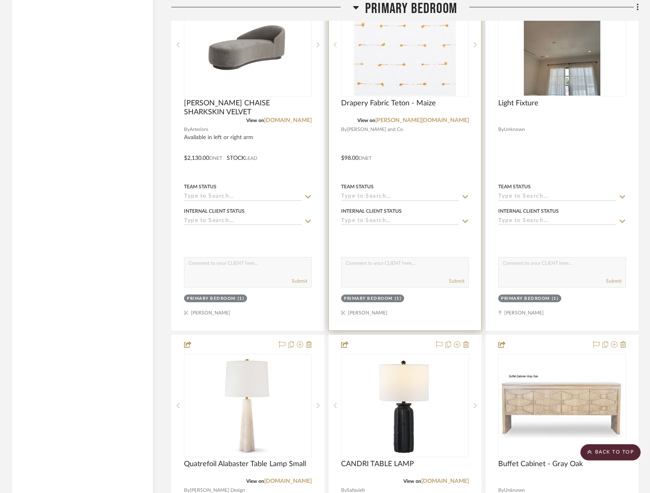
scroll to position [2670, 0]
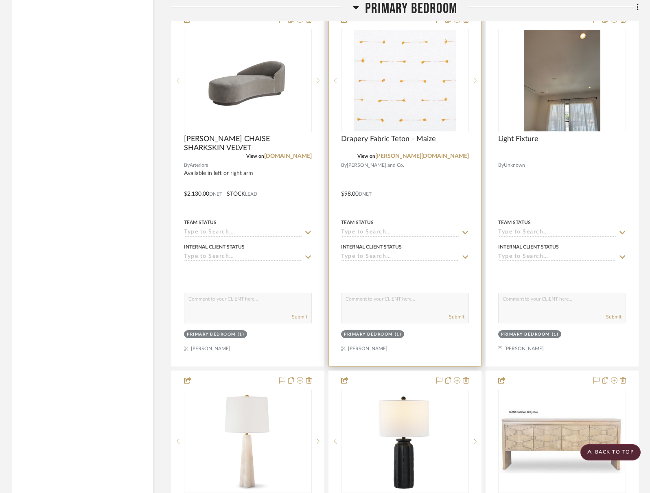
click at [474, 75] on div at bounding box center [475, 80] width 12 height 103
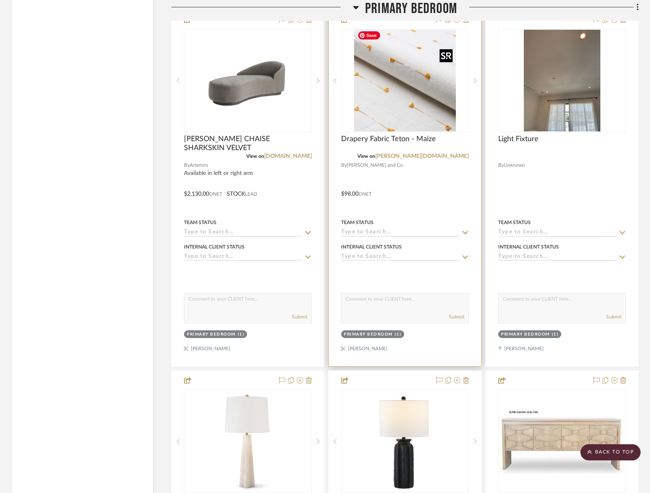
click at [427, 85] on img "3" at bounding box center [405, 81] width 102 height 102
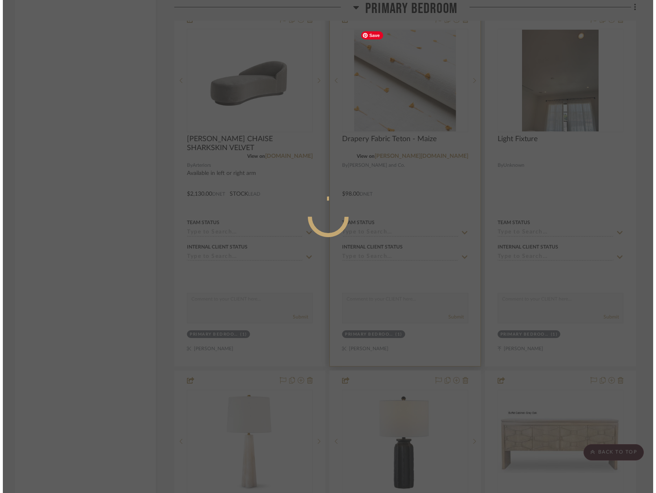
scroll to position [0, 0]
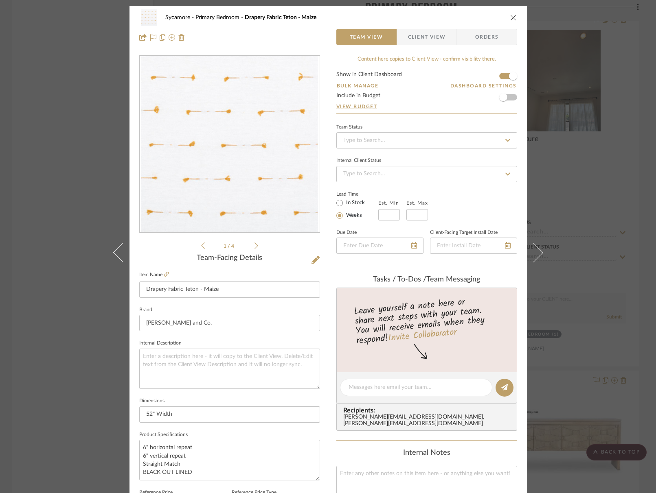
drag, startPoint x: 511, startPoint y: 14, endPoint x: 514, endPoint y: 21, distance: 7.3
click at [511, 14] on button "close" at bounding box center [512, 17] width 7 height 7
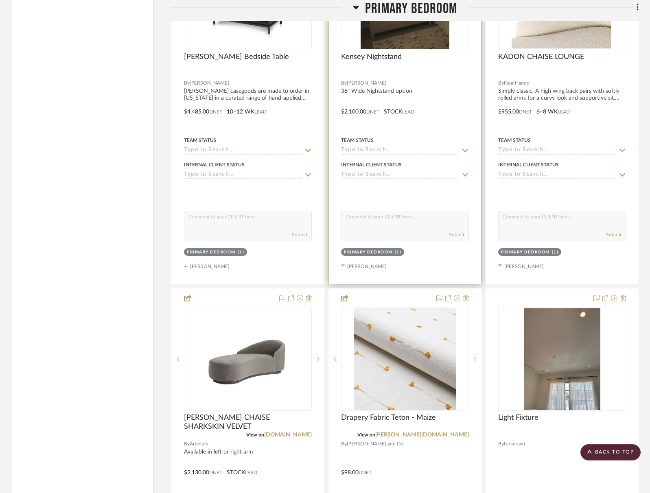
scroll to position [2360, 0]
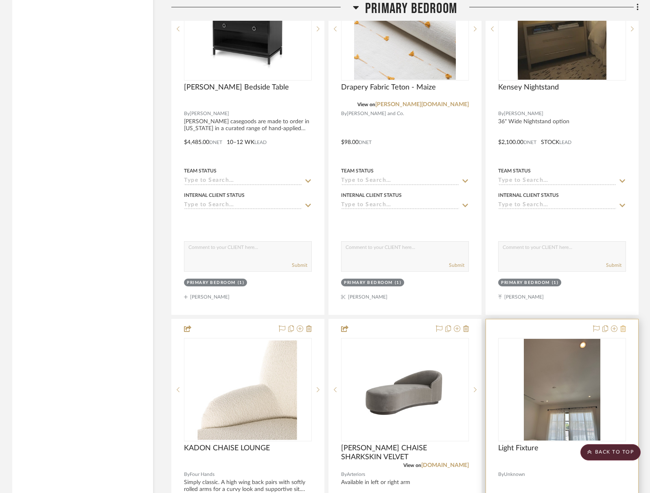
click at [625, 327] on icon at bounding box center [623, 329] width 6 height 7
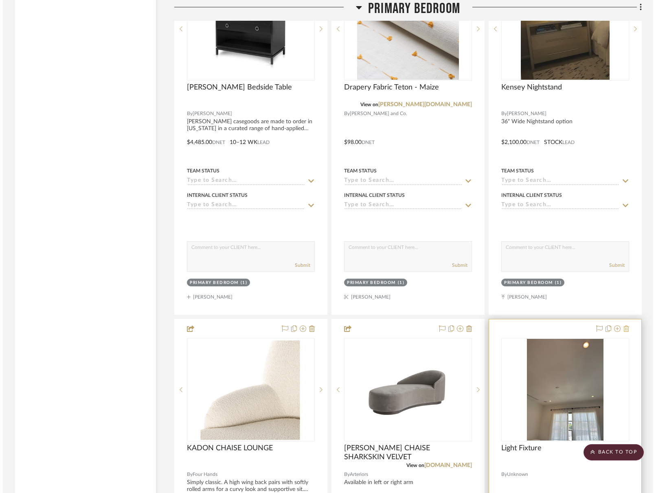
scroll to position [0, 0]
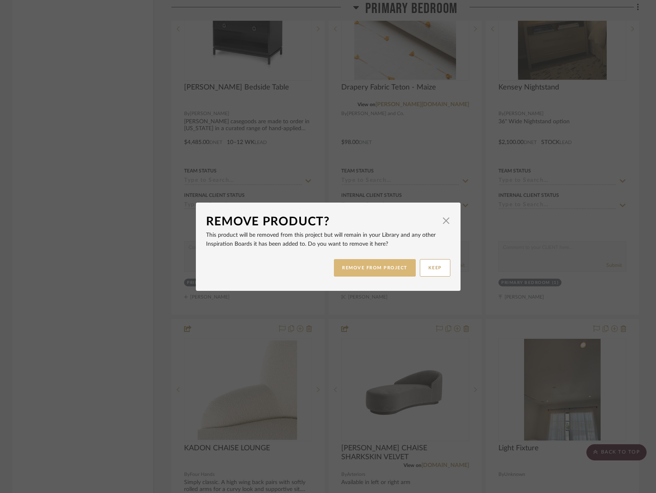
click at [389, 271] on button "REMOVE FROM PROJECT" at bounding box center [375, 267] width 82 height 17
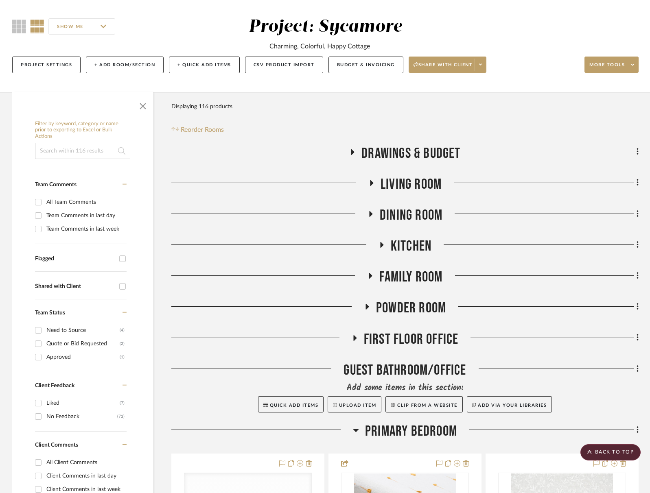
scroll to position [37, 0]
